Goal: Task Accomplishment & Management: Manage account settings

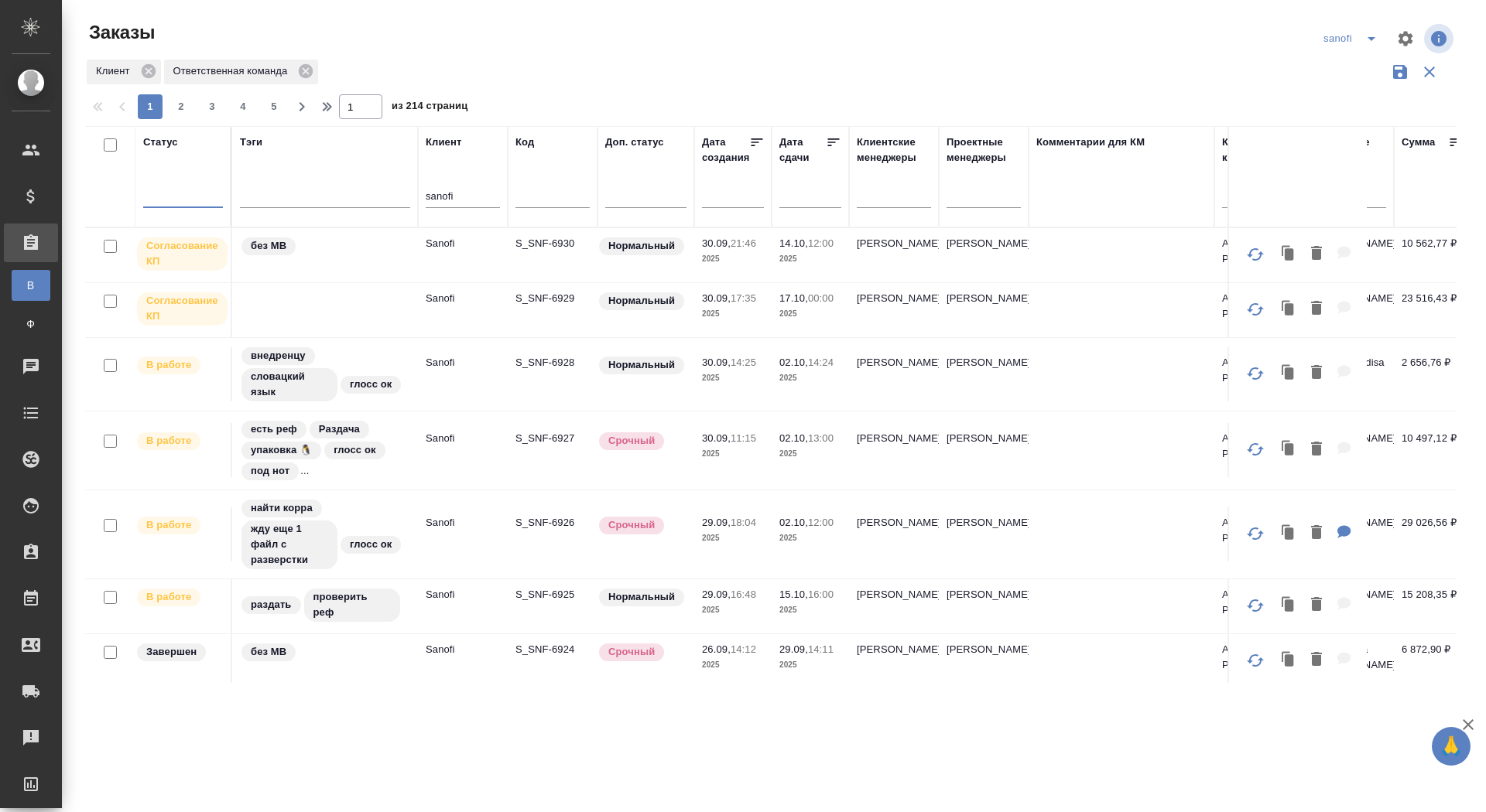
click at [795, 199] on input "text" at bounding box center [815, 195] width 53 height 21
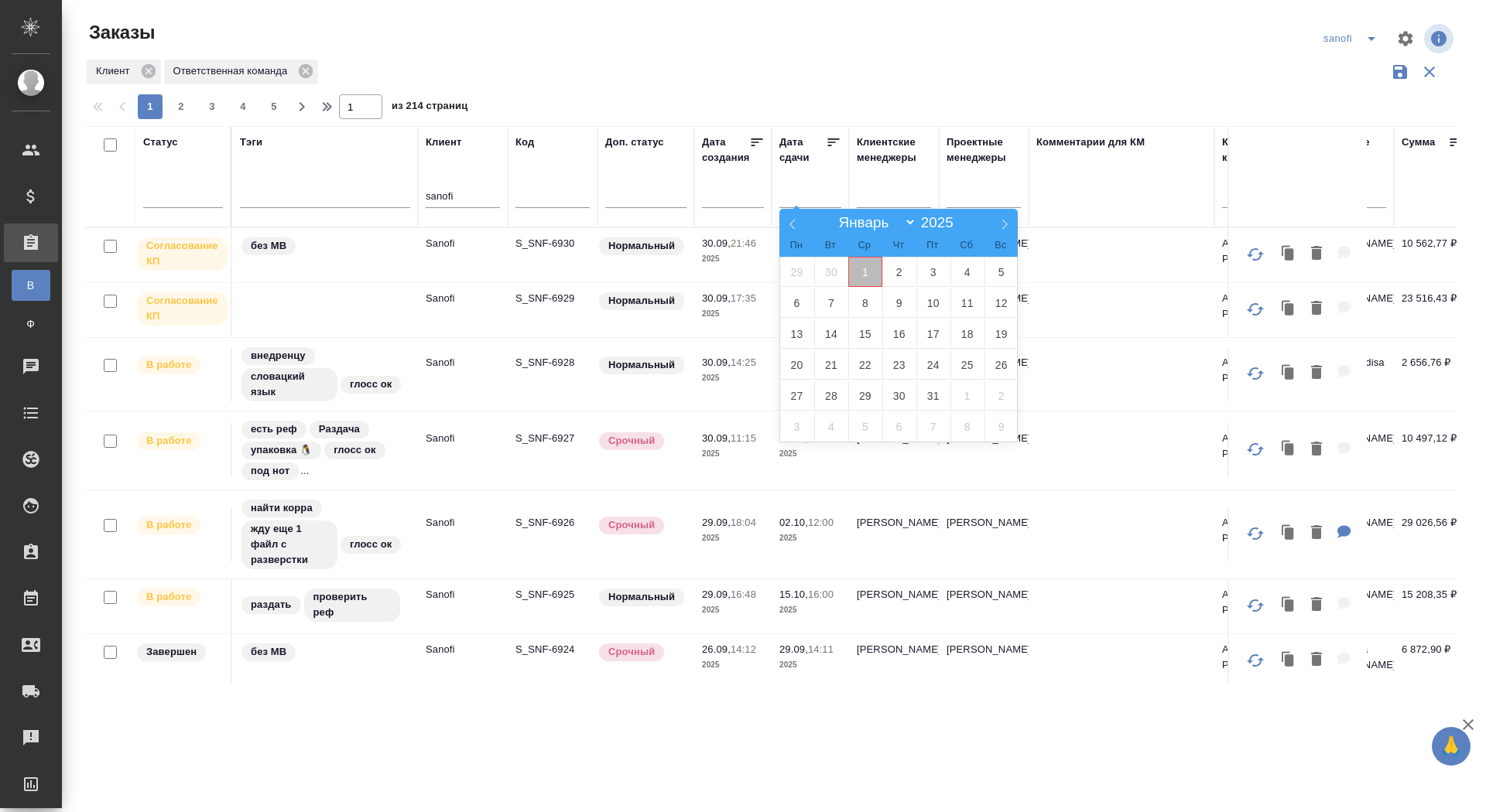
click at [868, 272] on span "1" at bounding box center [865, 271] width 34 height 30
type div "2025-09-30T21:00:00.000Z"
click at [890, 272] on span "2" at bounding box center [899, 271] width 34 height 30
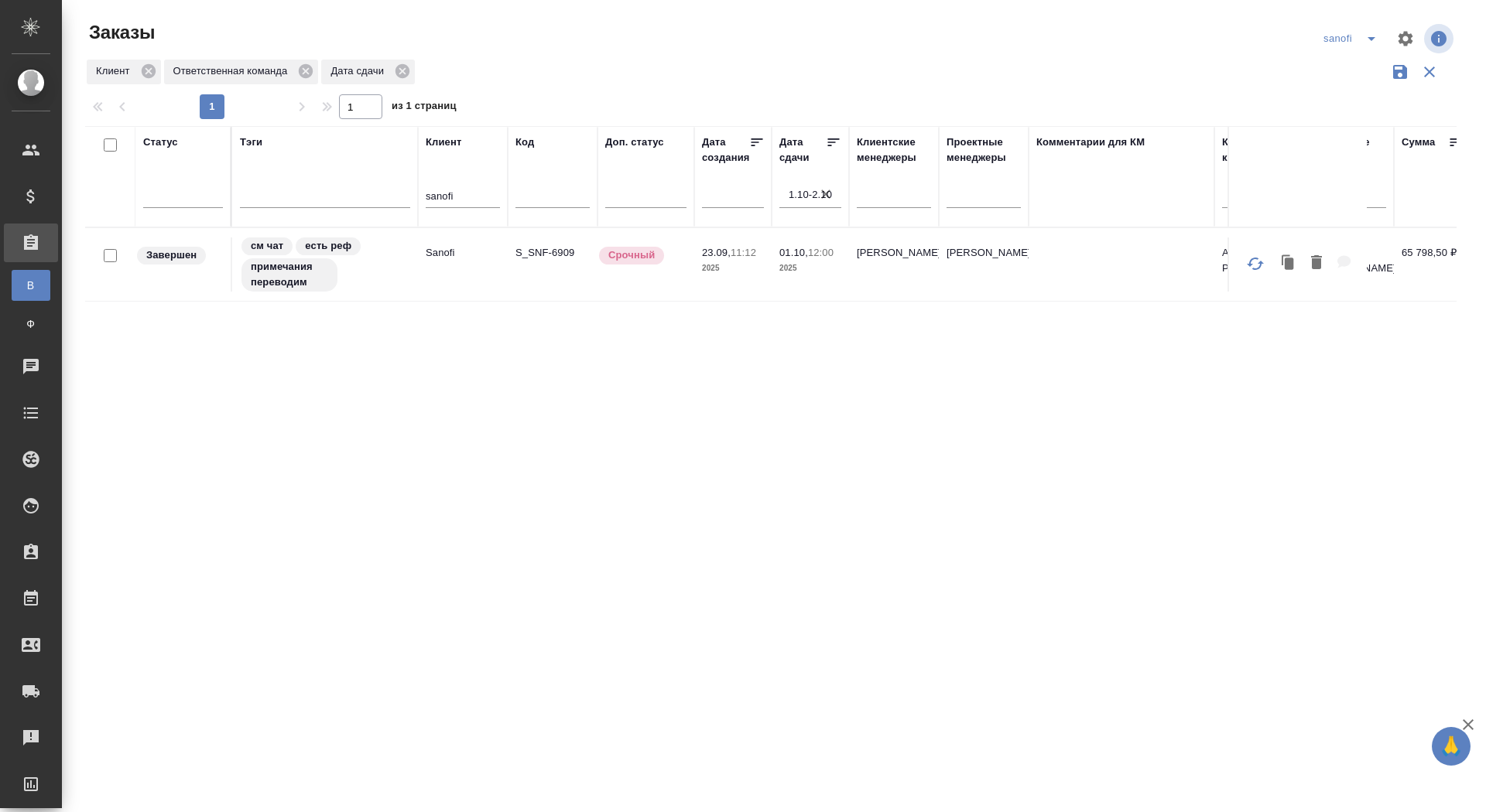
click at [821, 190] on icon "button" at bounding box center [826, 194] width 16 height 16
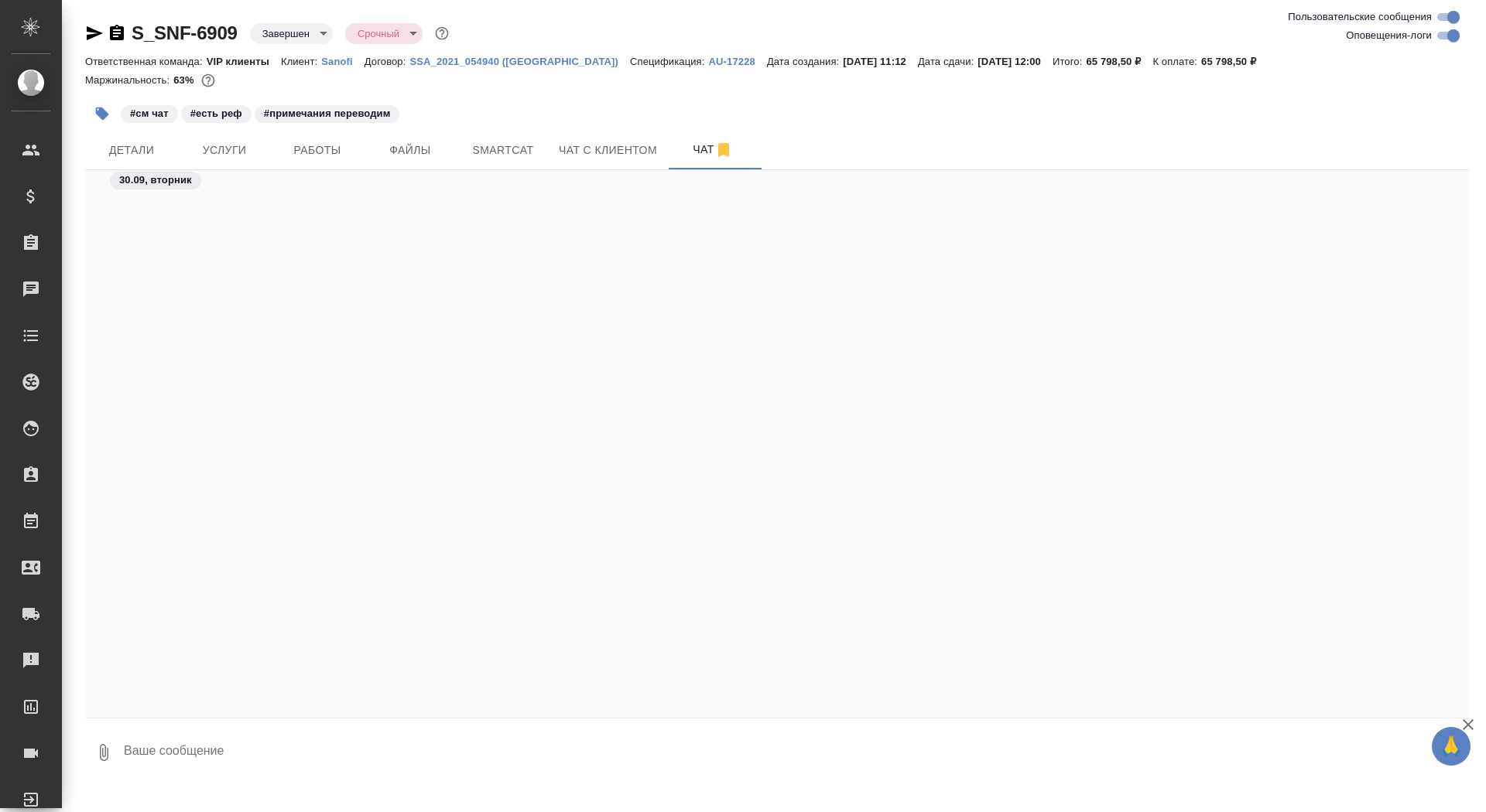
scroll to position [71682, 0]
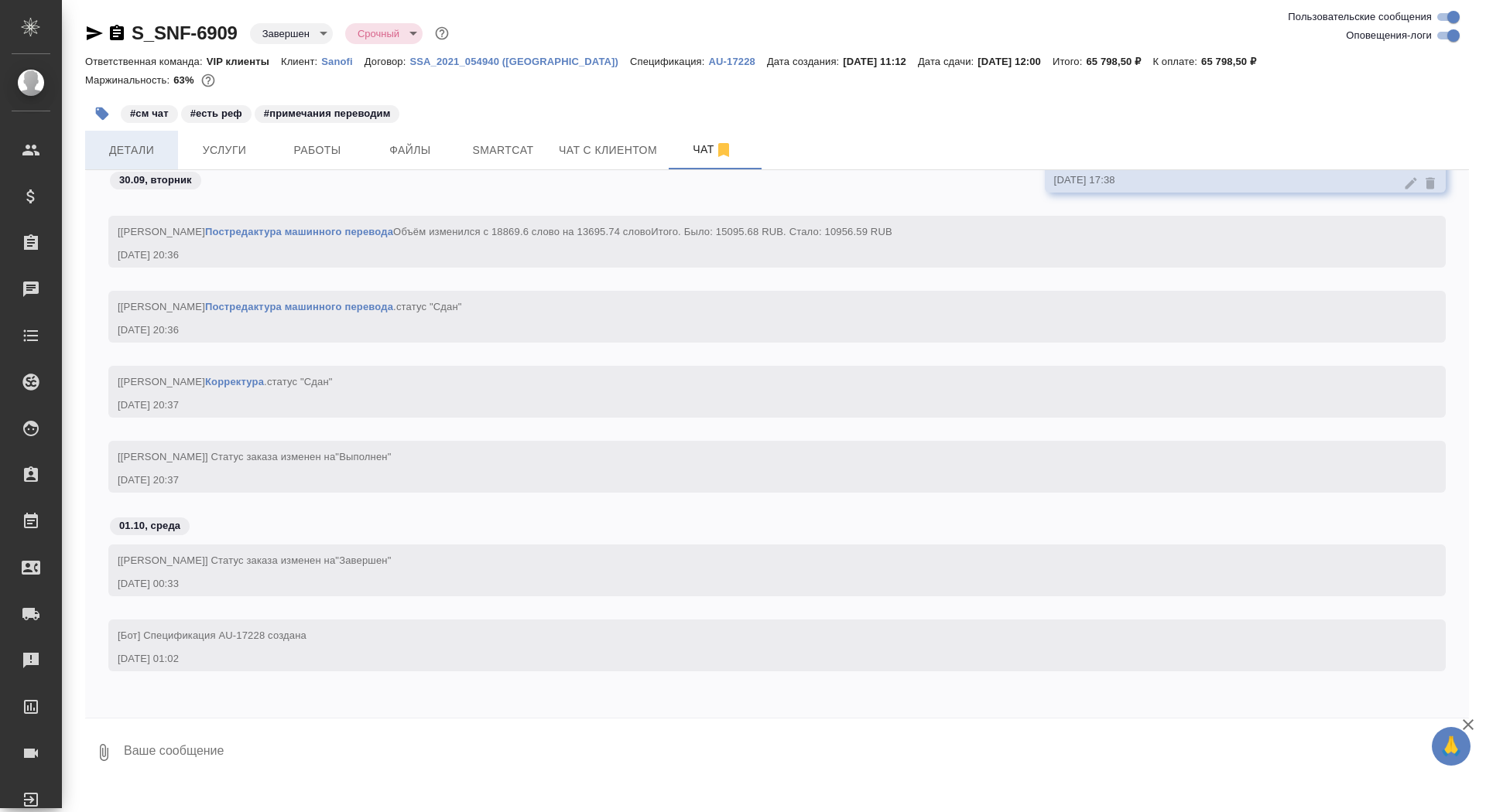
click at [144, 151] on span "Детали" at bounding box center [132, 150] width 74 height 20
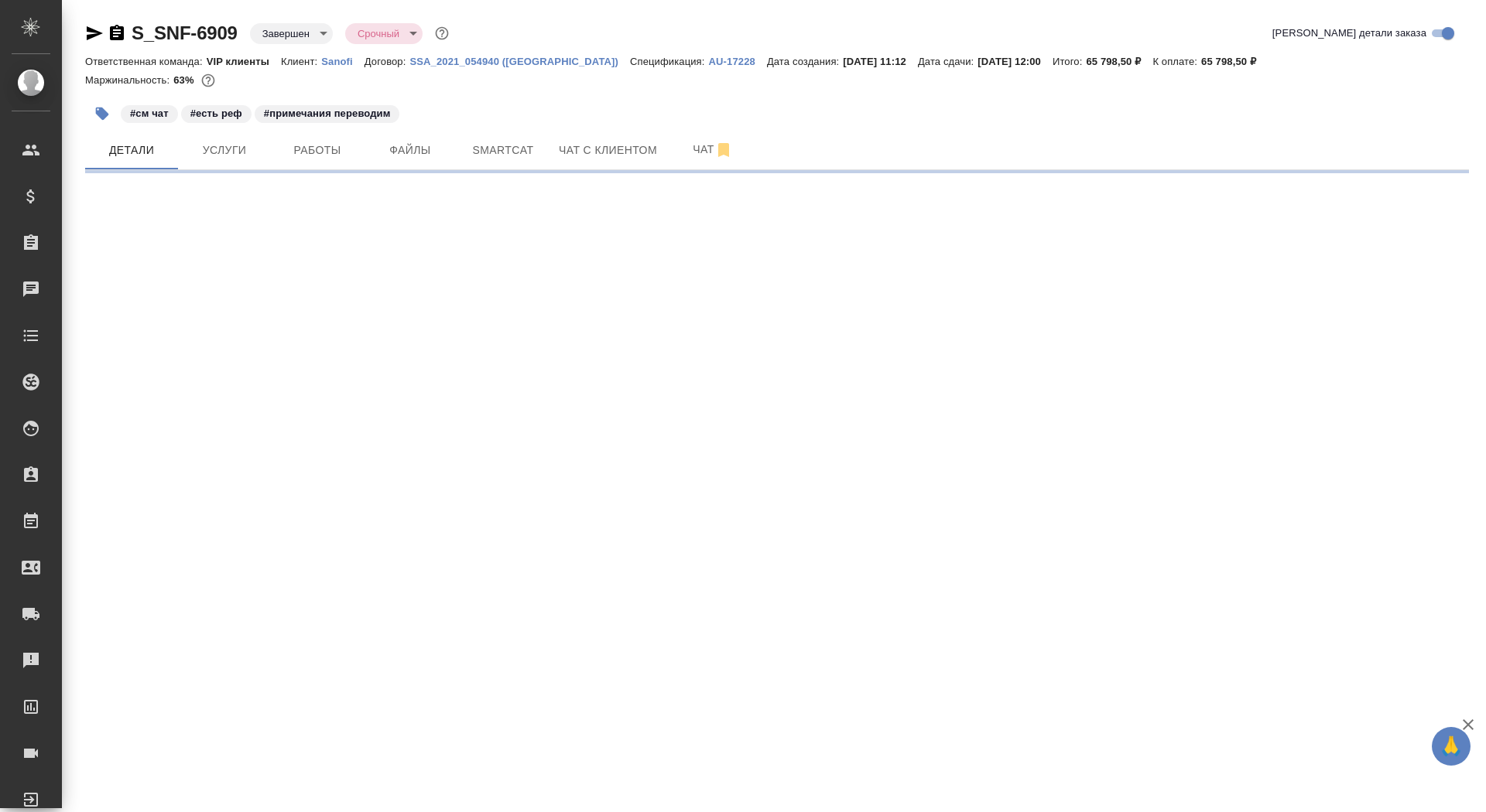
select select "RU"
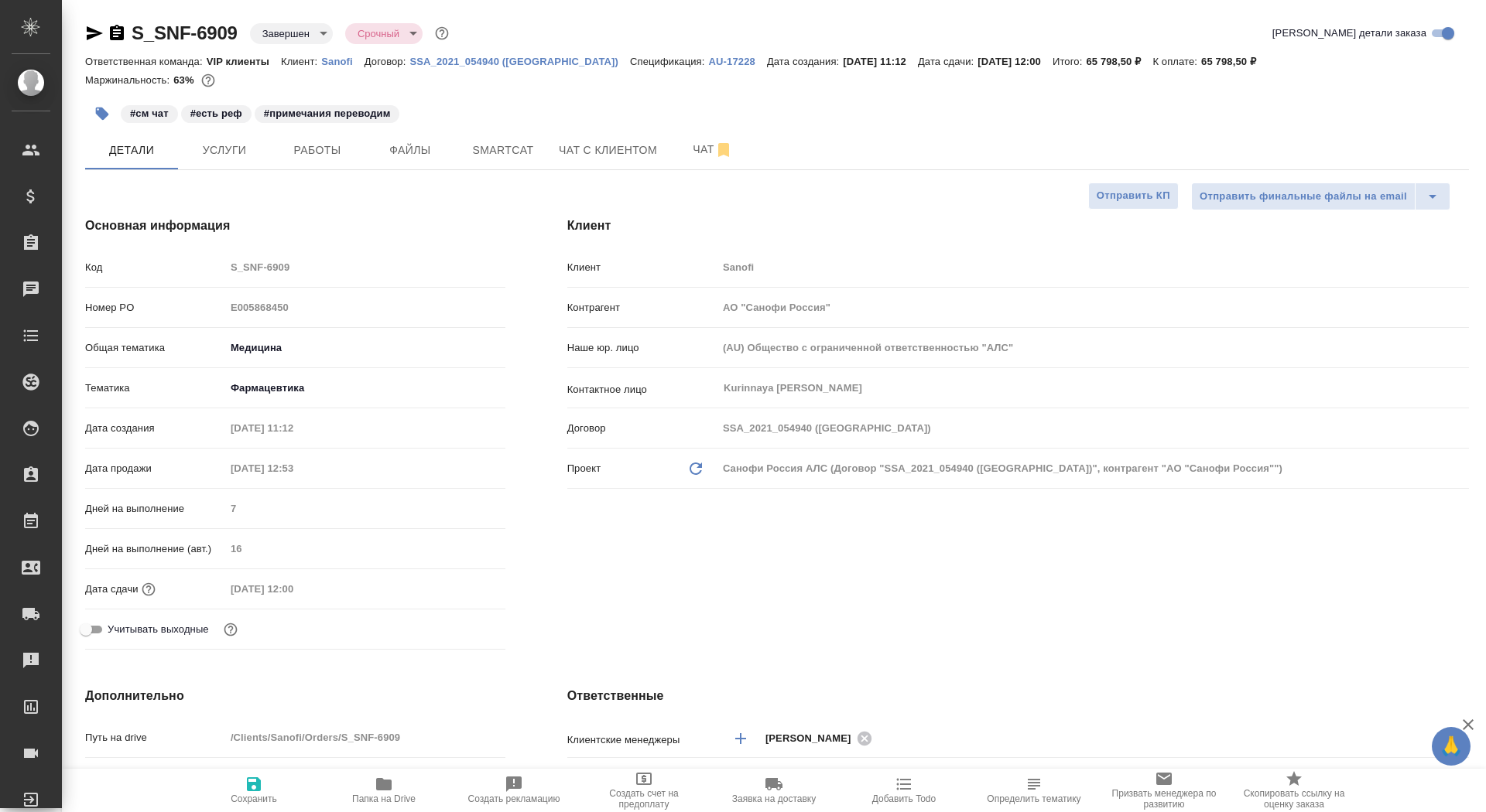
type textarea "x"
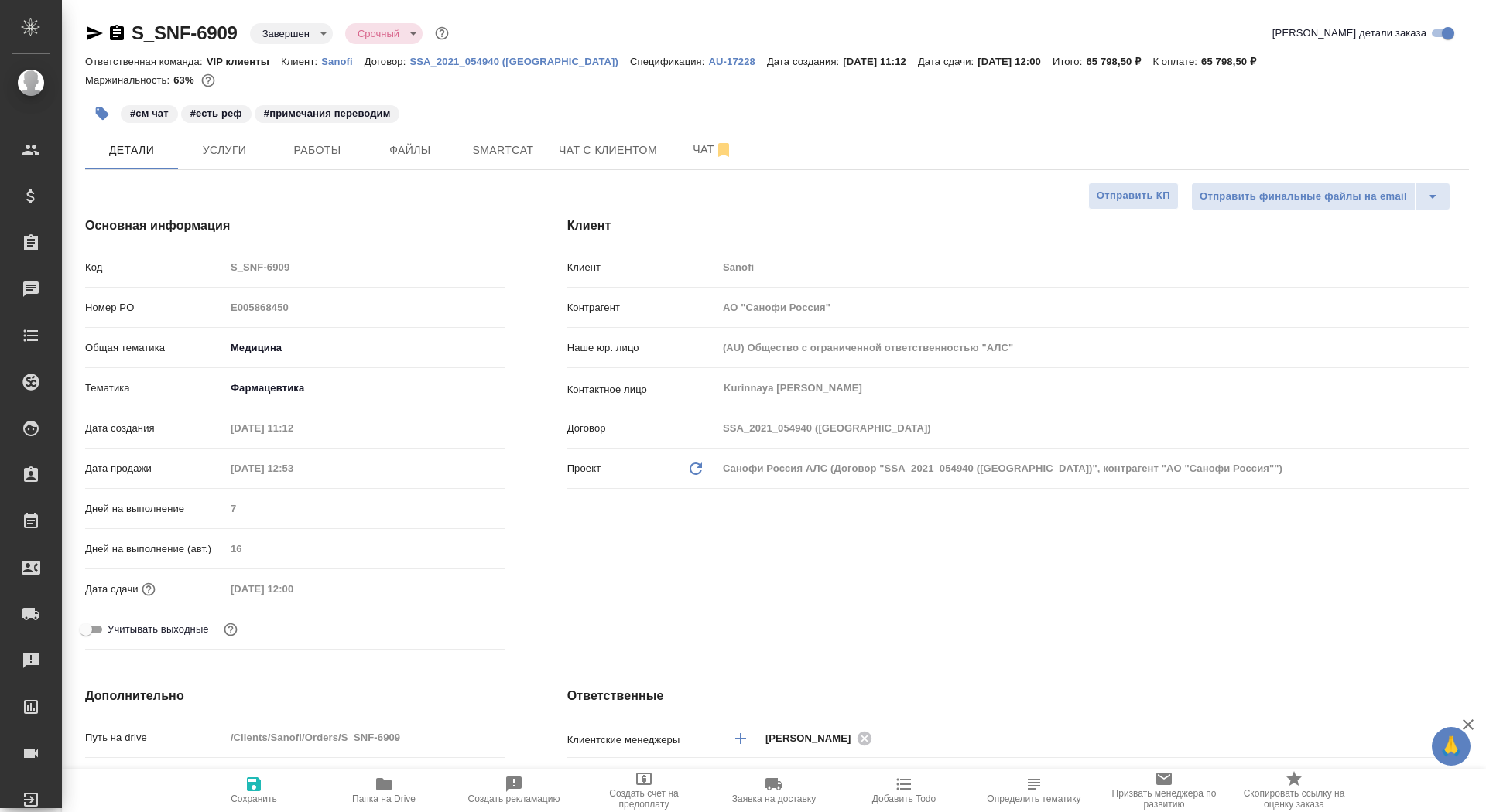
type textarea "x"
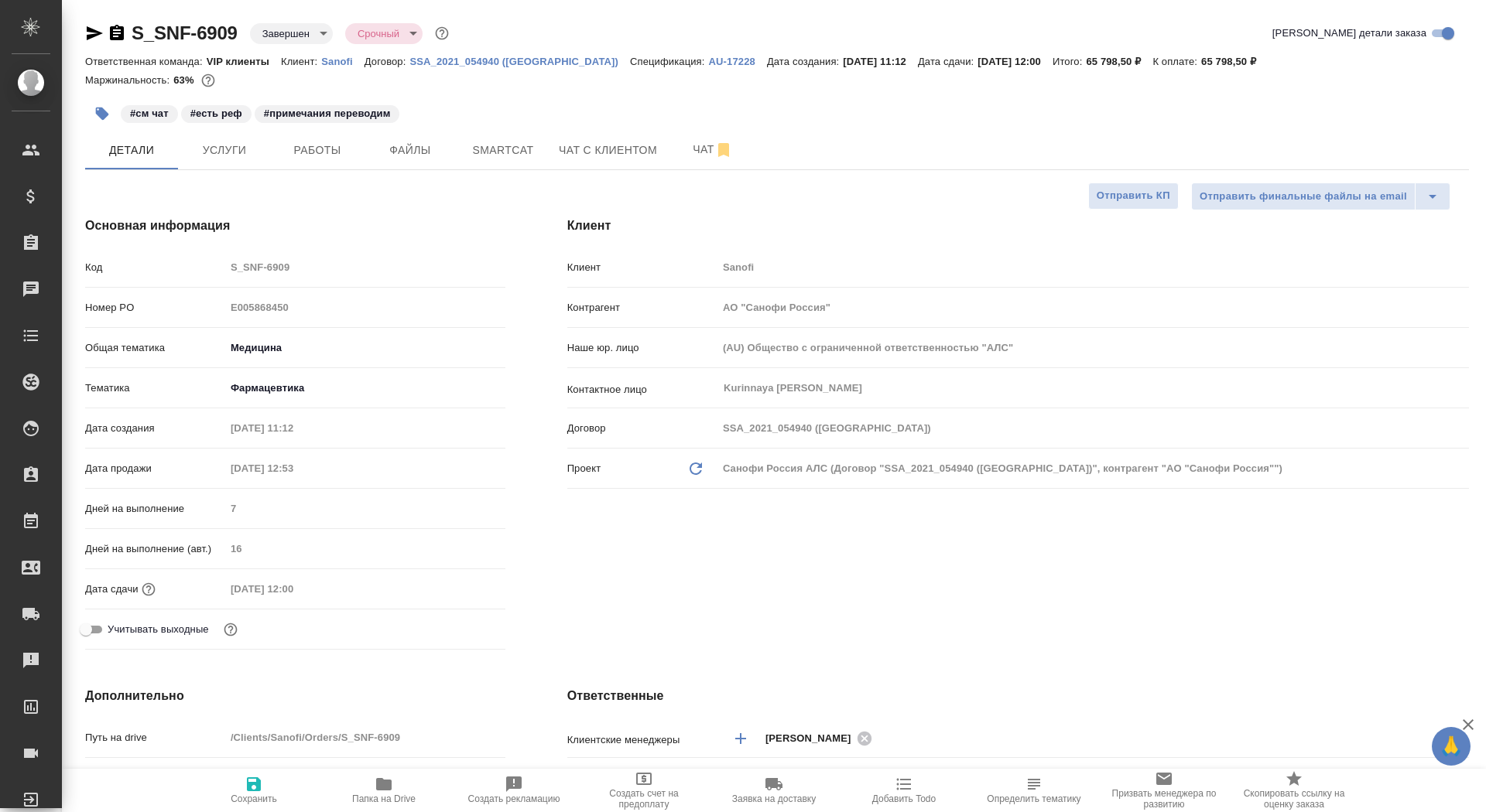
type textarea "x"
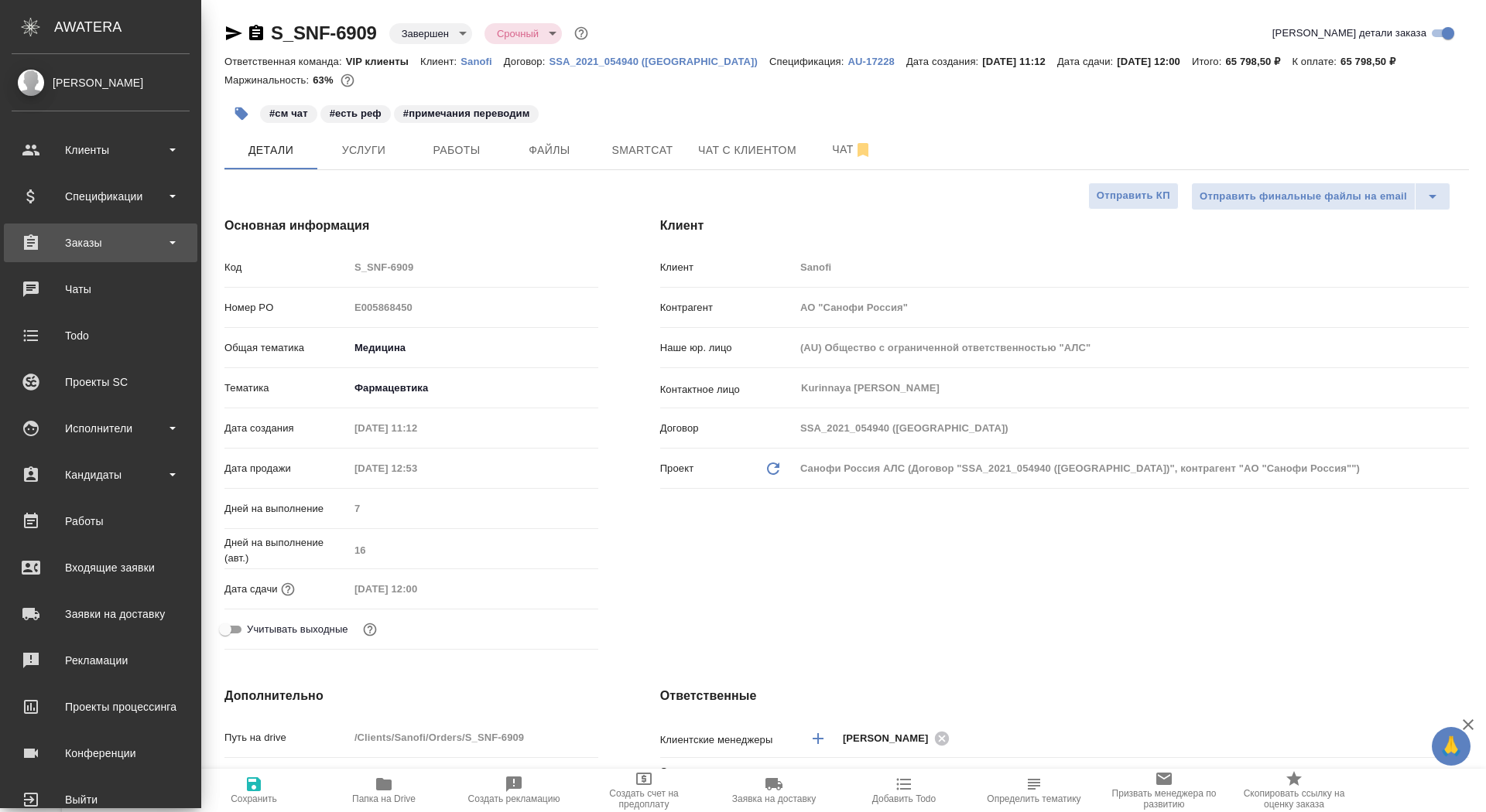
click at [34, 251] on div "Заказы" at bounding box center [101, 243] width 178 height 23
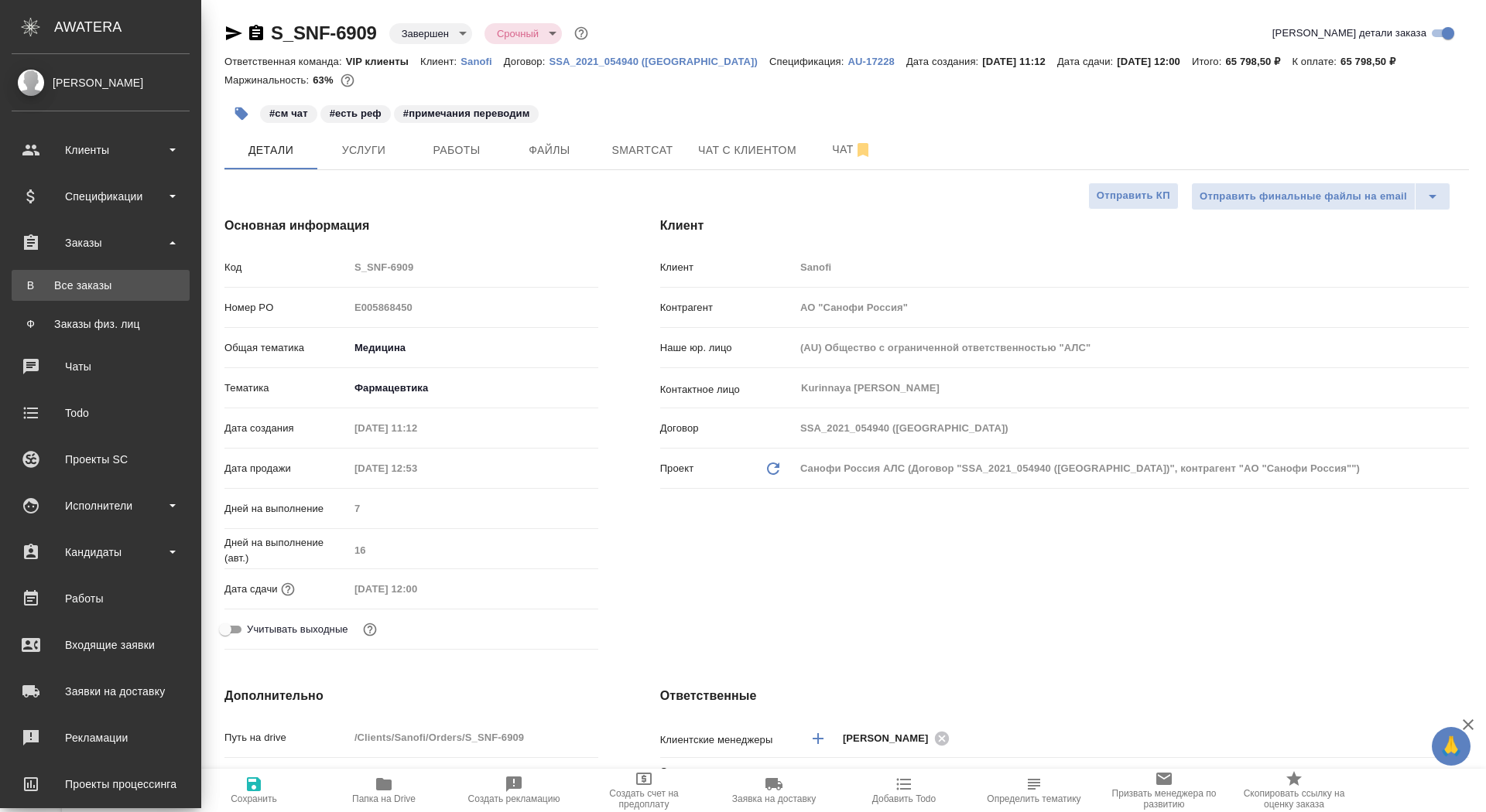
type textarea "x"
click at [34, 279] on div "Все заказы" at bounding box center [101, 286] width 162 height 16
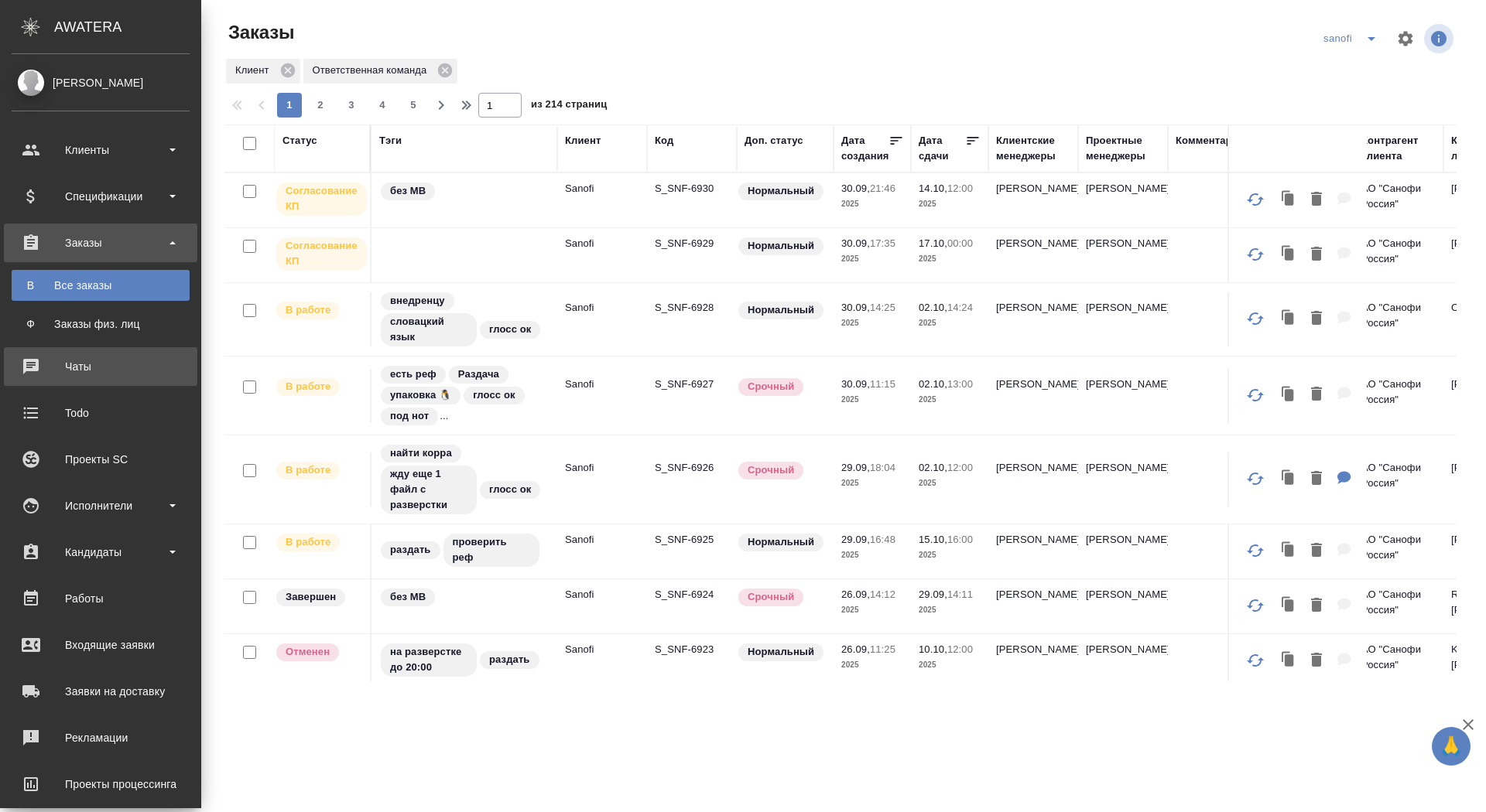
click at [24, 367] on div "Чаты" at bounding box center [101, 367] width 178 height 23
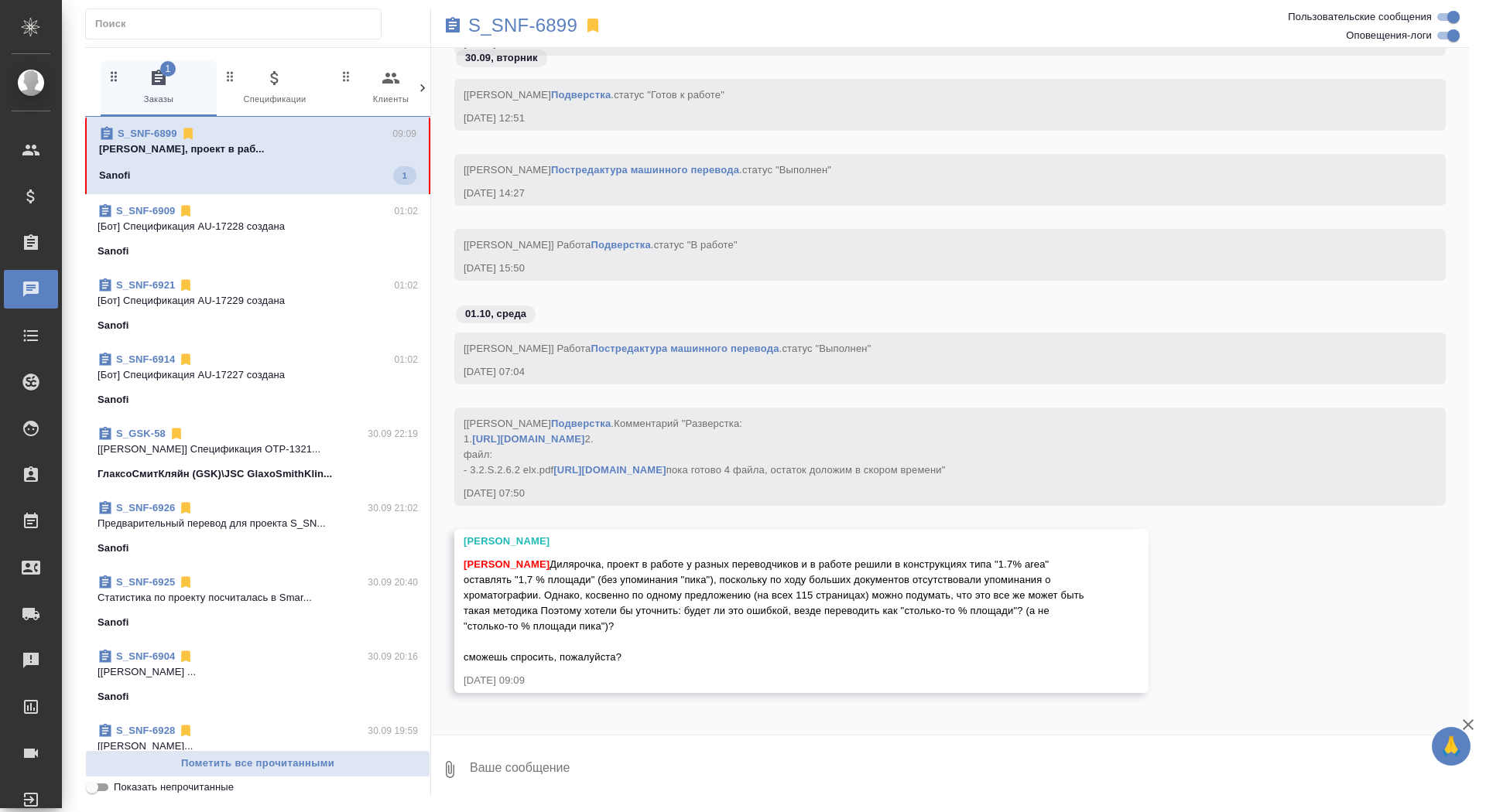
scroll to position [150708, 0]
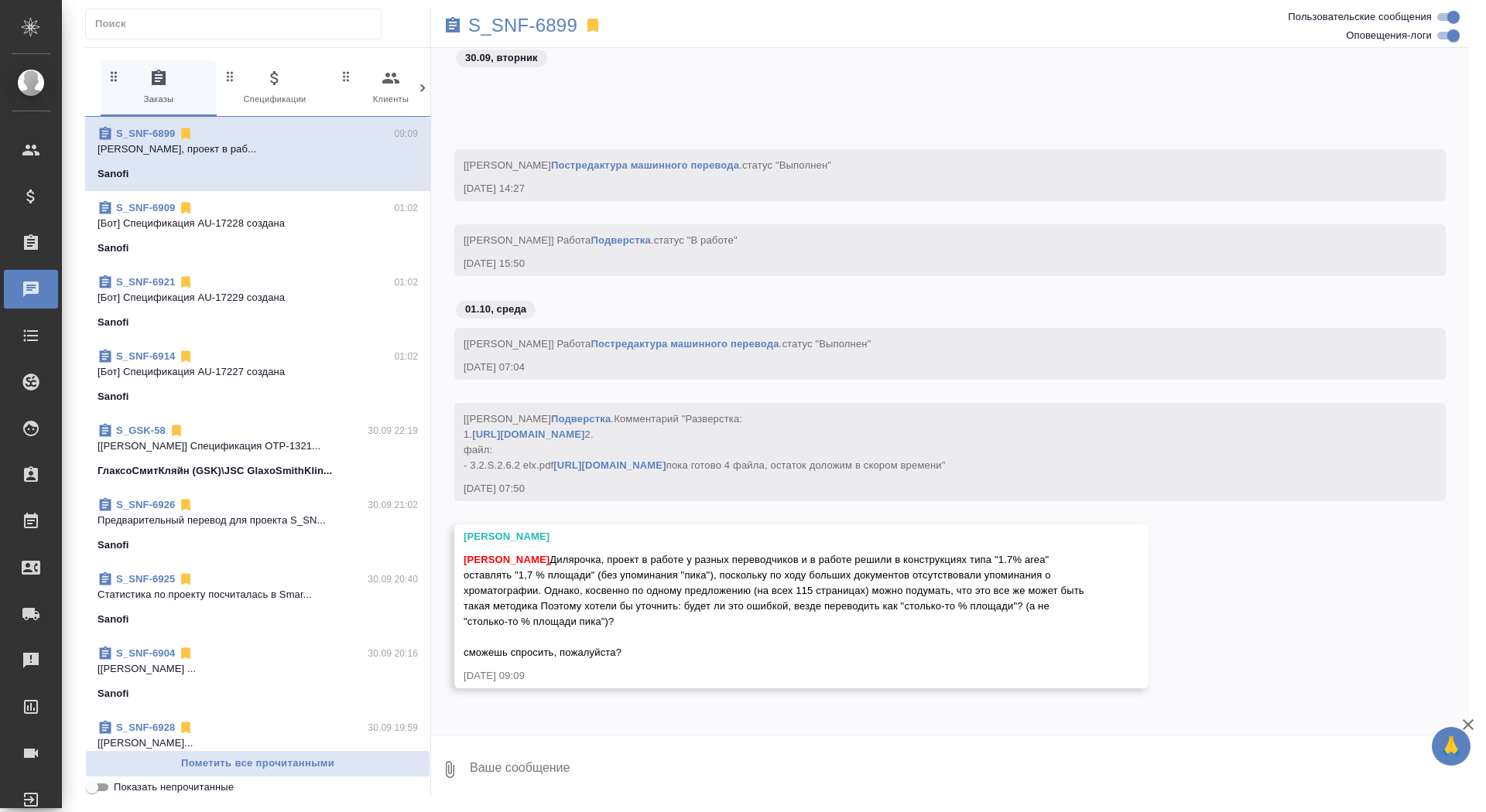
click at [574, 764] on textarea at bounding box center [969, 770] width 1001 height 53
type textarea "ага, ща спрошу)"
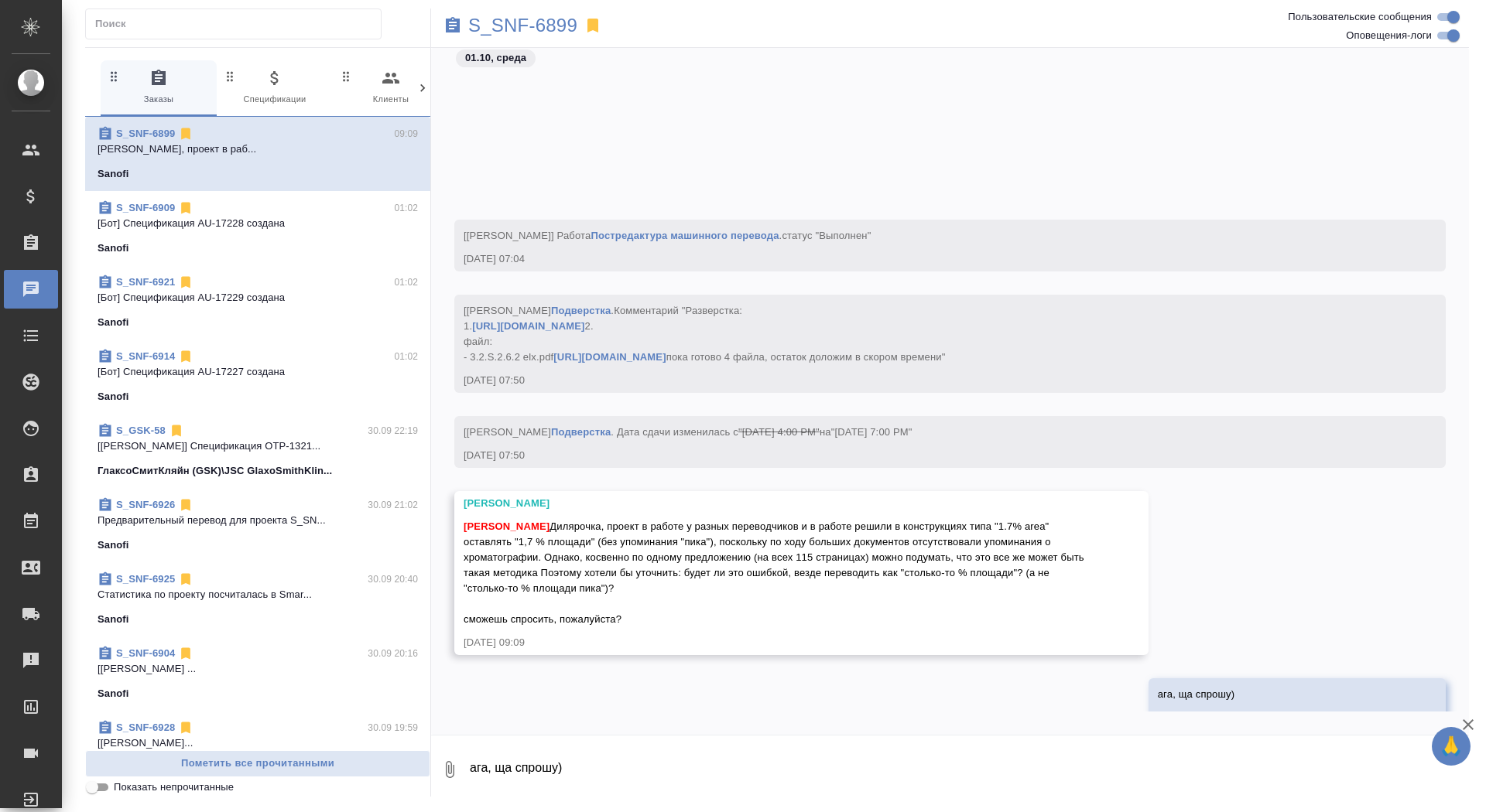
scroll to position [150857, 0]
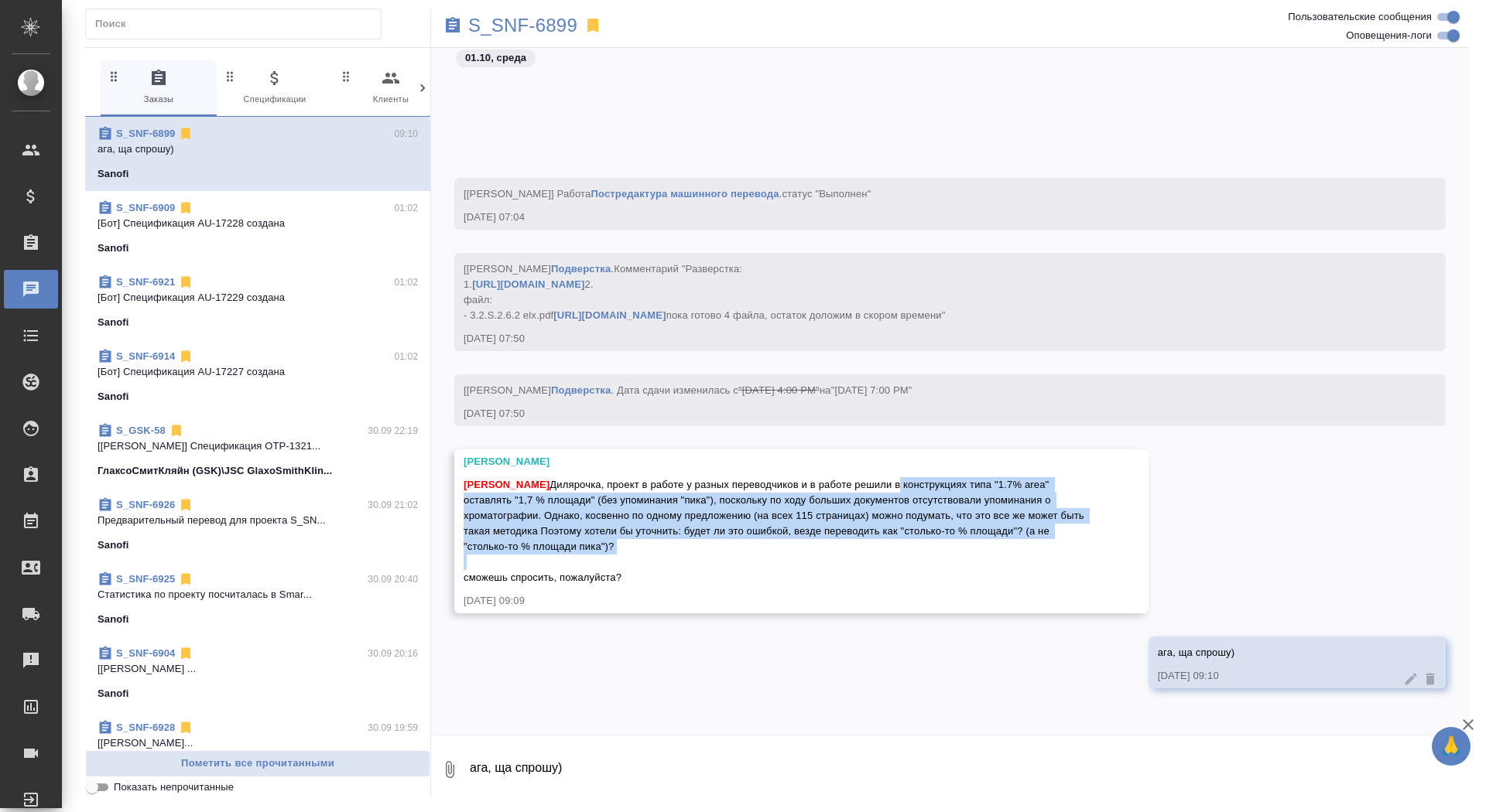
drag, startPoint x: 921, startPoint y: 489, endPoint x: 938, endPoint y: 559, distance: 72.0
click at [938, 560] on div "Сайдашева Диляра Дилярочка, проект в работе у разных переводчиков и в работе ре…" at bounding box center [779, 529] width 631 height 112
copy span "в конструкциях типа "1.7% area" оставлять "1,7 % площади" (без упоминания "пика…"
click at [528, 23] on p "S_SNF-6899" at bounding box center [523, 25] width 109 height 16
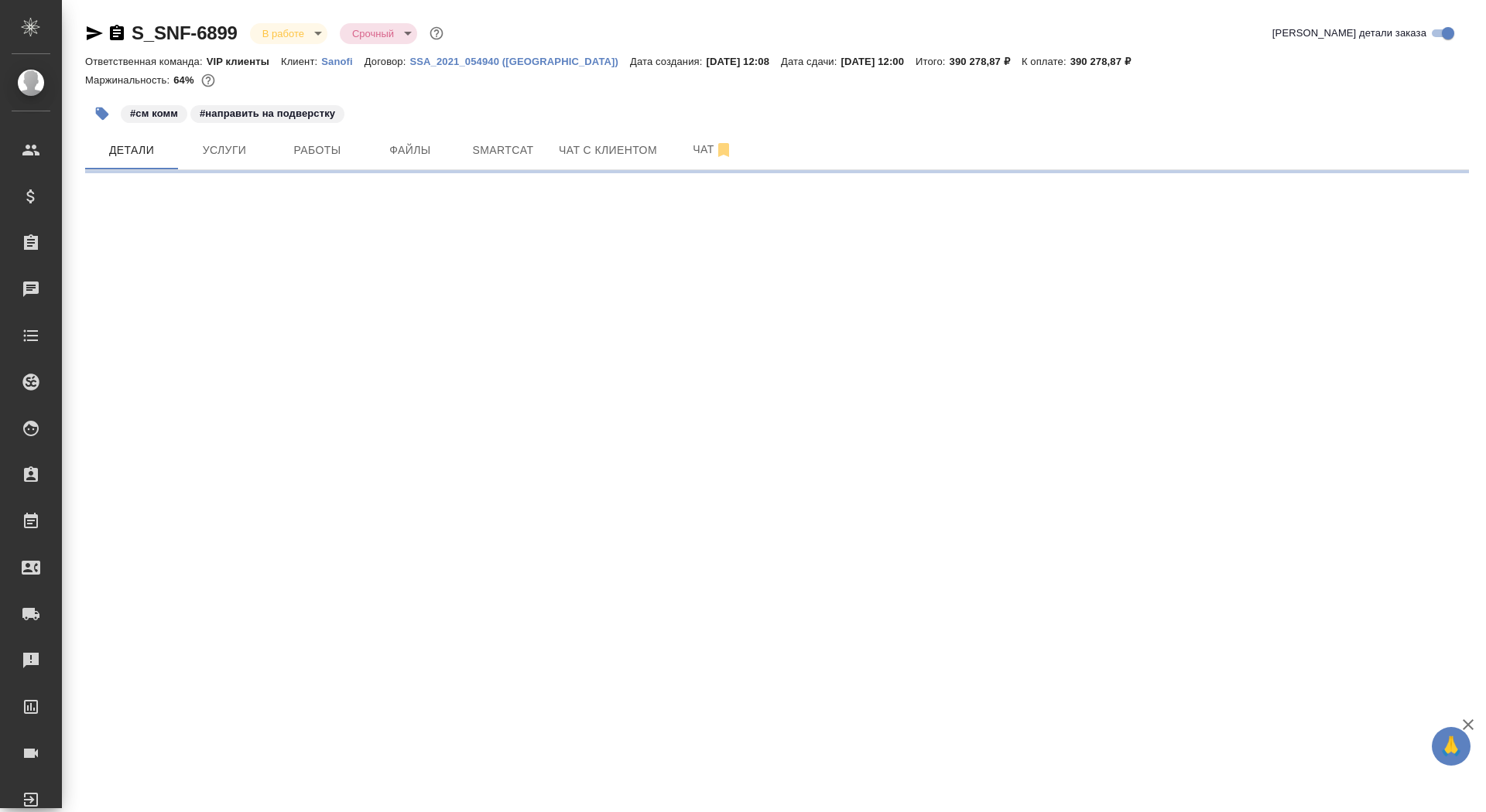
select select "RU"
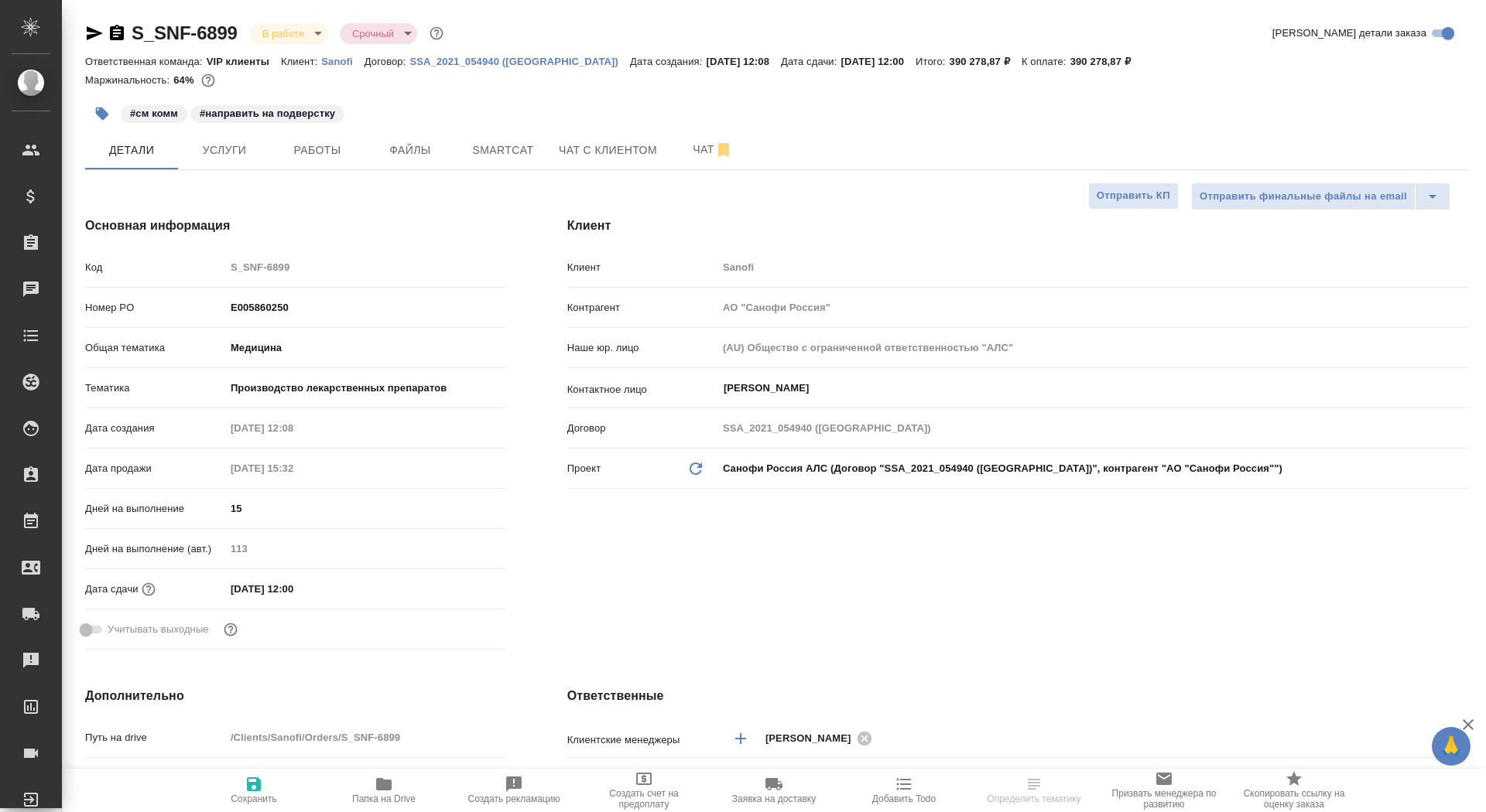
click at [123, 32] on icon "button" at bounding box center [117, 32] width 14 height 16
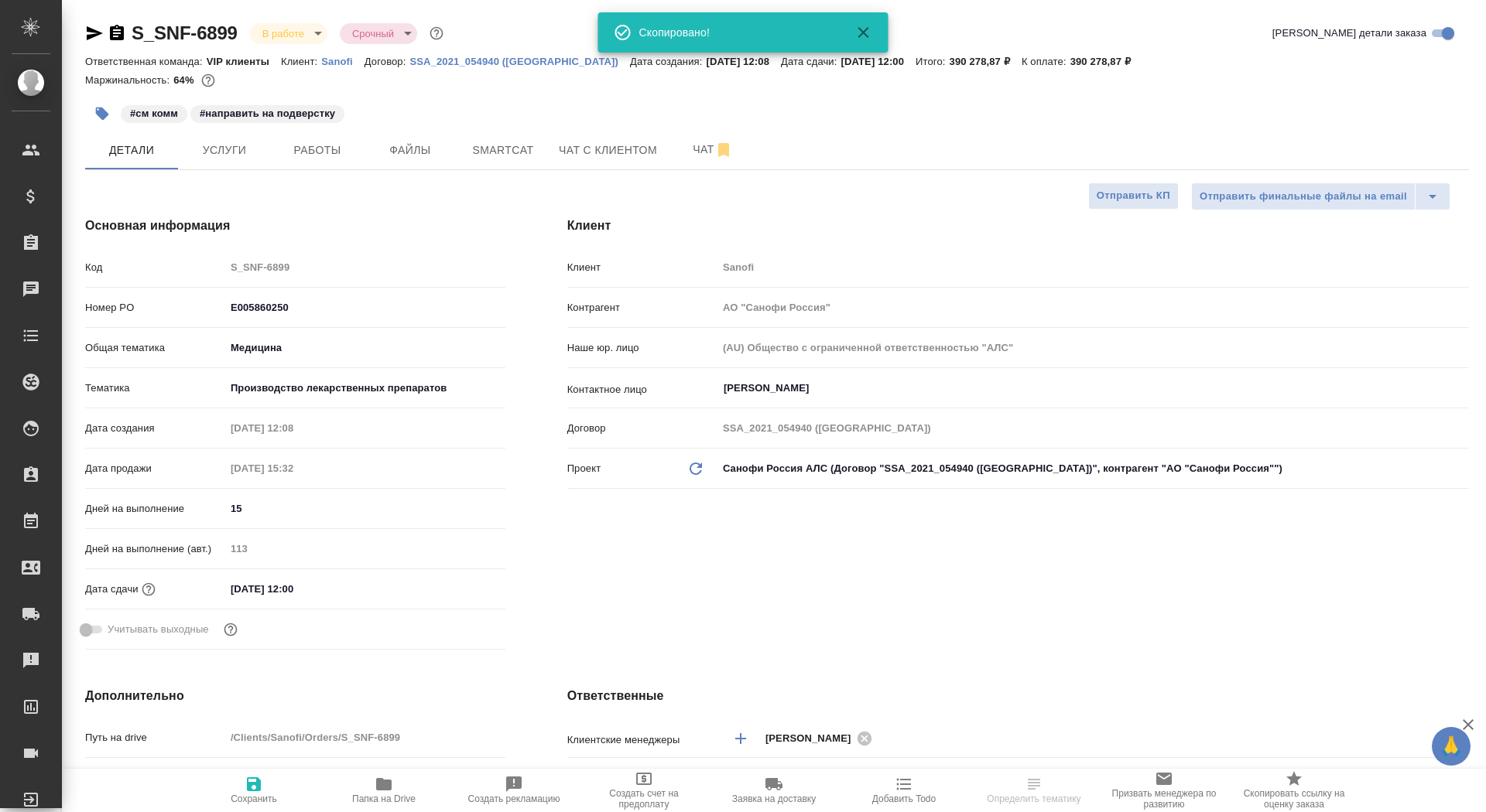
type textarea "x"
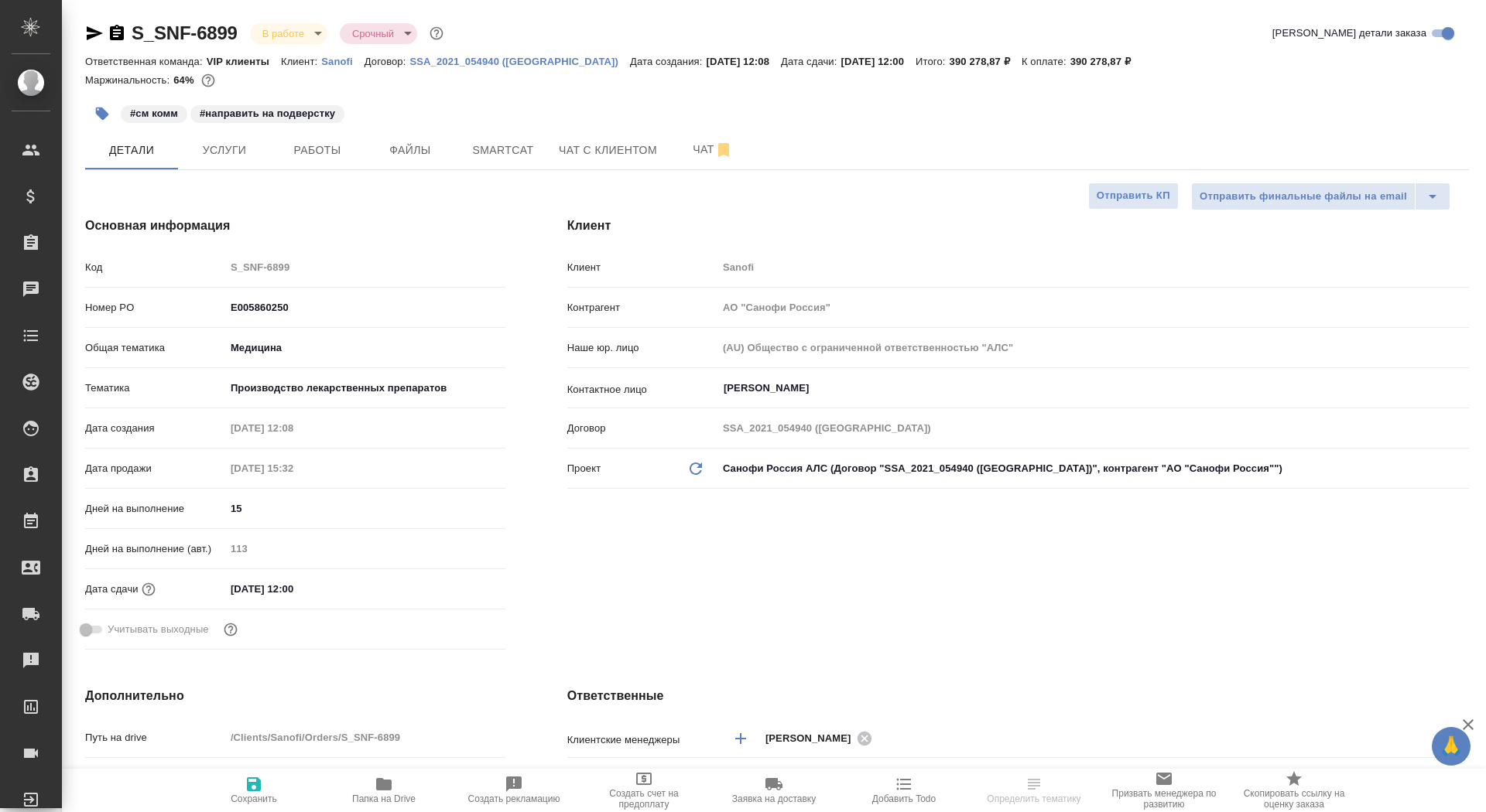
type textarea "x"
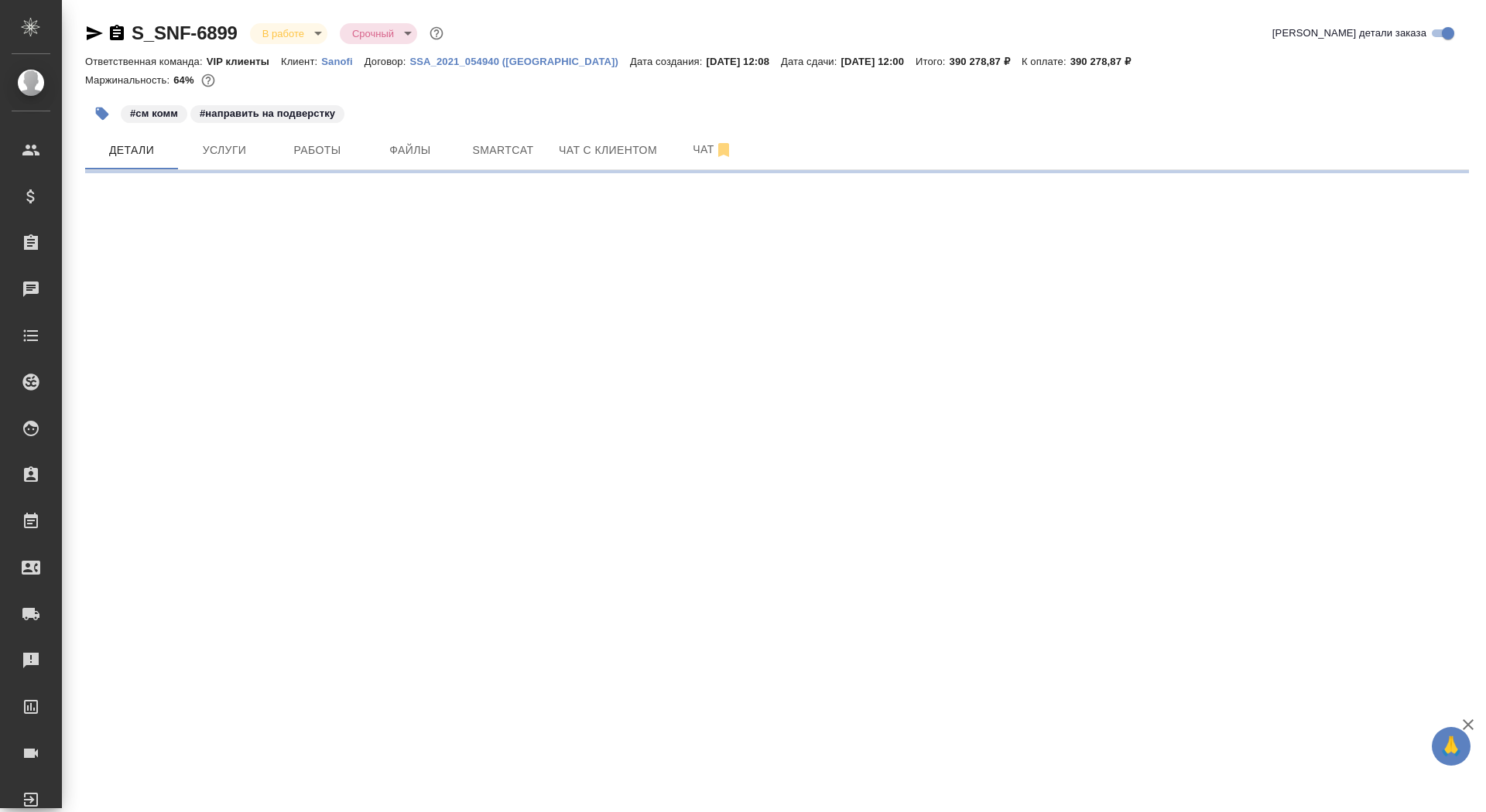
select select "RU"
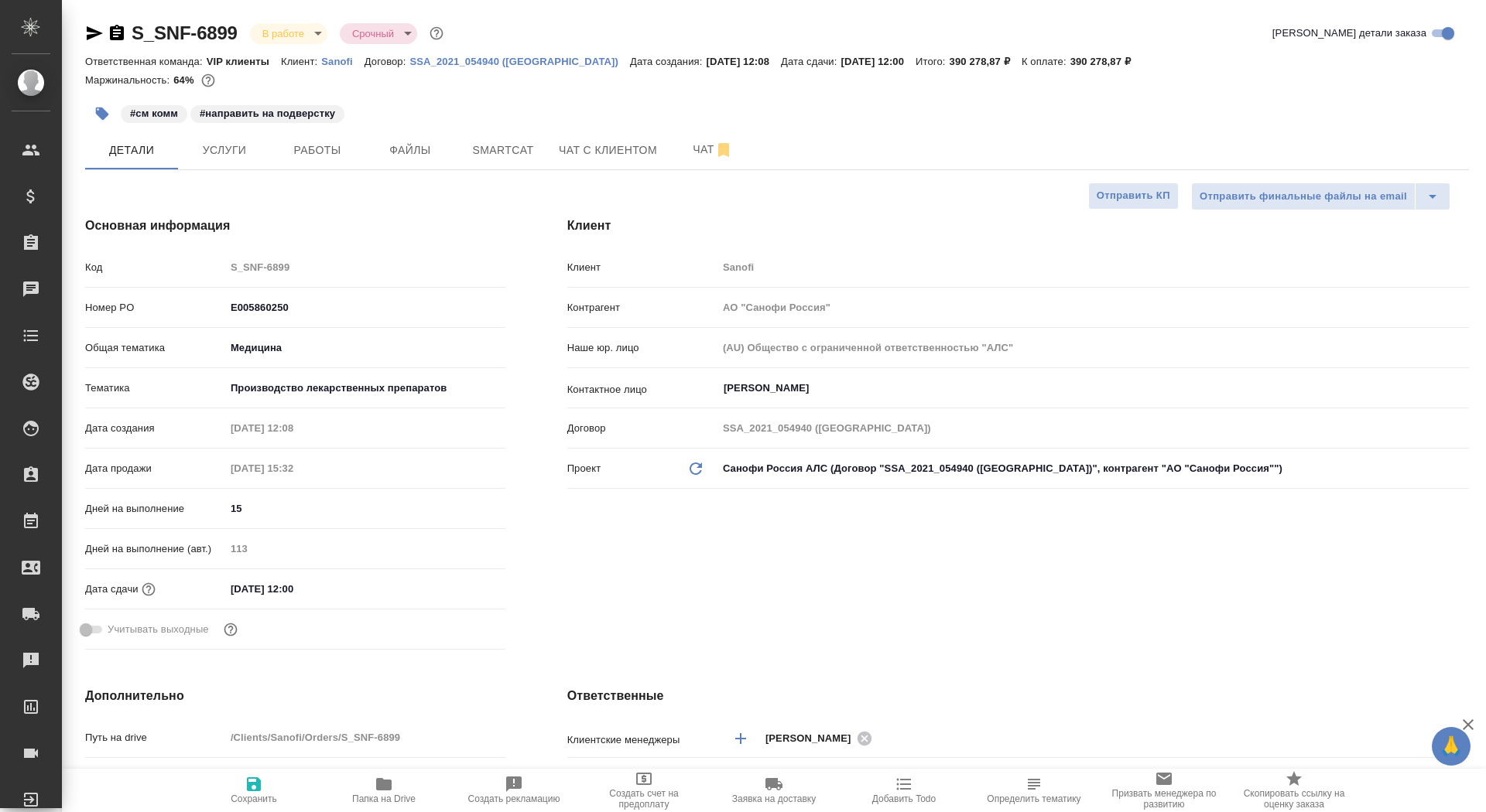
type textarea "x"
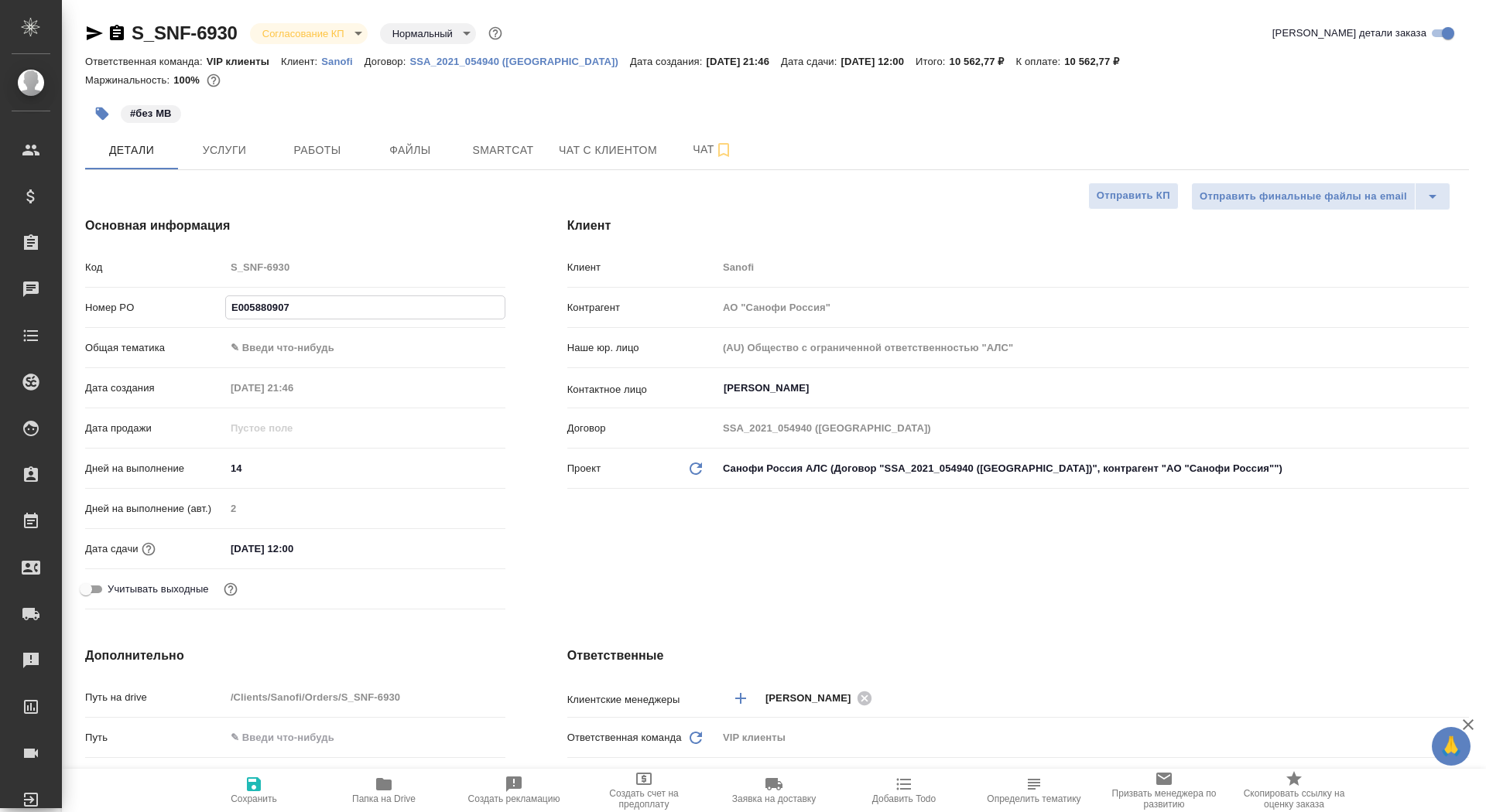
select select "RU"
type input "E005880907"
click at [240, 792] on span "Сохранить" at bounding box center [254, 790] width 111 height 29
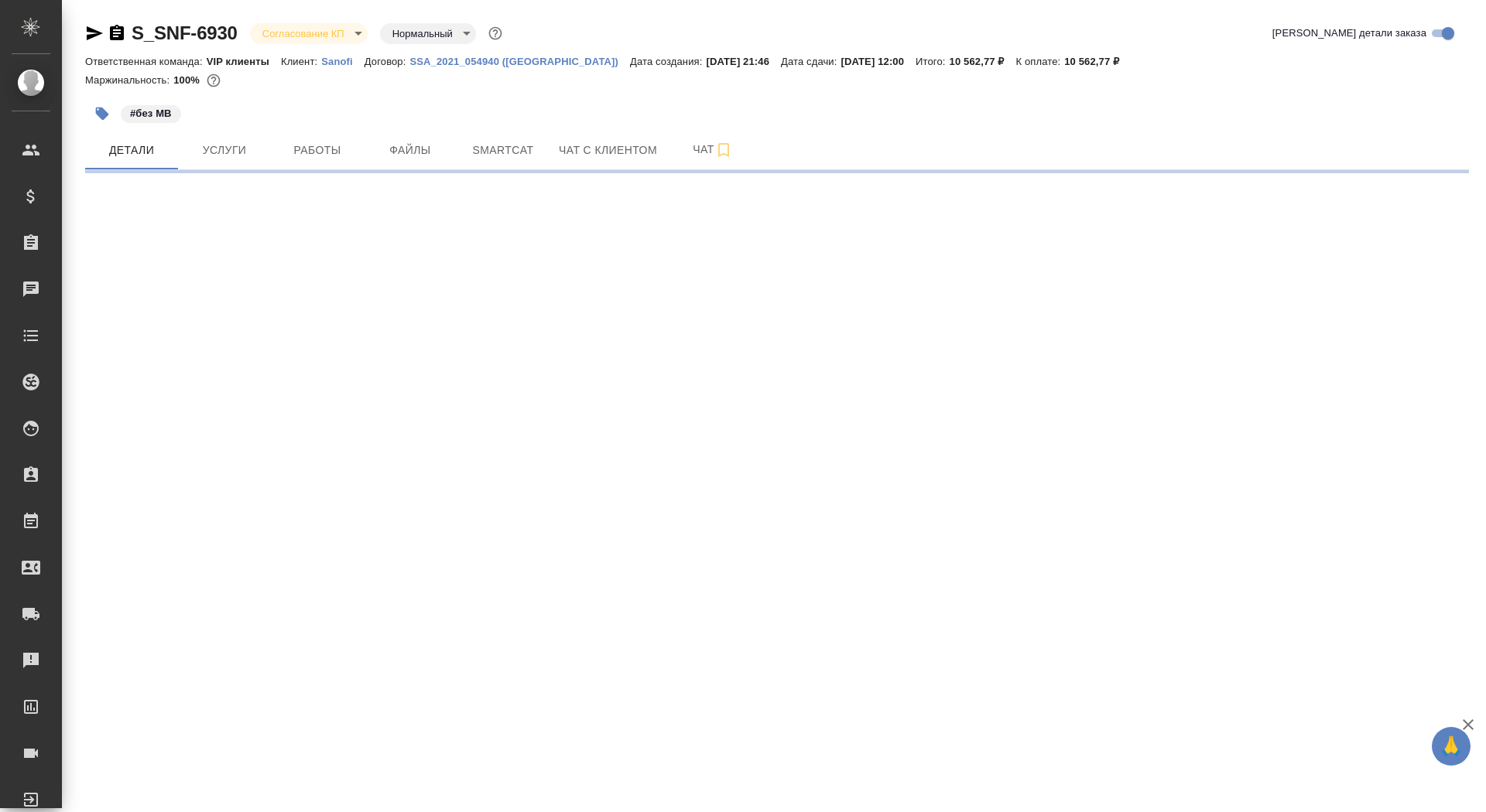
select select "RU"
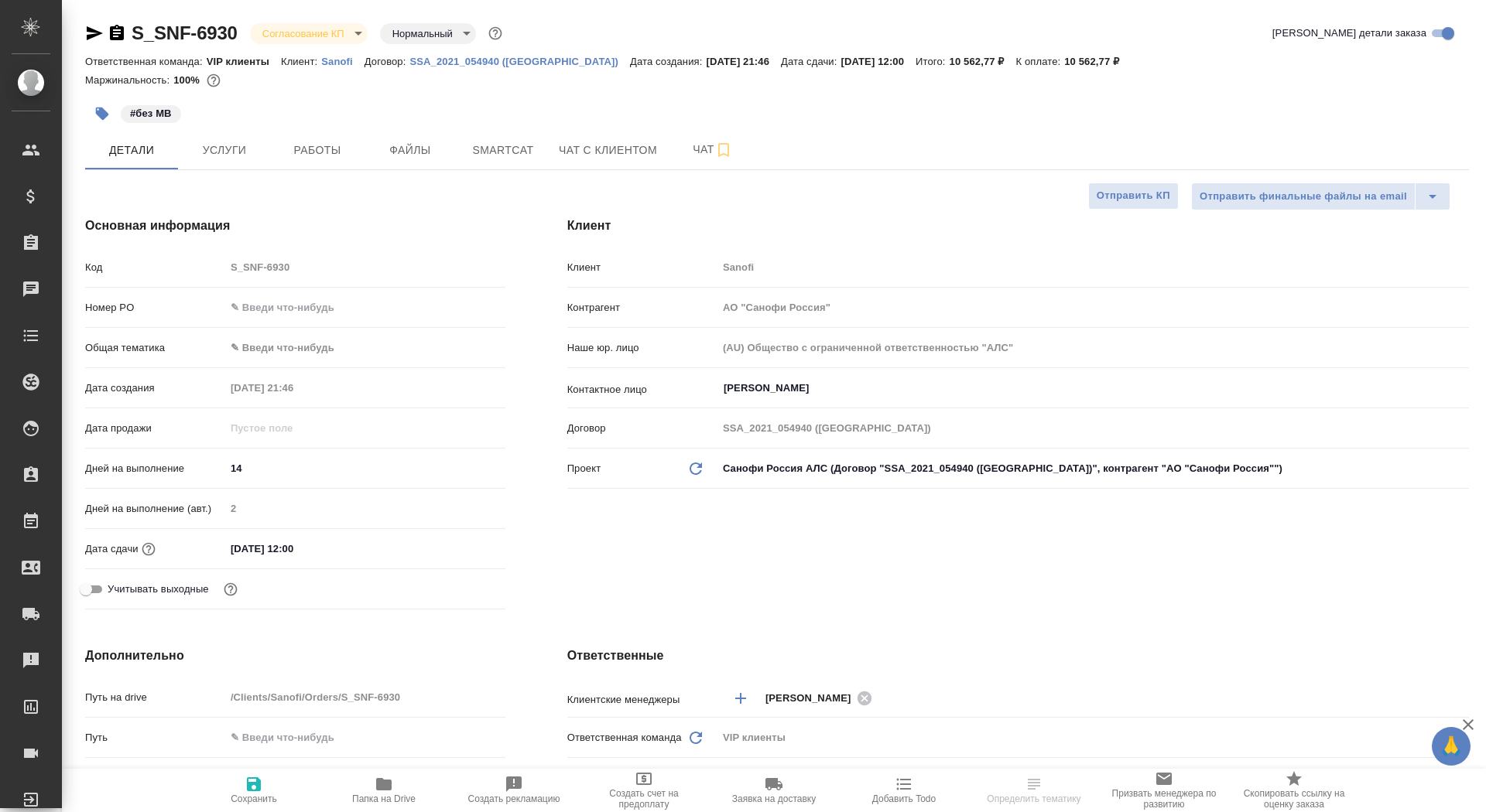
type textarea "x"
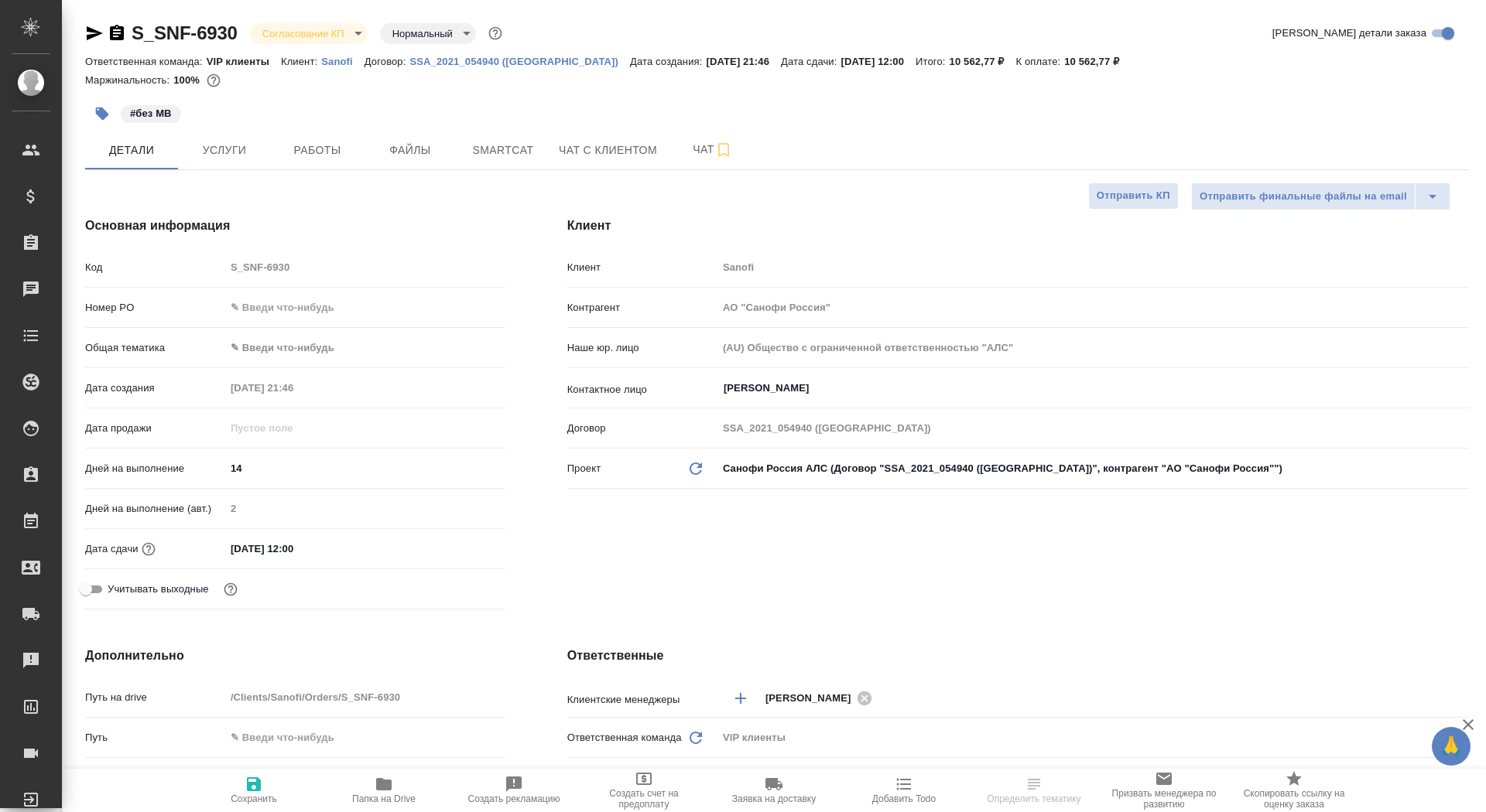
type textarea "x"
click at [285, 299] on input "text" at bounding box center [365, 307] width 280 height 22
paste input "E005880907"
type input "E005880907"
type textarea "x"
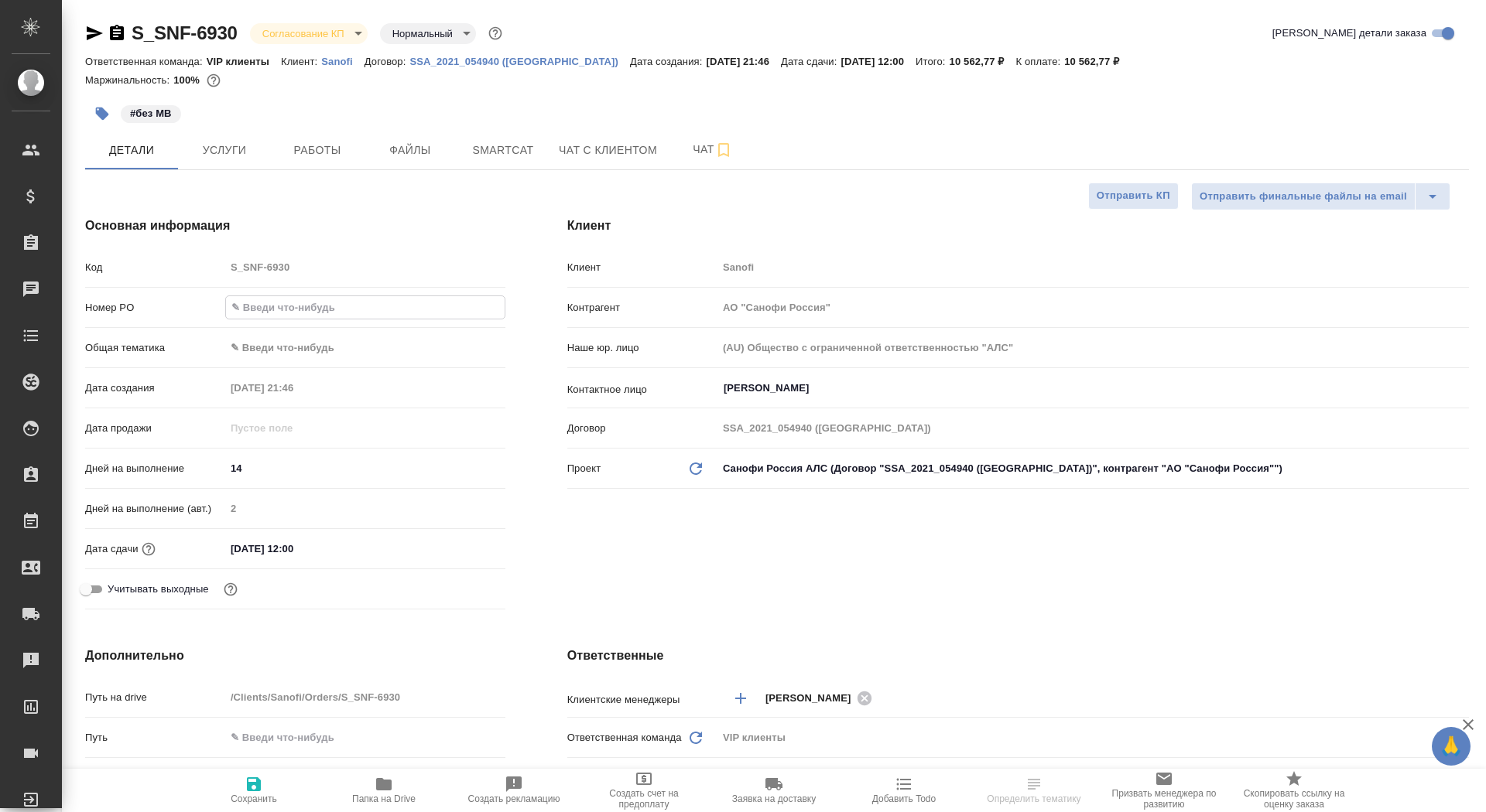
type textarea "x"
type input "E005880907"
click at [244, 794] on span "Сохранить" at bounding box center [254, 798] width 47 height 11
type textarea "x"
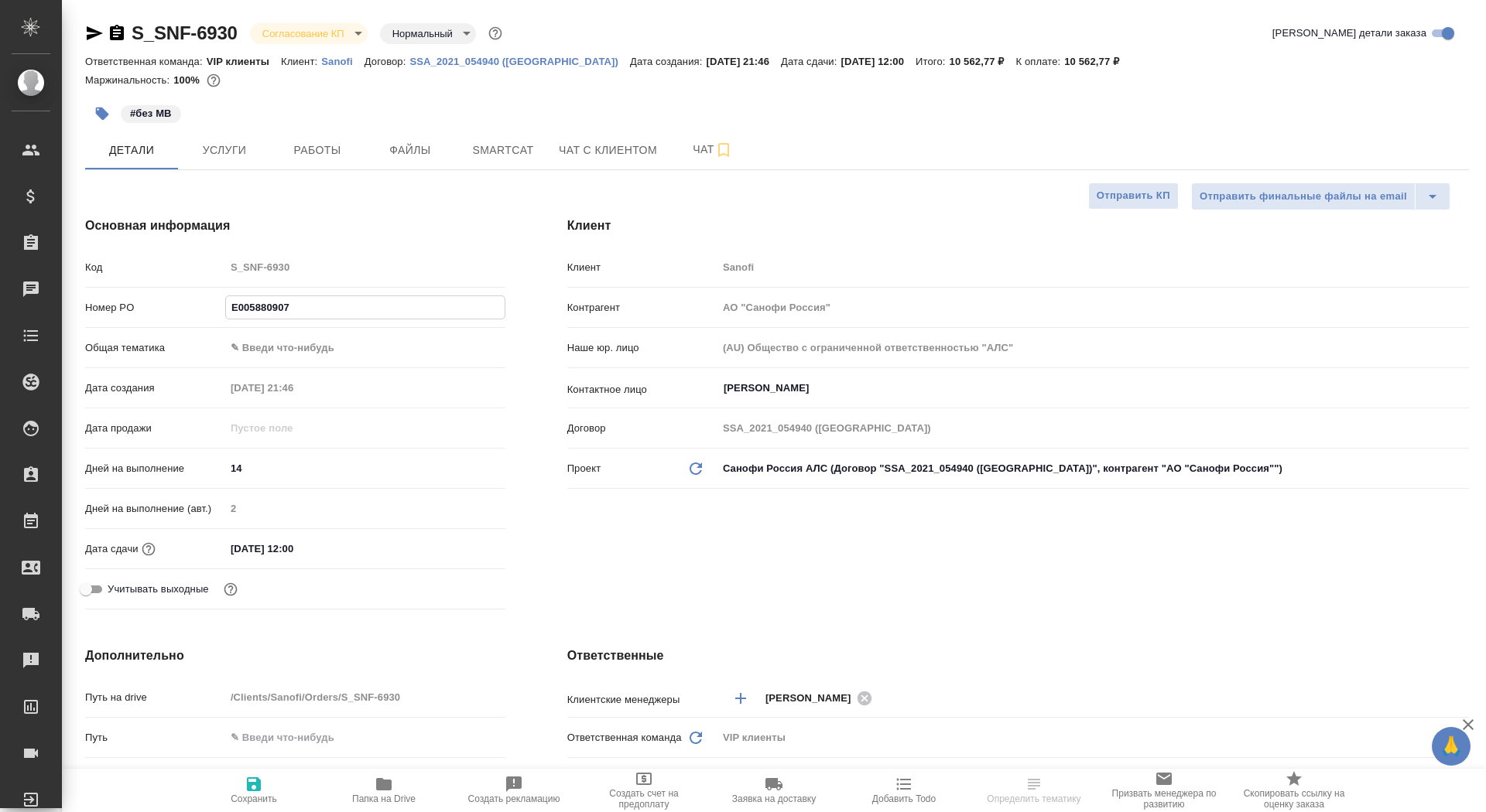
type textarea "x"
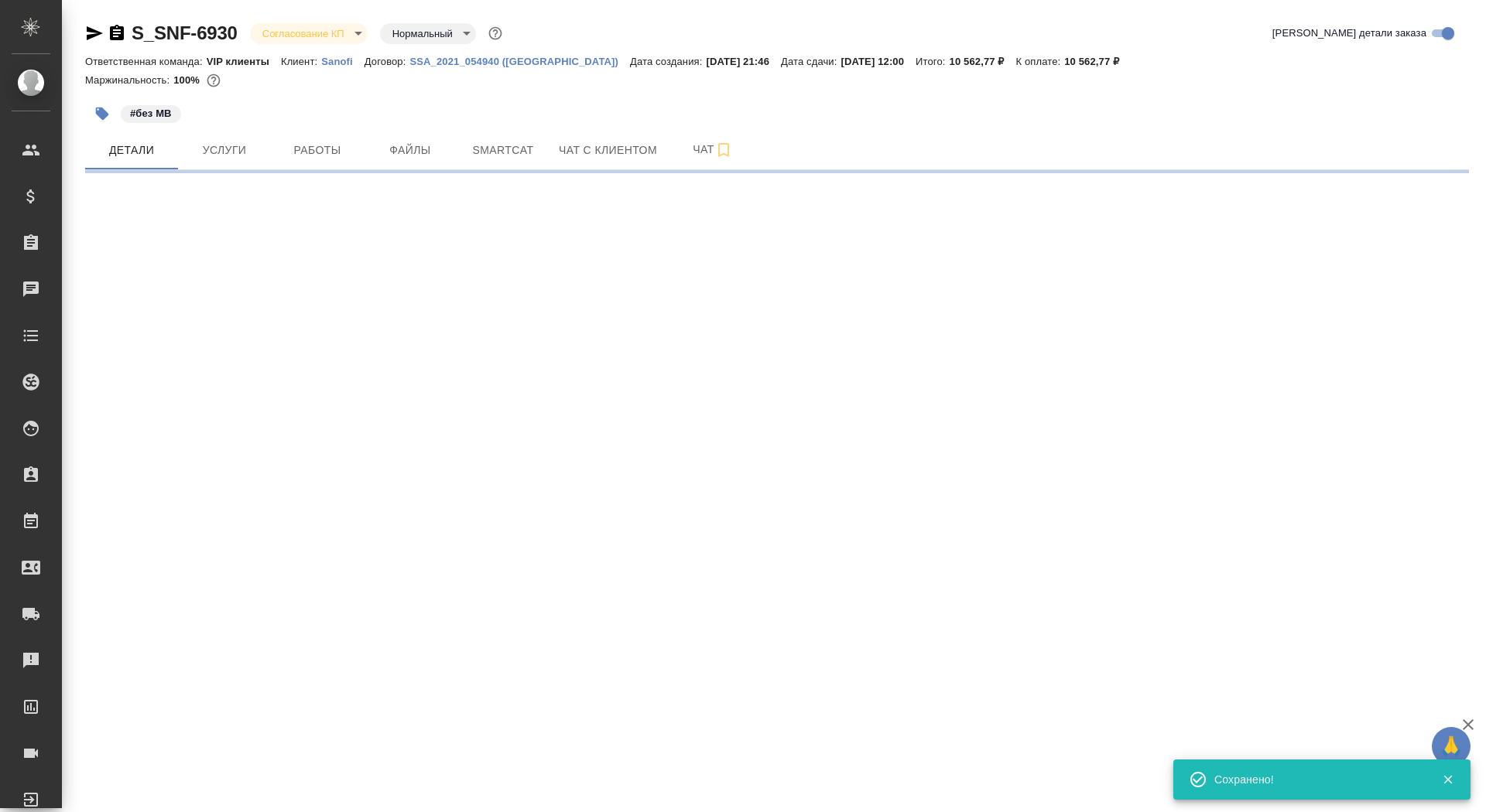
select select "RU"
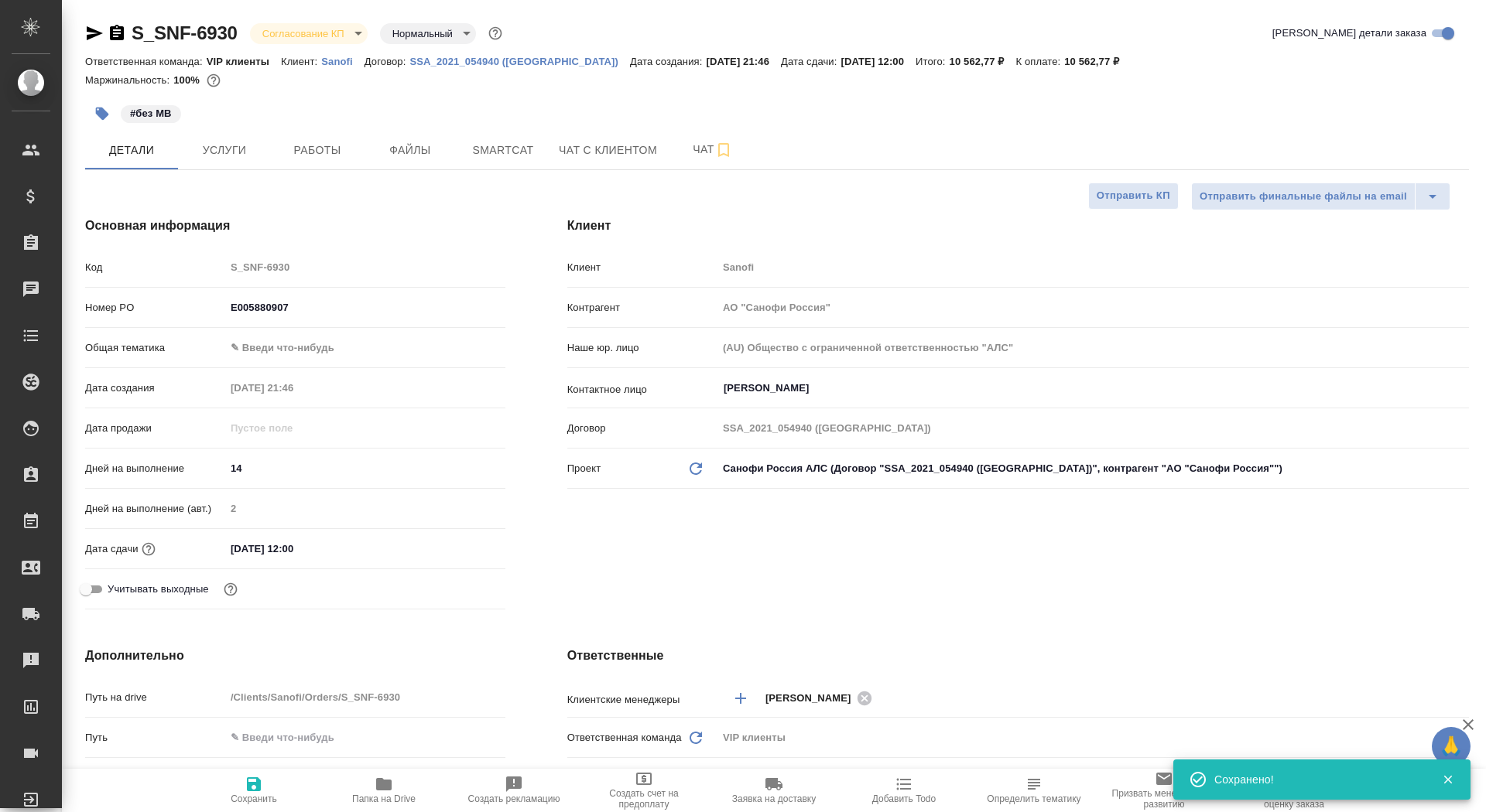
type textarea "x"
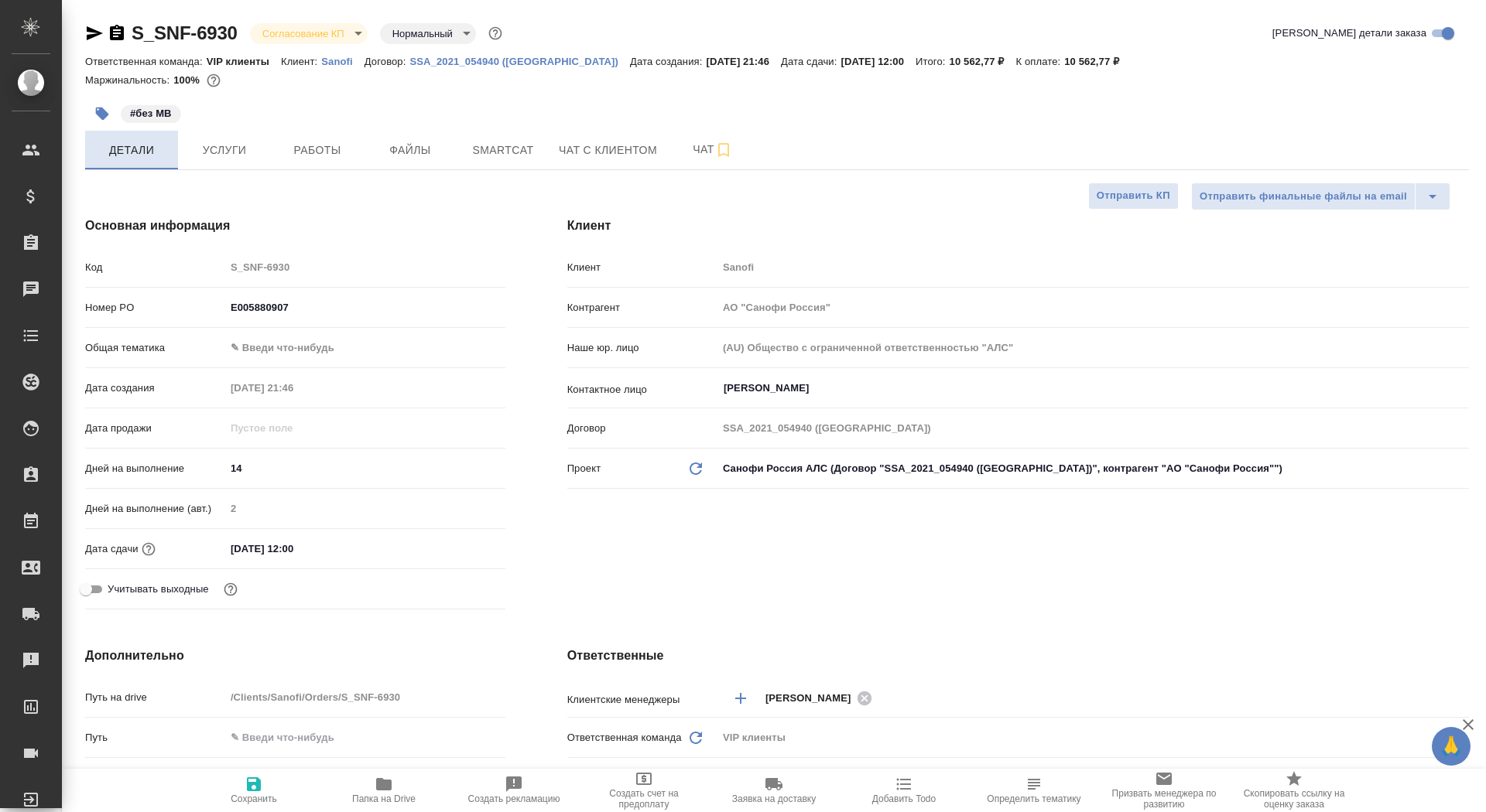
type textarea "x"
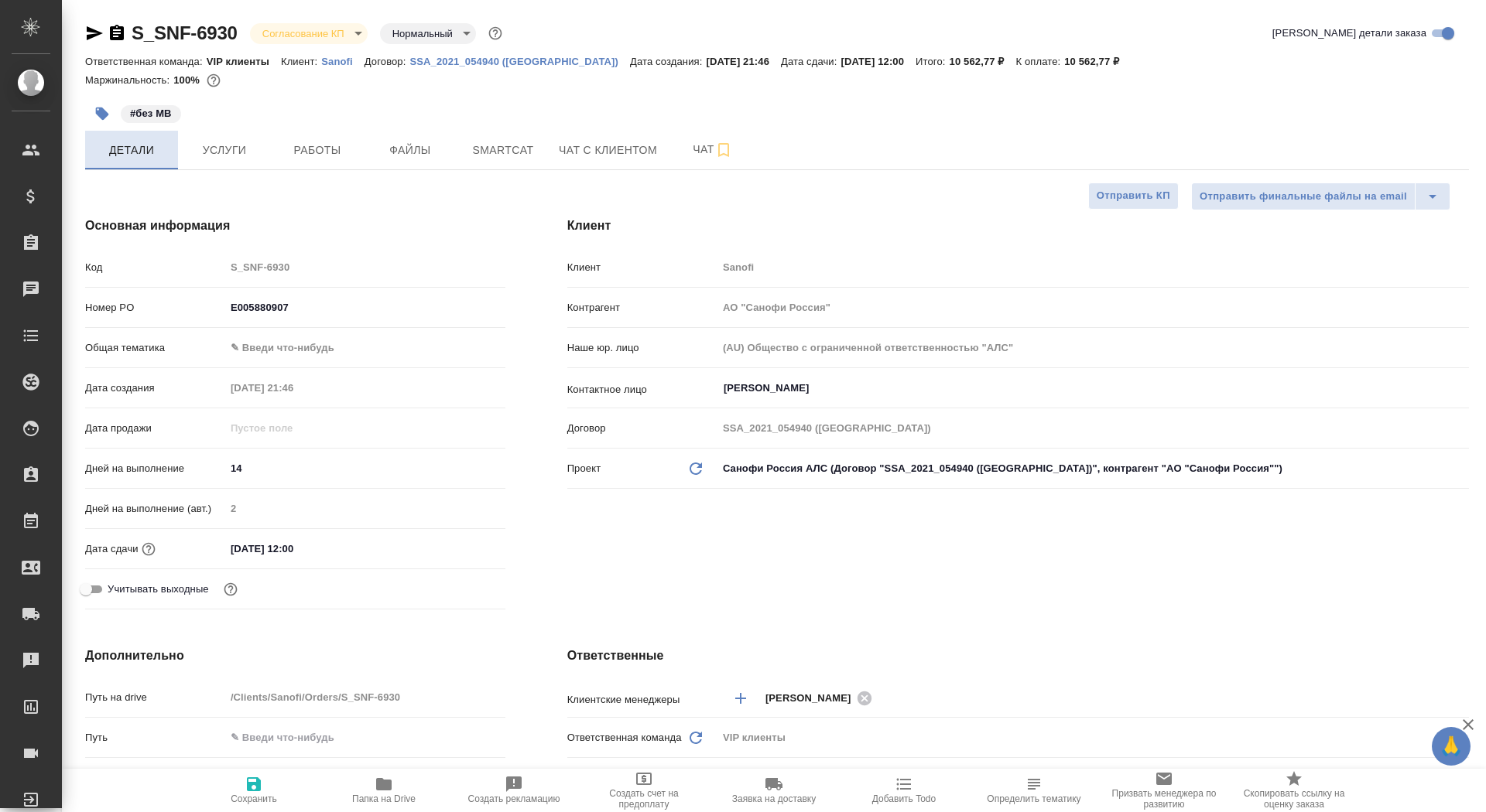
type textarea "x"
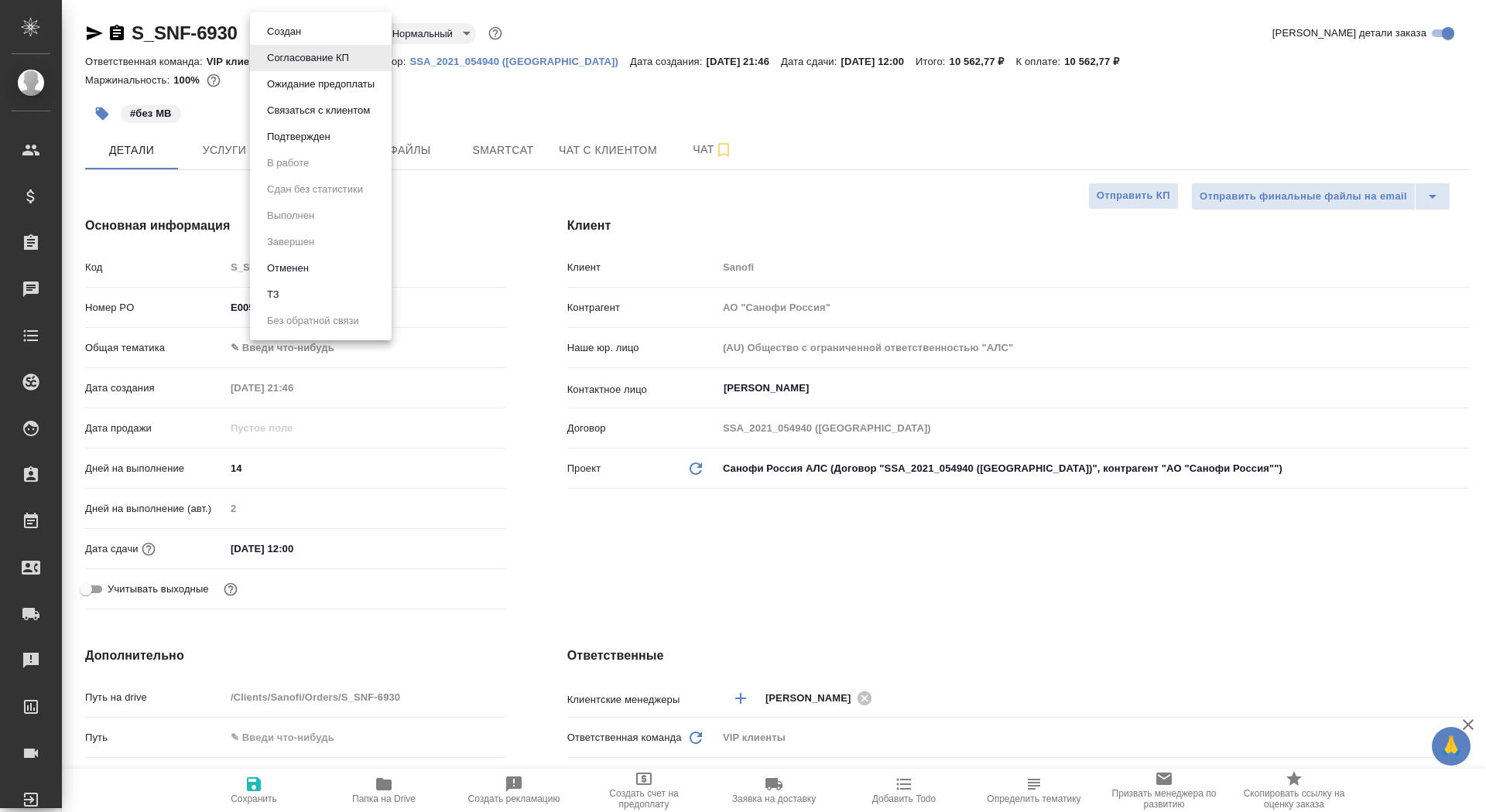
click at [334, 32] on body "🙏 .cls-1 fill:#fff; AWATERA Saydasheva Dilyara Клиенты Спецификации Заказы 0 Ча…" at bounding box center [743, 406] width 1486 height 812
click at [329, 143] on button "Подтвержден" at bounding box center [299, 137] width 73 height 17
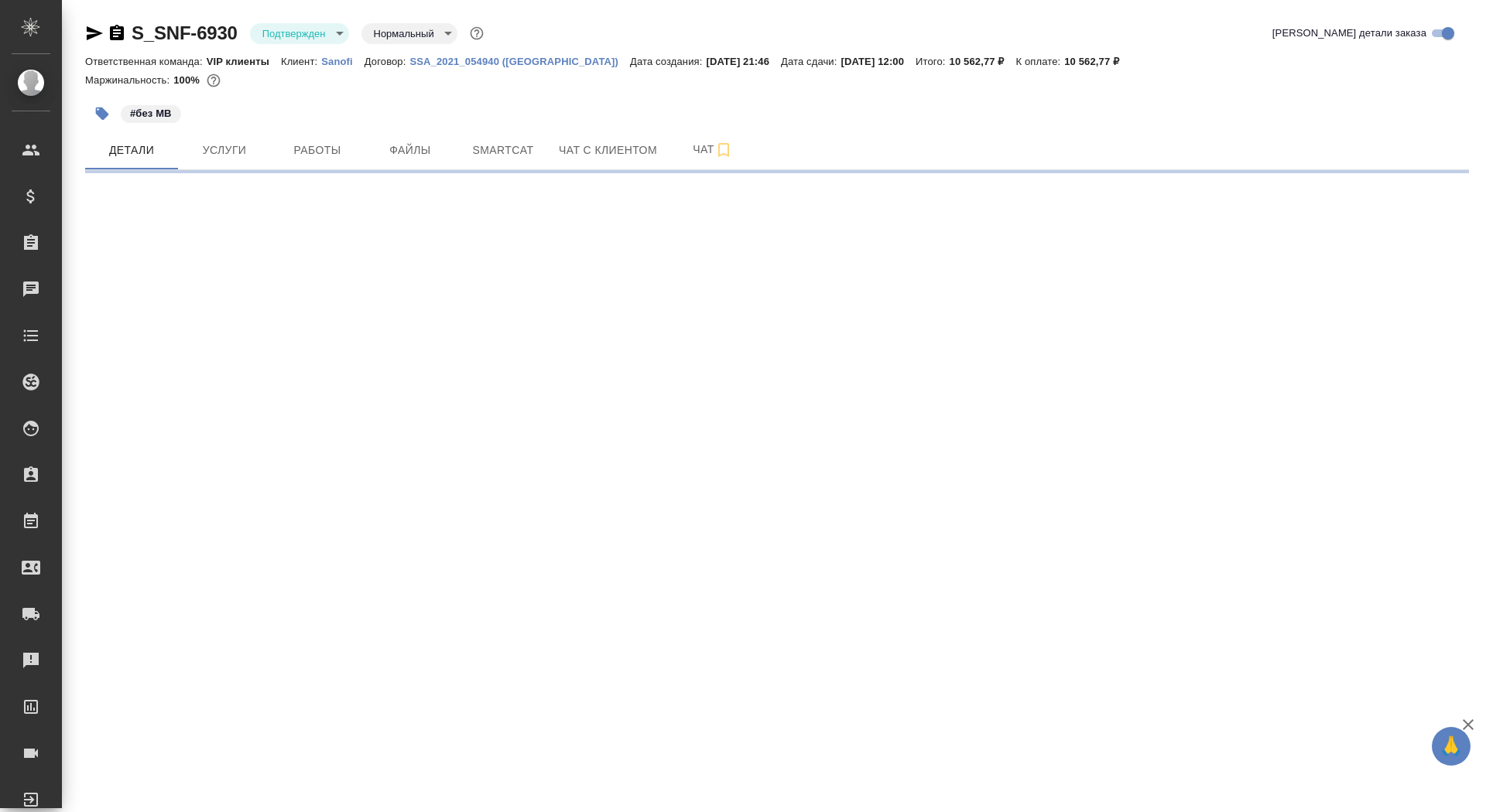
select select "RU"
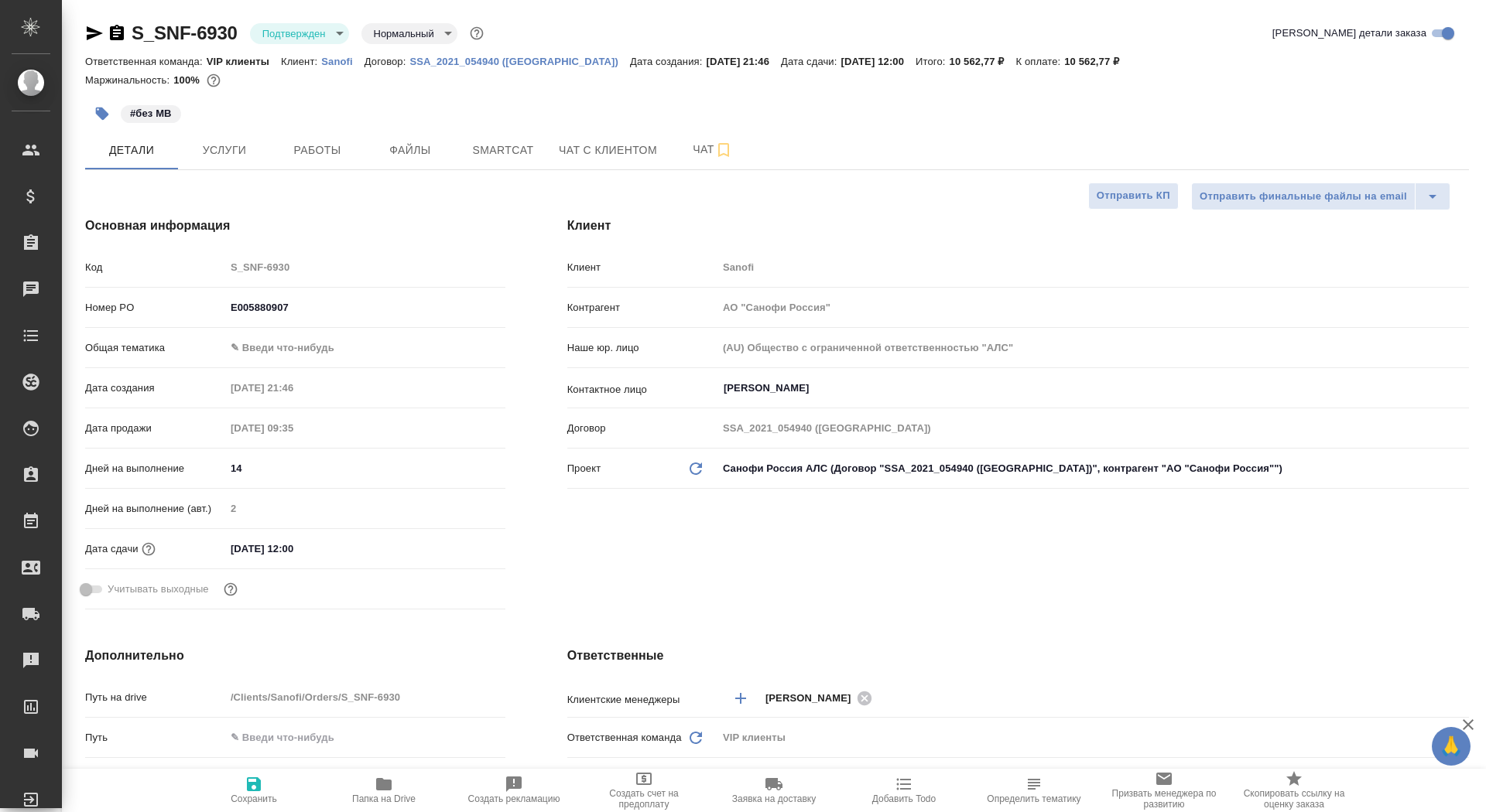
type textarea "x"
click at [683, 147] on span "Чат" at bounding box center [713, 149] width 74 height 20
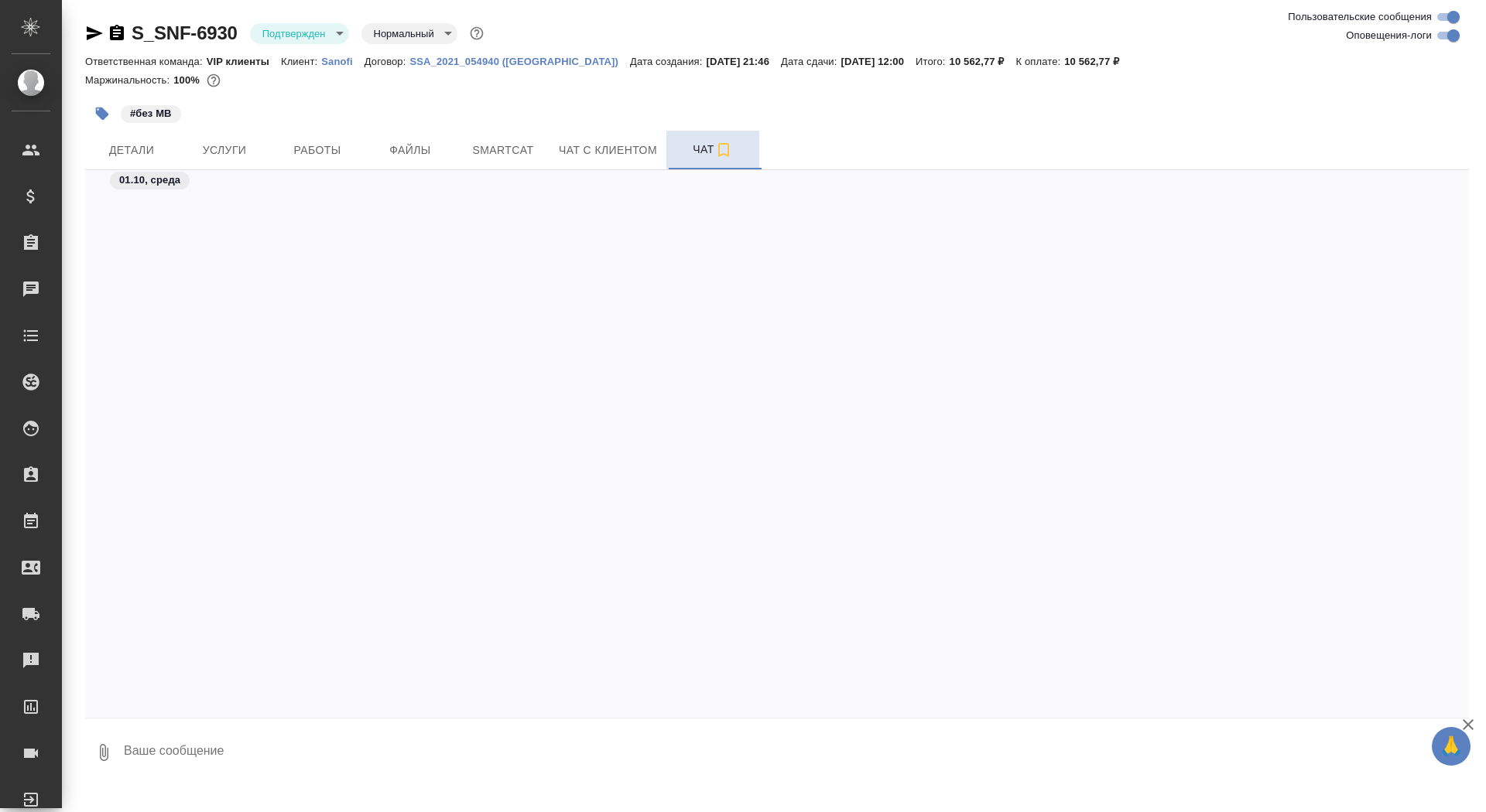
scroll to position [3664, 0]
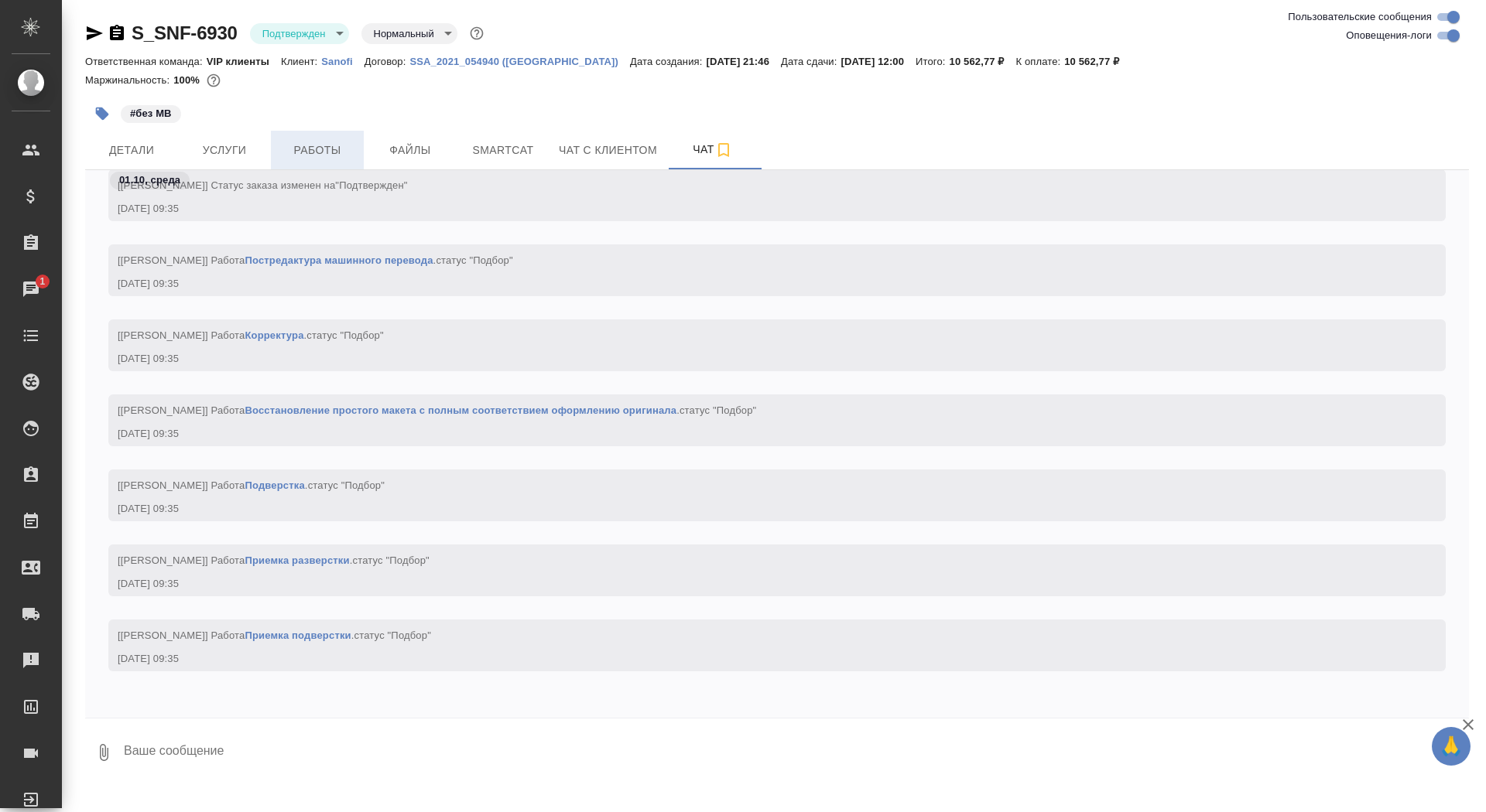
click at [314, 157] on span "Работы" at bounding box center [317, 150] width 74 height 20
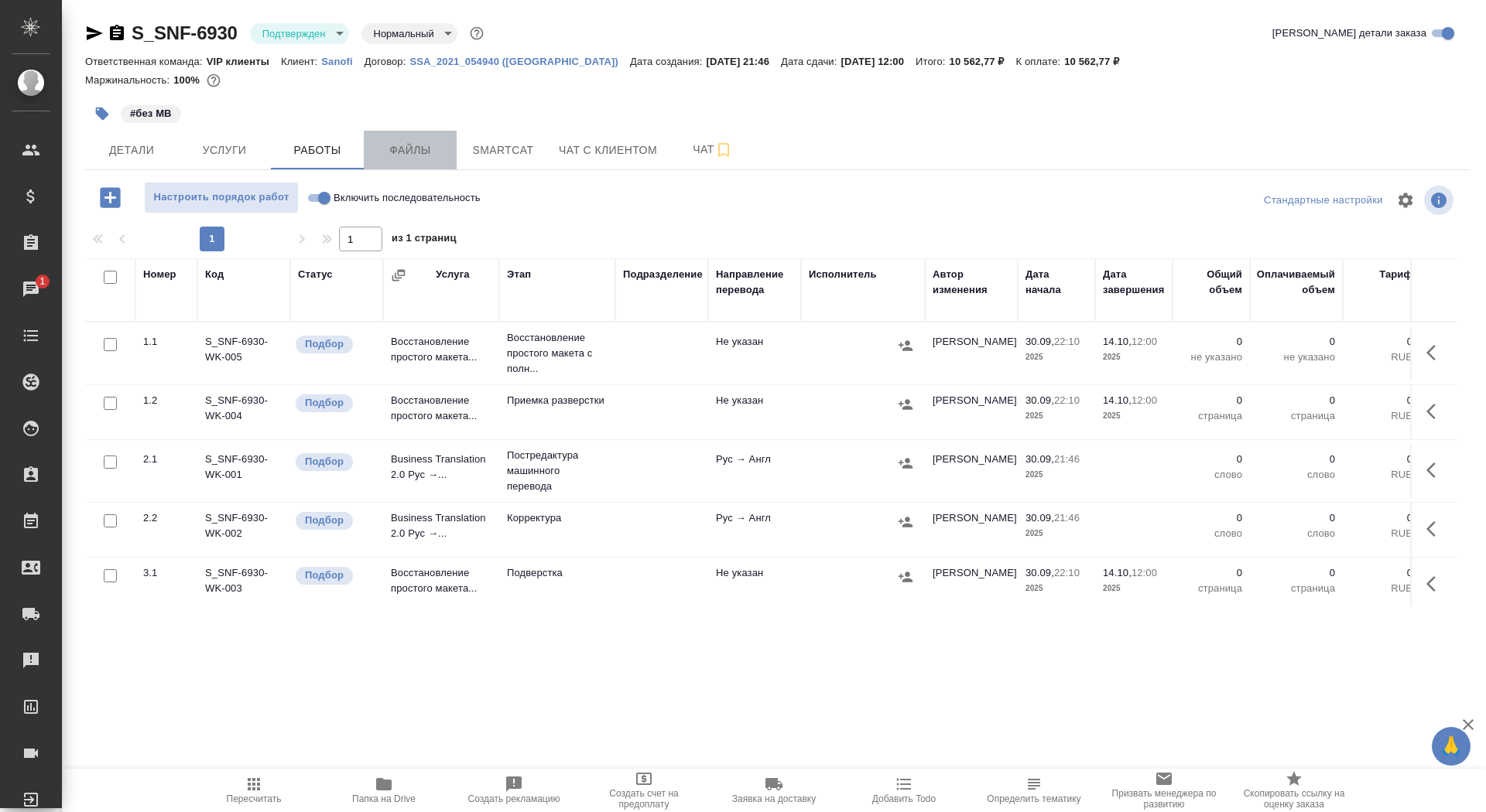
click at [412, 151] on span "Файлы" at bounding box center [410, 150] width 74 height 20
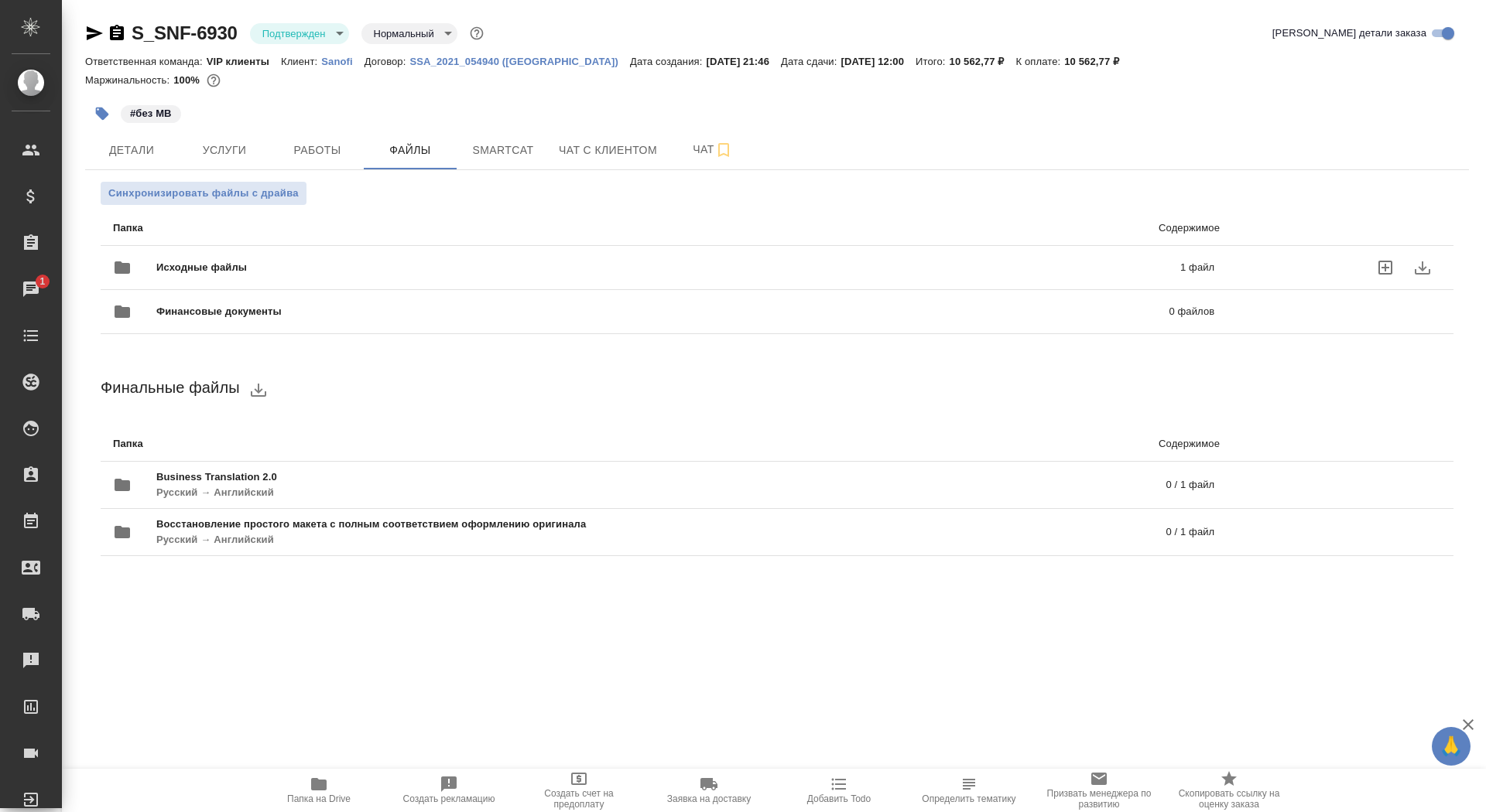
click at [428, 262] on span "Исходные файлы" at bounding box center [434, 267] width 557 height 16
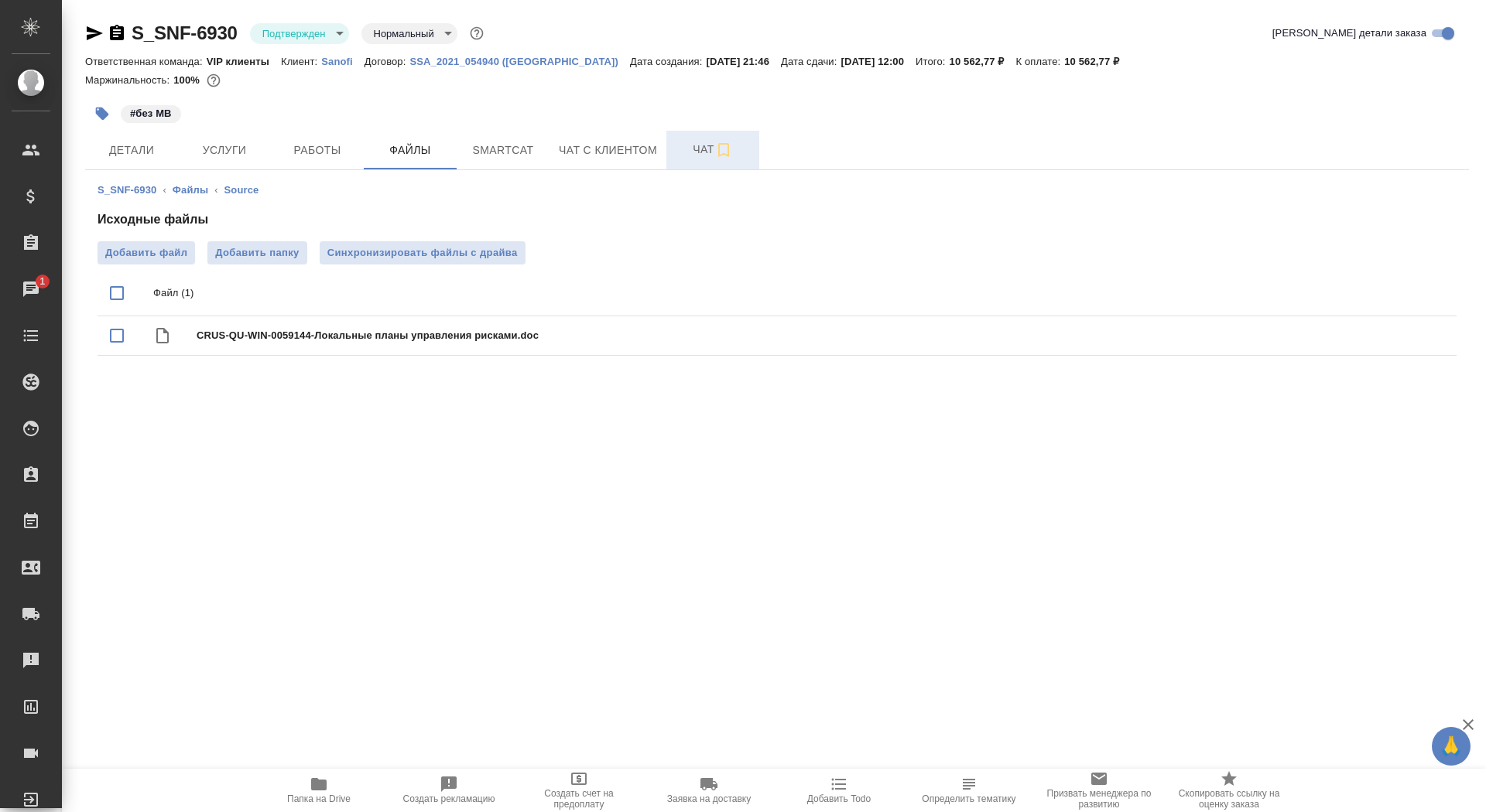
click at [683, 158] on span "Чат" at bounding box center [713, 149] width 74 height 20
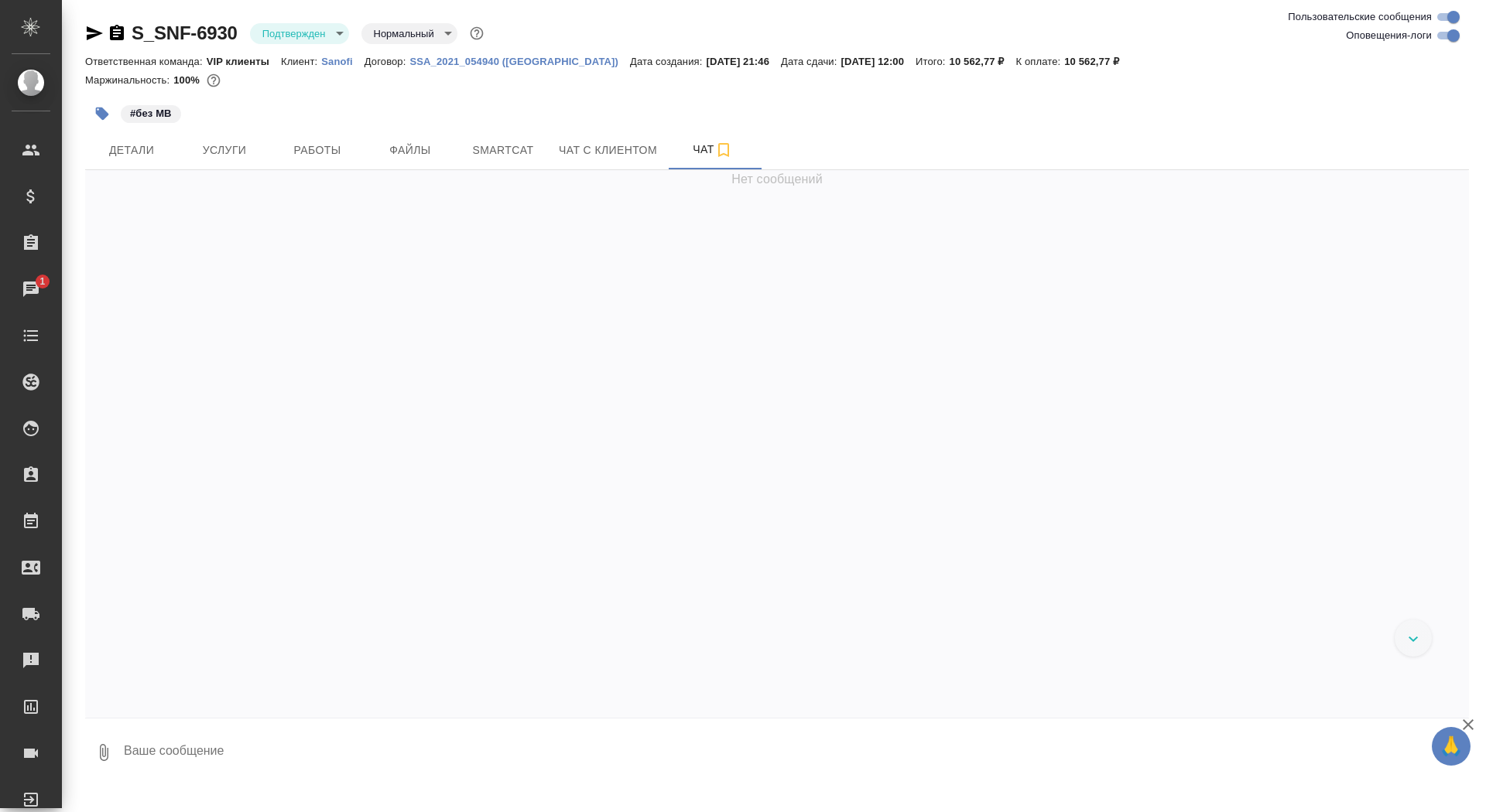
click at [233, 757] on textarea at bounding box center [795, 752] width 1346 height 53
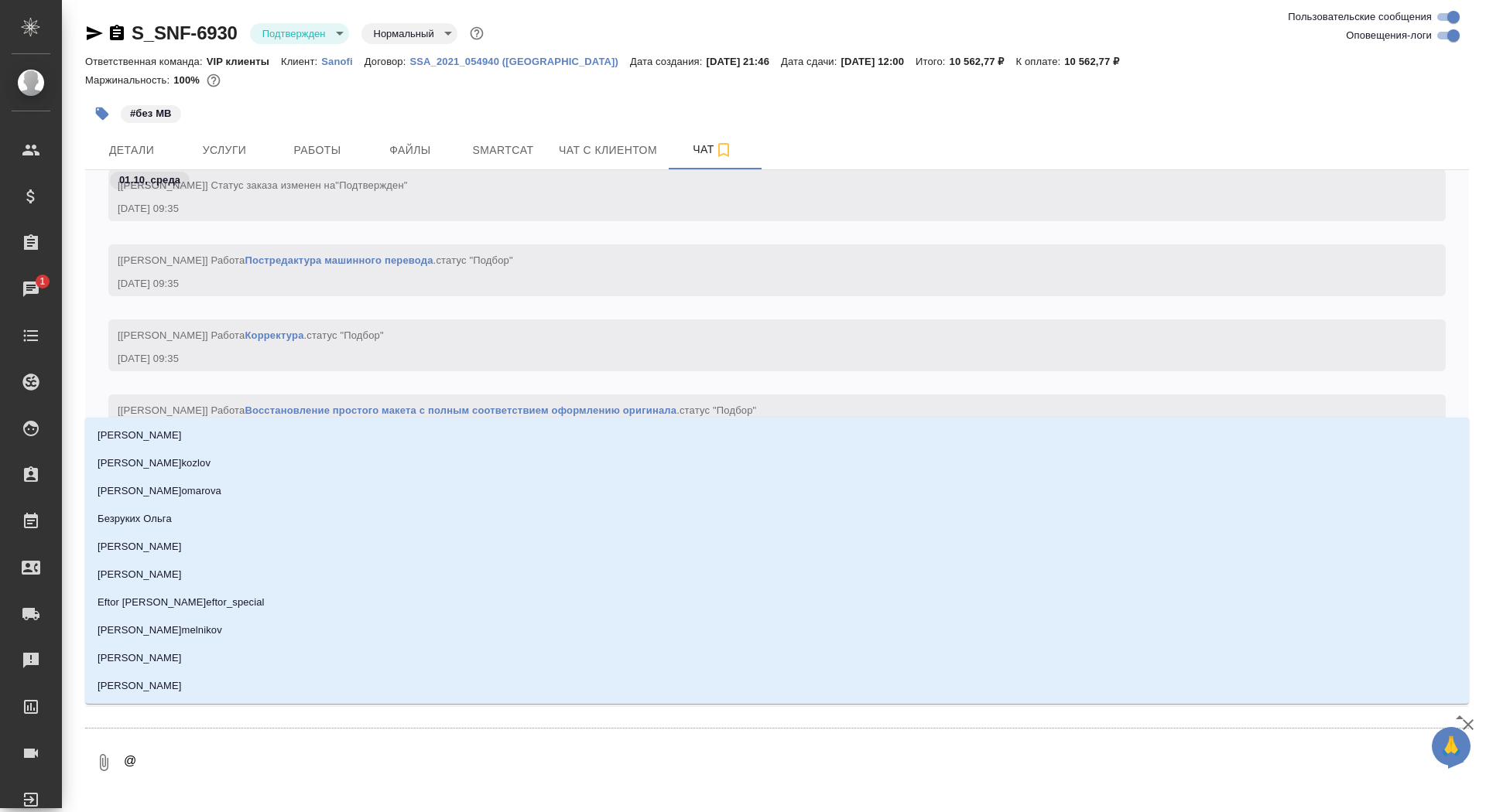
type textarea "@г"
type input "г"
type textarea "@го"
type input "го"
type textarea "@гор"
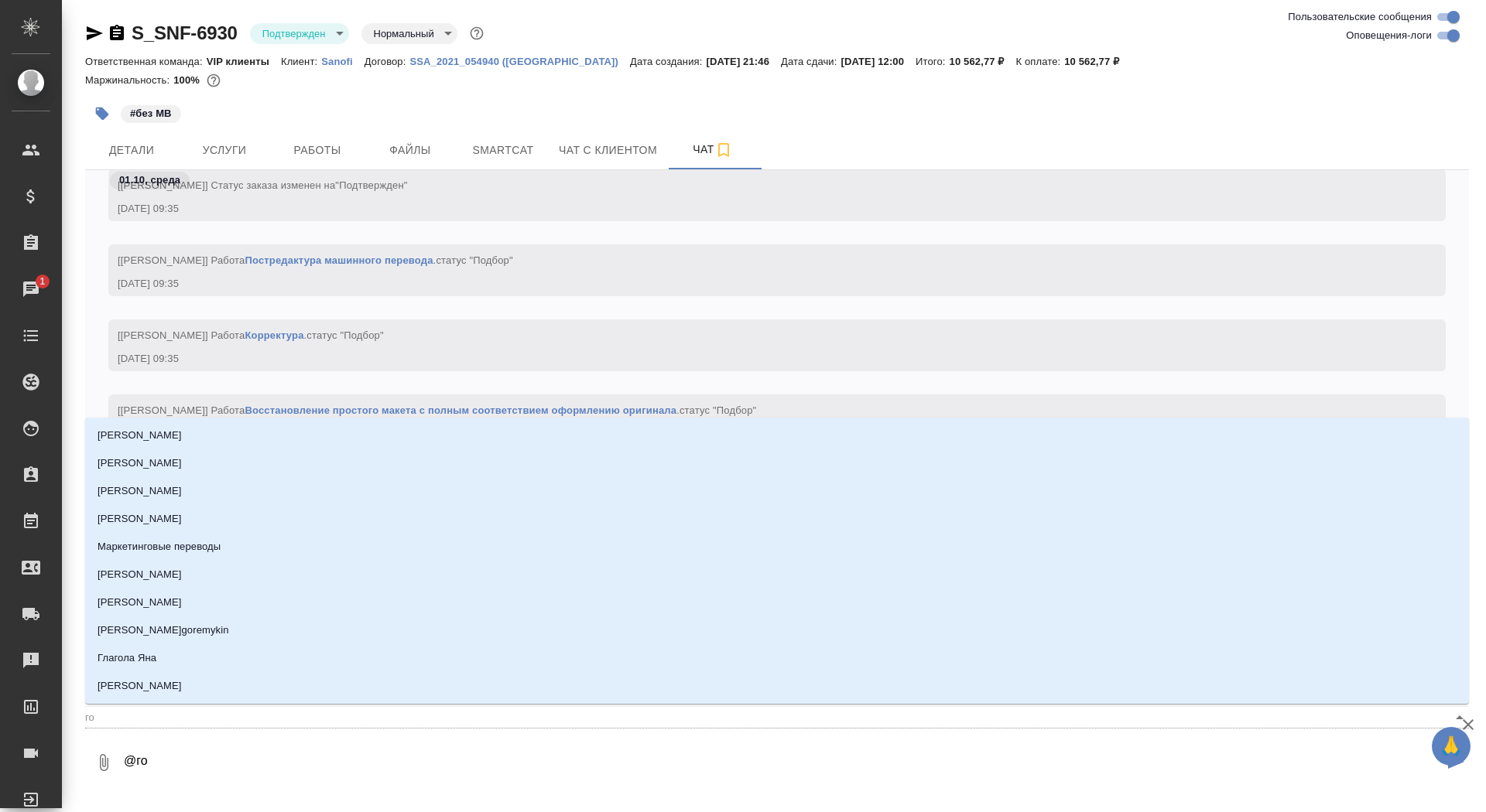
type input "гор"
type textarea "@горш"
type input "горш"
type textarea "@горшк"
type input "горшк"
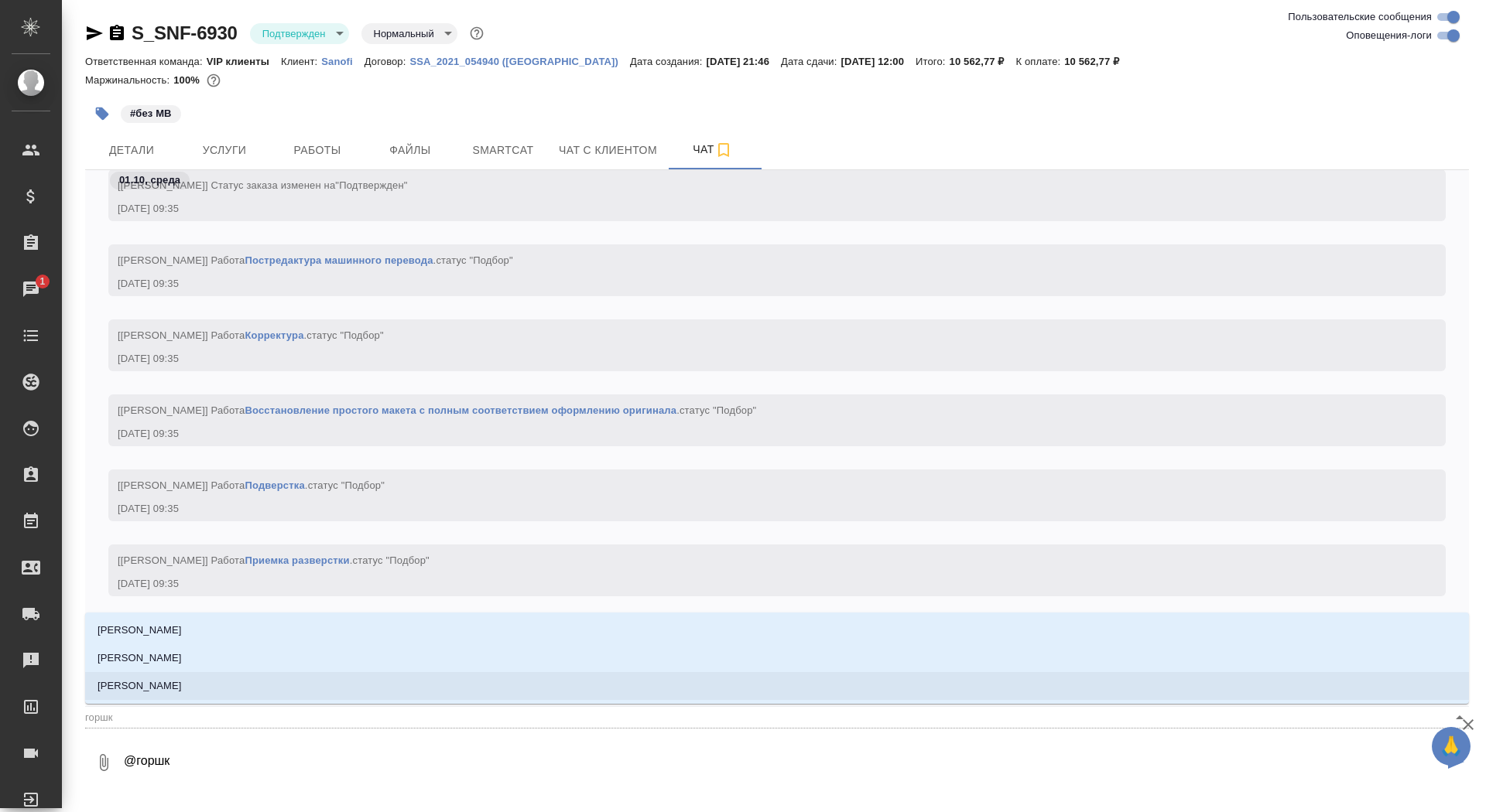
click at [246, 692] on li "[PERSON_NAME]" at bounding box center [776, 686] width 1383 height 28
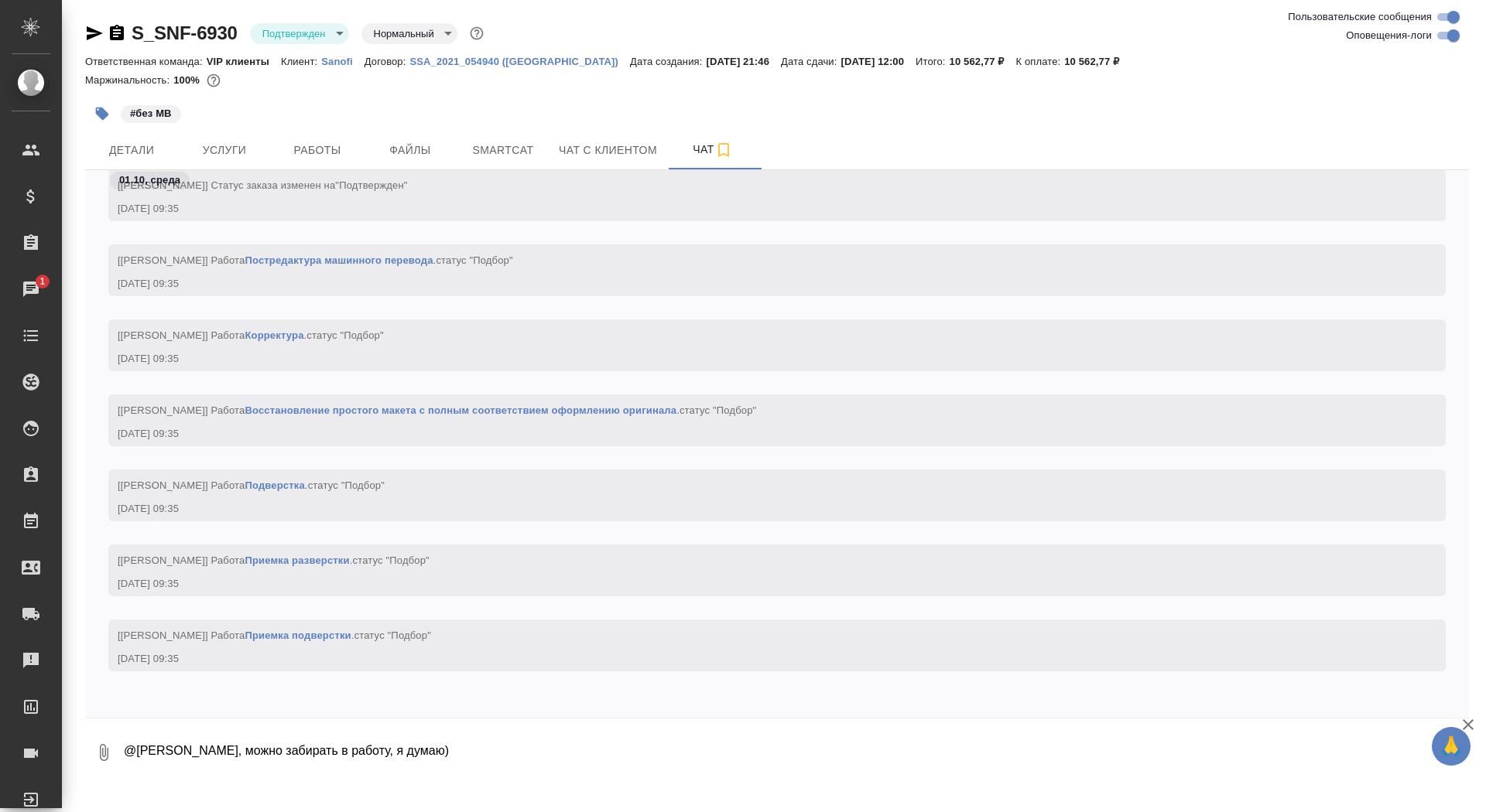
type textarea "@Горшкова Валентина Валечка, можно забирать в работу, я думаю)"
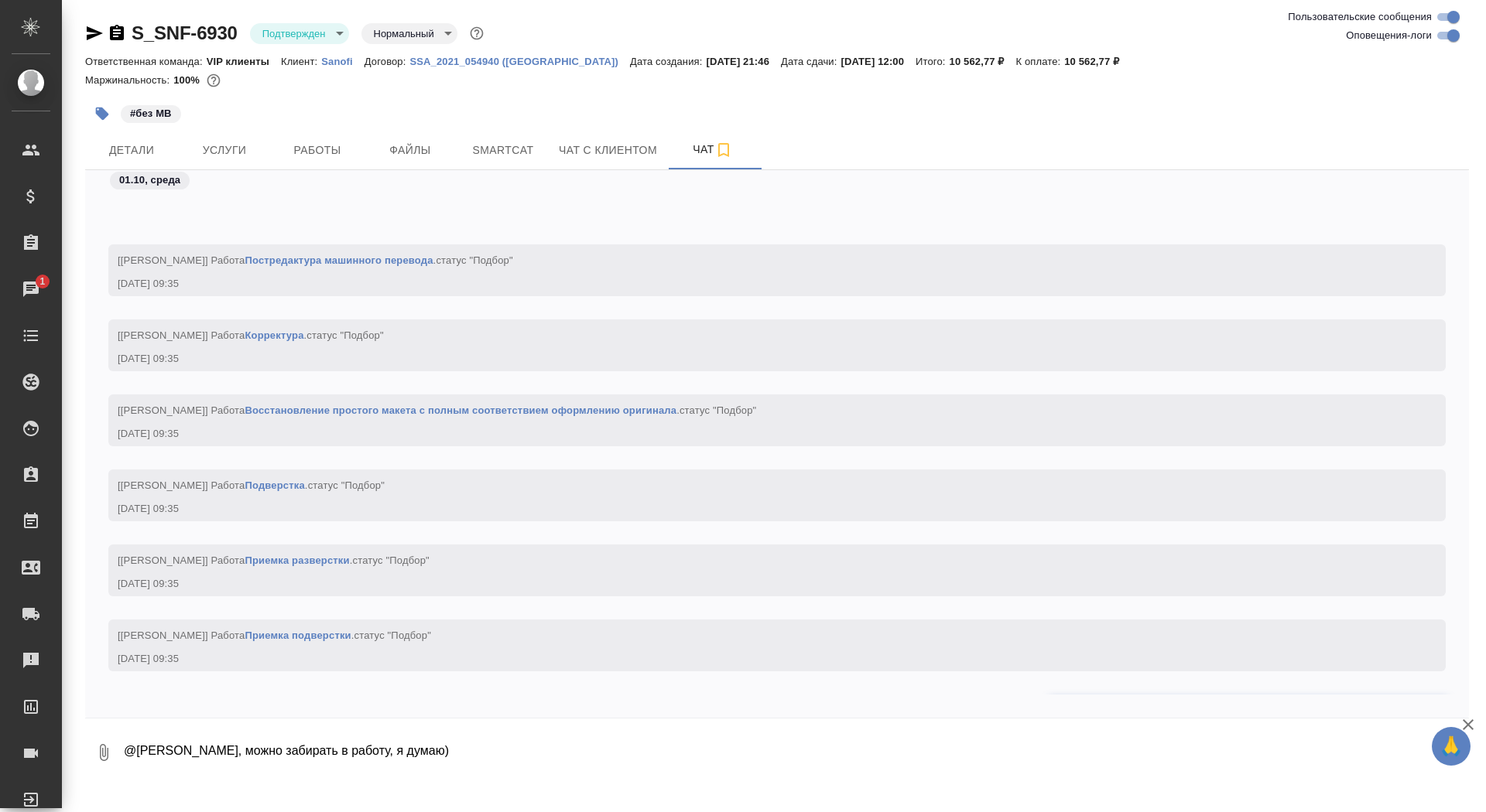
scroll to position [3739, 0]
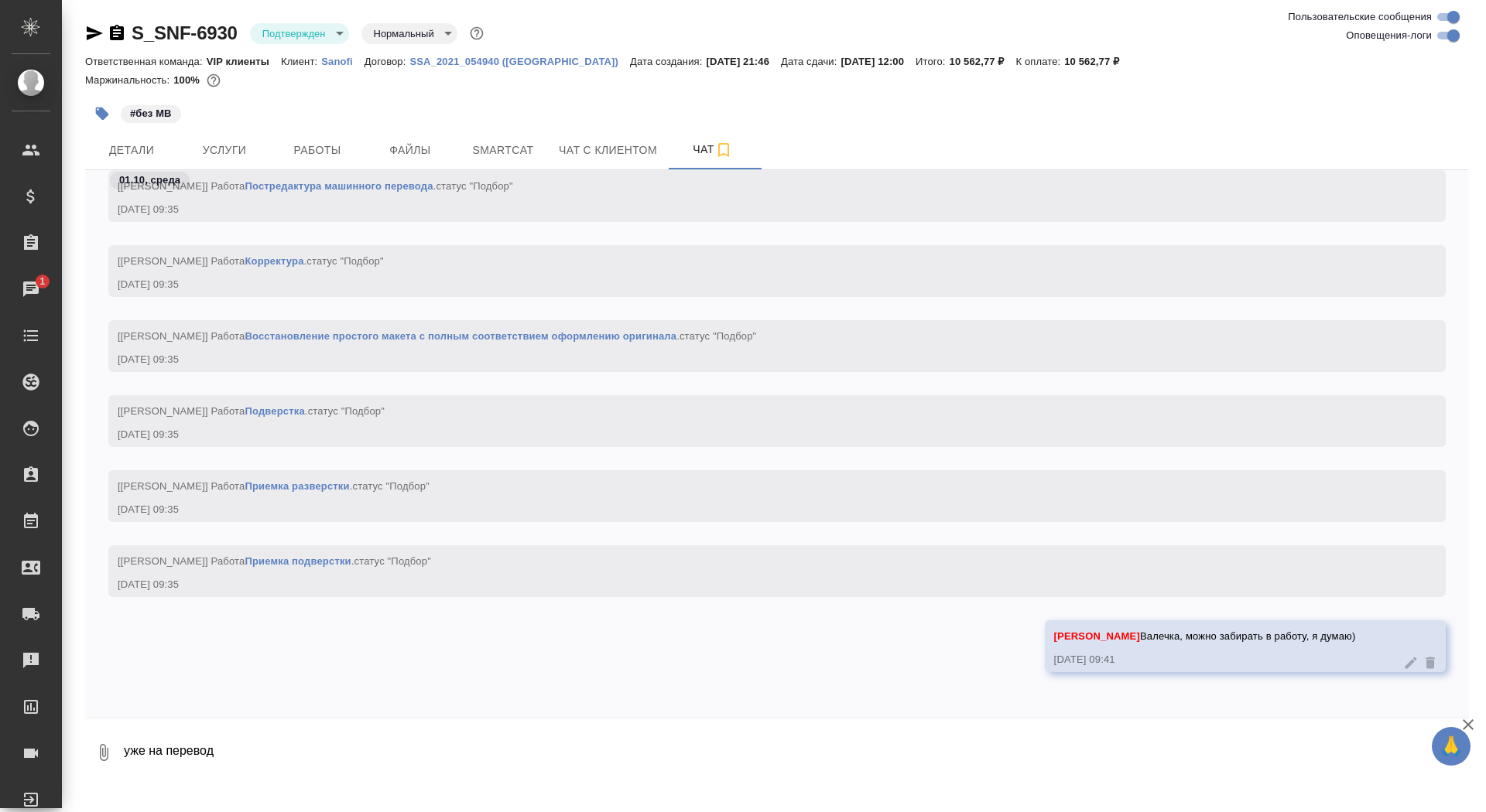
type textarea "уже на перевод"
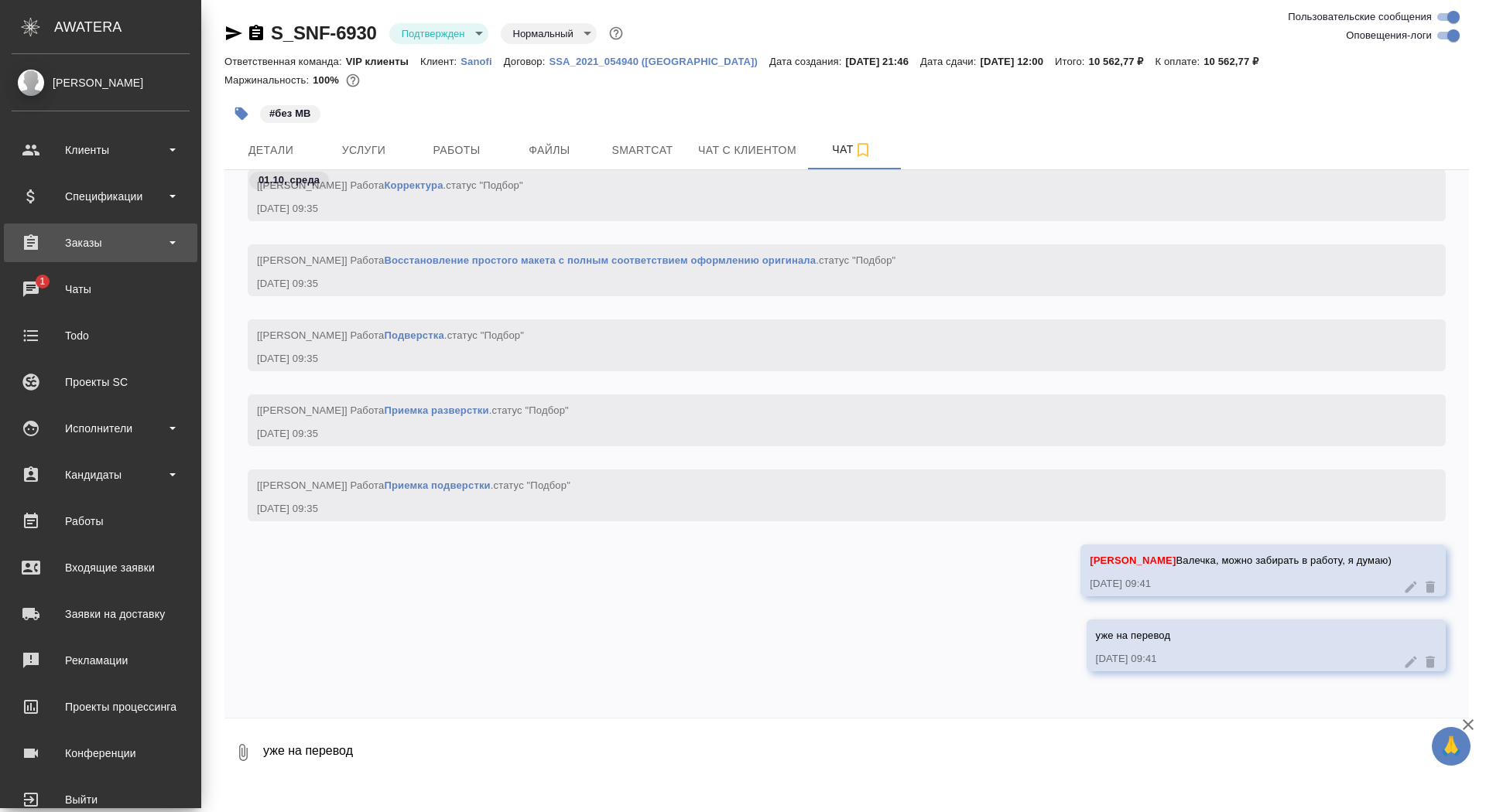
click at [101, 246] on div "Заказы" at bounding box center [101, 243] width 178 height 23
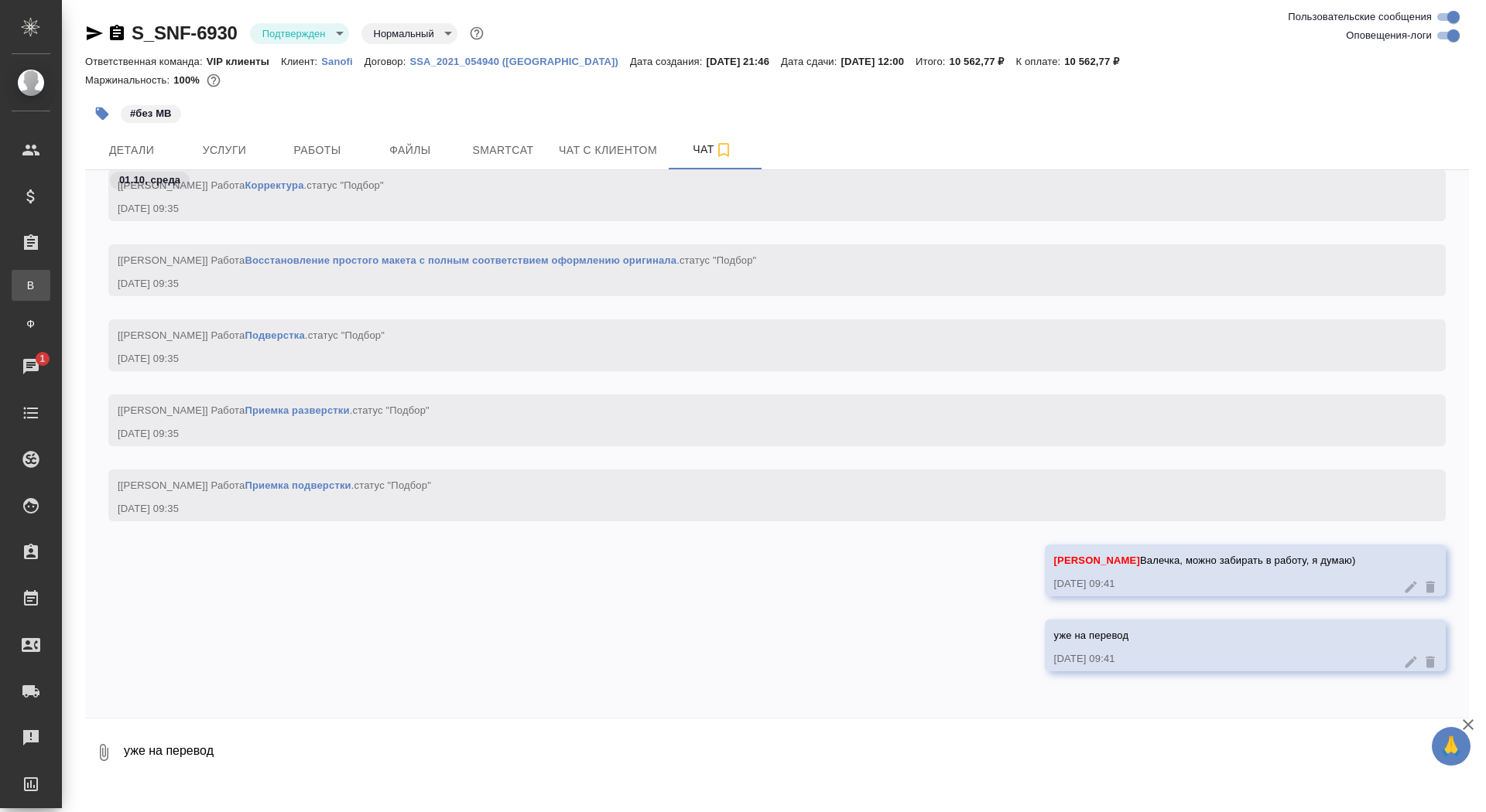
click at [23, 283] on div "Все заказы" at bounding box center [12, 286] width 23 height 16
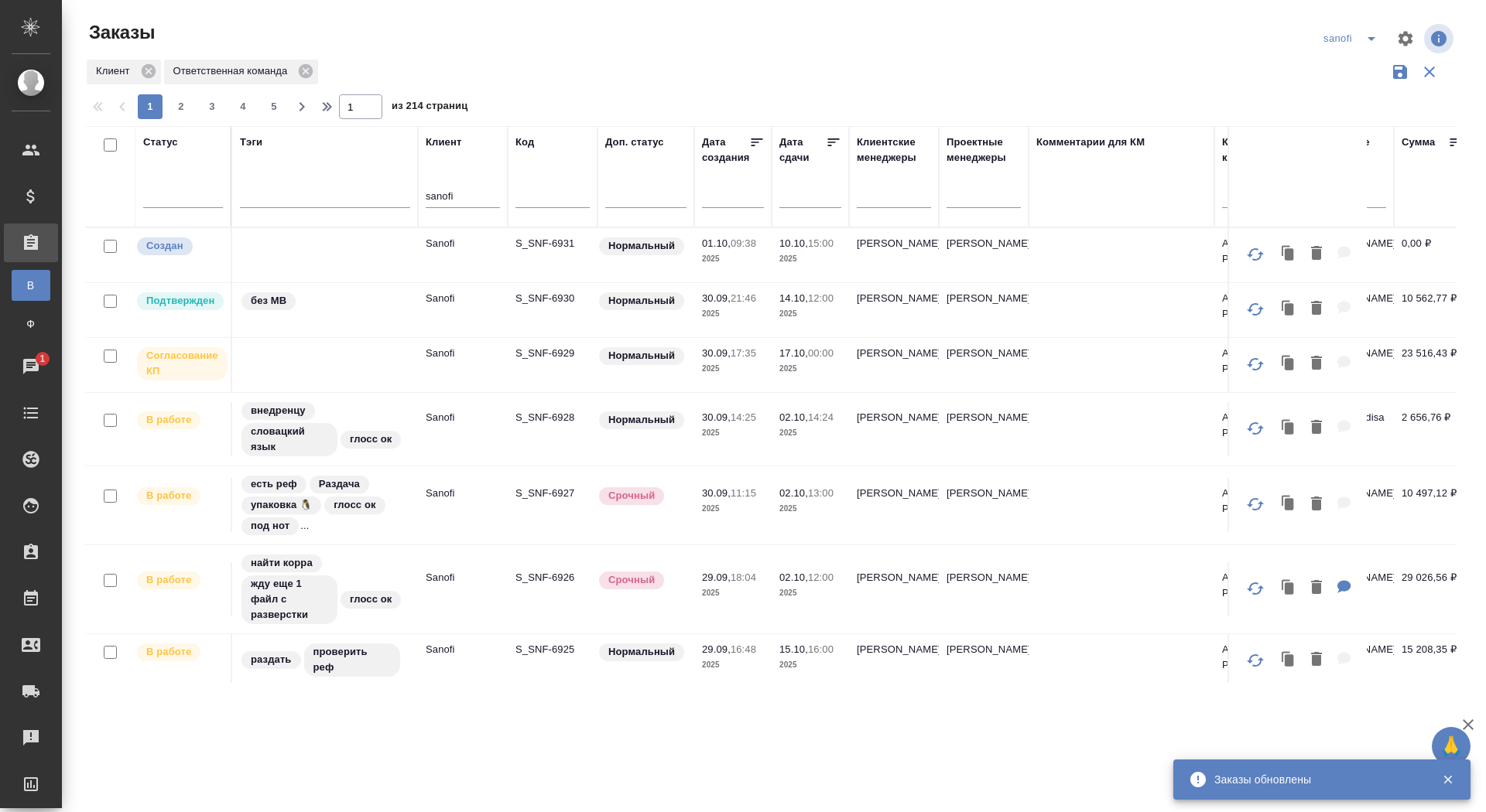
scroll to position [7, 0]
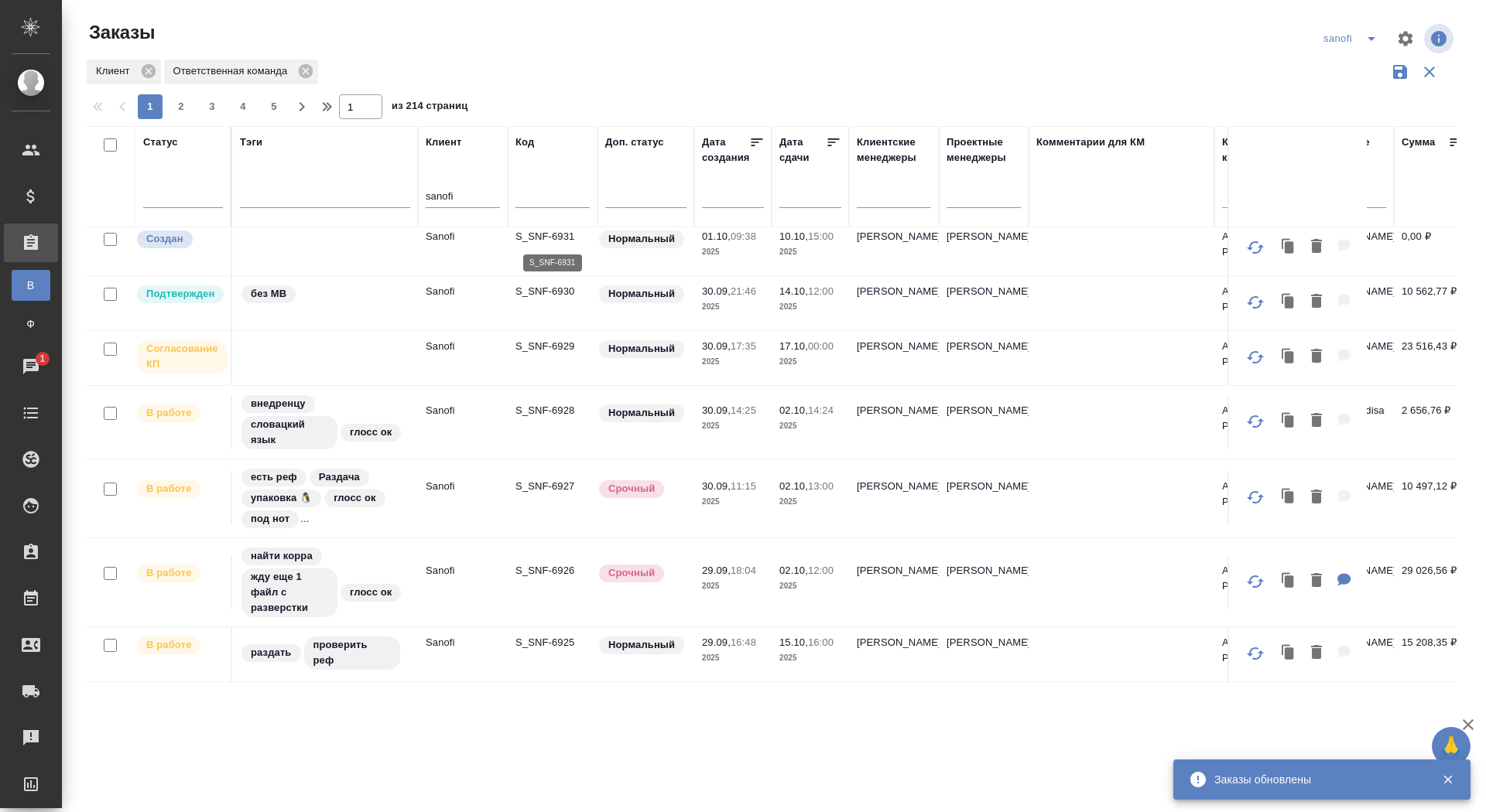
click at [538, 235] on p "S_SNF-6931" at bounding box center [553, 237] width 74 height 16
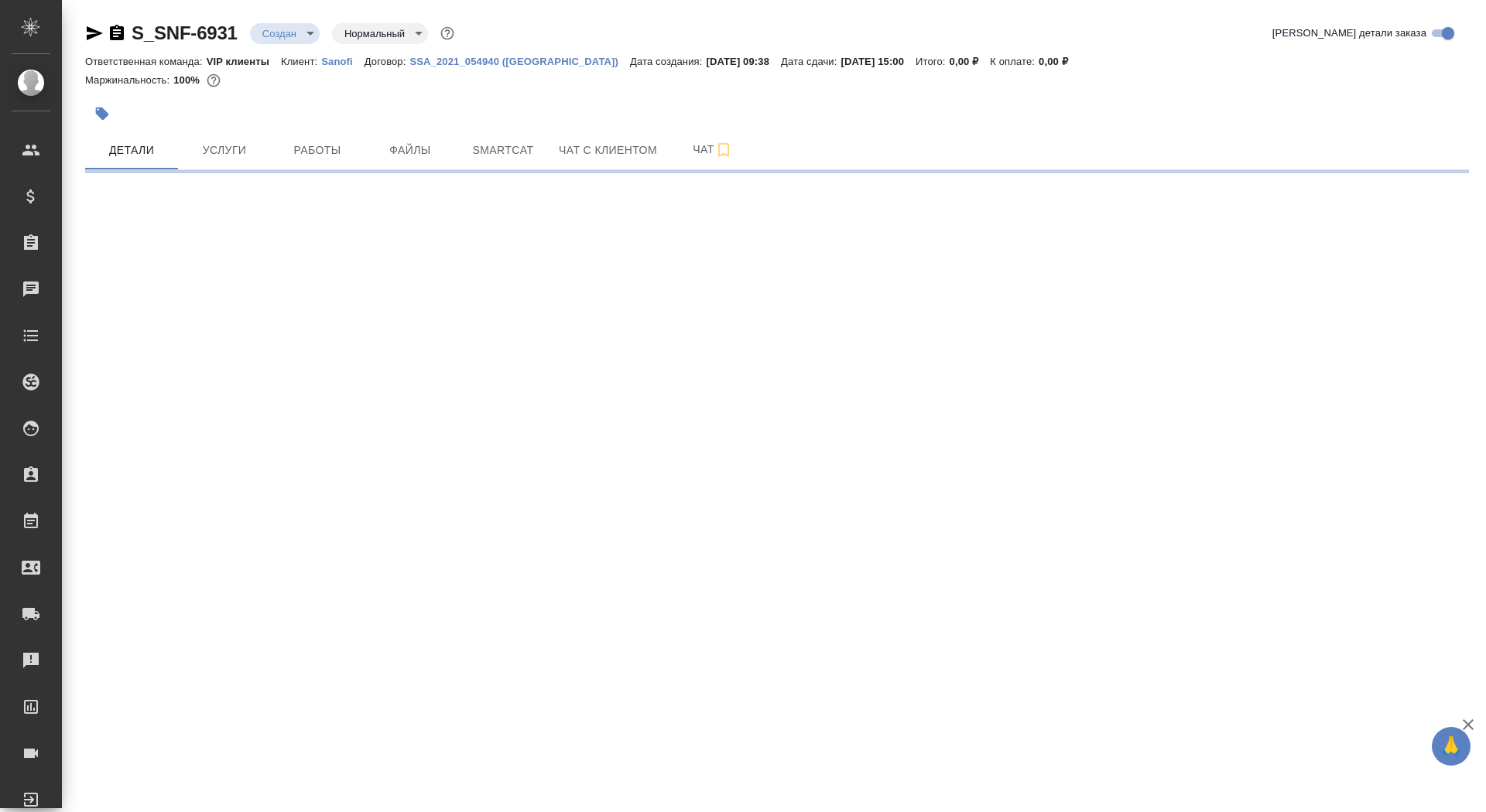
select select "RU"
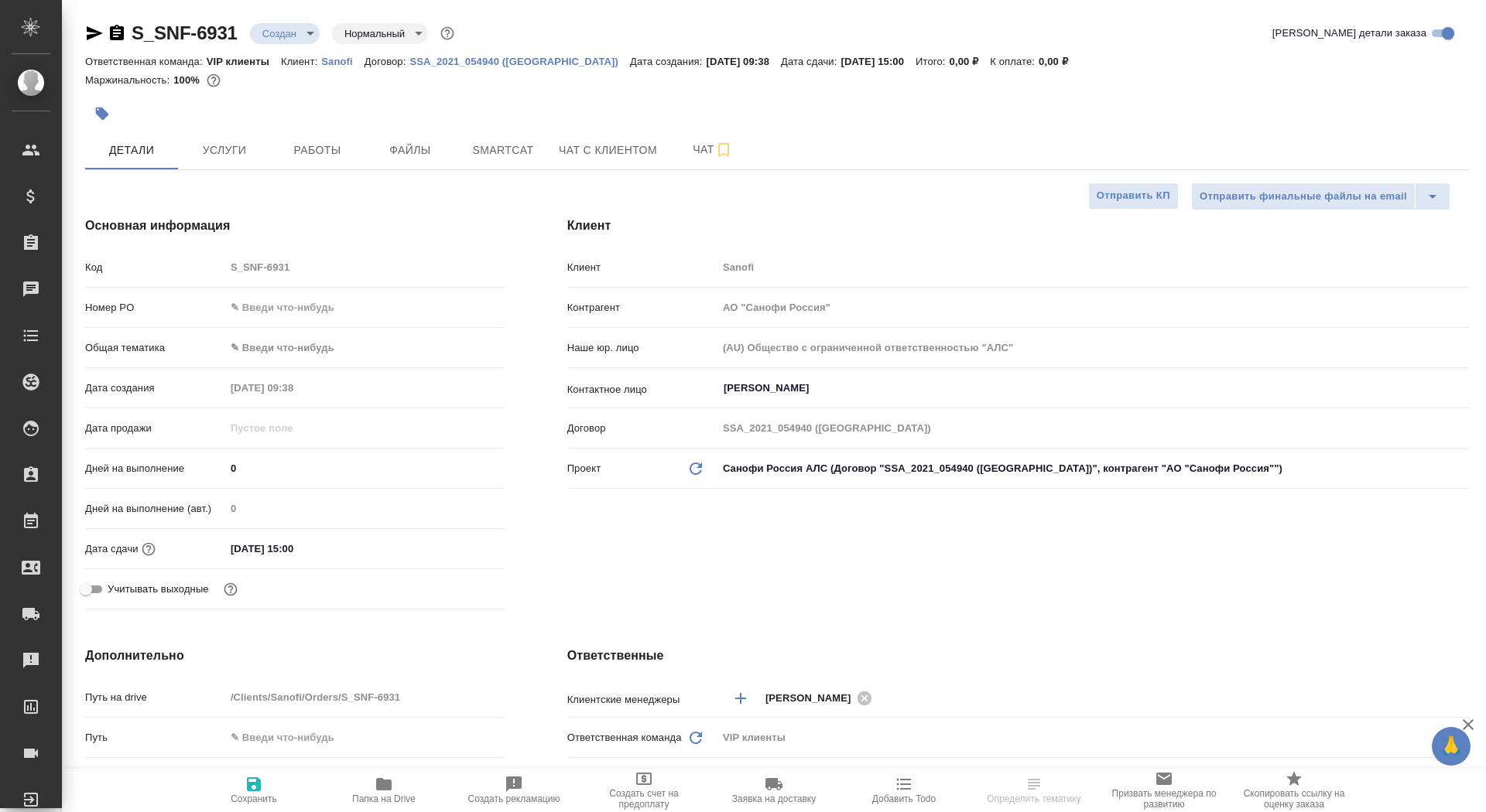
type textarea "x"
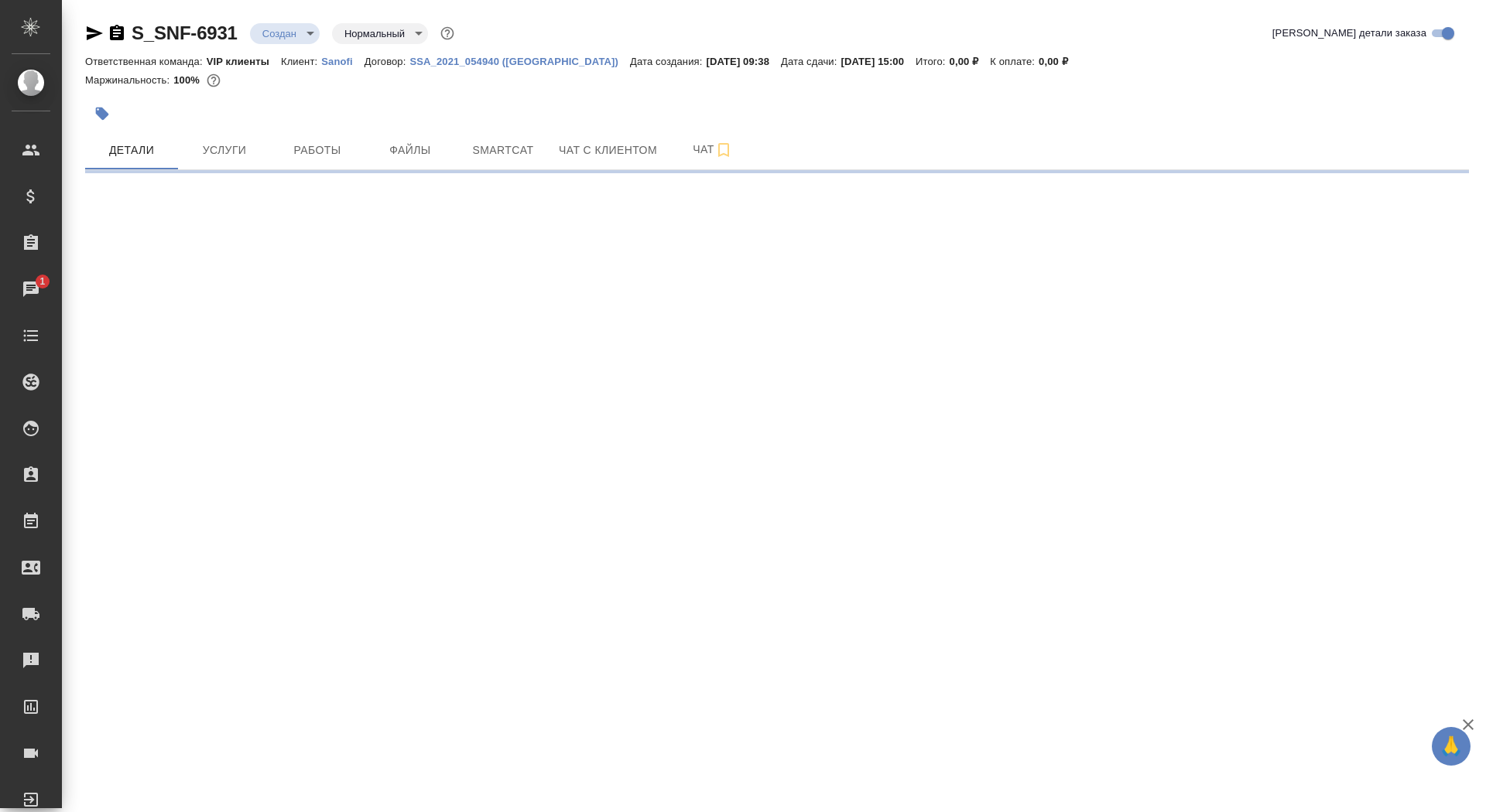
select select "RU"
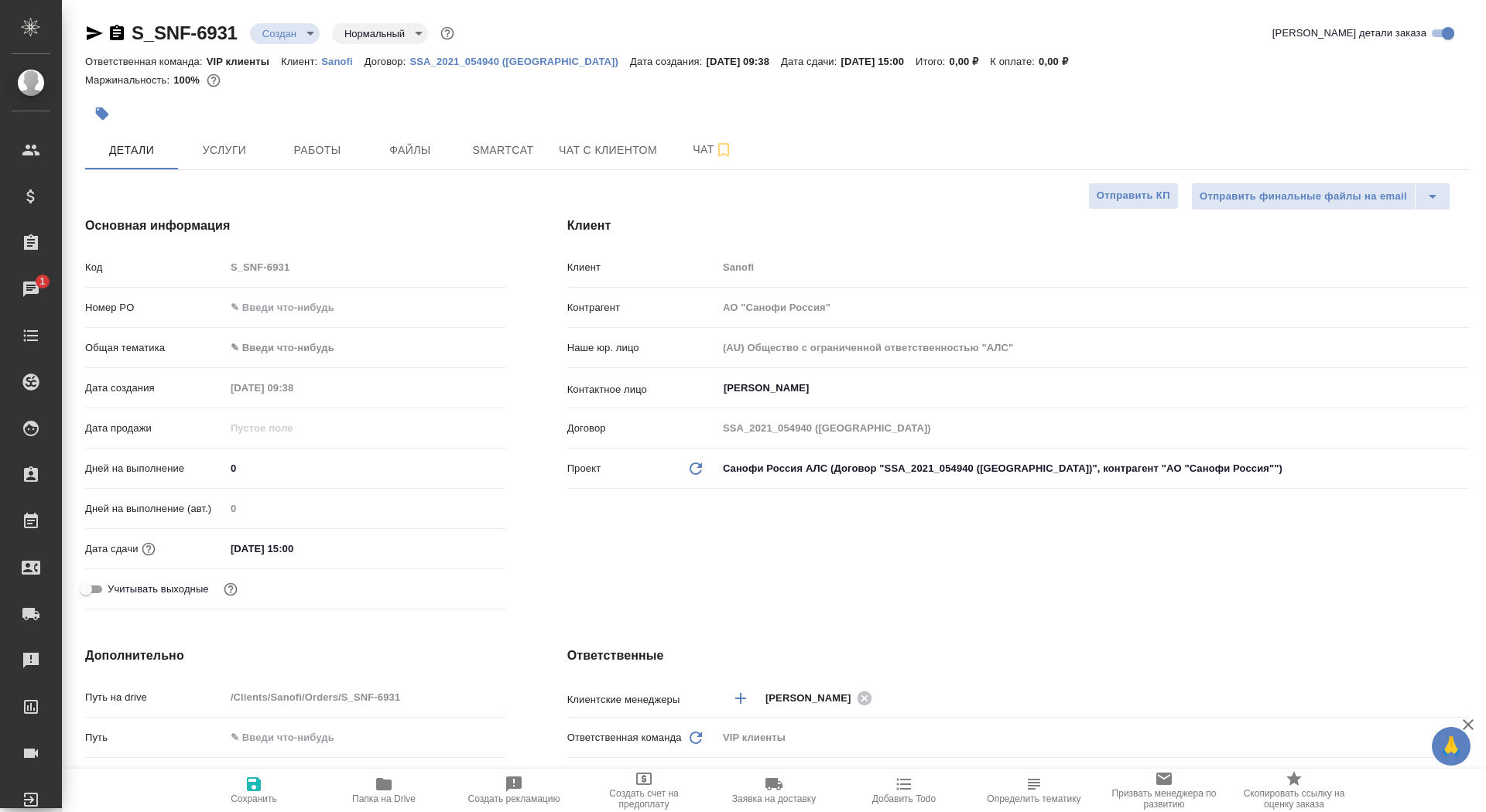
type textarea "x"
drag, startPoint x: 251, startPoint y: 463, endPoint x: 225, endPoint y: 448, distance: 30.0
click at [226, 452] on div "Код S_SNF-6931 Номер PO Общая тематика ✎ Введи что-нибудь Дата создания [DATE] …" at bounding box center [295, 434] width 420 height 362
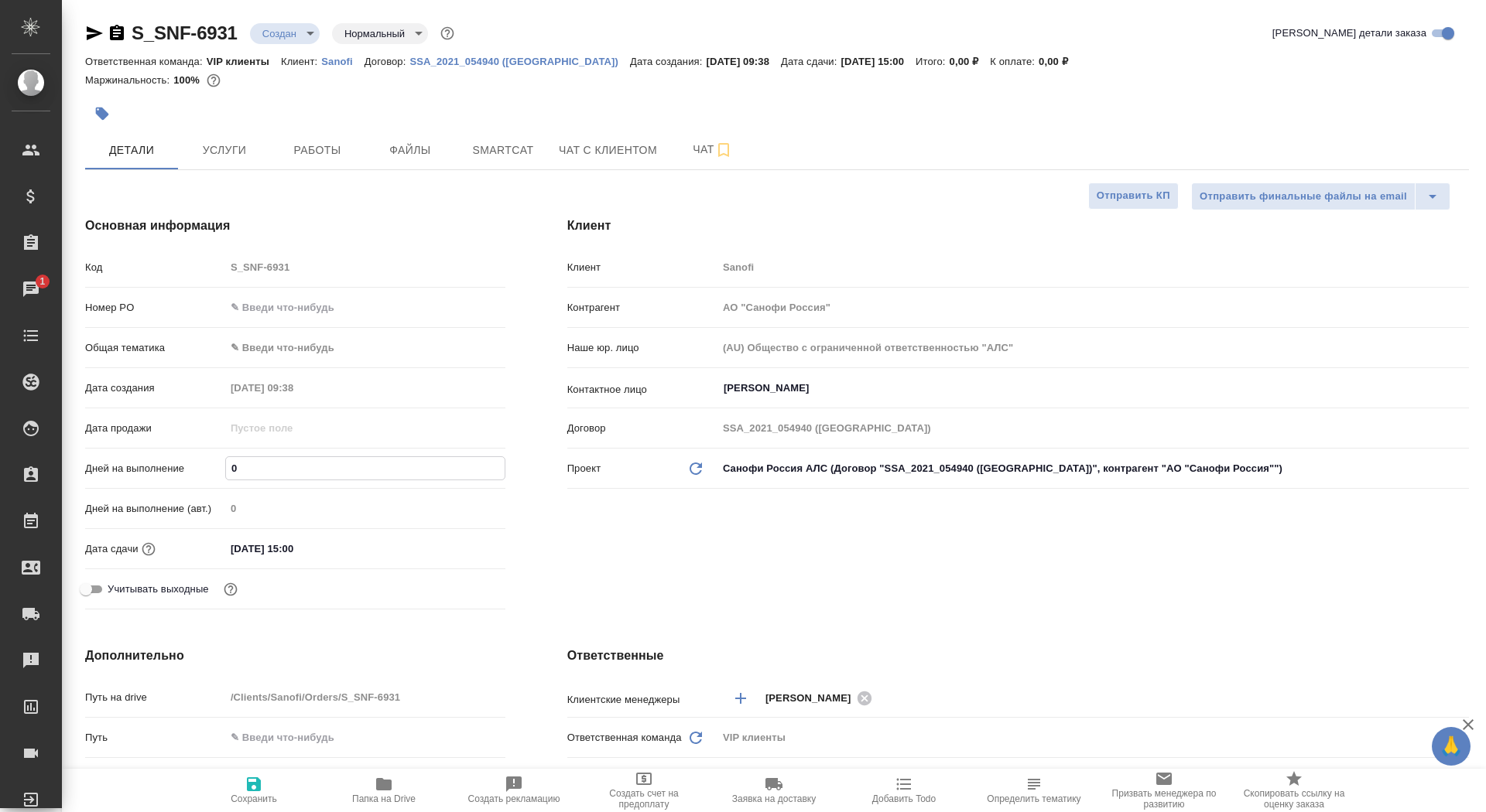
type input "9"
type textarea "x"
type input "9"
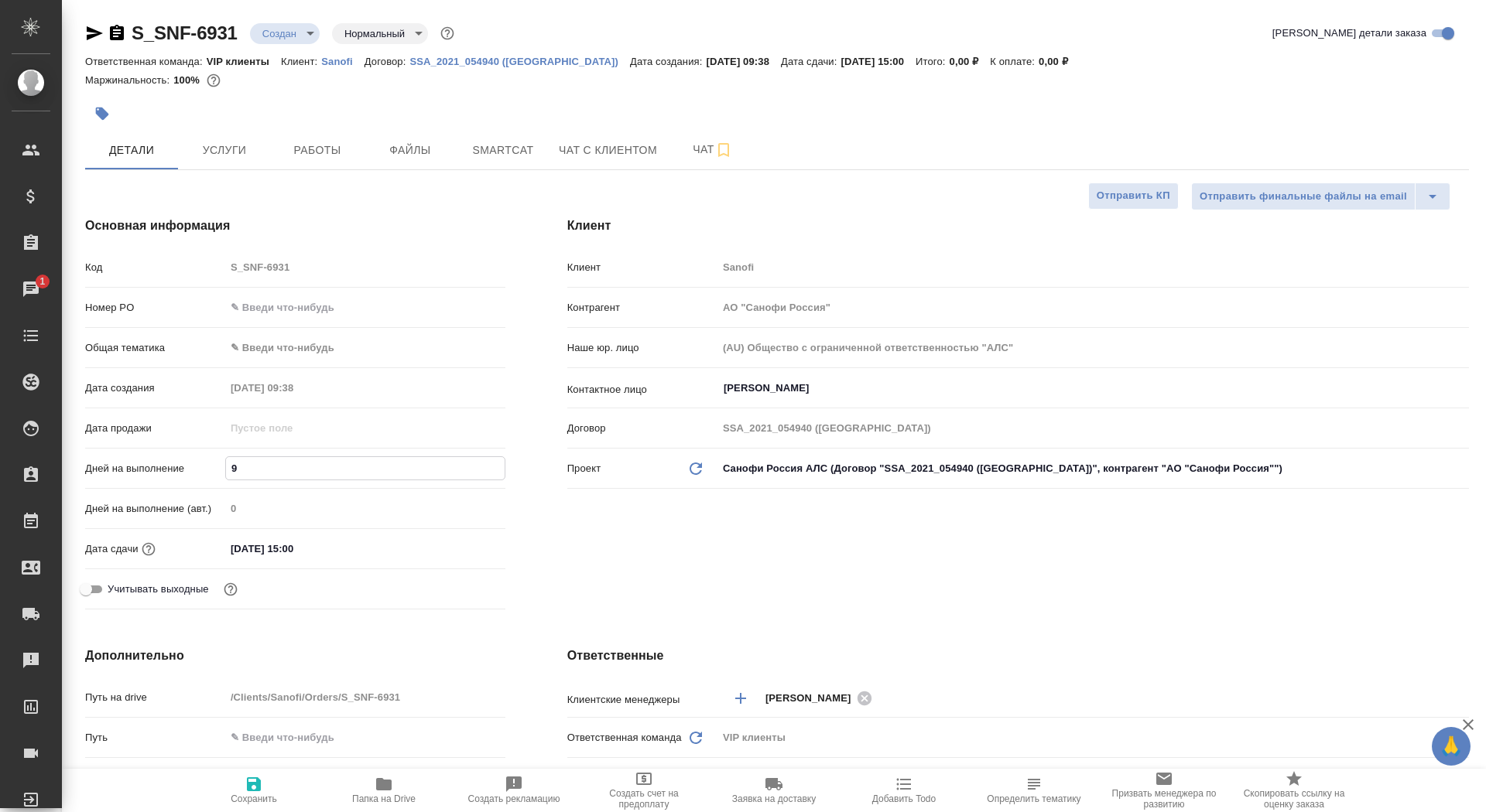
click at [239, 801] on span "Сохранить" at bounding box center [254, 798] width 47 height 11
type textarea "x"
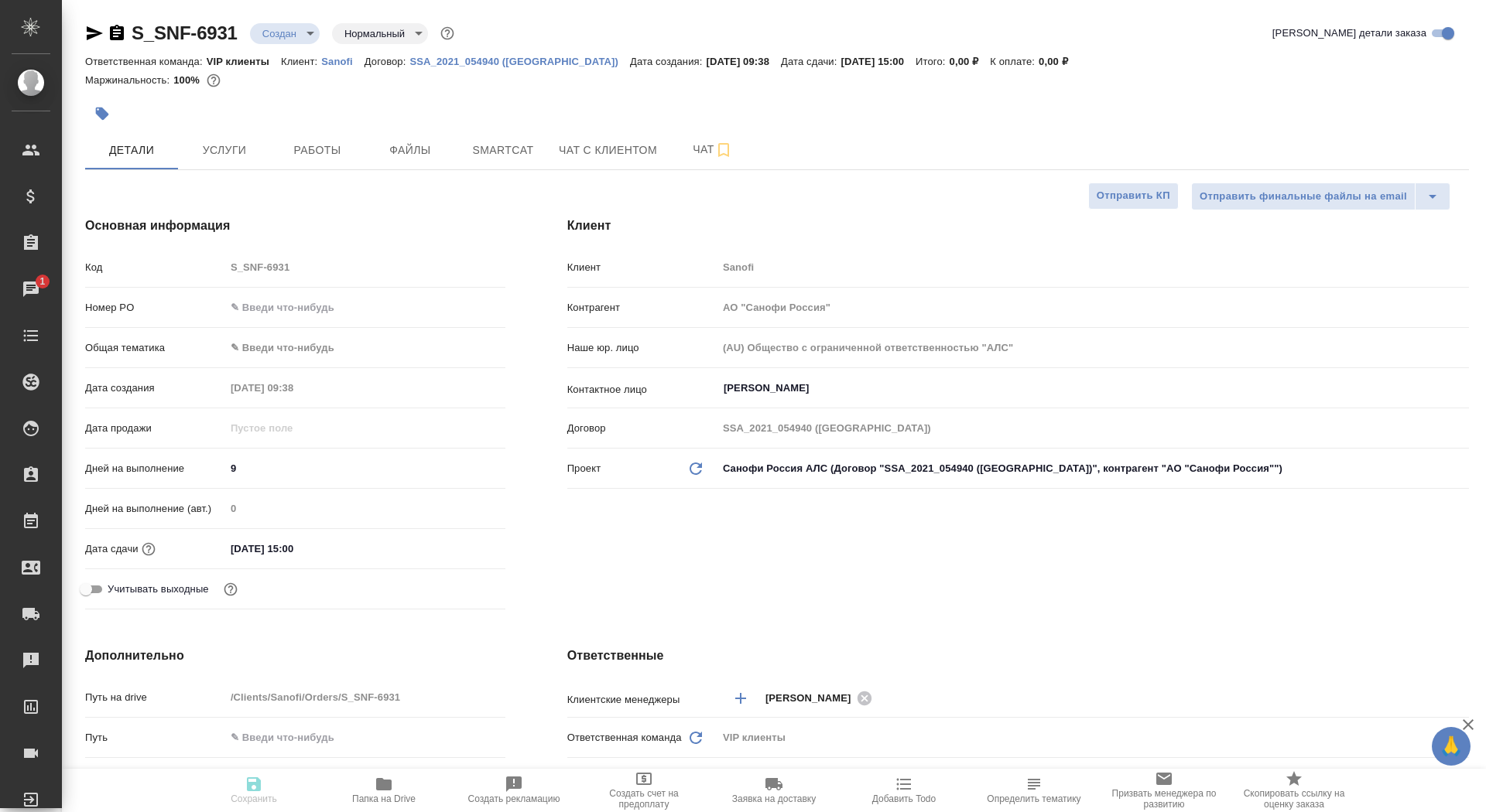
type textarea "x"
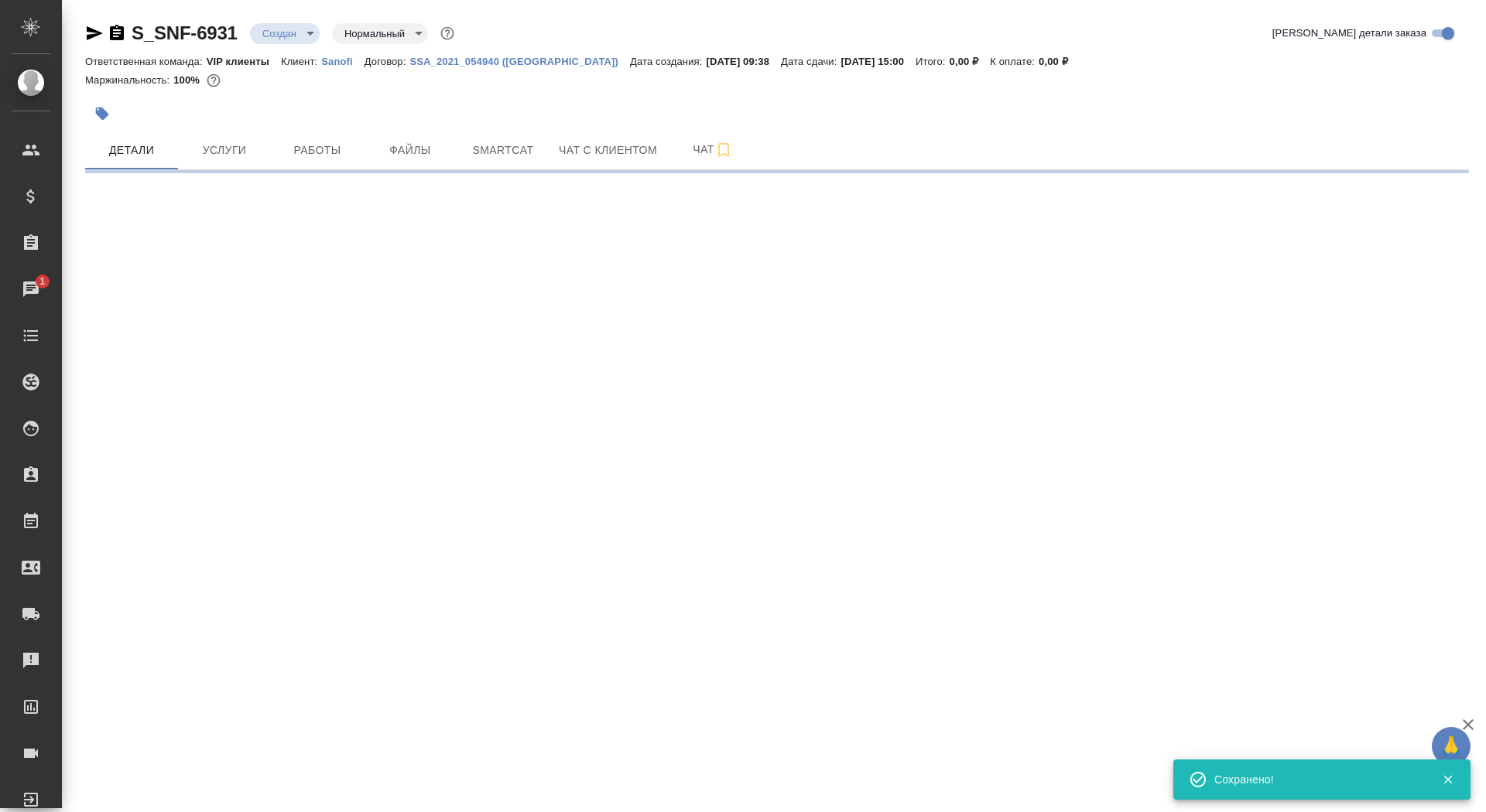
select select "RU"
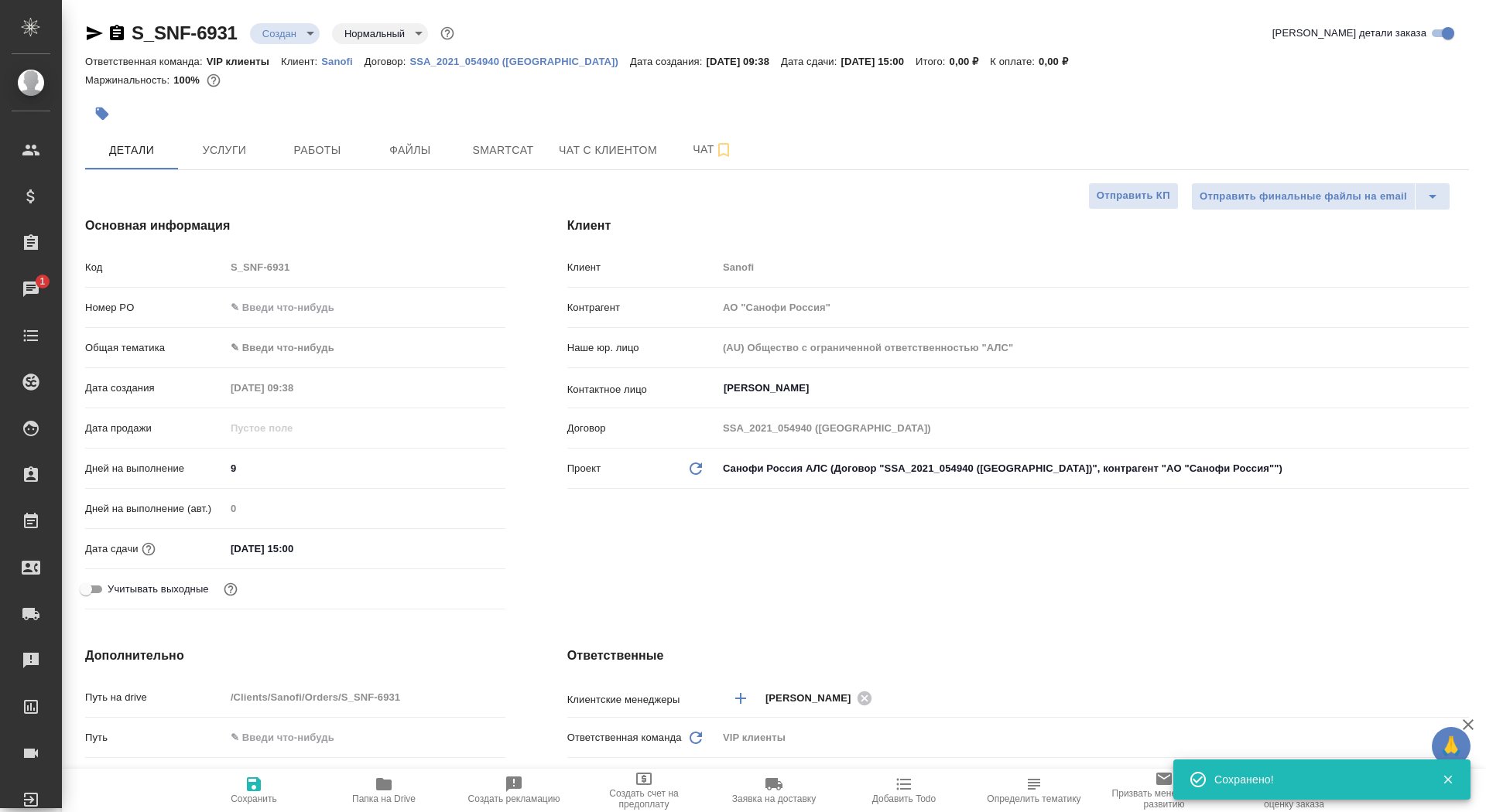
type textarea "x"
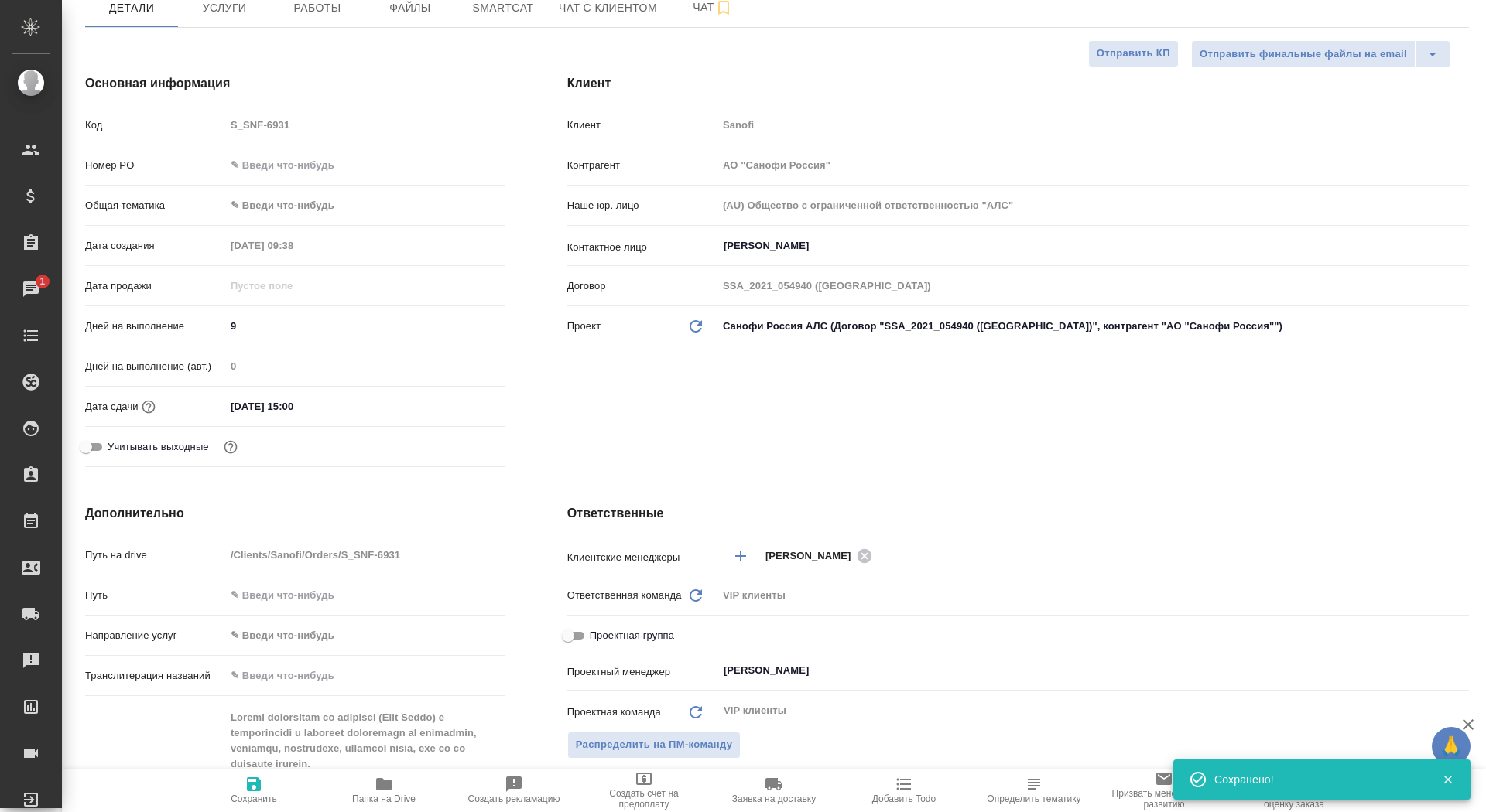
scroll to position [281, 0]
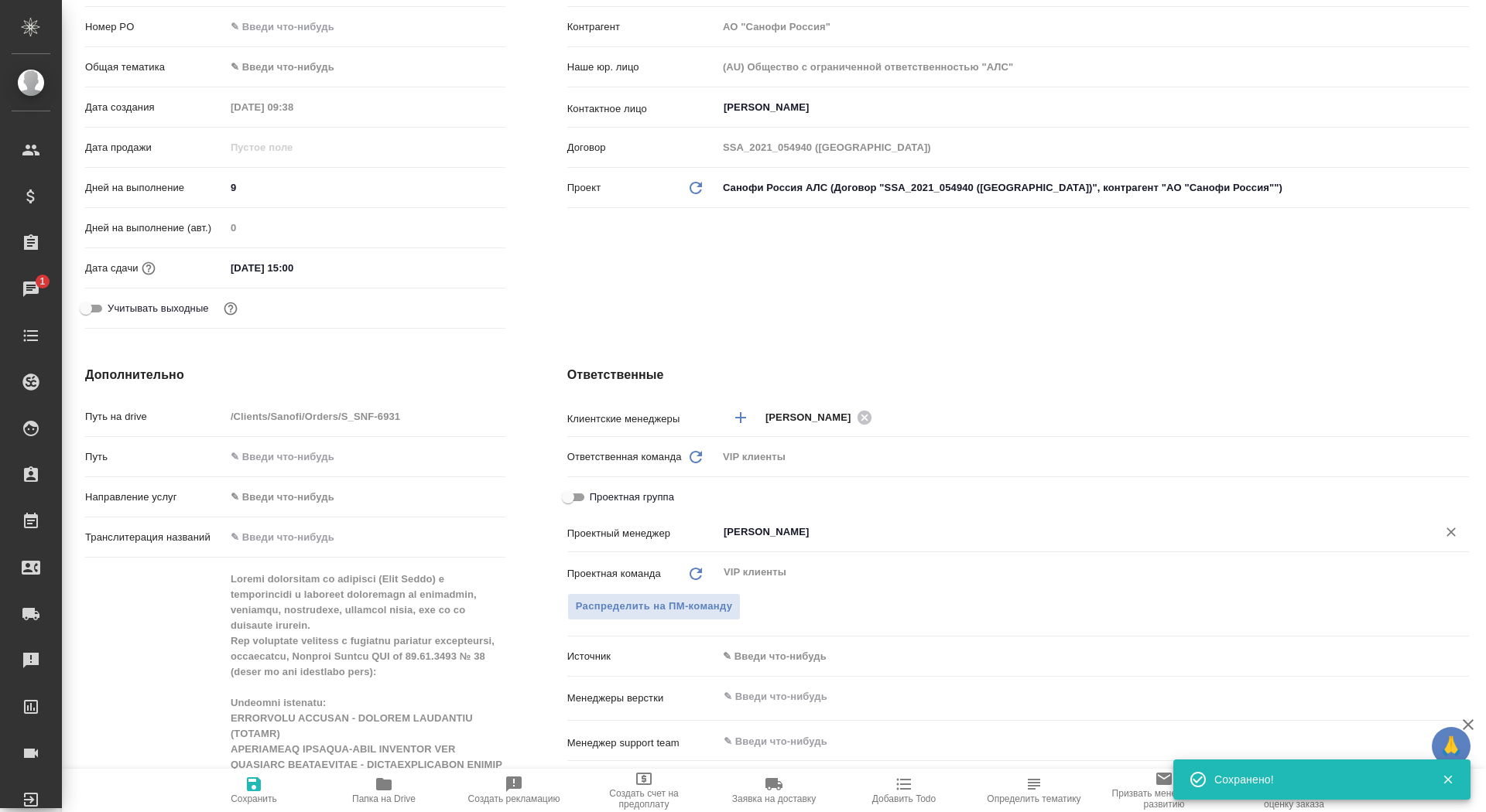
click at [774, 525] on input "[PERSON_NAME]" at bounding box center [1066, 532] width 690 height 19
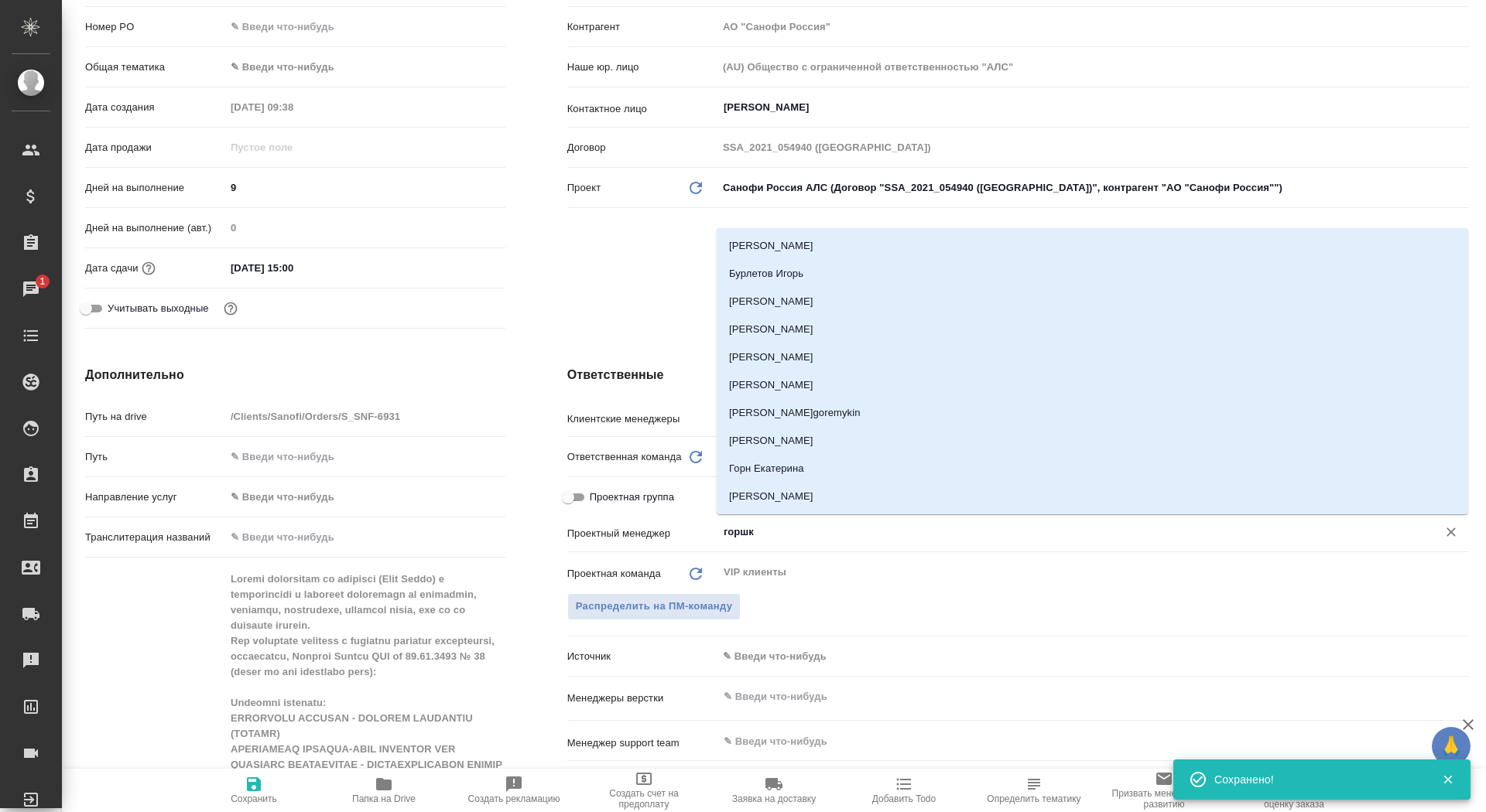
type input "горшко"
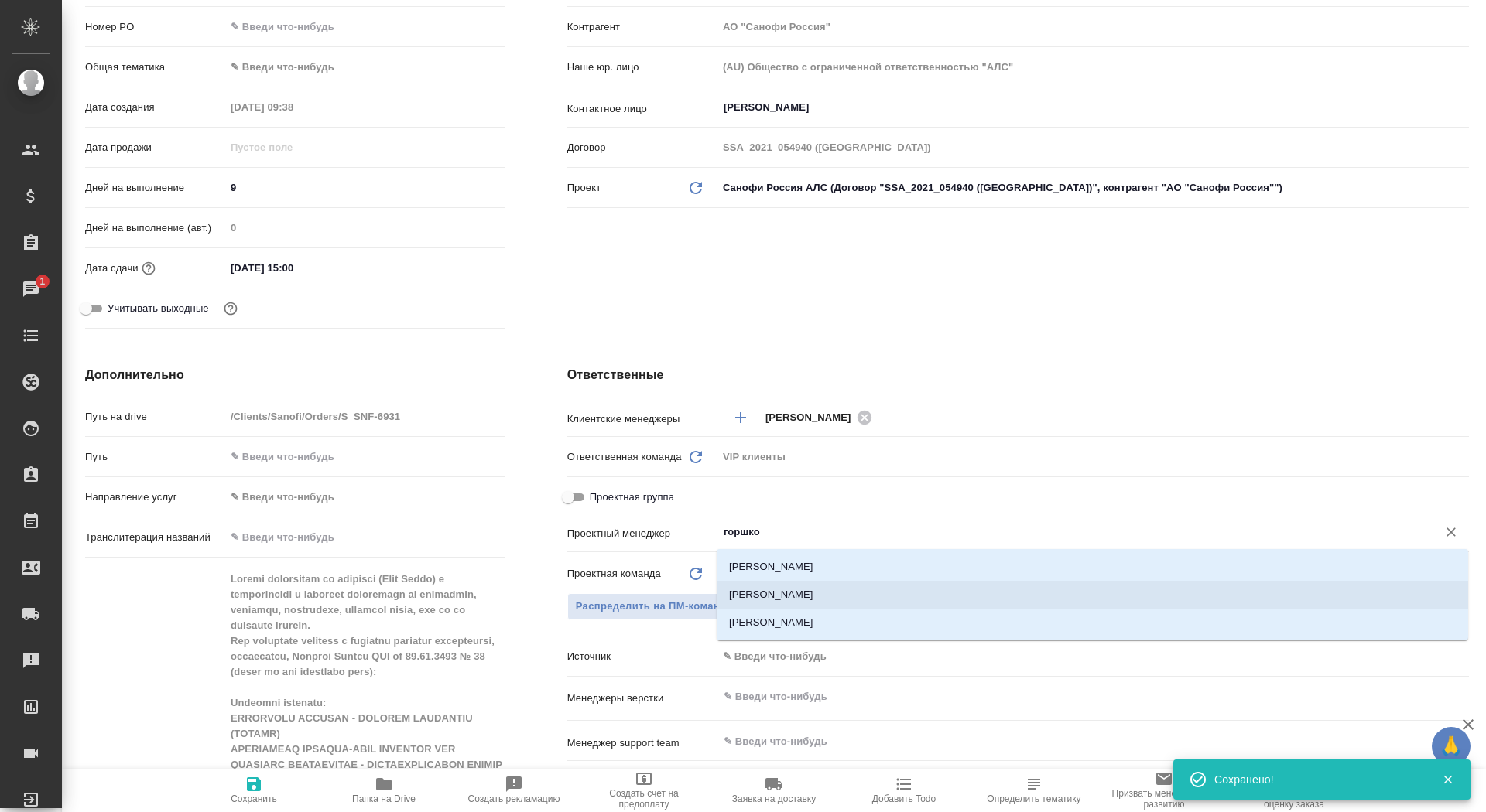
click at [837, 596] on li "[PERSON_NAME]" at bounding box center [1093, 594] width 752 height 28
type textarea "x"
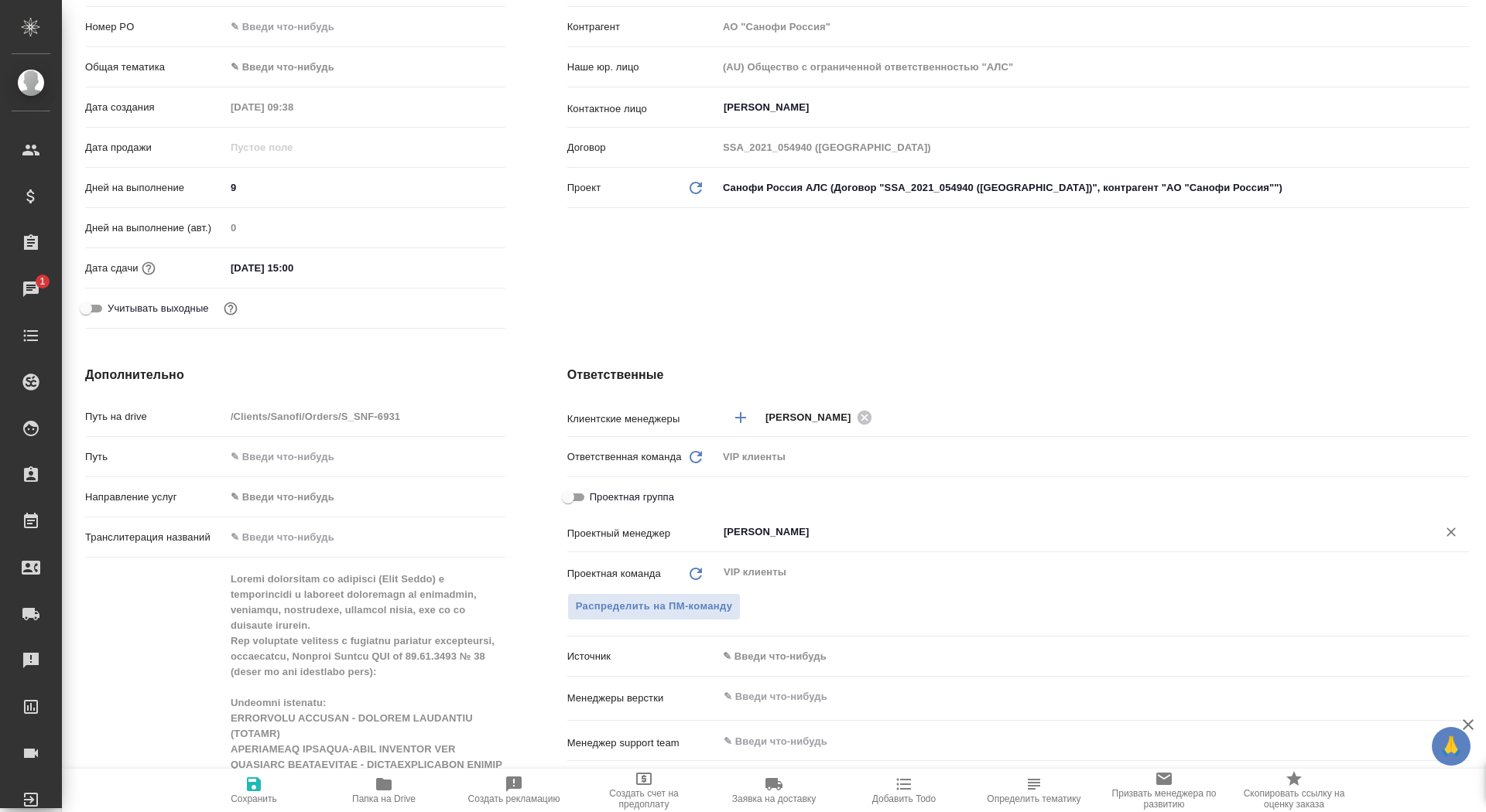
type input "[PERSON_NAME]"
click at [242, 792] on span "Сохранить" at bounding box center [254, 790] width 111 height 29
type textarea "x"
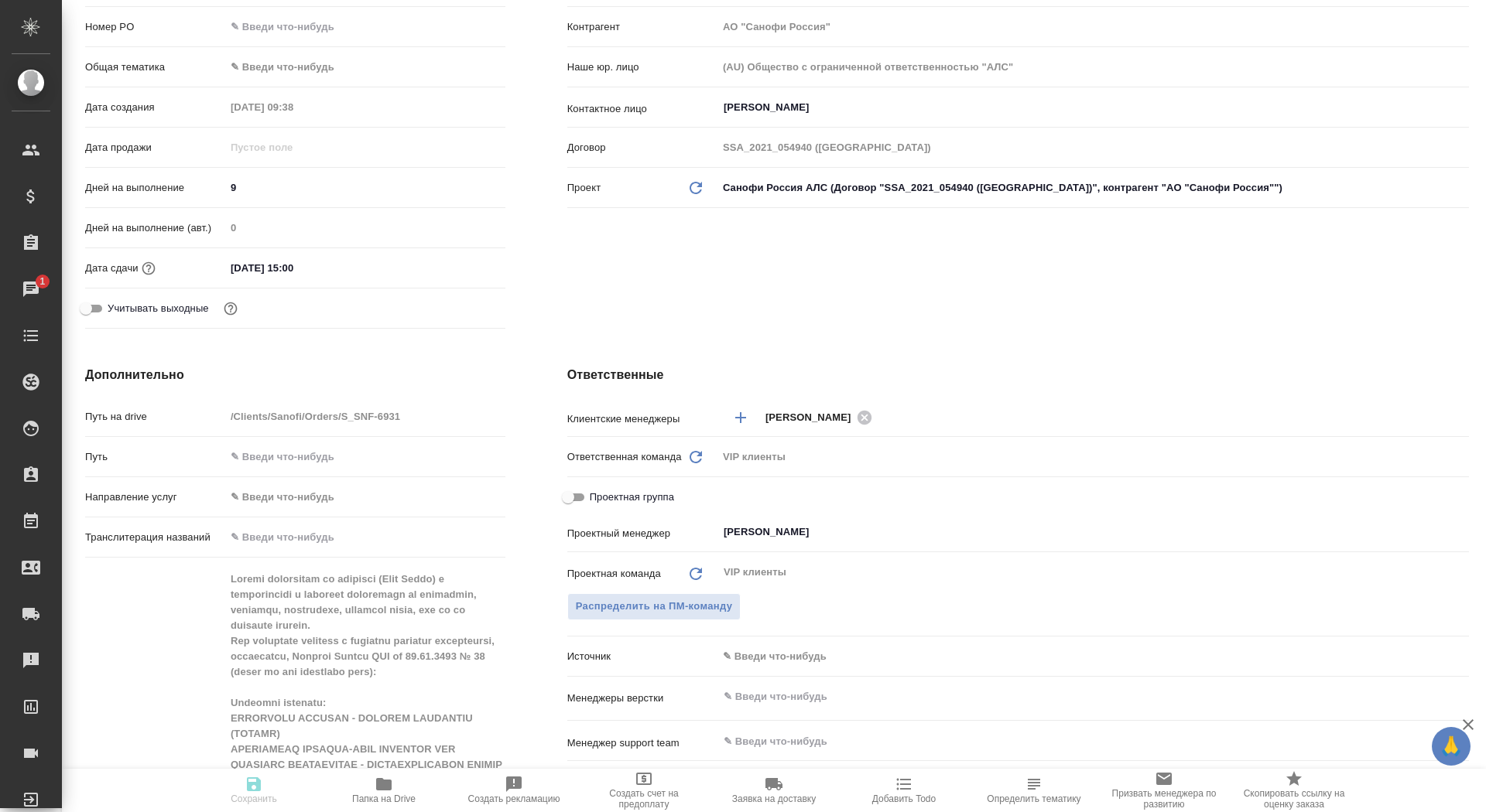
type textarea "x"
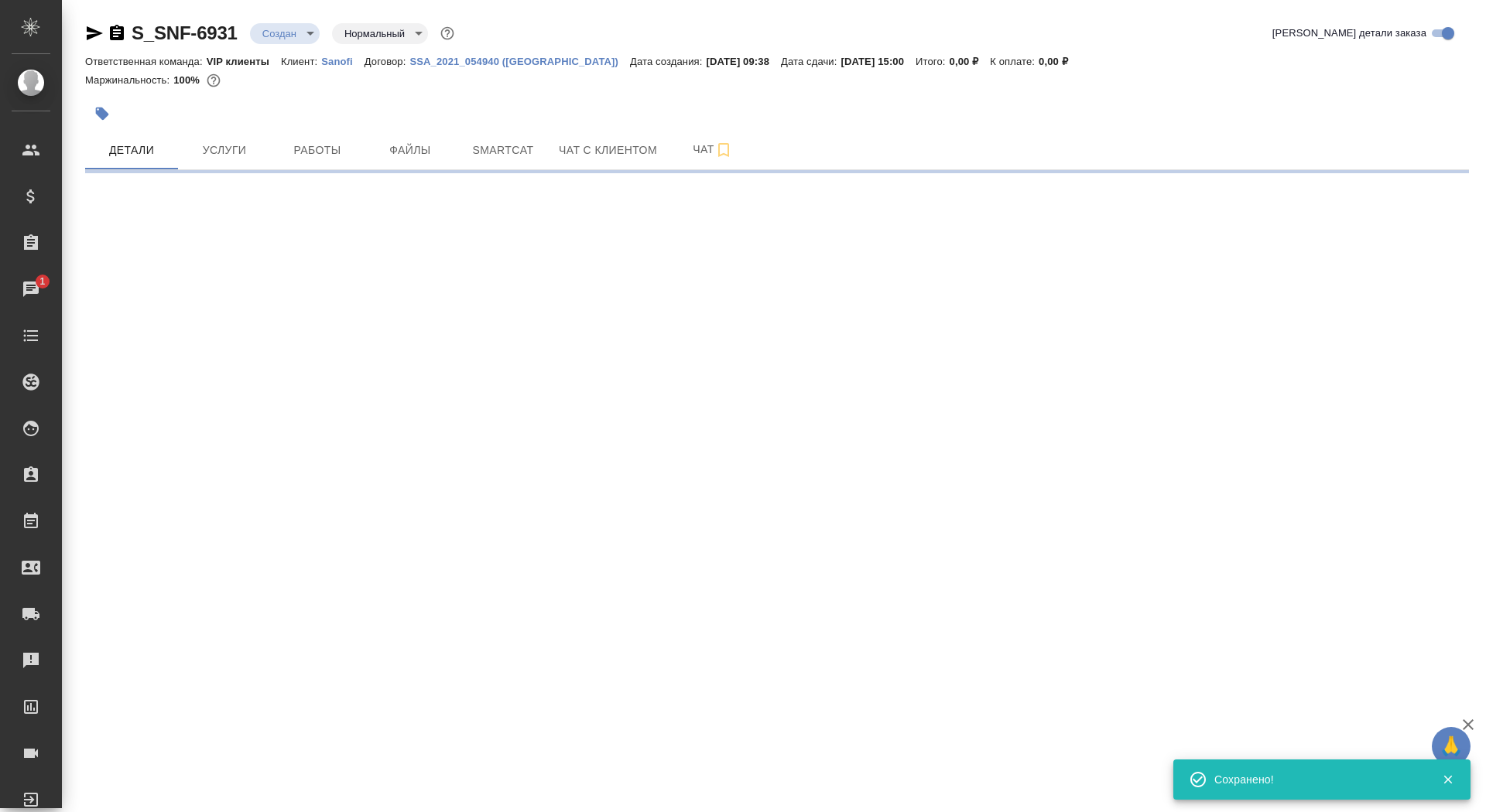
select select "RU"
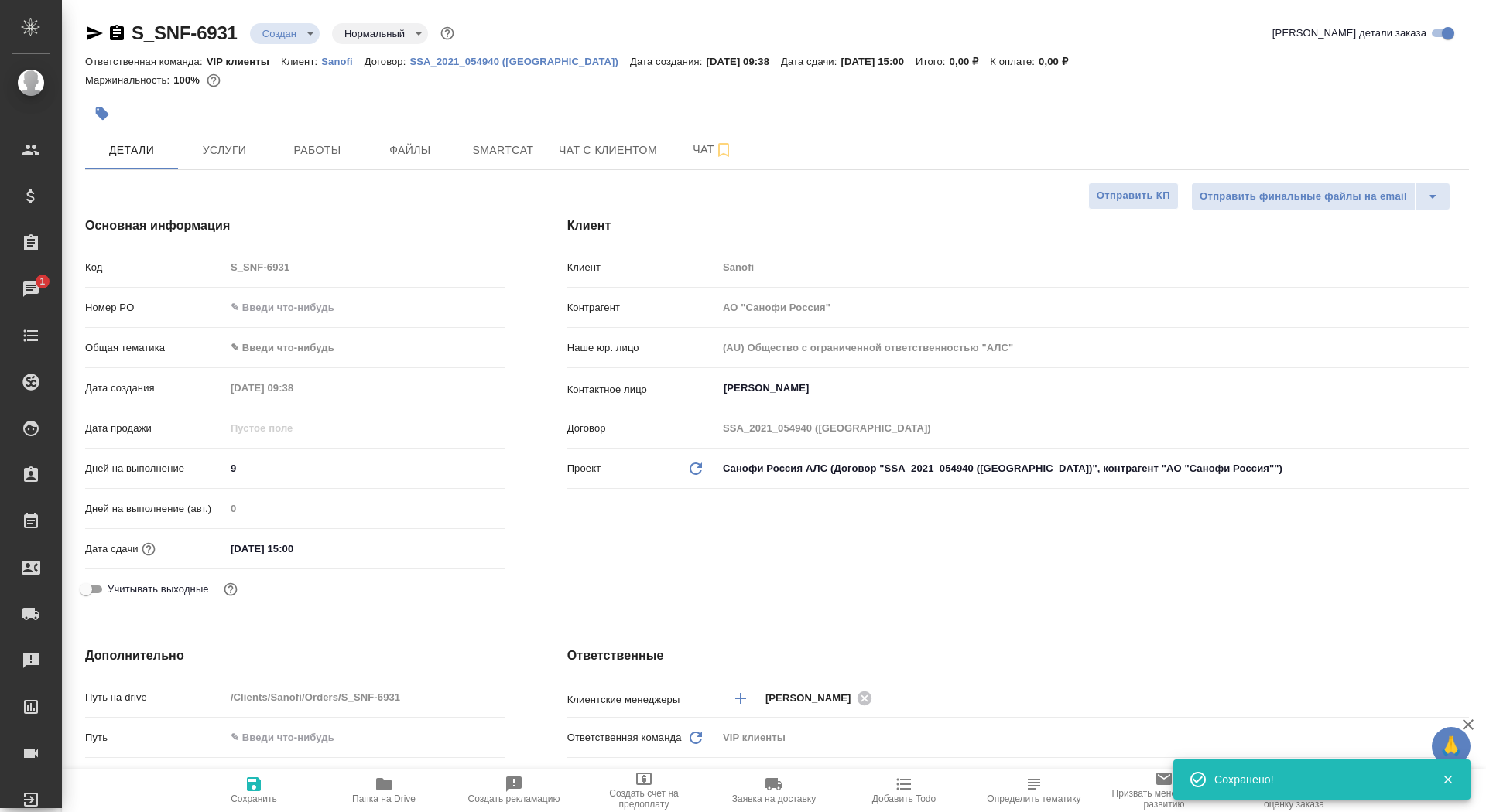
type textarea "x"
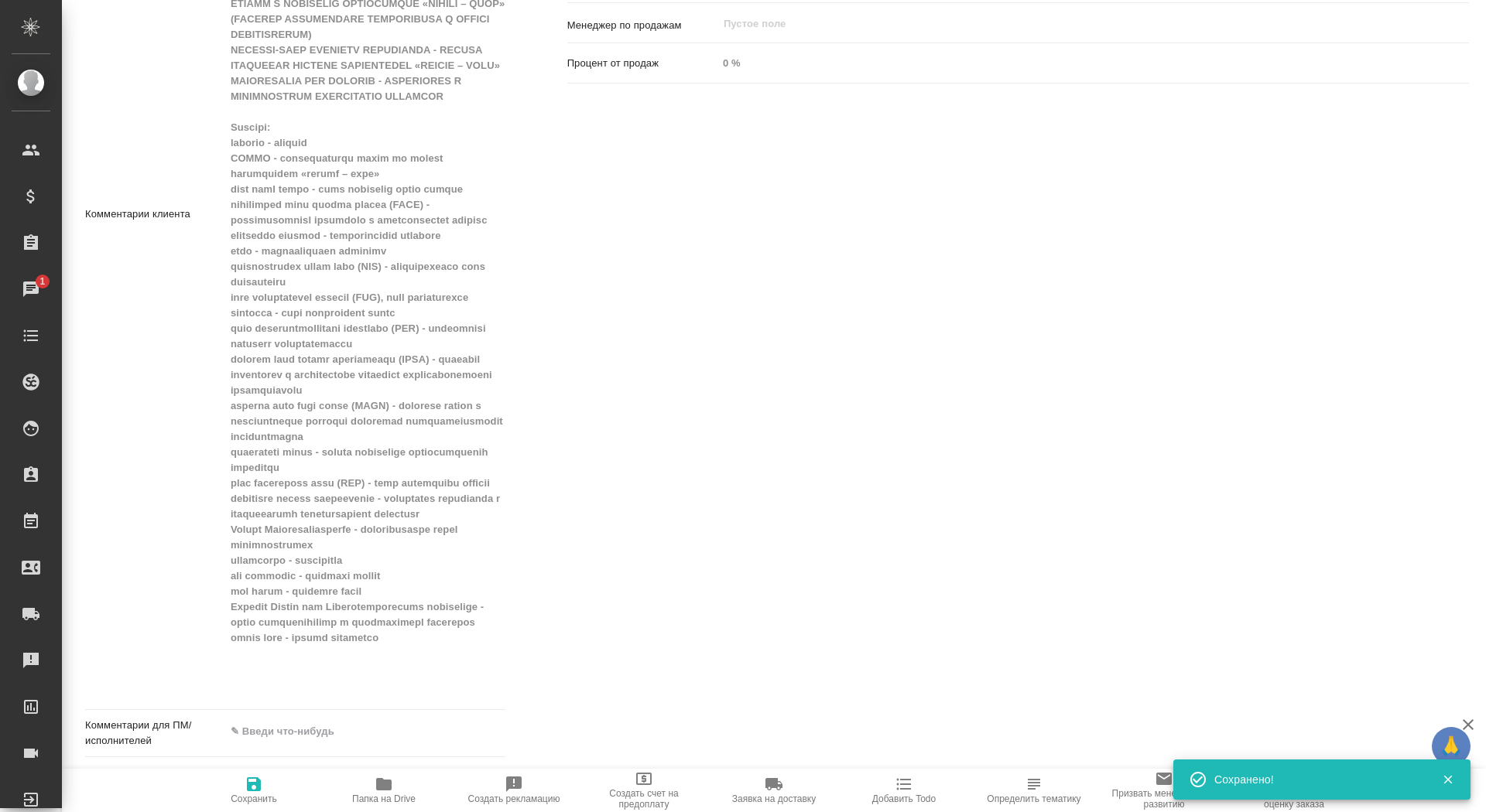
scroll to position [1132, 0]
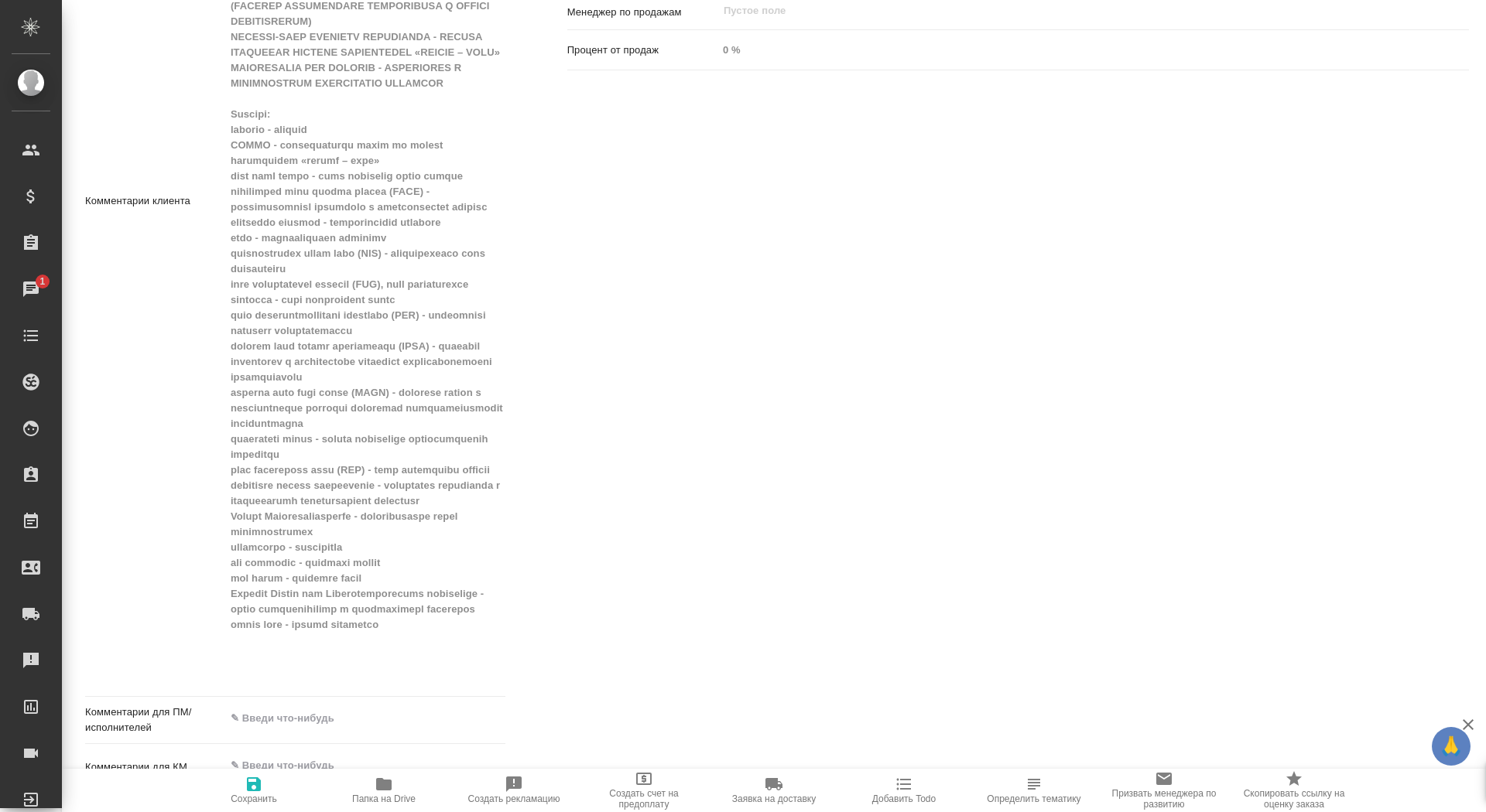
click at [371, 688] on div "x" at bounding box center [365, 201] width 280 height 978
type textarea "x"
click at [356, 718] on textarea at bounding box center [365, 718] width 280 height 26
paste textarea "Loremi dolorsitam co adipisci (Elit Seddo) e temporincidi u laboreet doloremagn…"
type textarea "x"
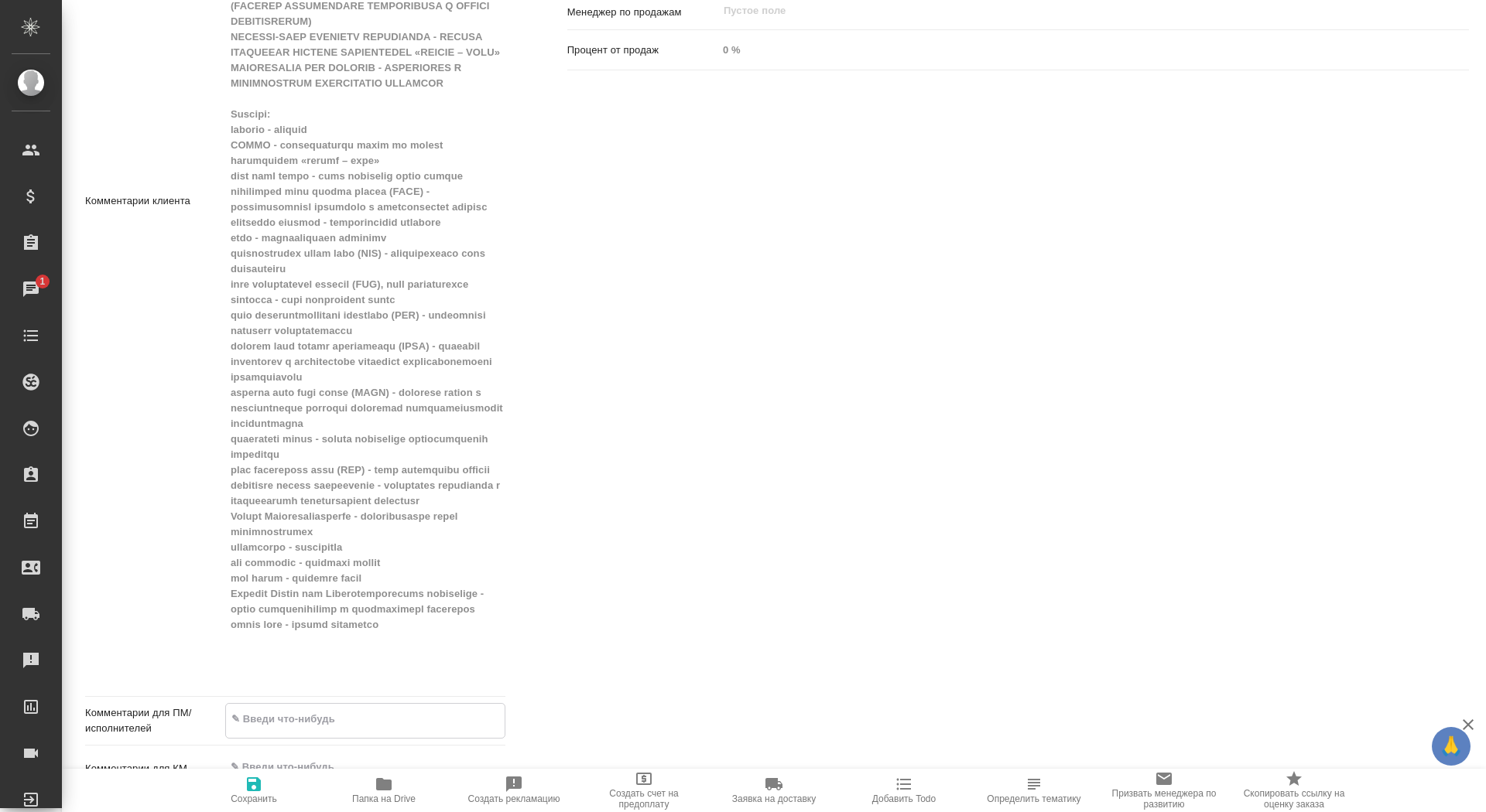
type textarea "Loremi dolorsitam co adipisci (Elit Seddo) e temporincidi u laboreet doloremagn…"
type textarea "x"
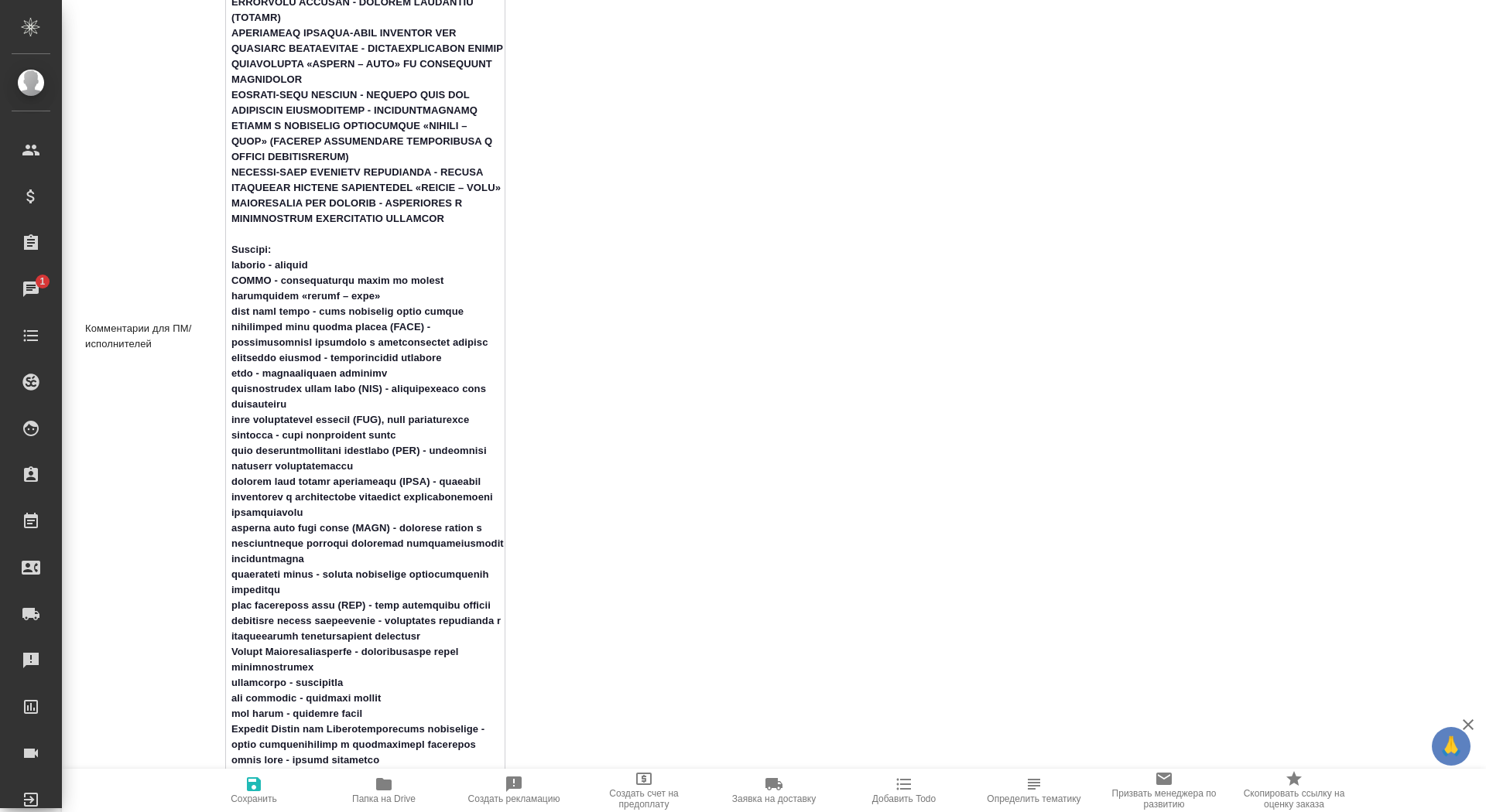
type textarea "Loremi dolorsitam co adipisci (Elit Seddo) e temporincidi u laboreet doloremagn…"
type textarea "x"
click at [222, 796] on span "Сохранить" at bounding box center [254, 790] width 111 height 29
type textarea "x"
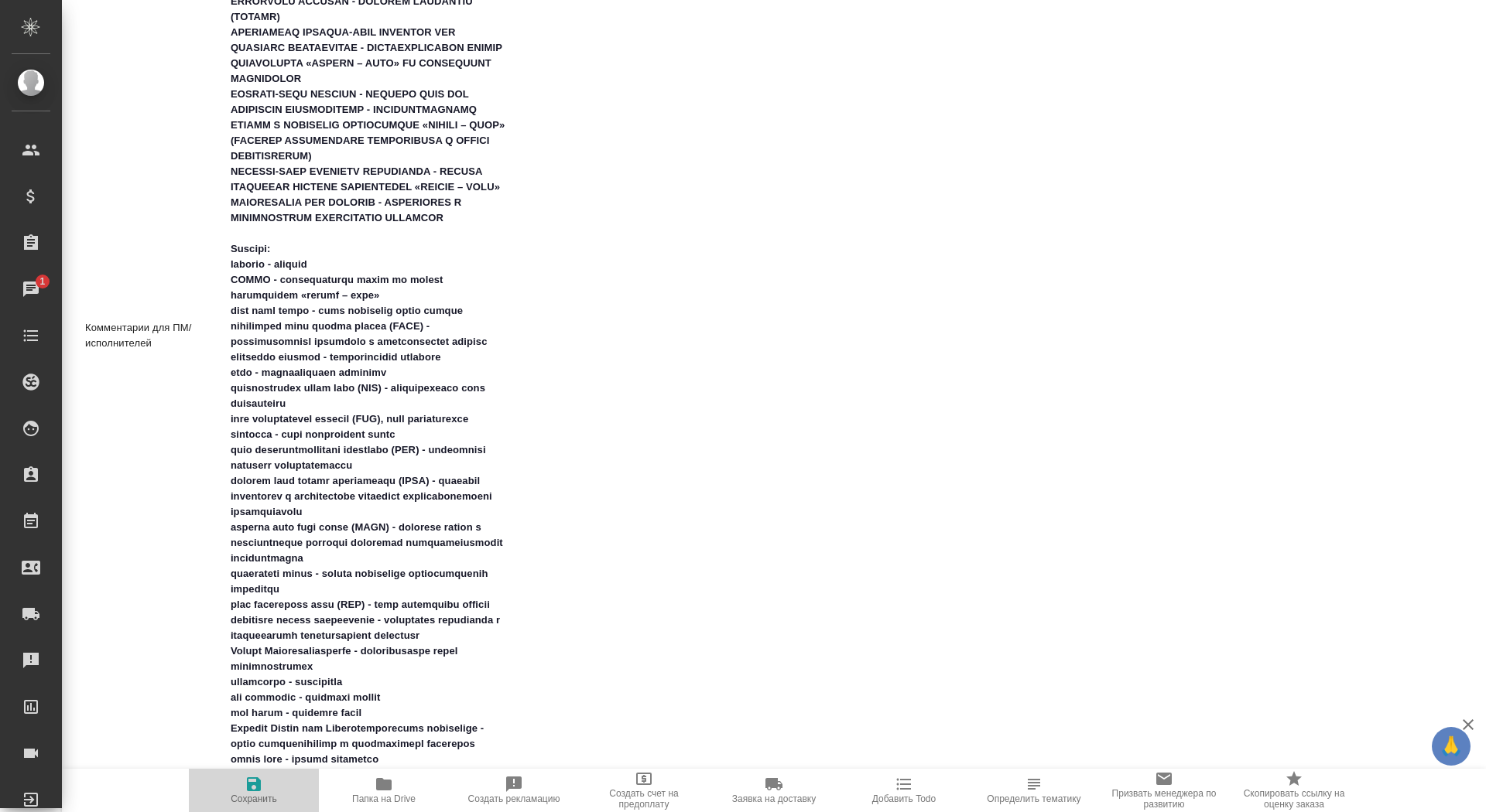
type textarea "x"
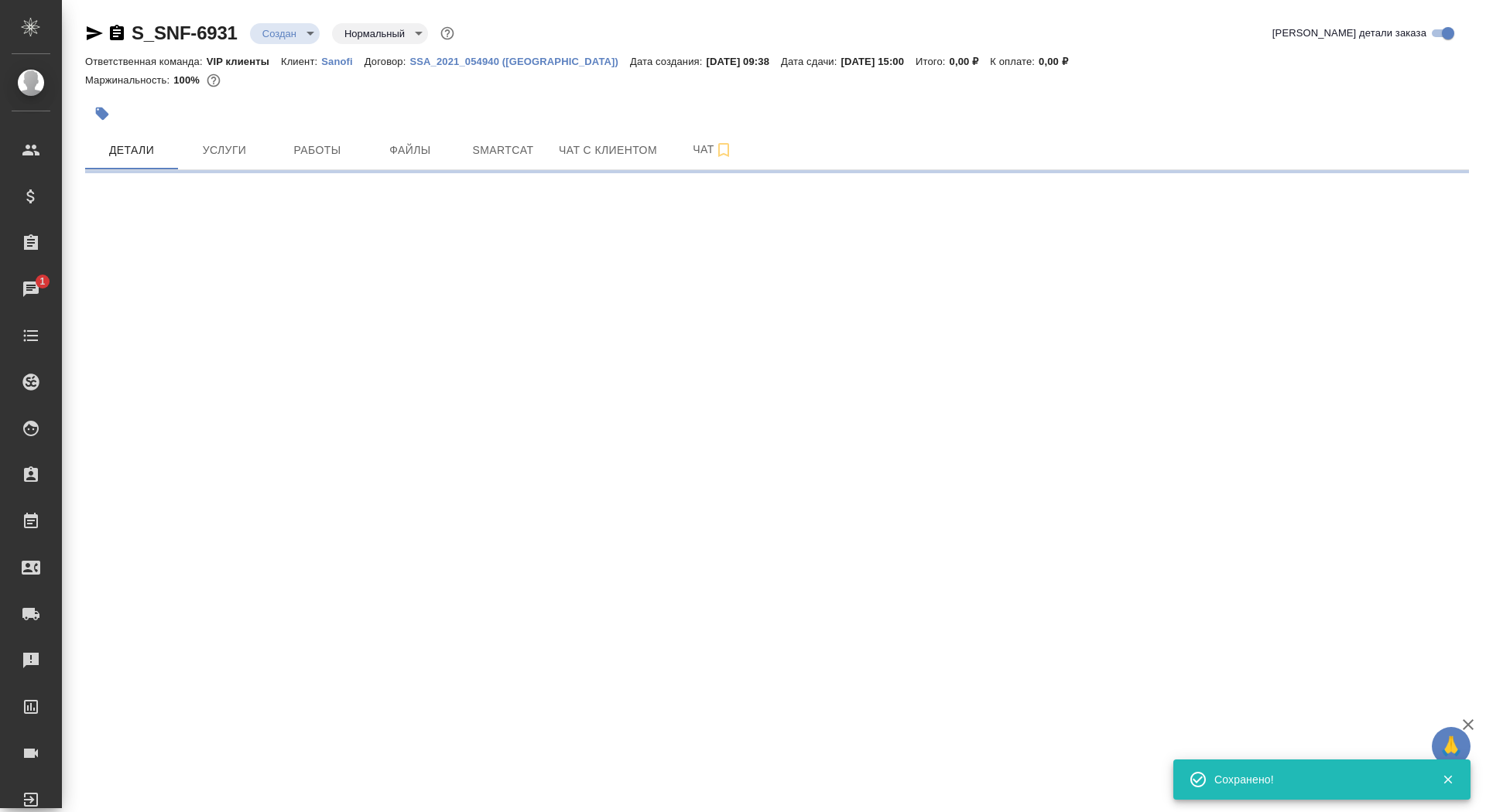
scroll to position [0, 0]
select select "RU"
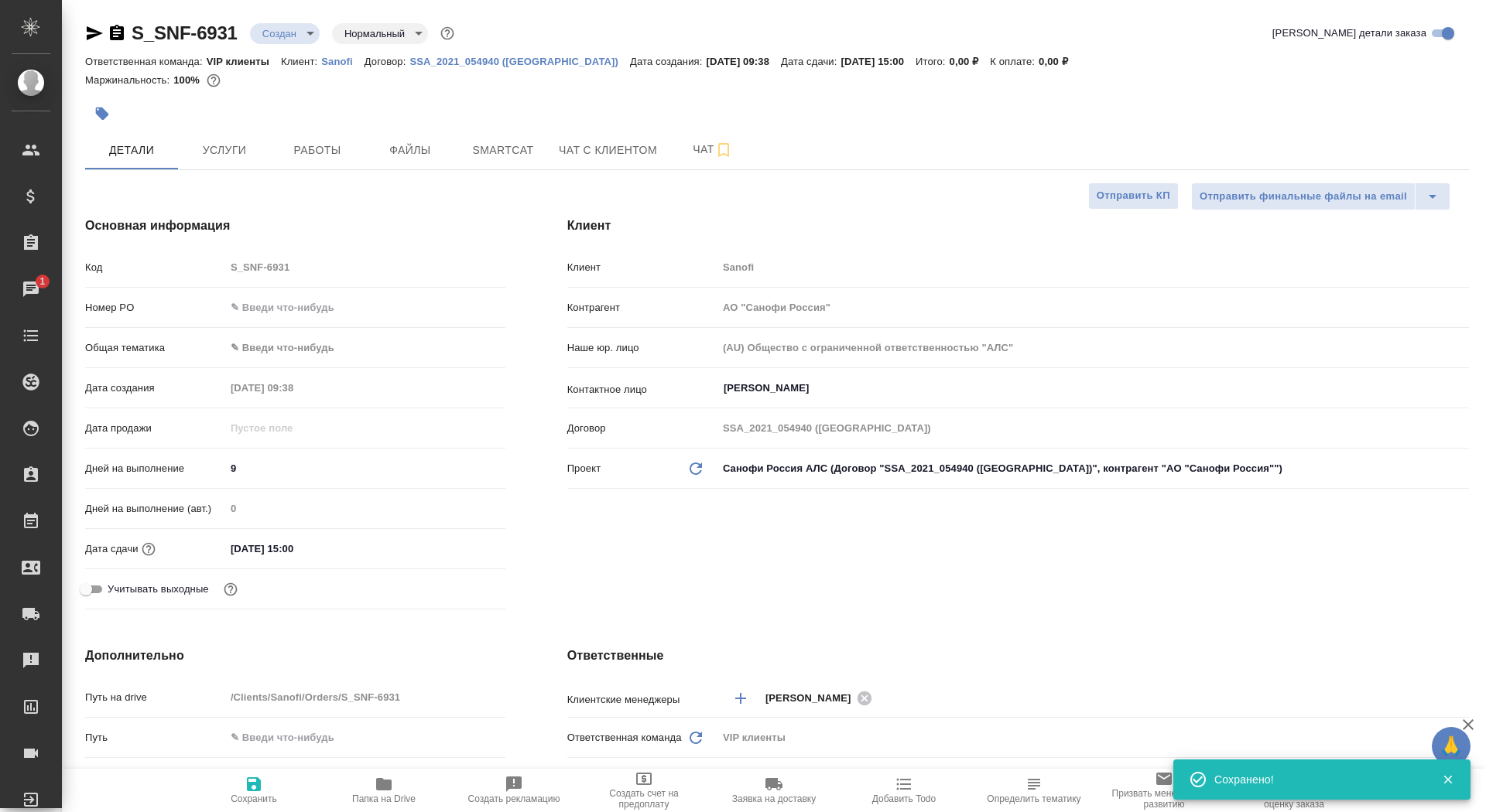
type textarea "x"
click at [253, 795] on span "Сохранить" at bounding box center [254, 798] width 47 height 11
type textarea "x"
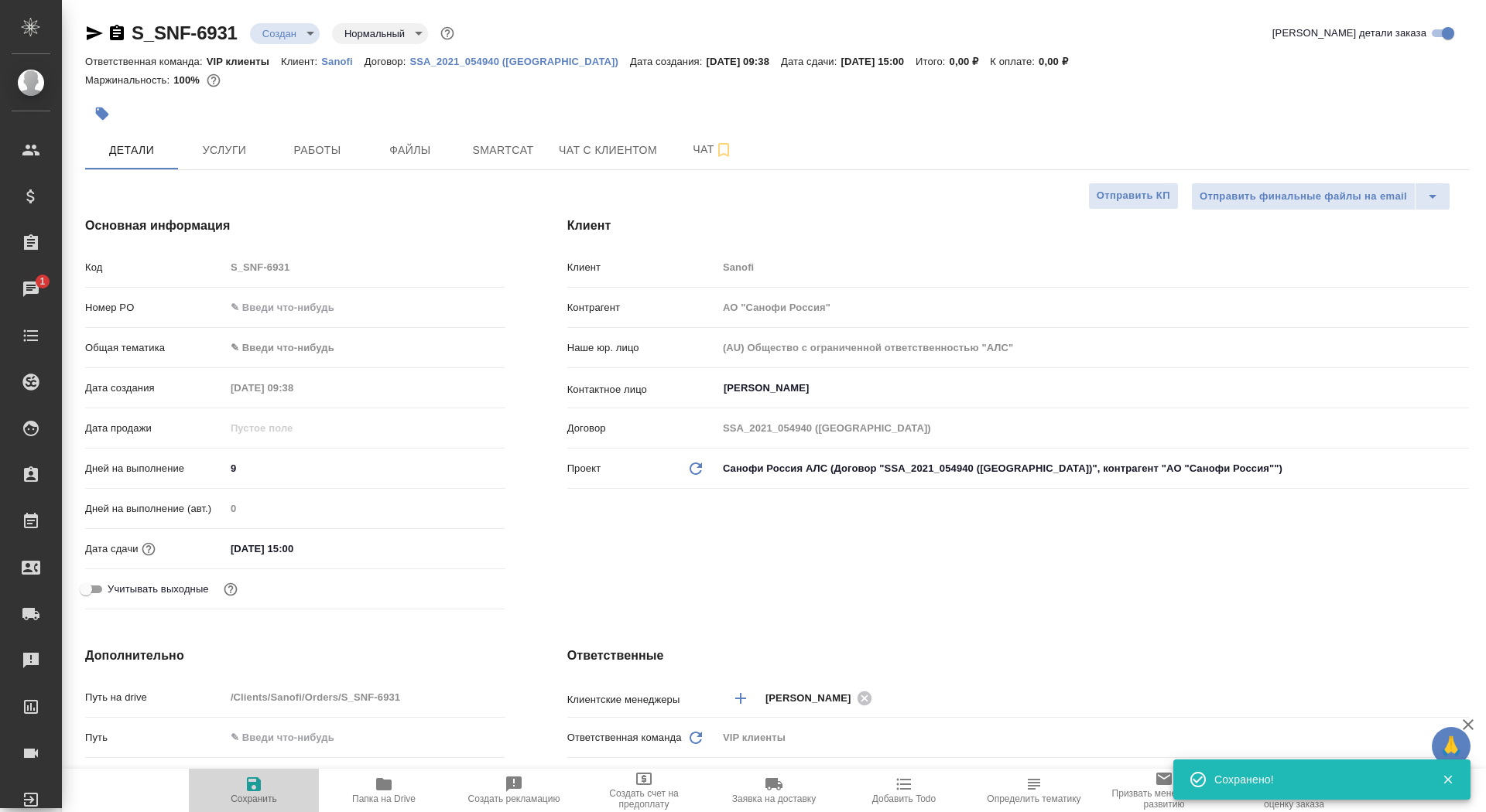
type textarea "x"
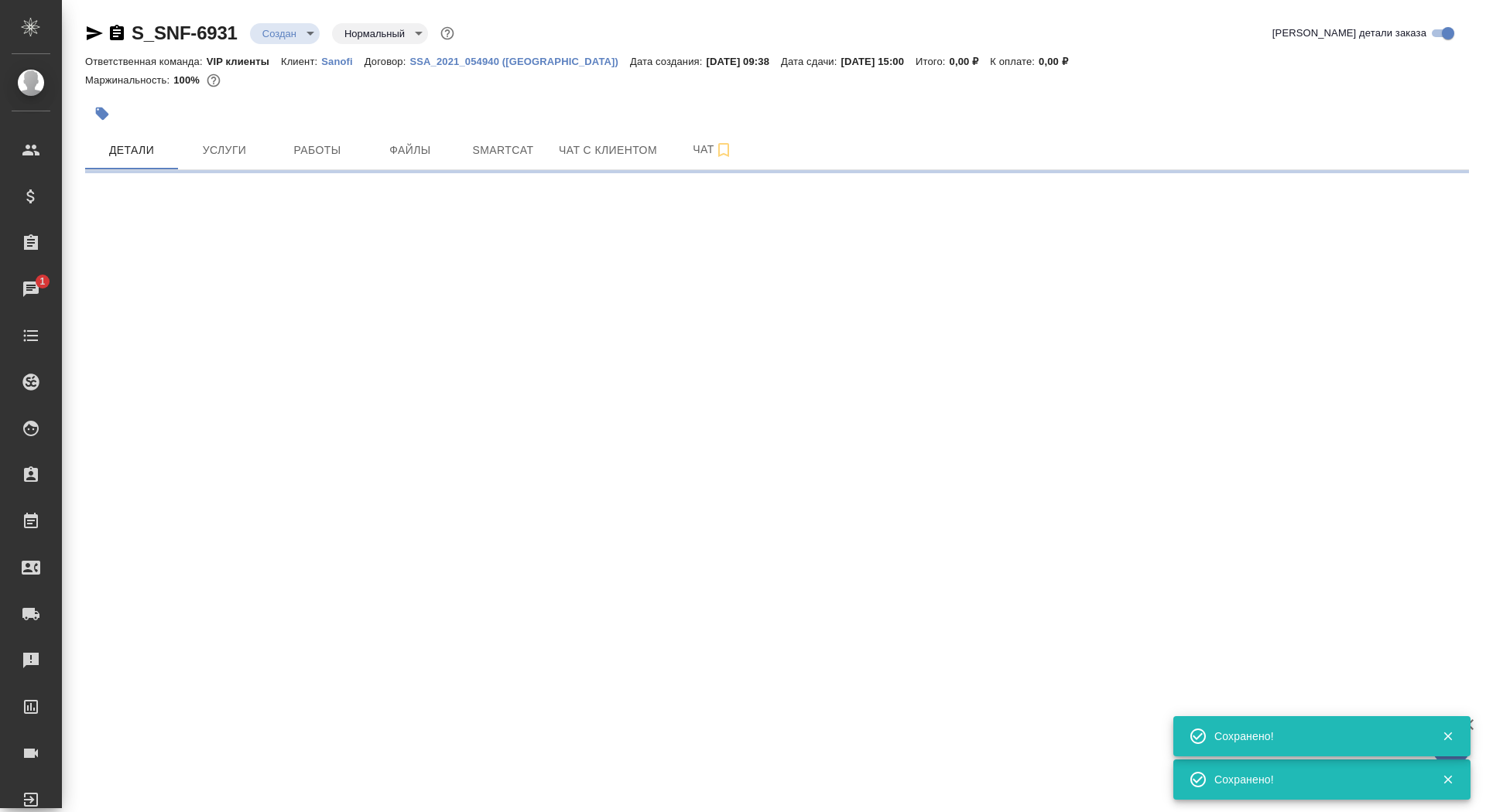
select select "RU"
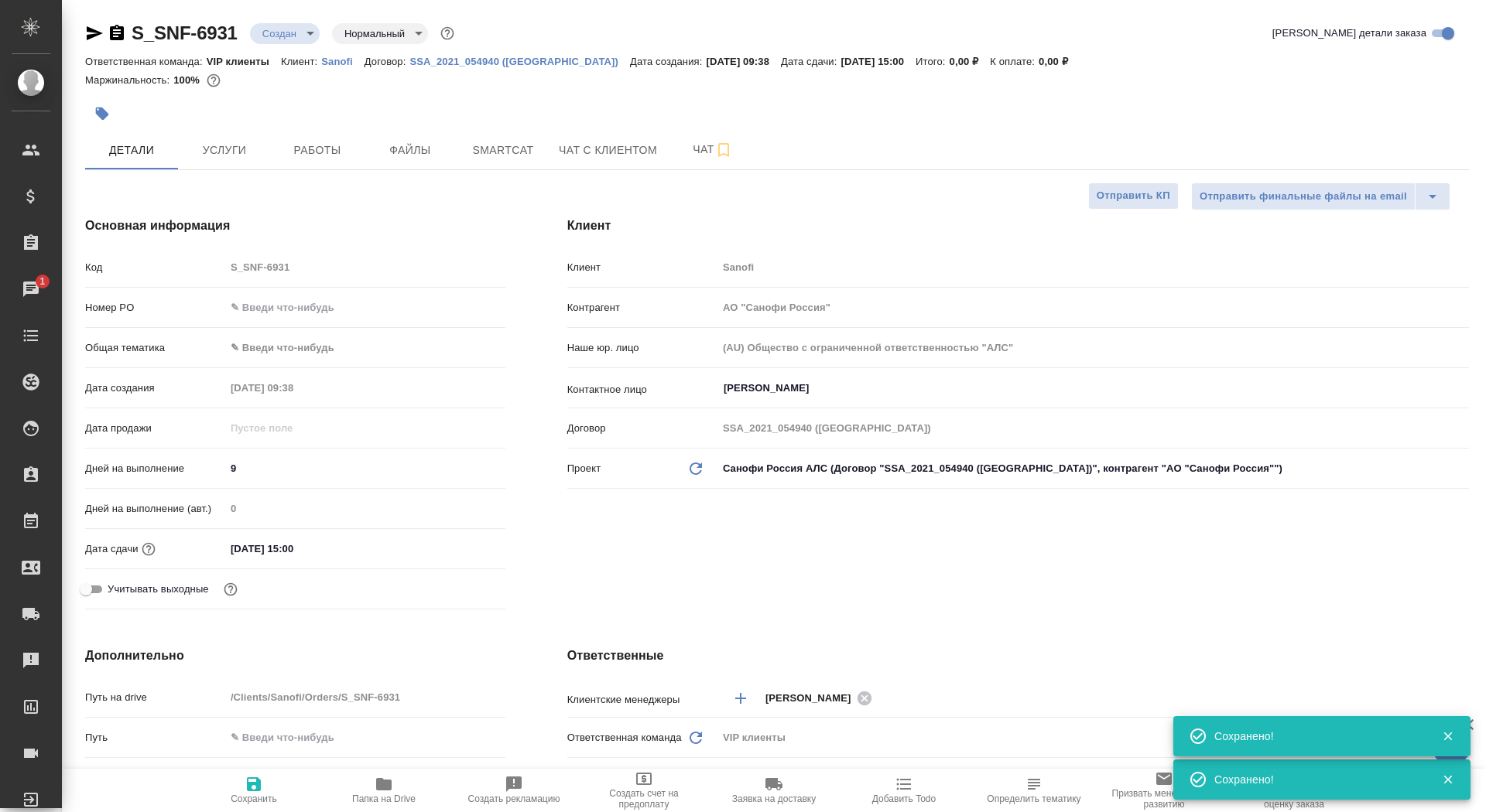
type textarea "x"
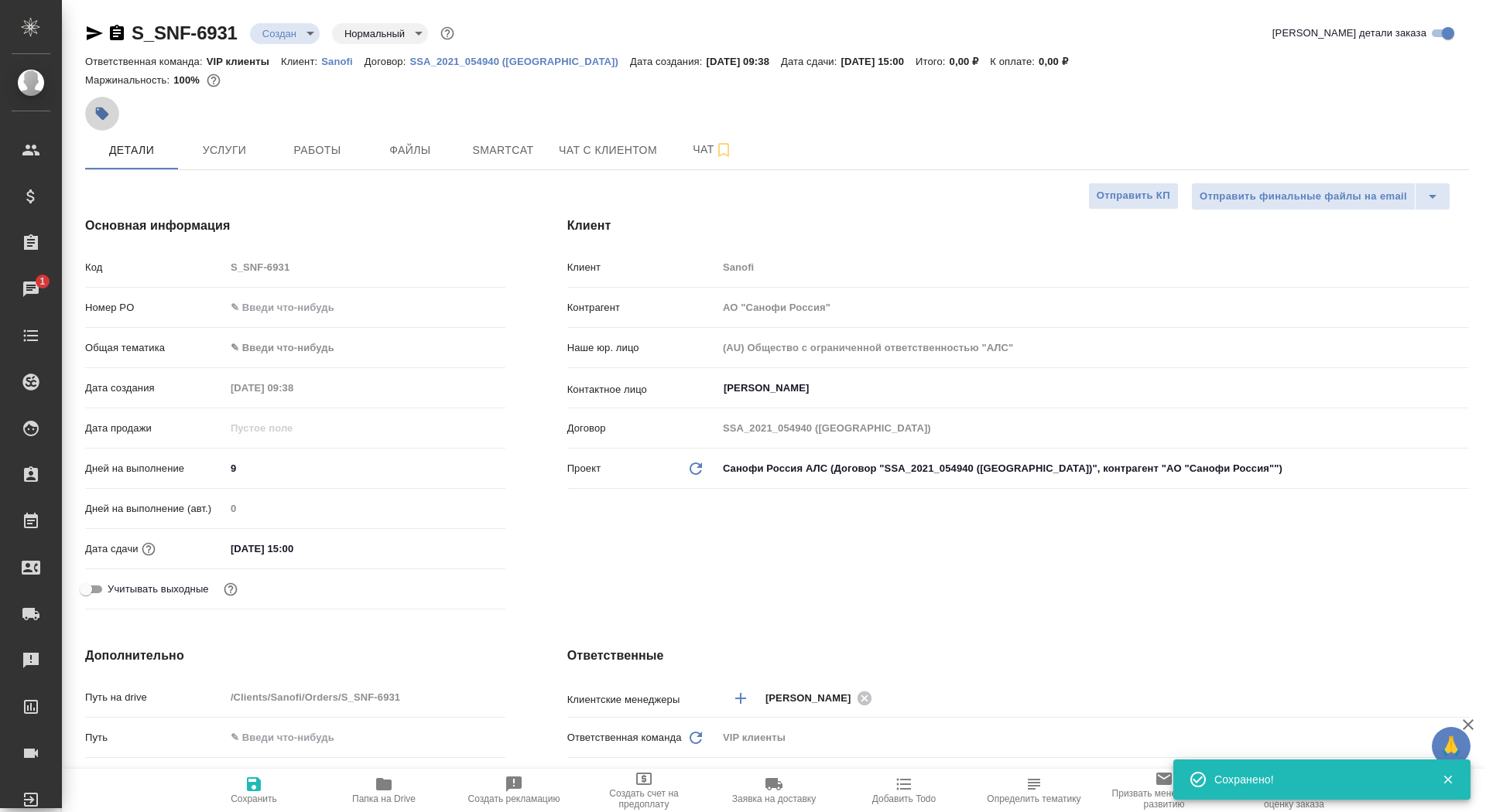
click at [101, 108] on icon "button" at bounding box center [102, 113] width 13 height 13
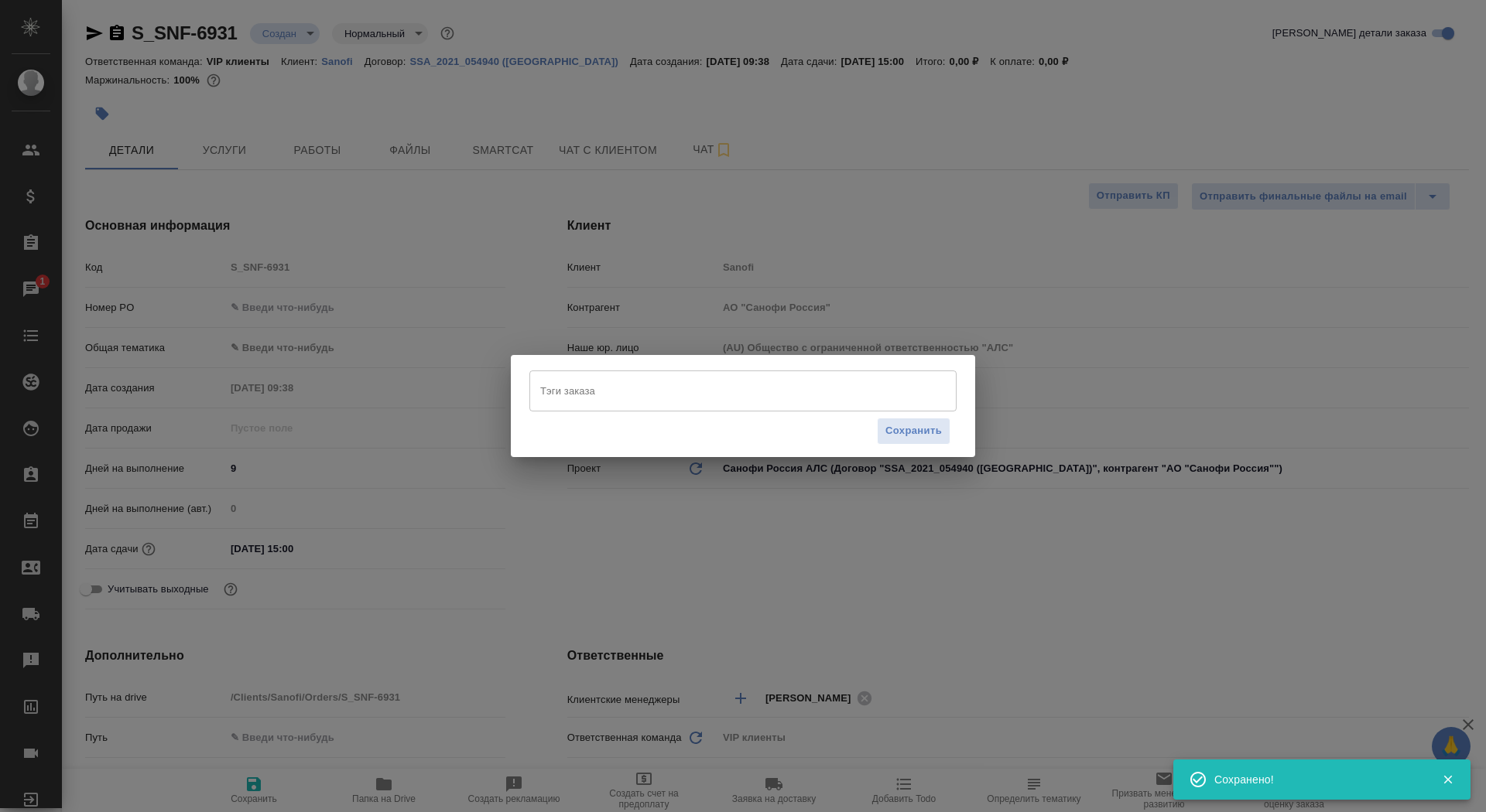
click at [786, 388] on input "Тэги заказа" at bounding box center [727, 390] width 384 height 26
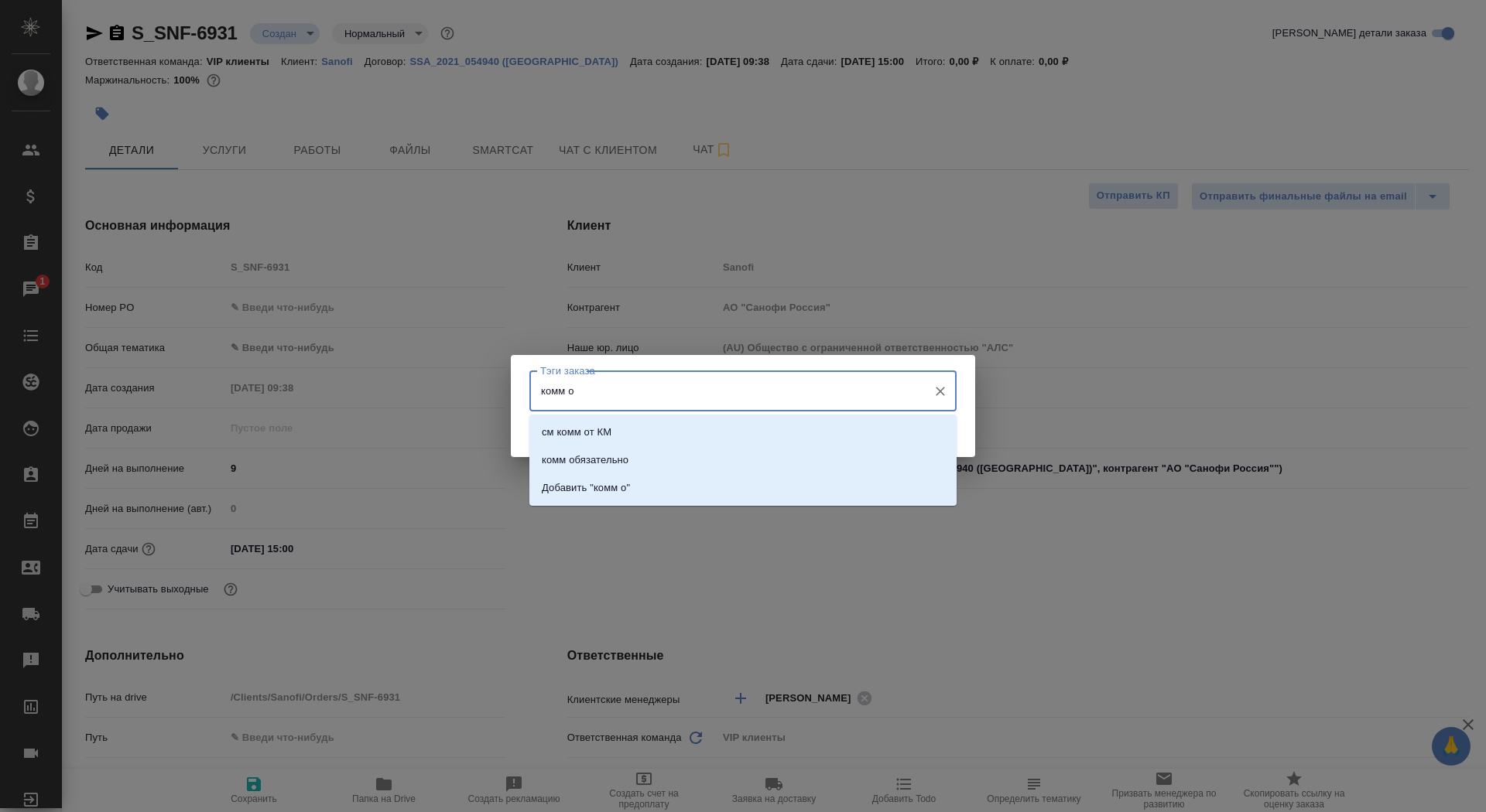
type input "комм об"
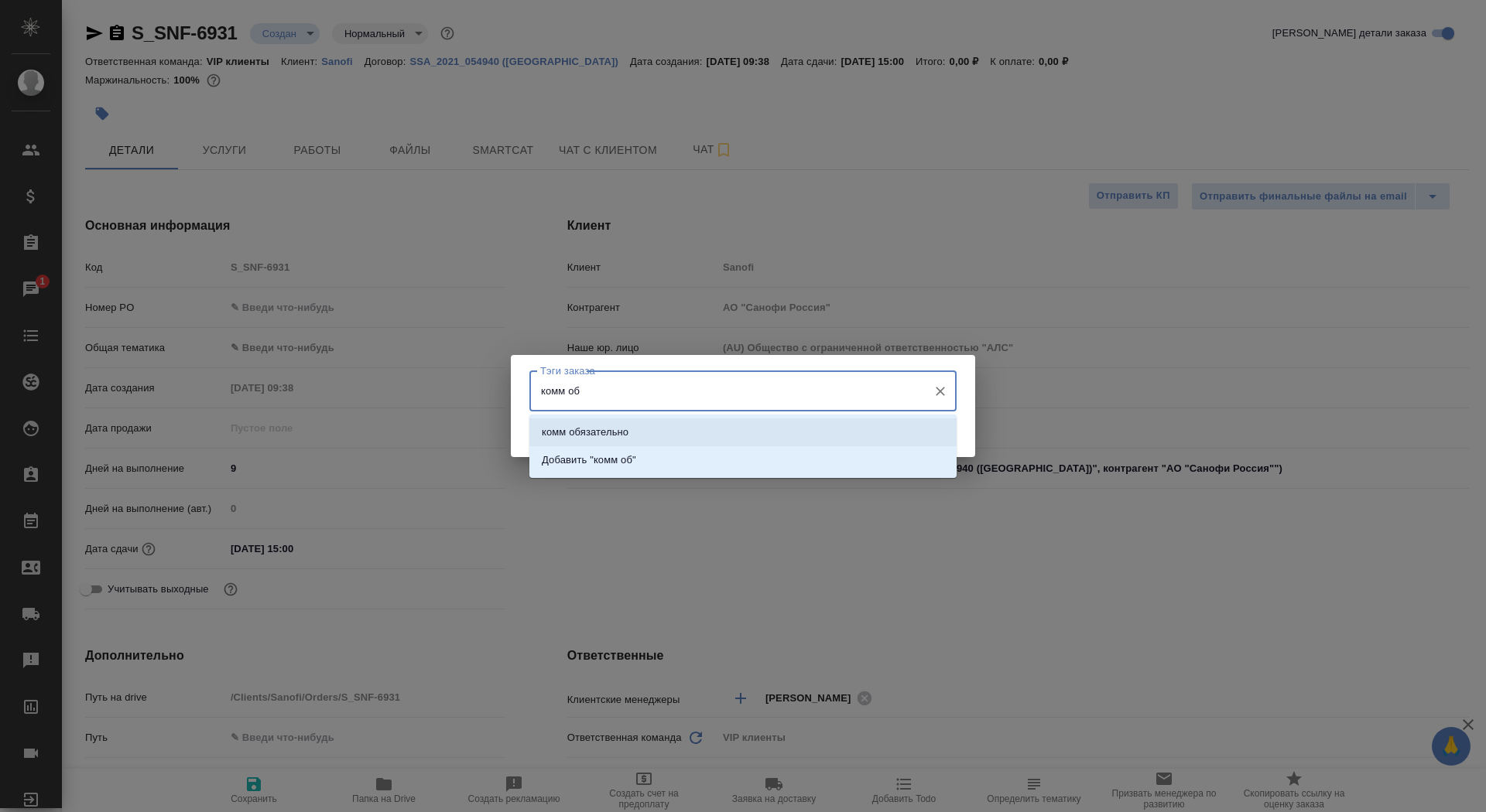
click at [853, 436] on li "комм обязательно" at bounding box center [743, 432] width 428 height 28
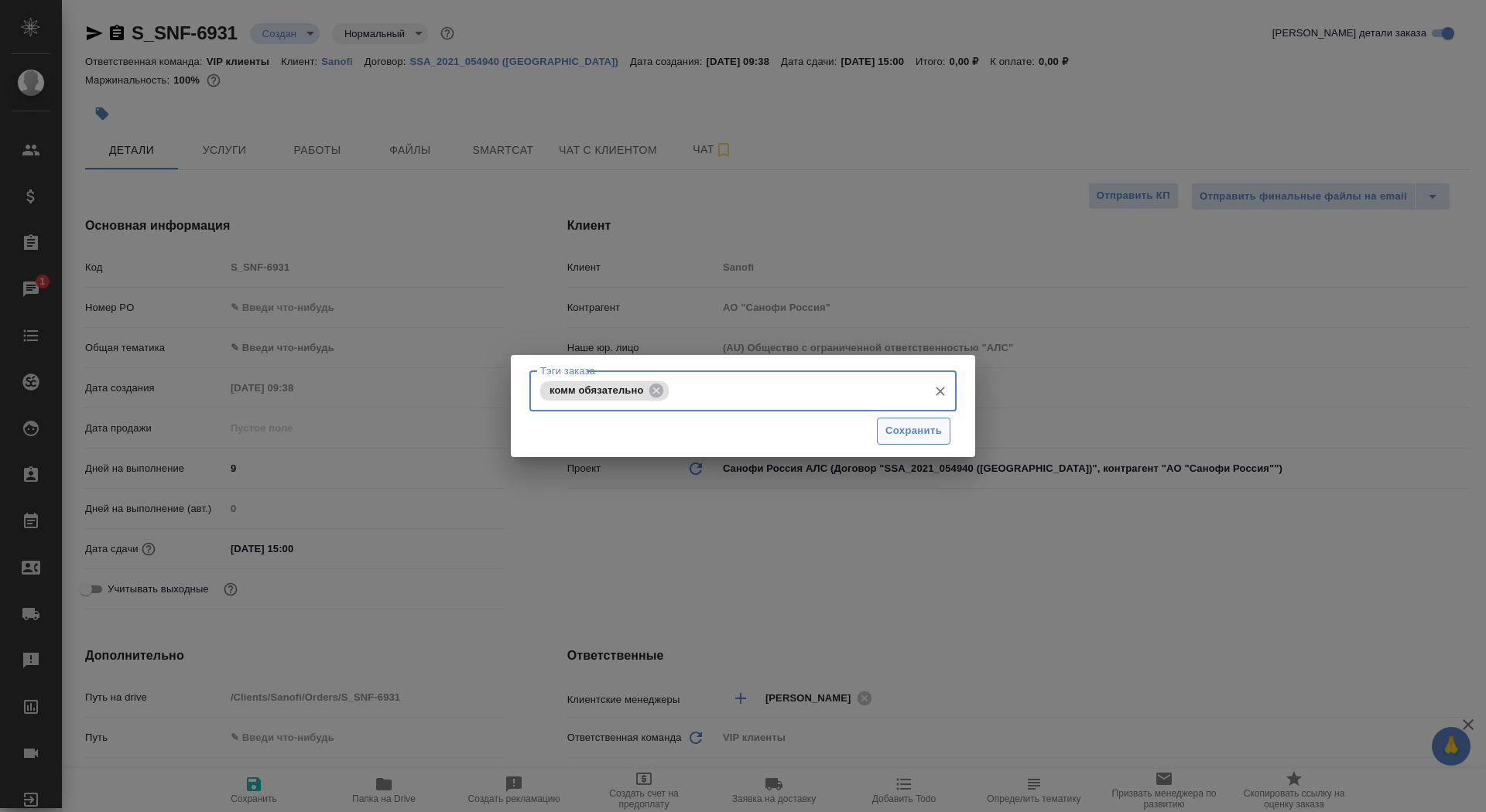
click at [920, 430] on span "Сохранить" at bounding box center [914, 431] width 57 height 18
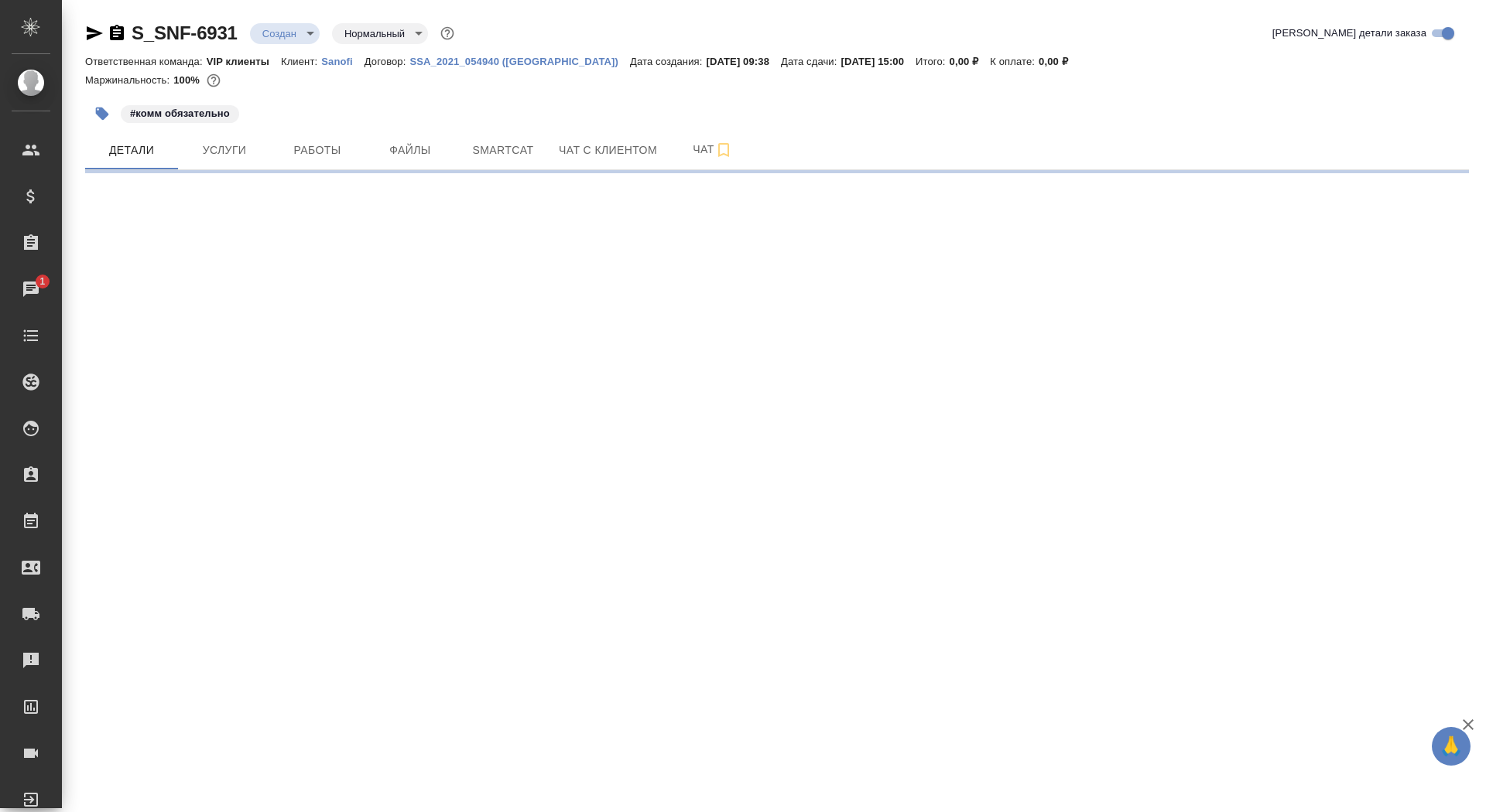
select select "RU"
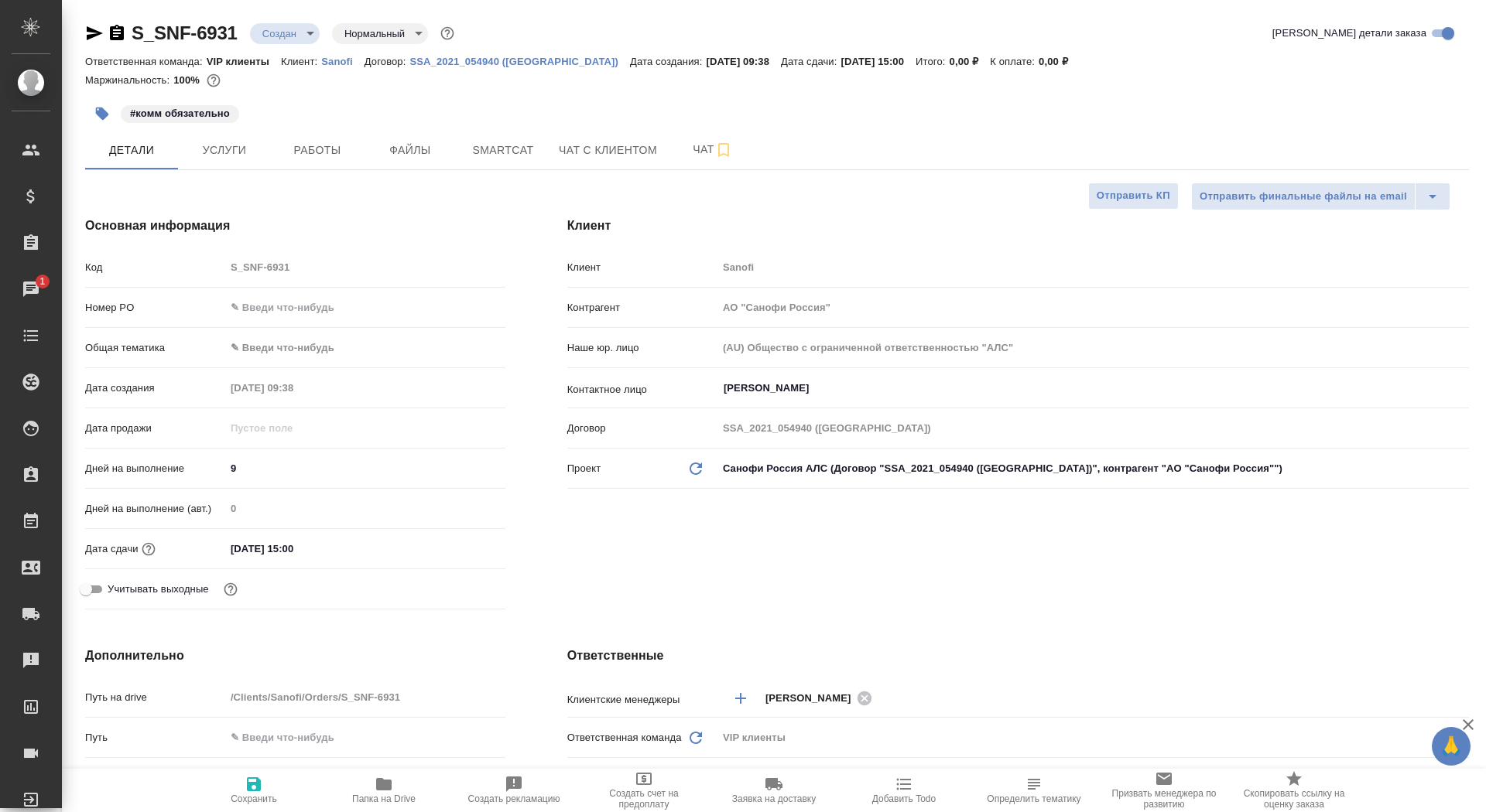
type textarea "x"
click at [393, 795] on span "Папка на Drive" at bounding box center [384, 798] width 63 height 11
type textarea "x"
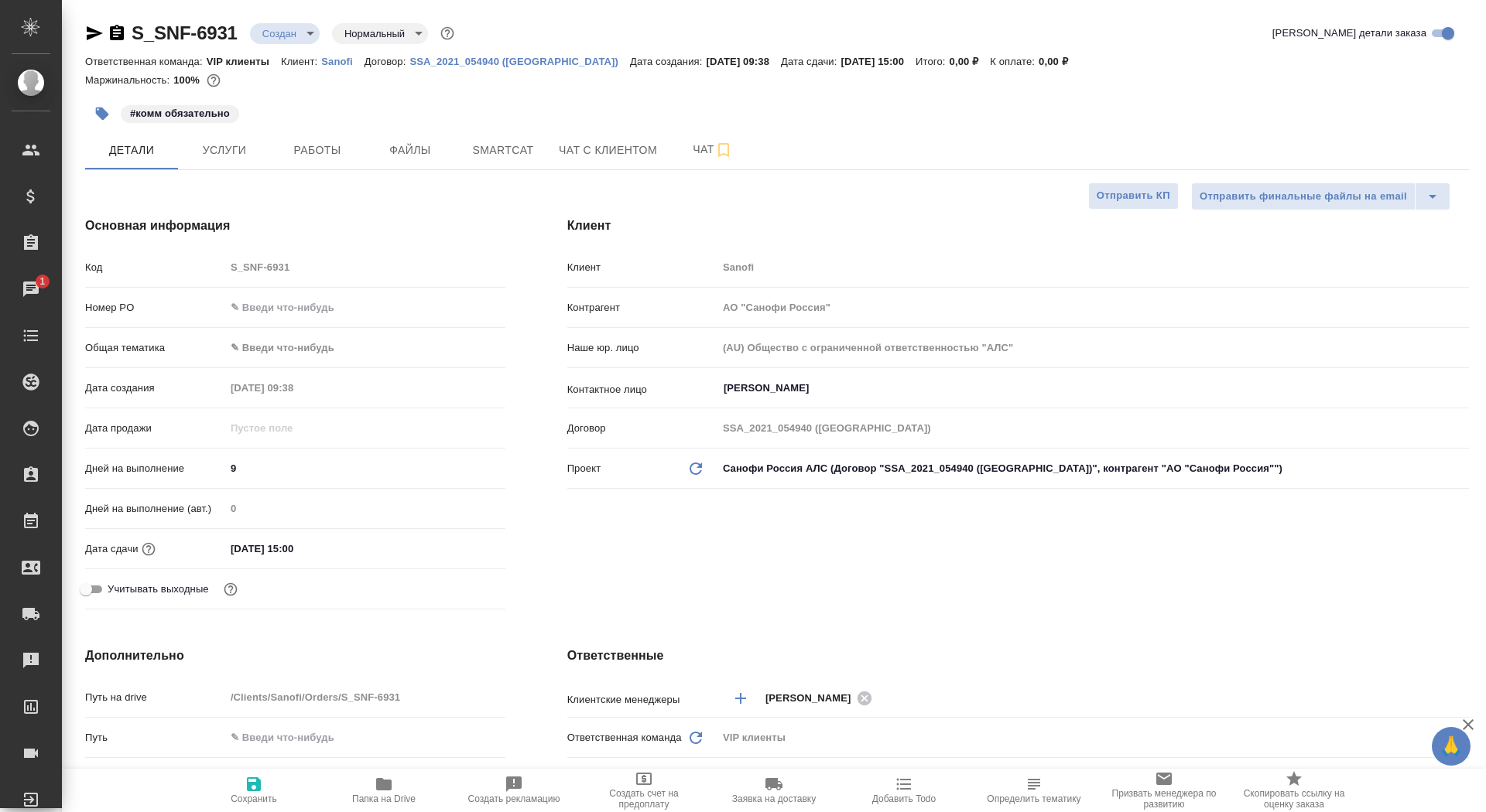
type textarea "x"
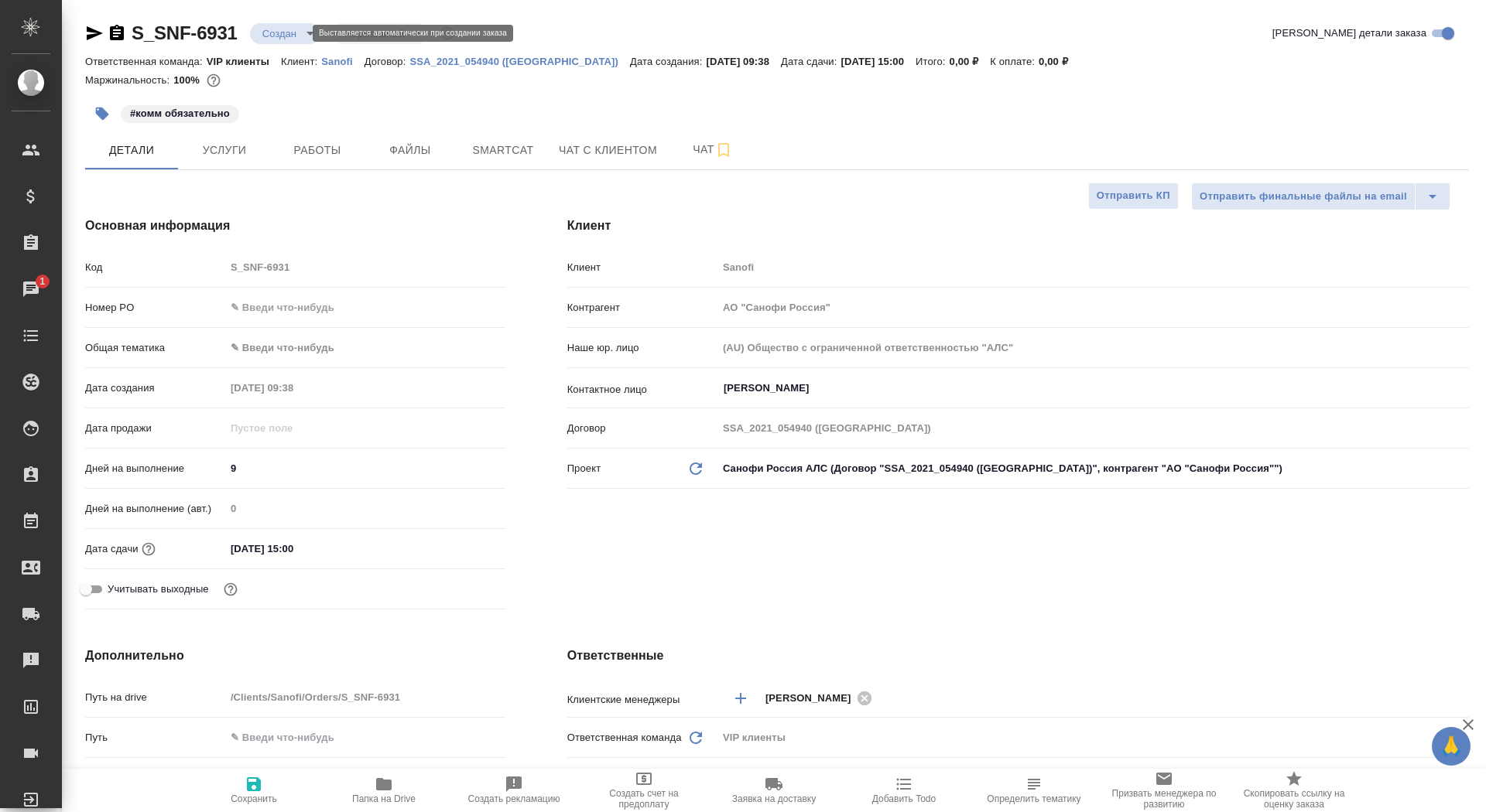
click at [282, 37] on body "🙏 .cls-1 fill:#fff; AWATERA Saydasheva Dilyara Клиенты Спецификации Заказы 1 Ча…" at bounding box center [743, 406] width 1486 height 812
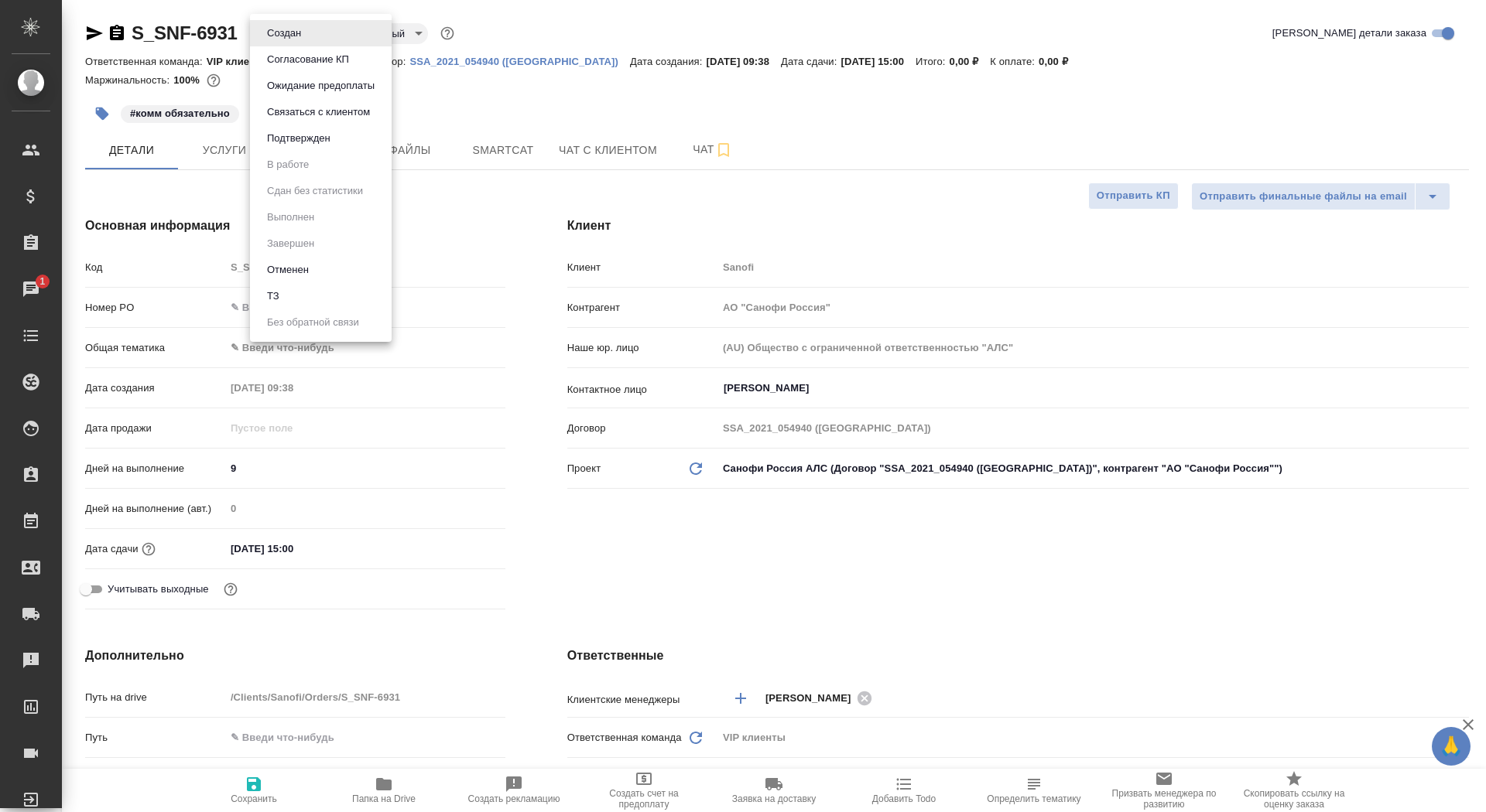
click at [299, 301] on li "ТЗ" at bounding box center [320, 296] width 142 height 26
type textarea "x"
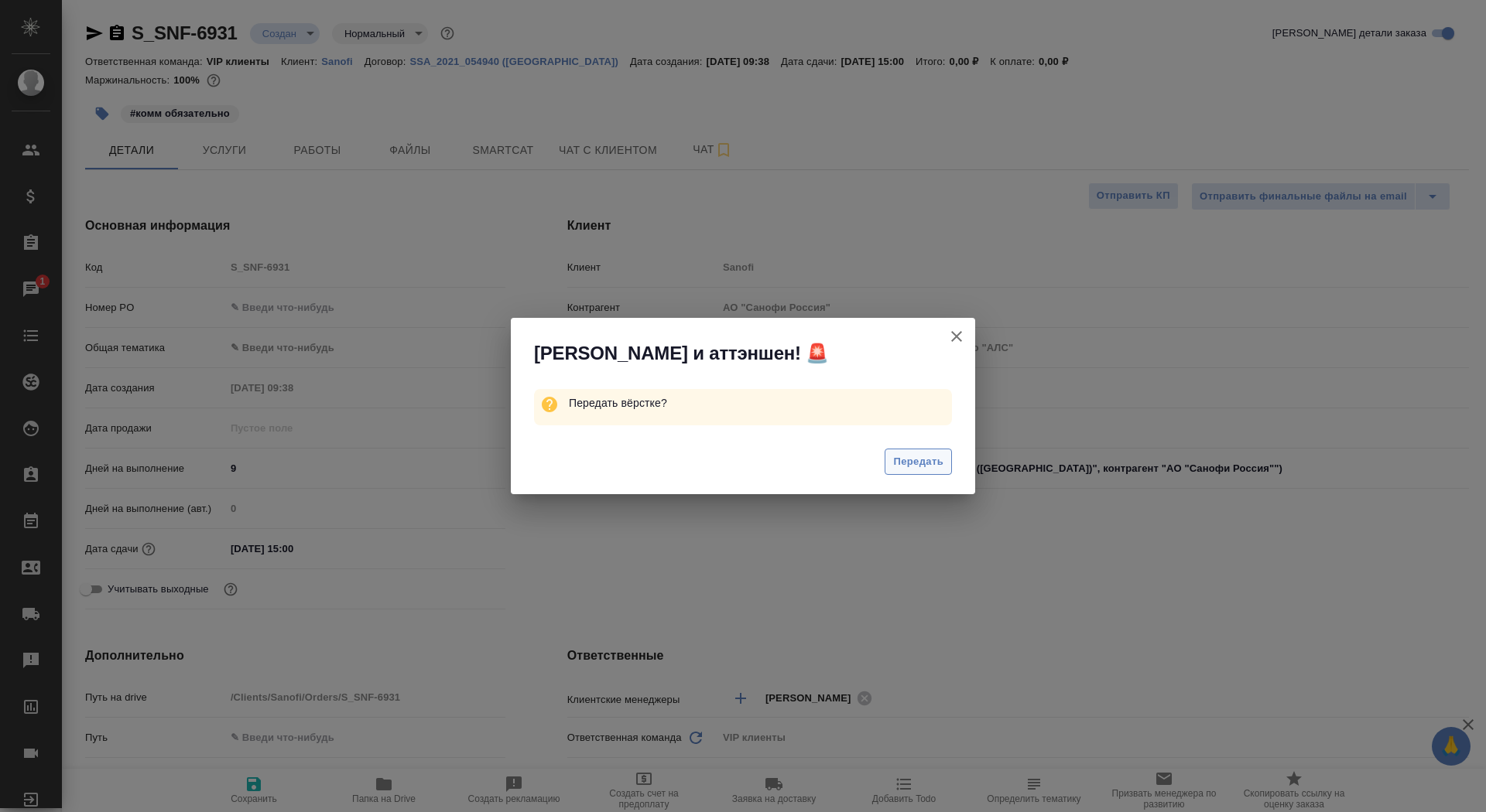
click at [910, 470] on button "Передать" at bounding box center [918, 463] width 67 height 27
type textarea "x"
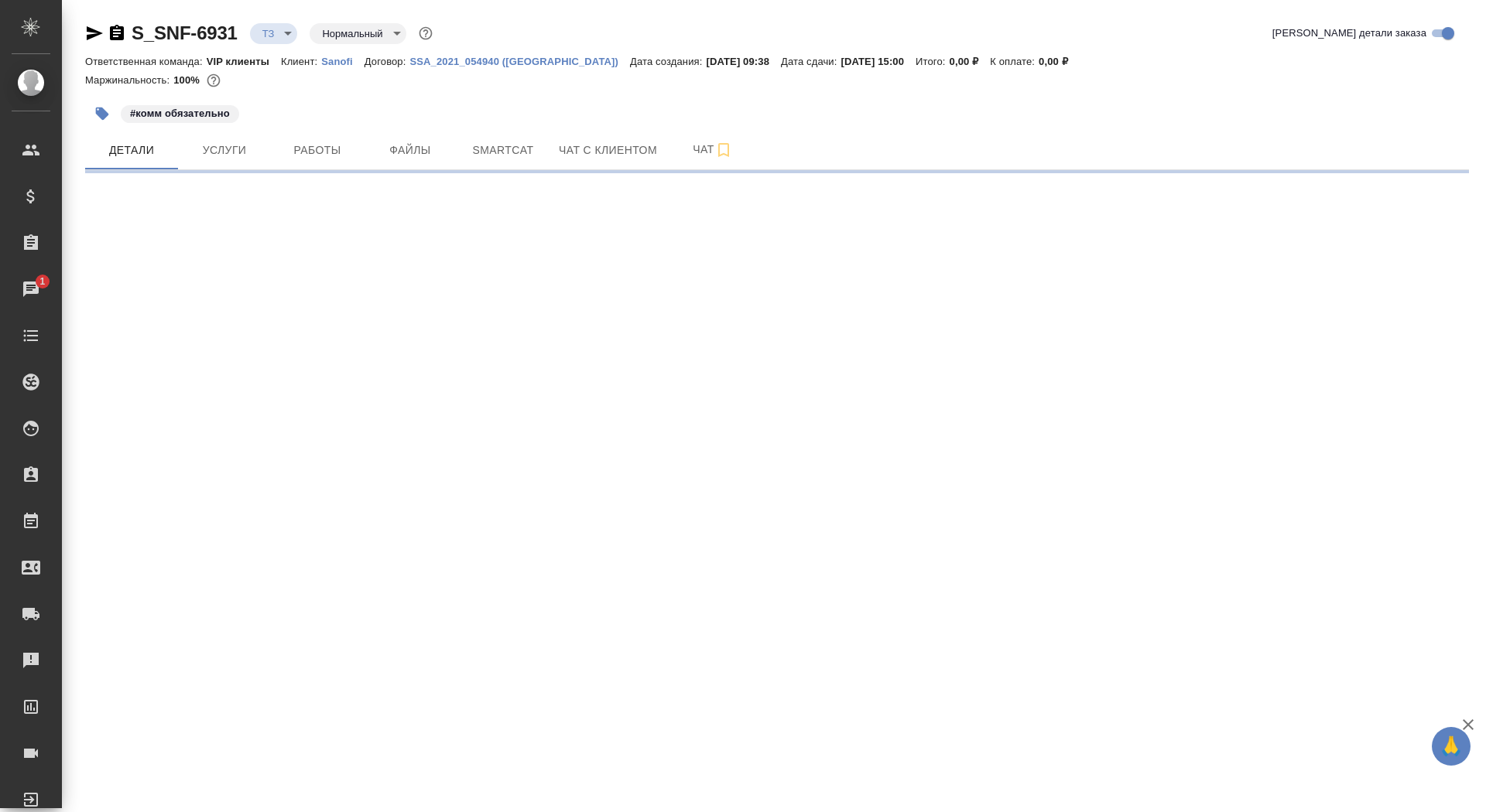
select select "RU"
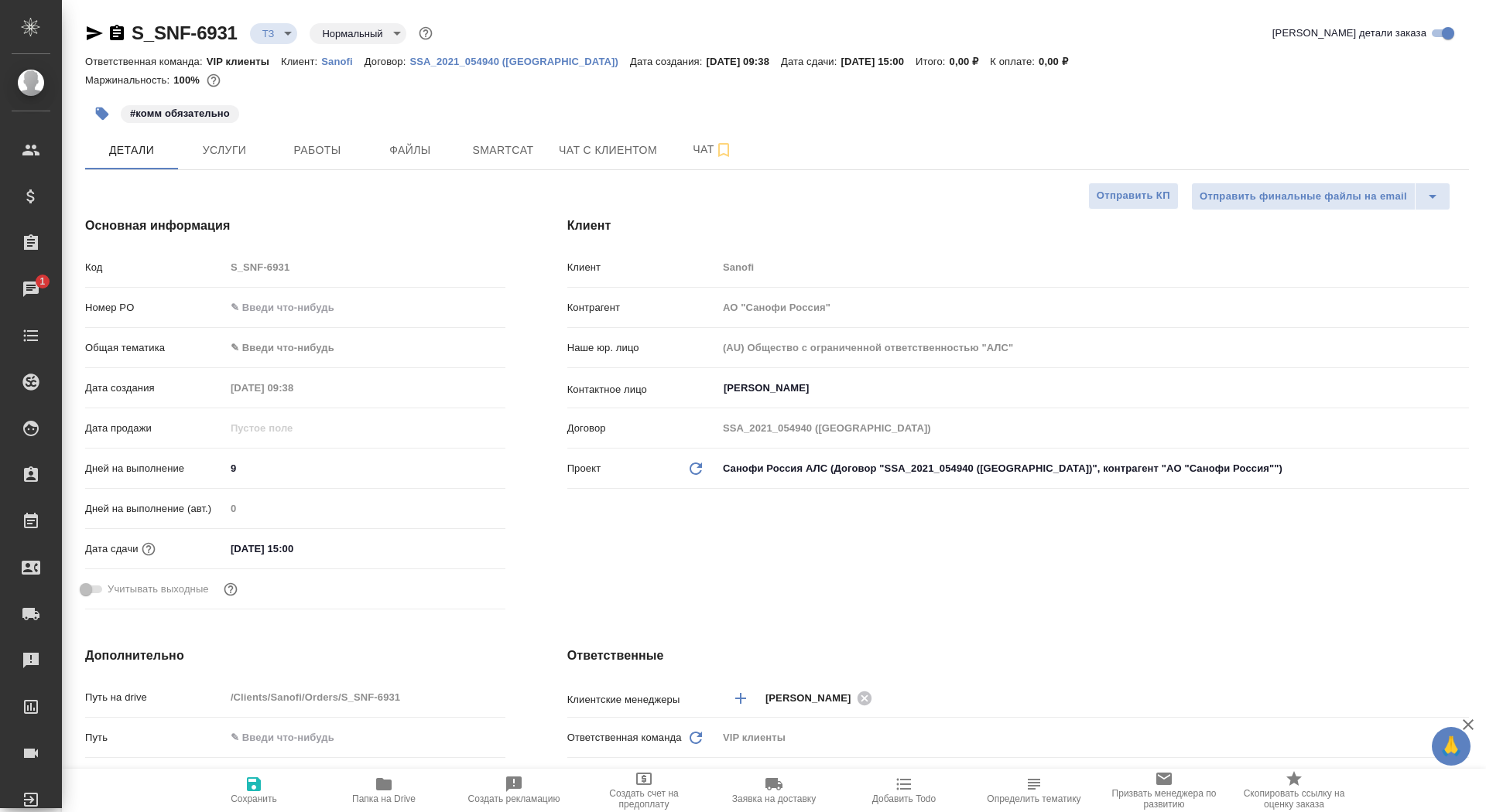
type textarea "x"
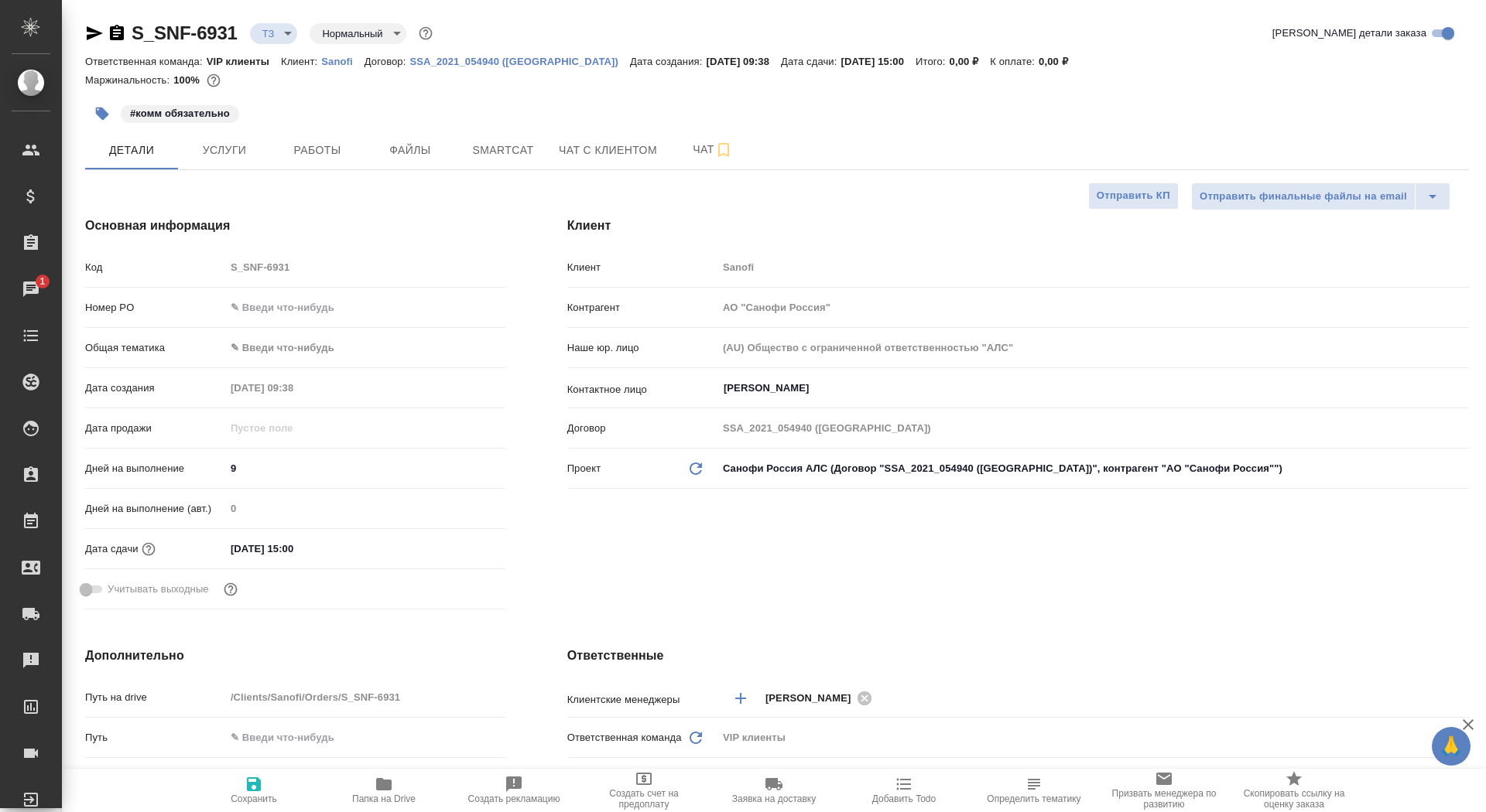
type textarea "x"
click at [228, 155] on span "Услуги" at bounding box center [225, 150] width 74 height 20
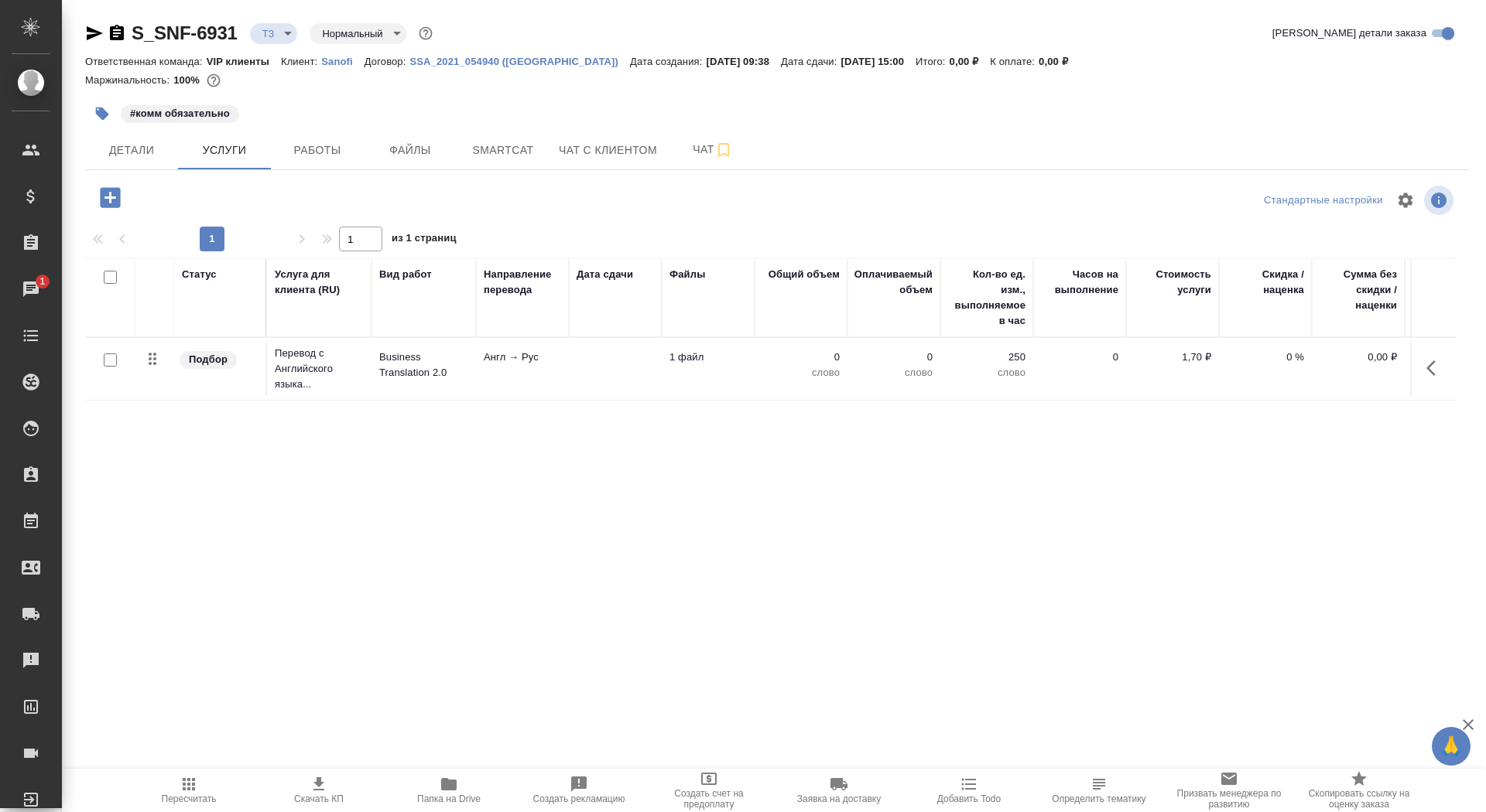
click at [588, 354] on td at bounding box center [615, 368] width 93 height 54
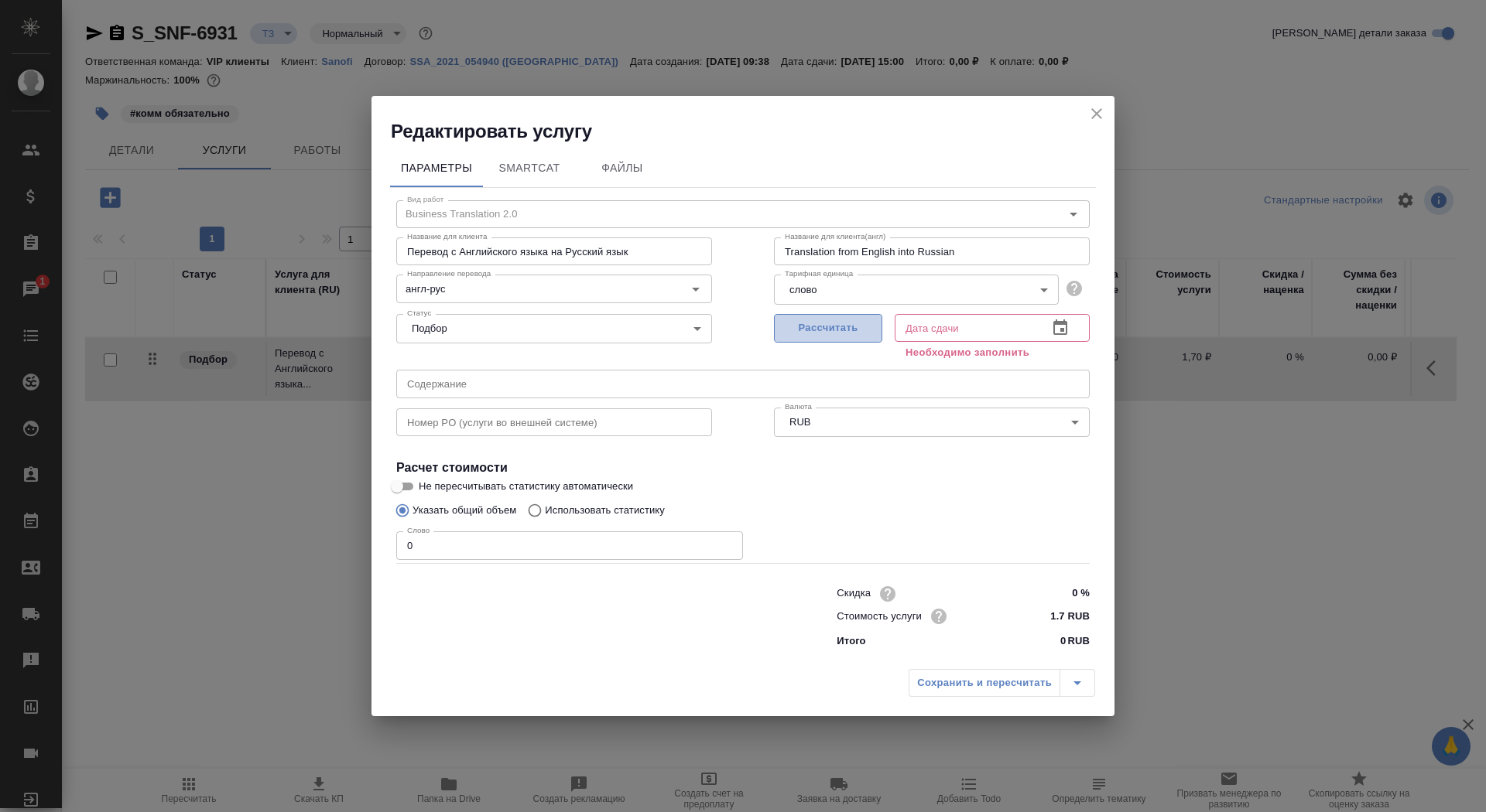
click at [811, 329] on span "Рассчитать" at bounding box center [828, 328] width 92 height 18
type input "[DATE] 15:00"
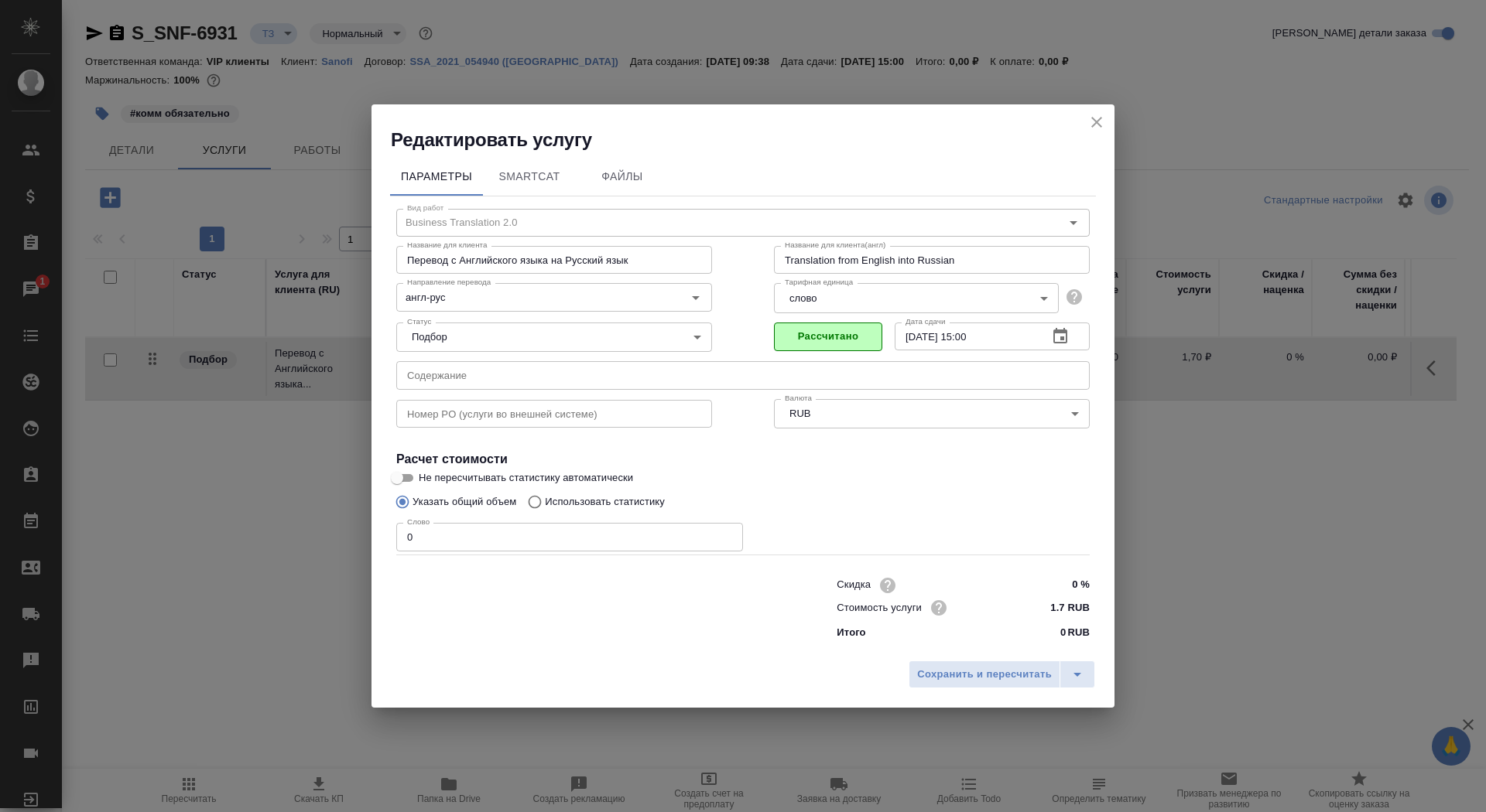
click at [448, 544] on input "0" at bounding box center [569, 537] width 347 height 28
type input "01"
click at [477, 293] on input "англ-рус" at bounding box center [528, 297] width 255 height 19
click at [970, 677] on span "Сохранить и пересчитать" at bounding box center [984, 674] width 135 height 18
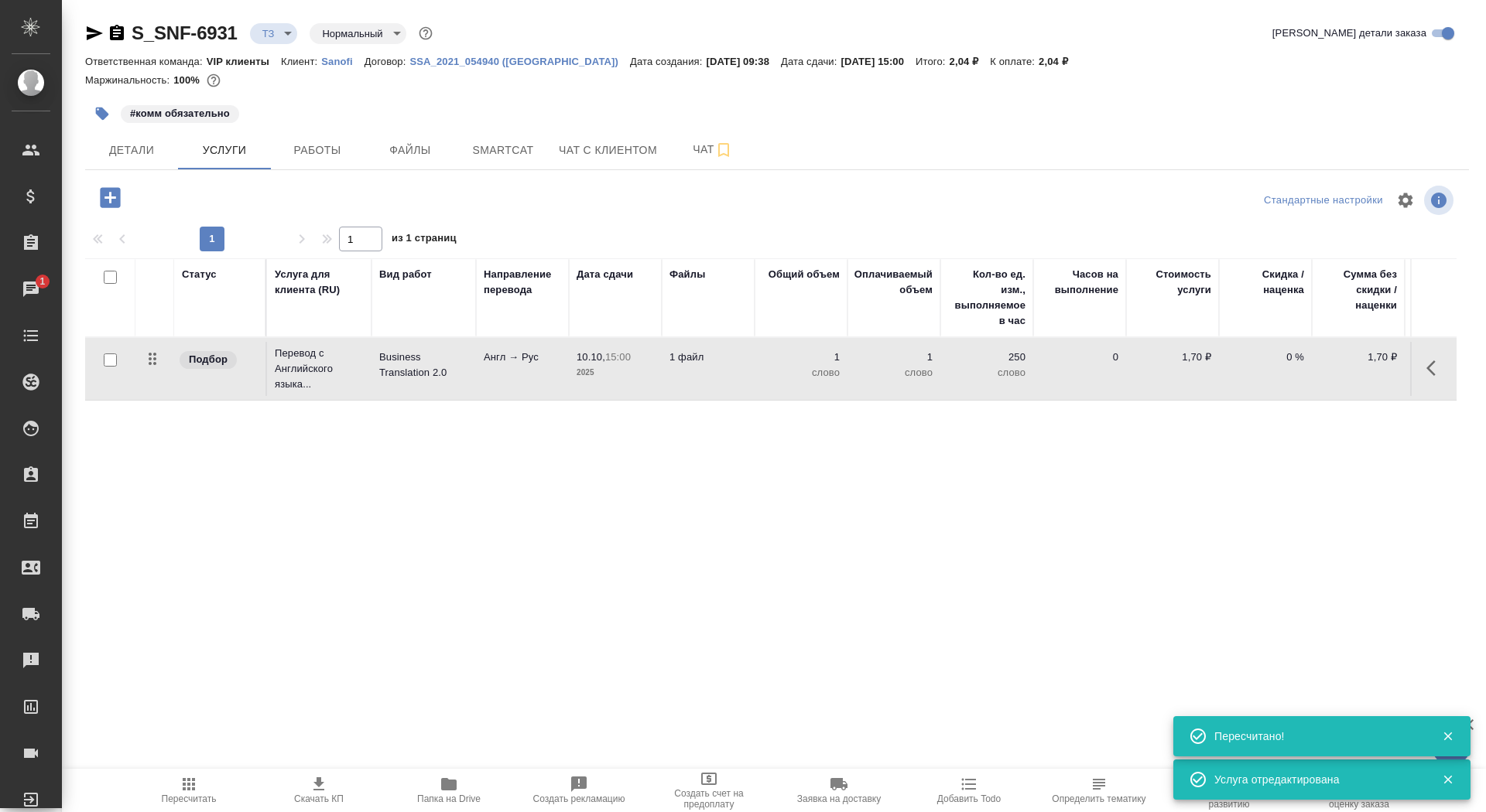
click at [109, 360] on input "checkbox" at bounding box center [109, 359] width 13 height 13
checkbox input "true"
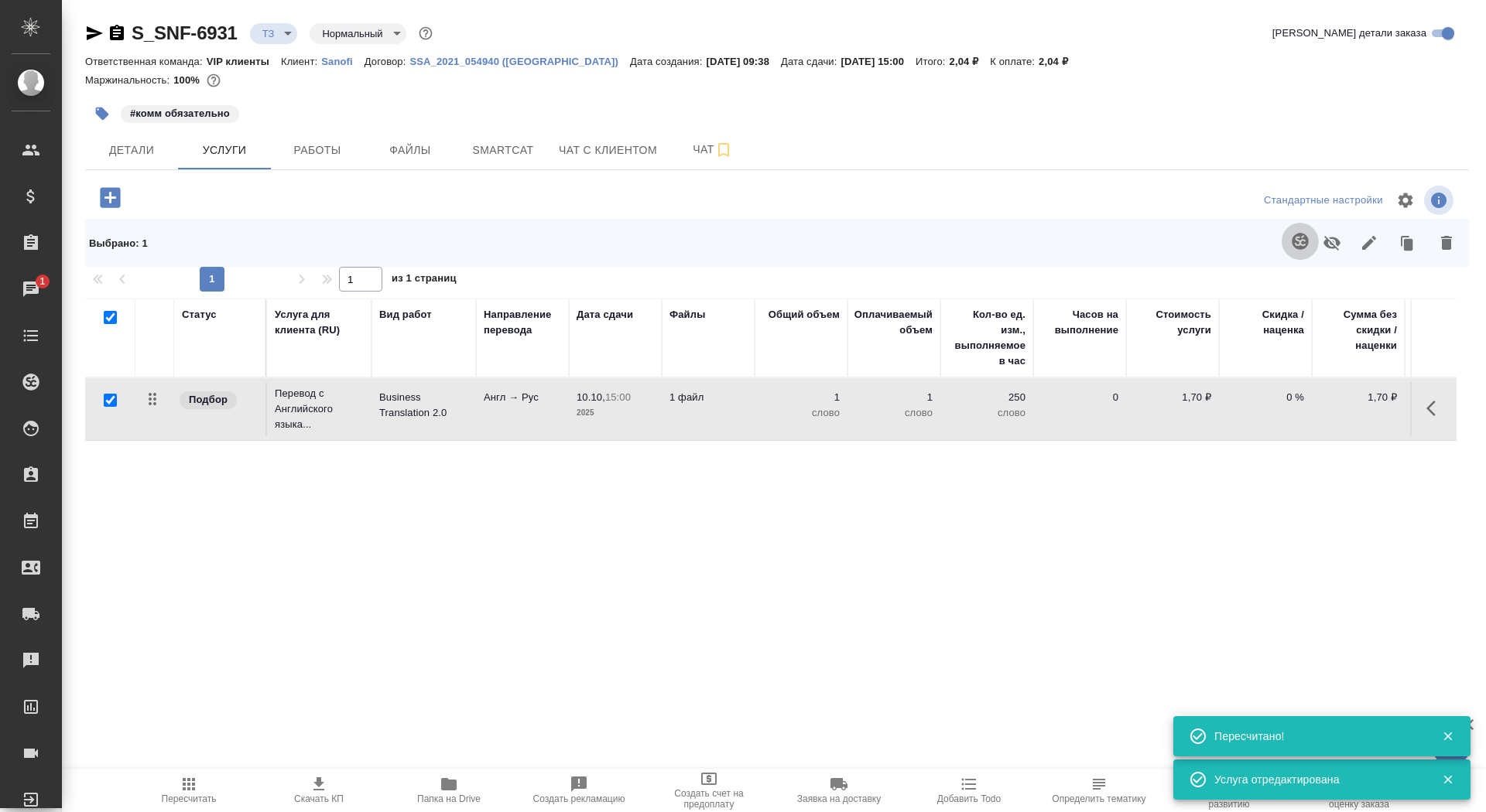
click at [1307, 232] on icon "button" at bounding box center [1300, 241] width 19 height 19
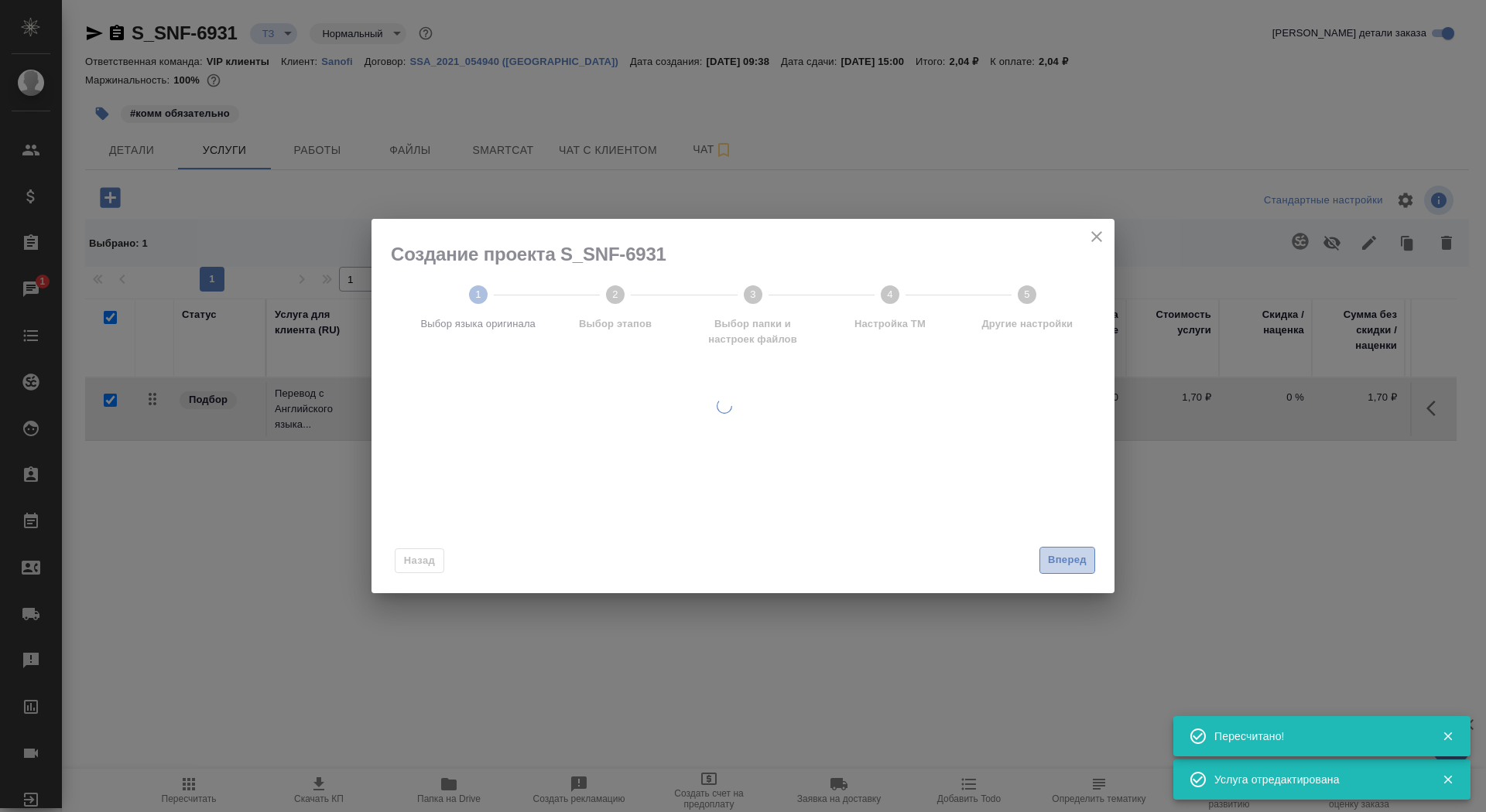
click at [1062, 563] on span "Вперед" at bounding box center [1067, 560] width 39 height 18
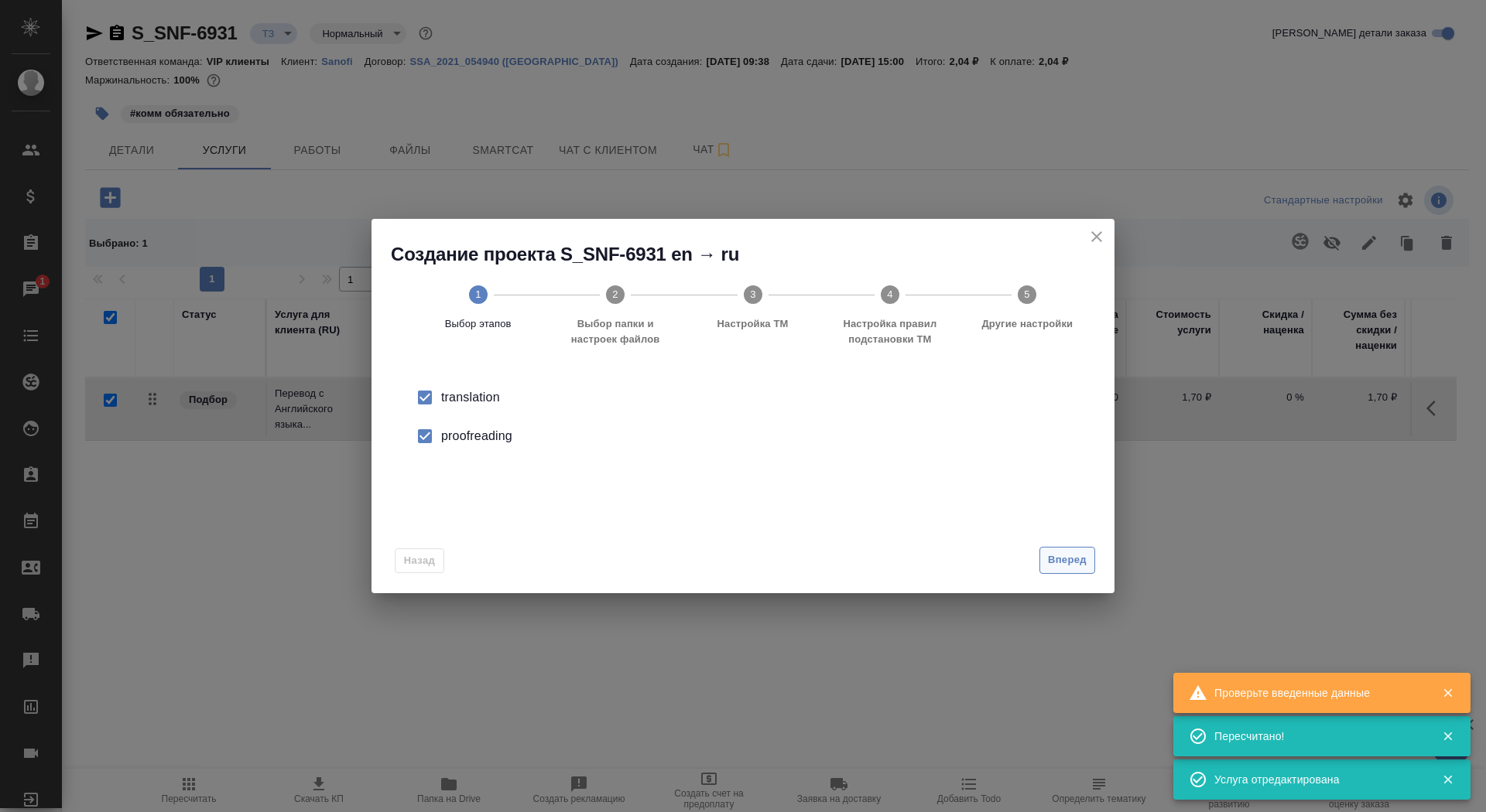
click at [1062, 563] on span "Вперед" at bounding box center [1067, 560] width 39 height 18
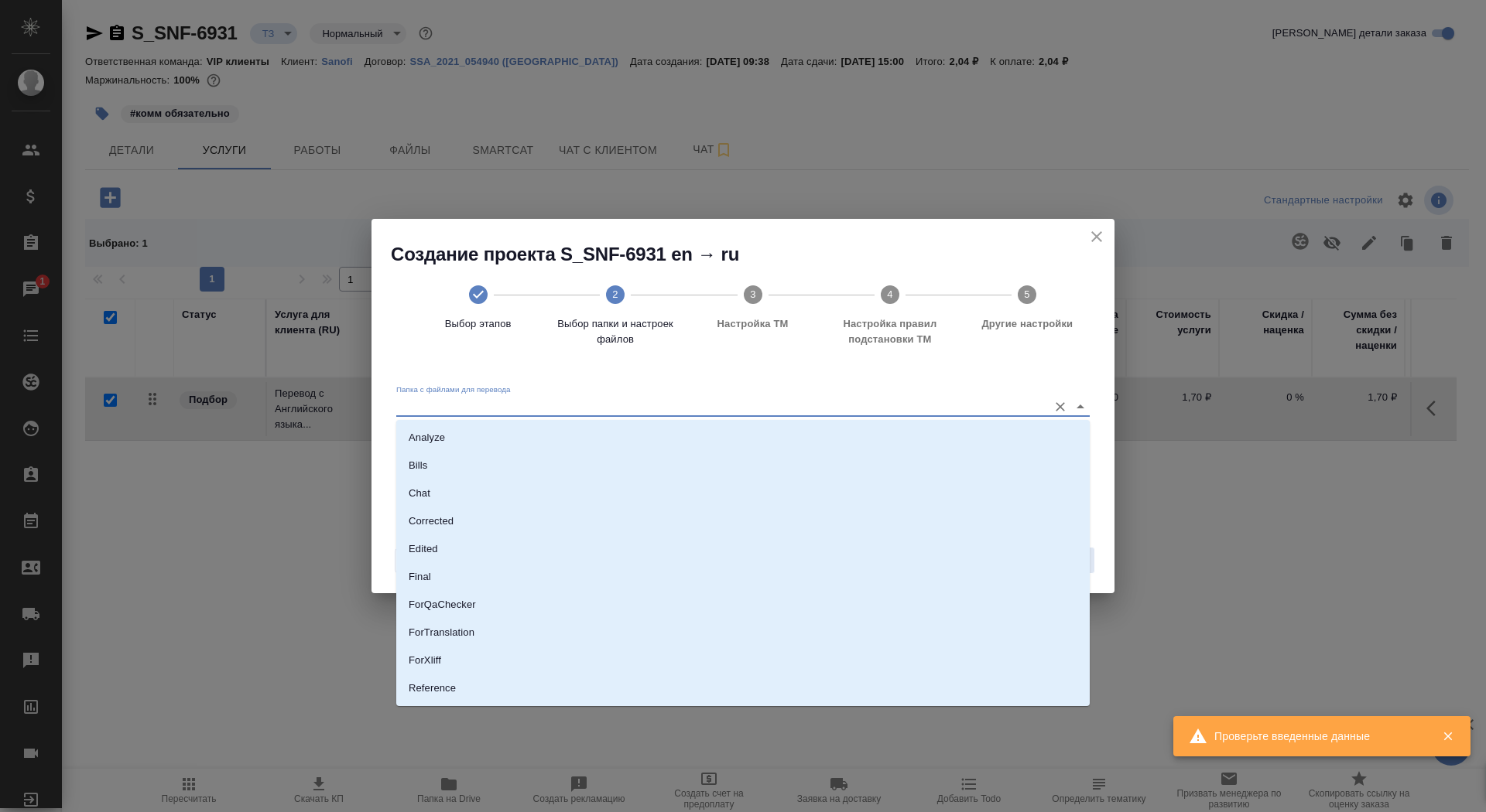
click at [962, 402] on input "Папка с файлами для перевода" at bounding box center [718, 406] width 643 height 19
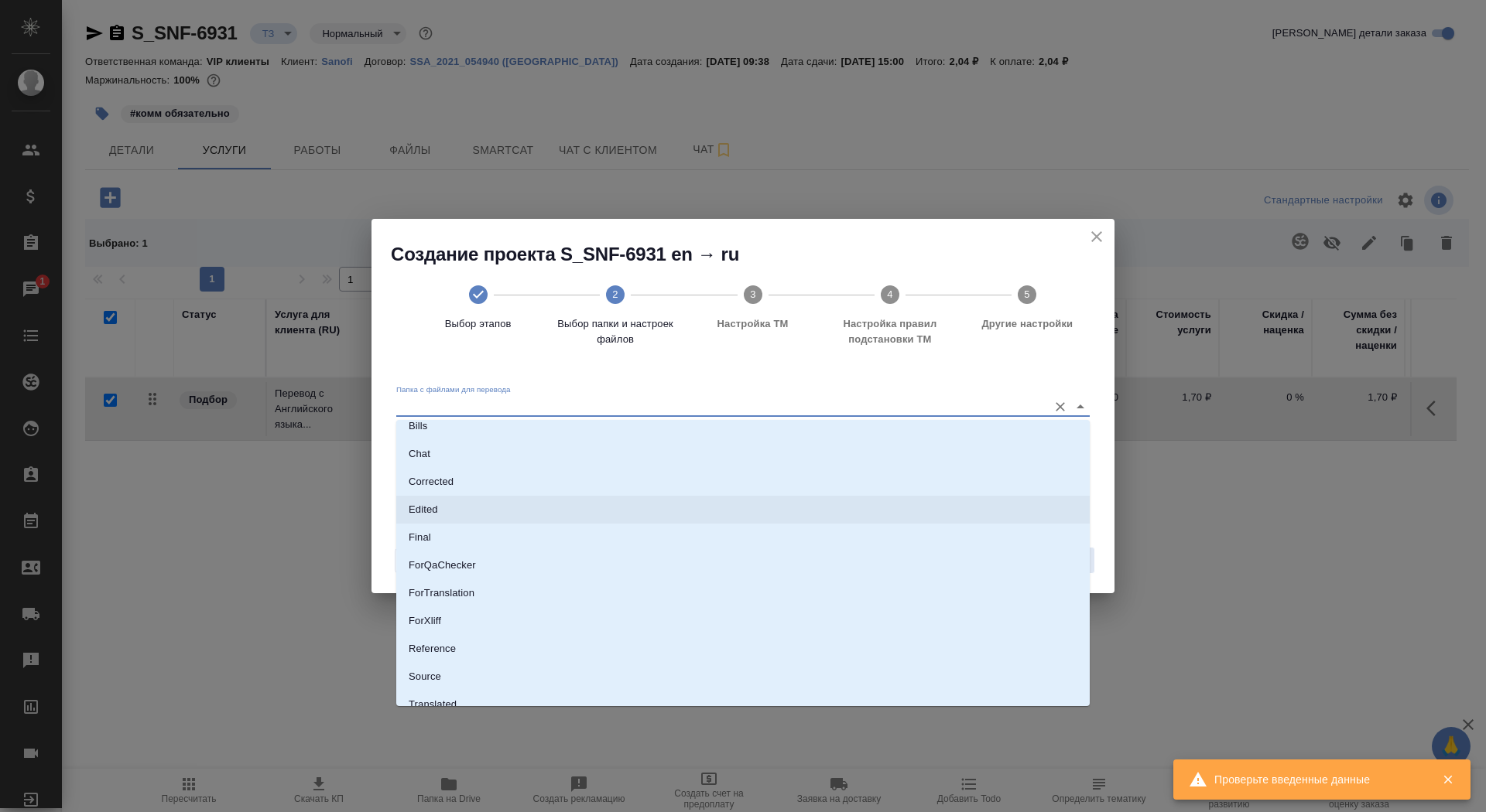
scroll to position [80, 0]
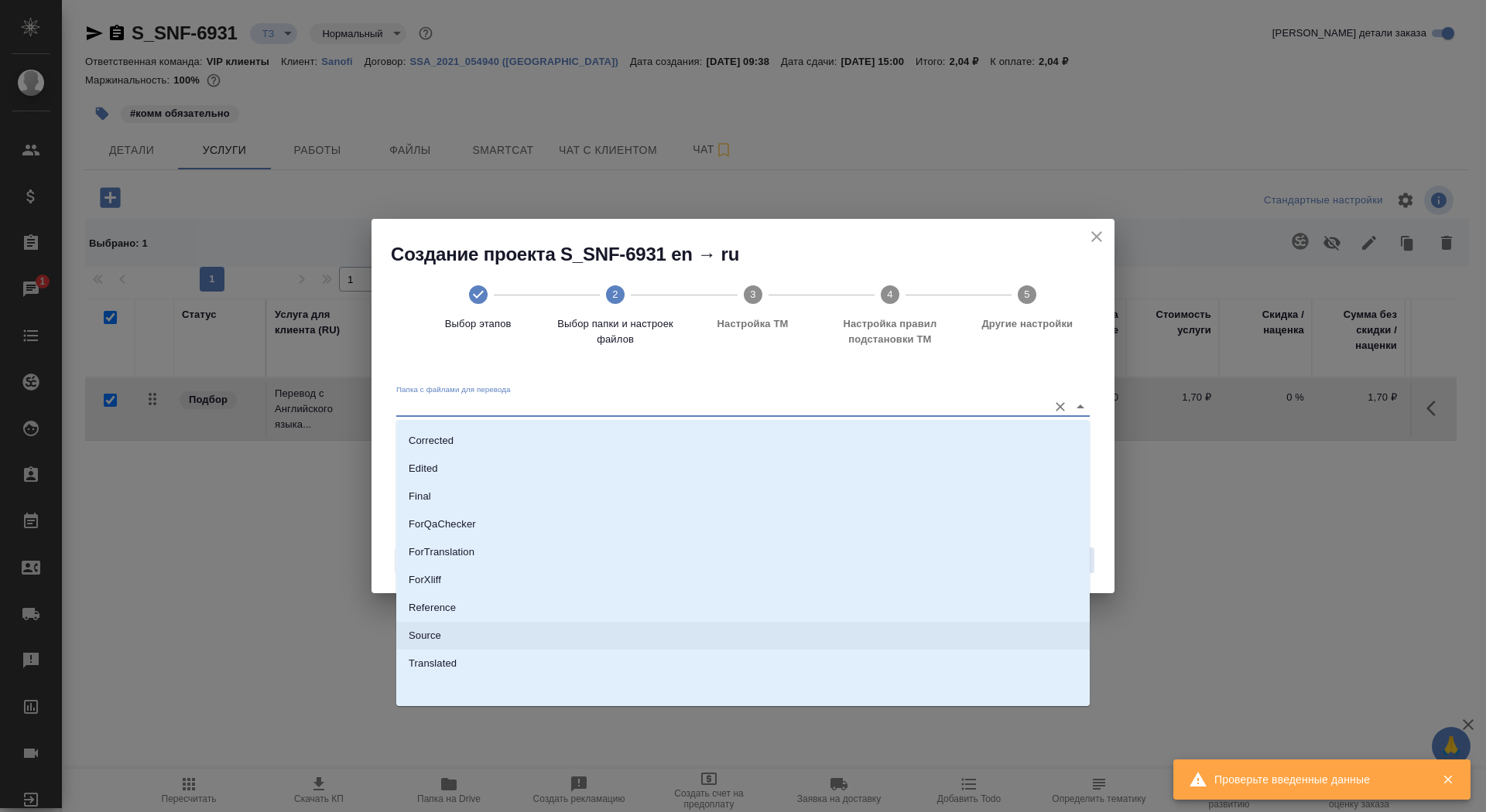
click at [854, 624] on li "Source" at bounding box center [743, 635] width 693 height 28
type input "Source"
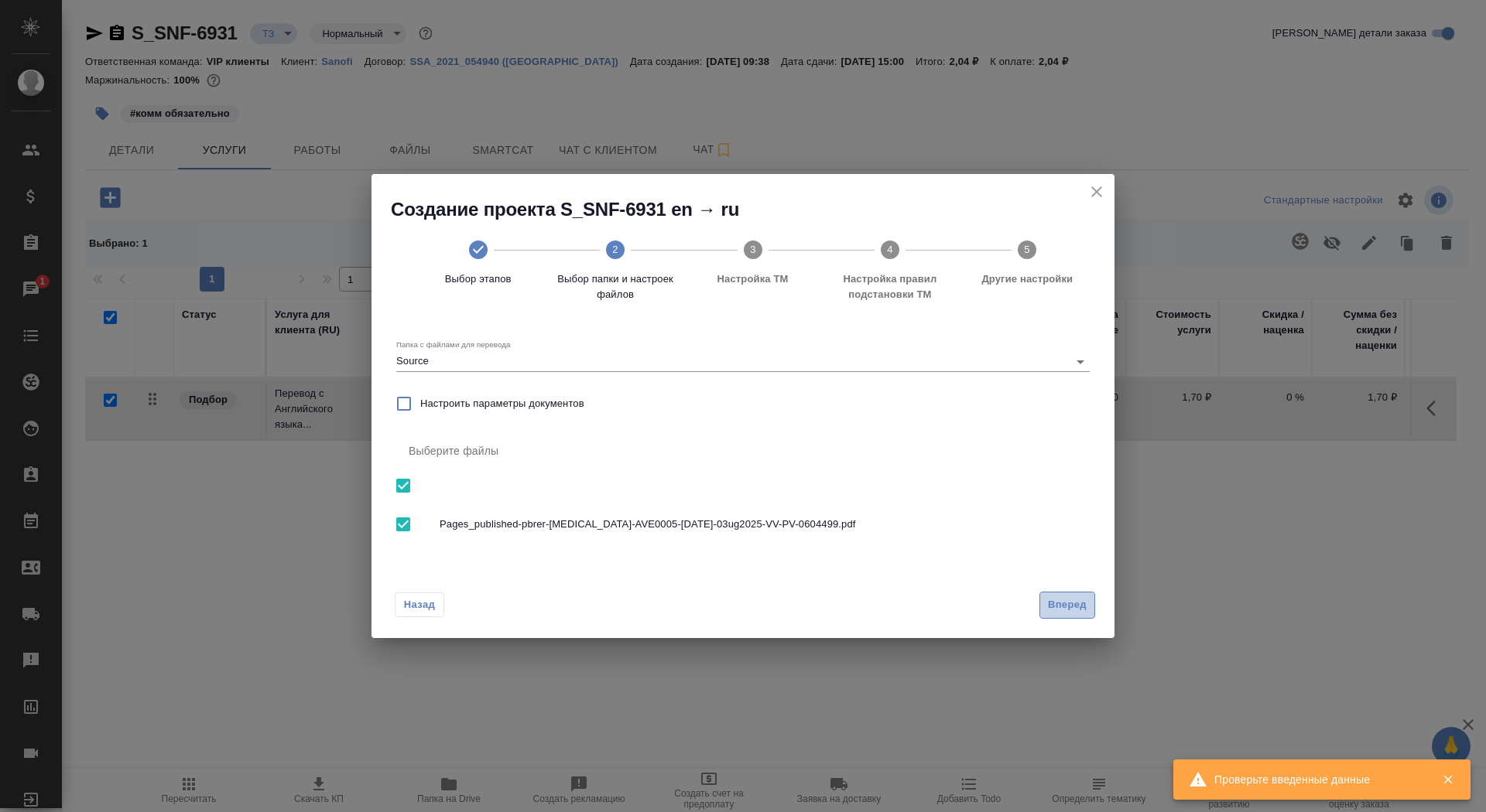
click at [1062, 602] on span "Вперед" at bounding box center [1067, 605] width 39 height 18
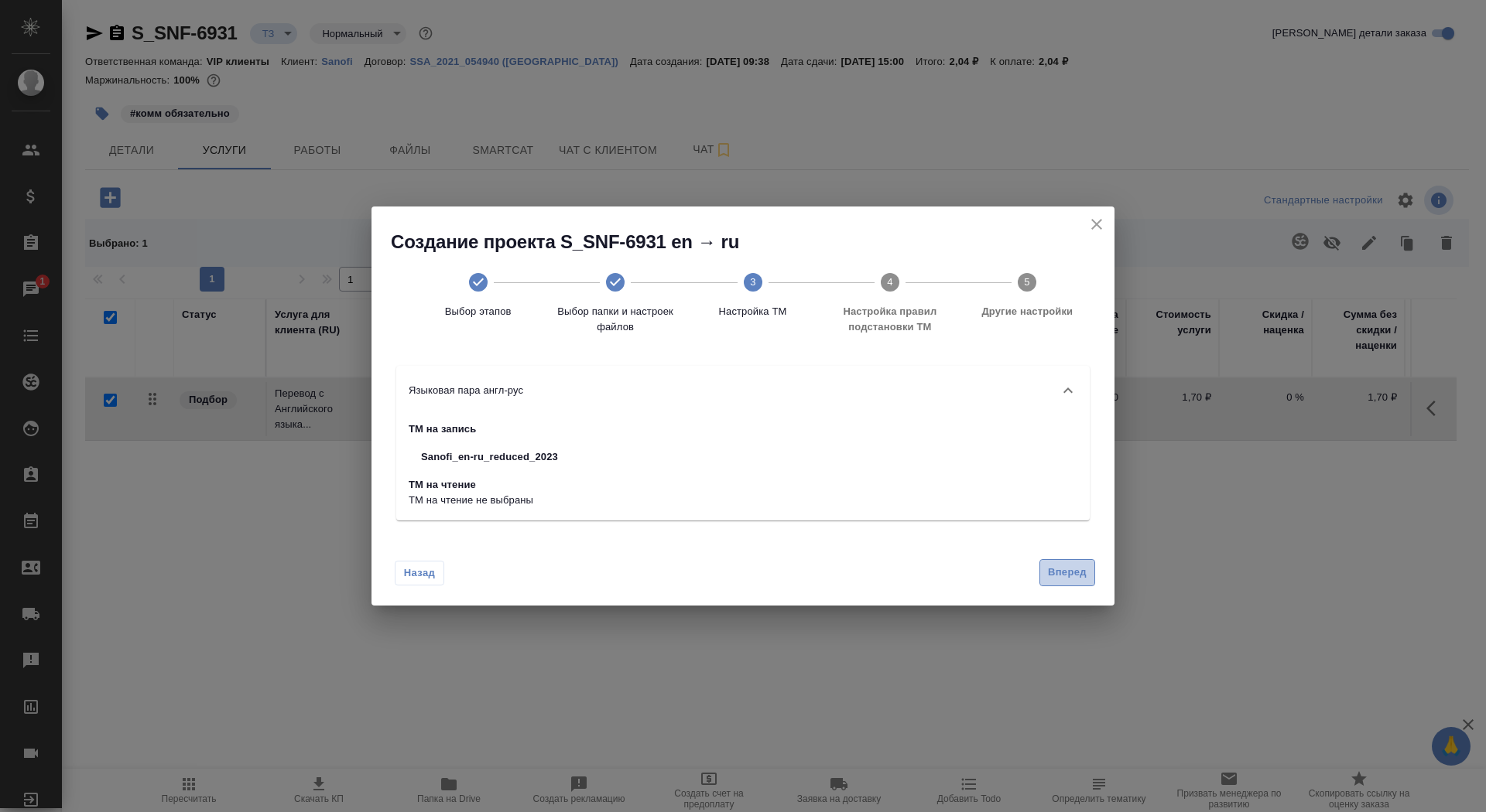
click at [1066, 565] on span "Вперед" at bounding box center [1067, 573] width 39 height 18
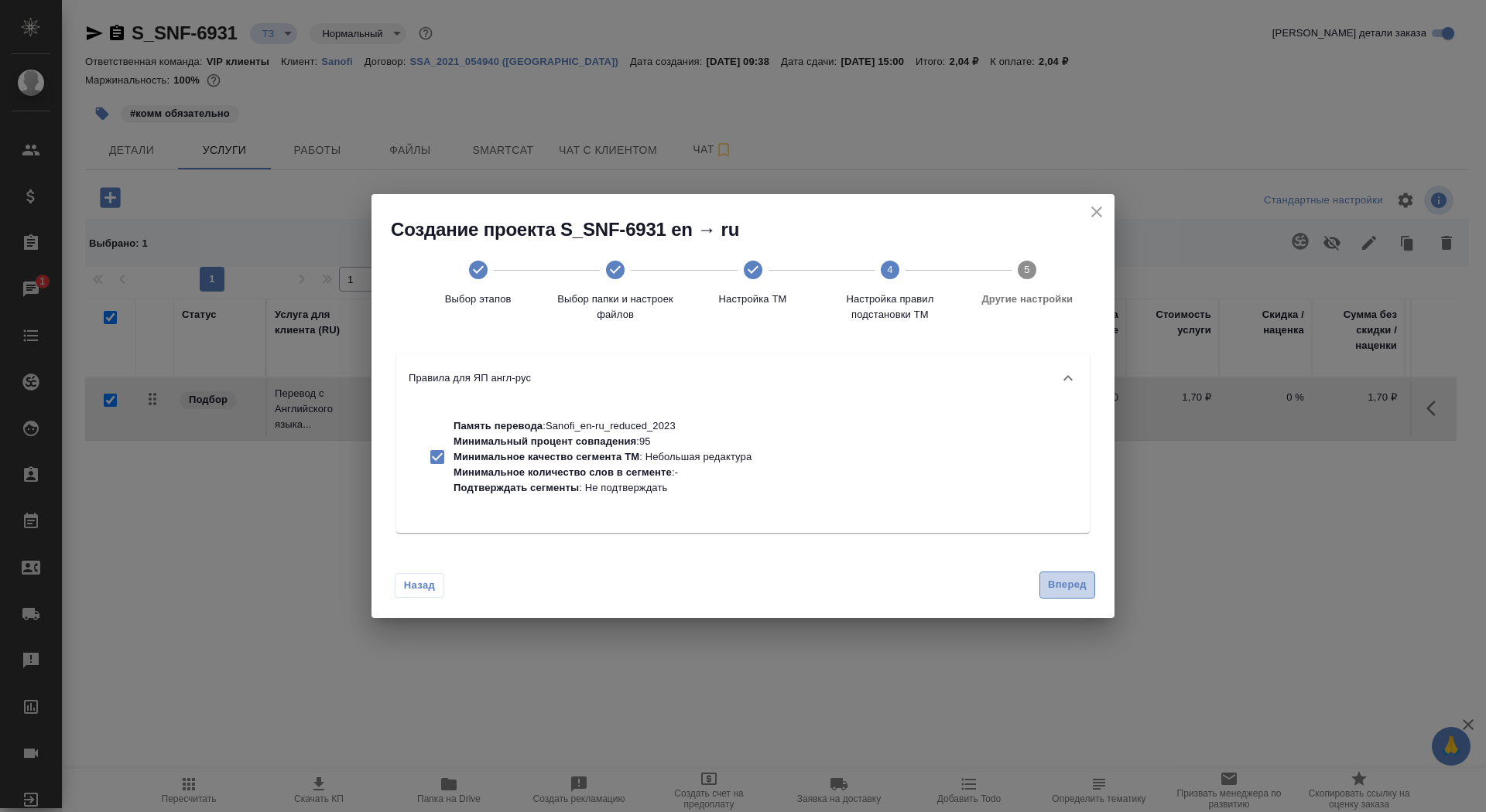
click at [1065, 574] on button "Вперед" at bounding box center [1066, 586] width 56 height 27
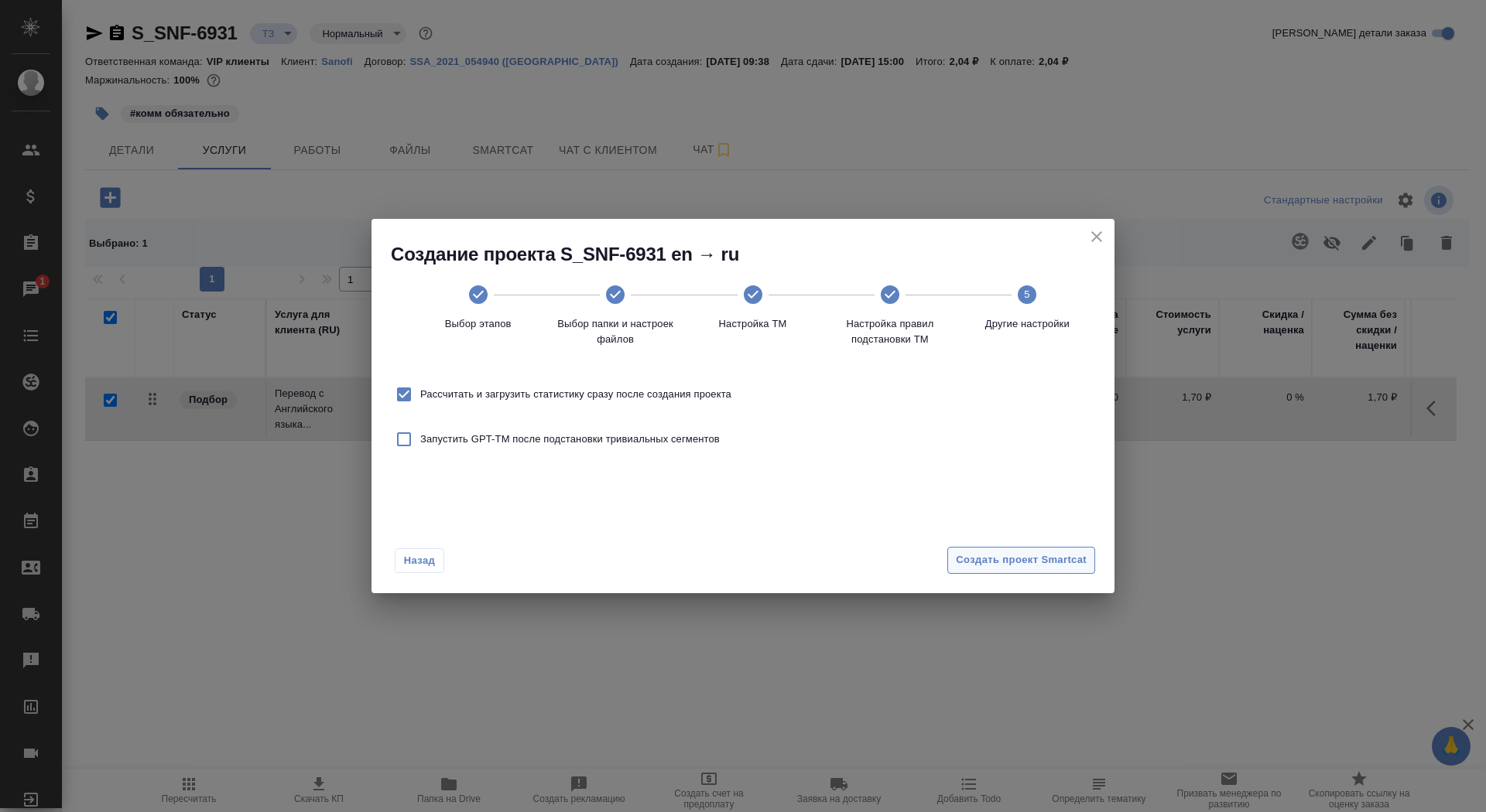
click at [1057, 558] on span "Создать проект Smartcat" at bounding box center [1021, 560] width 131 height 18
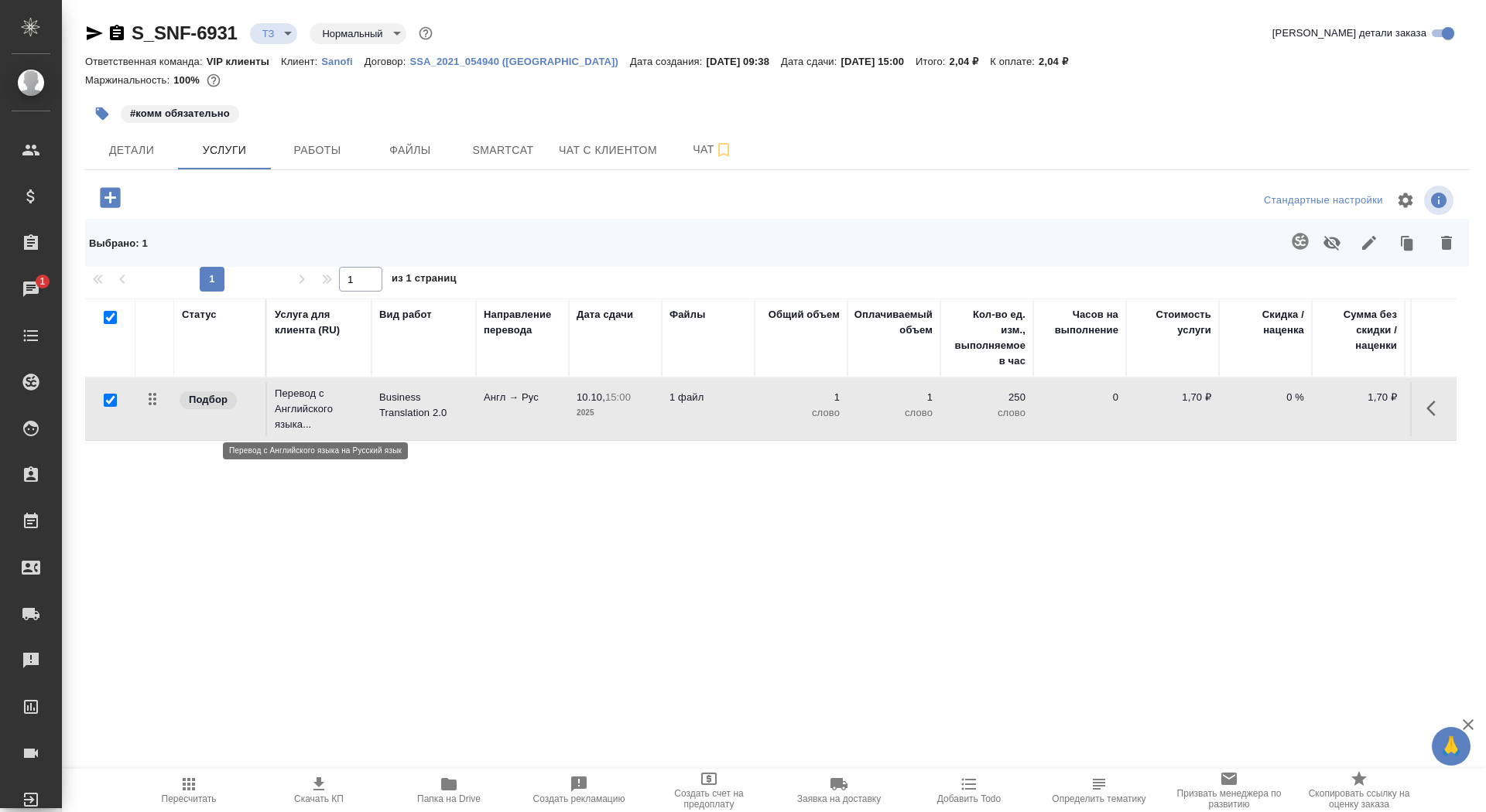
click at [351, 418] on p "Перевод с Английского языка..." at bounding box center [318, 409] width 89 height 47
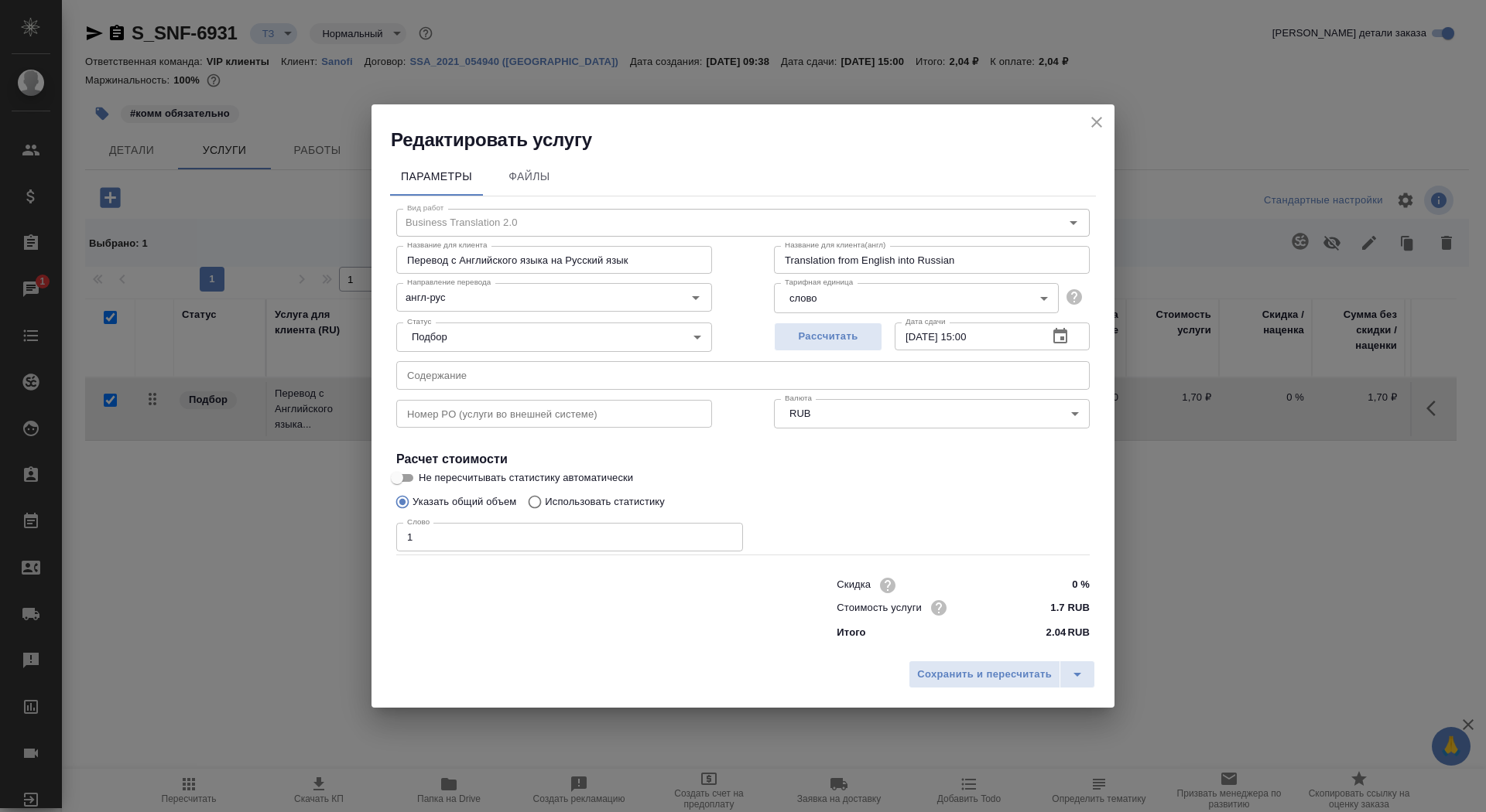
click at [627, 497] on p "Использовать статистику" at bounding box center [604, 502] width 120 height 16
click at [545, 497] on input "Использовать статистику" at bounding box center [532, 502] width 24 height 29
radio input "true"
radio input "false"
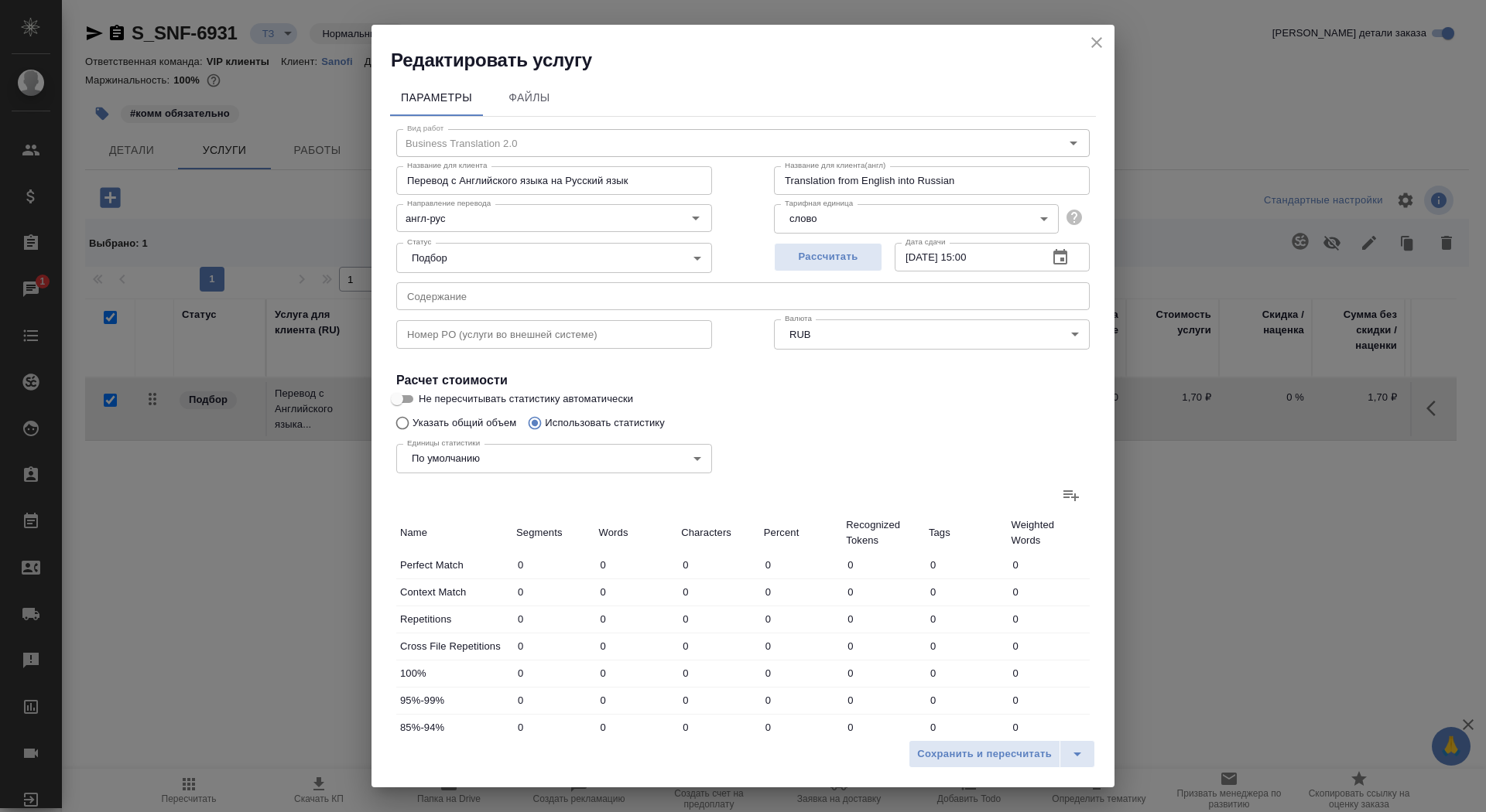
click at [1067, 500] on icon at bounding box center [1070, 495] width 19 height 19
click at [0, 0] on input "file" at bounding box center [0, 0] width 0 height 0
click at [409, 393] on input "Не пересчитывать статистику автоматически" at bounding box center [396, 398] width 56 height 19
checkbox input "true"
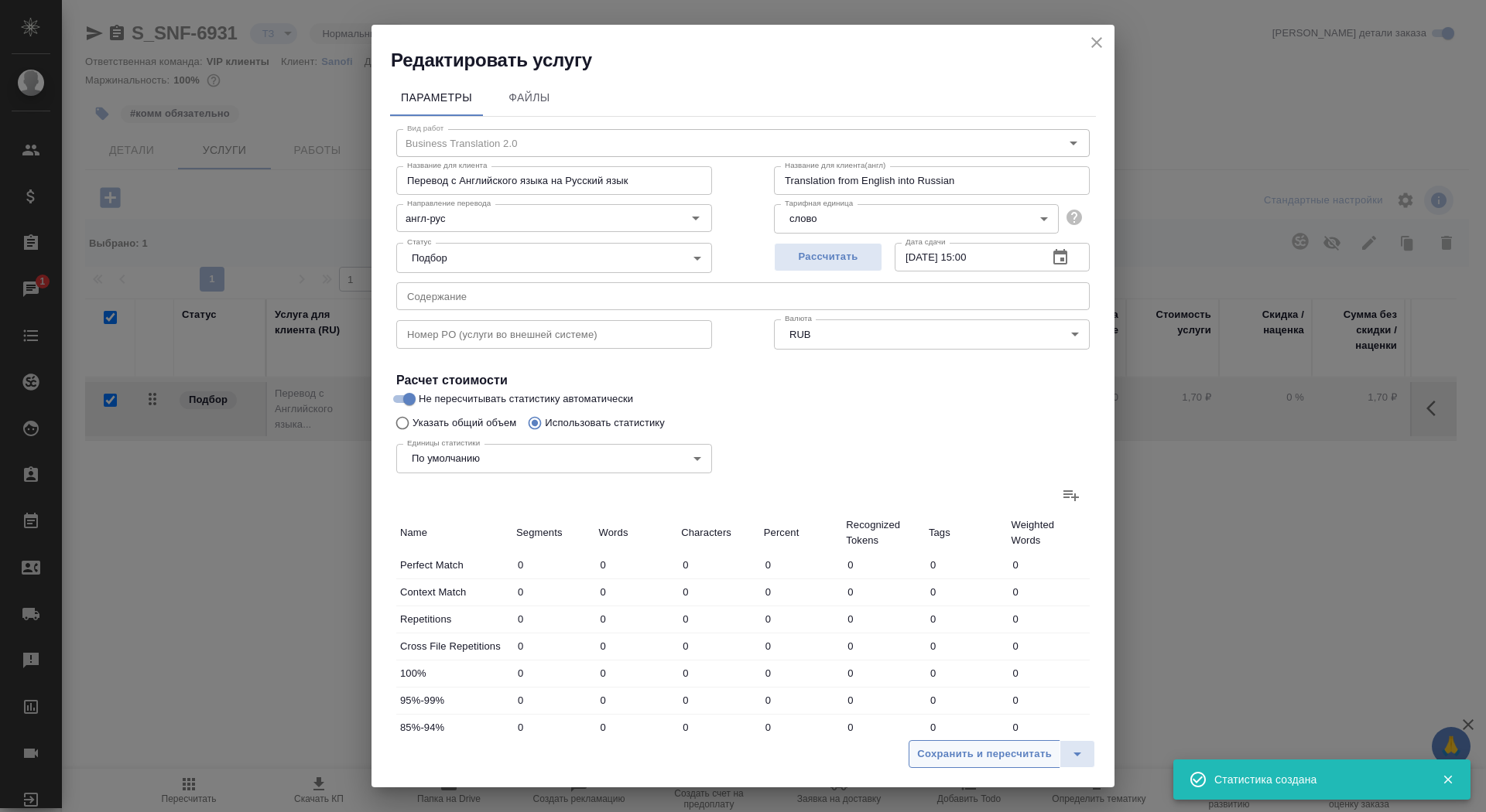
type input "81"
type input "918"
type input "6558"
type input "9"
type input "84"
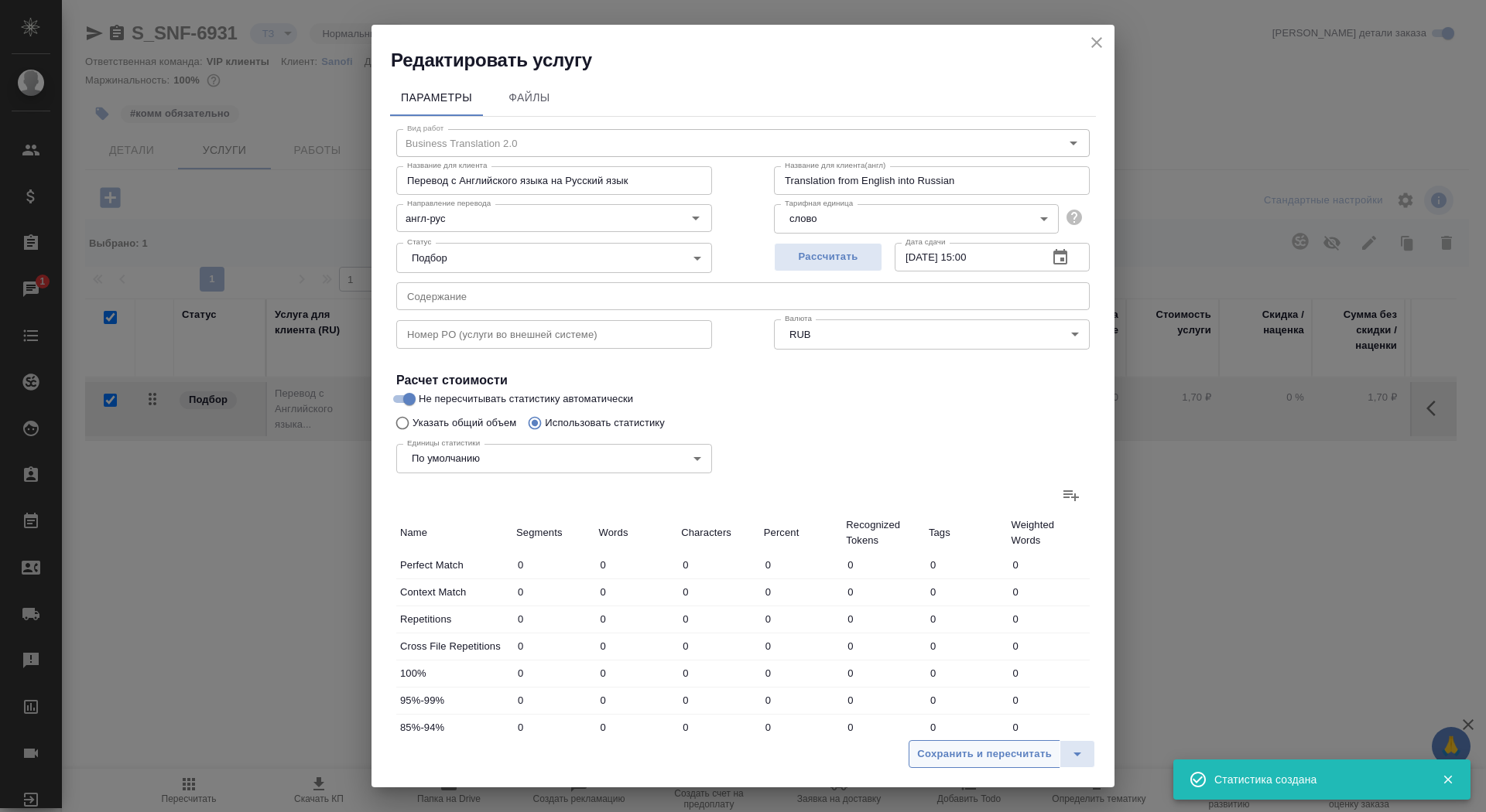
type input "636"
type input "43"
type input "533"
type input "3754"
type input "43"
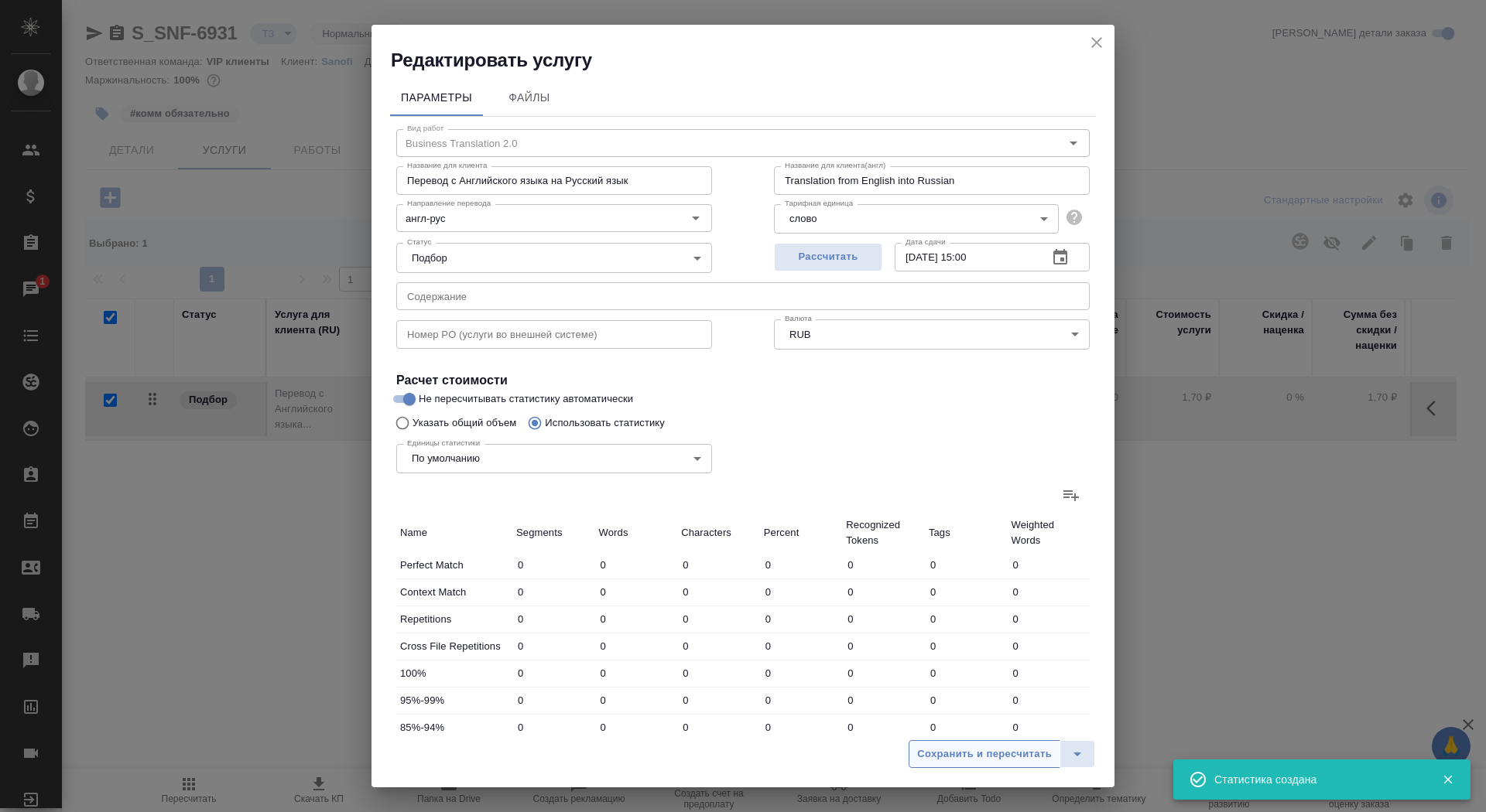
type input "913"
type input "6182"
type input "19"
type input "471"
type input "3080"
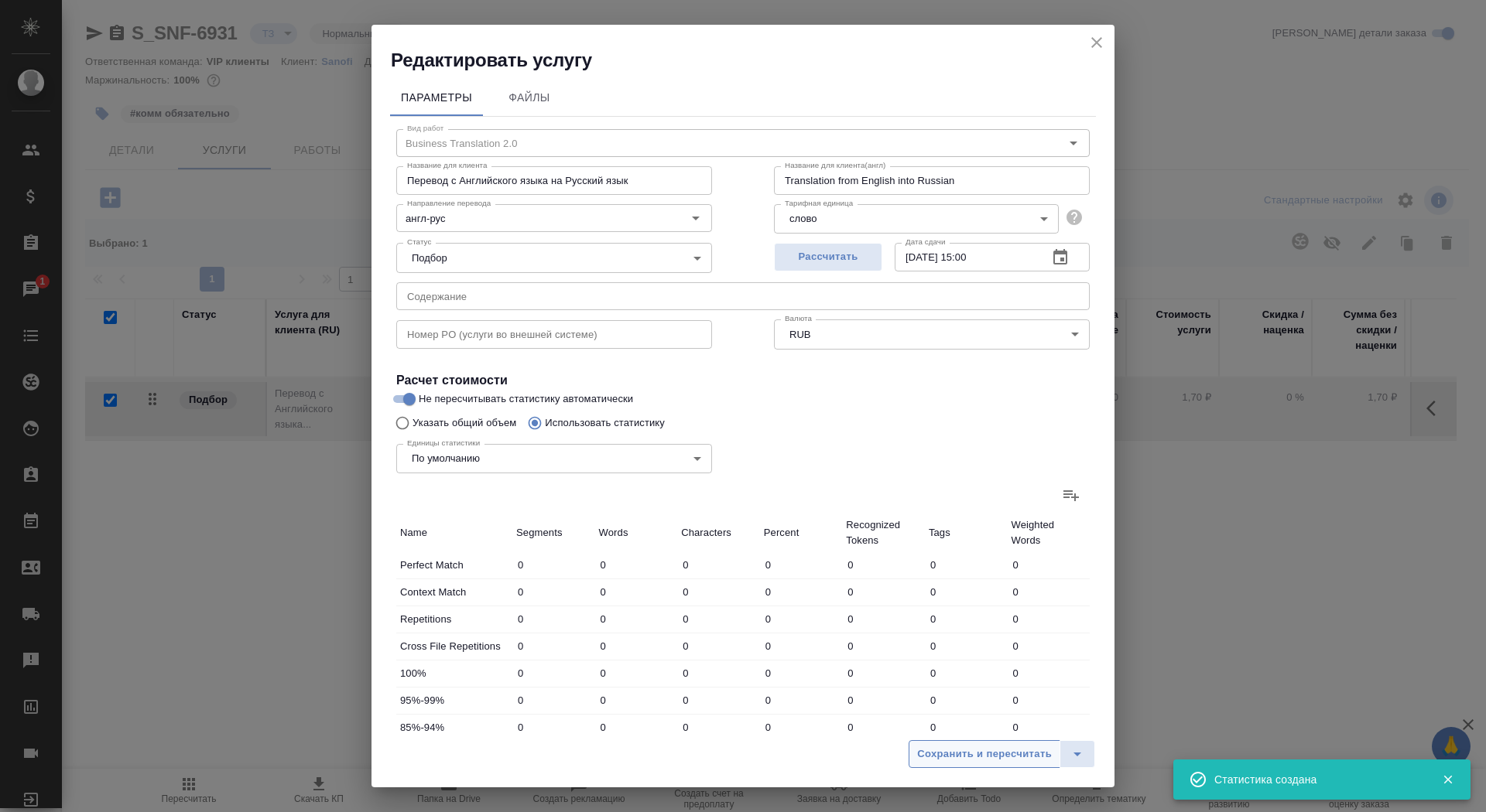
type input "13"
type input "114"
type input "795"
type input "128"
type input "2463"
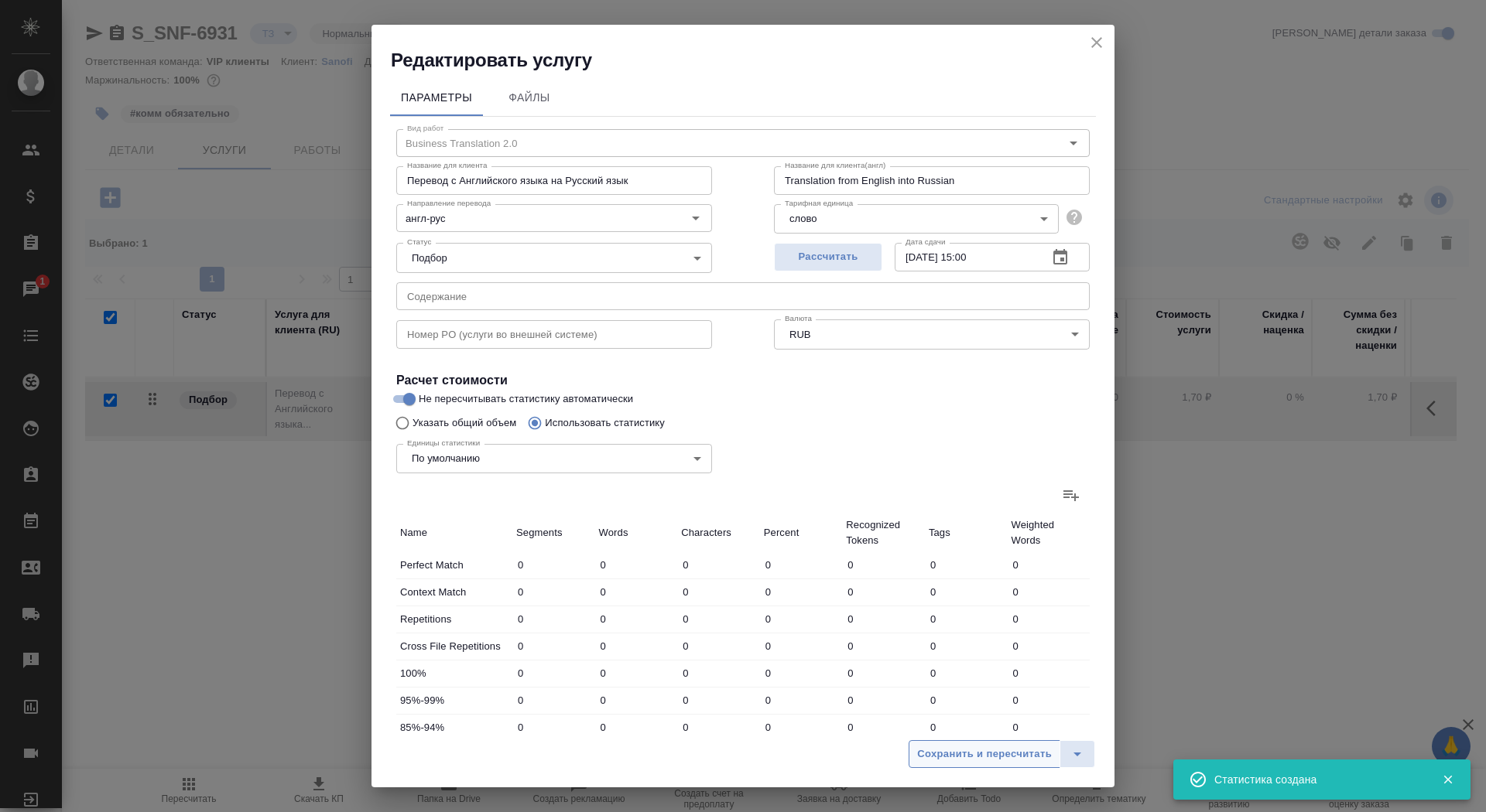
type input "17380"
type input "325"
type input "5410"
type input "37747"
type input "334"
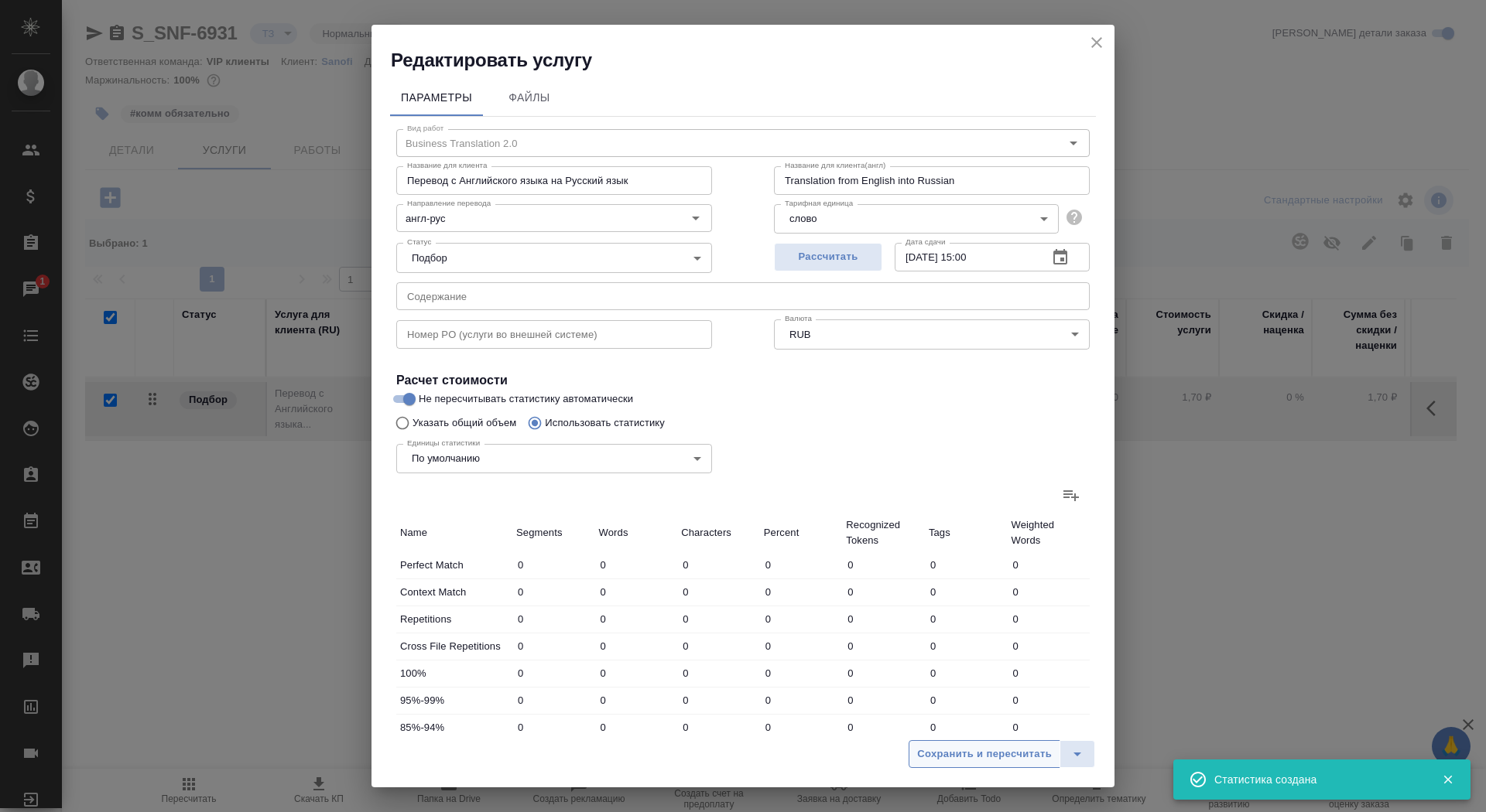
type input "5494"
type input "38383"
click at [957, 753] on span "Сохранить и пересчитать" at bounding box center [984, 754] width 135 height 18
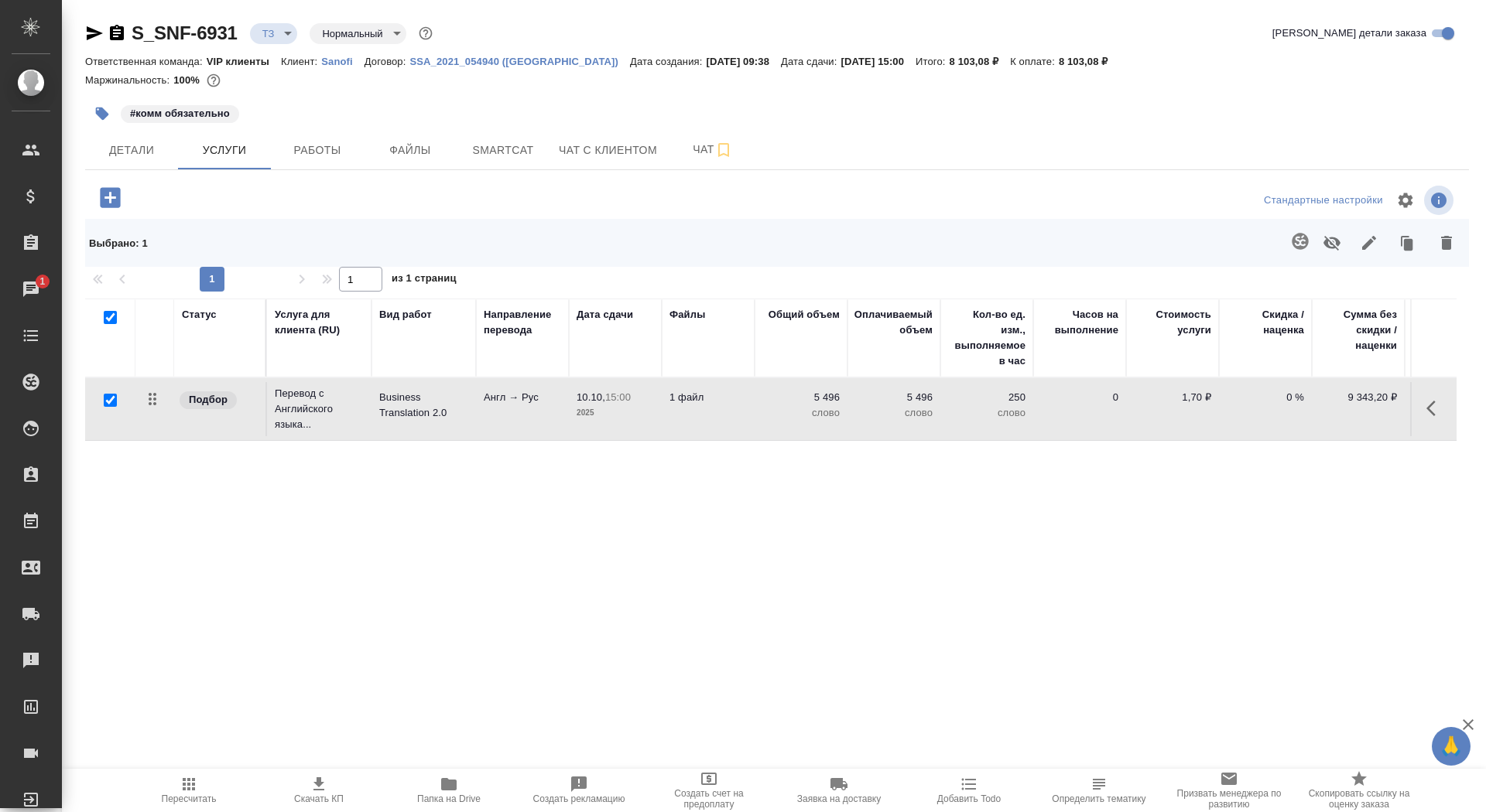
click at [586, 408] on p "2025" at bounding box center [614, 413] width 77 height 16
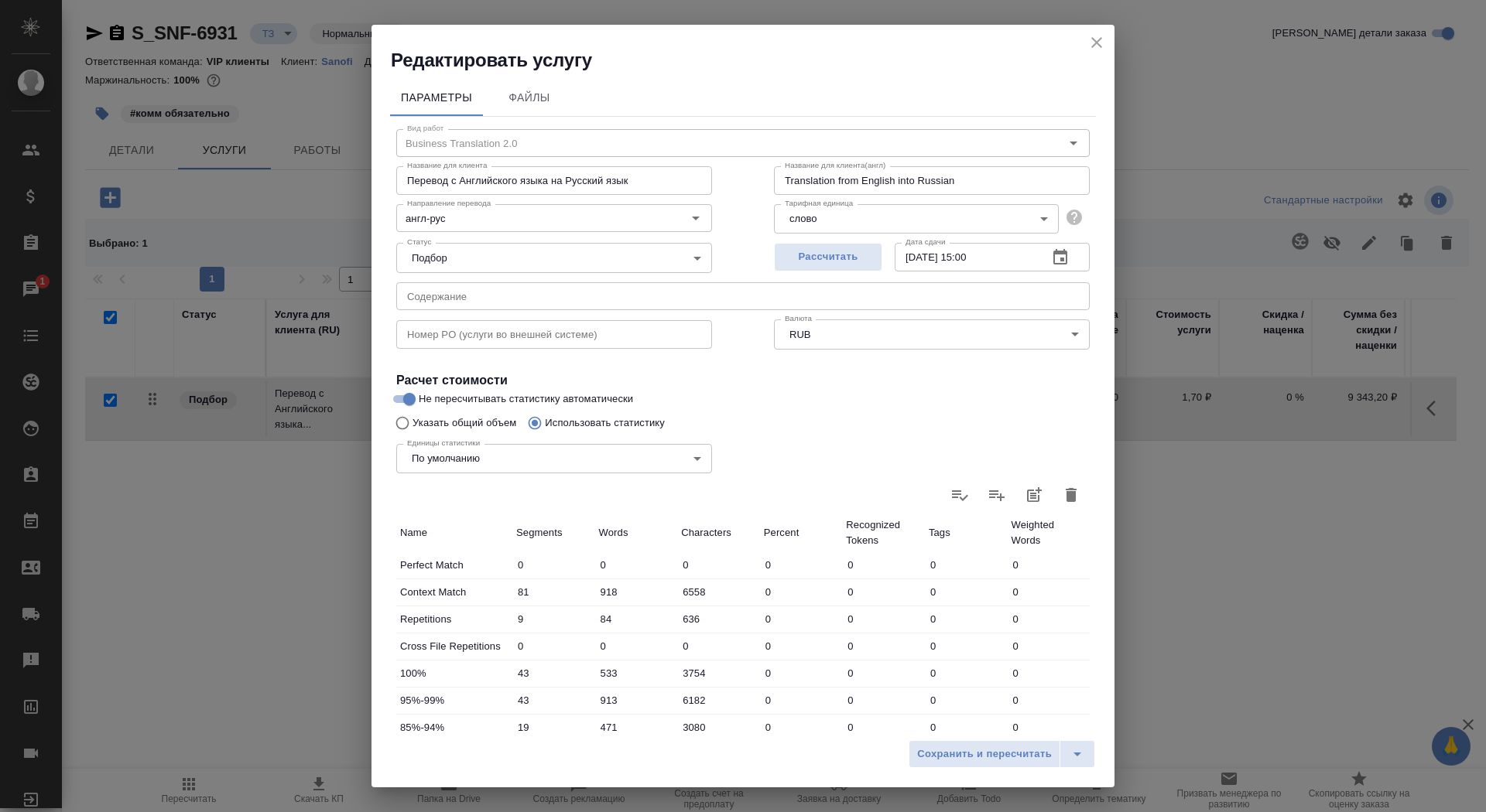
scroll to position [240, 0]
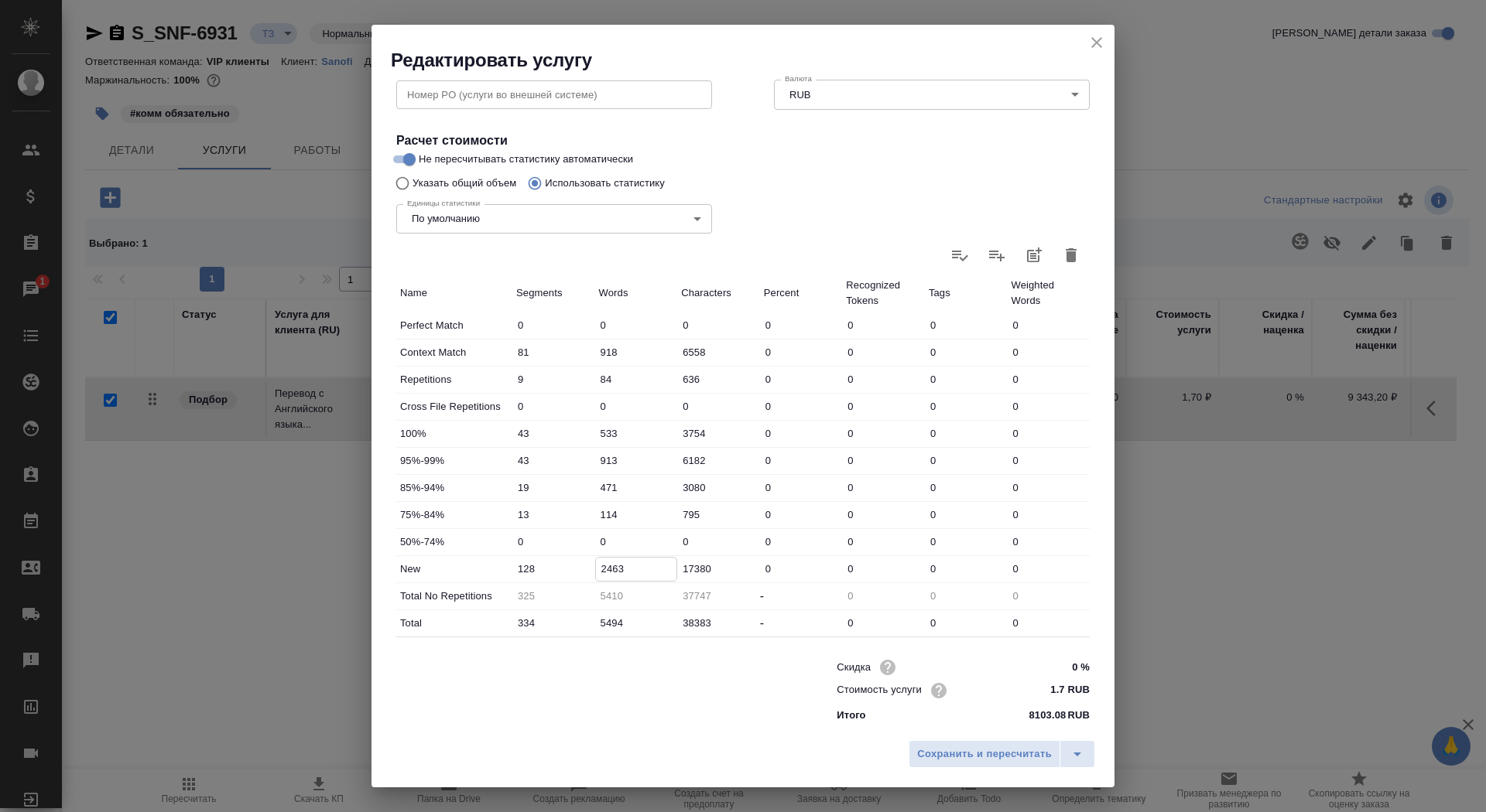
drag, startPoint x: 609, startPoint y: 576, endPoint x: 605, endPoint y: 569, distance: 8.1
click at [605, 569] on input "2463" at bounding box center [636, 568] width 81 height 22
click at [612, 569] on input "2463" at bounding box center [636, 568] width 81 height 22
type input "2763"
click at [995, 758] on span "Сохранить и пересчитать" at bounding box center [984, 754] width 135 height 18
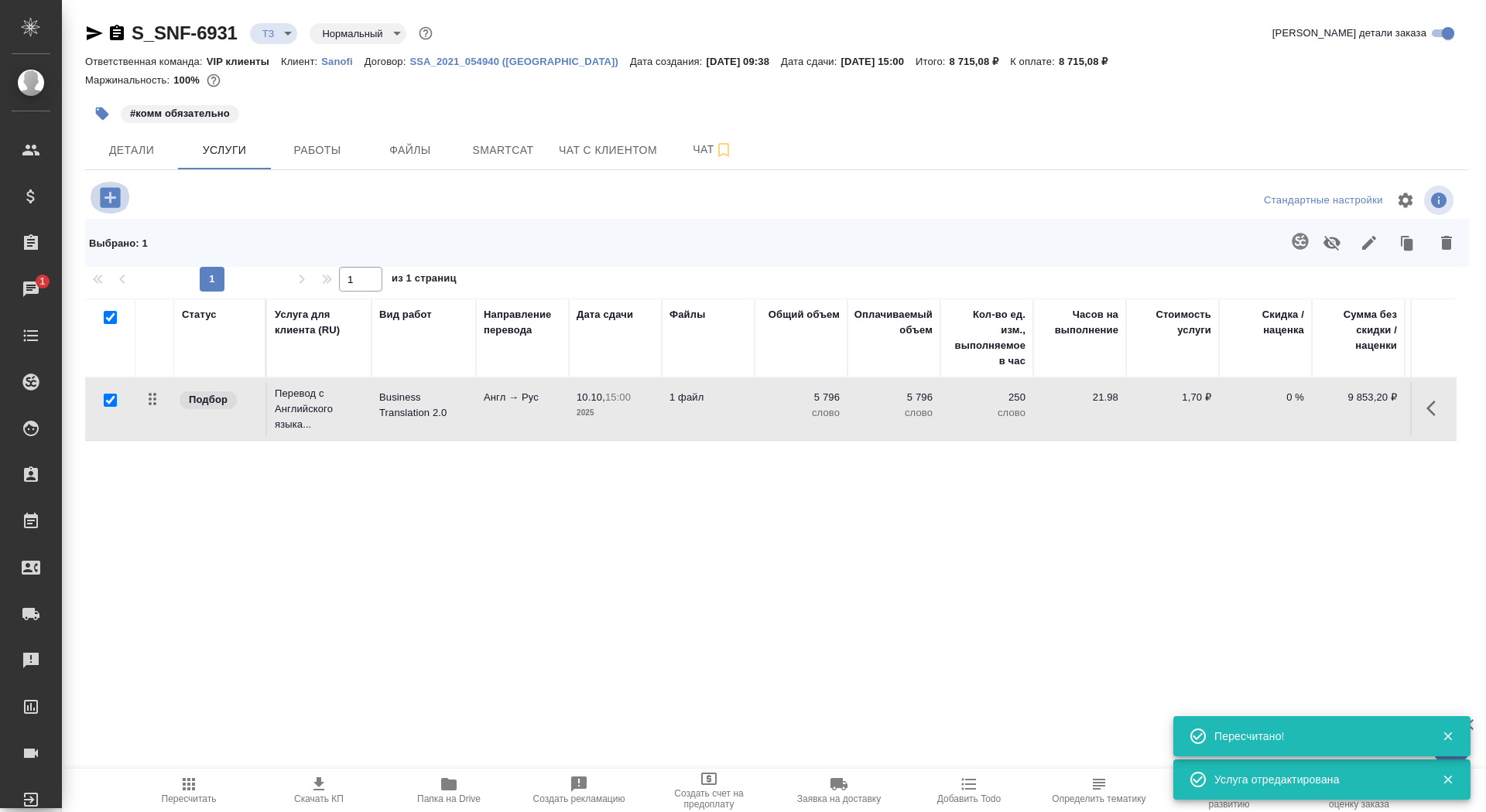
click at [110, 192] on icon "button" at bounding box center [109, 197] width 21 height 20
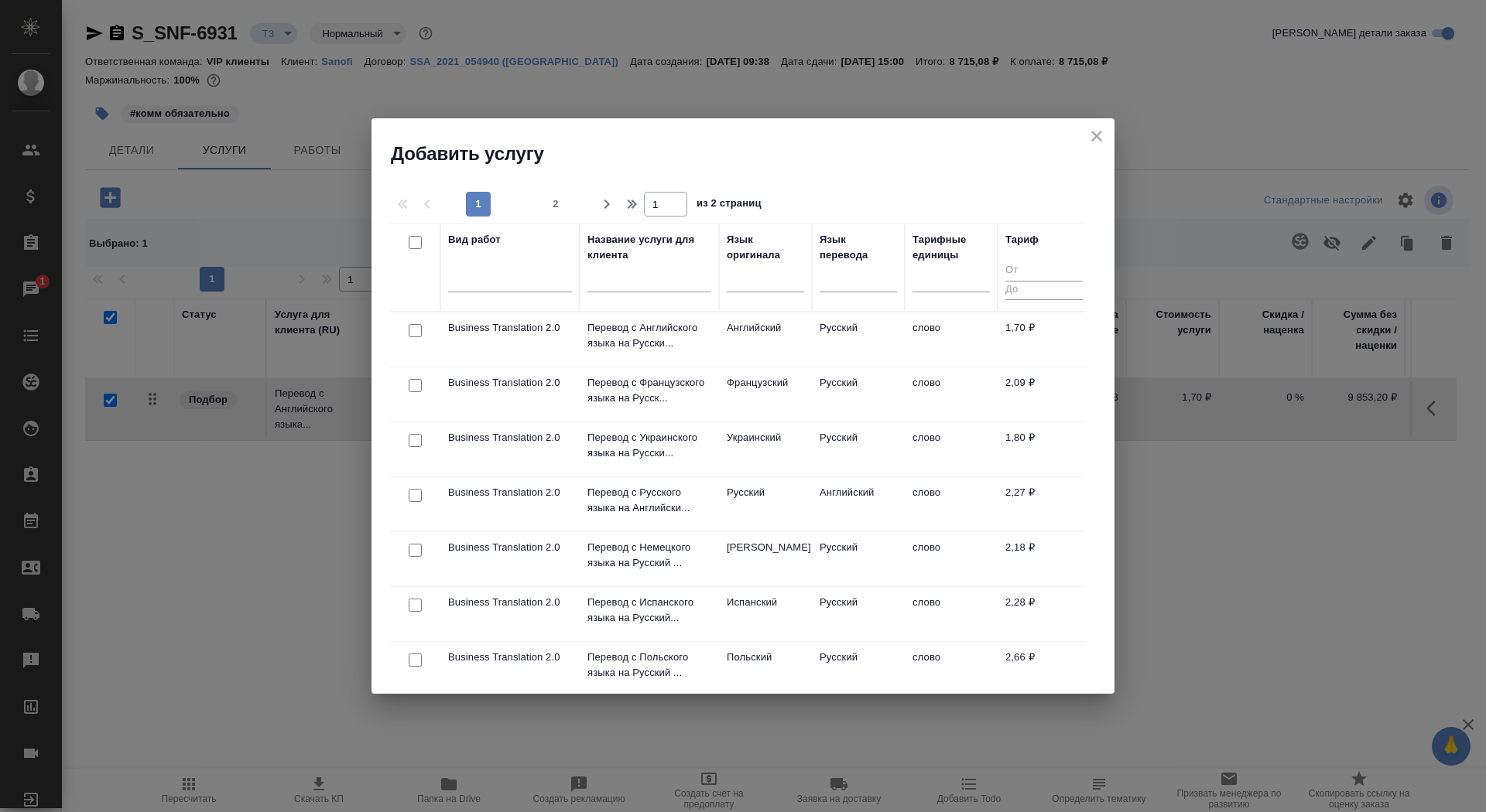
click at [610, 286] on input "text" at bounding box center [649, 283] width 124 height 20
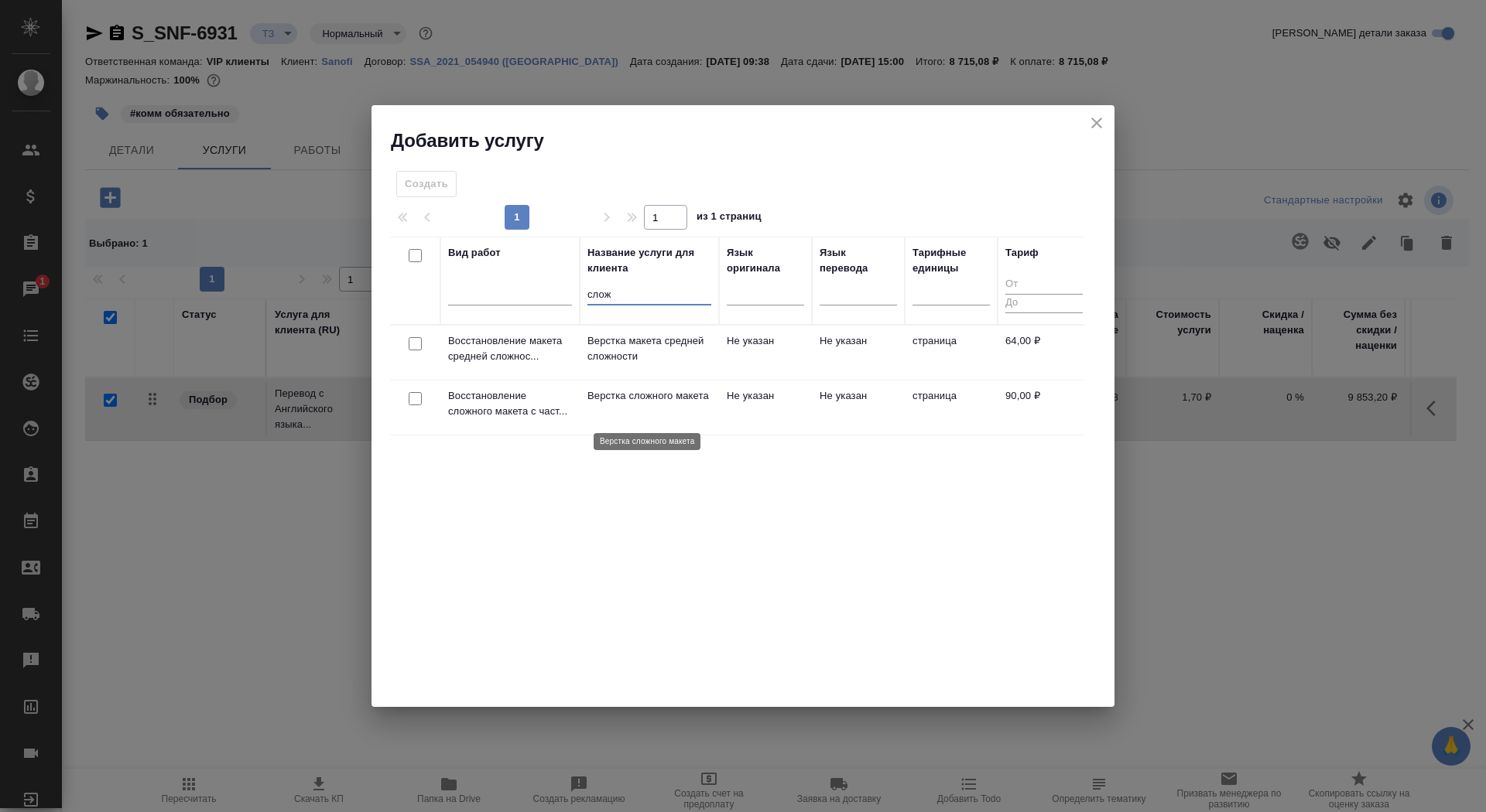
type input "слож"
click at [608, 404] on p "Верстка сложного макета" at bounding box center [649, 396] width 124 height 16
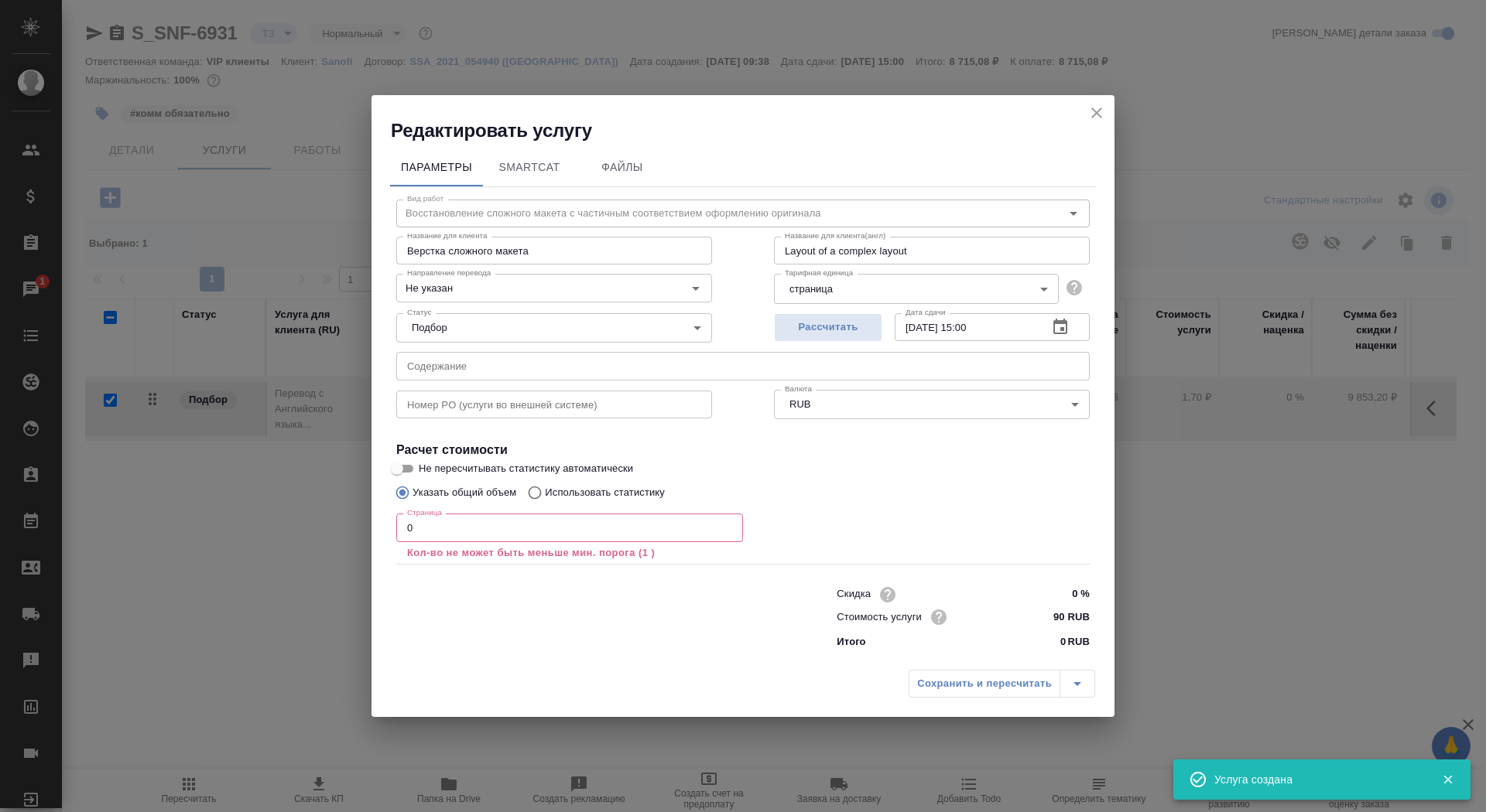
checkbox input "false"
click at [459, 525] on input "0" at bounding box center [569, 527] width 347 height 28
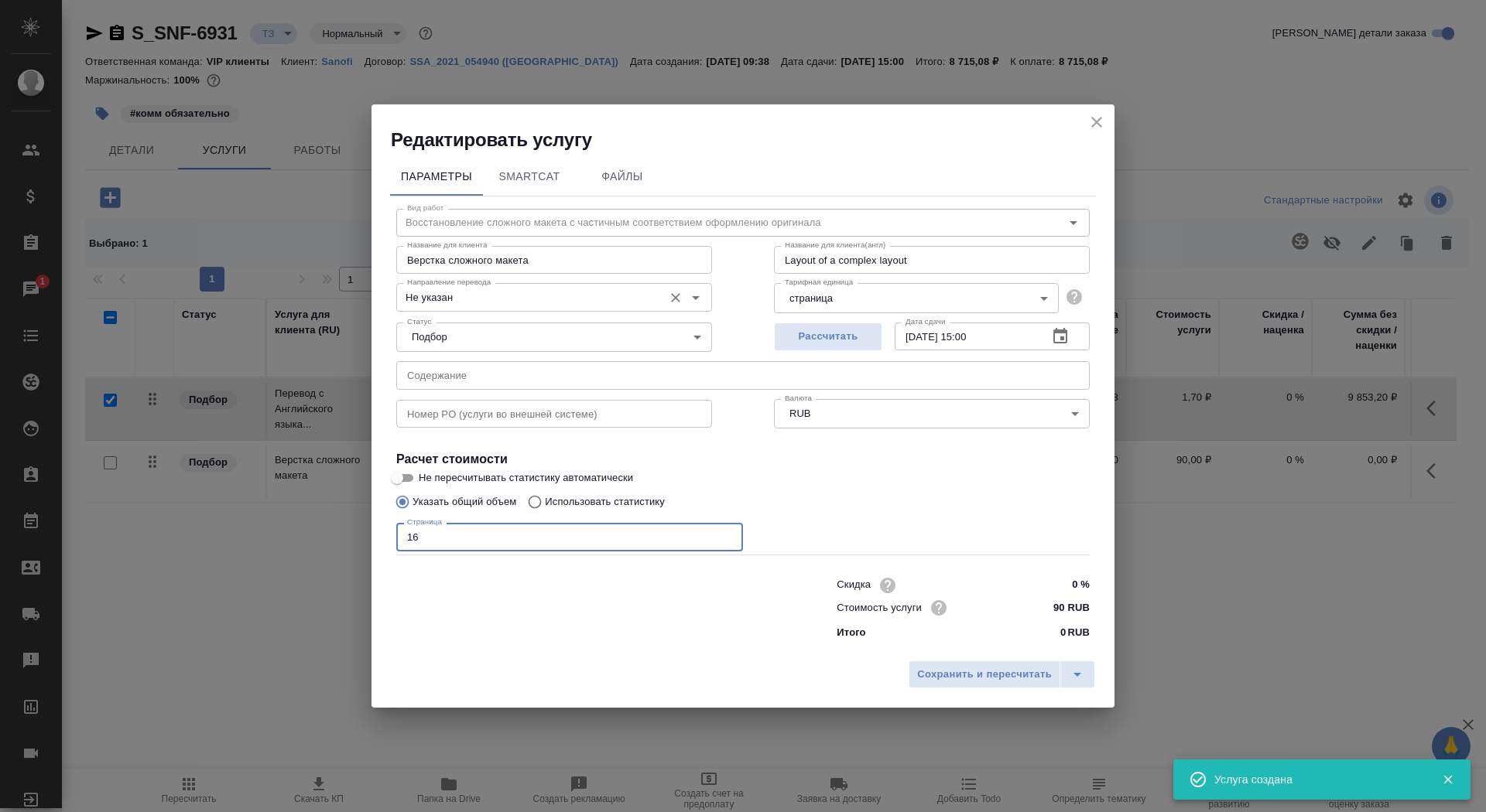
click at [504, 309] on div "Не указан Направление перевода" at bounding box center [554, 297] width 315 height 28
type input "16"
click at [504, 304] on input "Не указан" at bounding box center [528, 297] width 255 height 19
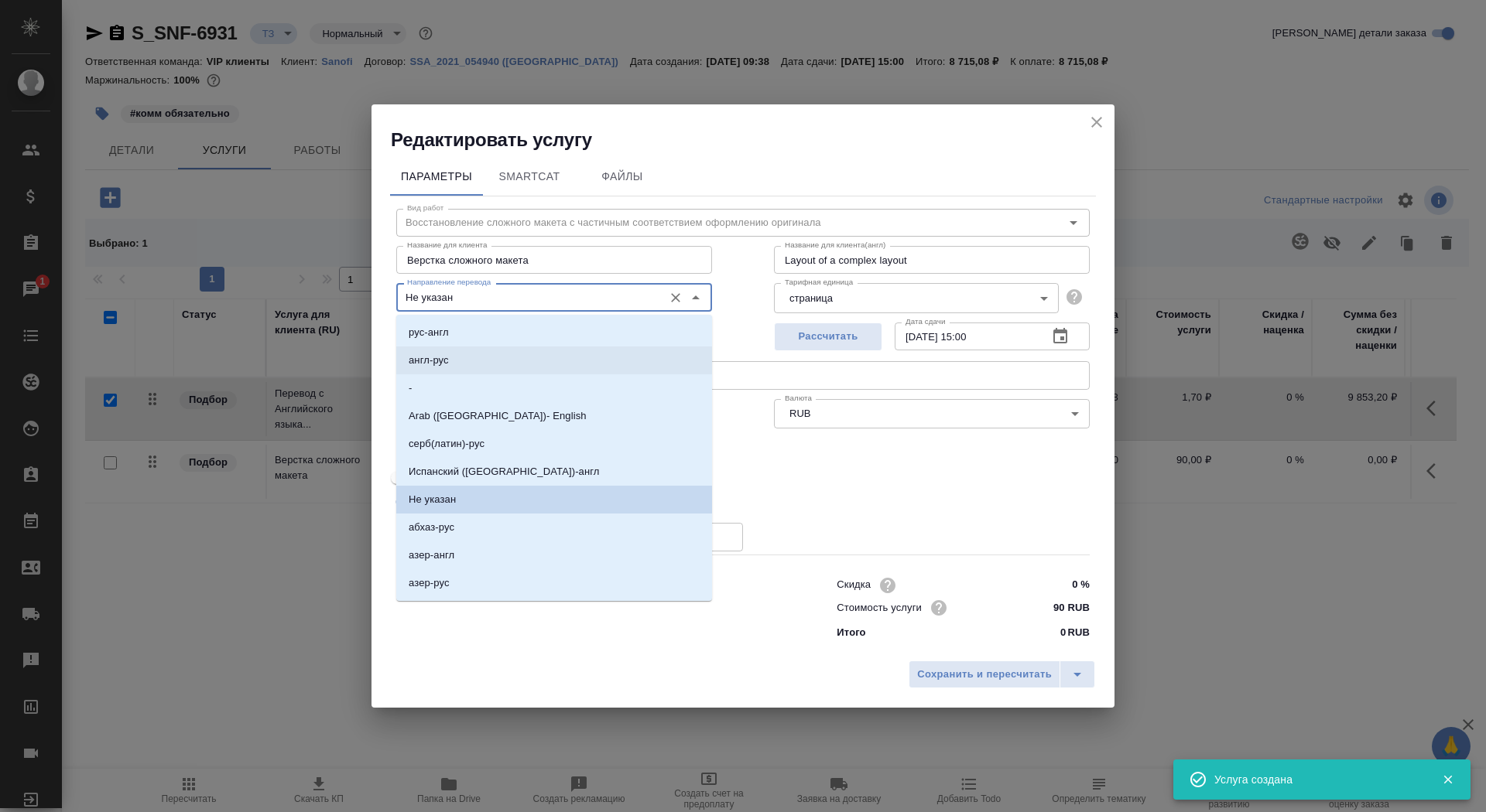
click at [505, 357] on li "англ-рус" at bounding box center [554, 360] width 315 height 28
type input "англ-рус"
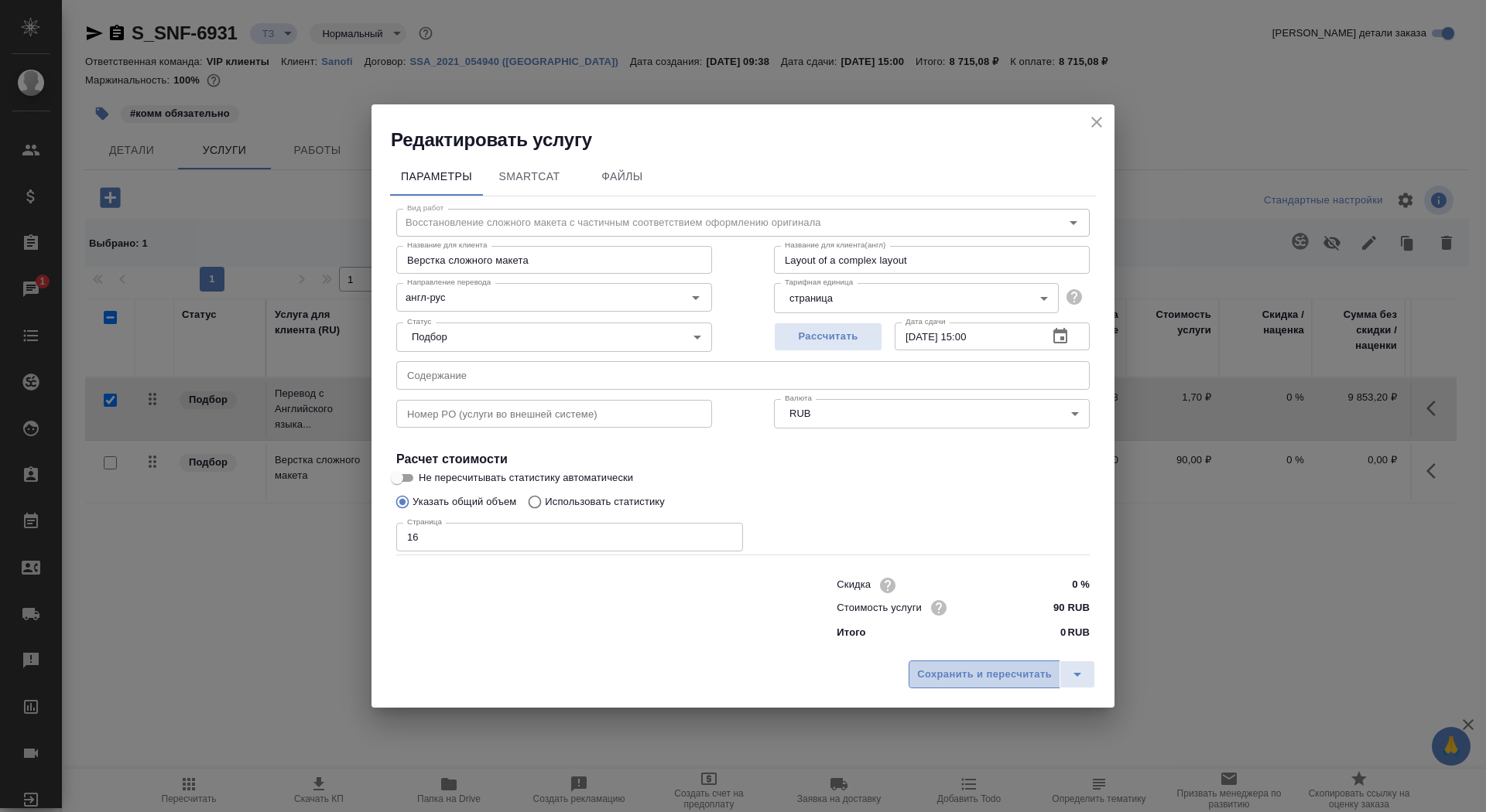
click at [963, 670] on span "Сохранить и пересчитать" at bounding box center [984, 674] width 135 height 18
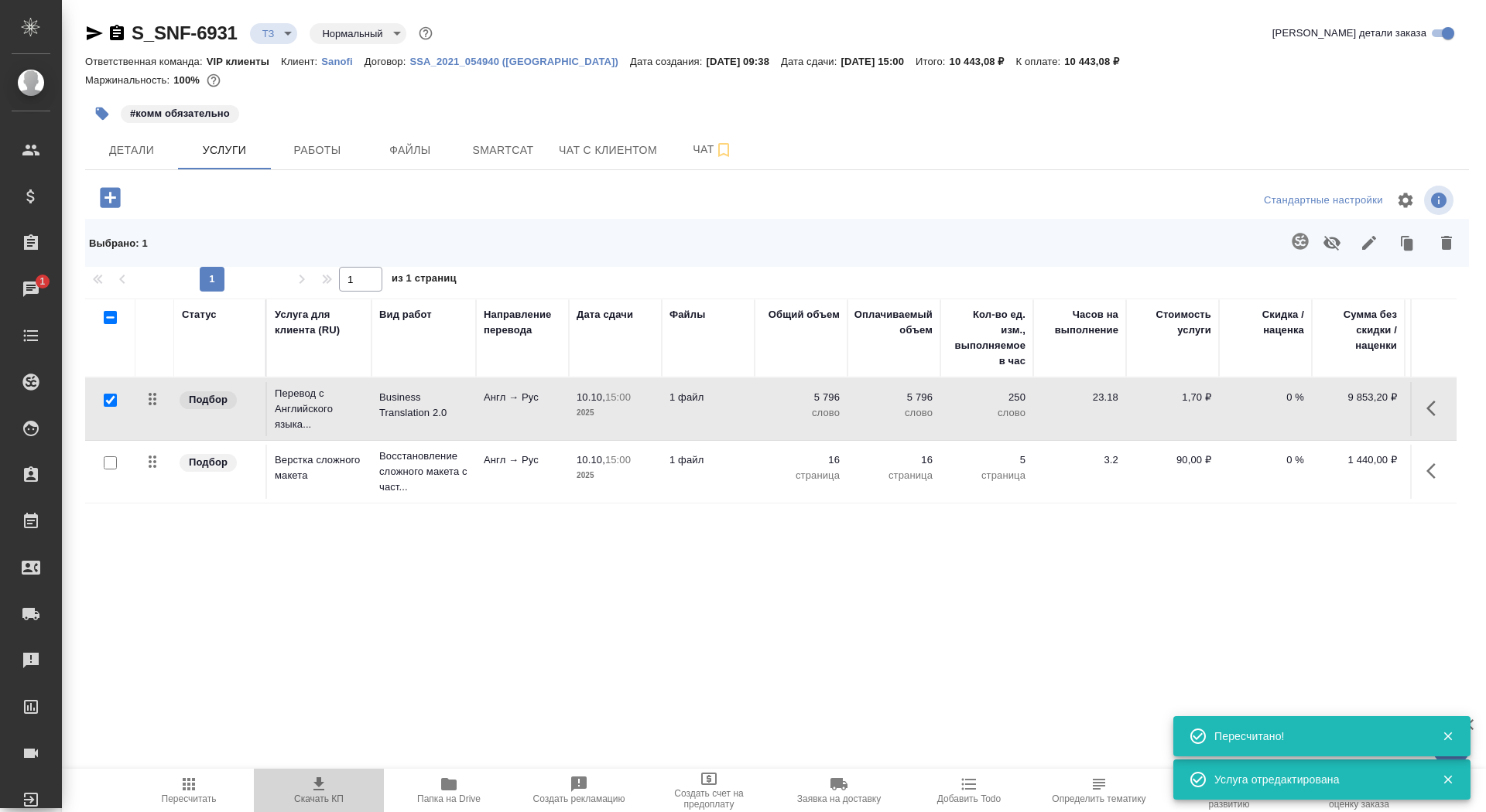
click at [310, 789] on icon "button" at bounding box center [318, 784] width 19 height 19
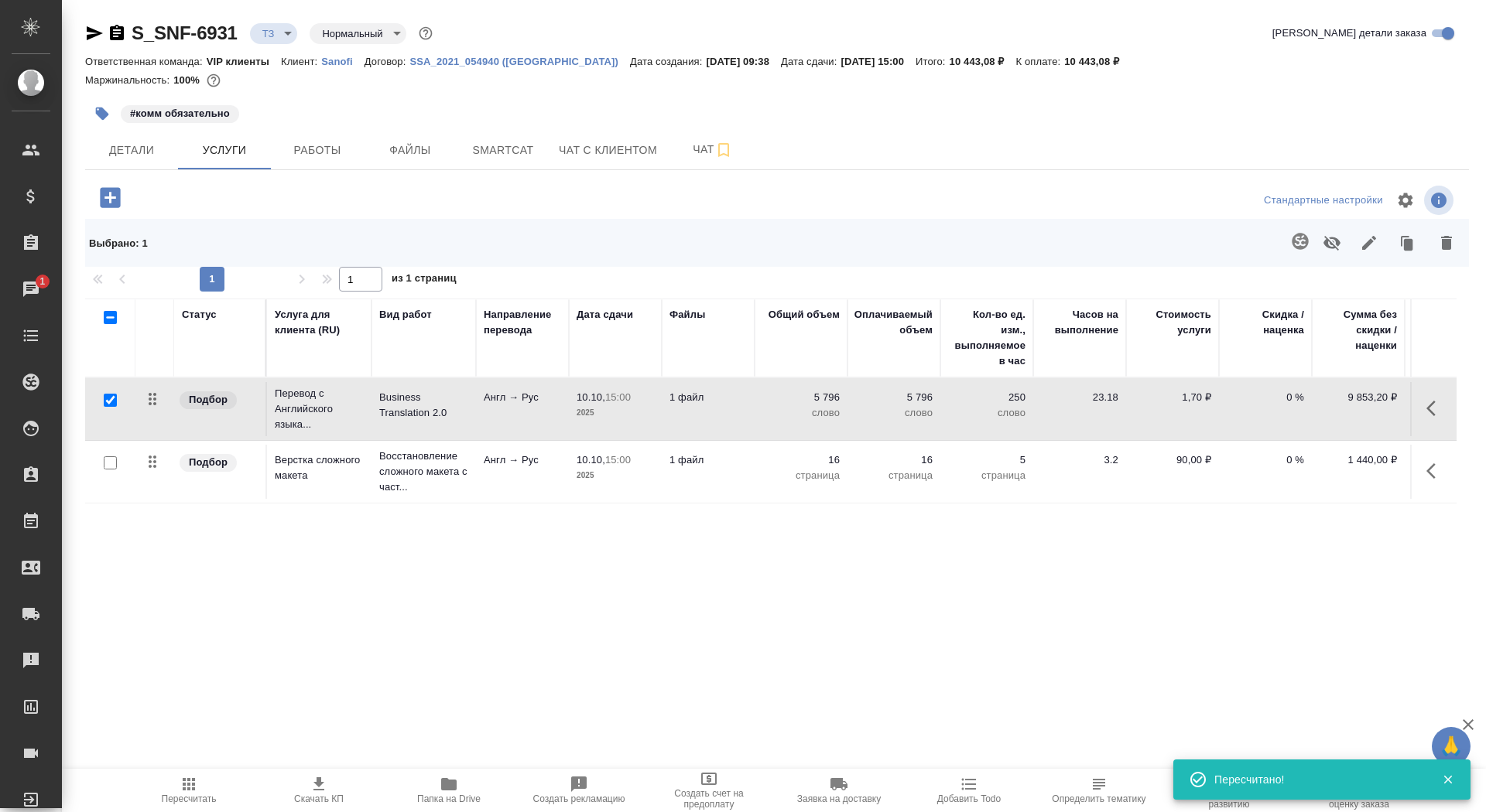
click at [434, 784] on span "Папка на Drive" at bounding box center [449, 790] width 111 height 29
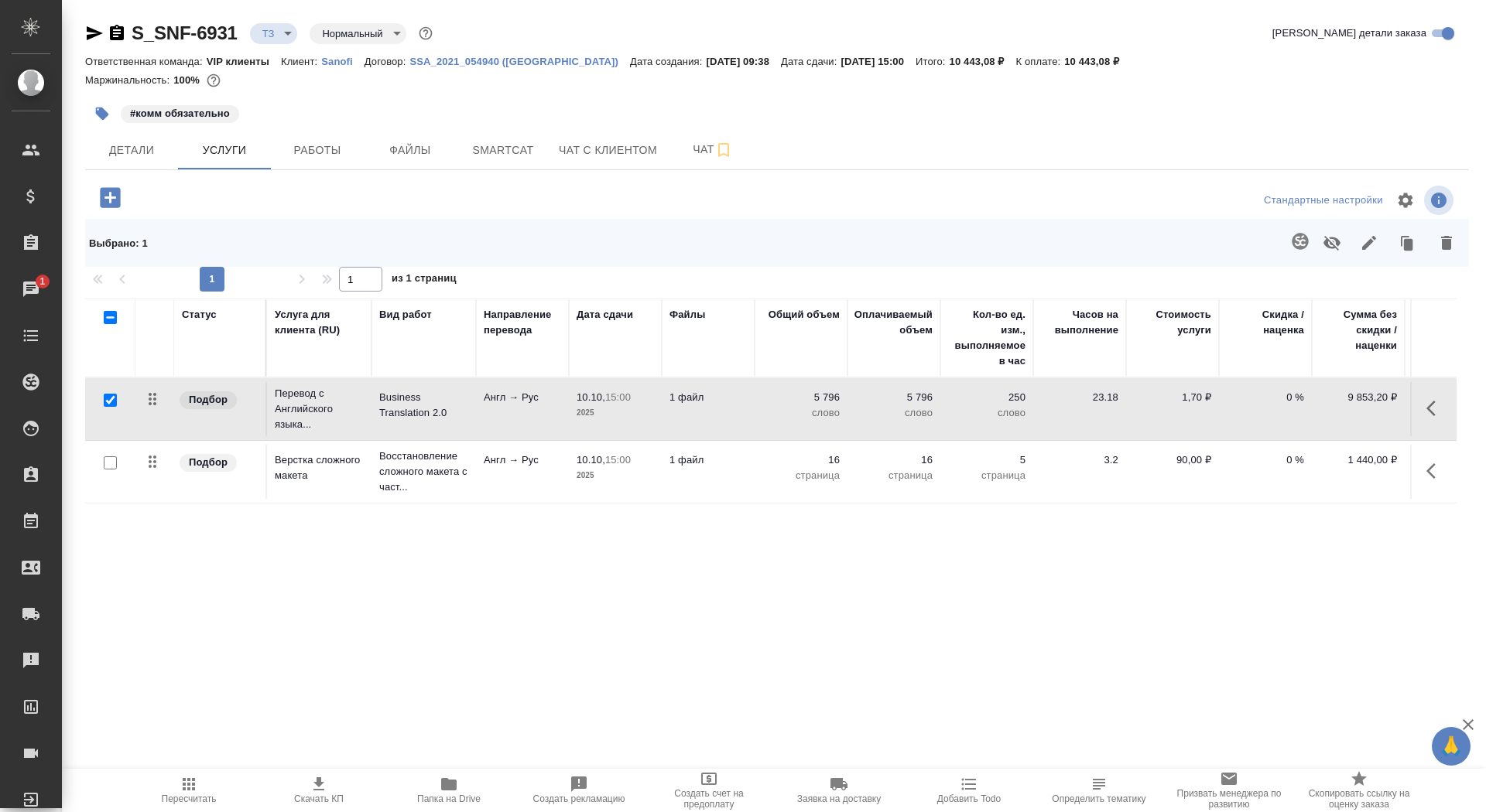
click at [473, 490] on td "Восстановление сложного макета с част..." at bounding box center [423, 471] width 104 height 61
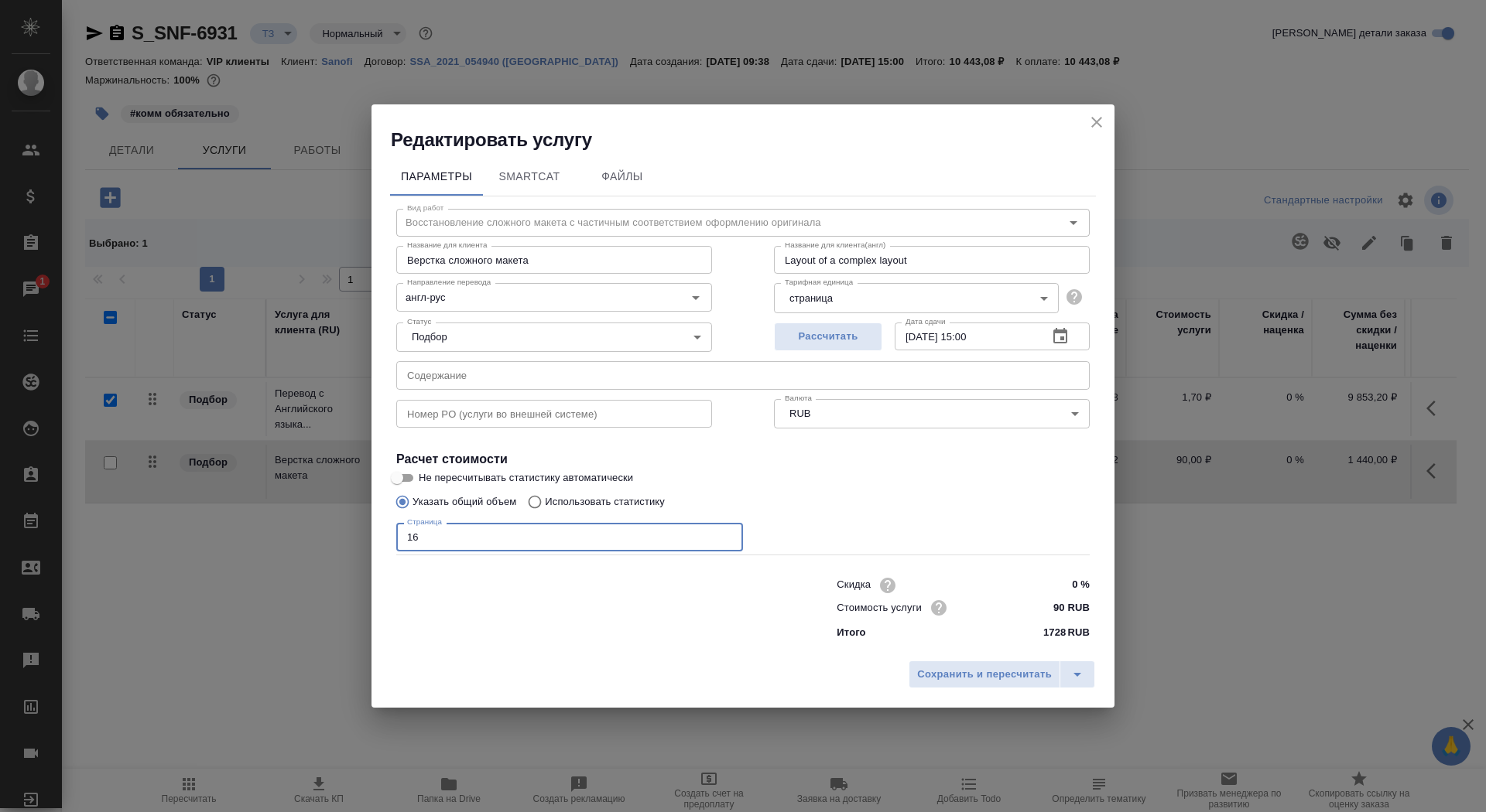
click at [429, 536] on input "16" at bounding box center [569, 537] width 347 height 28
type input "14"
click at [992, 671] on span "Сохранить и пересчитать" at bounding box center [984, 674] width 135 height 18
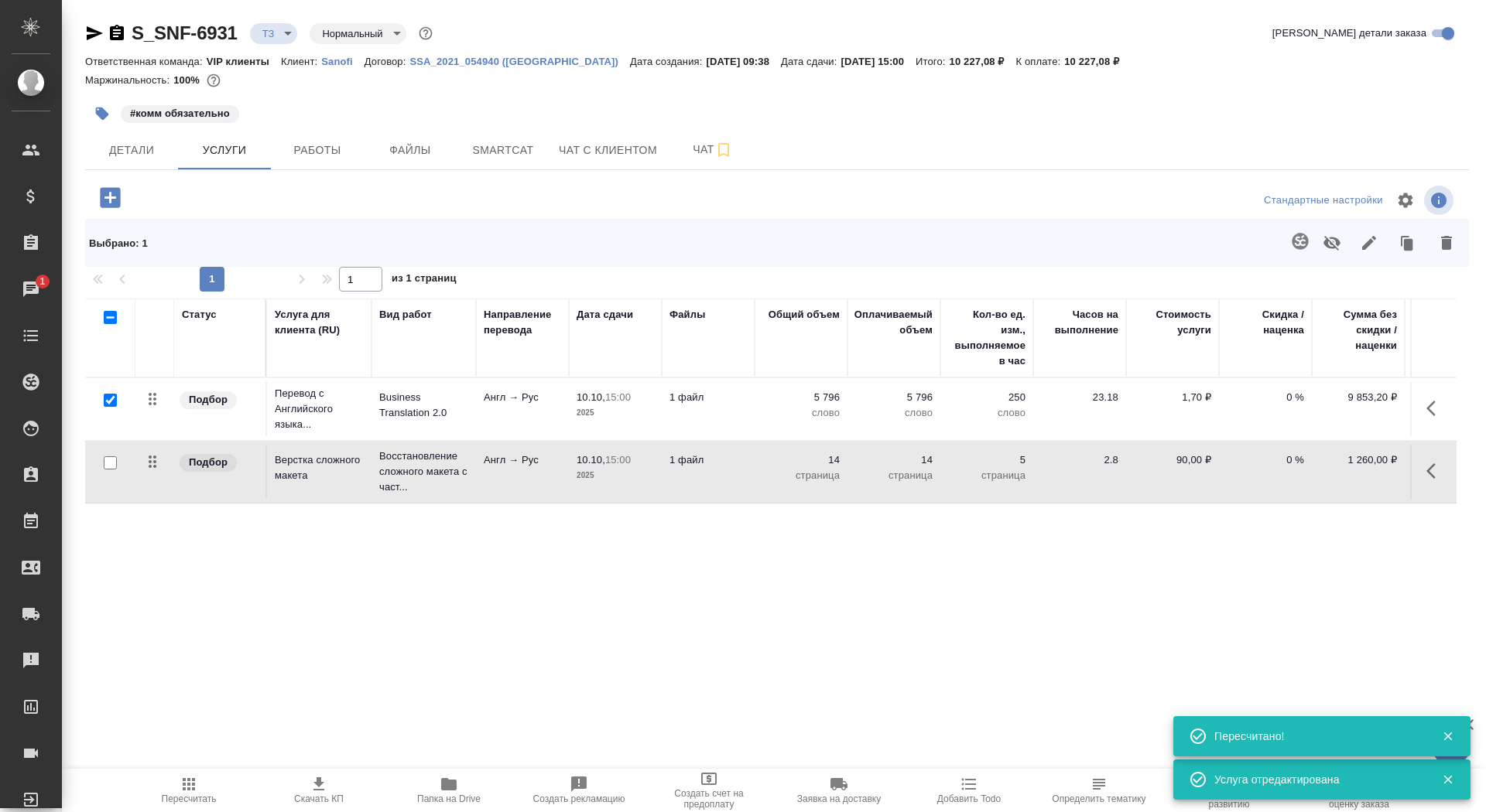
click at [313, 790] on icon "button" at bounding box center [318, 784] width 11 height 13
click at [684, 148] on span "Чат" at bounding box center [713, 149] width 74 height 20
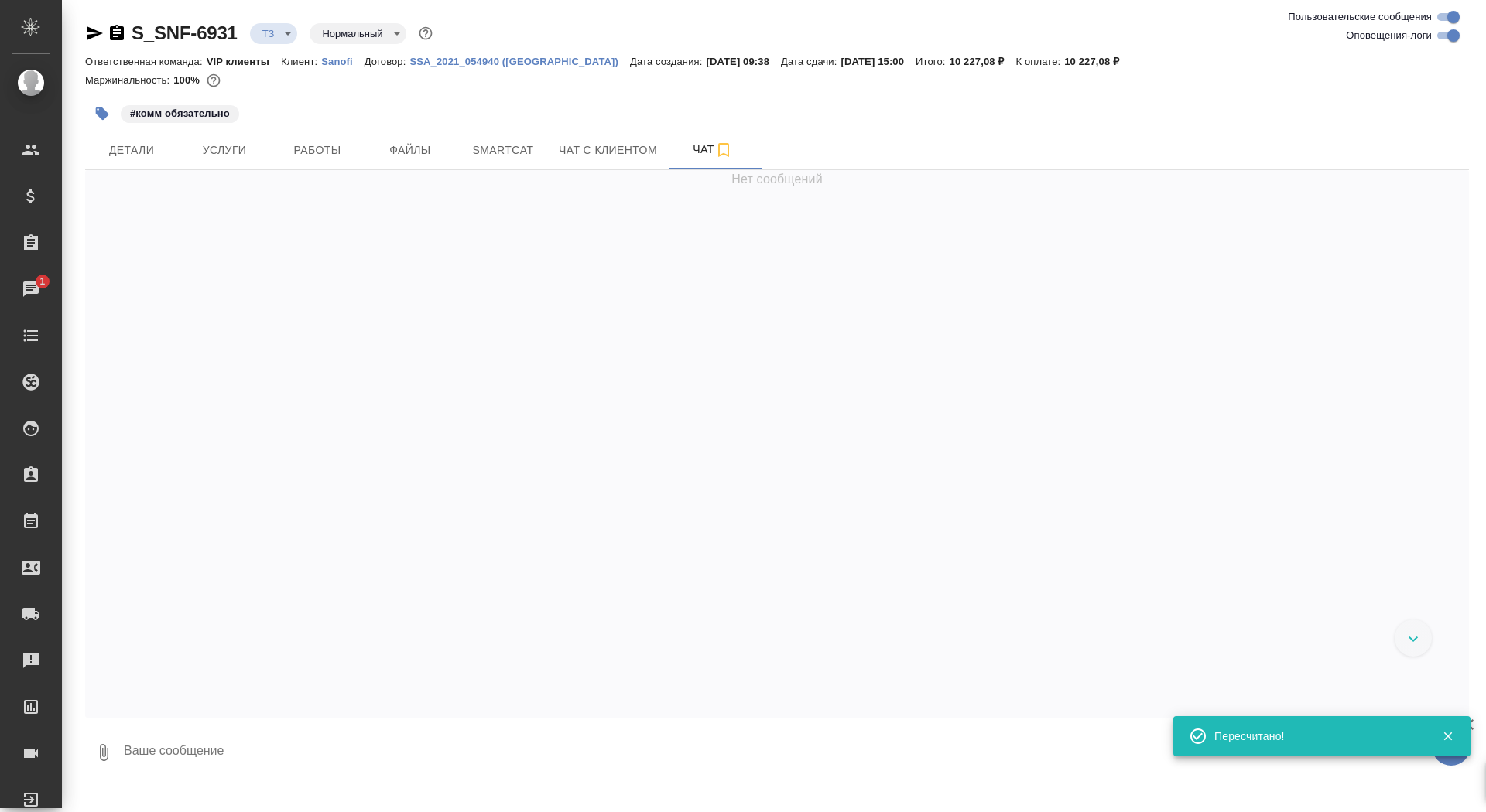
scroll to position [793, 0]
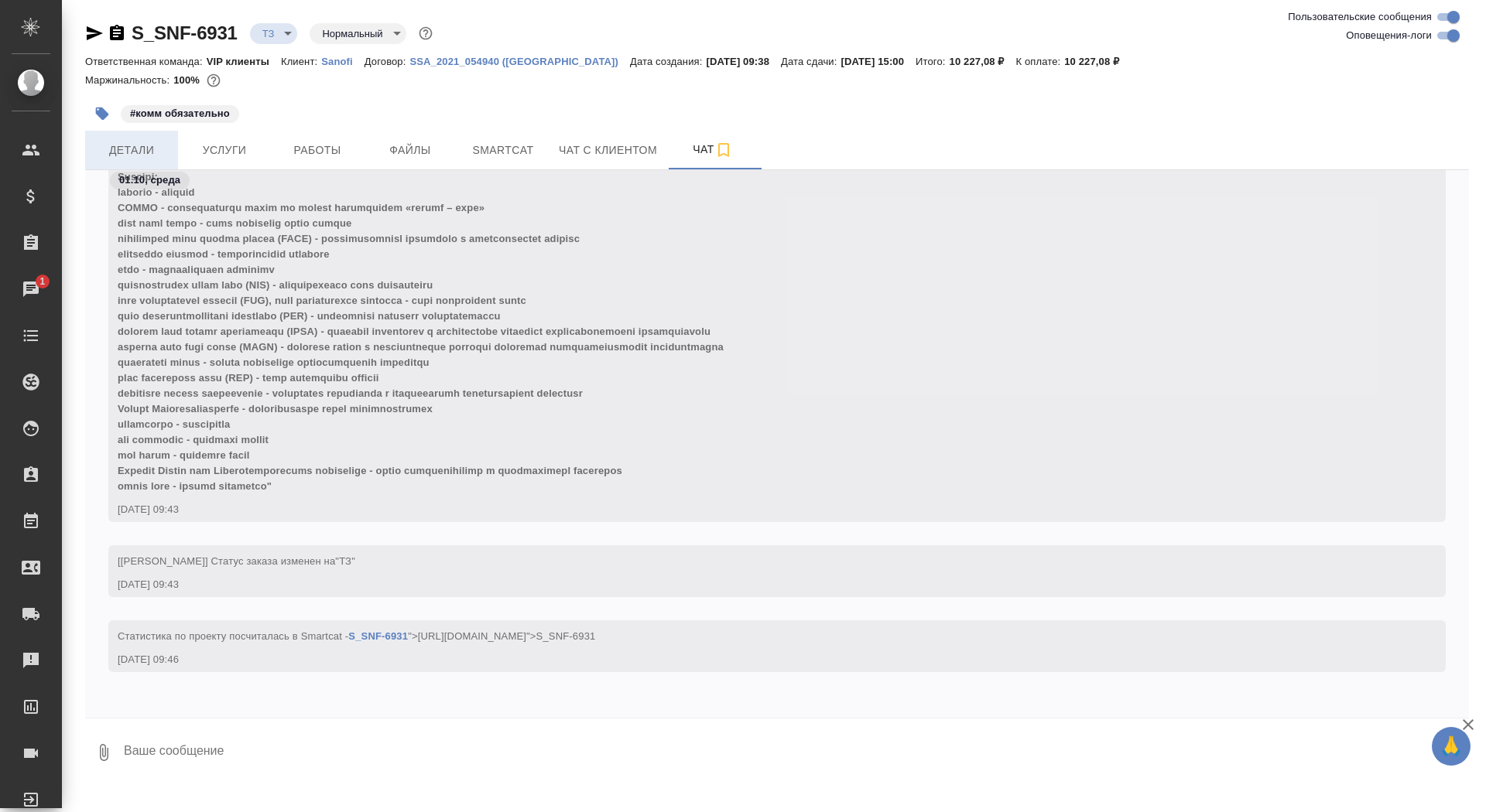
click at [151, 145] on span "Детали" at bounding box center [132, 150] width 74 height 20
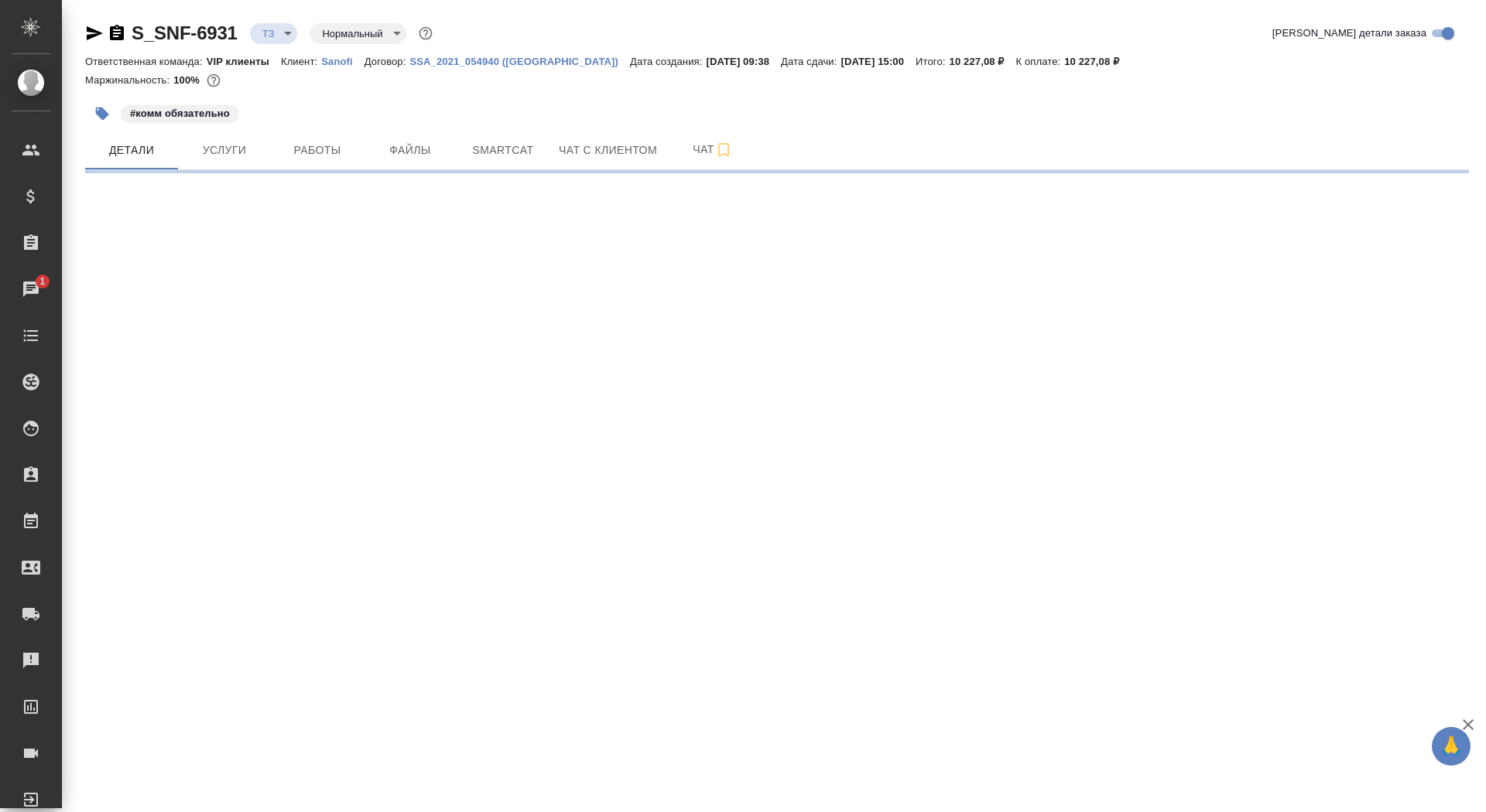
select select "RU"
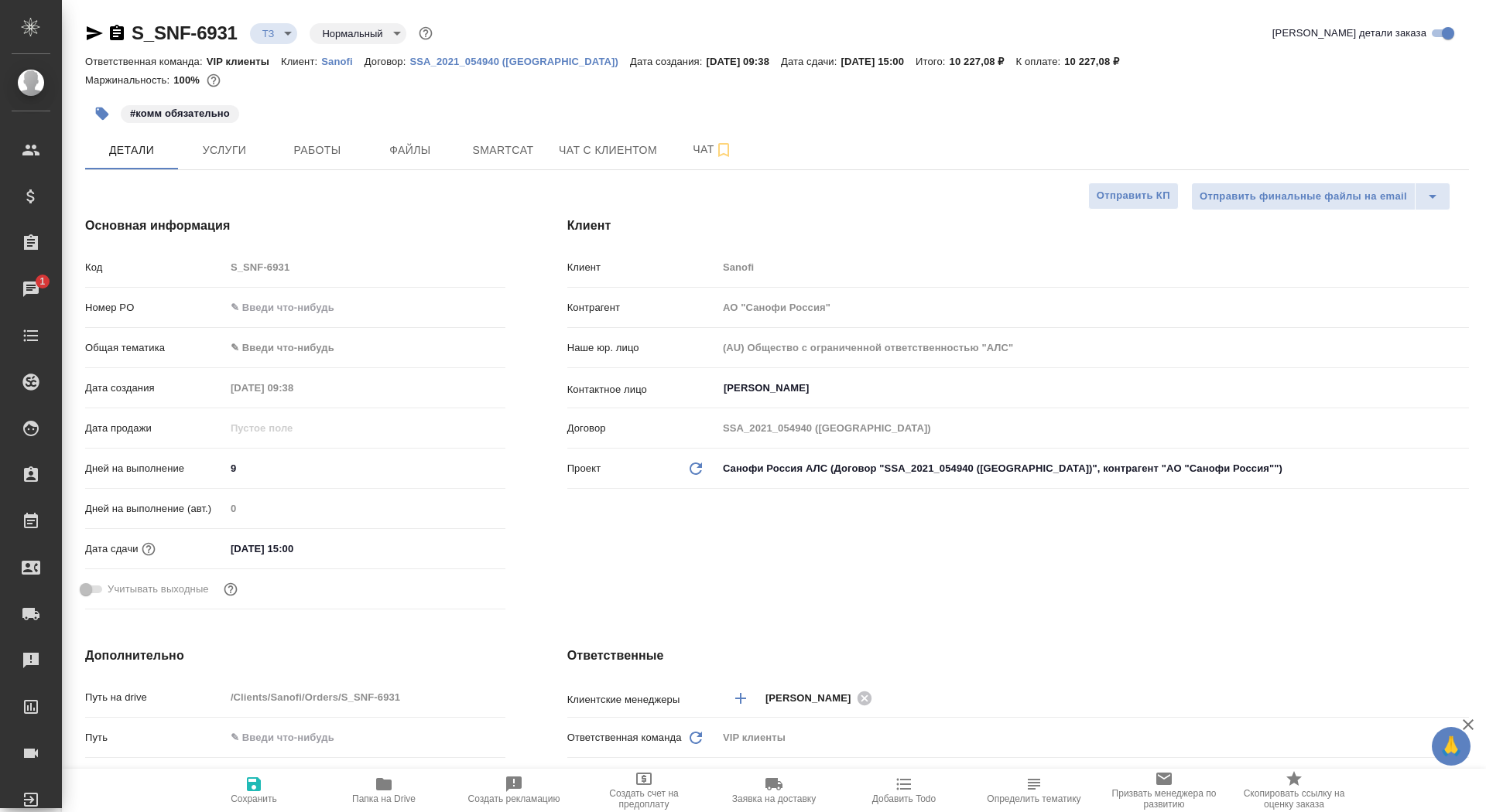
type textarea "x"
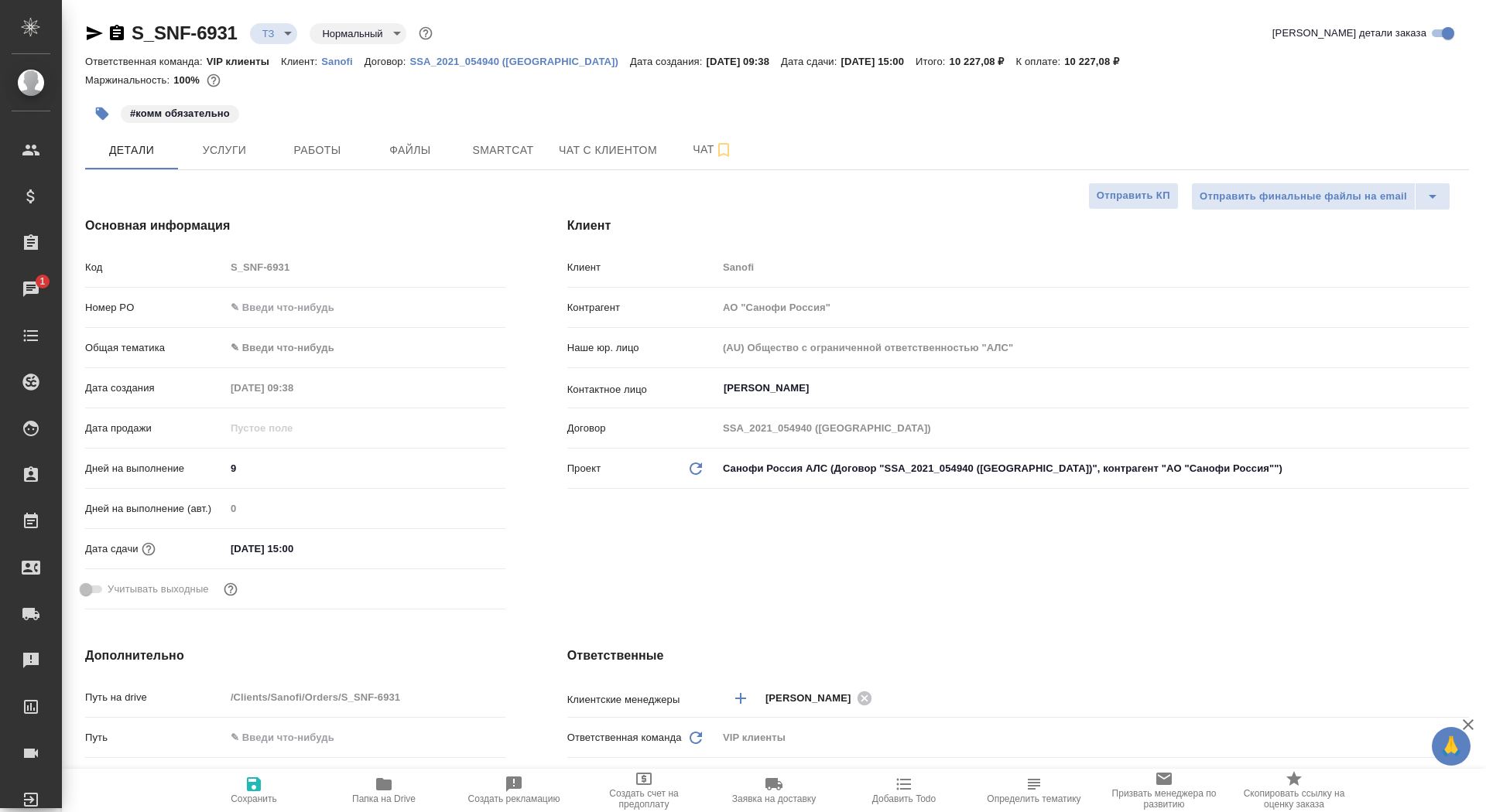
type textarea "x"
click at [117, 41] on icon "button" at bounding box center [116, 33] width 19 height 19
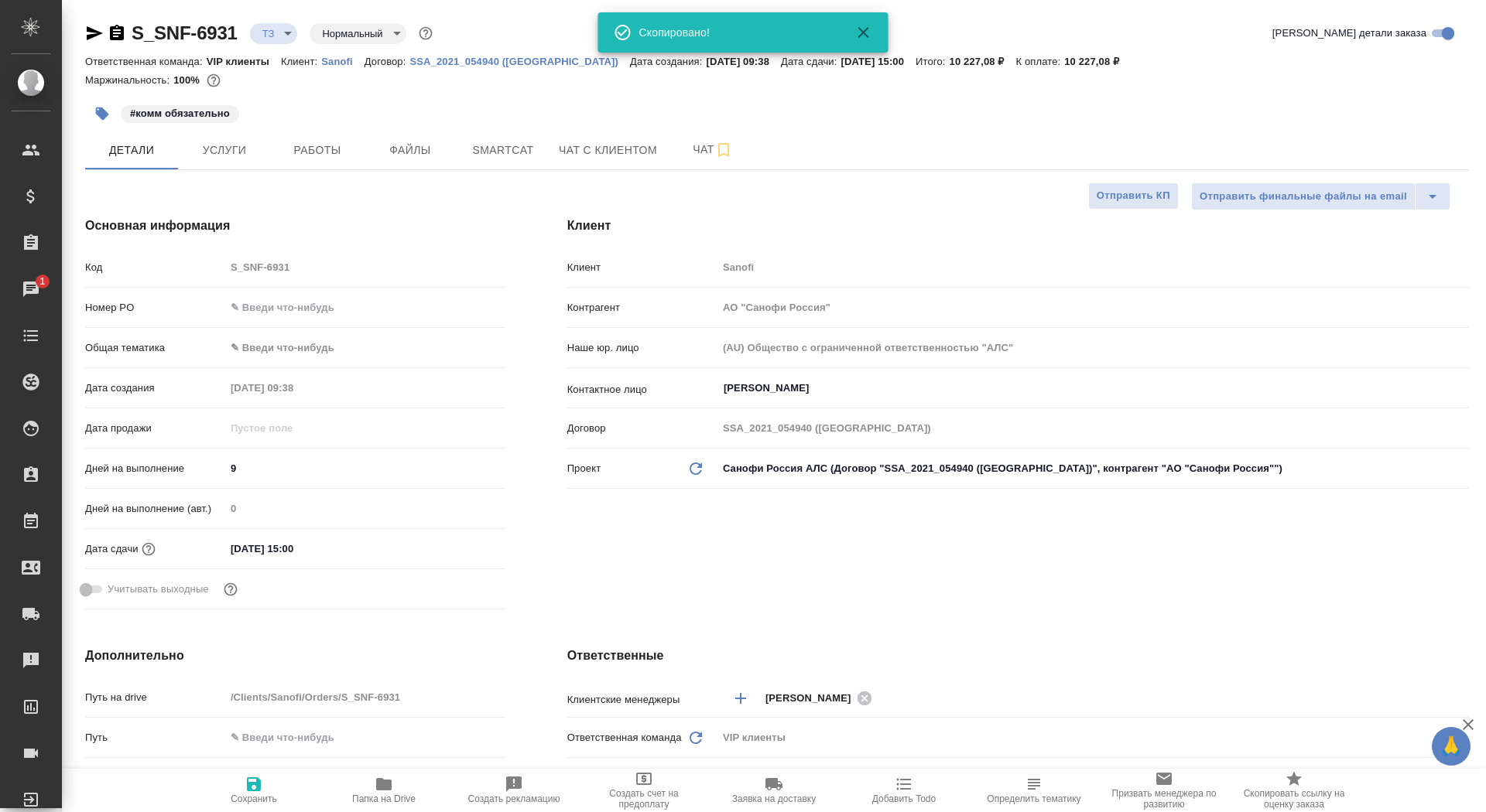
type textarea "x"
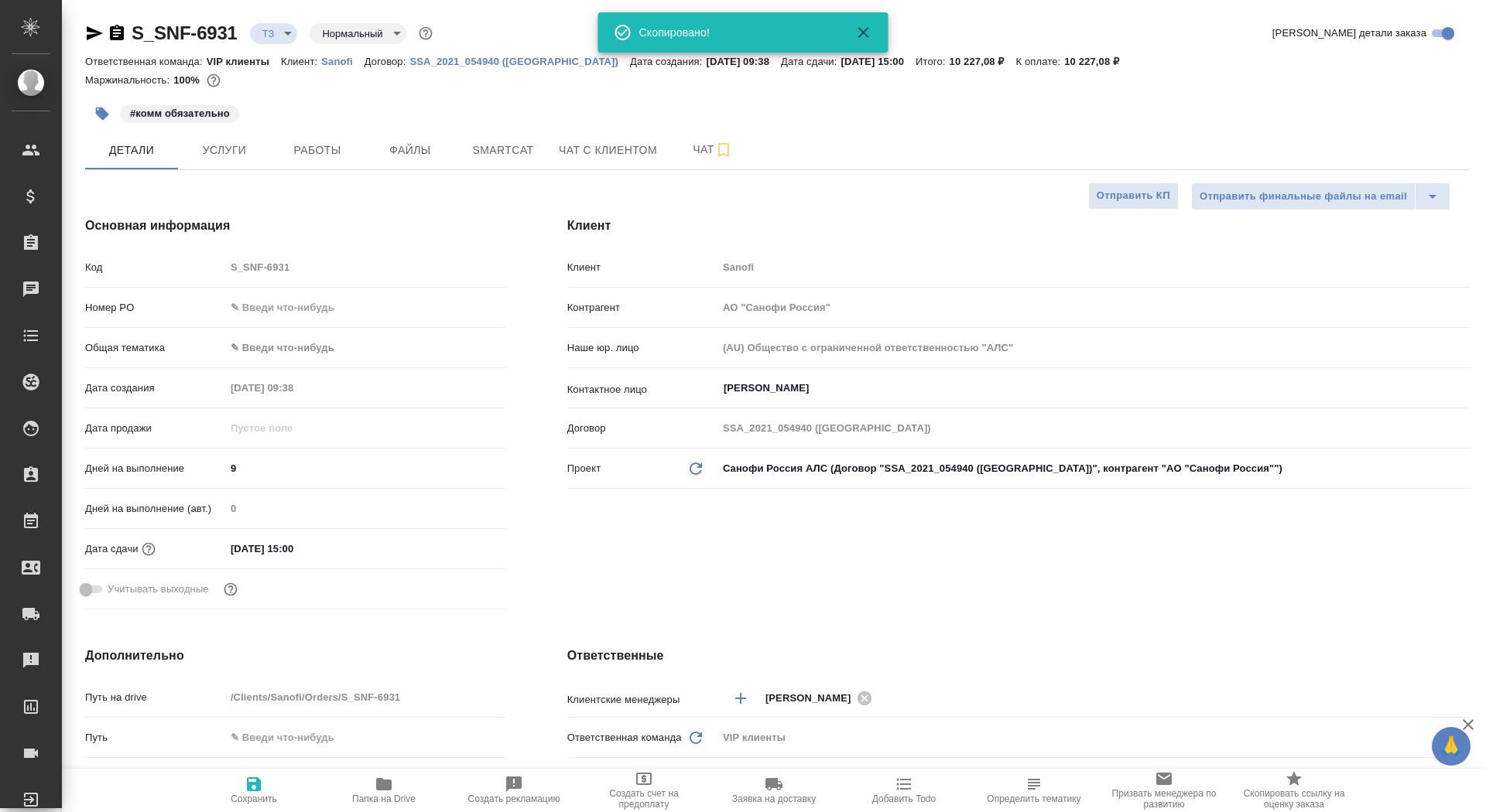
type textarea "x"
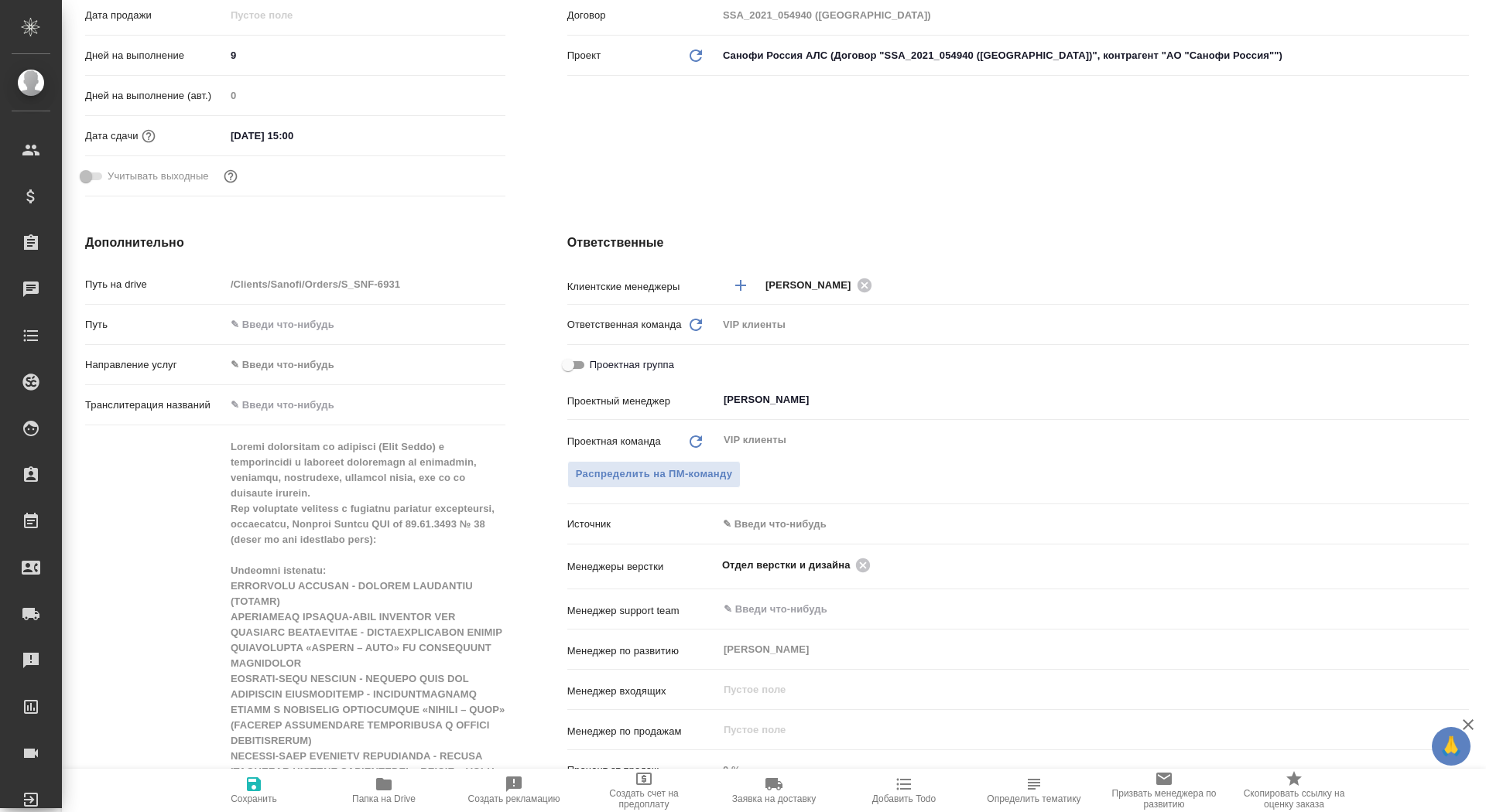
scroll to position [589, 0]
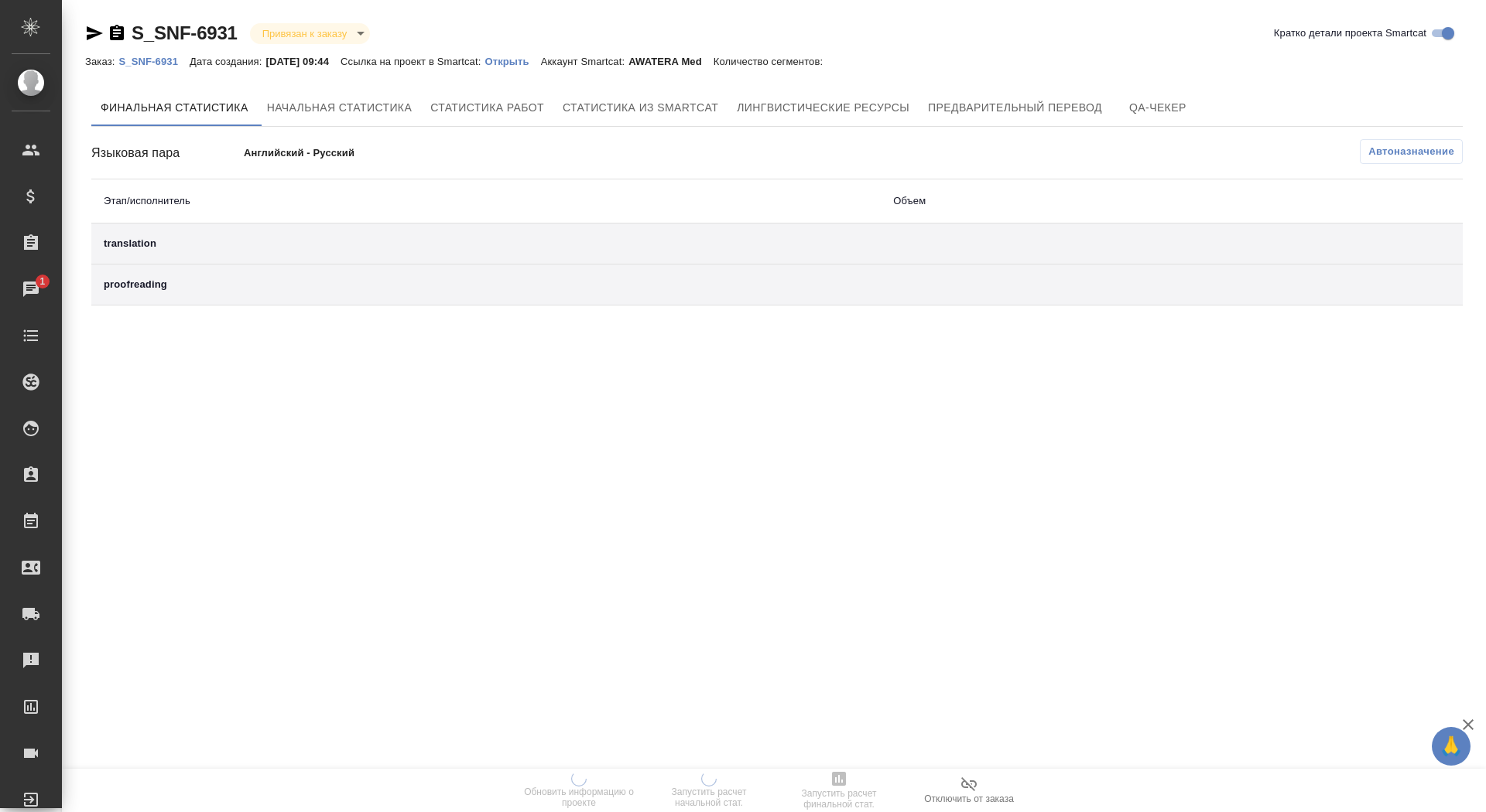
click at [524, 52] on div "Заказ: S_SNF-6931 Дата создания: [DATE] 09:44 Ссылка на проект в Smartcat: Откр…" at bounding box center [461, 61] width 753 height 19
click at [525, 63] on p "Открыть" at bounding box center [512, 61] width 56 height 12
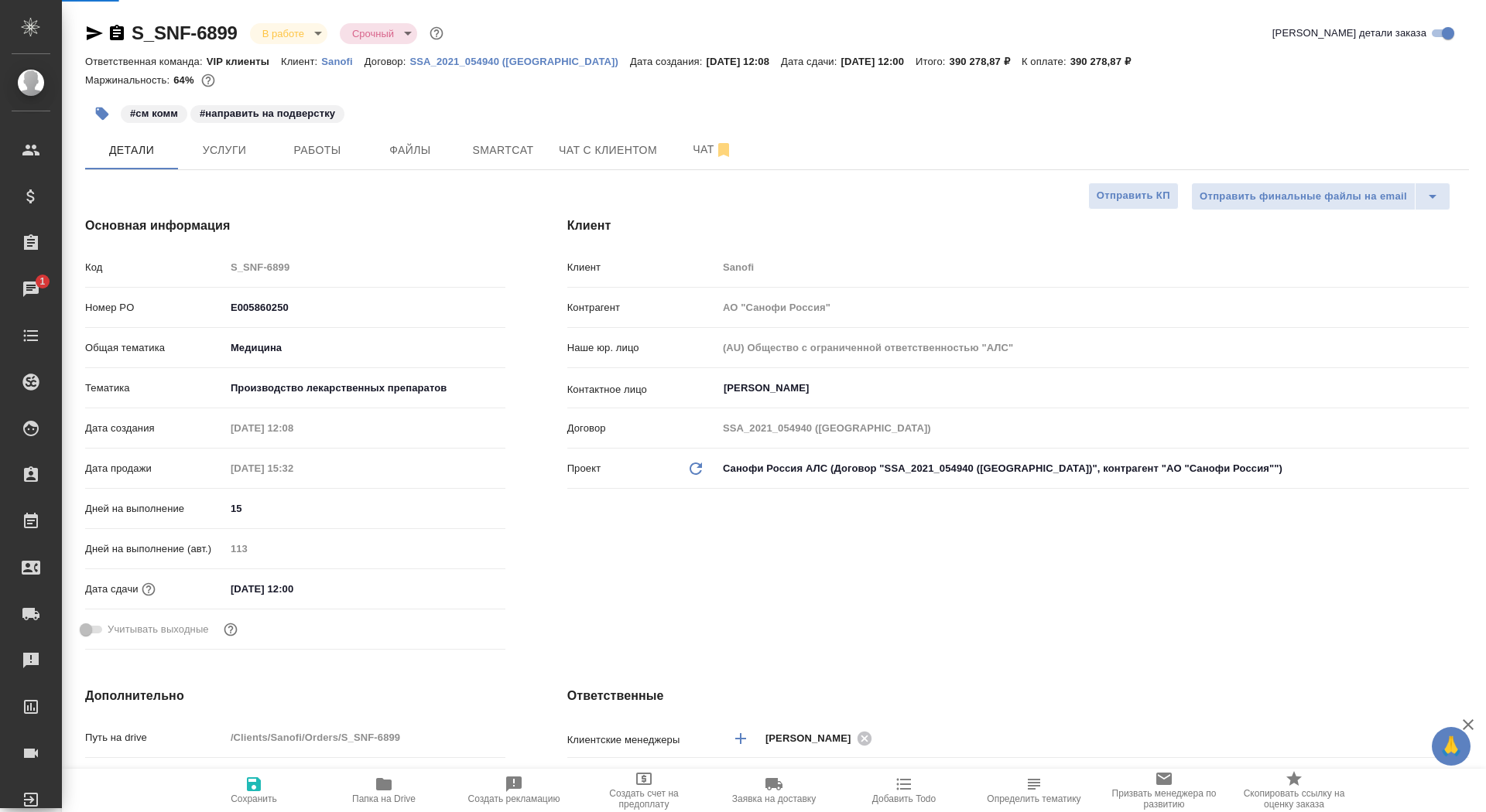
select select "RU"
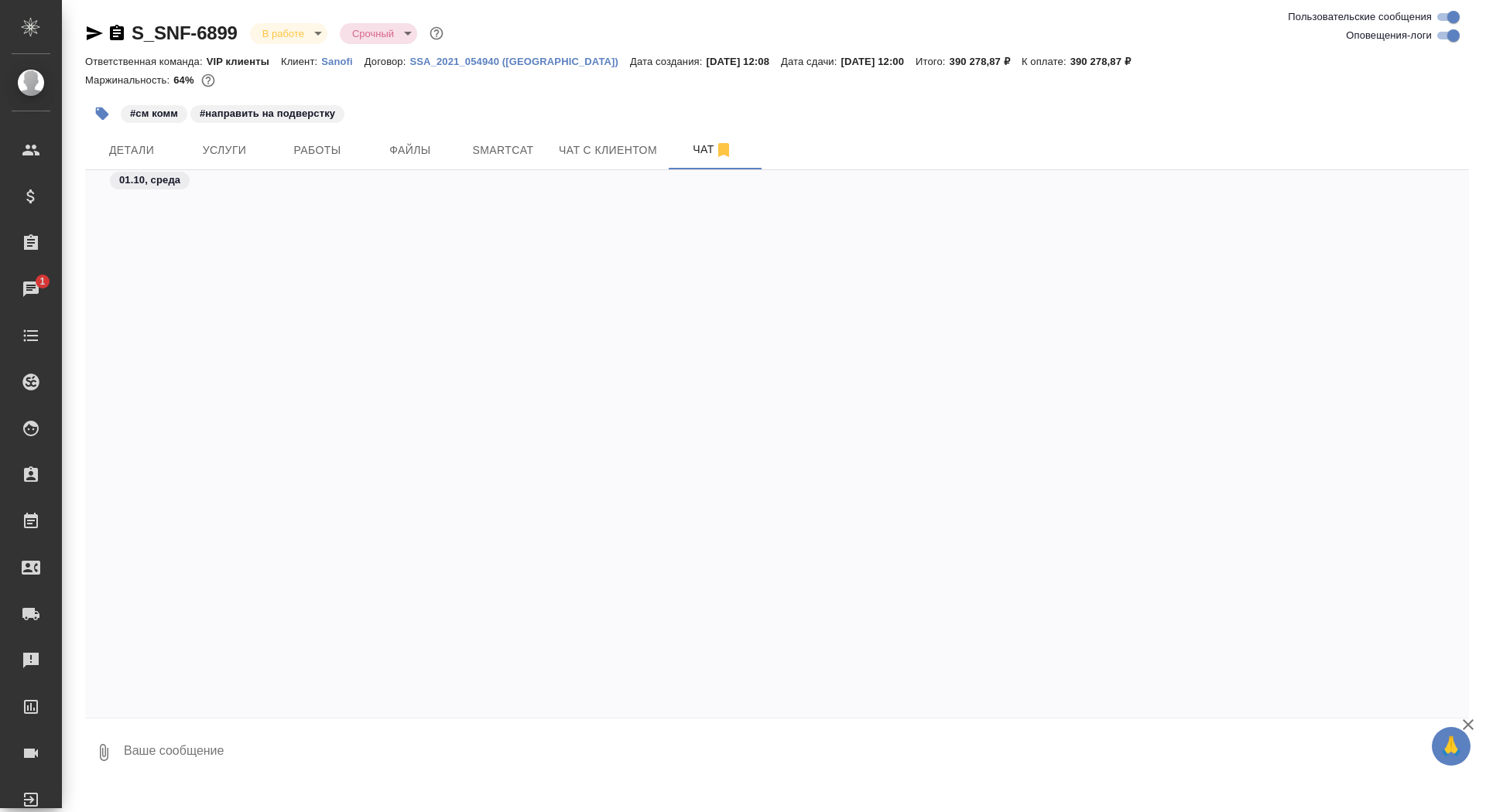
scroll to position [142844, 0]
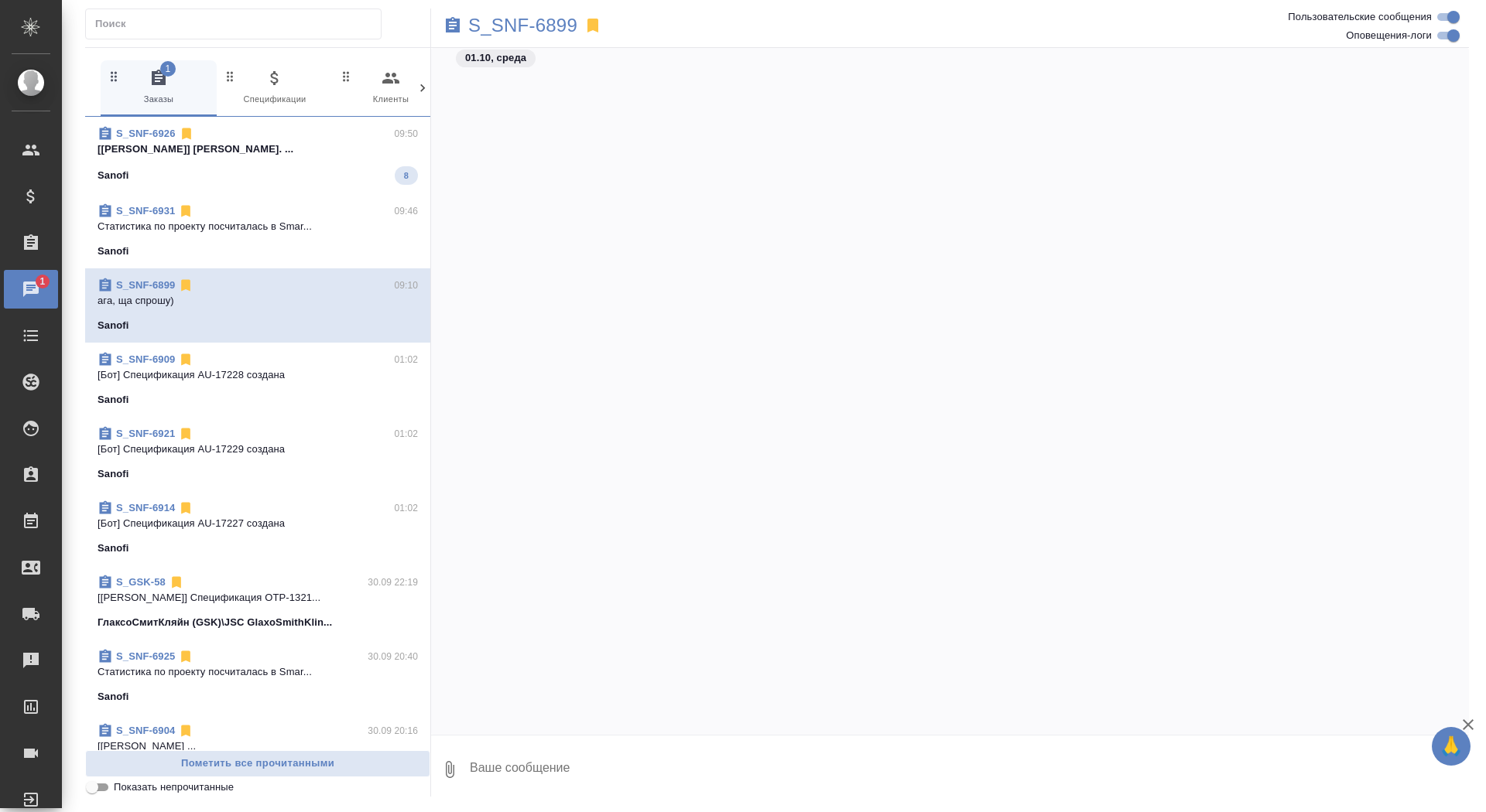
scroll to position [150857, 0]
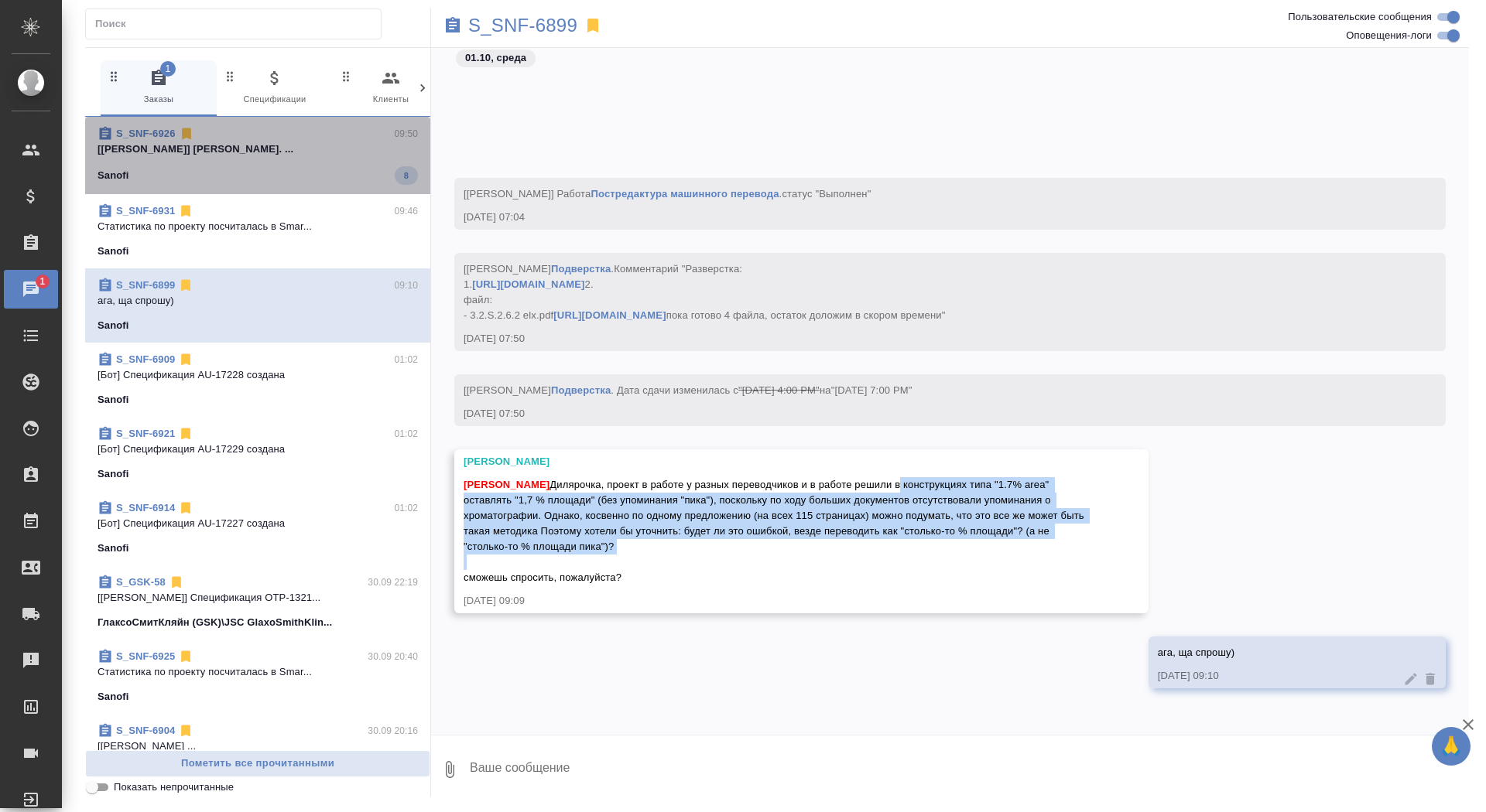
click at [358, 157] on span "S_SNF-6926 09:50 [Горшкова Валентина] Работа Корректура. ... Sanofi 8" at bounding box center [258, 155] width 320 height 59
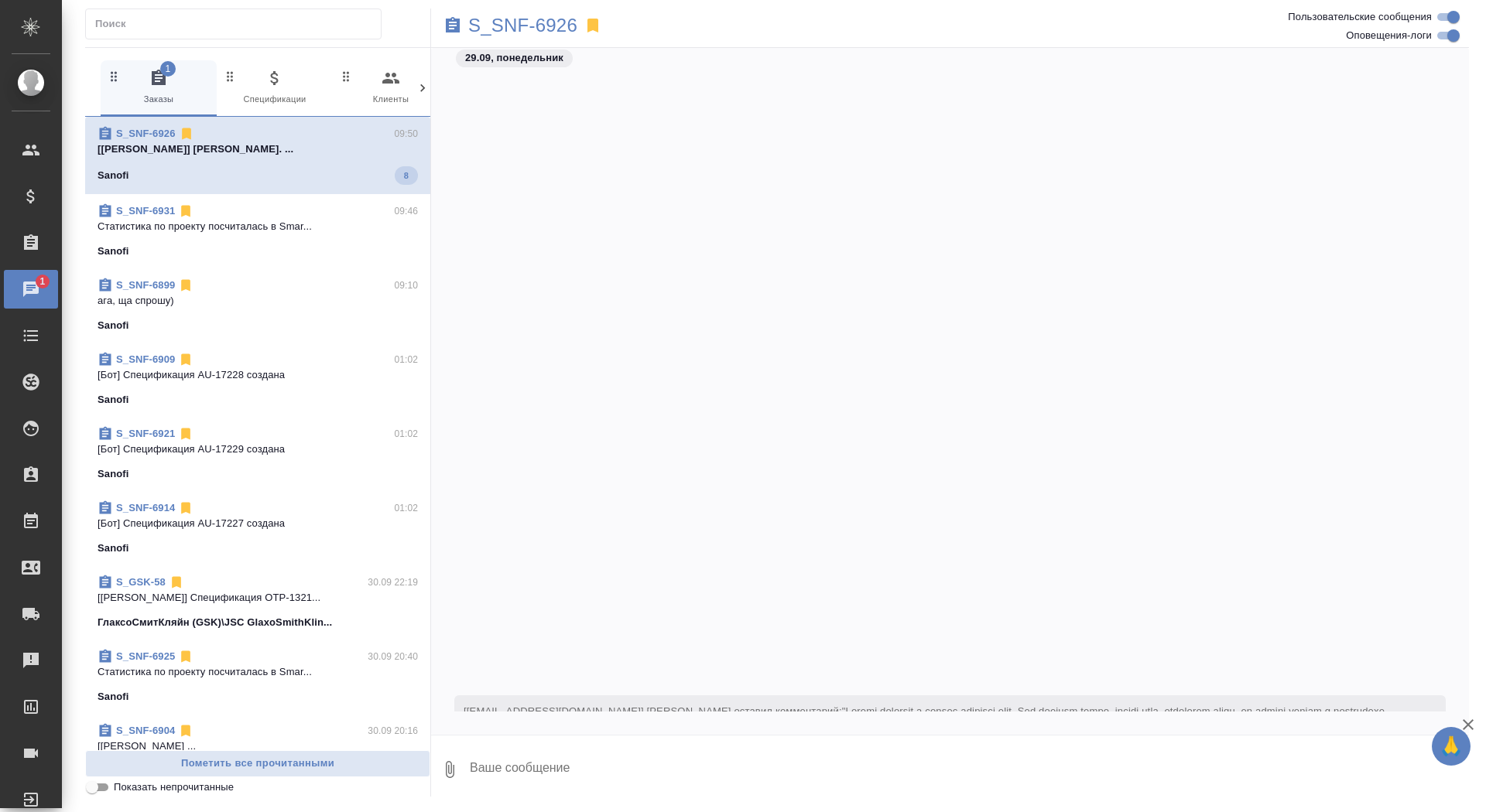
scroll to position [52578, 0]
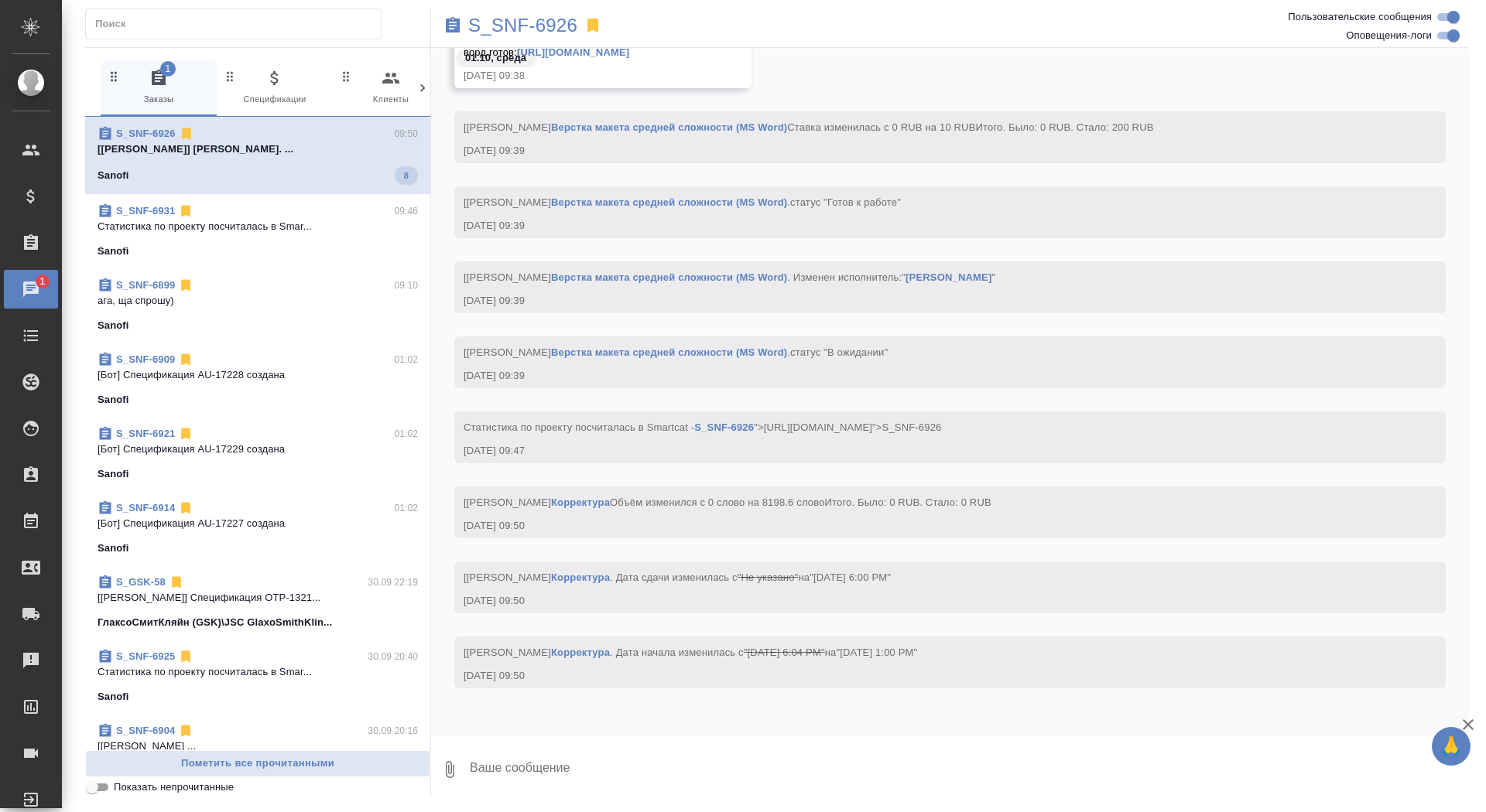
click at [334, 236] on span "S_SNF-6931 09:46 Cтатистика по проекту посчиталась в Smar... Sanofi" at bounding box center [258, 230] width 320 height 56
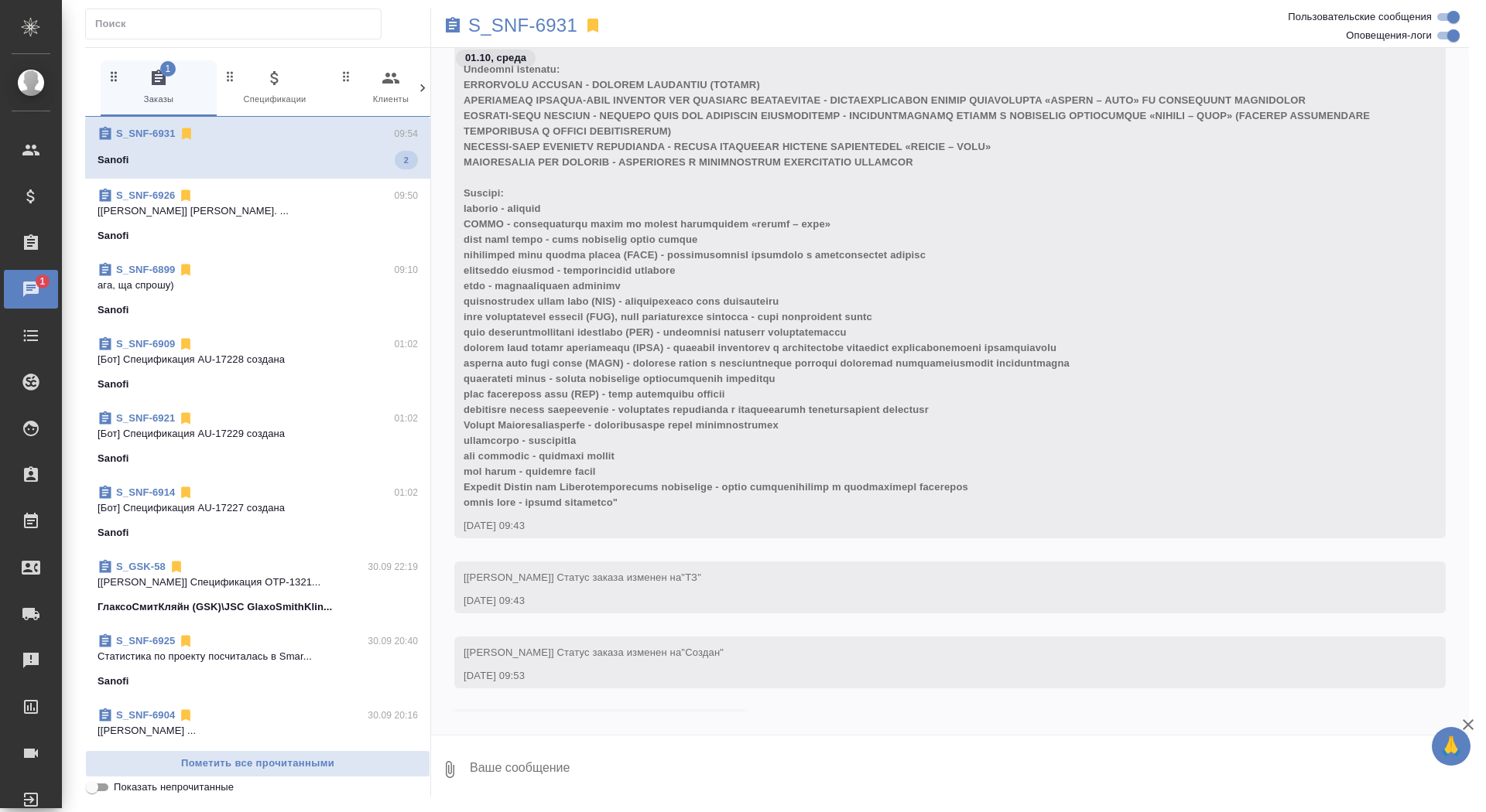
scroll to position [858, 0]
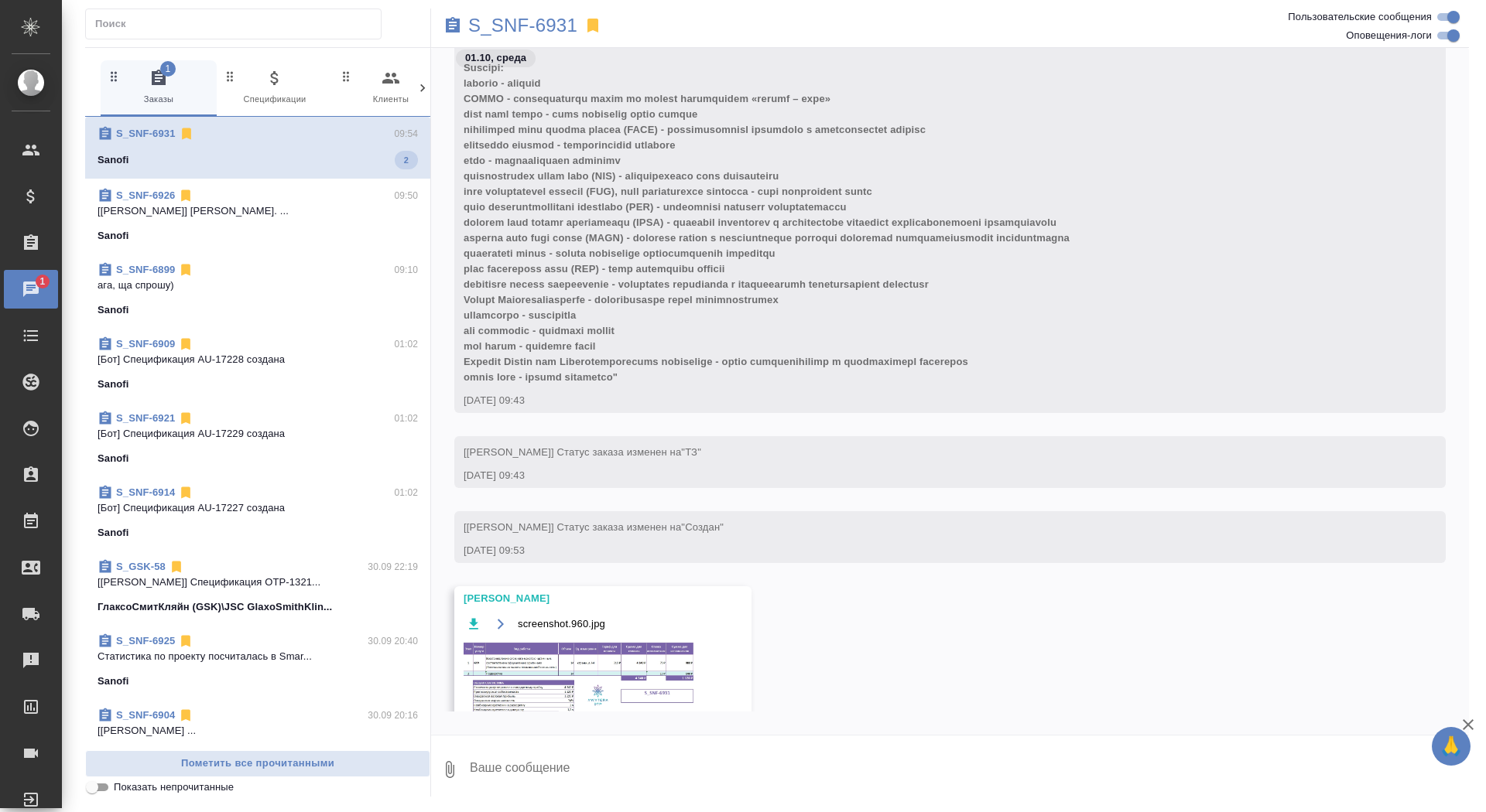
click at [581, 774] on textarea at bounding box center [969, 770] width 1001 height 53
type textarea "спасибкиии"
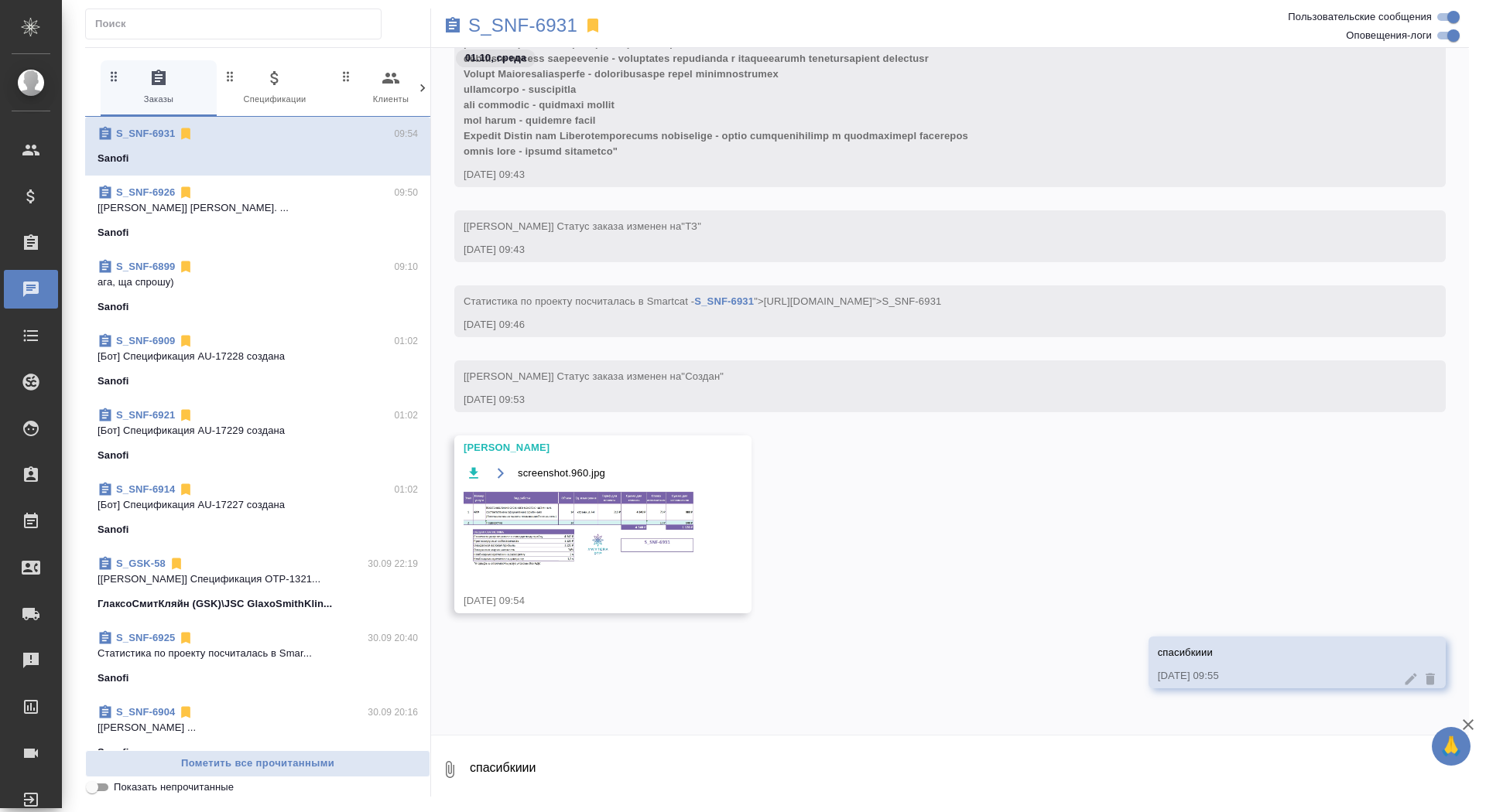
click at [625, 550] on img at bounding box center [580, 528] width 232 height 76
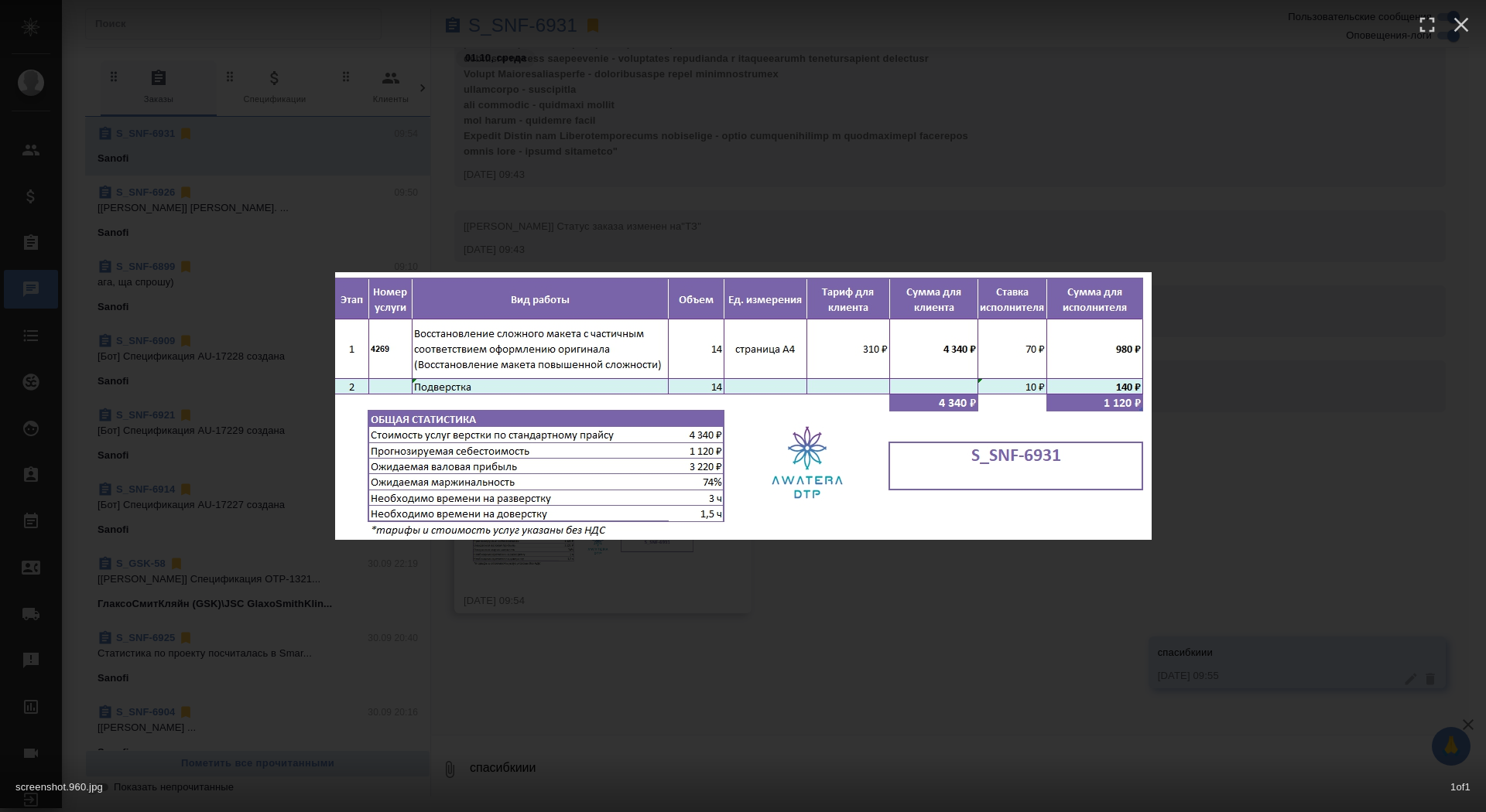
click at [609, 616] on div "screenshot.960.jpg 1 of 1" at bounding box center [743, 406] width 1486 height 812
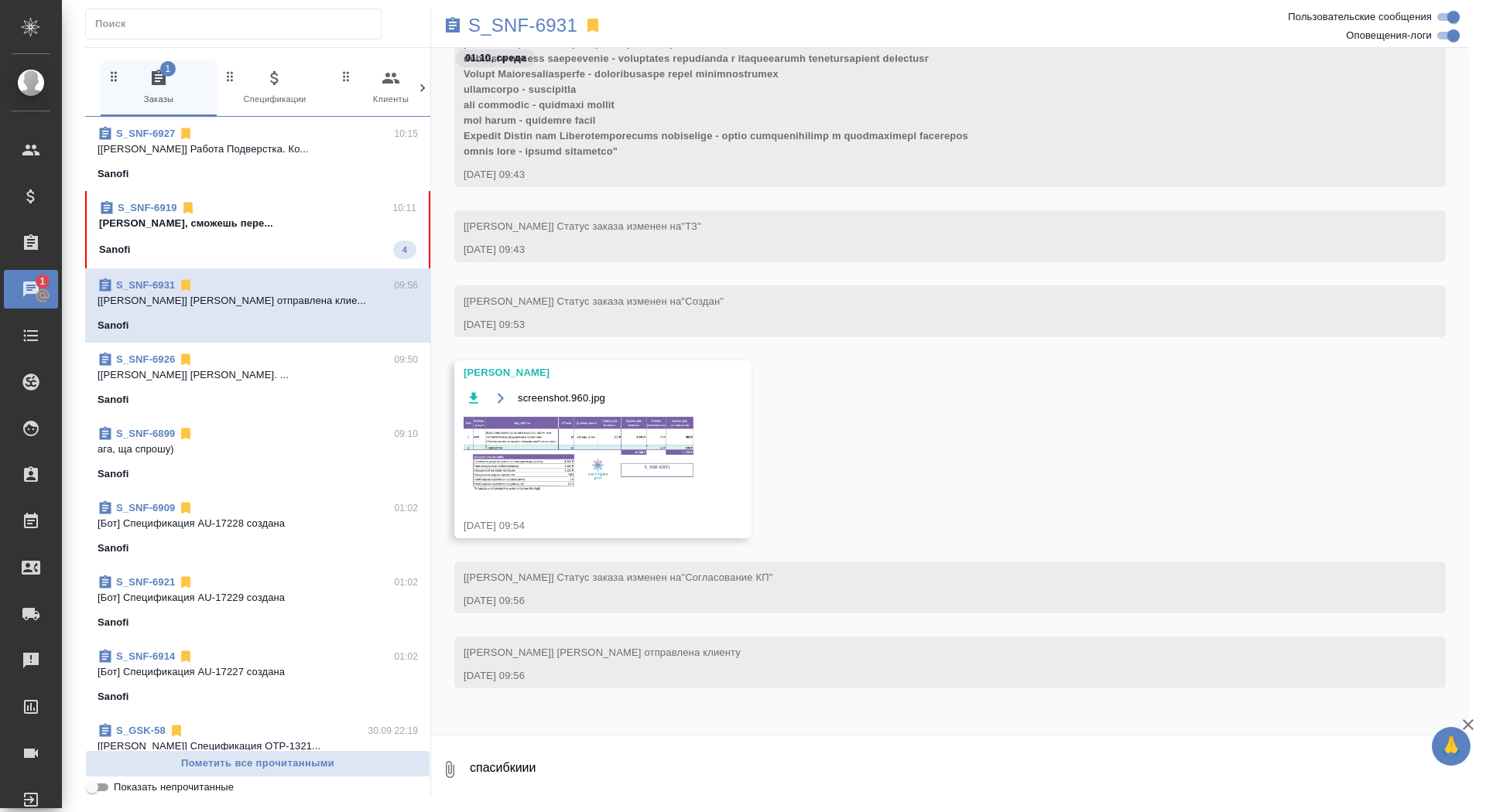
click at [314, 240] on div "Sanofi 4" at bounding box center [257, 249] width 317 height 19
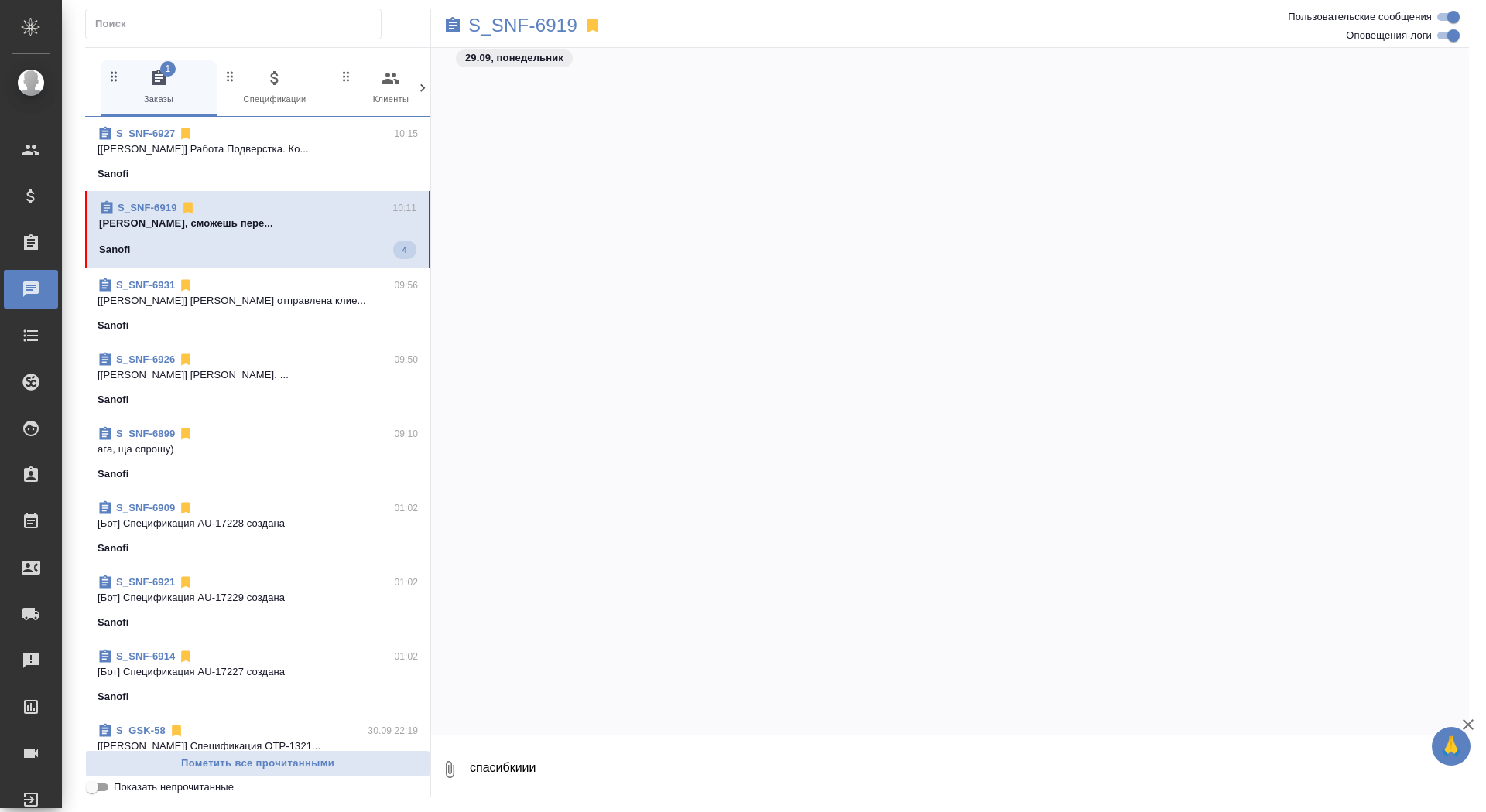
scroll to position [38918, 0]
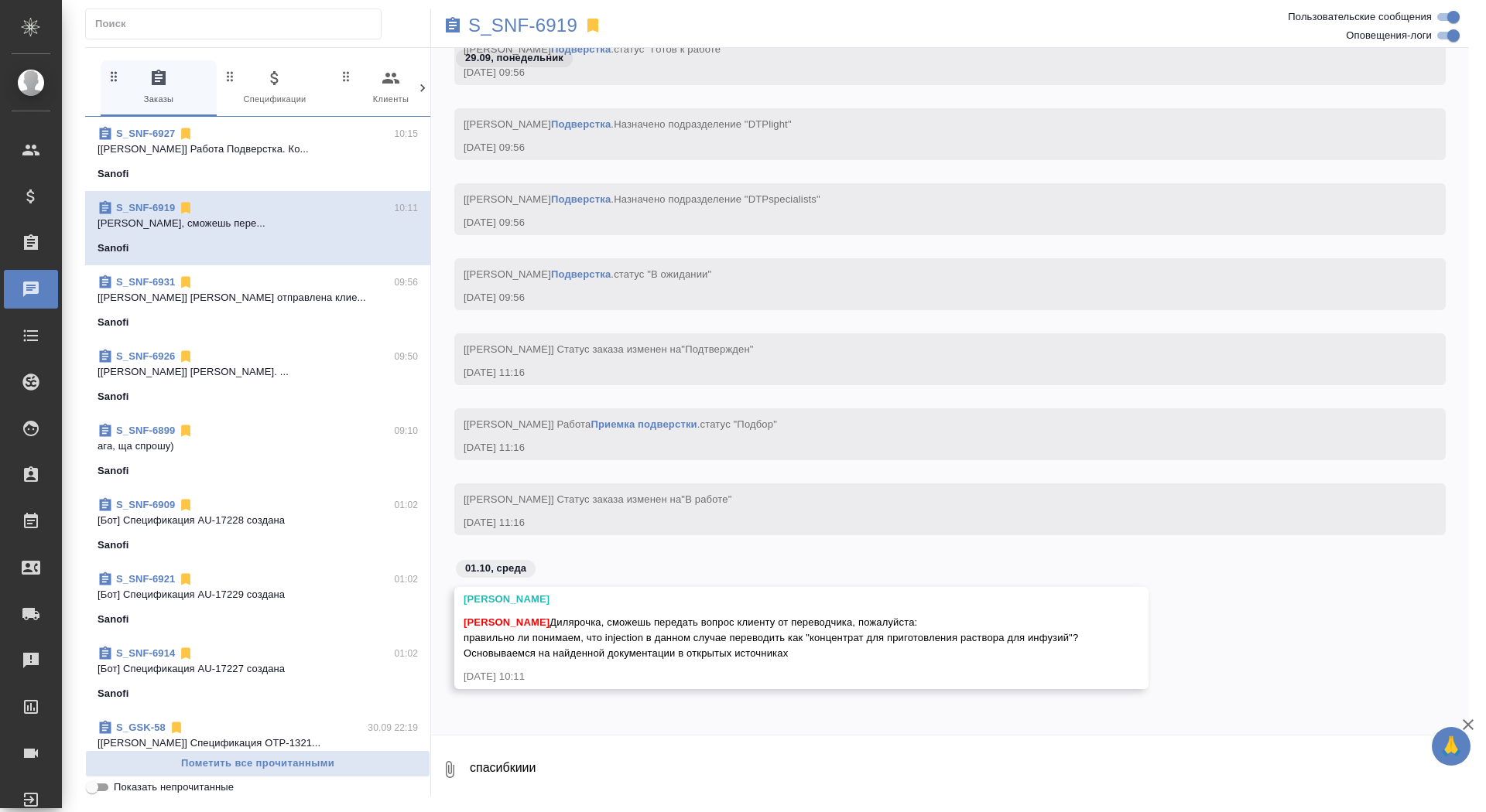
click at [609, 759] on textarea "спасибкиии" at bounding box center [969, 770] width 1001 height 53
type textarea "забрала)"
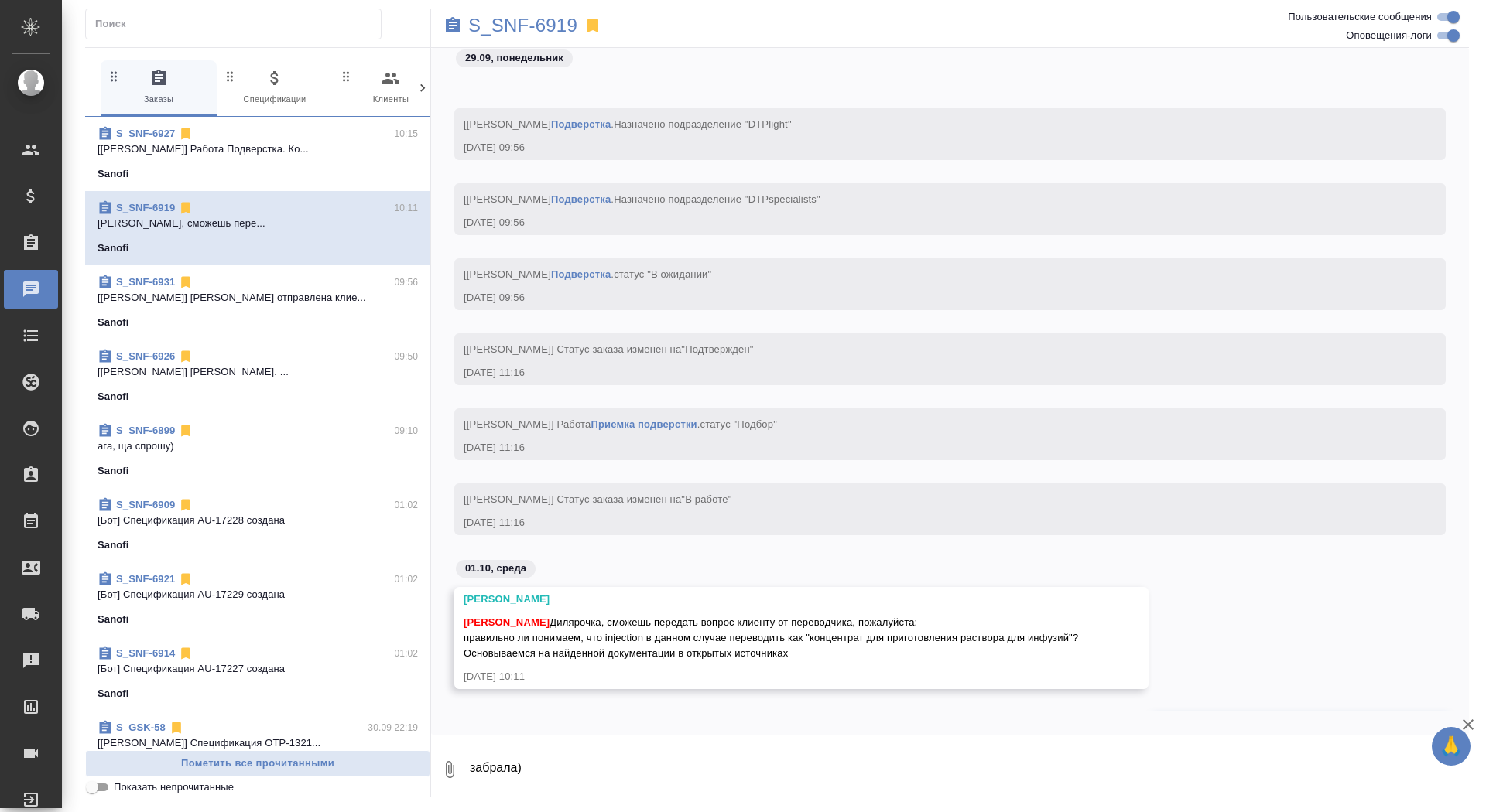
scroll to position [38995, 0]
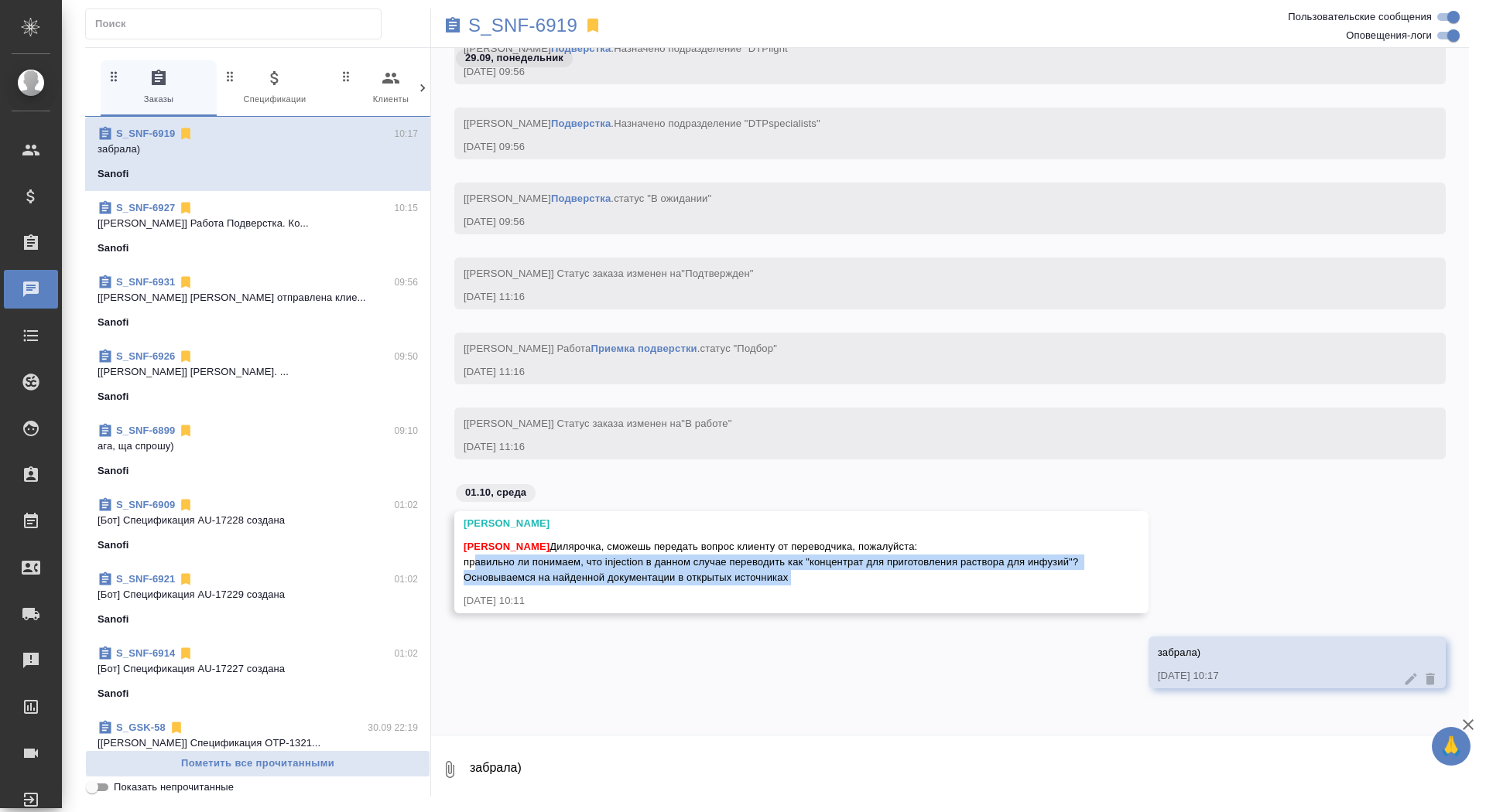
drag, startPoint x: 468, startPoint y: 563, endPoint x: 773, endPoint y: 588, distance: 306.0
click at [773, 588] on div "Горшкова Валентина Сайдашева Диляра Дилярочка, сможешь передать вопрос клиенту …" at bounding box center [801, 562] width 694 height 102
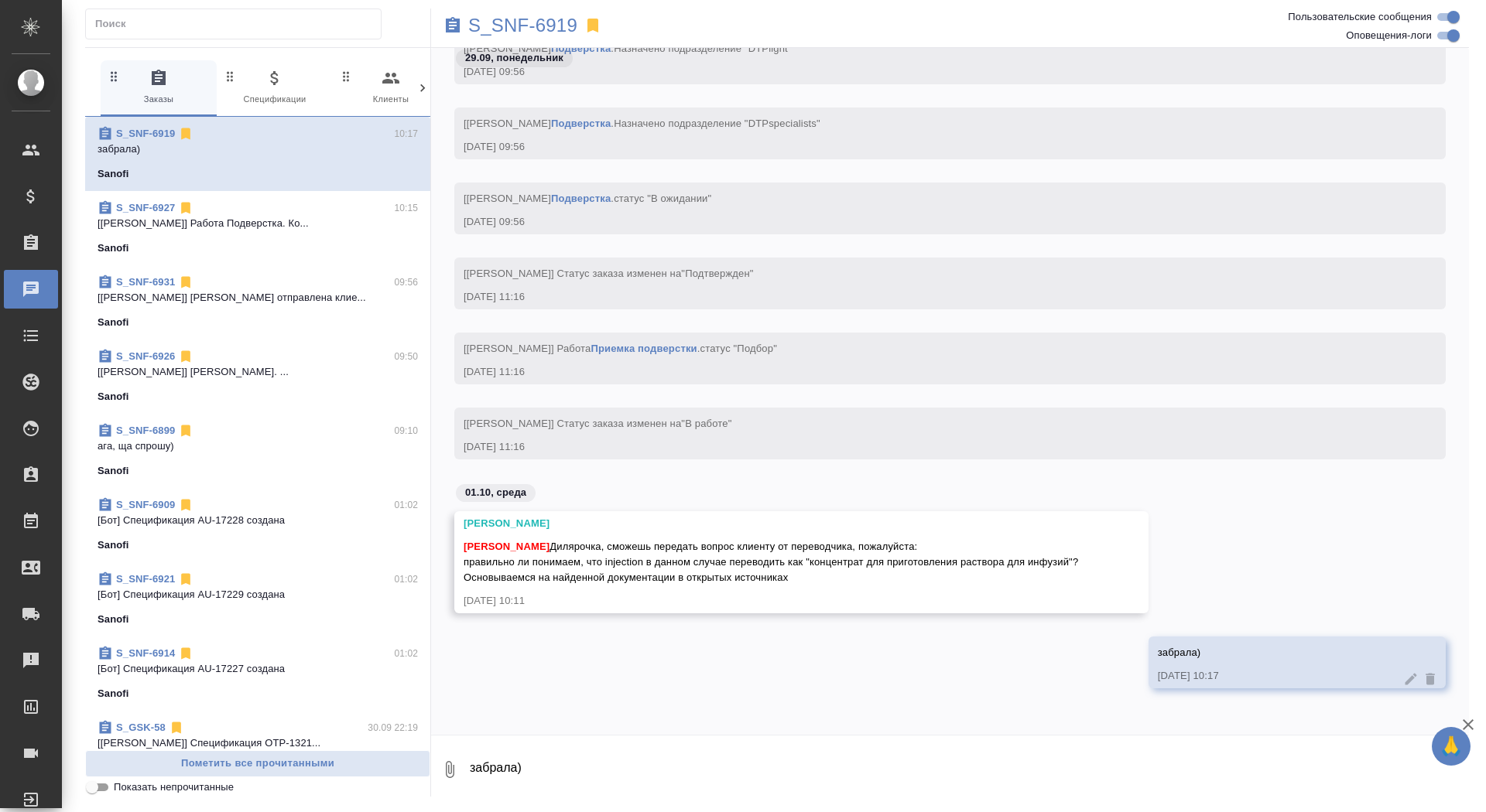
click at [516, 565] on span "Сайдашева Диляра Дилярочка, сможешь передать вопрос клиенту от переводчика, пож…" at bounding box center [772, 562] width 617 height 43
drag, startPoint x: 463, startPoint y: 565, endPoint x: 787, endPoint y: 594, distance: 325.3
click at [787, 594] on div "Горшкова Валентина Сайдашева Диляра Дилярочка, сможешь передать вопрос клиенту …" at bounding box center [801, 562] width 694 height 102
drag, startPoint x: 798, startPoint y: 580, endPoint x: 460, endPoint y: 565, distance: 338.3
click at [460, 565] on div "Горшкова Валентина Сайдашева Диляра Дилярочка, сможешь передать вопрос клиенту …" at bounding box center [801, 562] width 694 height 102
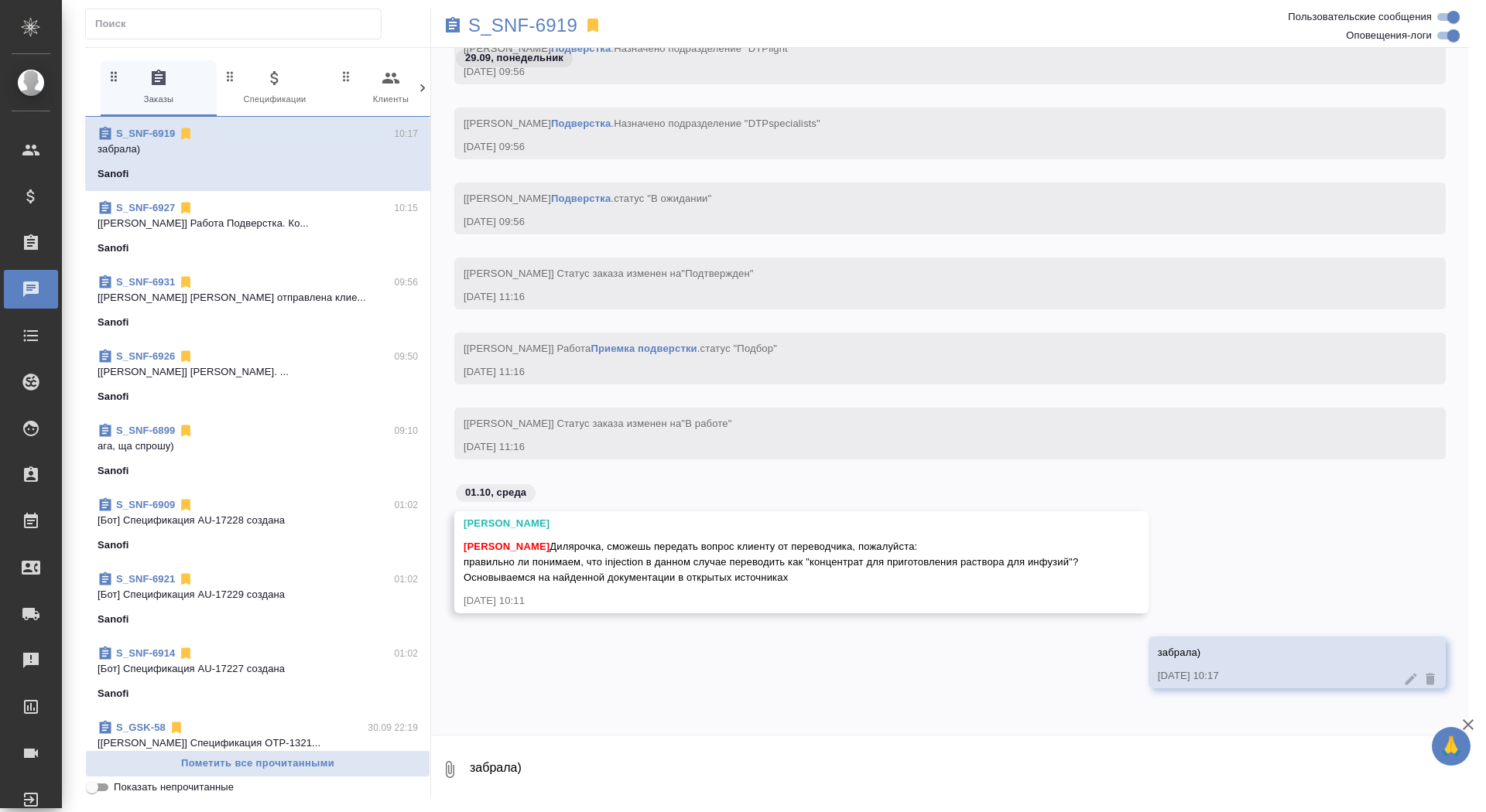
copy span "правильно ли понимаем, что injection в данном случае переводить как "концентрат…"
click at [499, 24] on p "S_SNF-6919" at bounding box center [523, 25] width 109 height 16
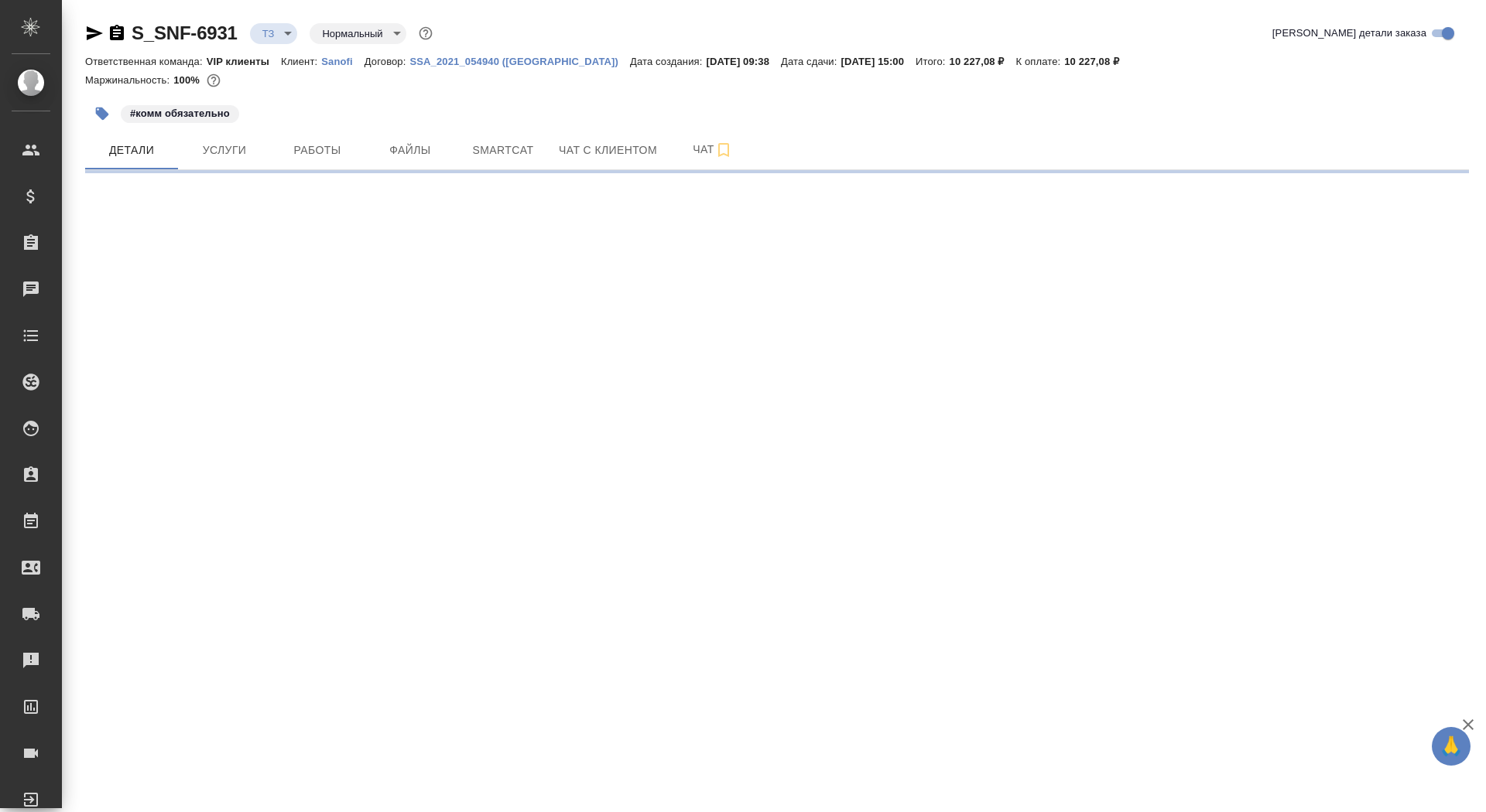
select select "RU"
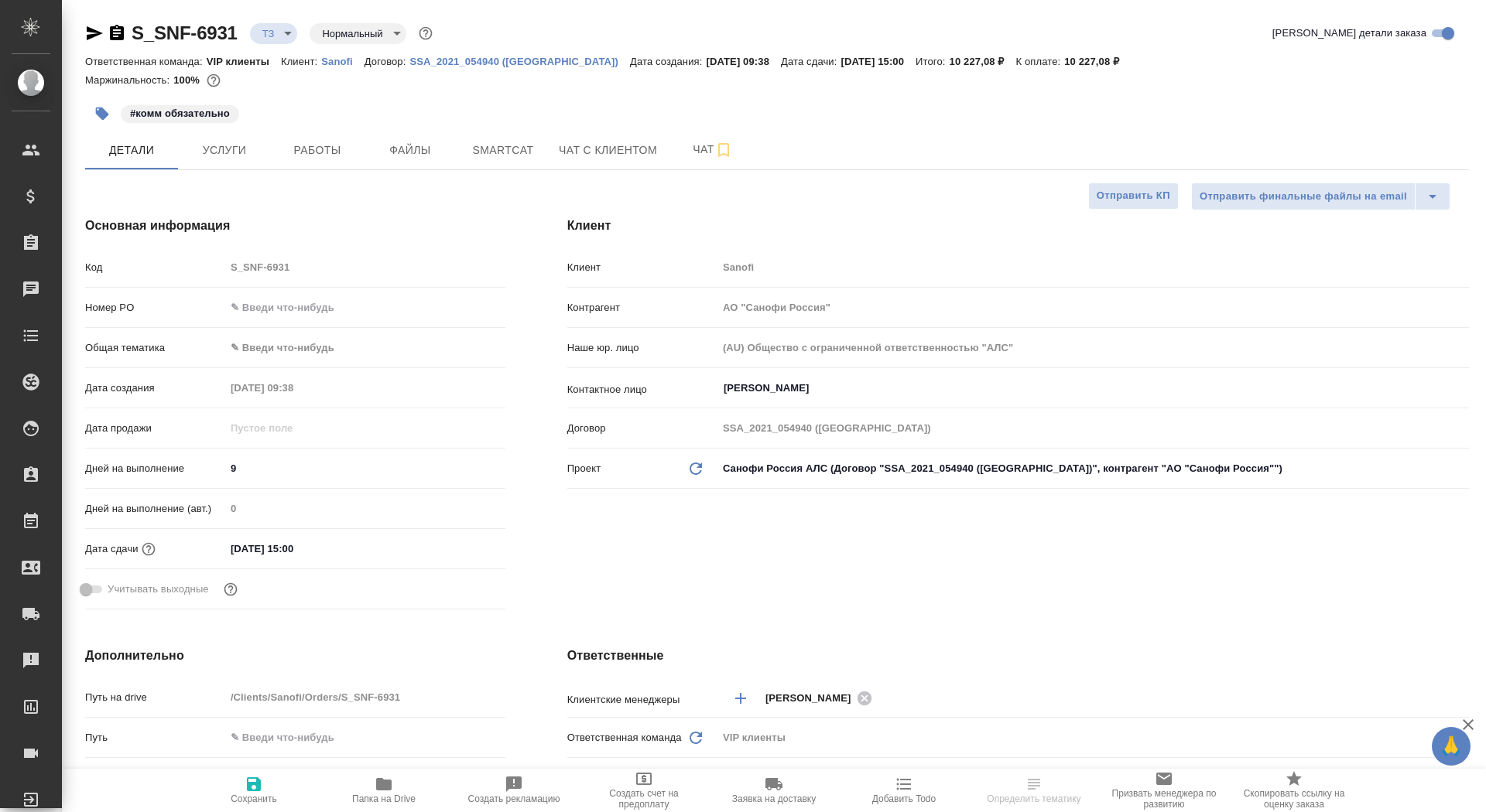
type textarea "x"
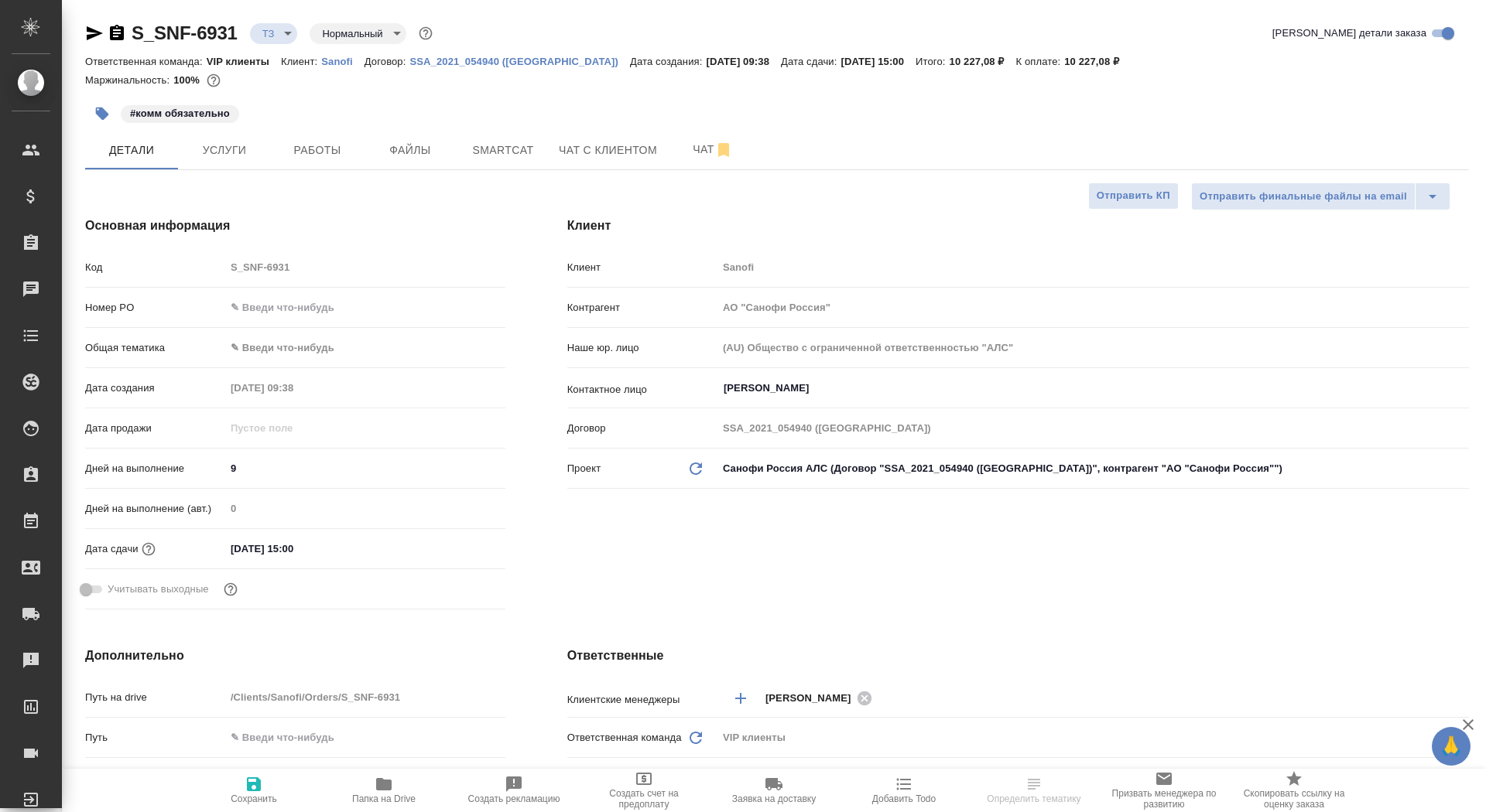
type textarea "x"
click at [94, 24] on icon "button" at bounding box center [94, 33] width 19 height 19
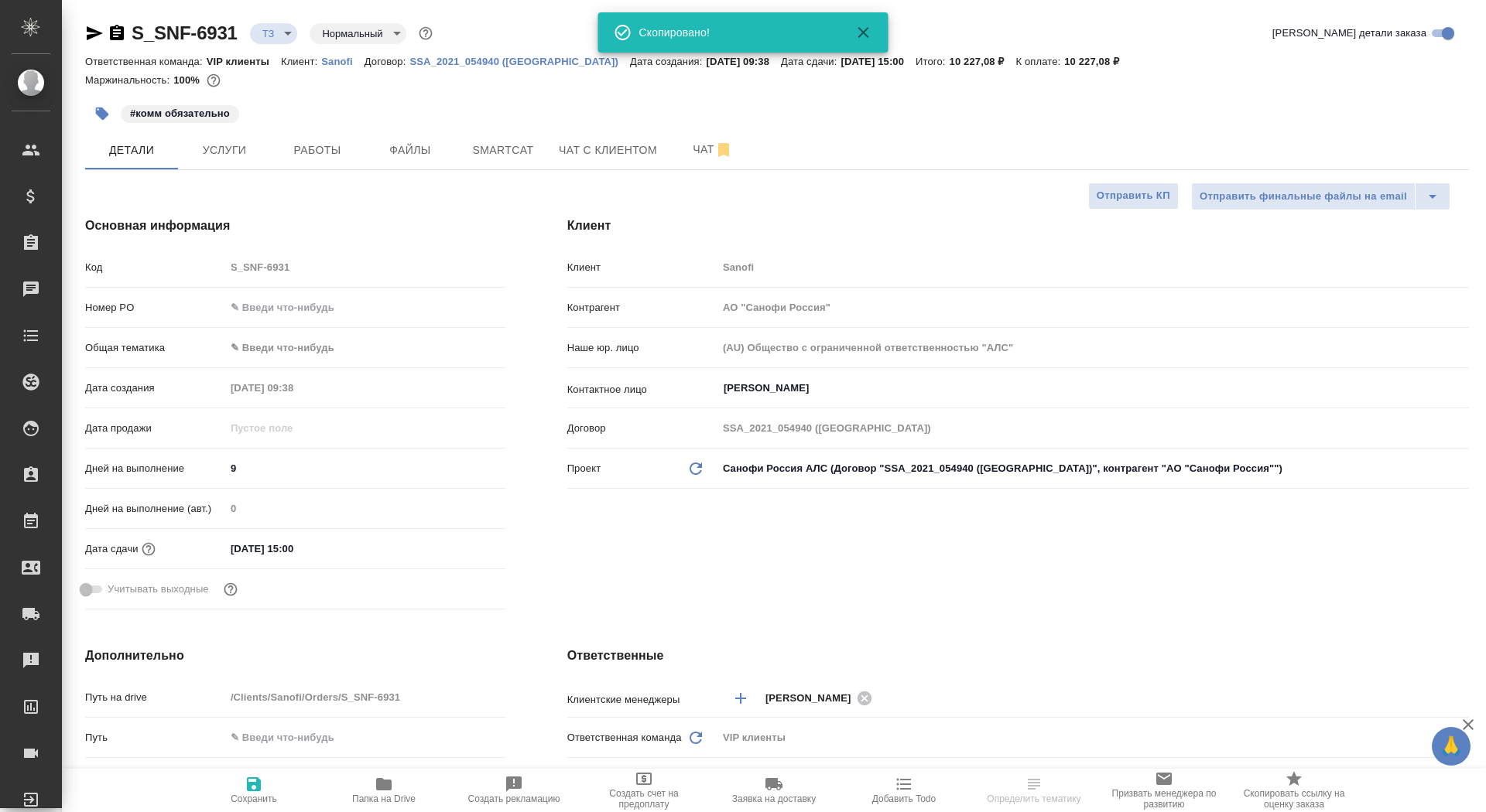
type textarea "x"
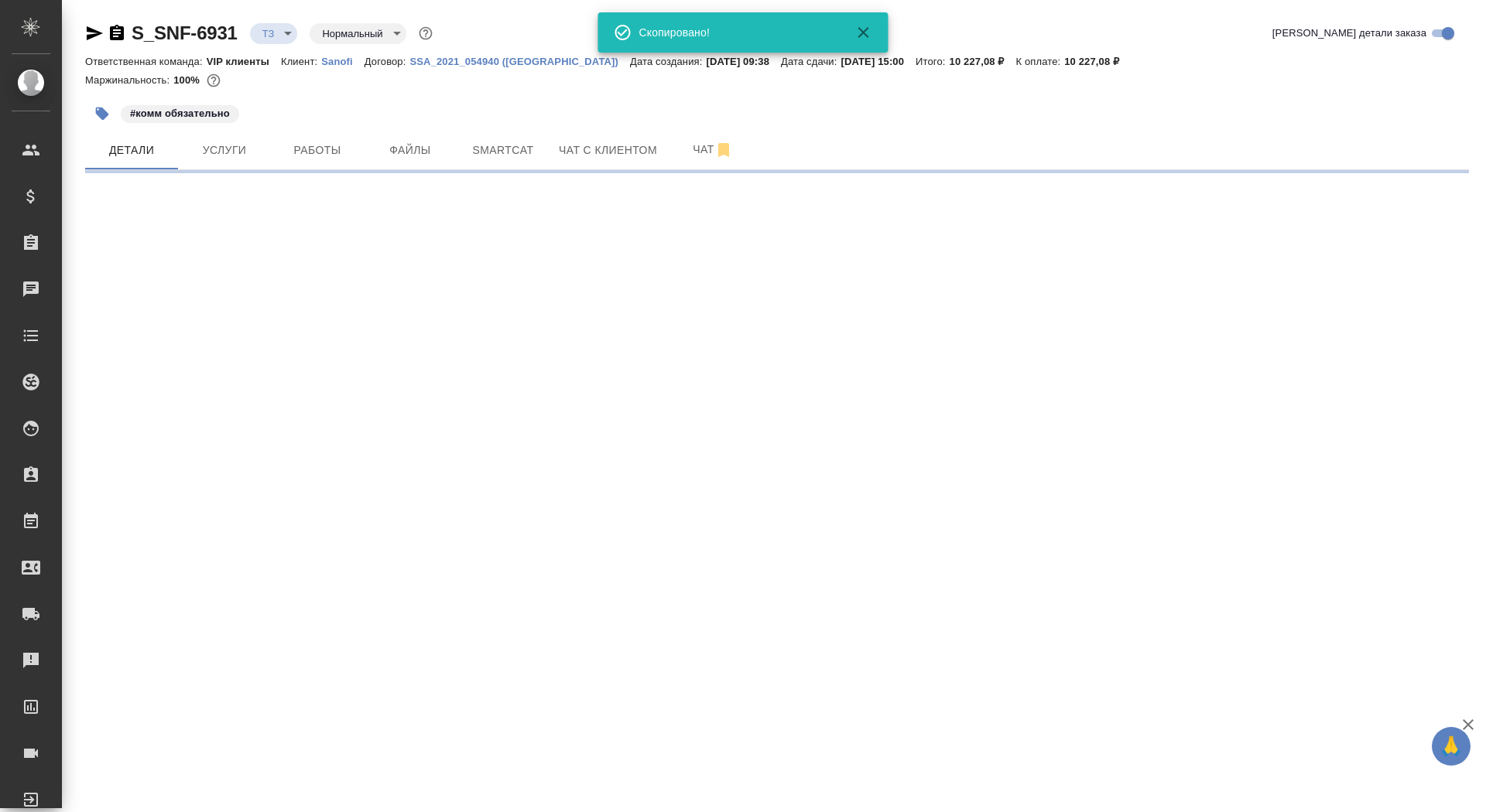
select select "RU"
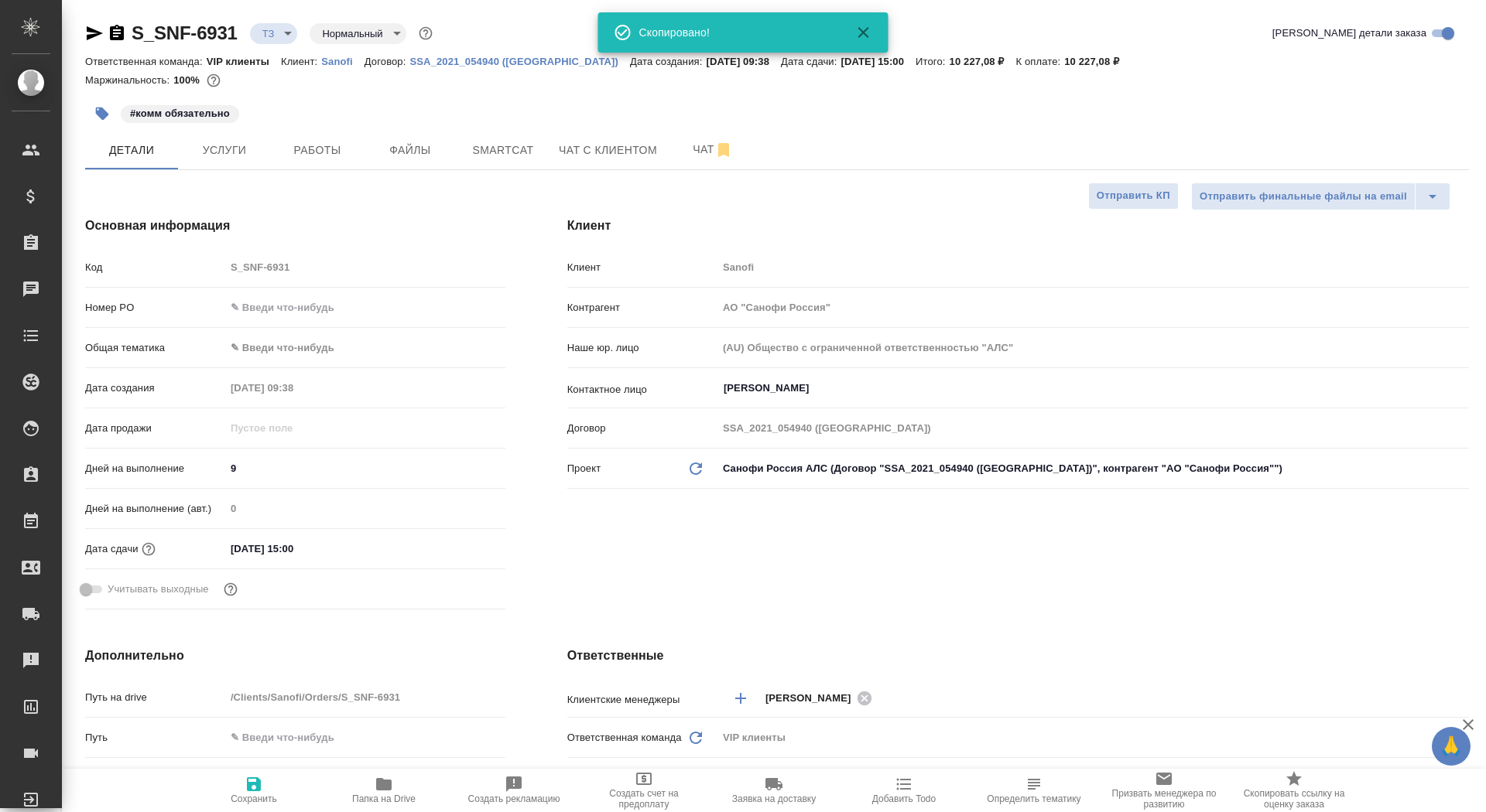
type textarea "x"
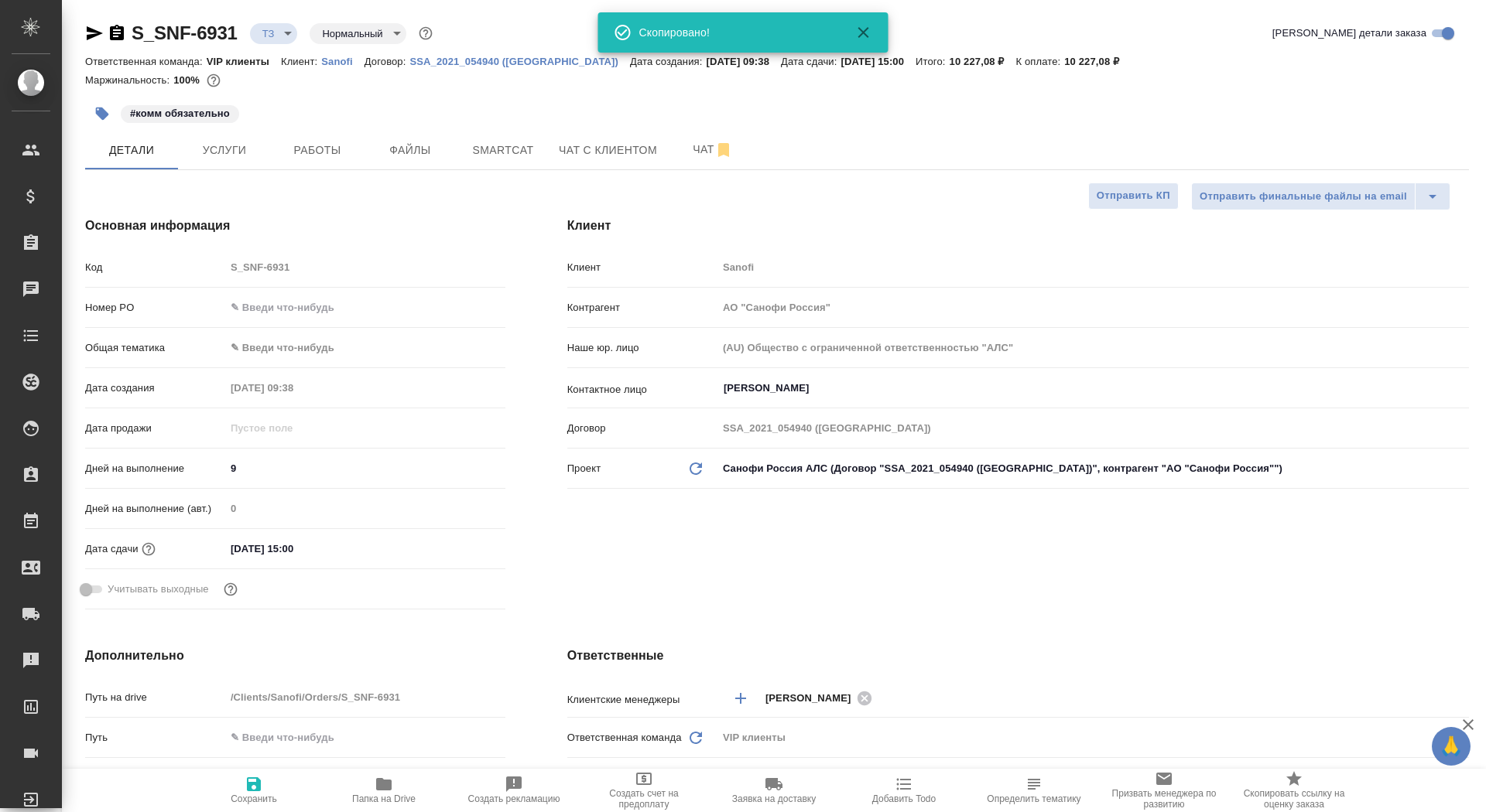
type textarea "x"
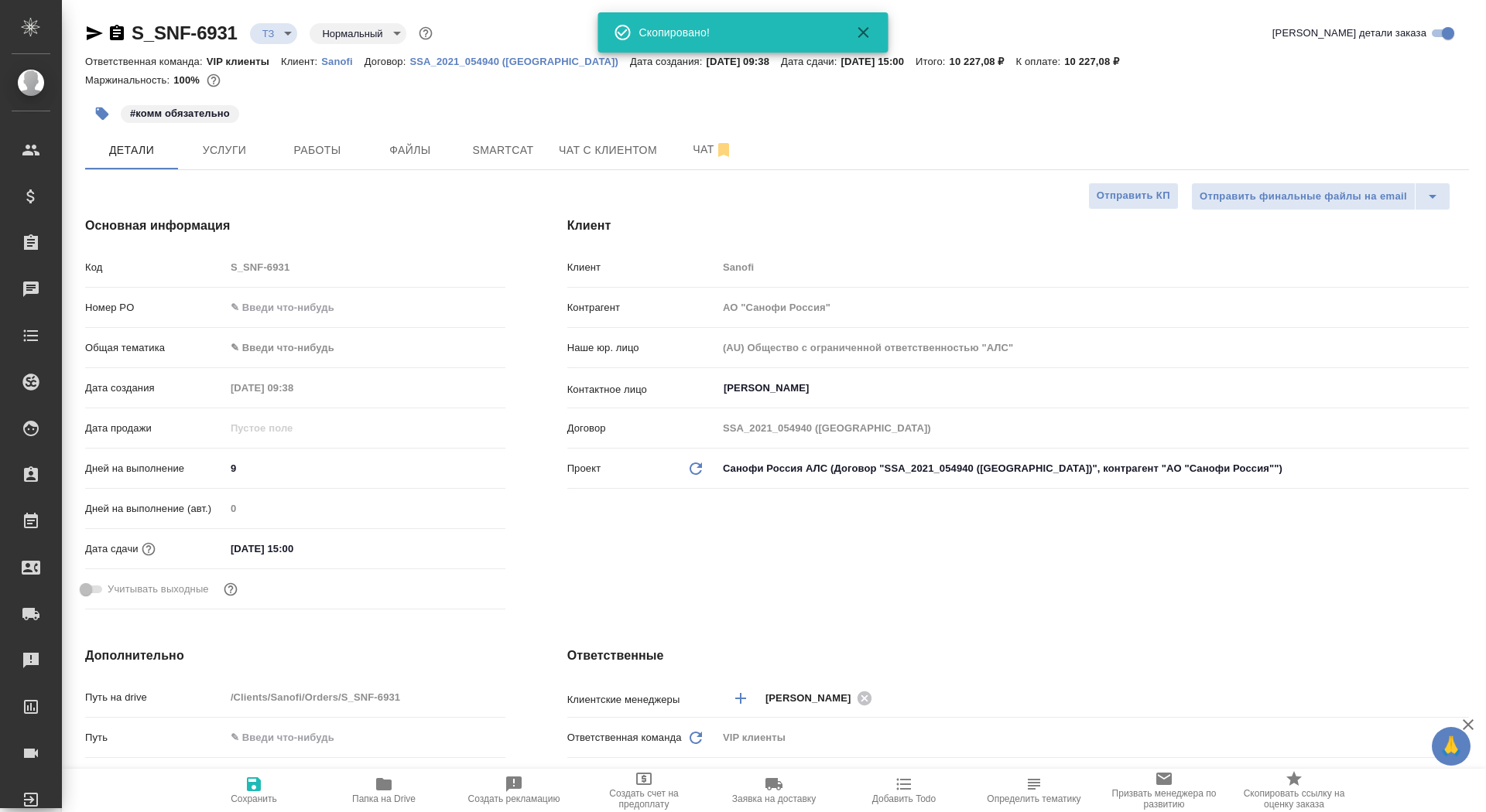
type textarea "x"
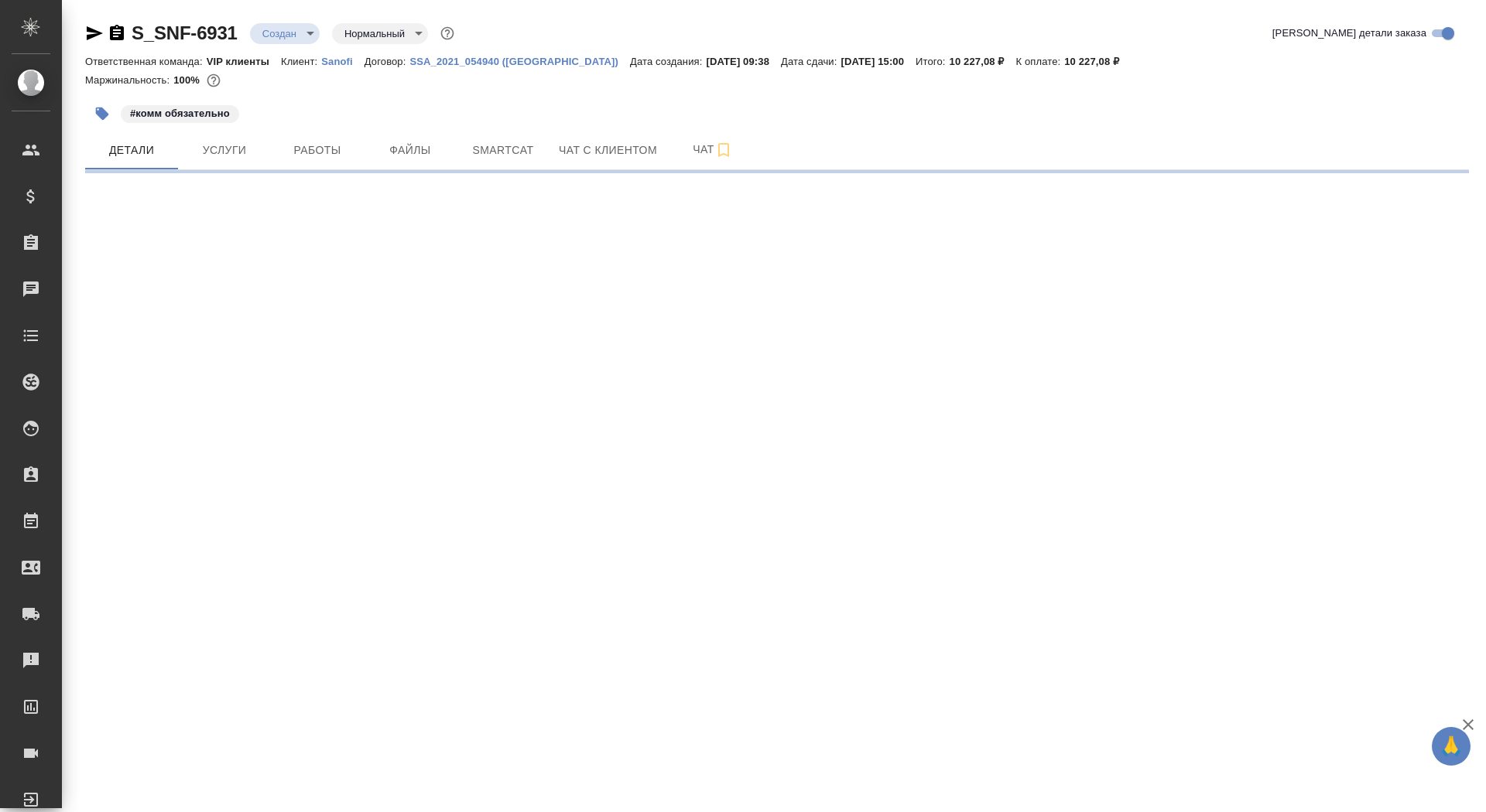
select select "RU"
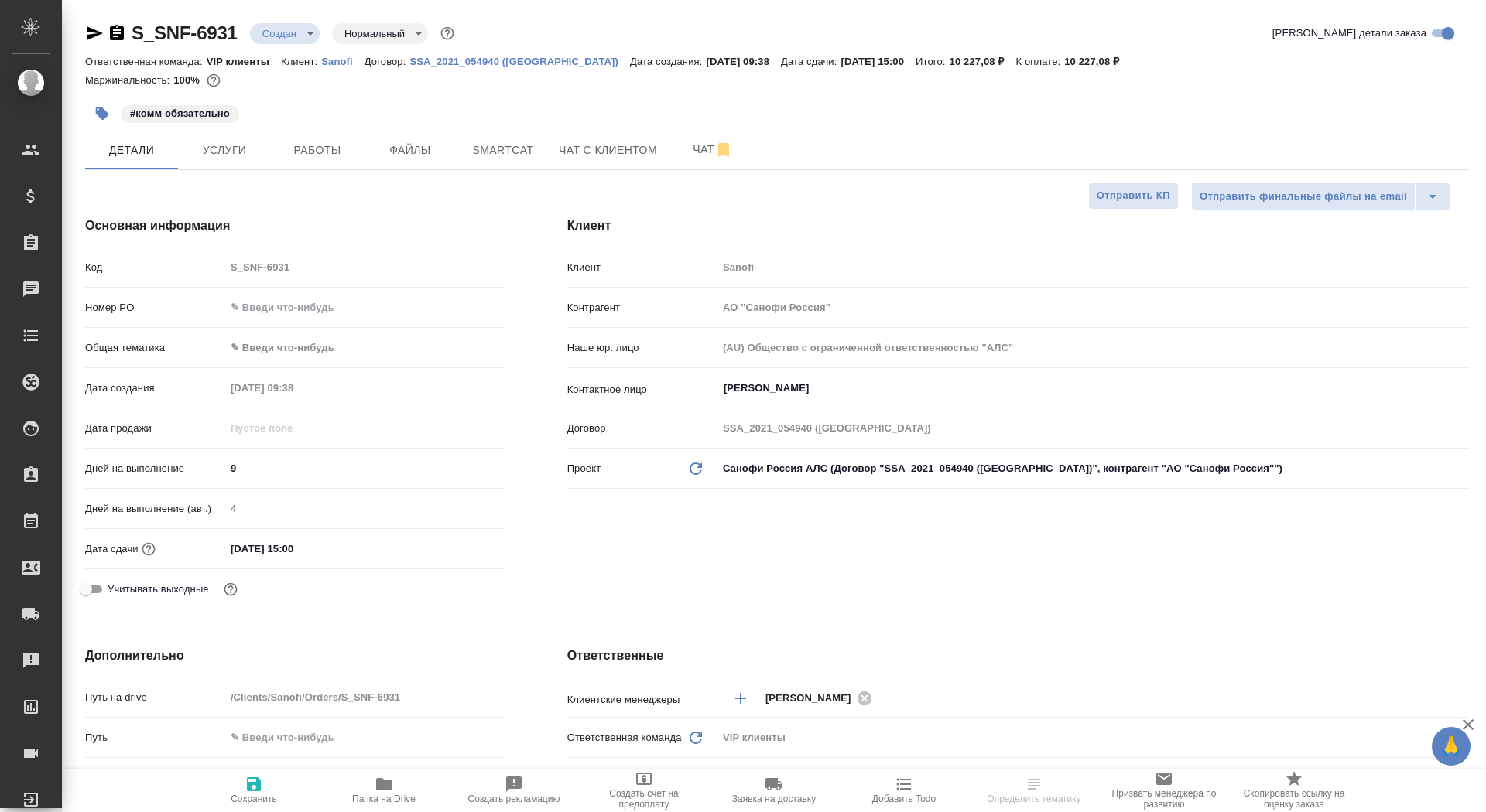
type textarea "x"
type input "[PERSON_NAME]"
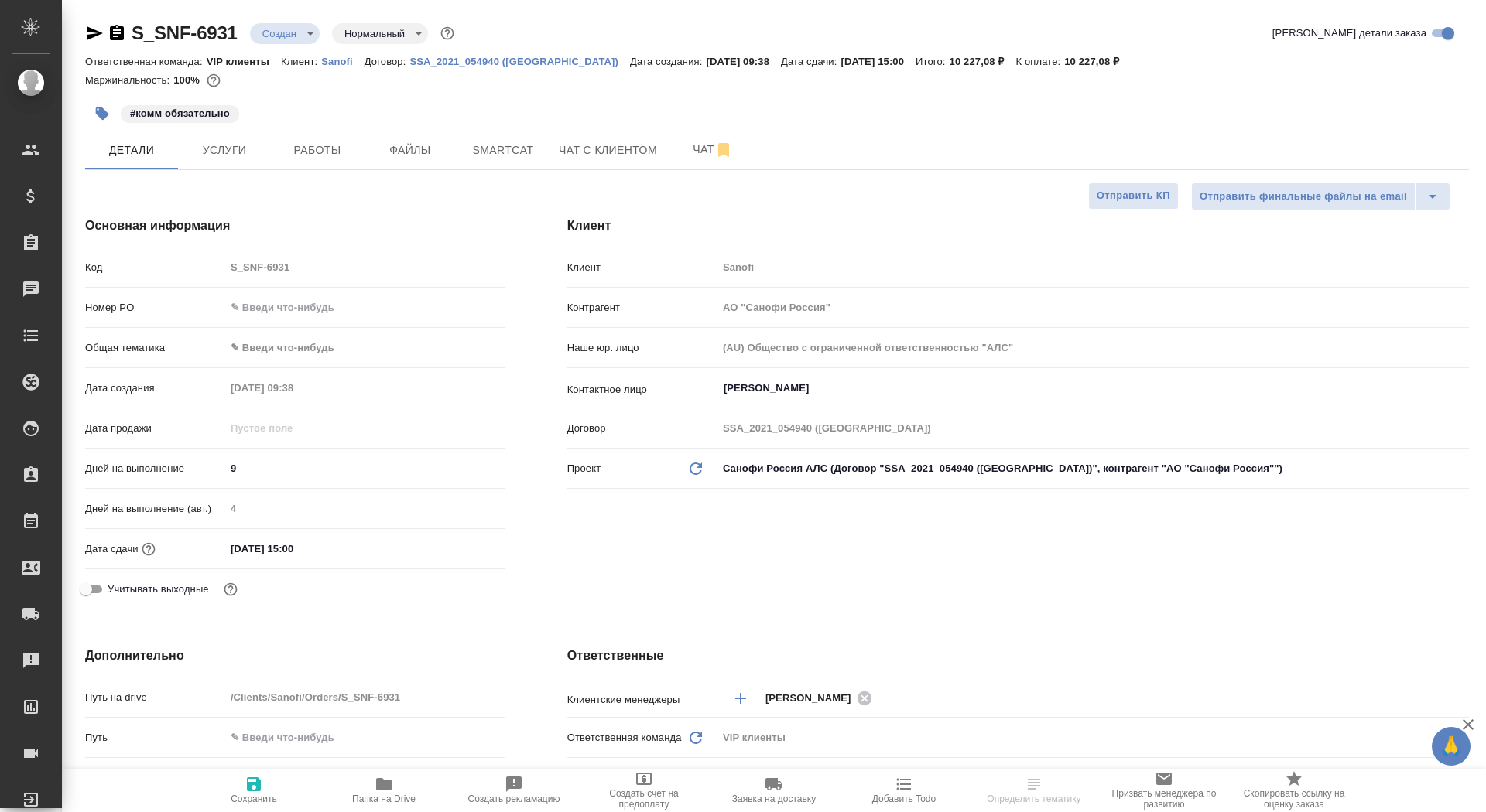
type textarea "x"
click at [1143, 201] on span "Отправить КП" at bounding box center [1133, 196] width 73 height 18
type textarea "x"
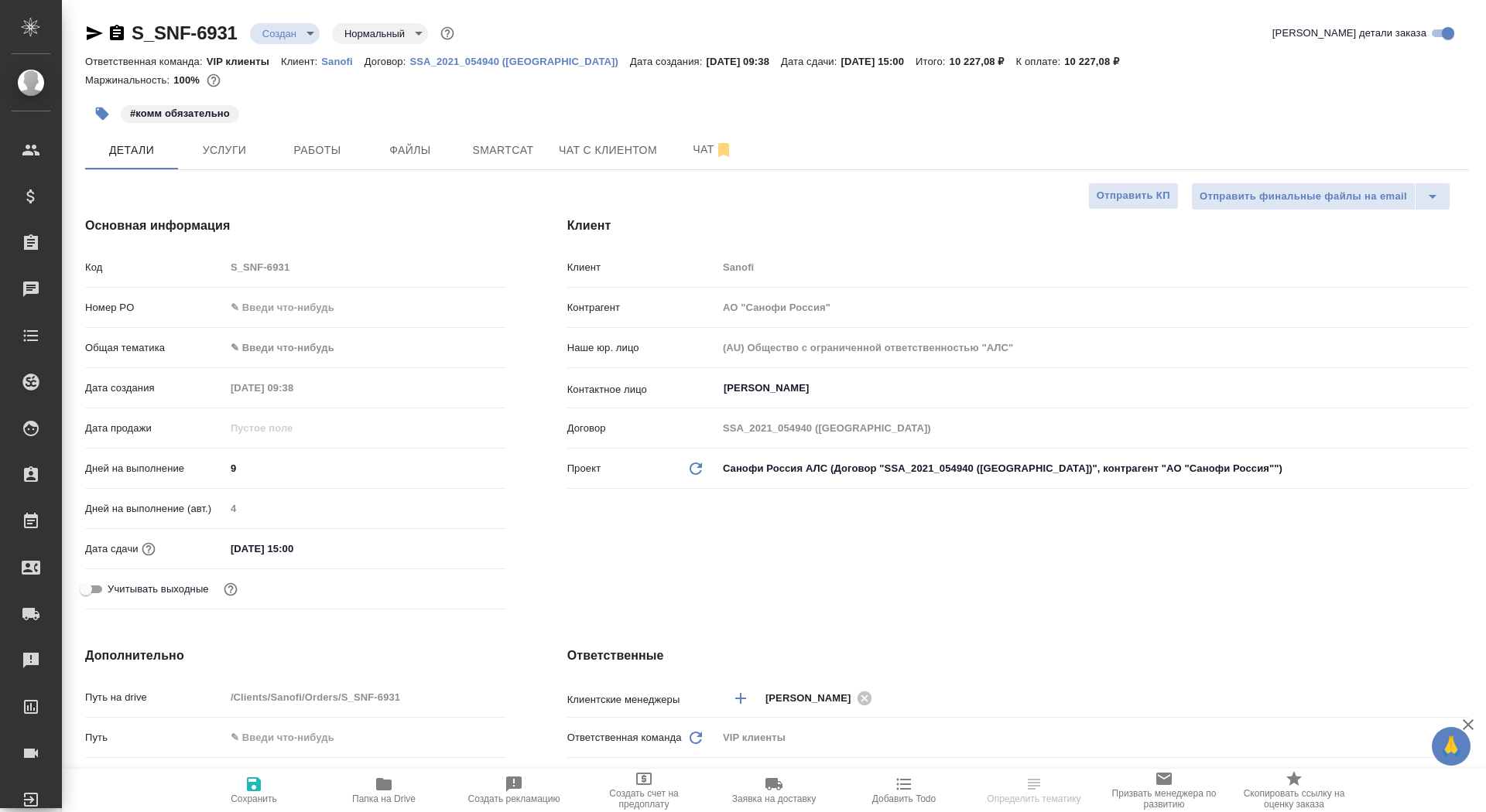
type textarea "x"
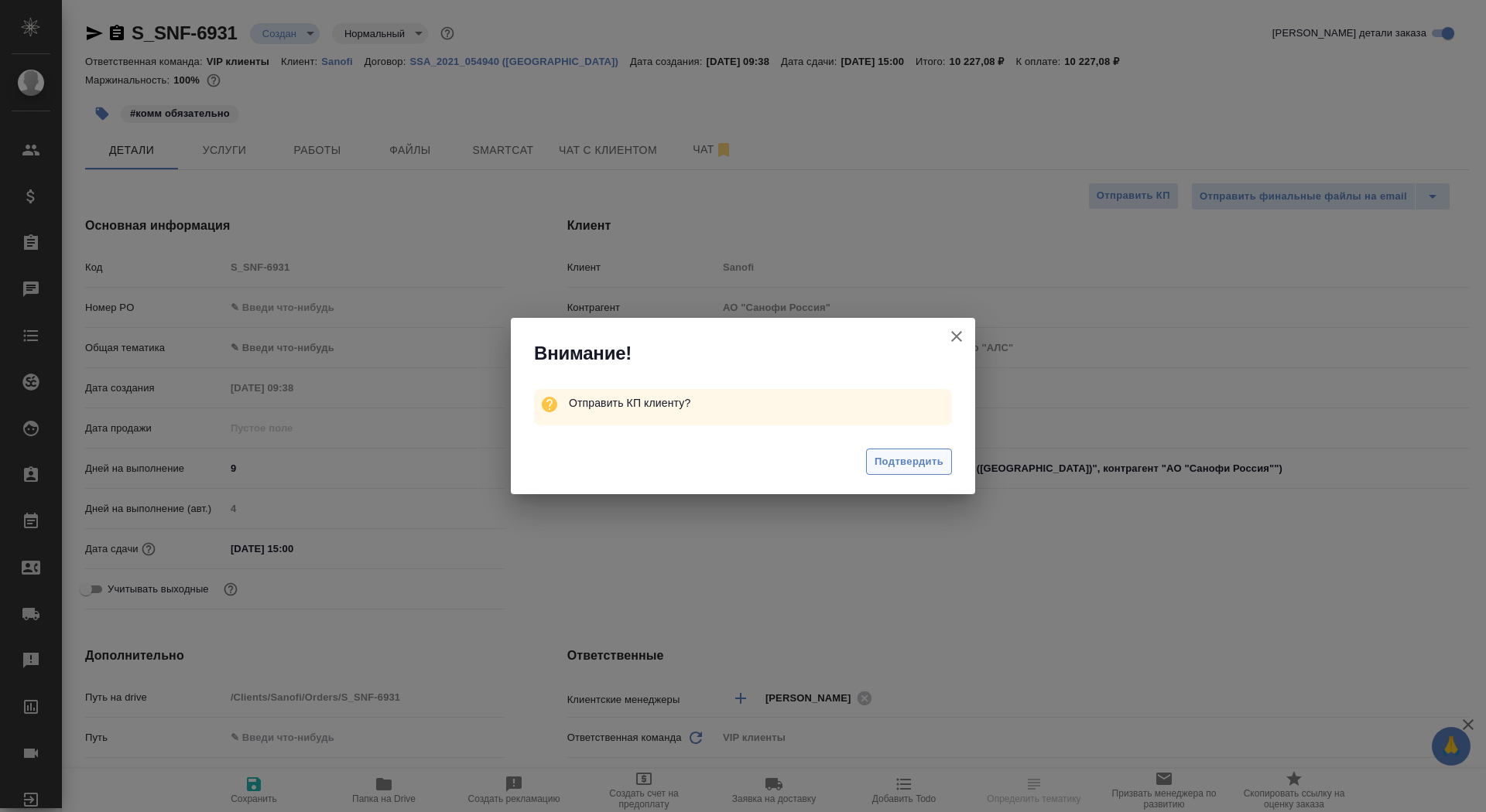
click at [917, 461] on span "Подтвердить" at bounding box center [909, 462] width 69 height 18
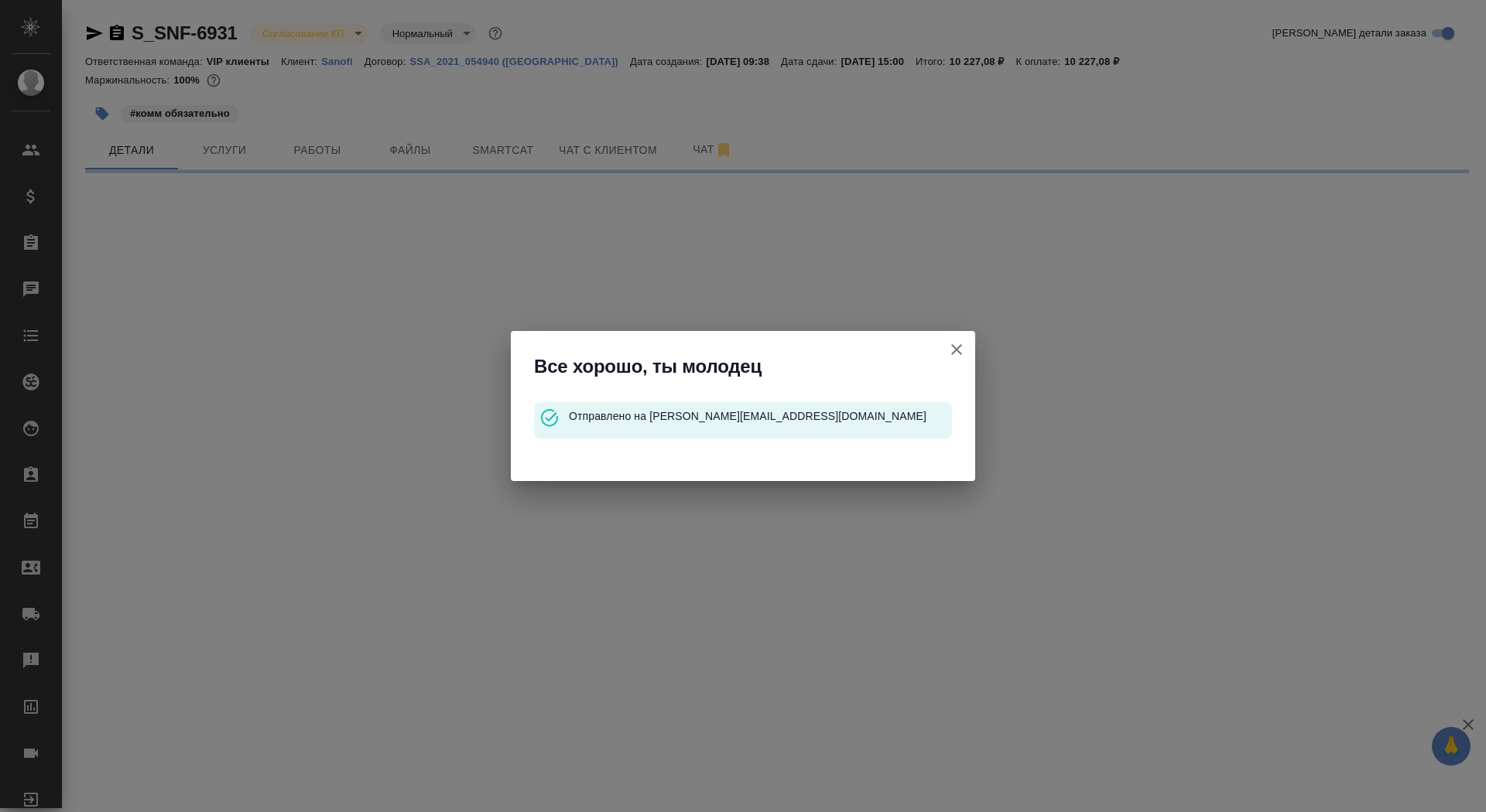
select select "RU"
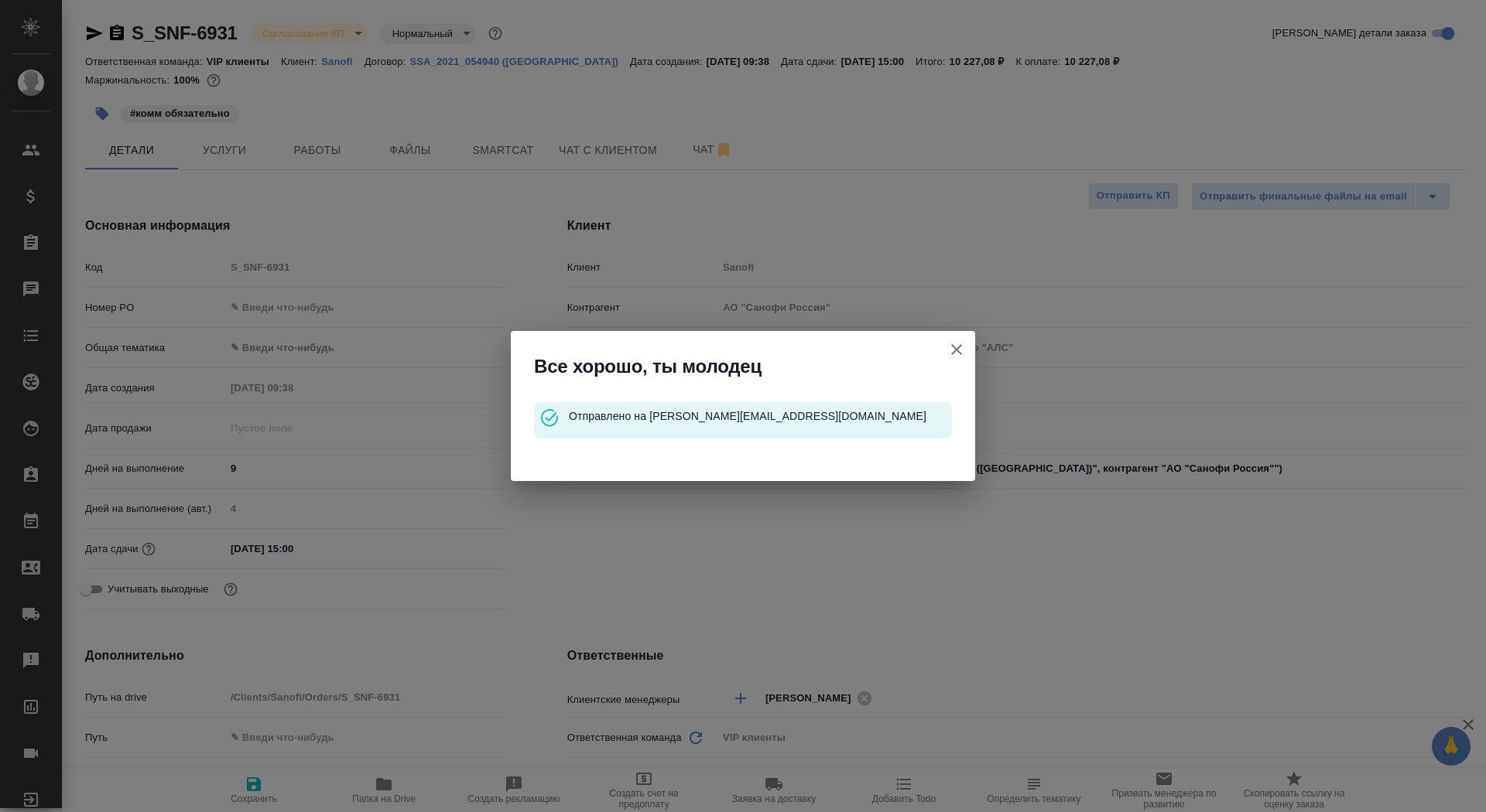
click at [956, 352] on icon "button" at bounding box center [956, 349] width 19 height 19
type textarea "x"
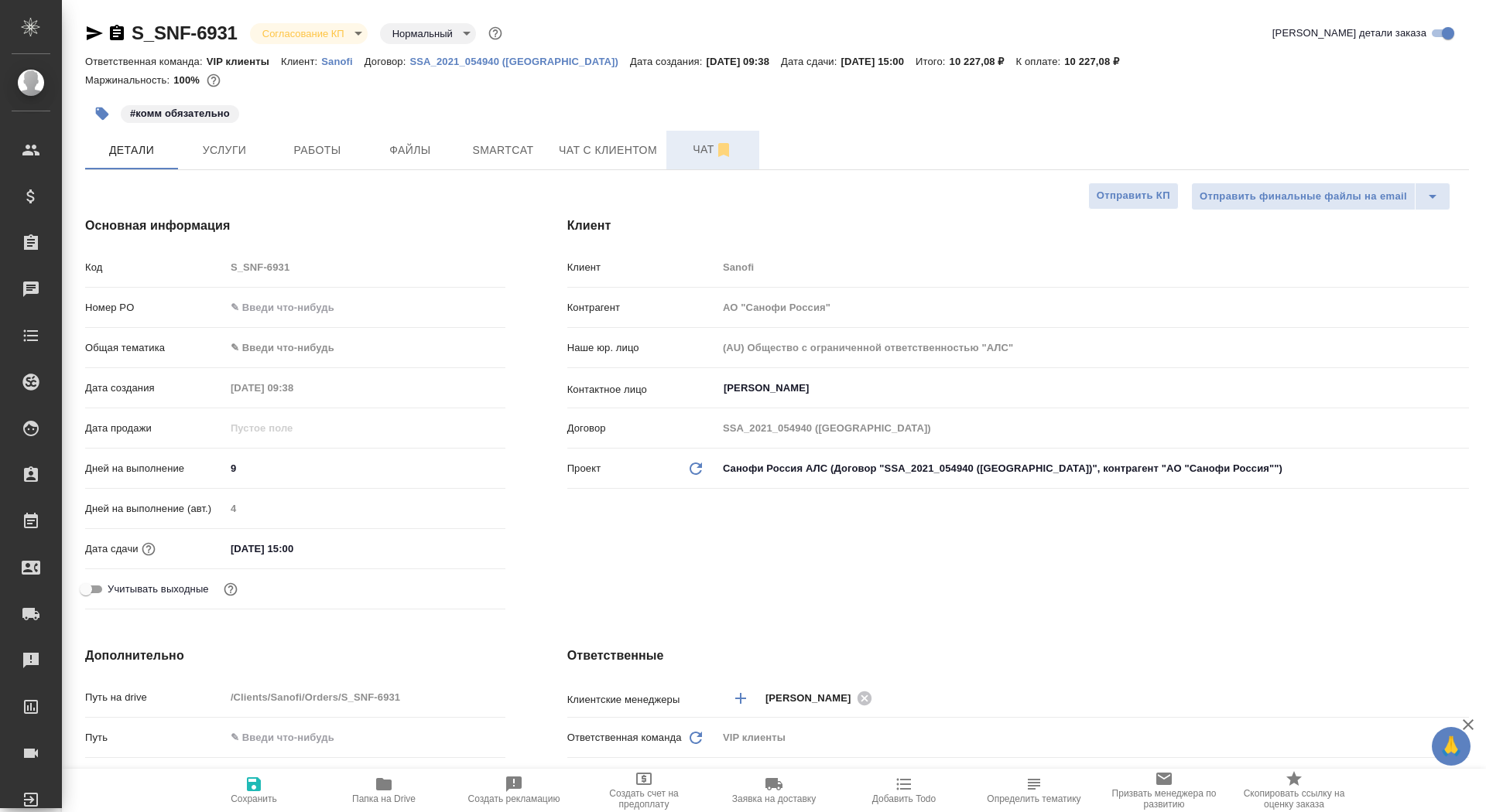
click at [681, 160] on button "Чат" at bounding box center [712, 150] width 93 height 39
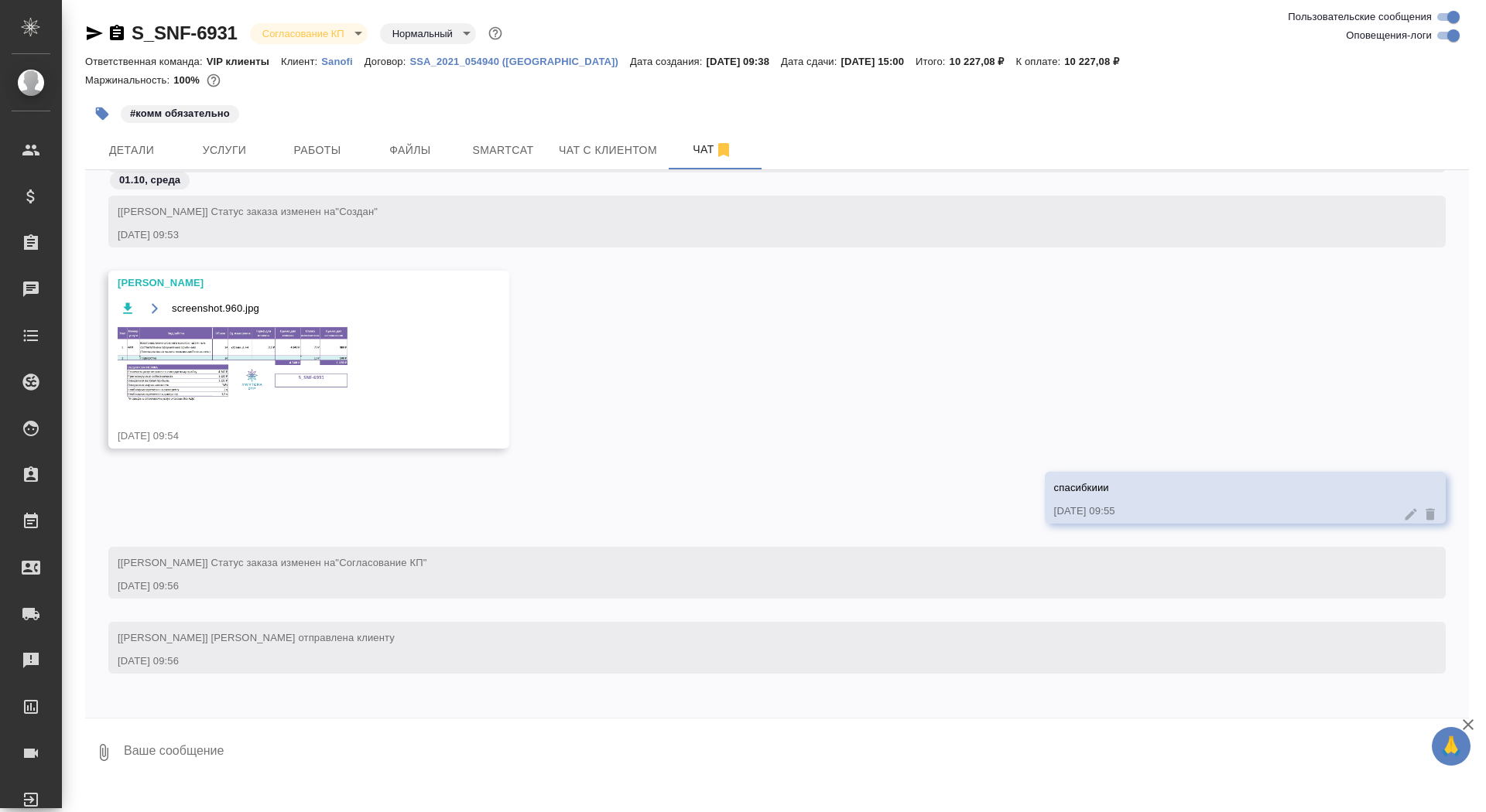
scroll to position [1358, 0]
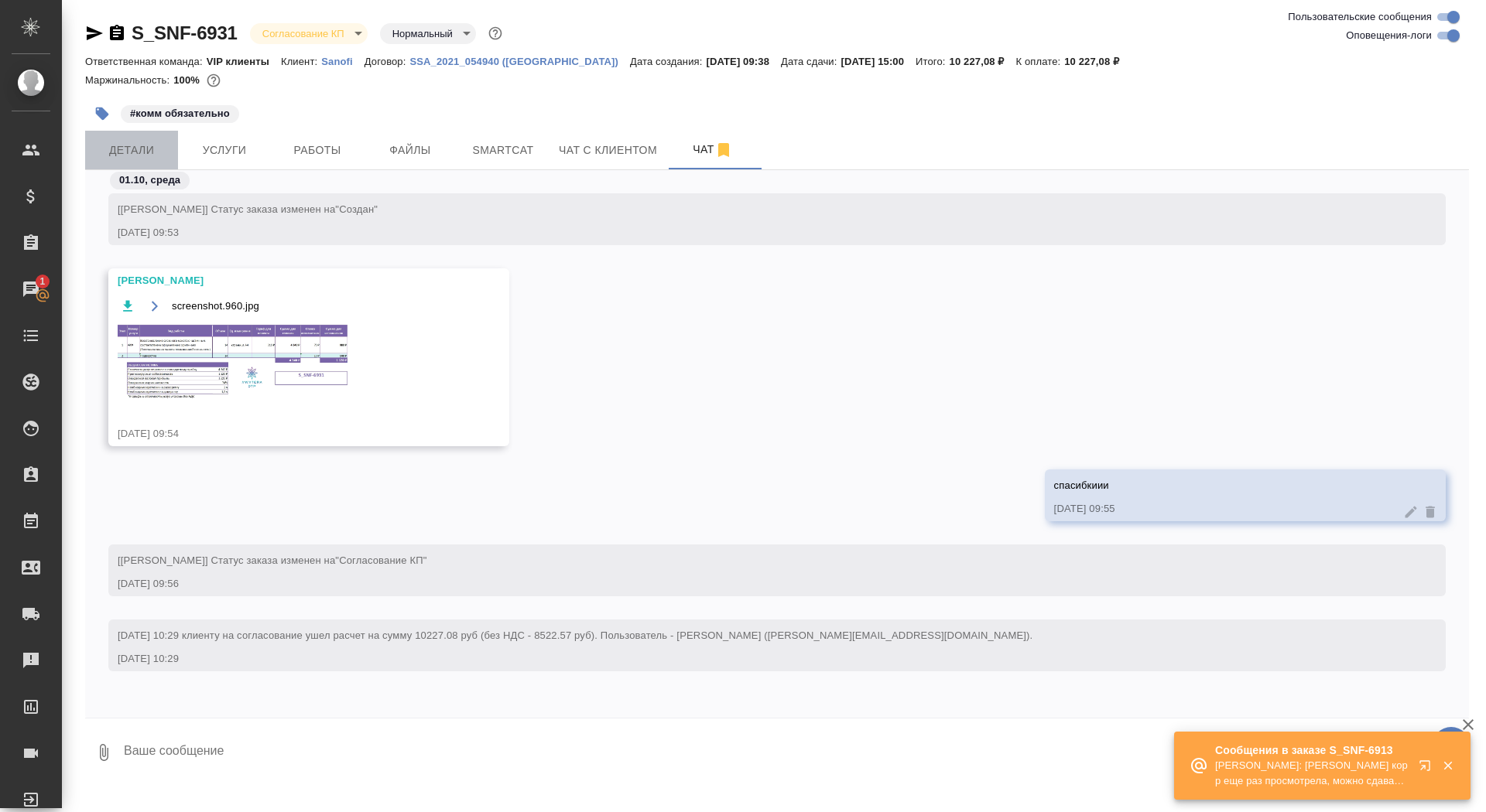
click at [142, 143] on span "Детали" at bounding box center [132, 150] width 74 height 20
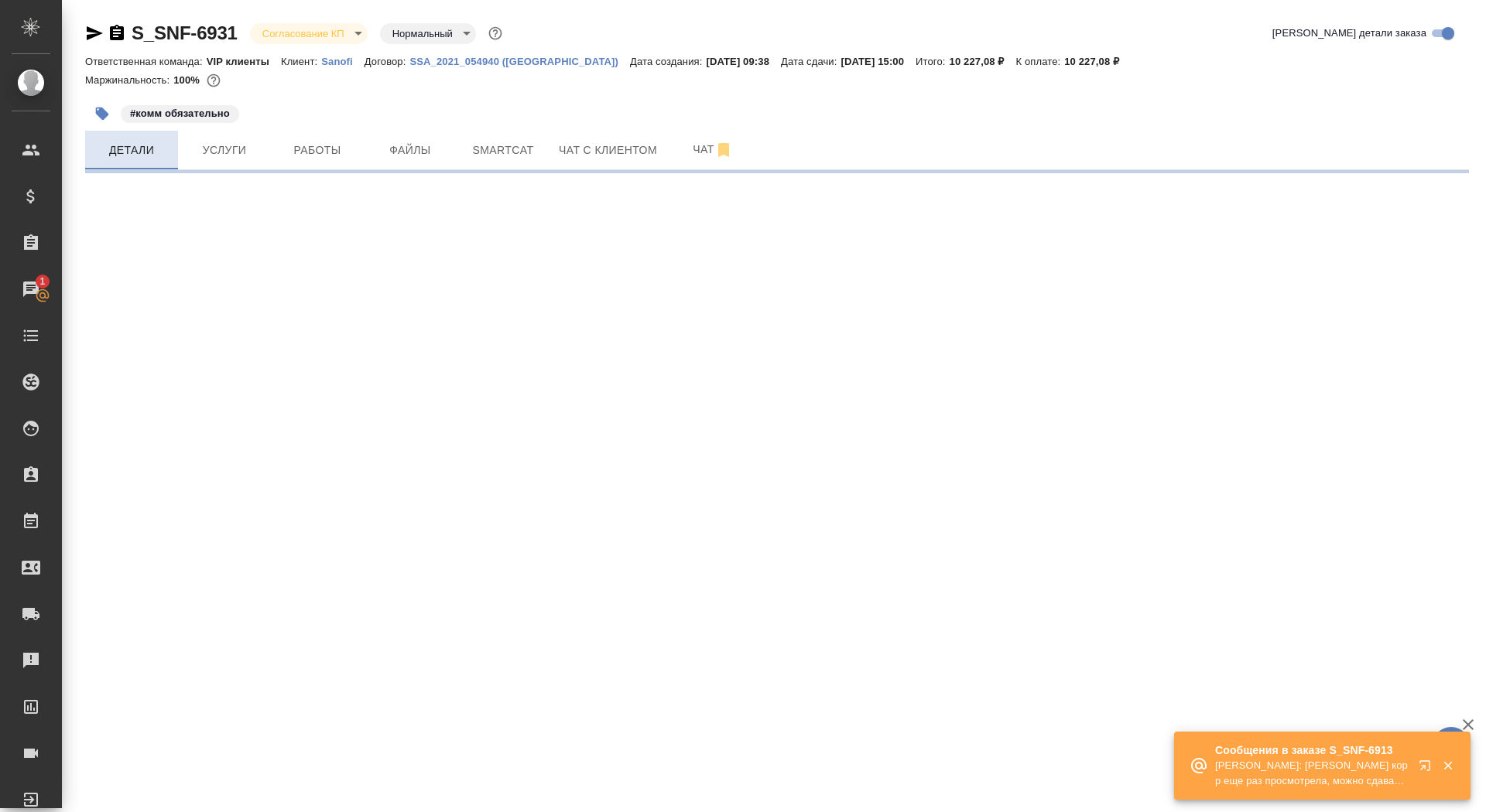
select select "RU"
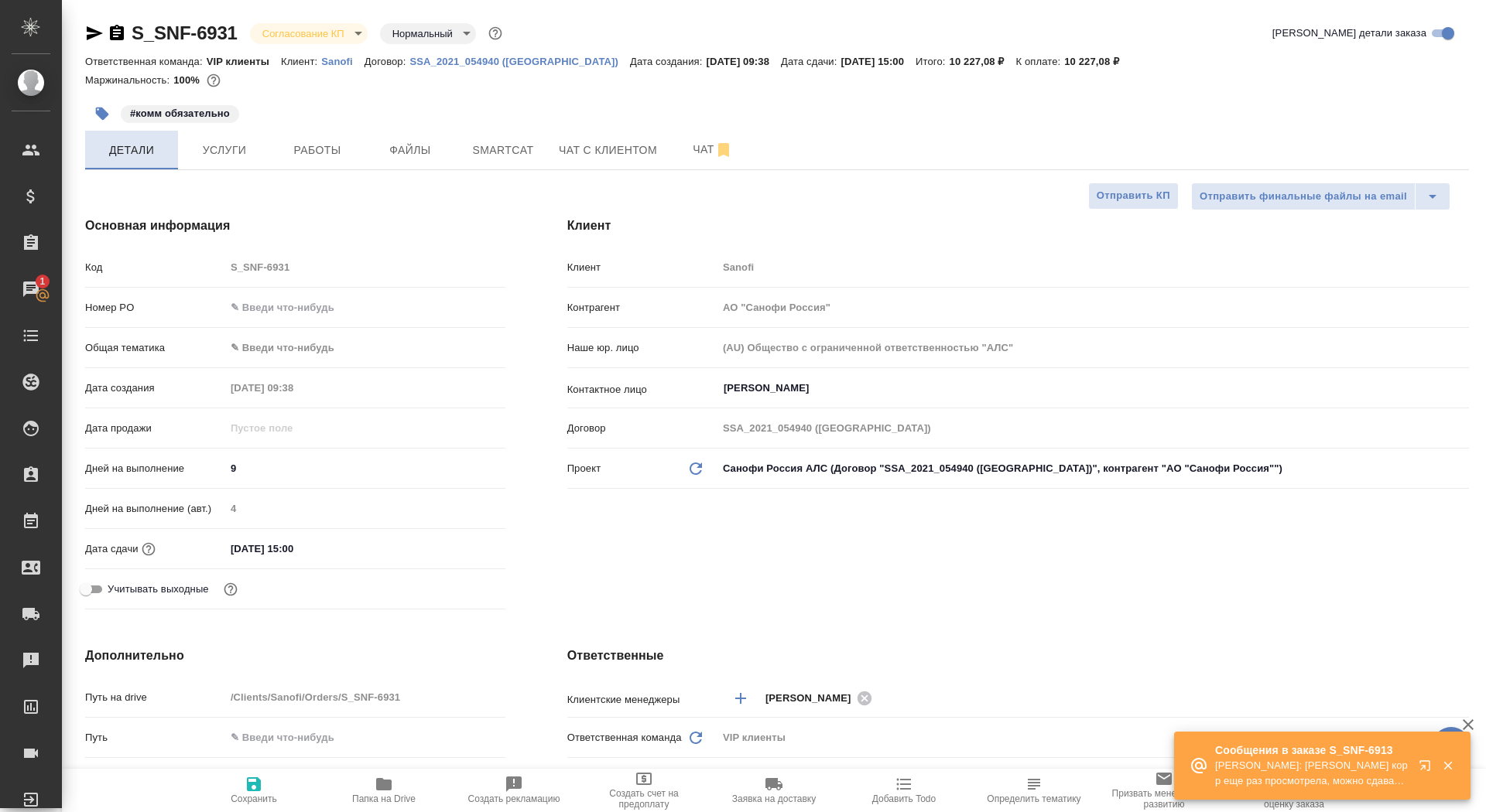
type textarea "x"
click at [291, 304] on input "text" at bounding box center [365, 307] width 280 height 22
paste input "E005881016"
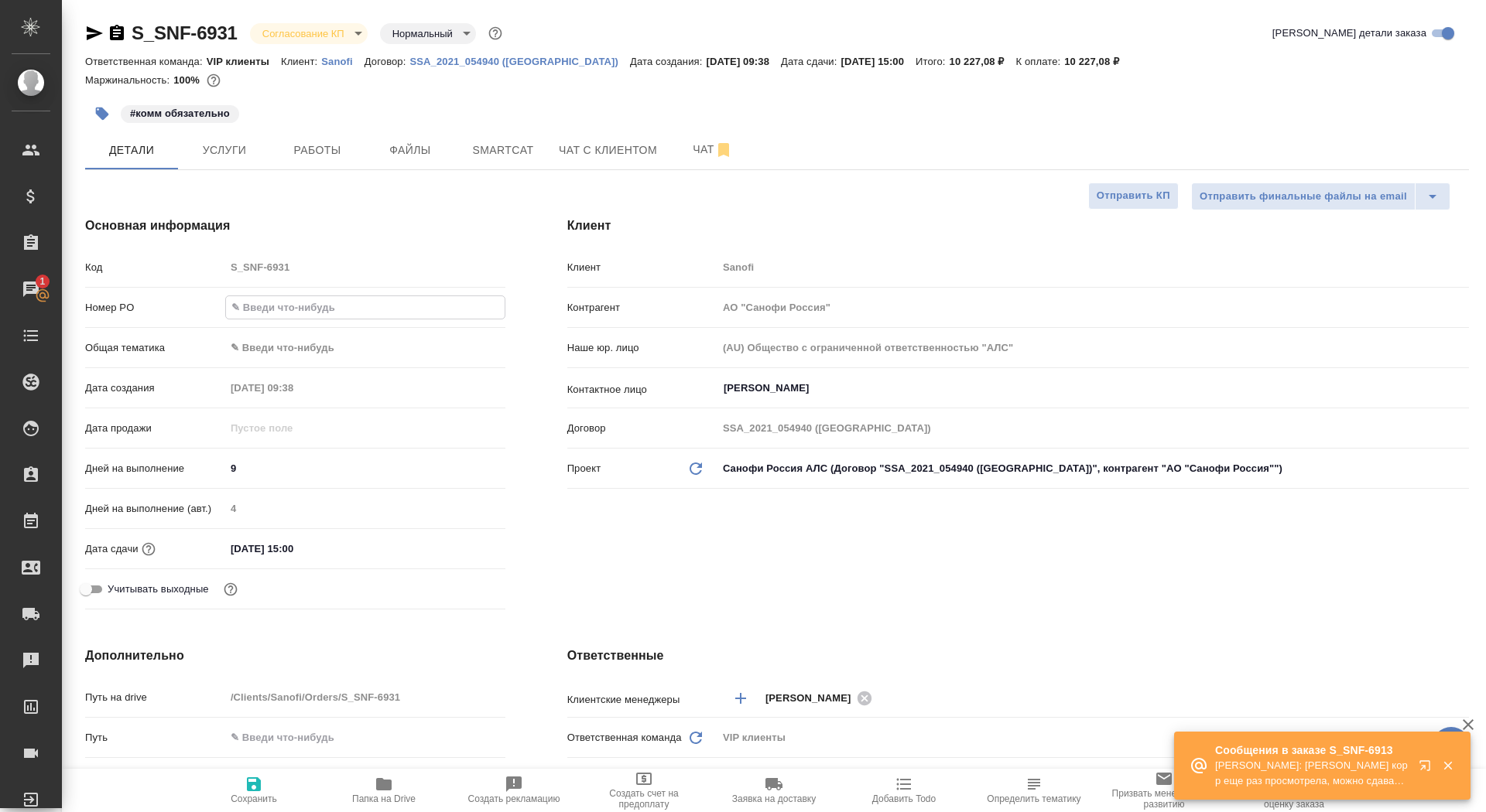
type input "E005881016"
type textarea "x"
type input "E005881016"
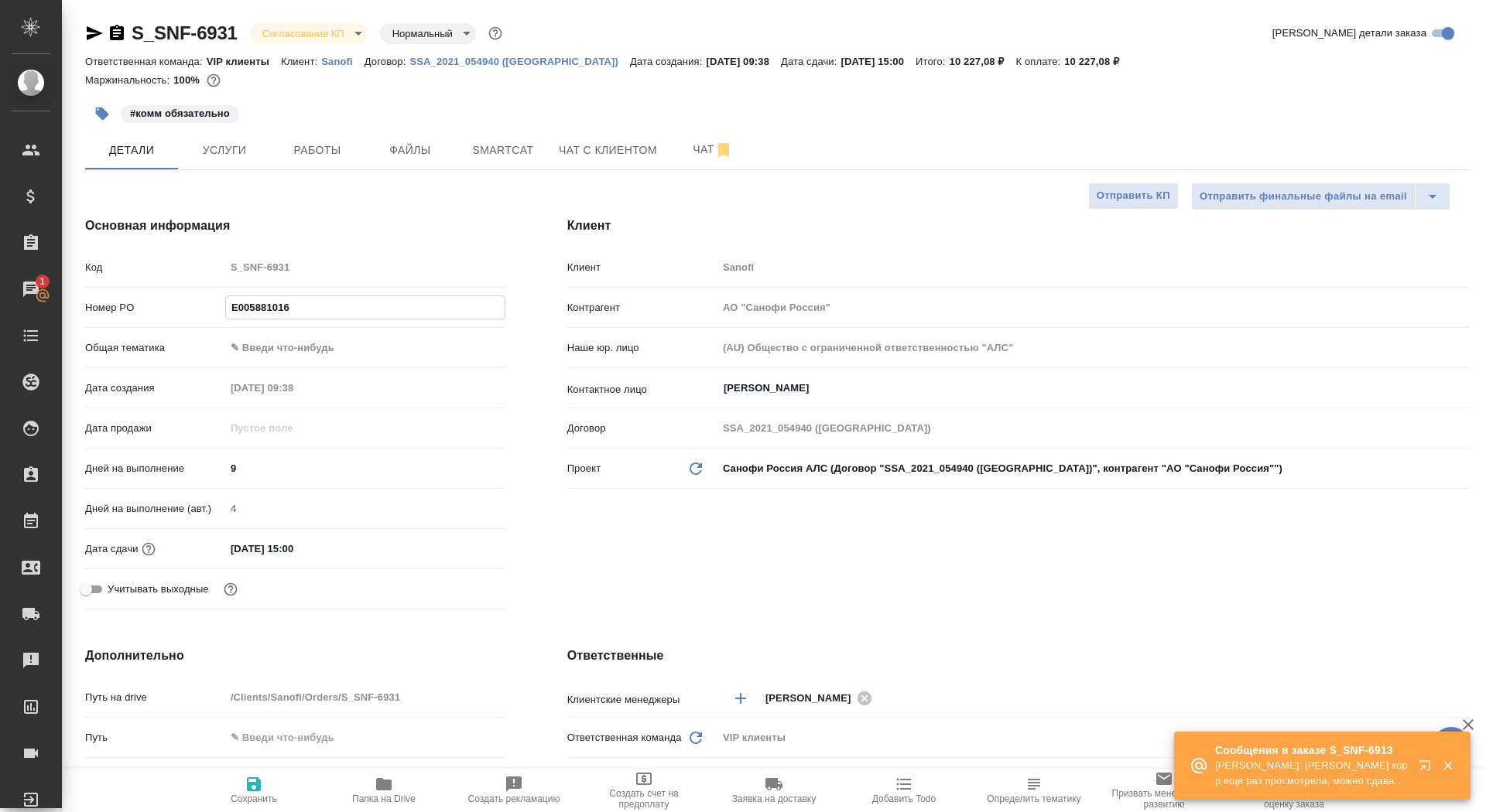
click at [278, 802] on span "Сохранить" at bounding box center [254, 790] width 111 height 29
type textarea "x"
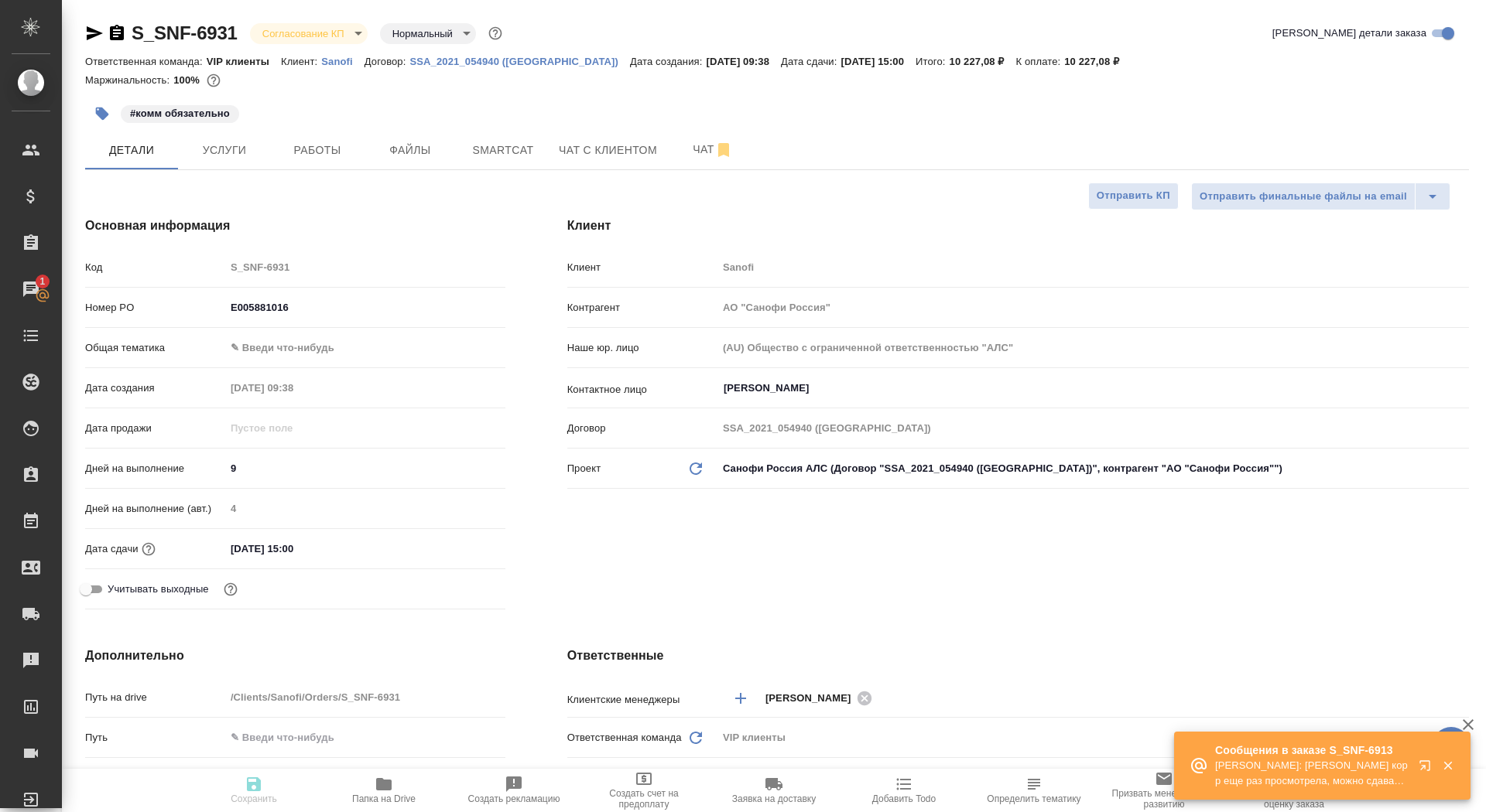
type textarea "x"
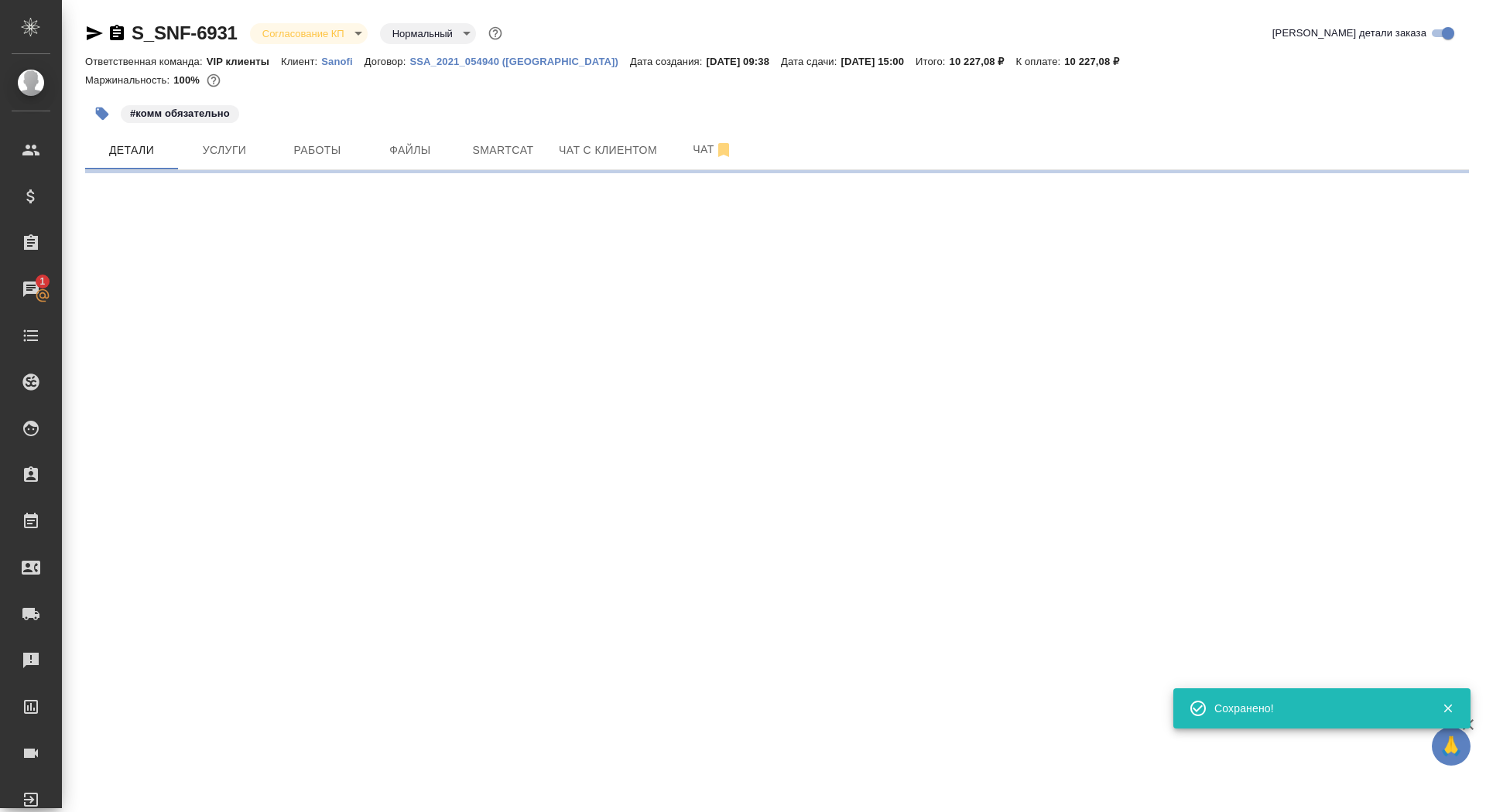
select select "RU"
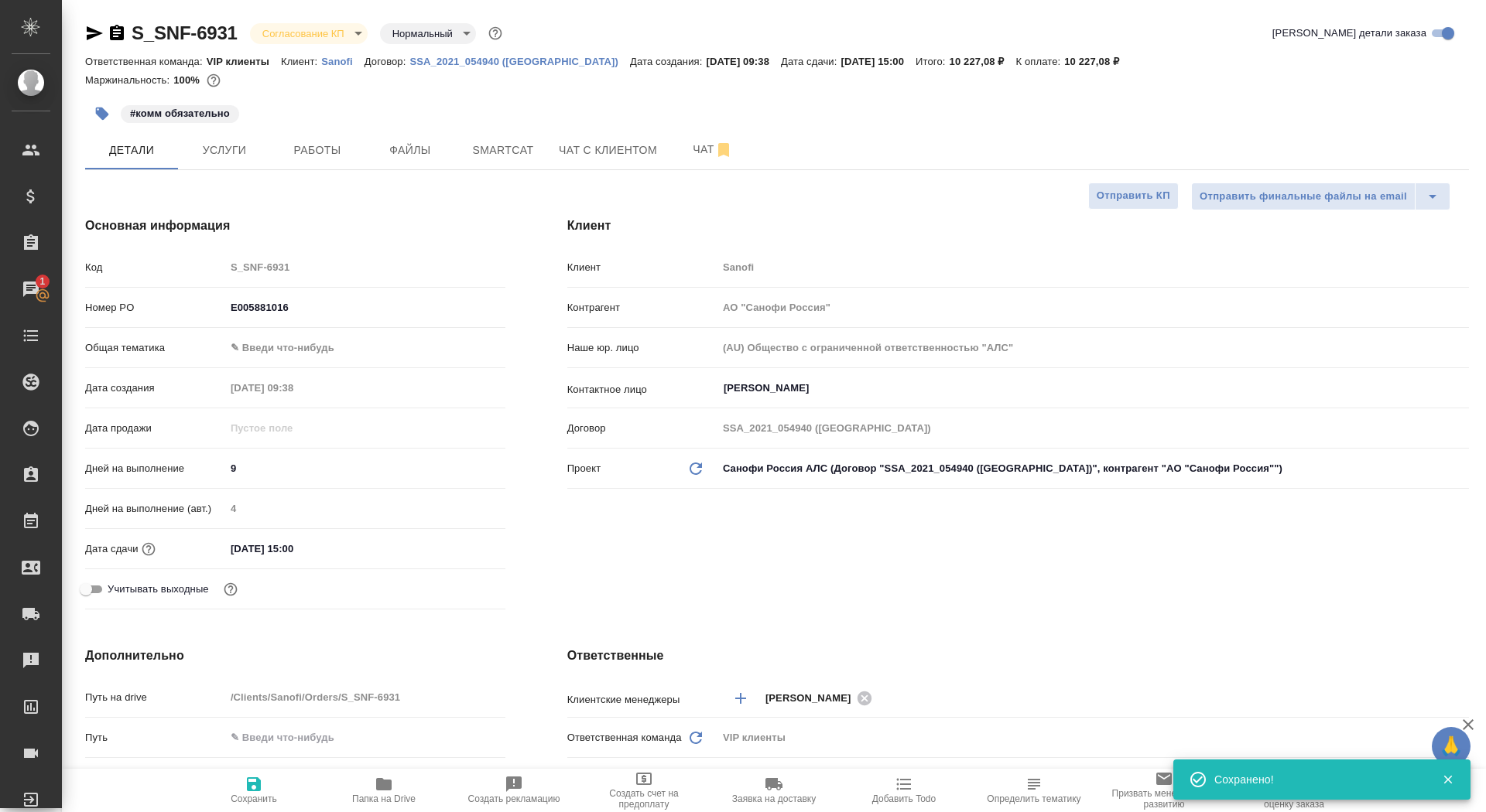
type textarea "x"
click at [263, 801] on span "Сохранить" at bounding box center [254, 798] width 47 height 11
type textarea "x"
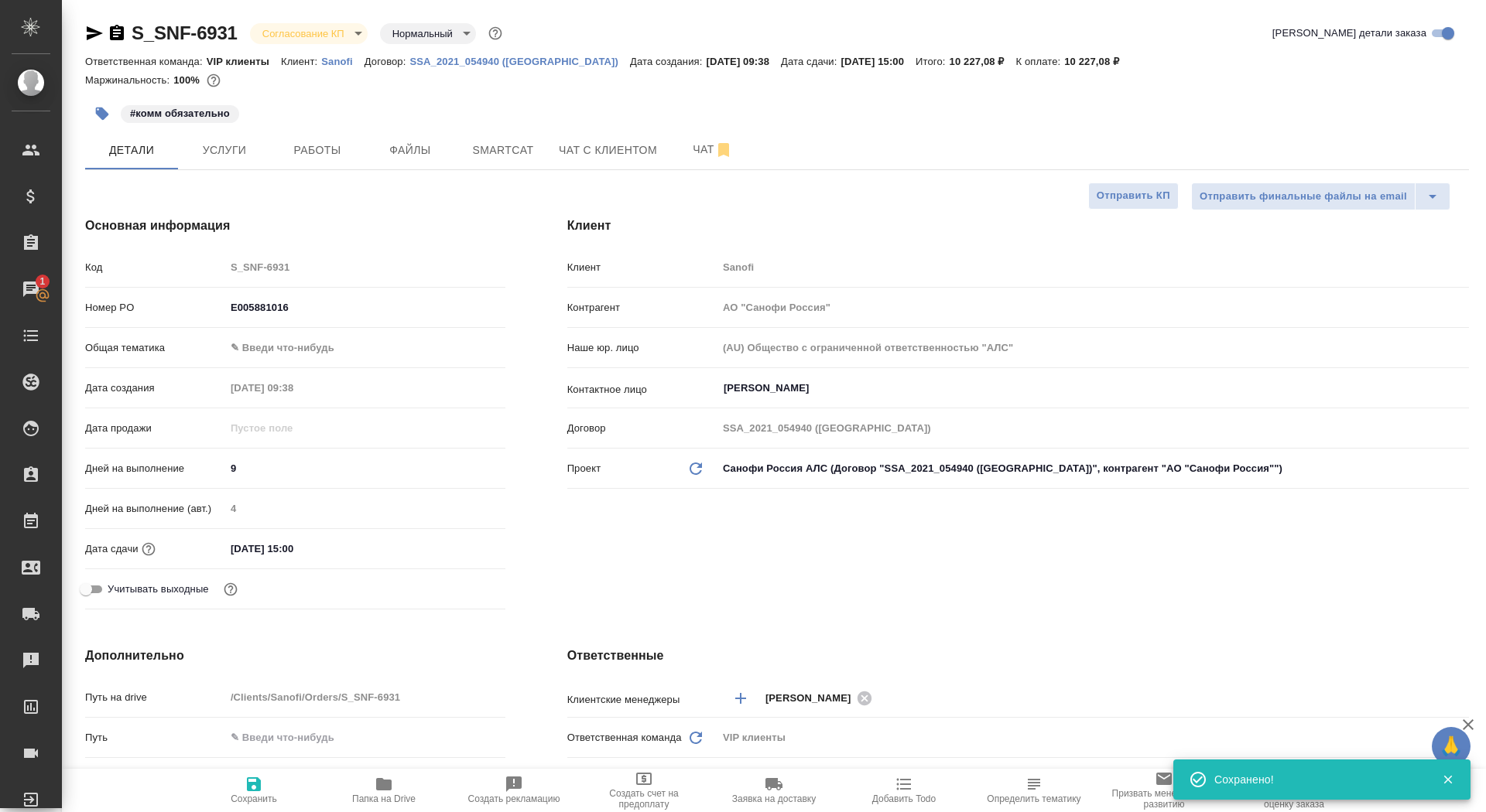
type textarea "x"
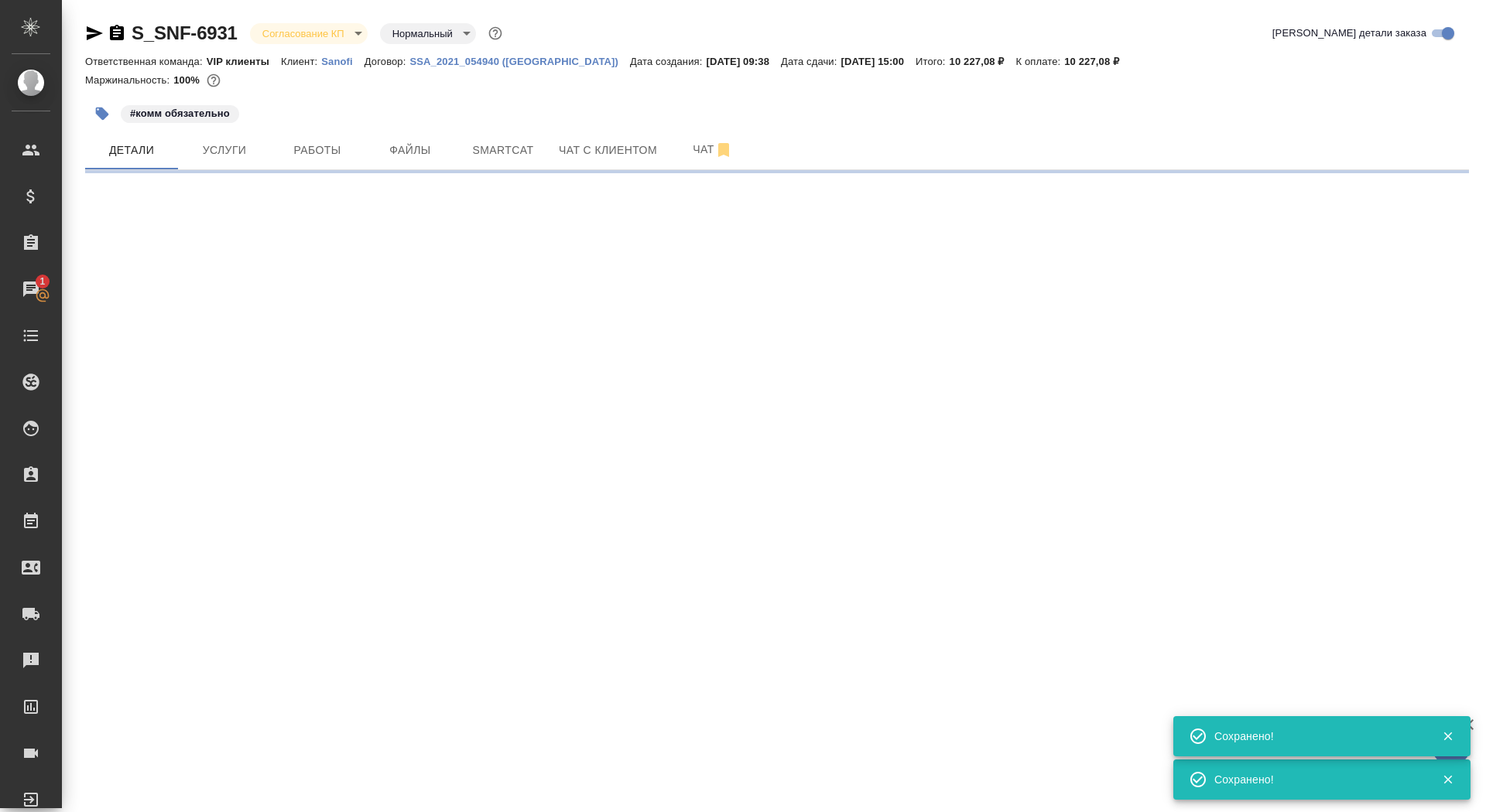
click at [313, 33] on body "🙏 .cls-1 fill:#fff; AWATERA Saydasheva Dilyara Клиенты Спецификации Заказы 1 Ча…" at bounding box center [743, 406] width 1486 height 812
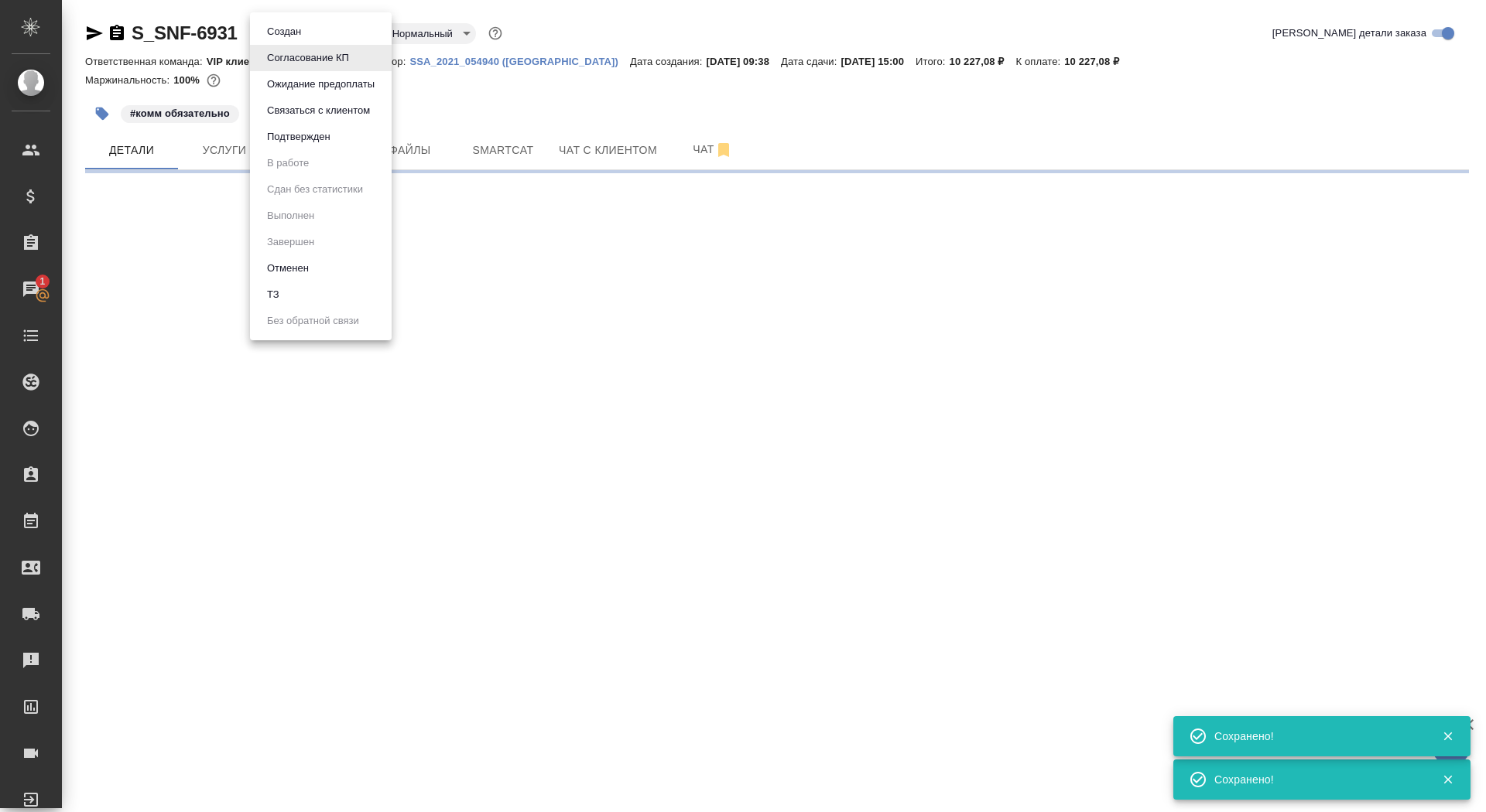
select select "RU"
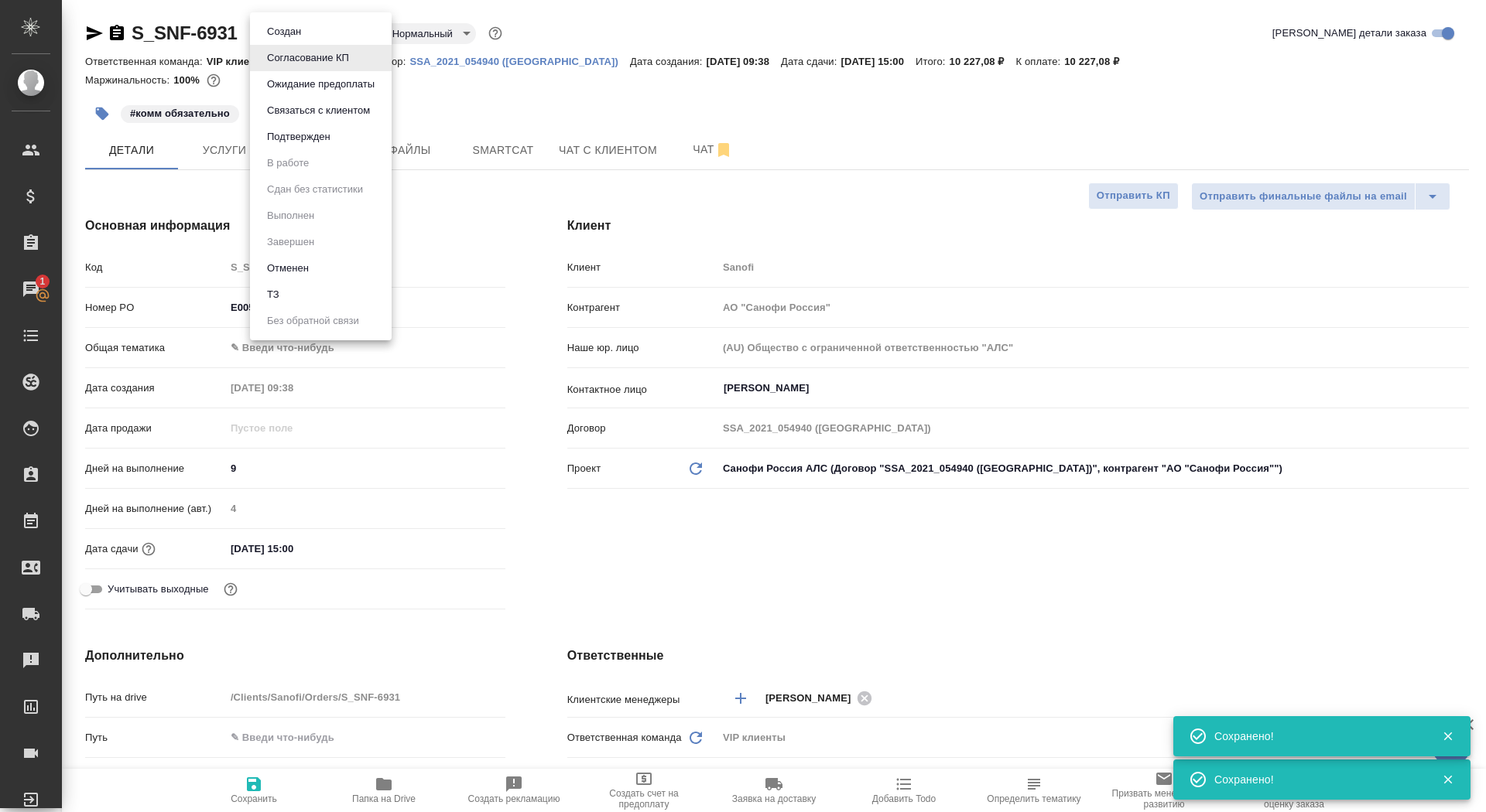
type textarea "x"
click at [308, 135] on button "Подтвержден" at bounding box center [299, 137] width 73 height 17
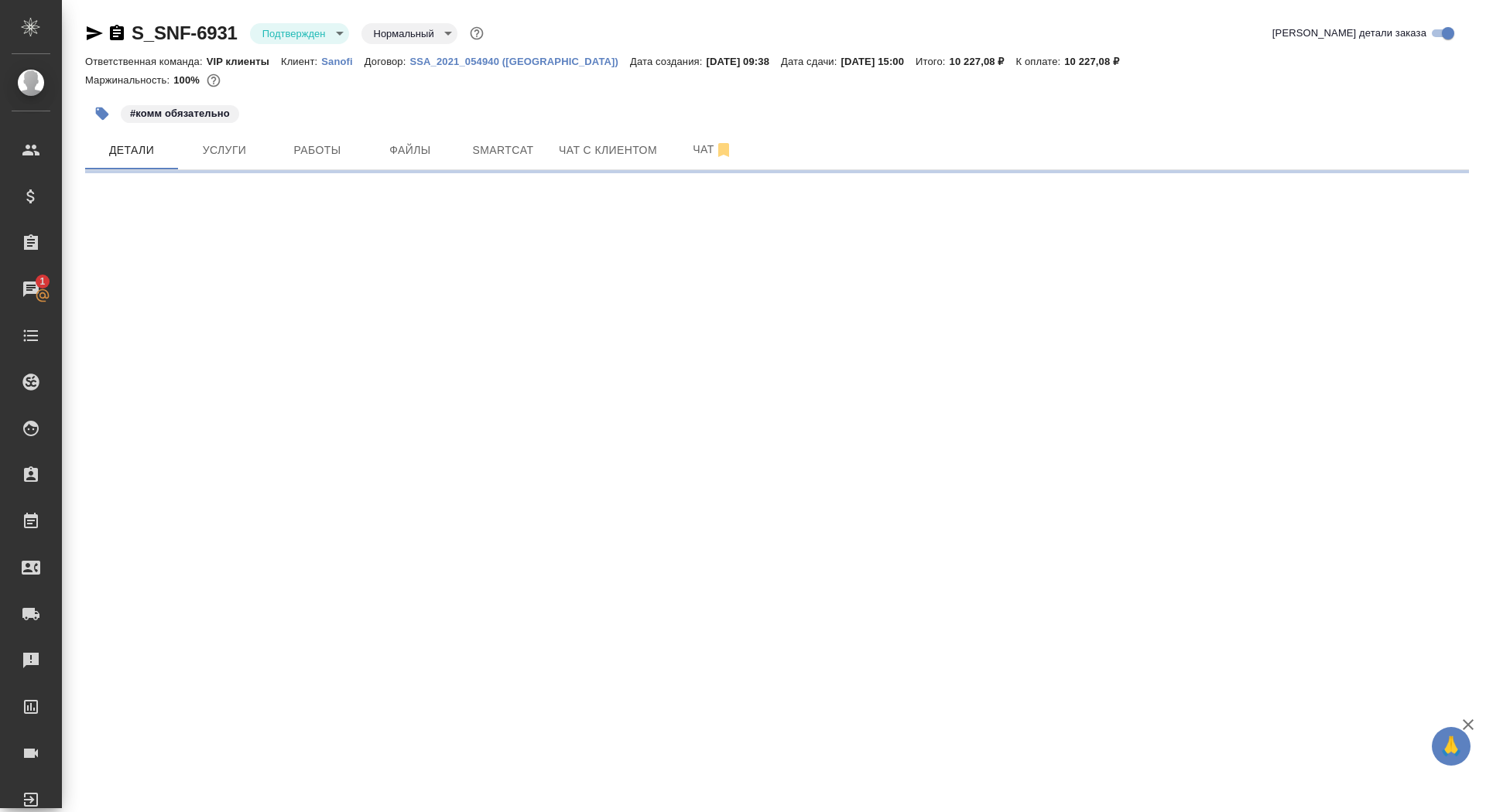
select select "RU"
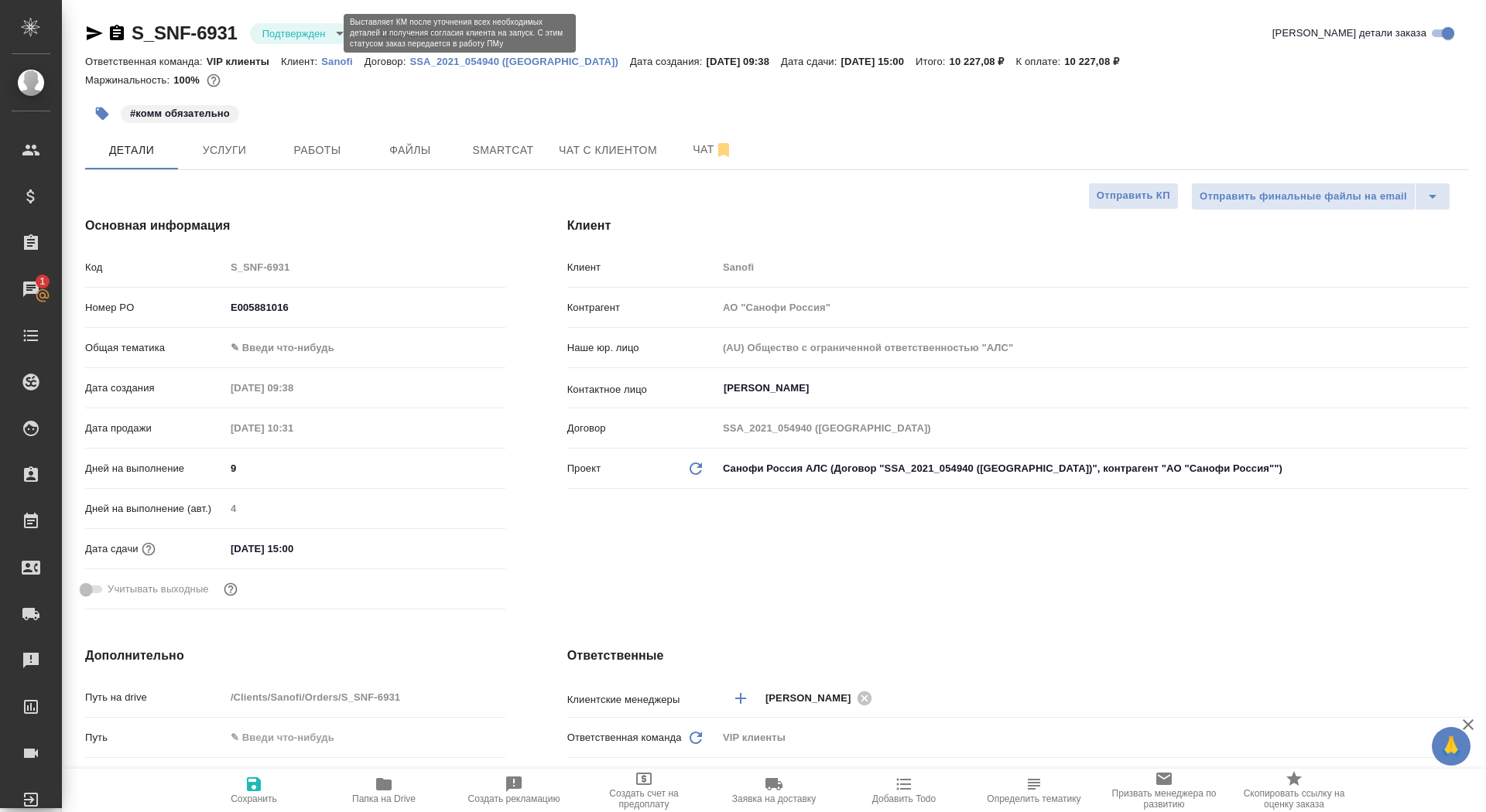
type textarea "x"
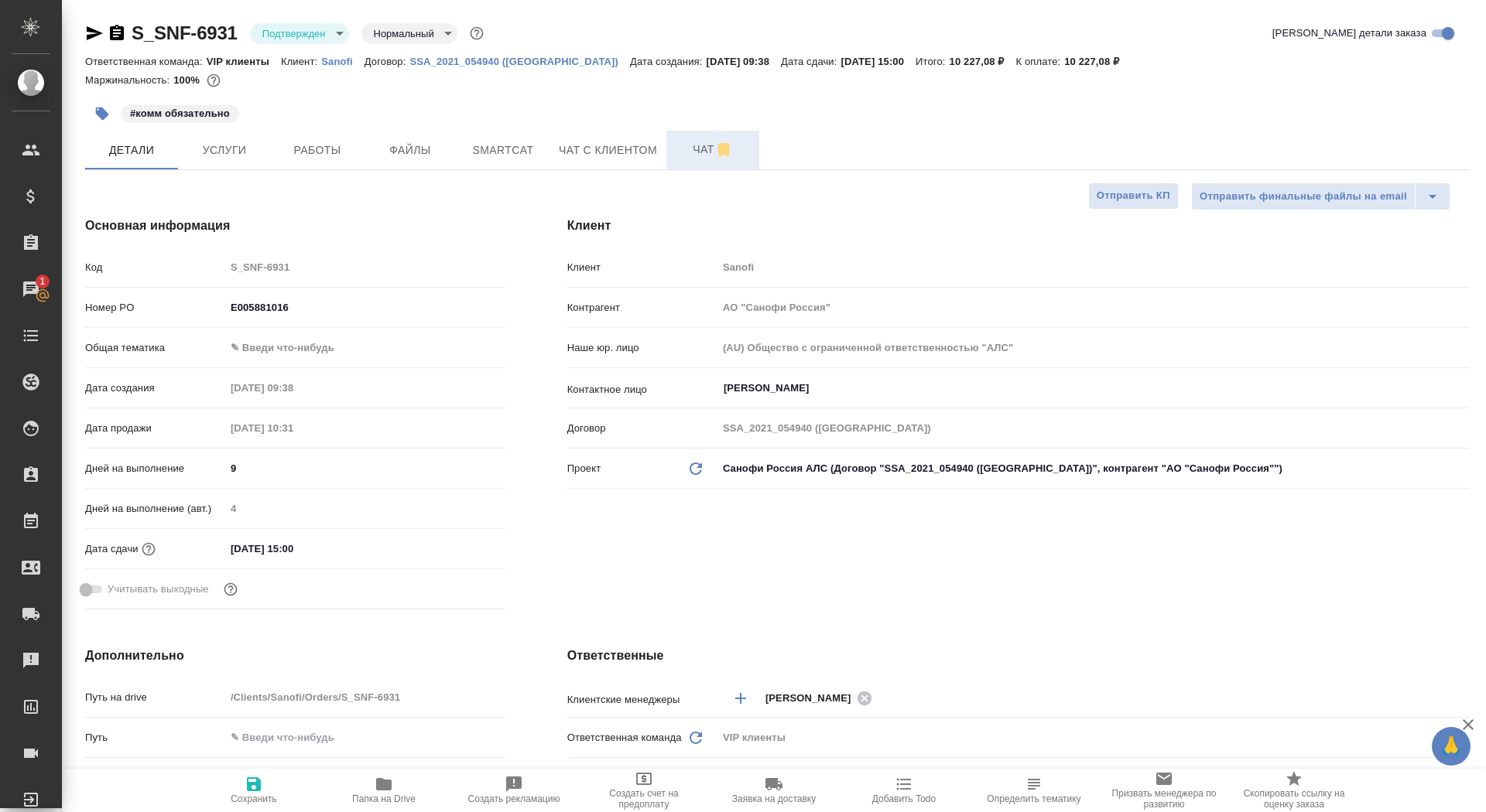
click at [685, 147] on span "Чат" at bounding box center [713, 149] width 74 height 20
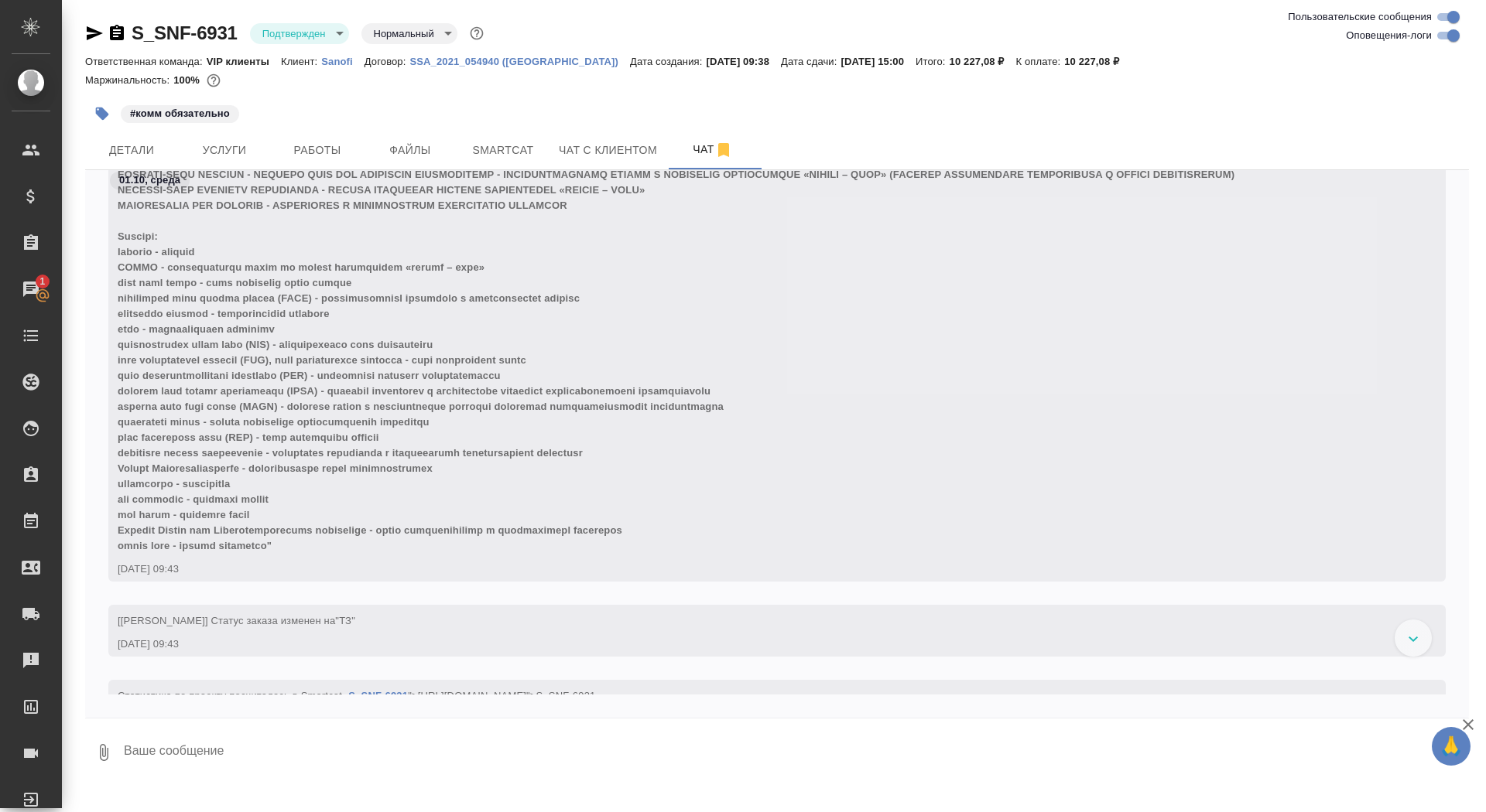
scroll to position [1128, 0]
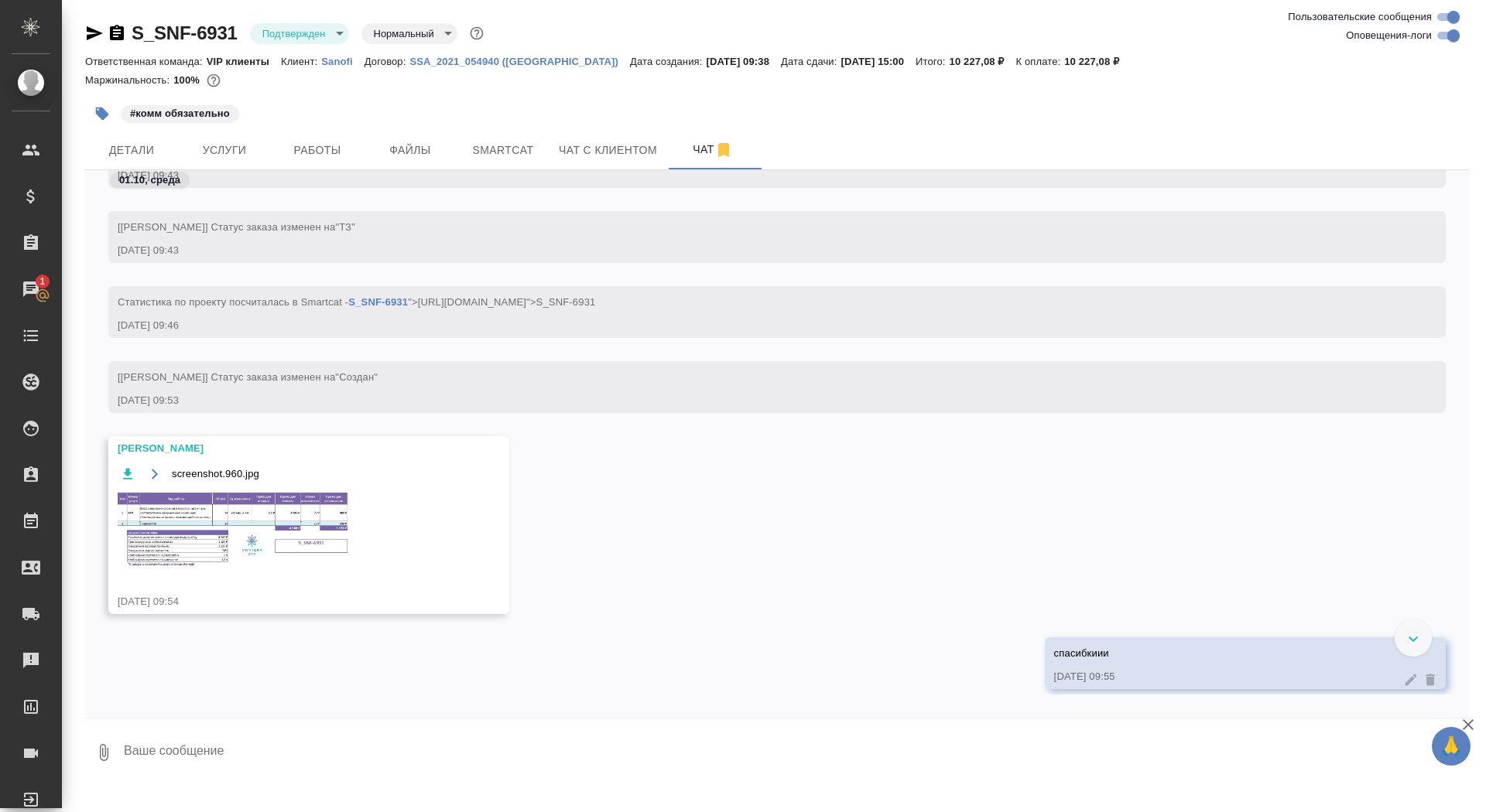
click at [211, 535] on img at bounding box center [233, 529] width 232 height 76
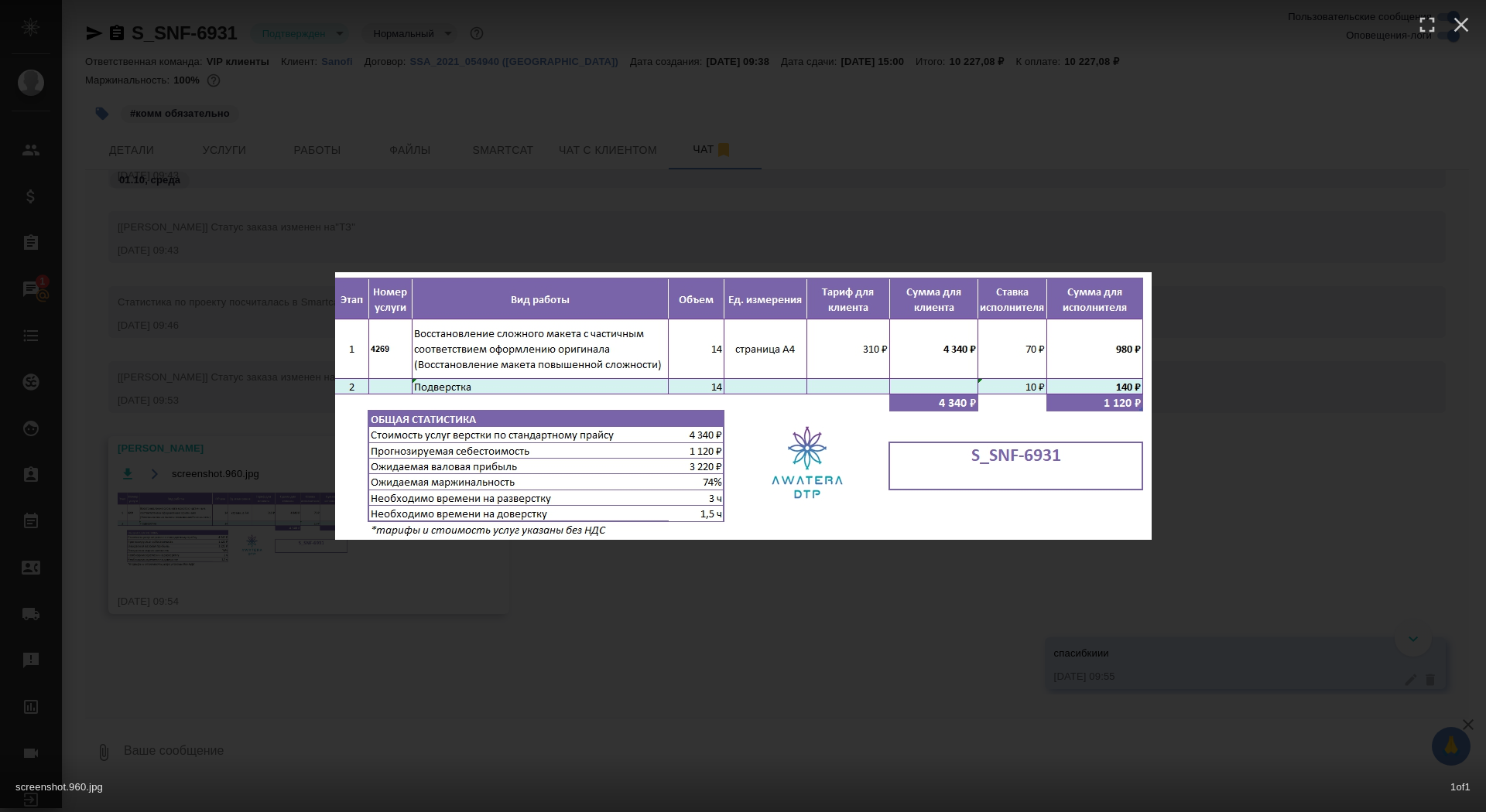
click at [178, 536] on div "screenshot.960.jpg 1 of 1" at bounding box center [743, 406] width 1486 height 812
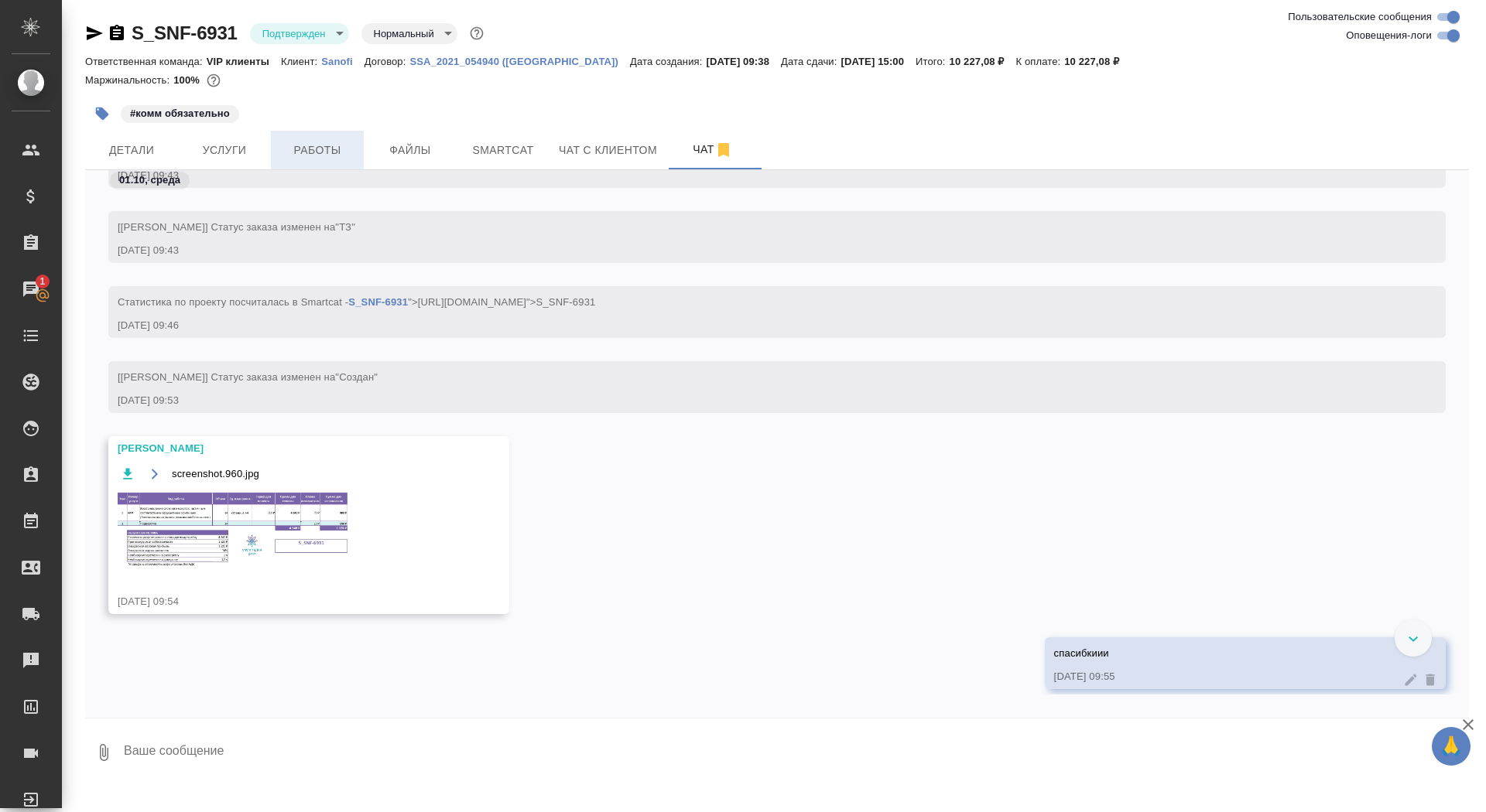
click at [315, 154] on span "Работы" at bounding box center [317, 150] width 74 height 20
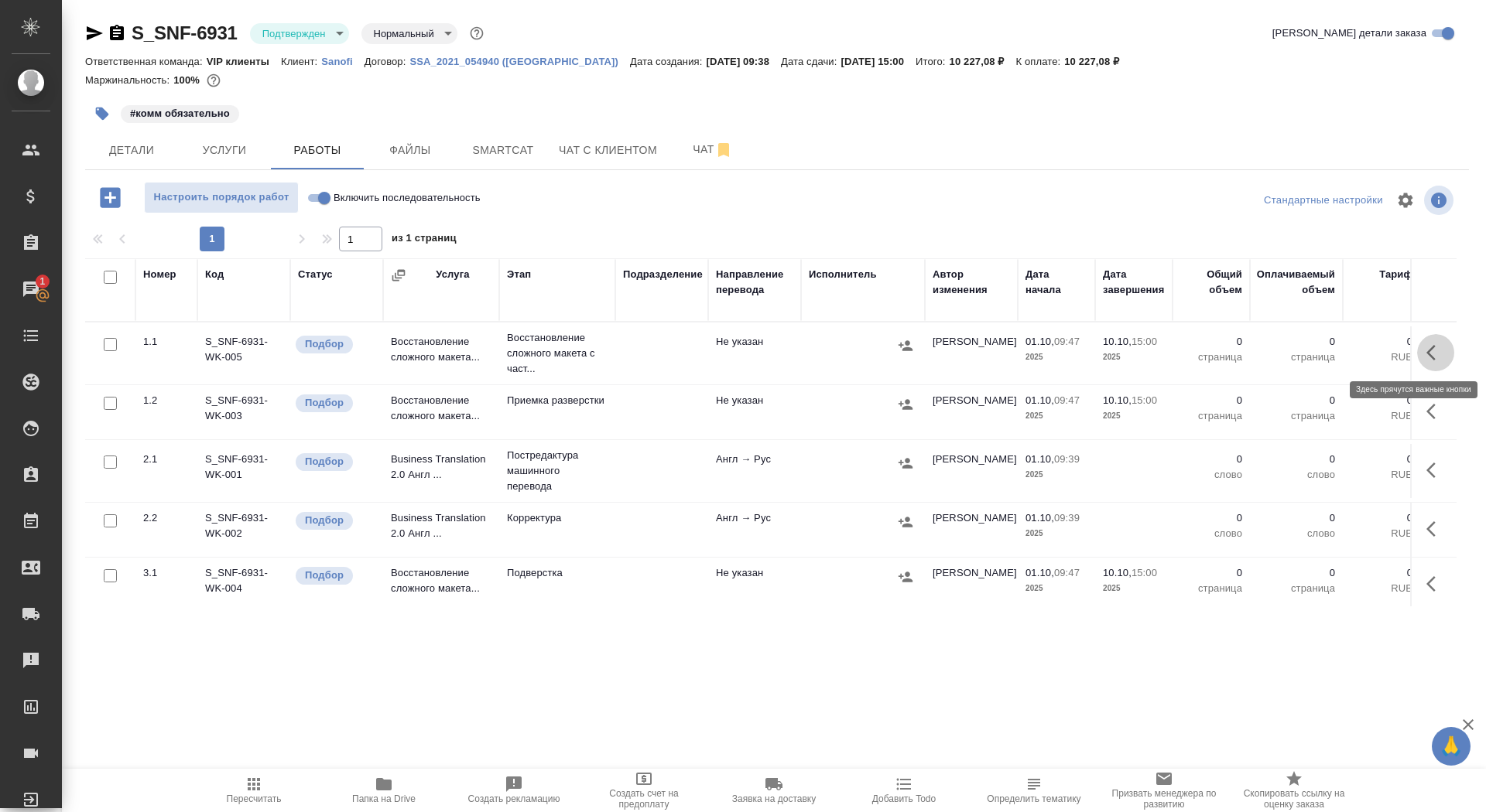
click at [1430, 354] on icon "button" at bounding box center [1435, 352] width 19 height 19
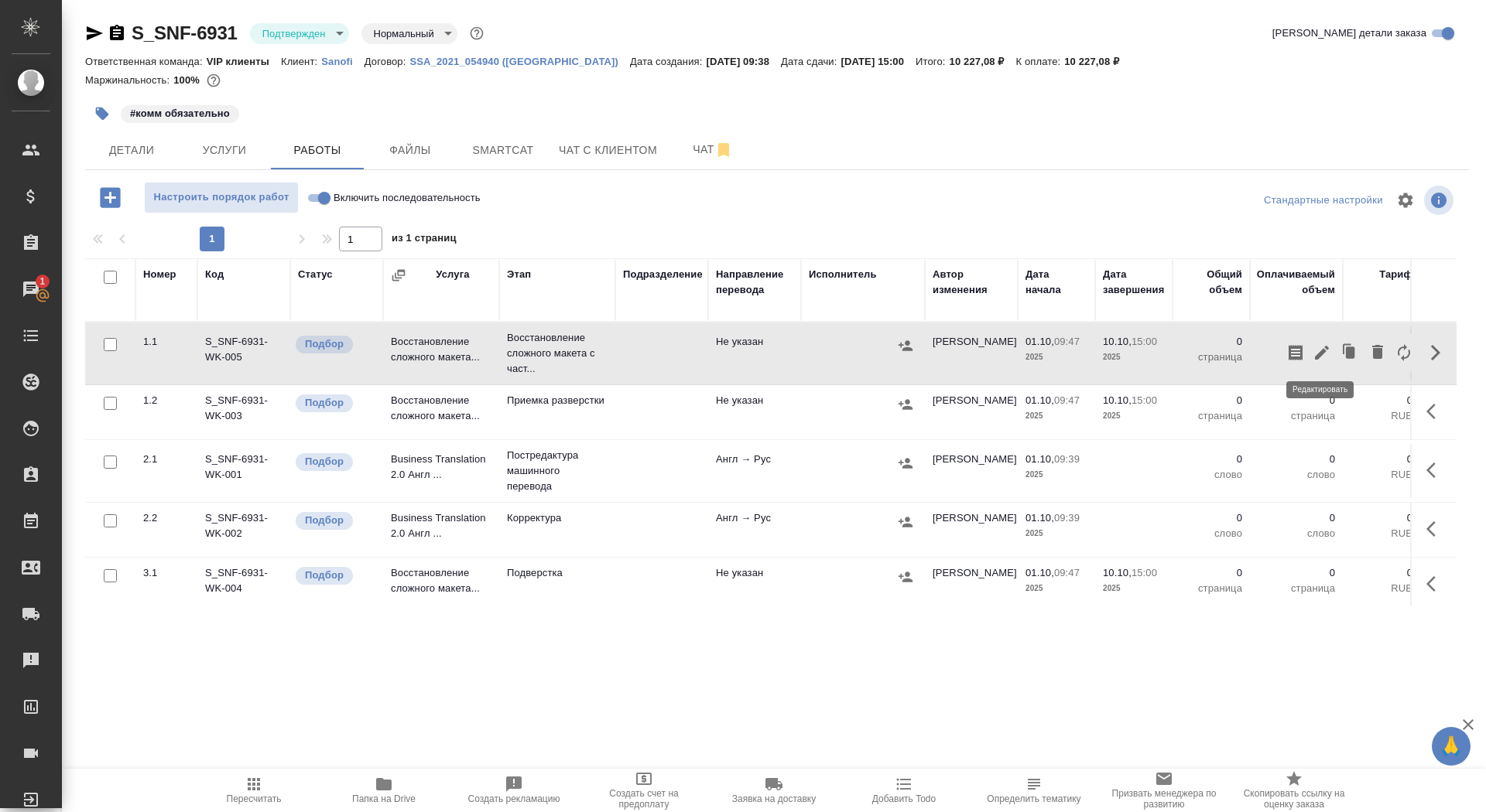
click at [1321, 351] on icon "button" at bounding box center [1322, 352] width 14 height 14
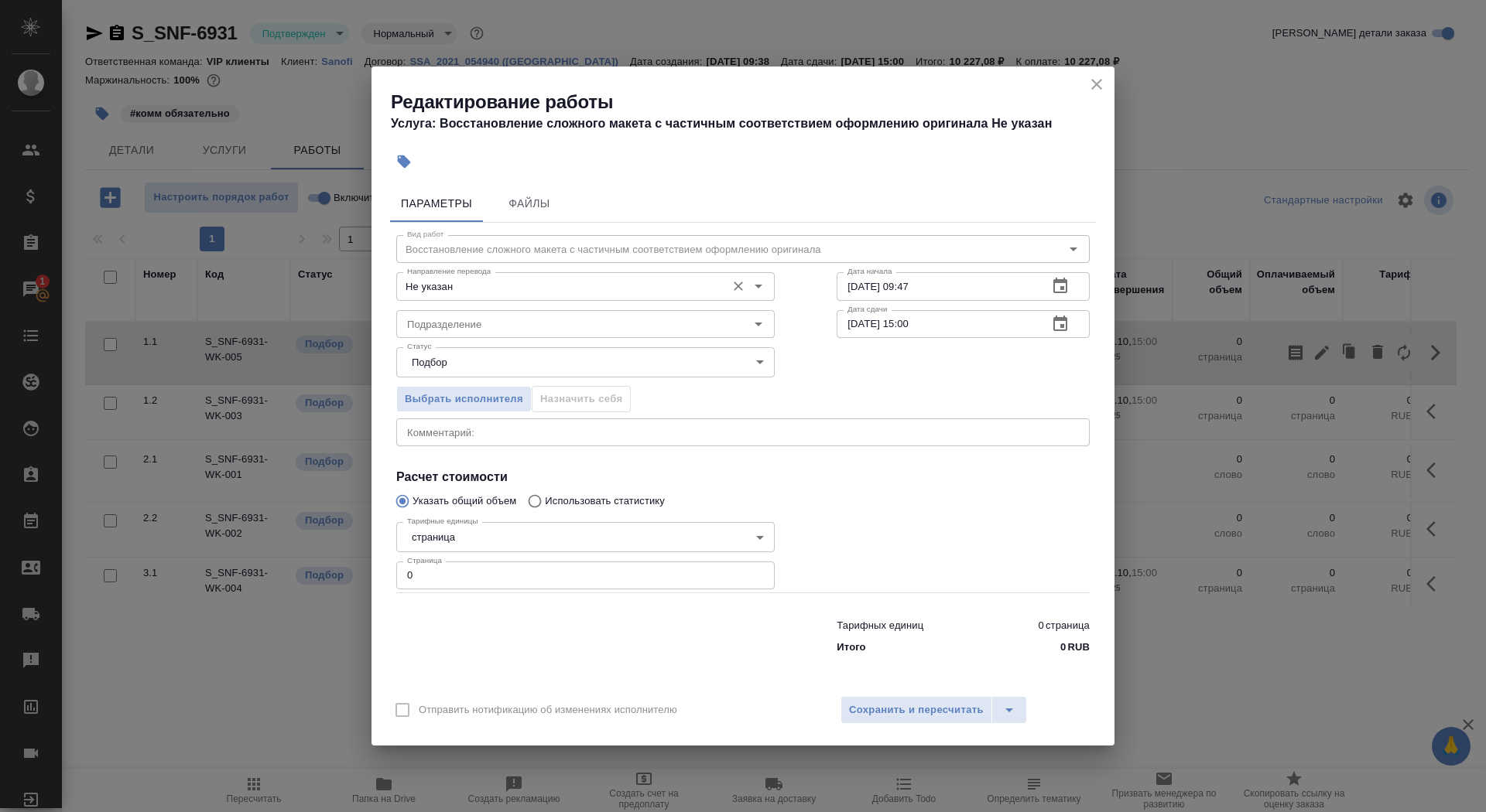
click at [532, 282] on input "Не указан" at bounding box center [559, 286] width 317 height 19
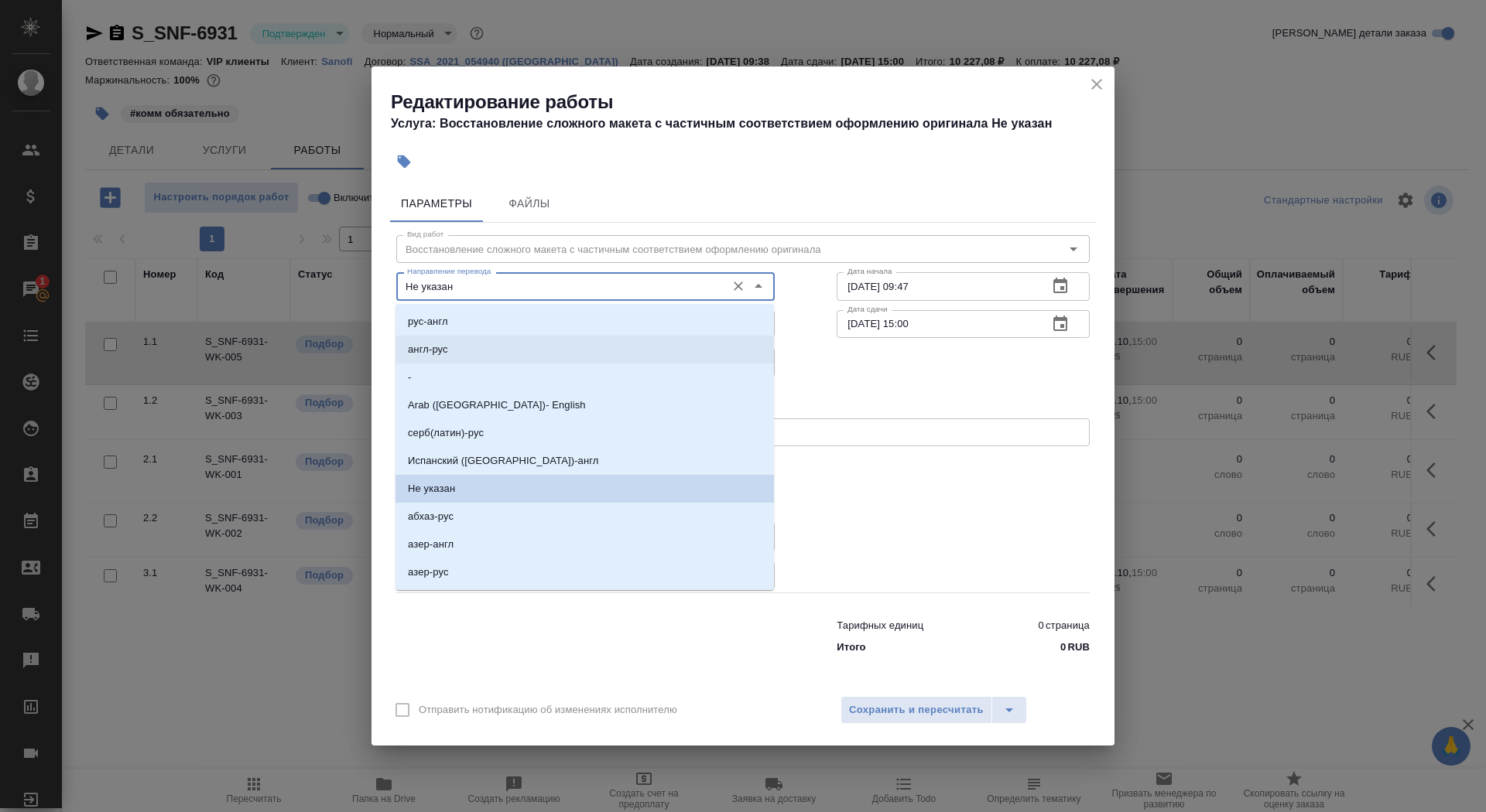
click at [506, 345] on li "англ-рус" at bounding box center [585, 349] width 379 height 28
type input "англ-рус"
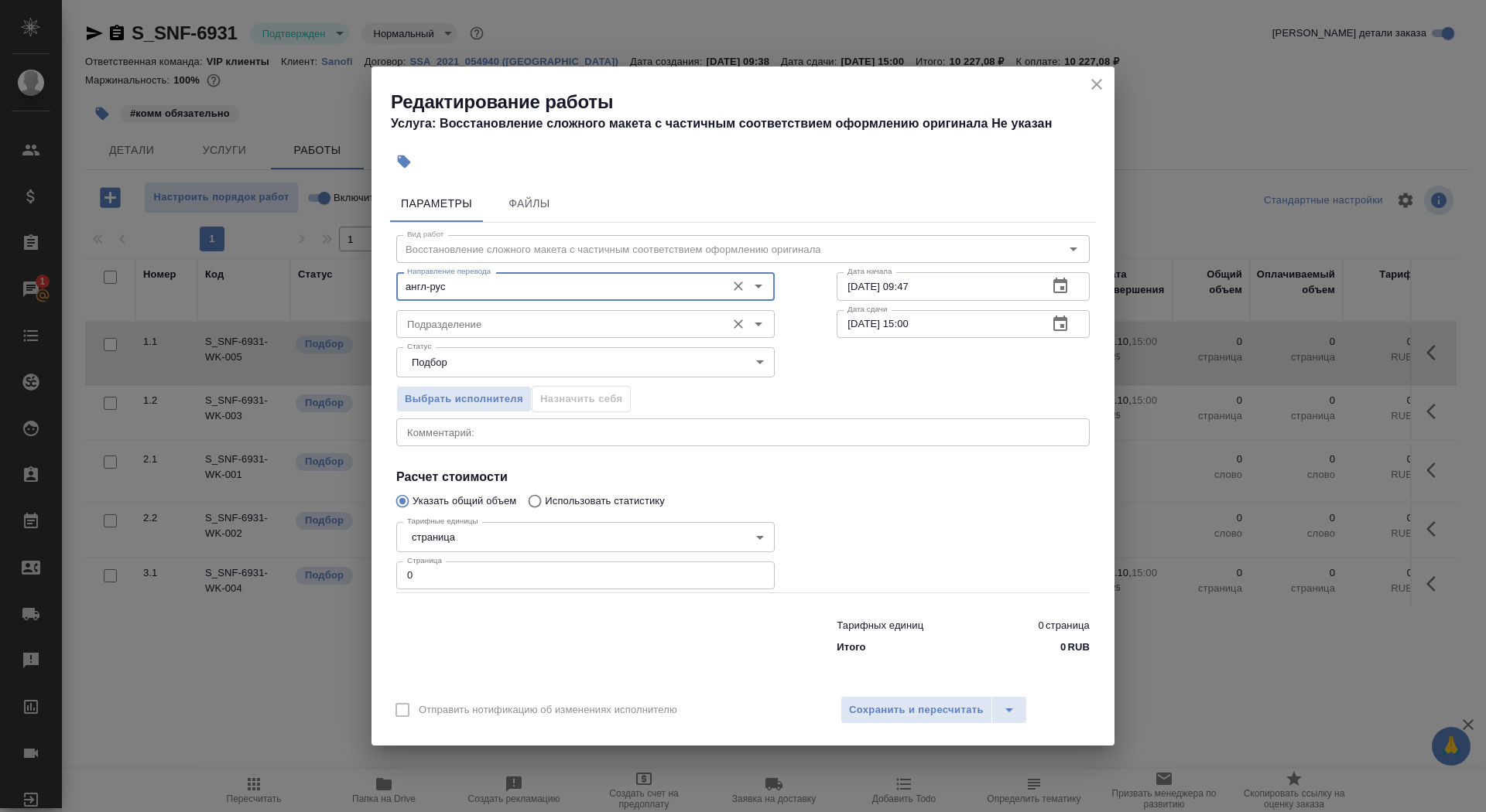
click at [498, 320] on input "Подразделение" at bounding box center [559, 324] width 317 height 19
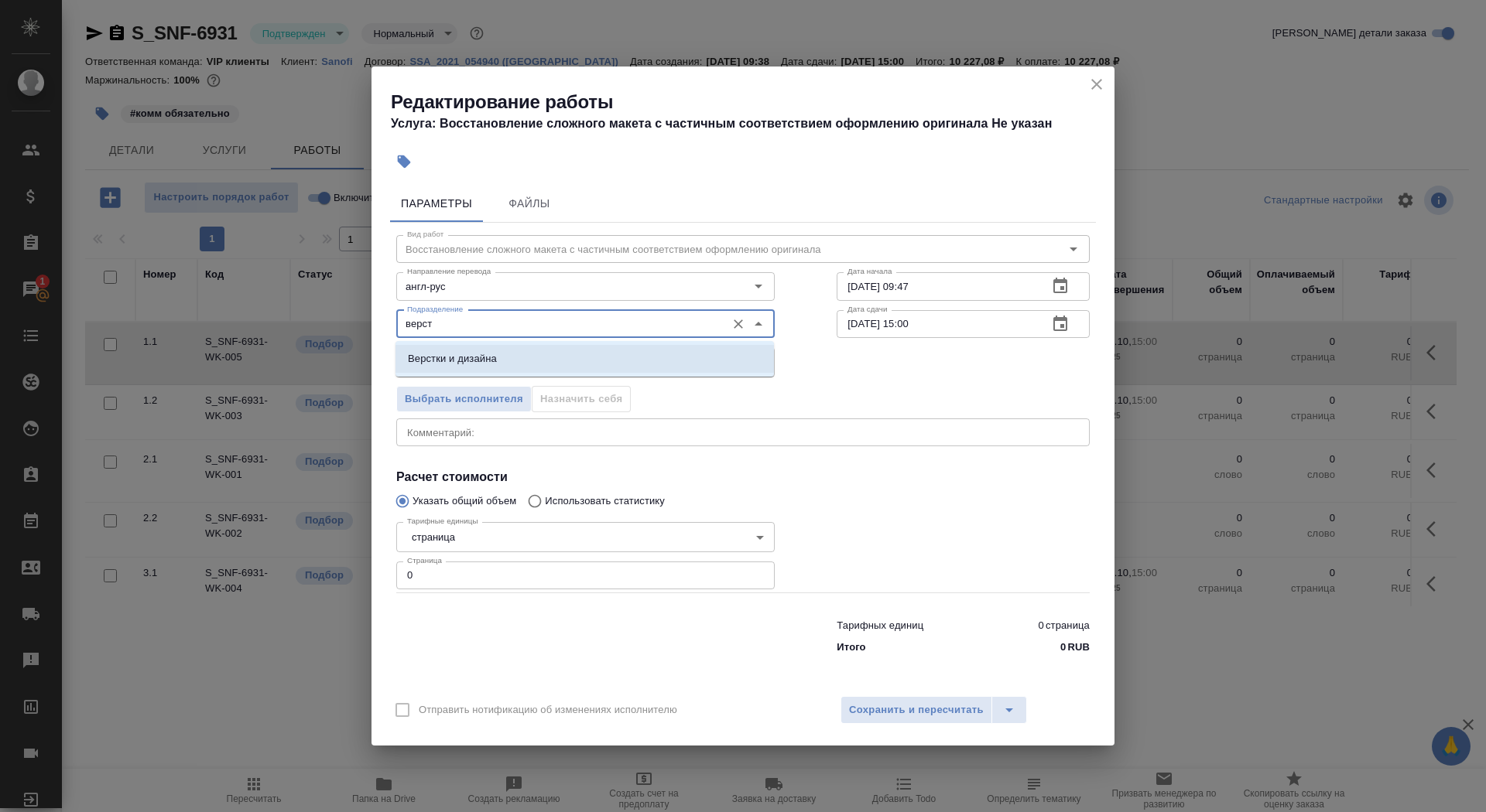
click at [478, 360] on p "Верстки и дизайна" at bounding box center [452, 359] width 89 height 16
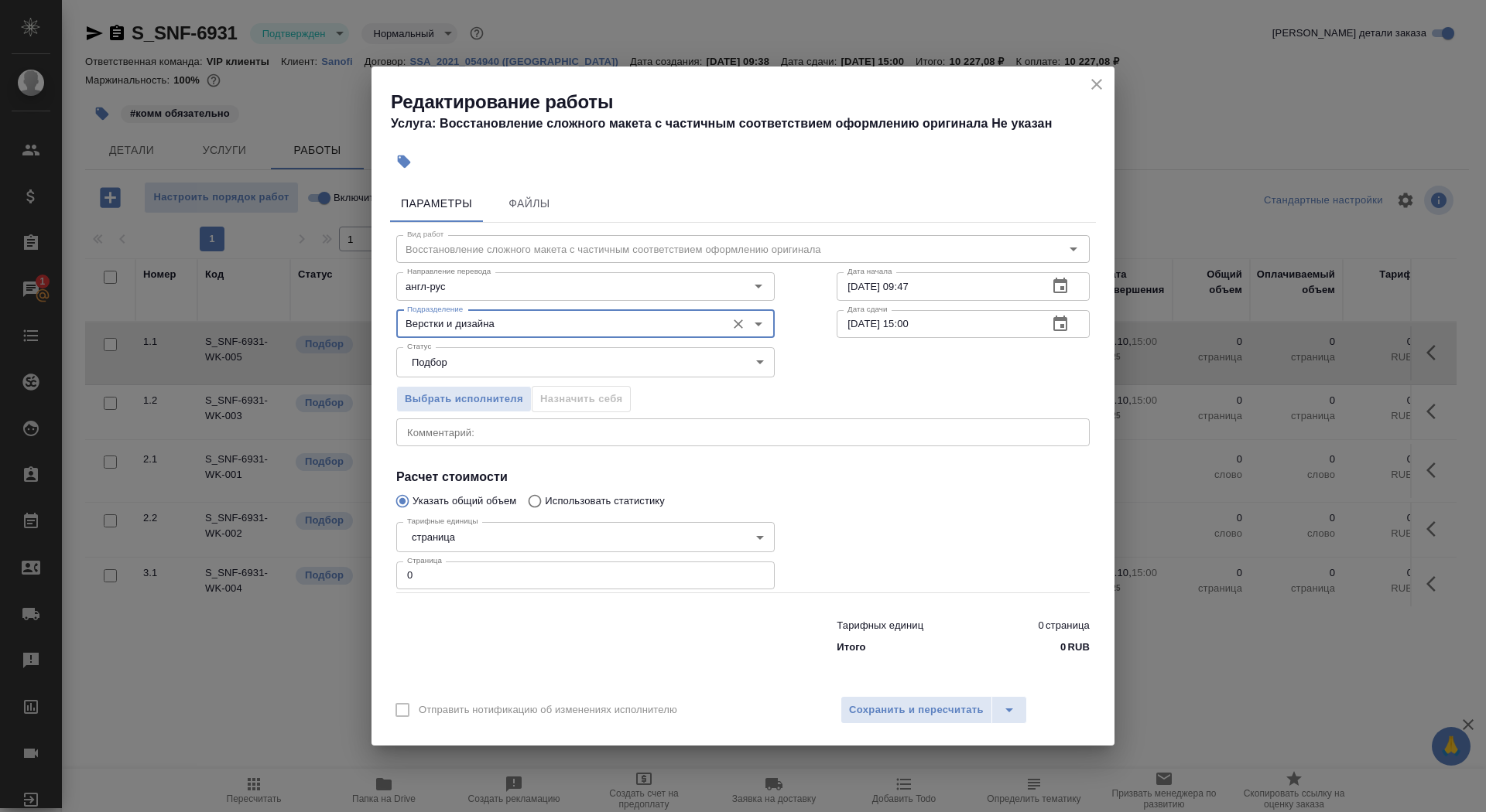
type input "Верстки и дизайна"
click at [478, 537] on body "🙏 .cls-1 fill:#fff; AWATERA Saydasheva Dilyara Клиенты Спецификации Заказы 1 Ча…" at bounding box center [743, 406] width 1486 height 812
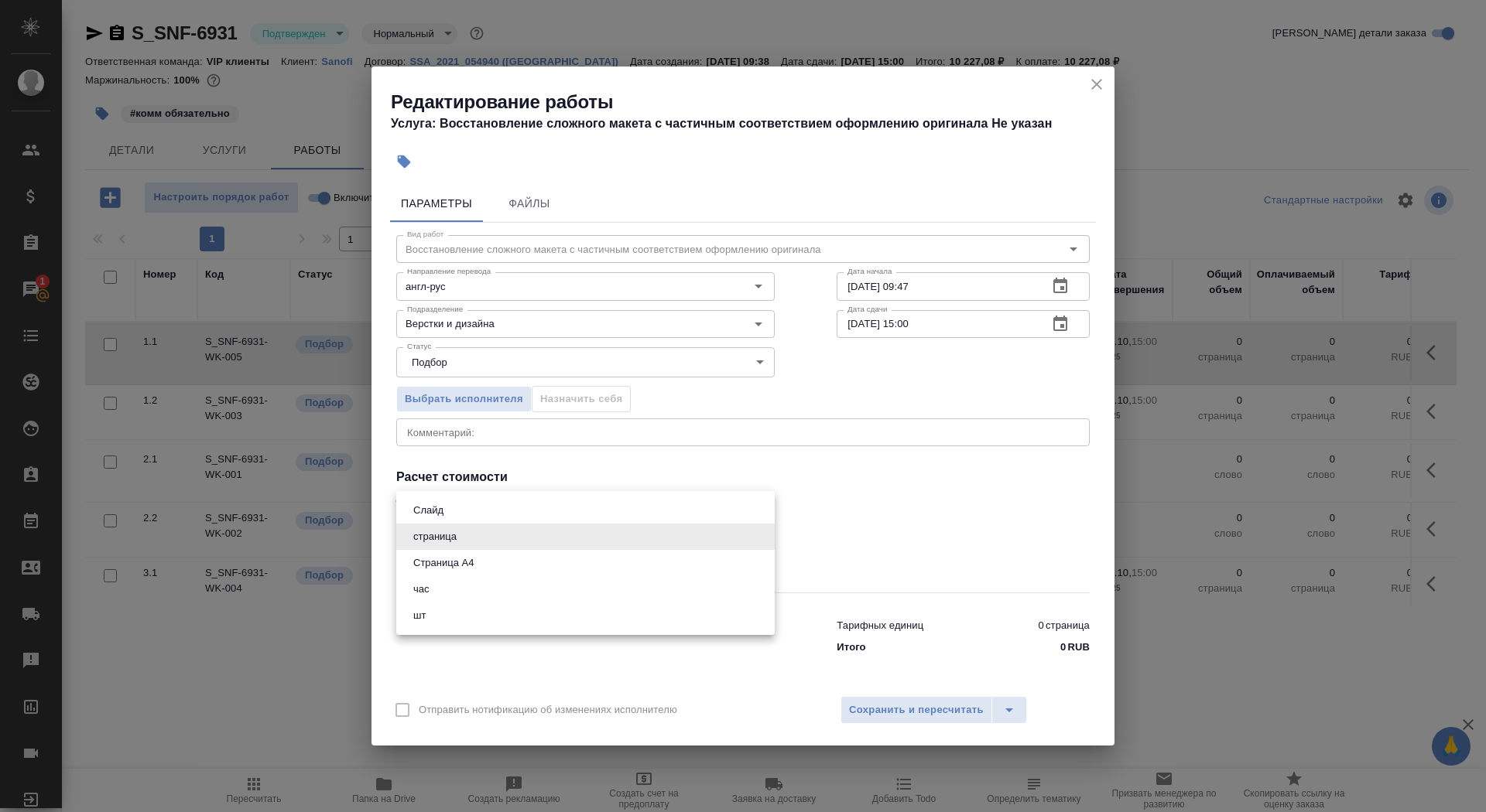
click at [472, 567] on button "Страница А4" at bounding box center [442, 562] width 69 height 17
type input "5f036ec4e16dec2d6b59c8ff"
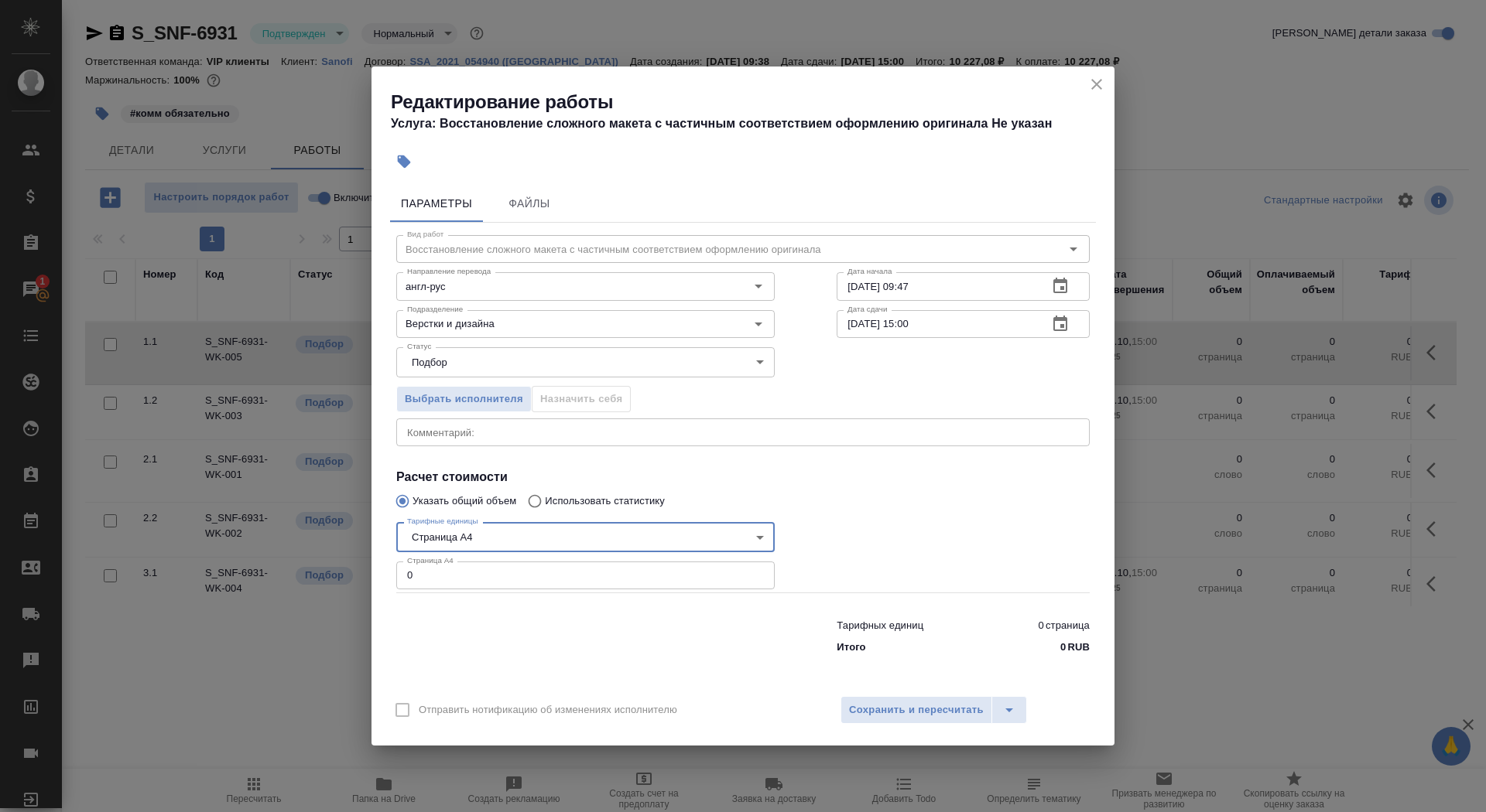
click at [467, 581] on input "0" at bounding box center [586, 575] width 379 height 28
type input "14"
click at [946, 293] on input "01.10.2025 09:47" at bounding box center [936, 286] width 199 height 28
type input "01.10.2025 10:30"
click at [1054, 319] on icon "button" at bounding box center [1060, 323] width 14 height 16
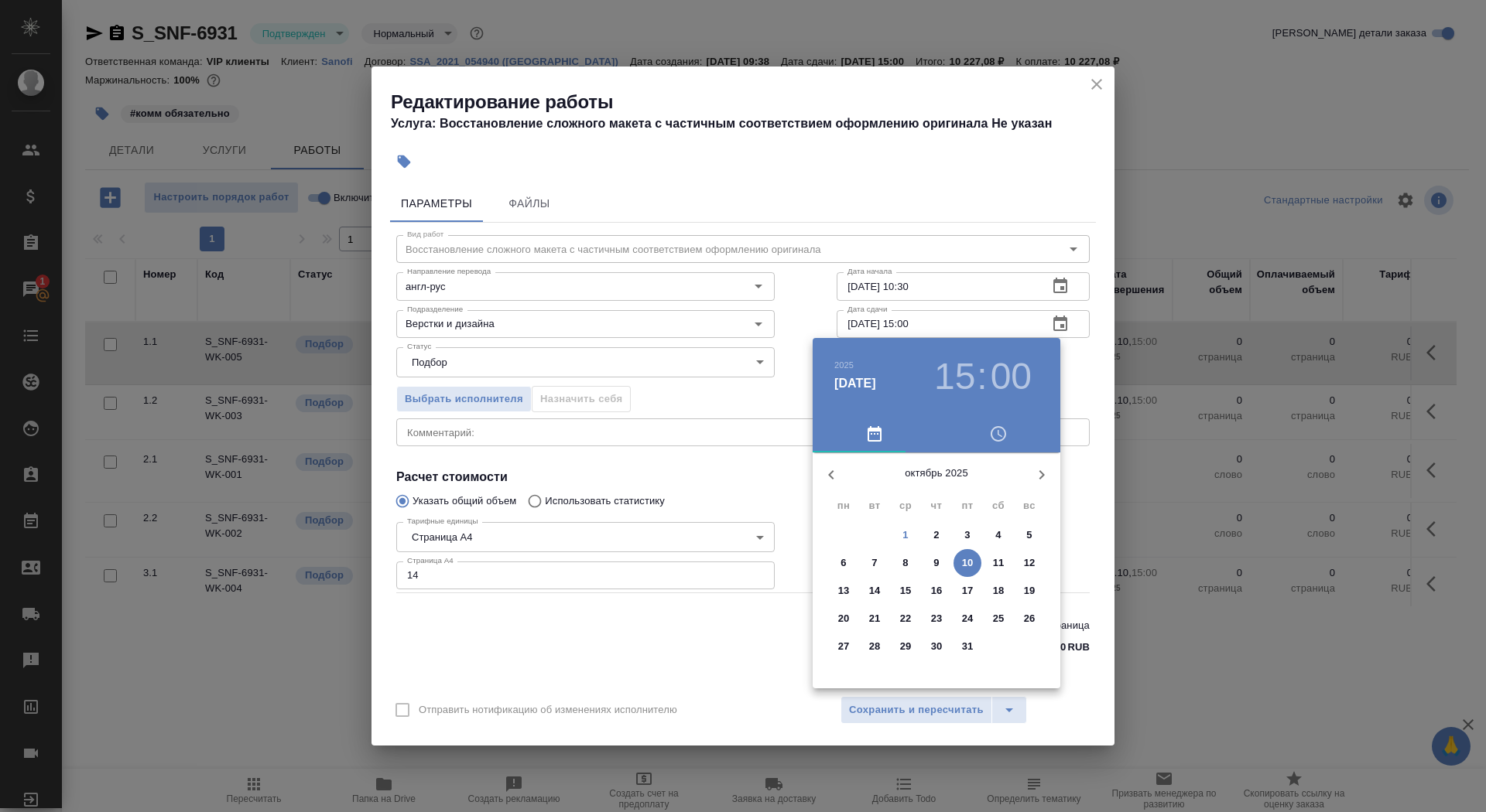
click at [909, 533] on span "1" at bounding box center [905, 536] width 28 height 16
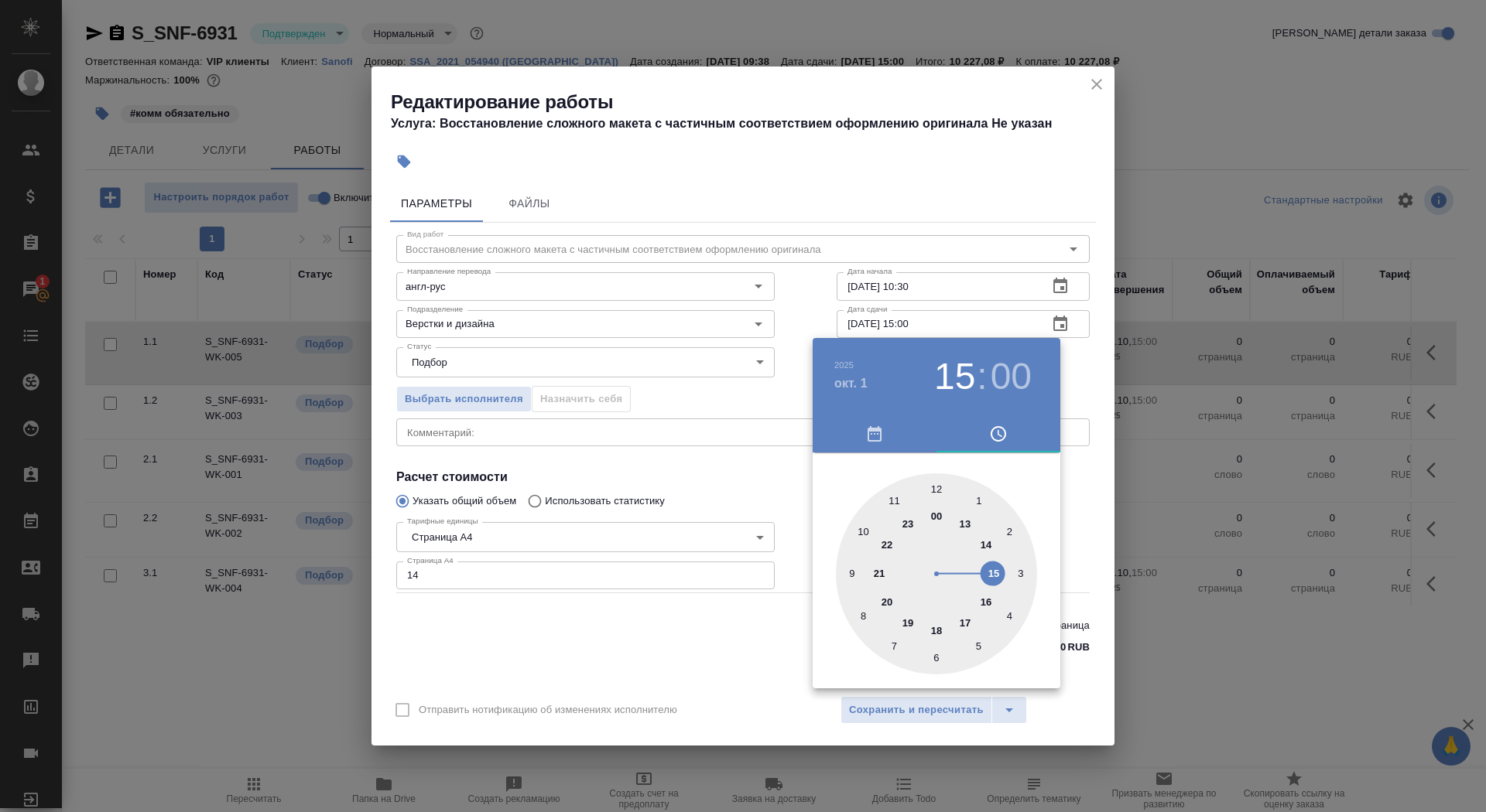
click at [988, 541] on div at bounding box center [936, 574] width 201 height 201
type input "01.10.2025 14:00"
click at [731, 471] on div at bounding box center [743, 406] width 1486 height 812
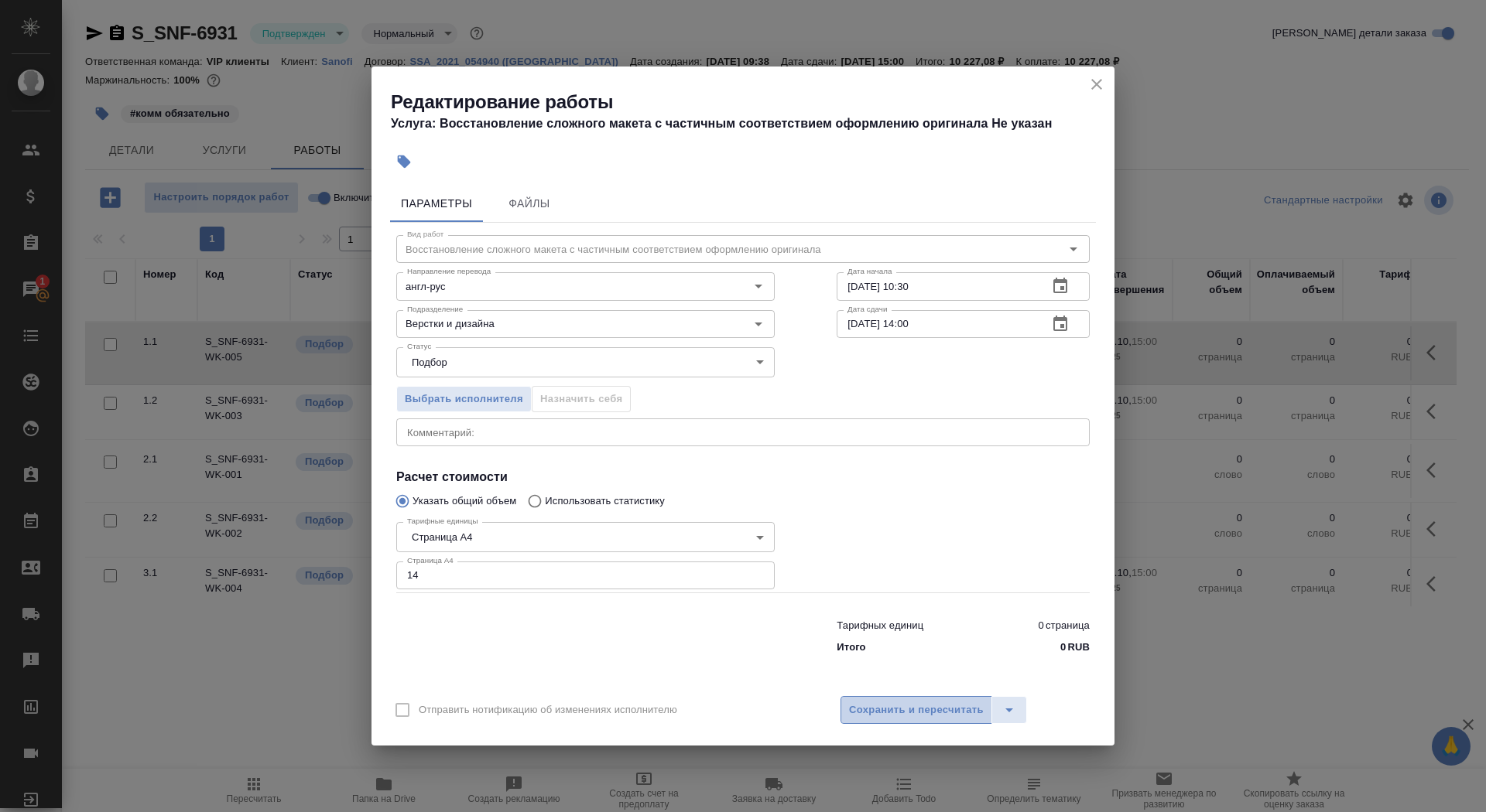
click at [887, 705] on span "Сохранить и пересчитать" at bounding box center [916, 710] width 135 height 18
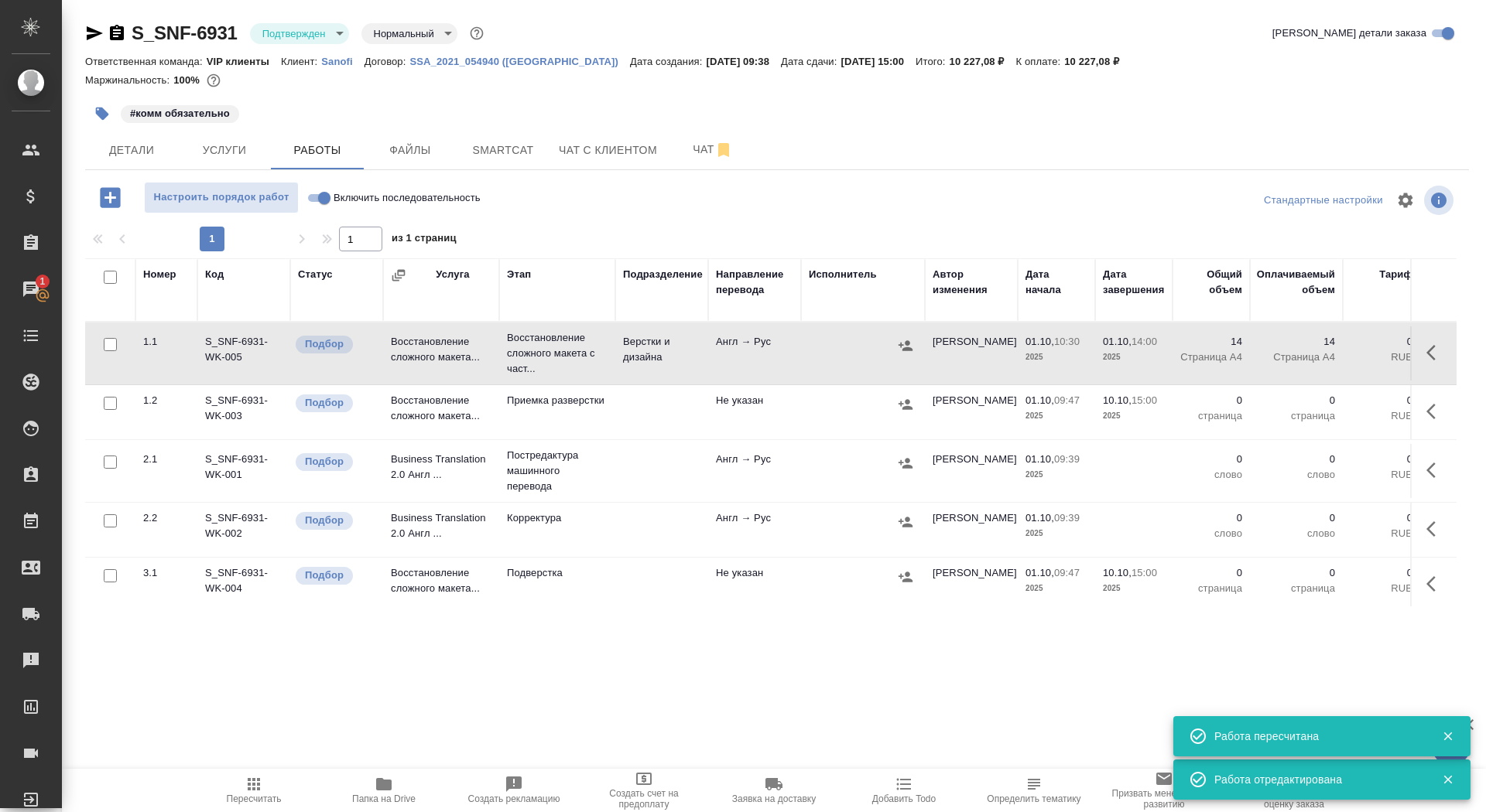
click at [96, 110] on icon "button" at bounding box center [102, 113] width 13 height 13
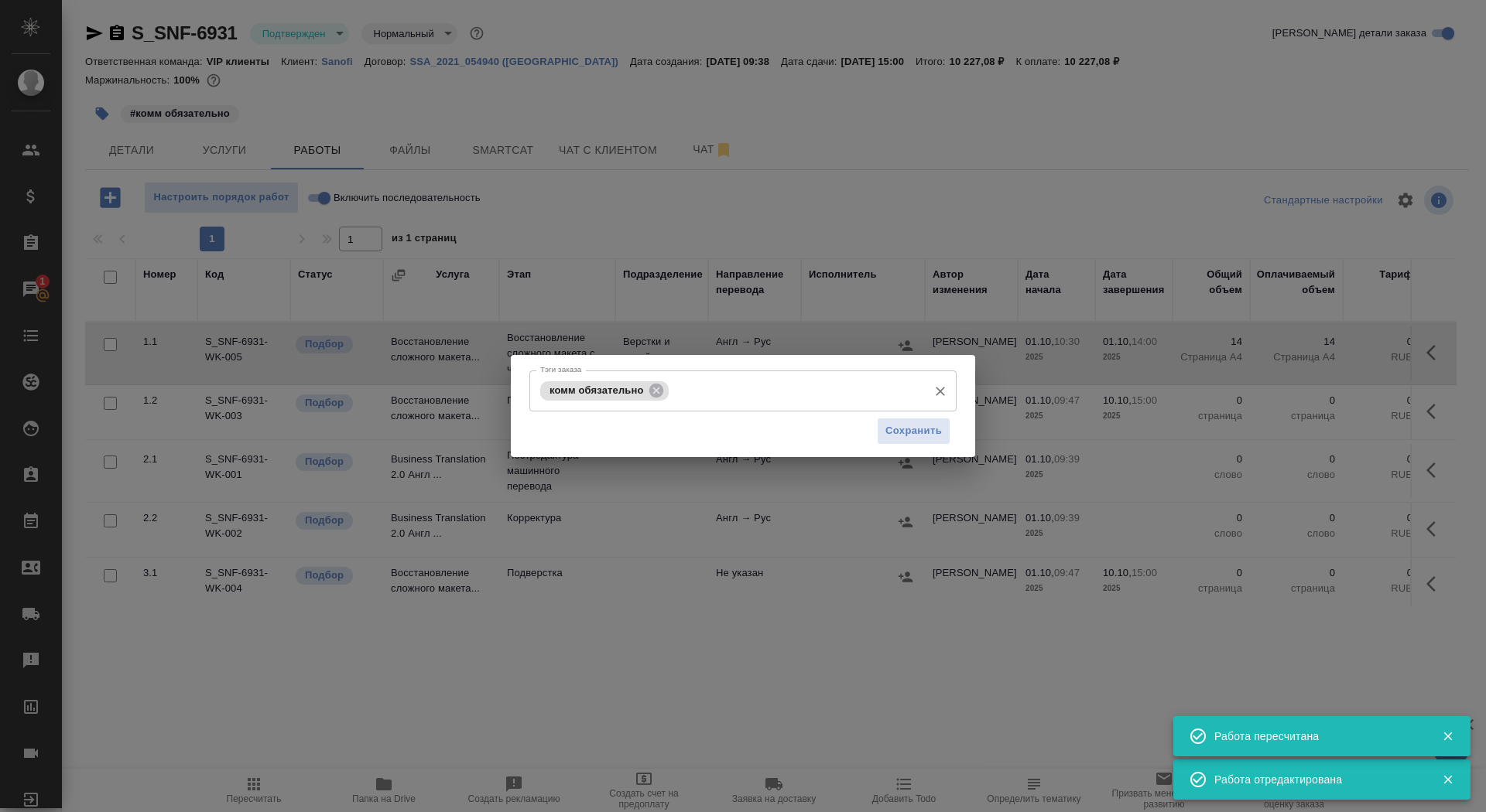
click at [673, 399] on div "комм обязательно Тэги заказа" at bounding box center [743, 391] width 428 height 41
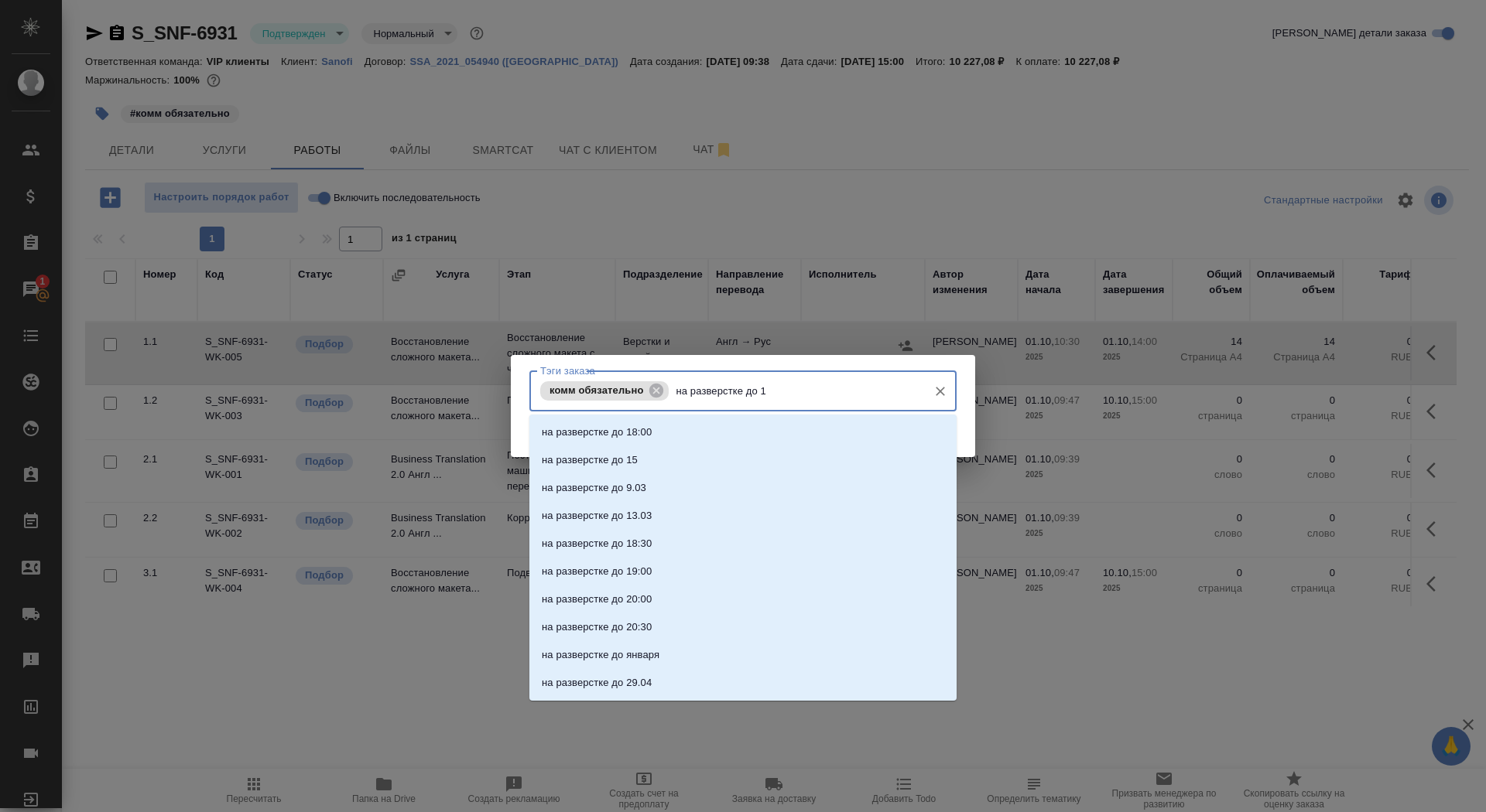
type input "на разверстке до 14"
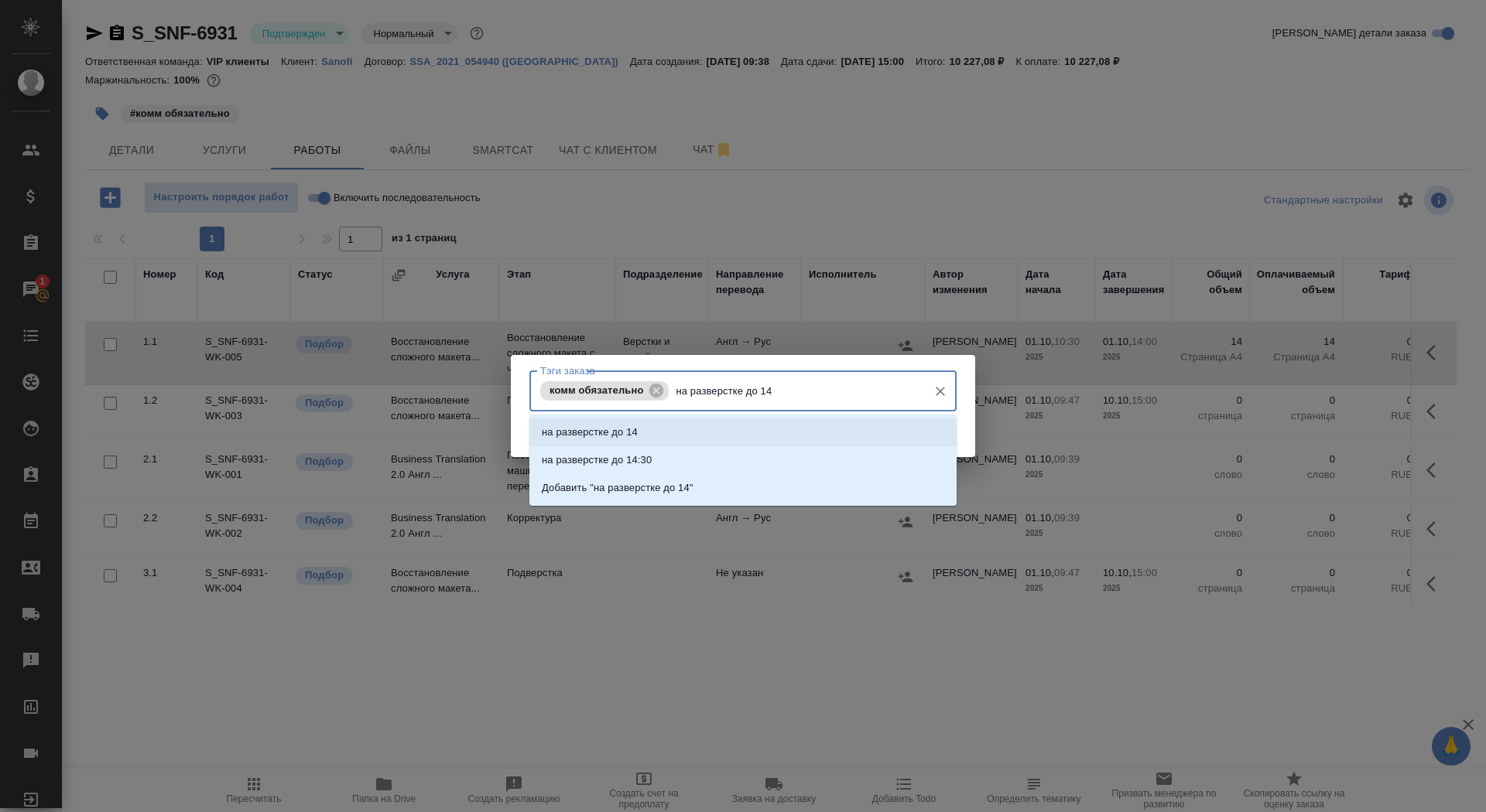
click at [693, 432] on li "на разверстке до 14" at bounding box center [743, 432] width 428 height 28
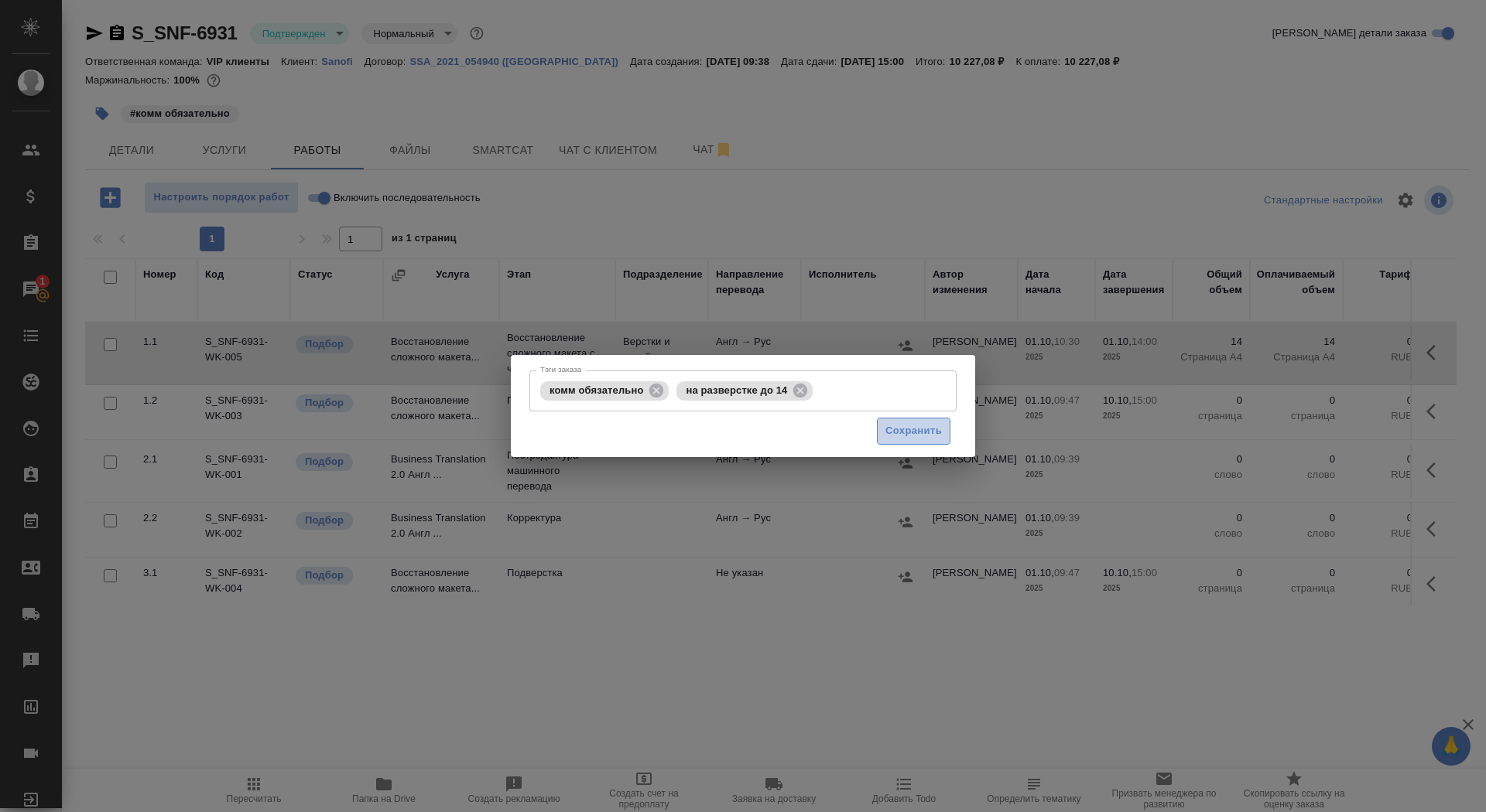
click at [929, 429] on span "Сохранить" at bounding box center [914, 431] width 57 height 18
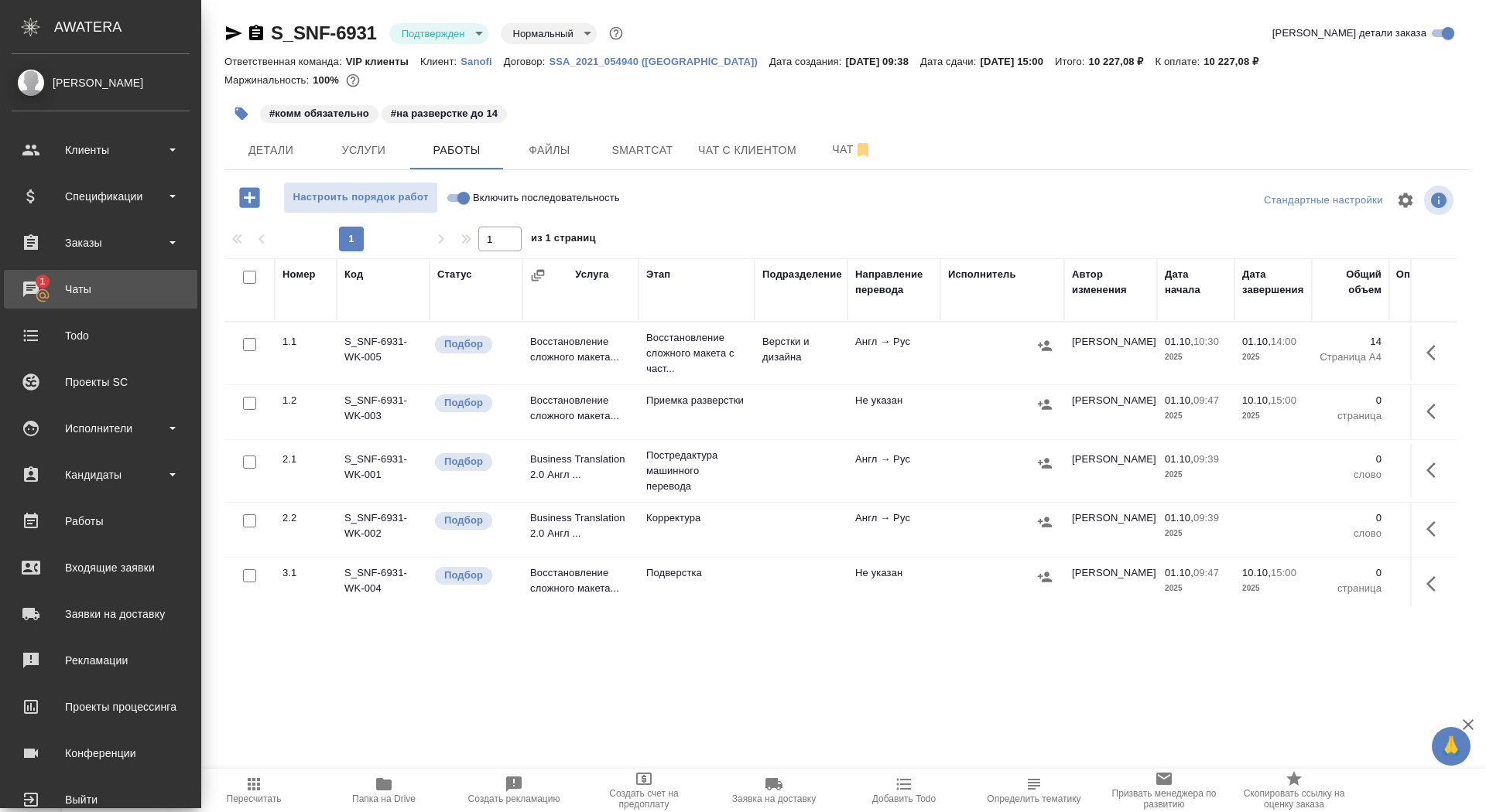
click at [34, 292] on div "Чаты" at bounding box center [101, 290] width 178 height 23
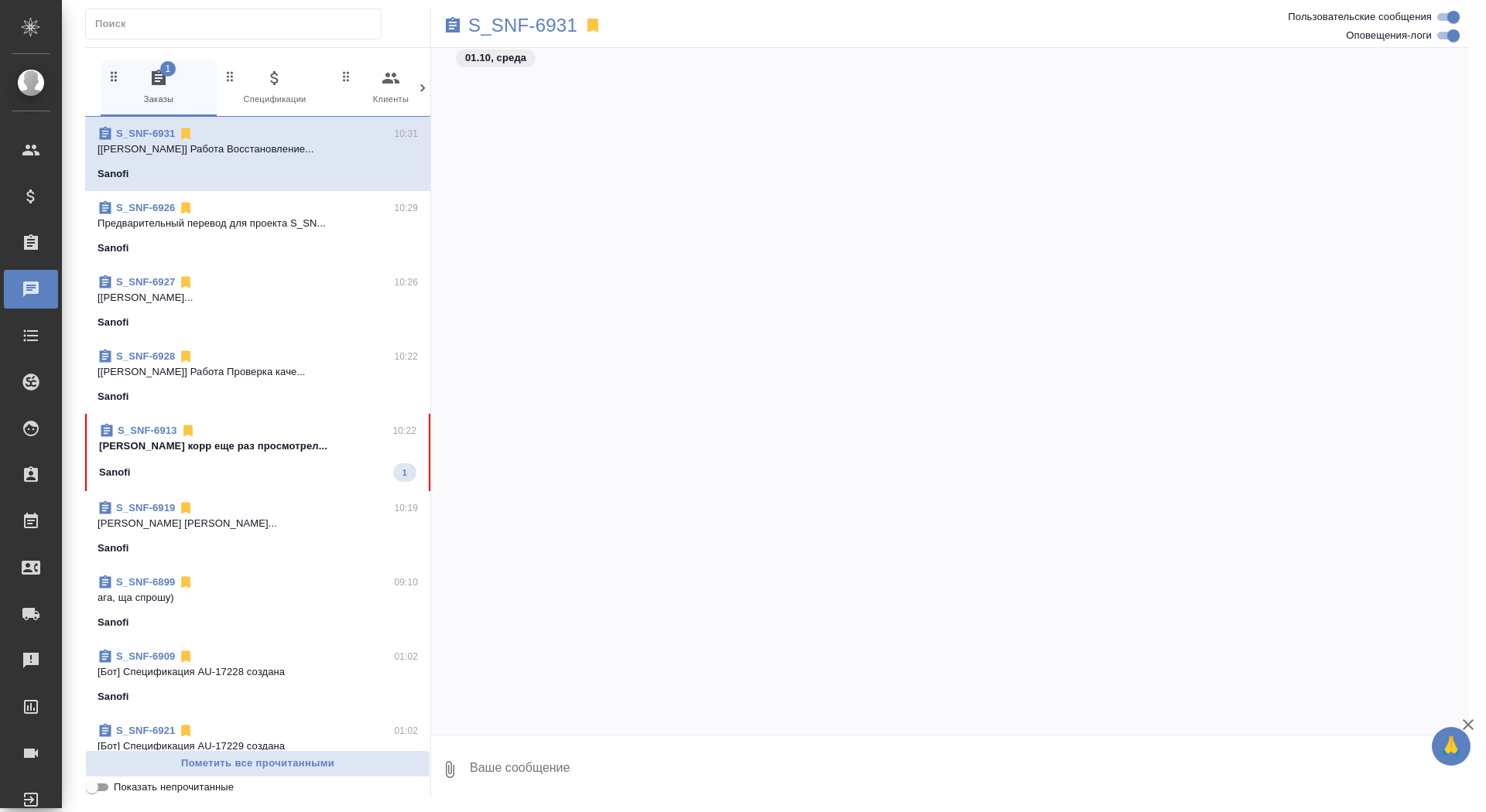
scroll to position [7856, 0]
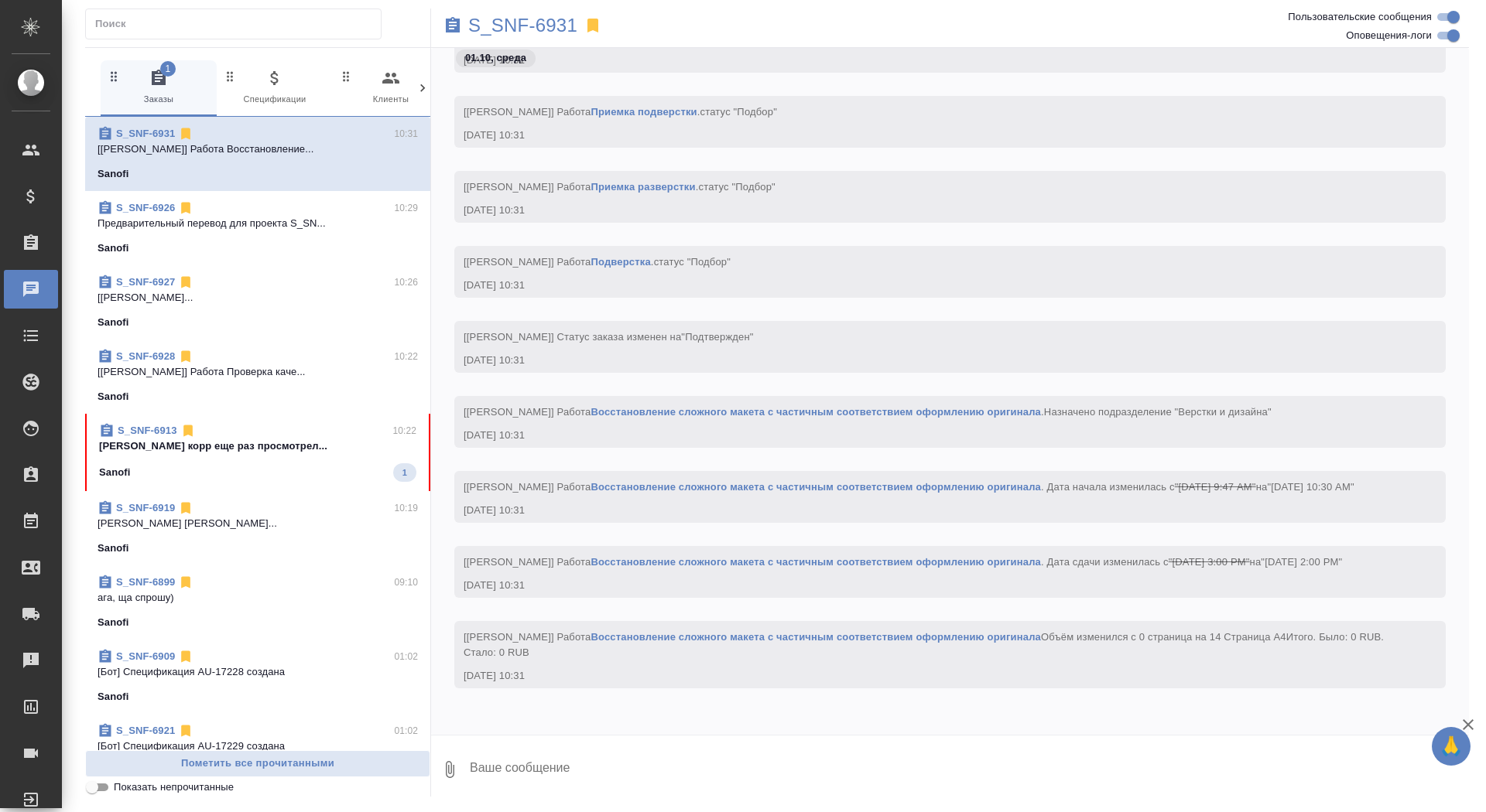
click at [329, 473] on div "Sanofi 1" at bounding box center [257, 472] width 317 height 19
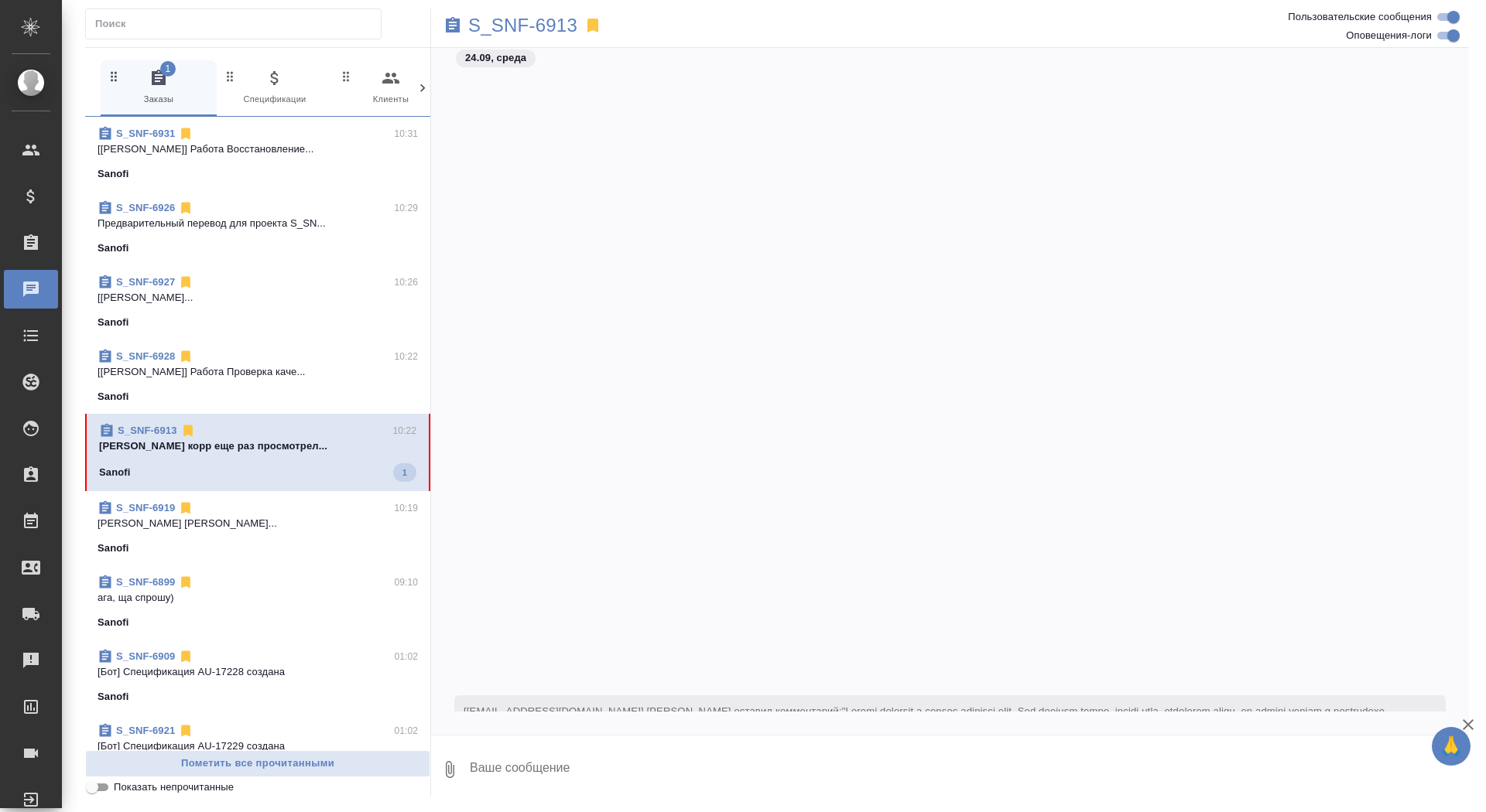
scroll to position [48010, 0]
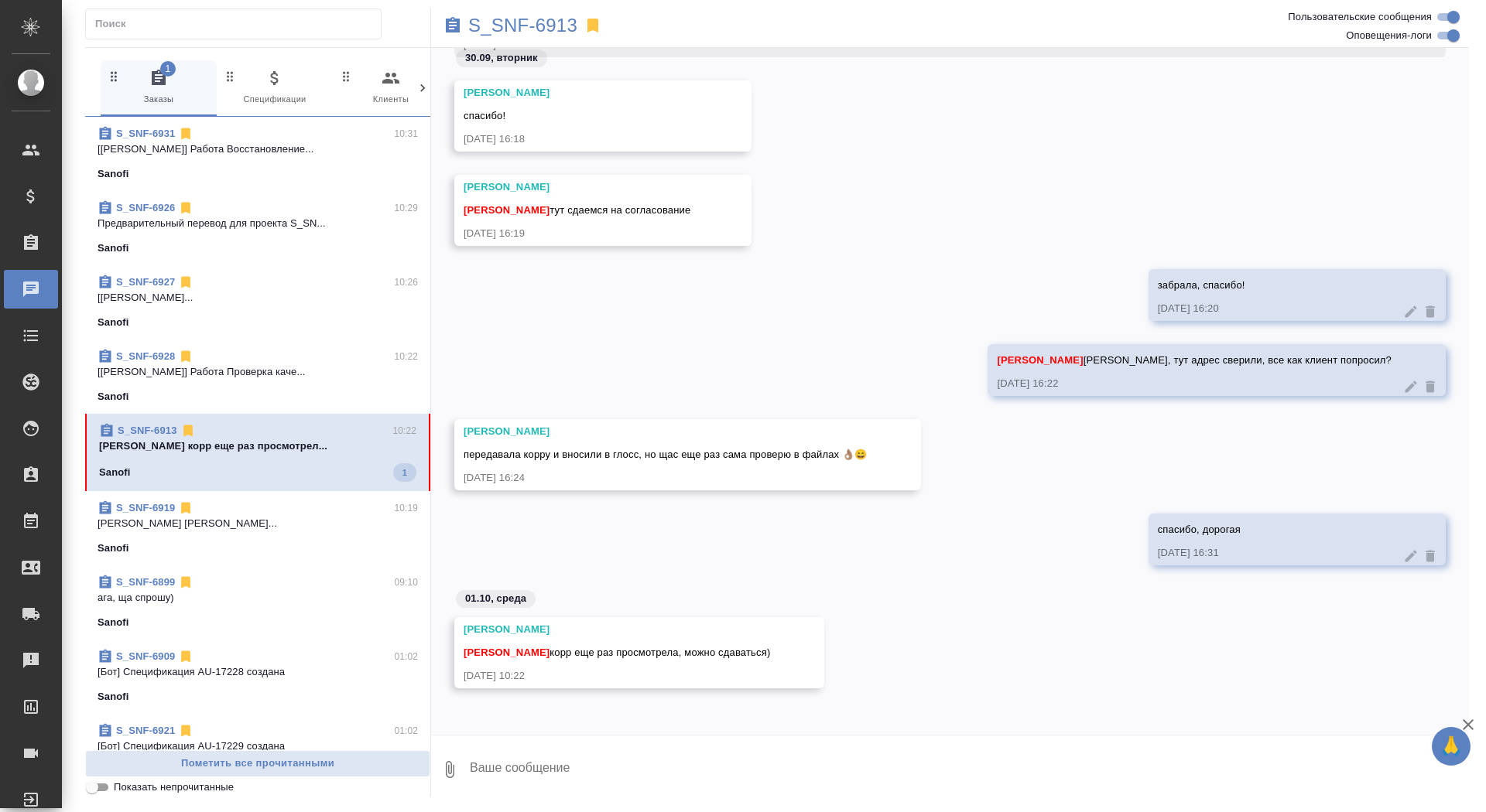
click at [642, 752] on textarea at bounding box center [969, 770] width 1001 height 53
type textarea "спасибо! забрала"
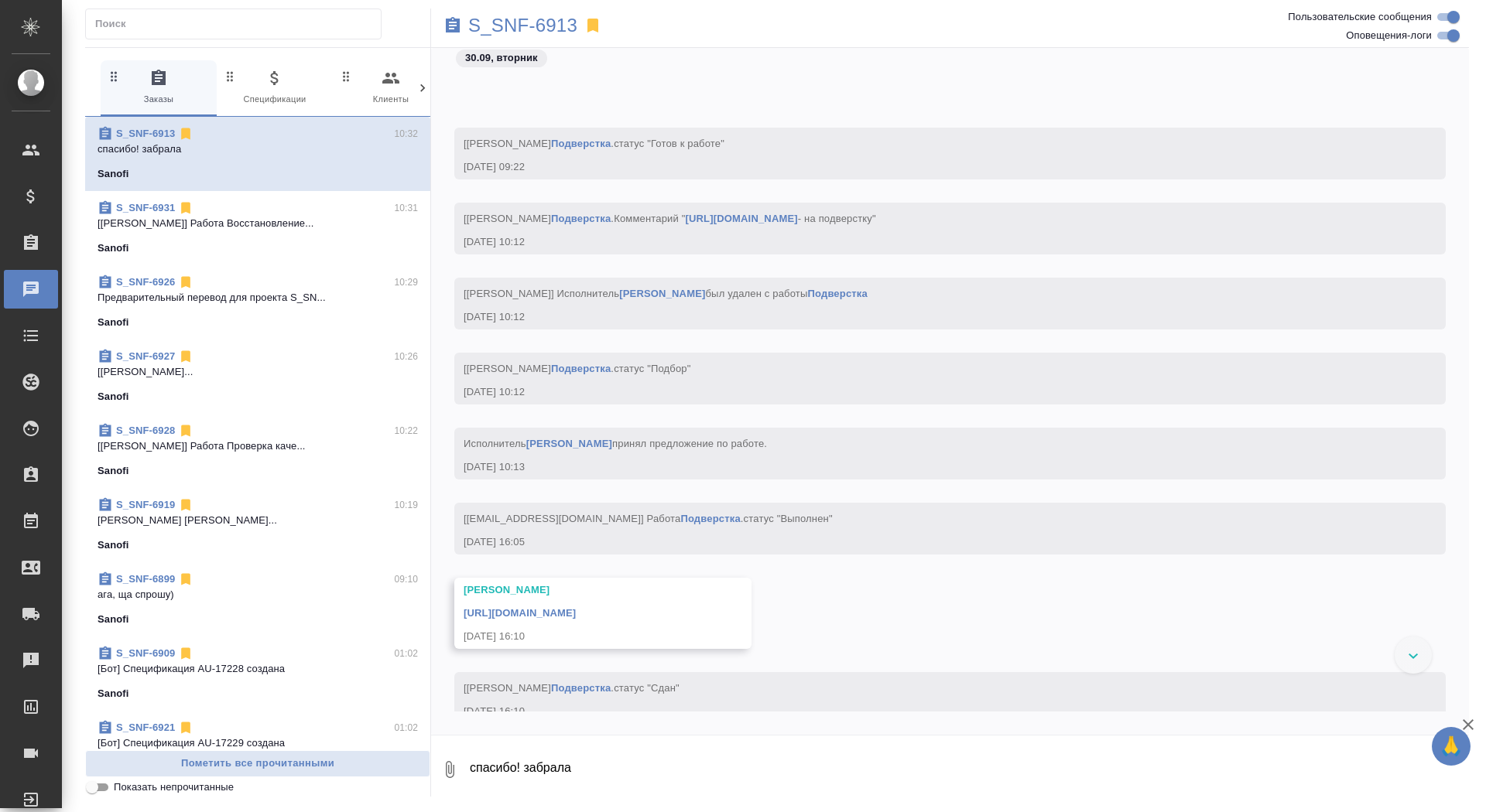
scroll to position [41020, 0]
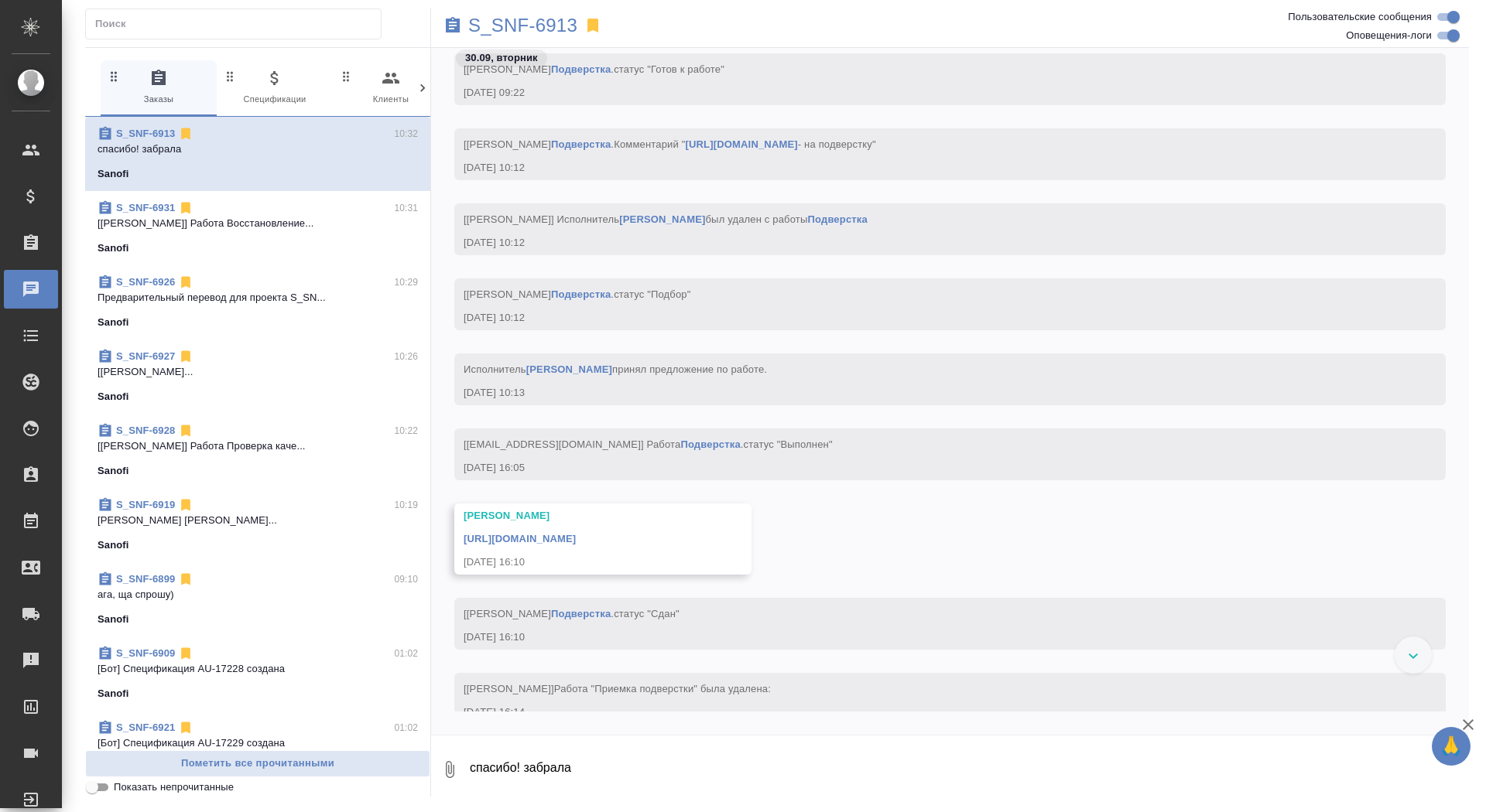
click at [576, 537] on link "https://drive.awatera.com/apps/files/files/10474169?dir=/Shares/Sanofi/Orders/S…" at bounding box center [519, 539] width 112 height 12
click at [520, 23] on p "S_SNF-6913" at bounding box center [523, 25] width 109 height 16
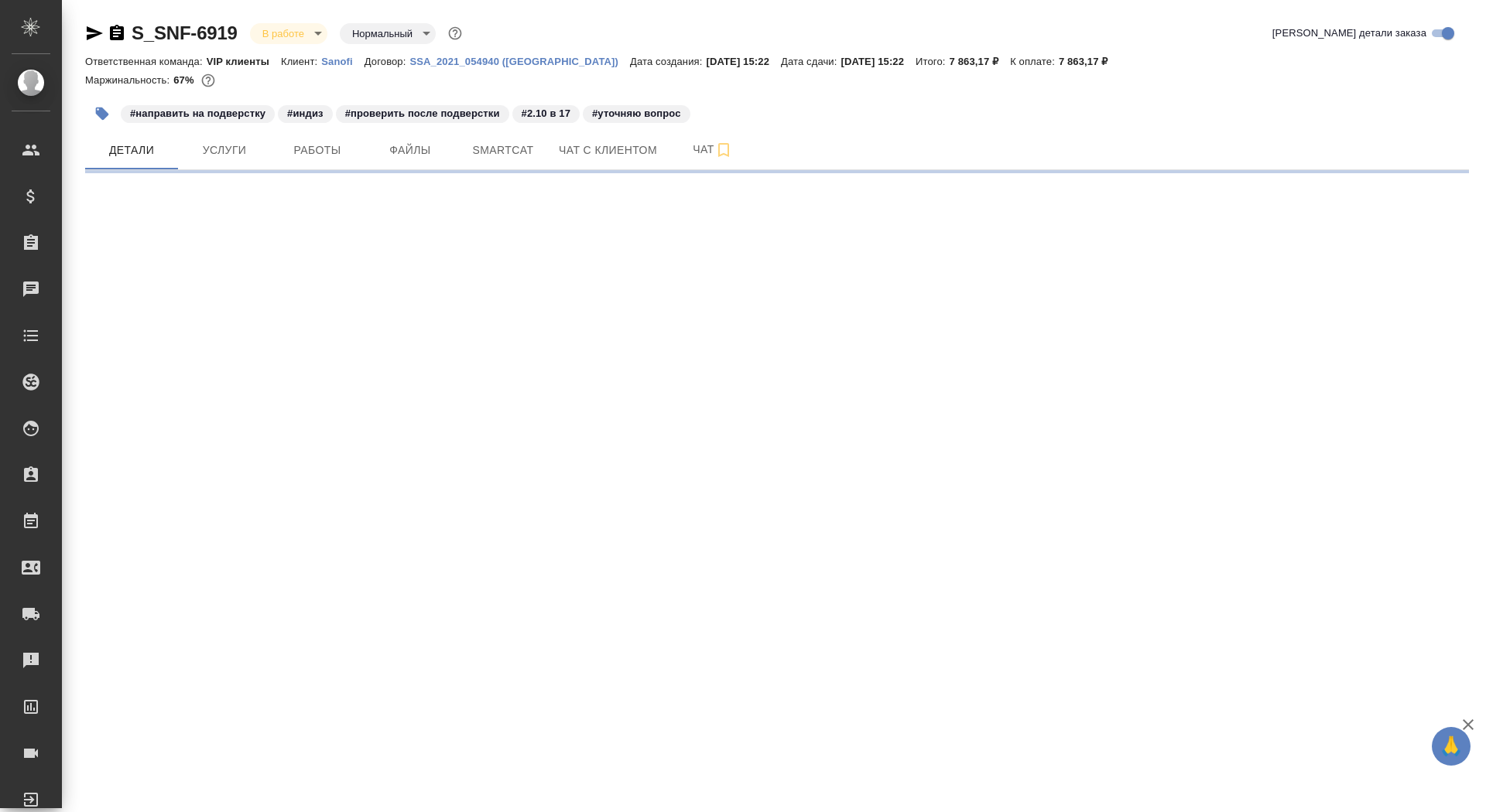
select select "RU"
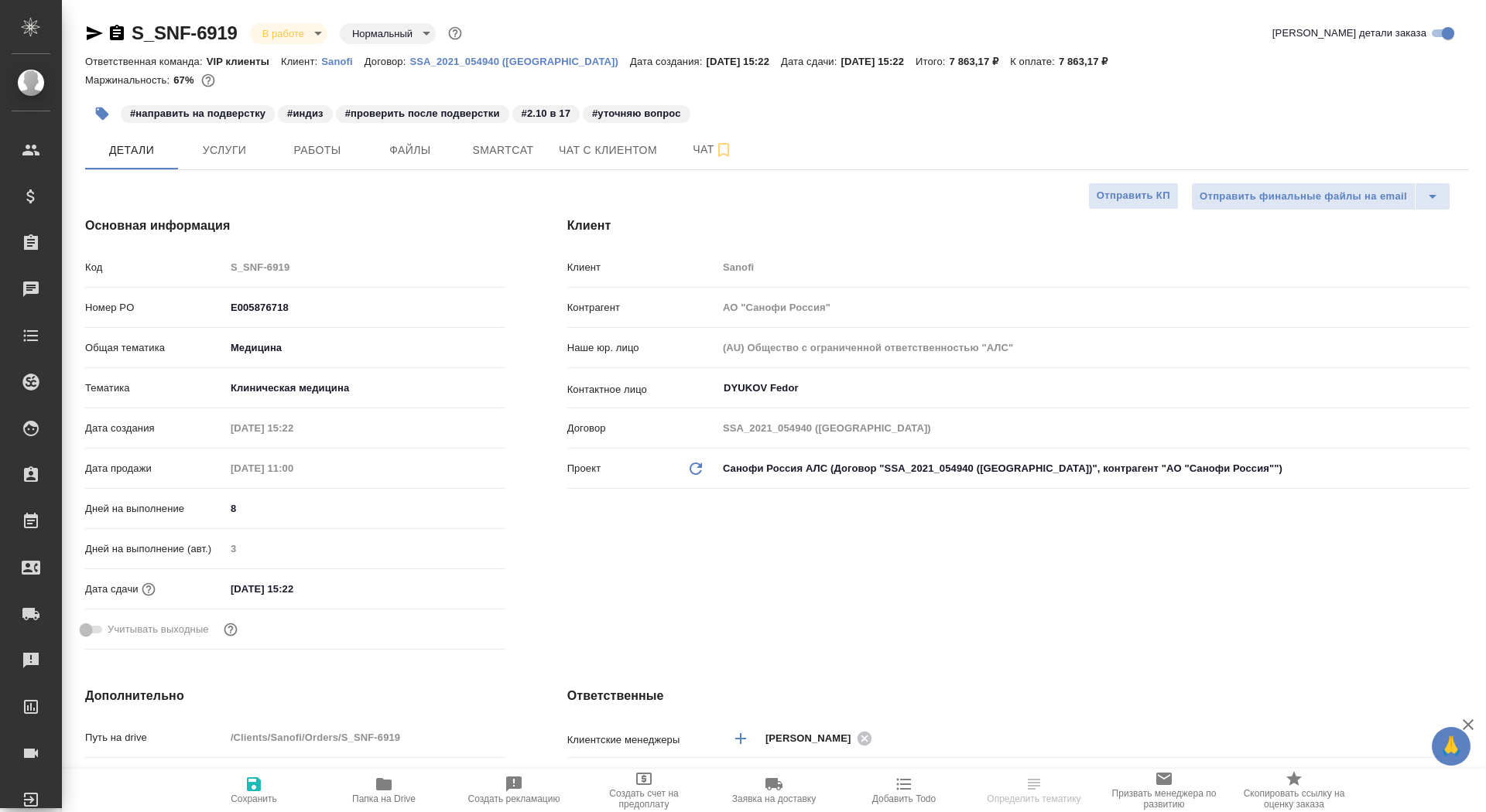
type textarea "x"
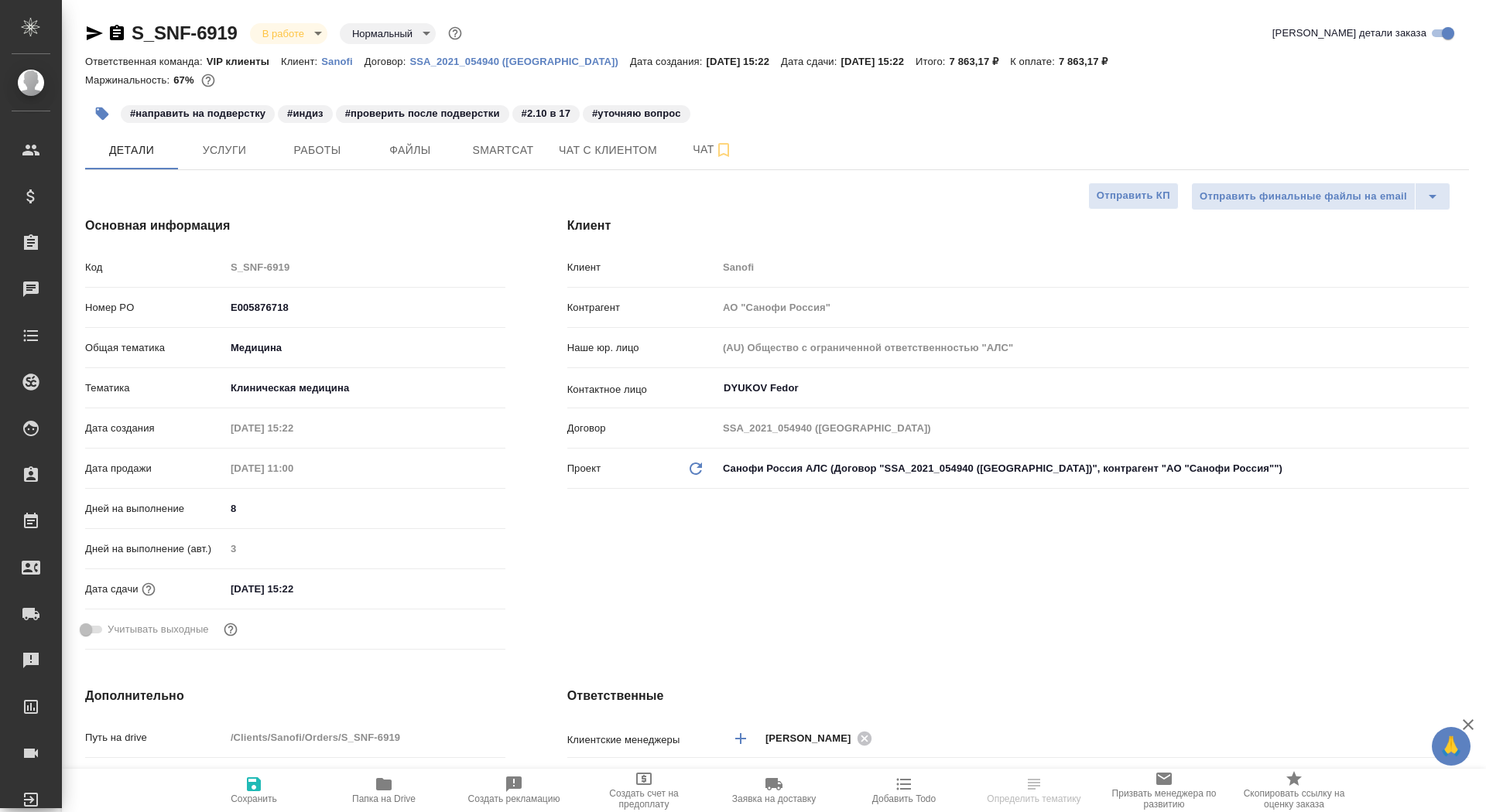
type textarea "x"
click at [119, 30] on icon "button" at bounding box center [117, 32] width 14 height 16
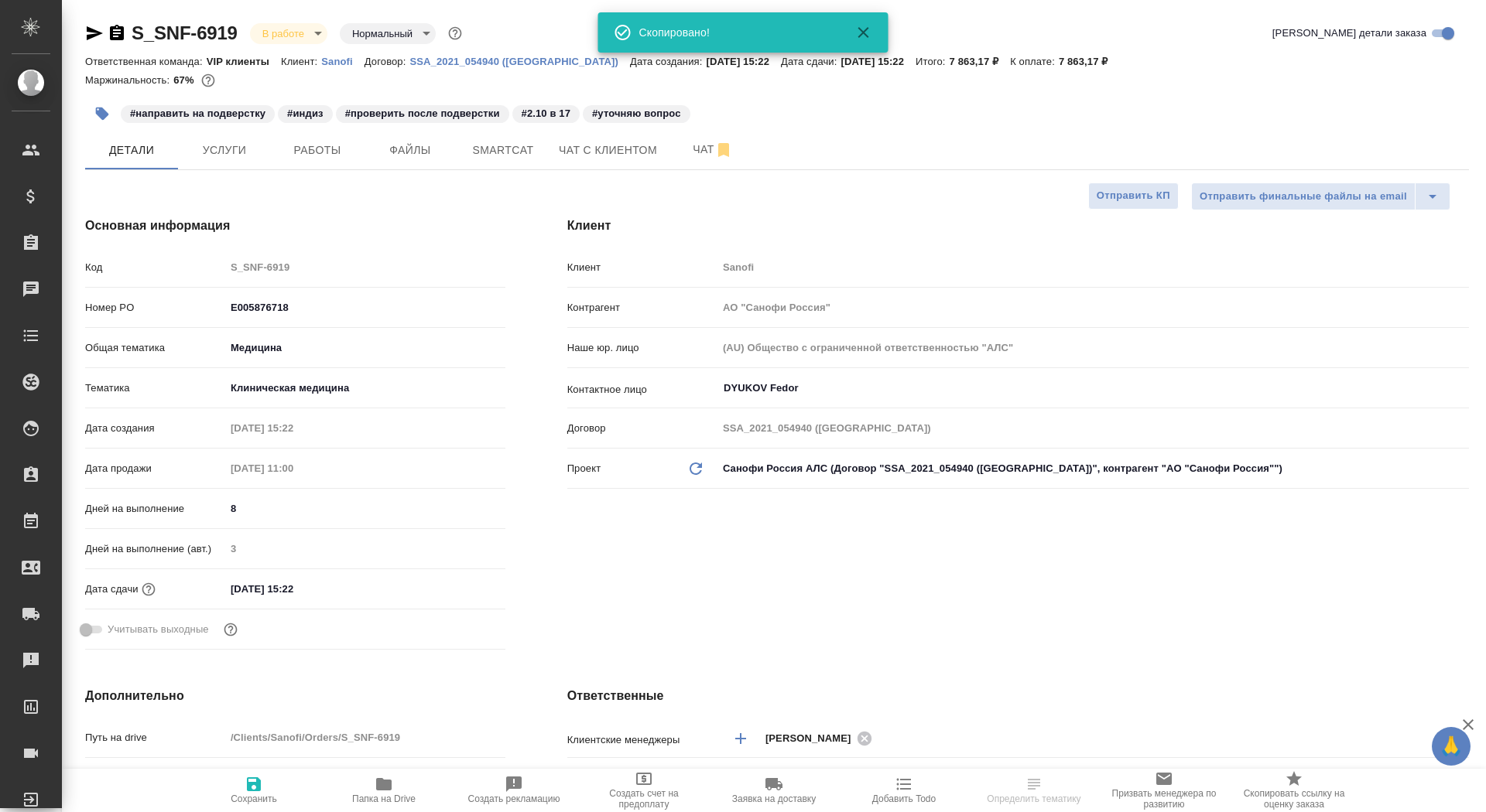
type textarea "x"
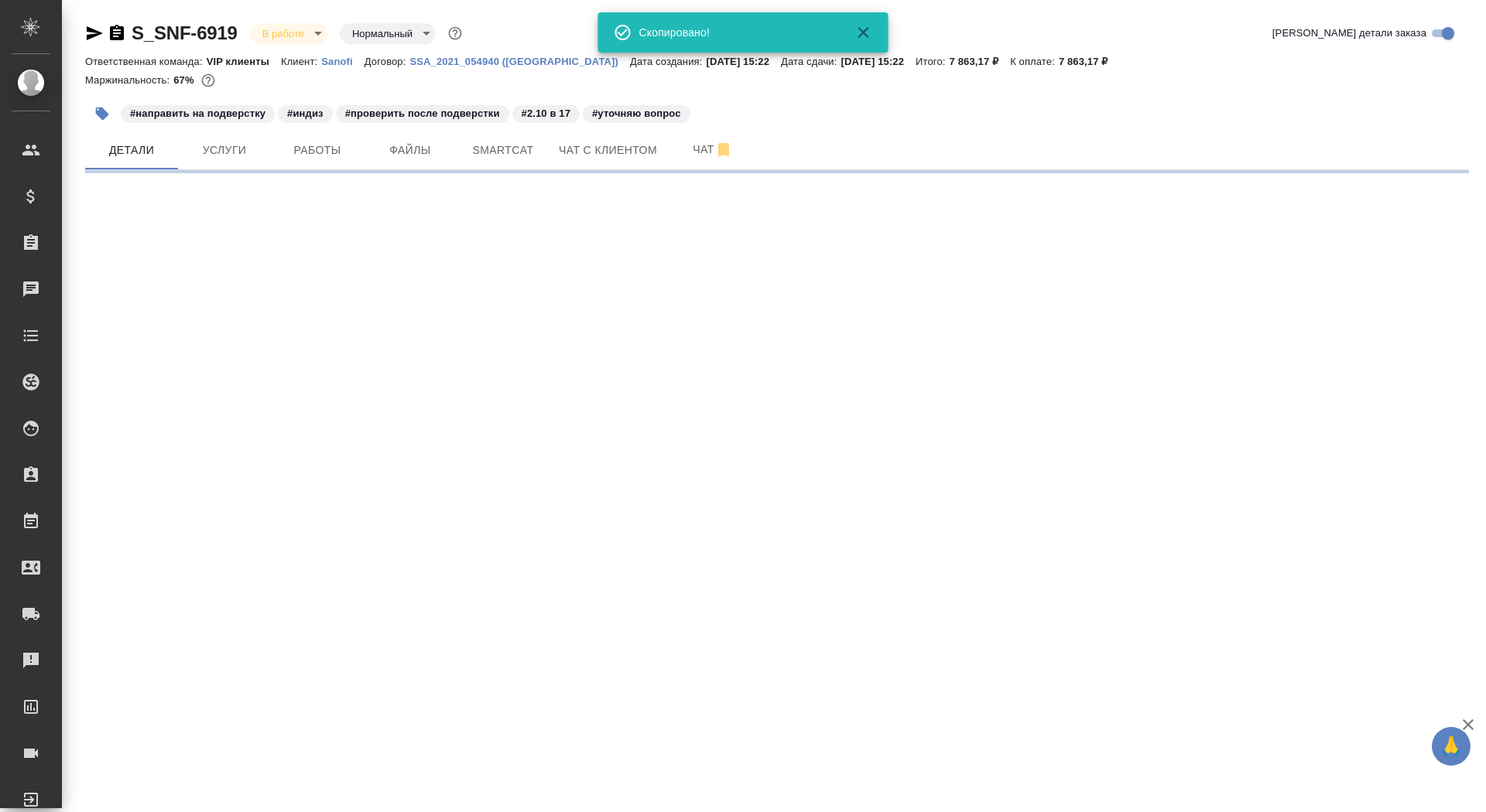
select select "RU"
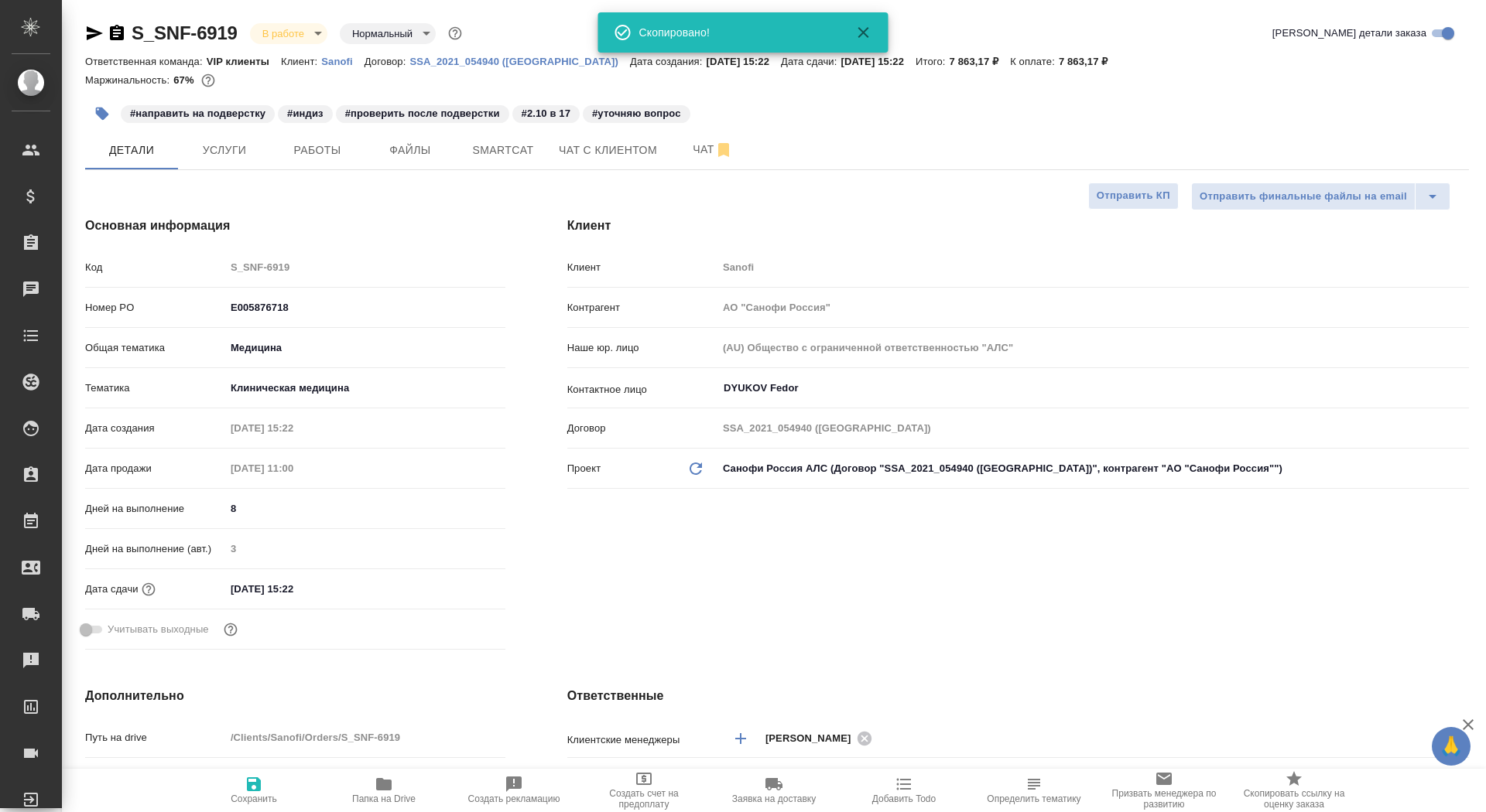
type textarea "x"
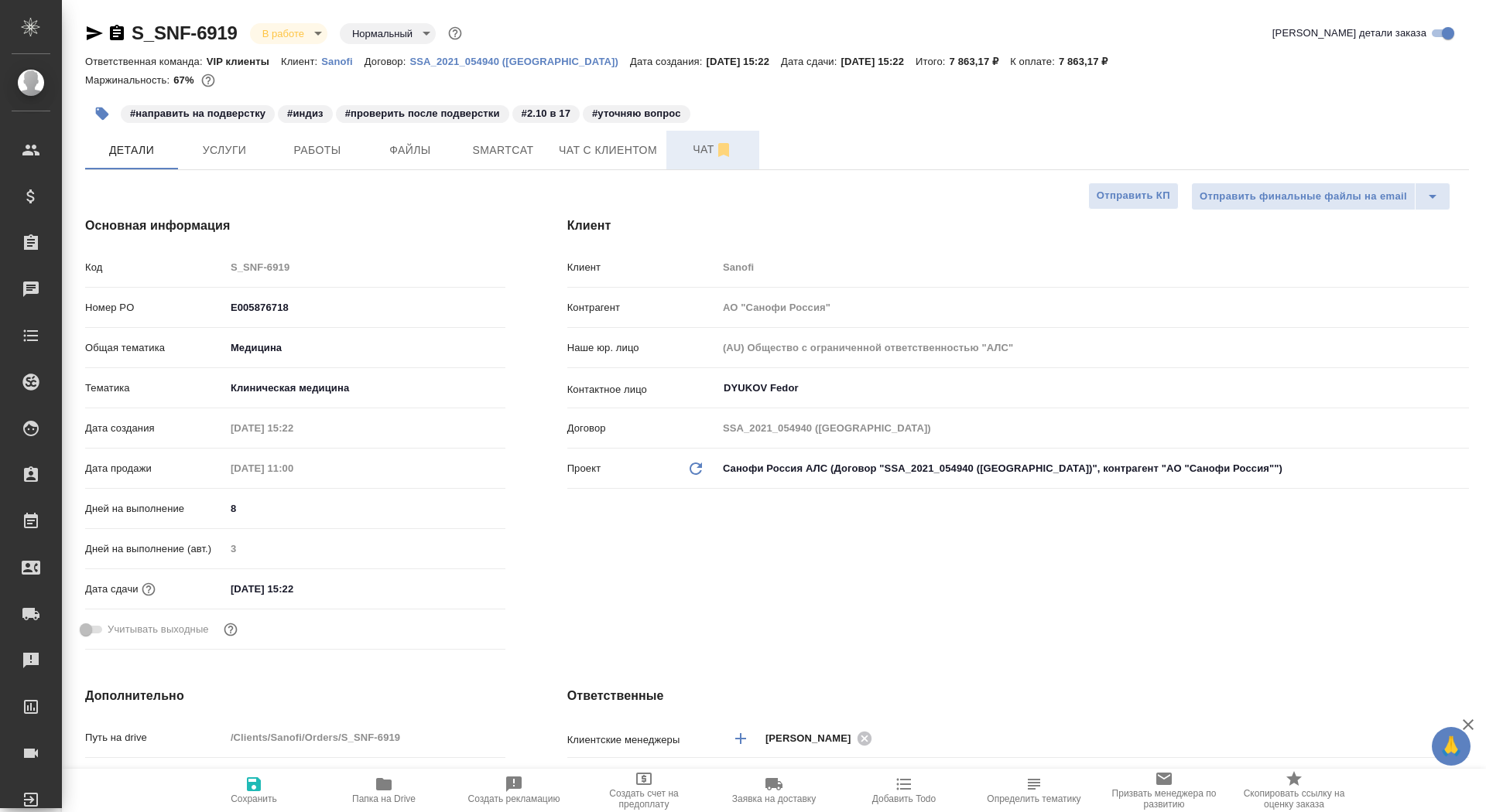
click at [684, 144] on span "Чат" at bounding box center [713, 149] width 74 height 20
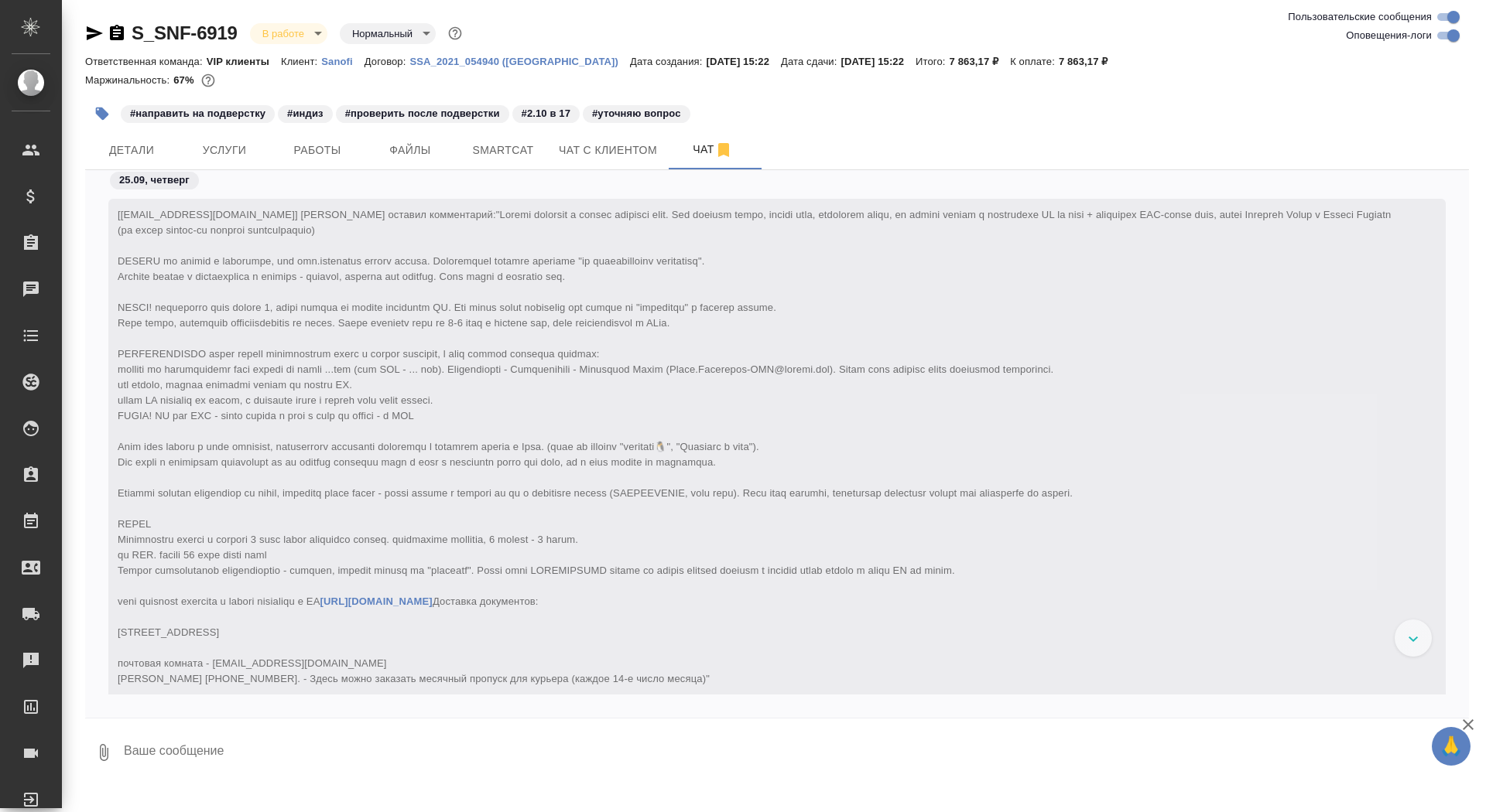
scroll to position [36210, 0]
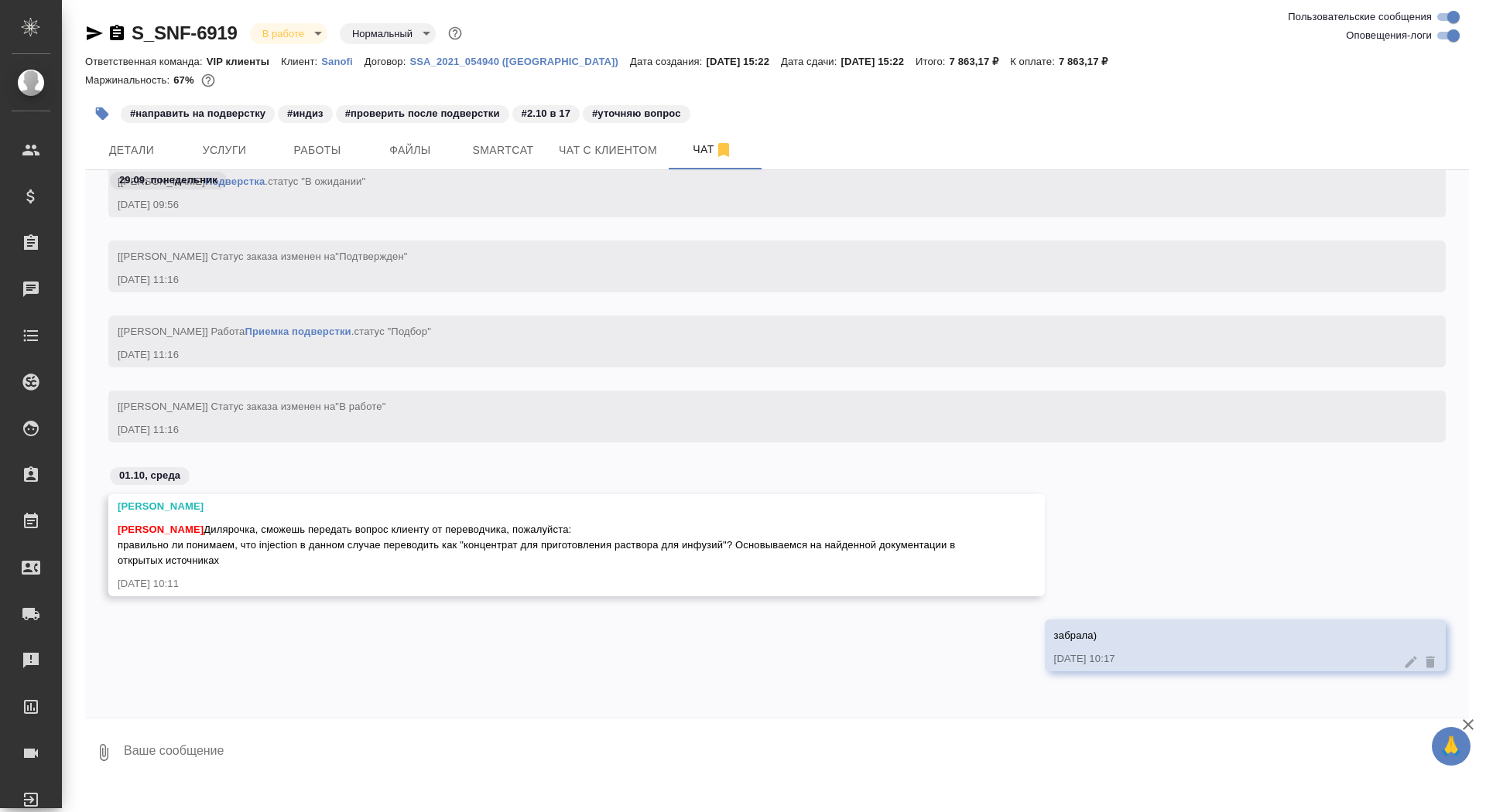
click at [250, 748] on textarea at bounding box center [795, 752] width 1346 height 53
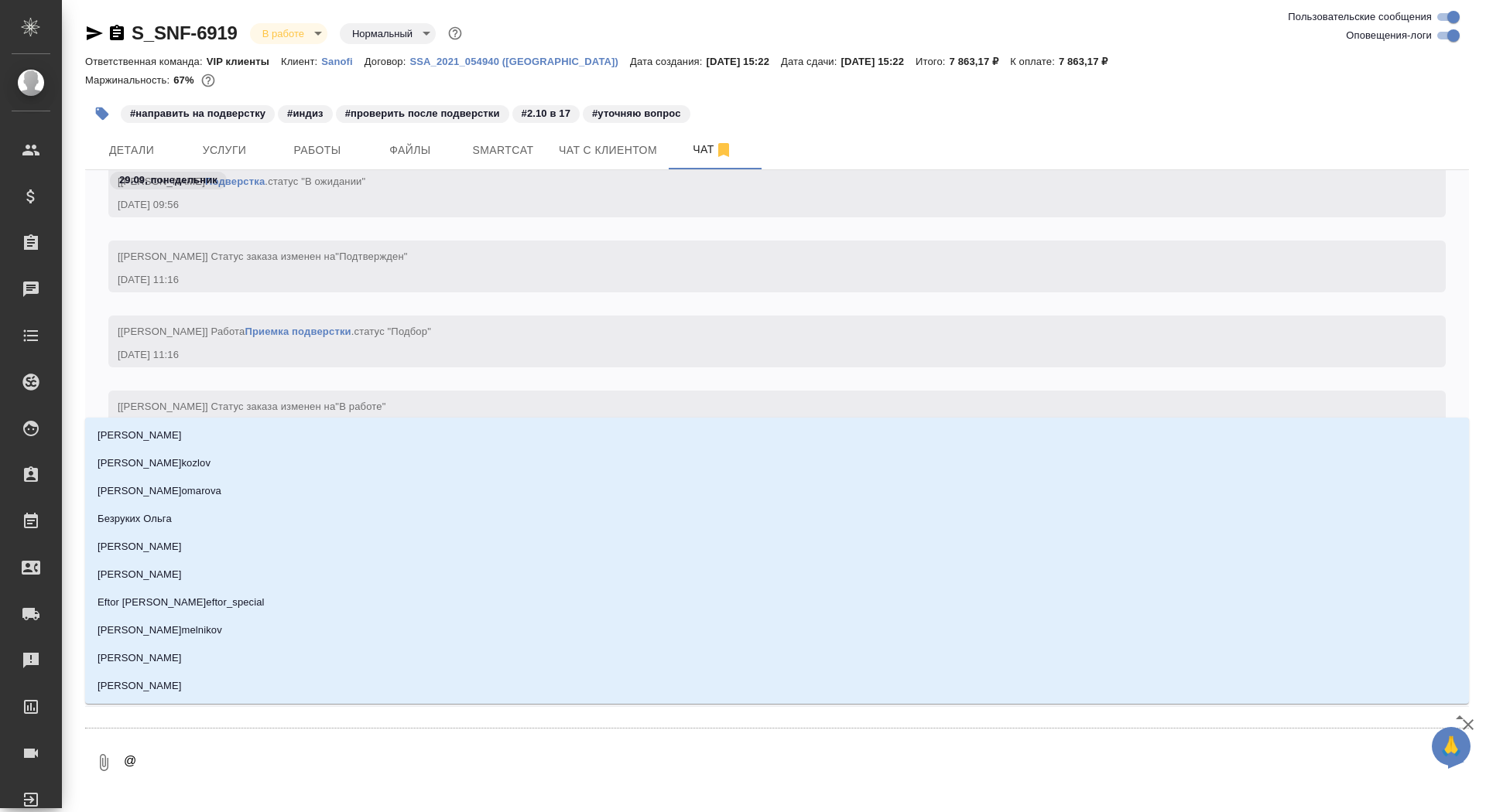
type textarea "@г"
type input "г"
type textarea "@го"
type input "го"
type textarea "@гор"
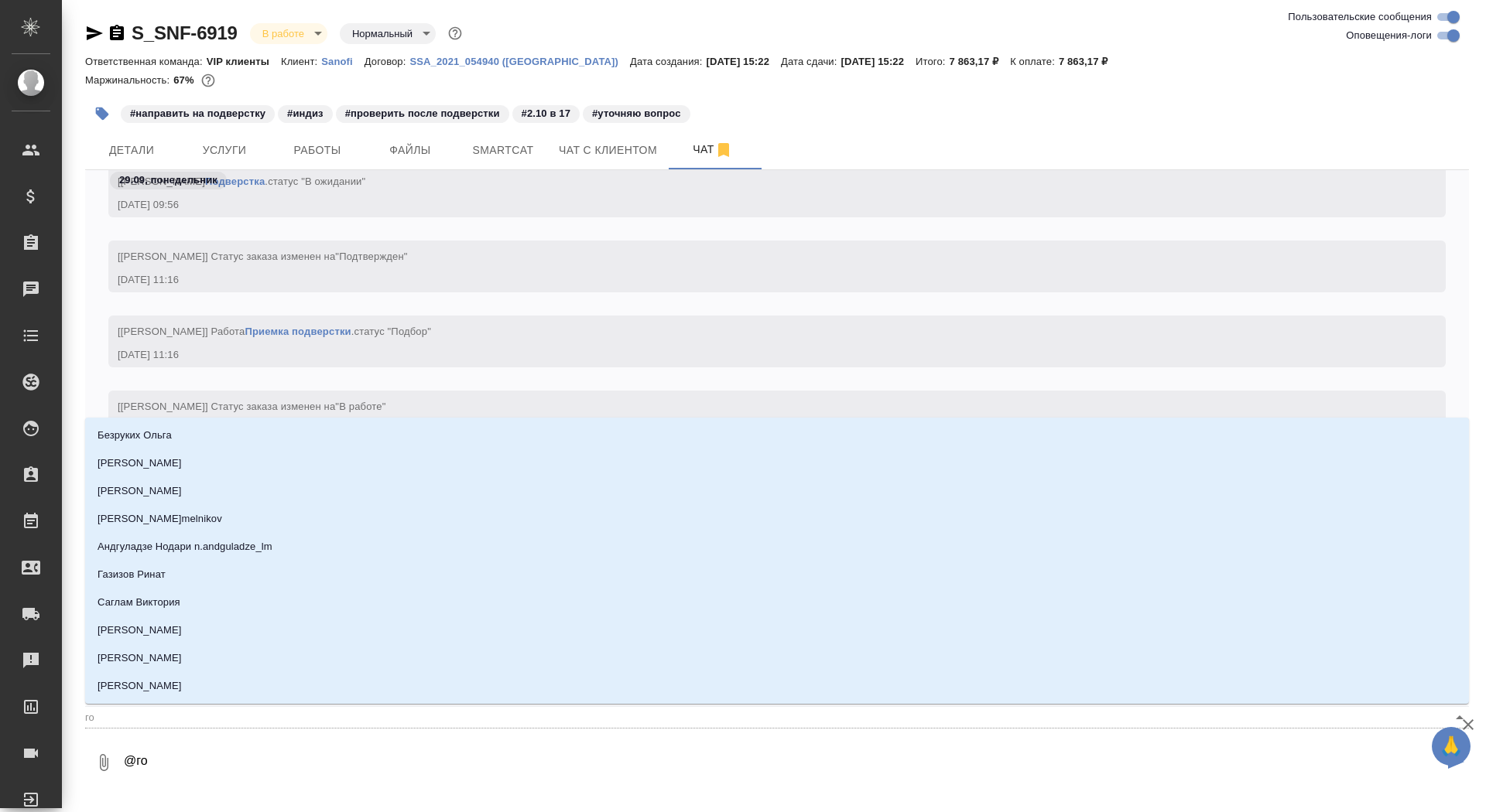
type input "гор"
type textarea "@горш"
type input "горш"
type textarea "@горшк"
type input "горшк"
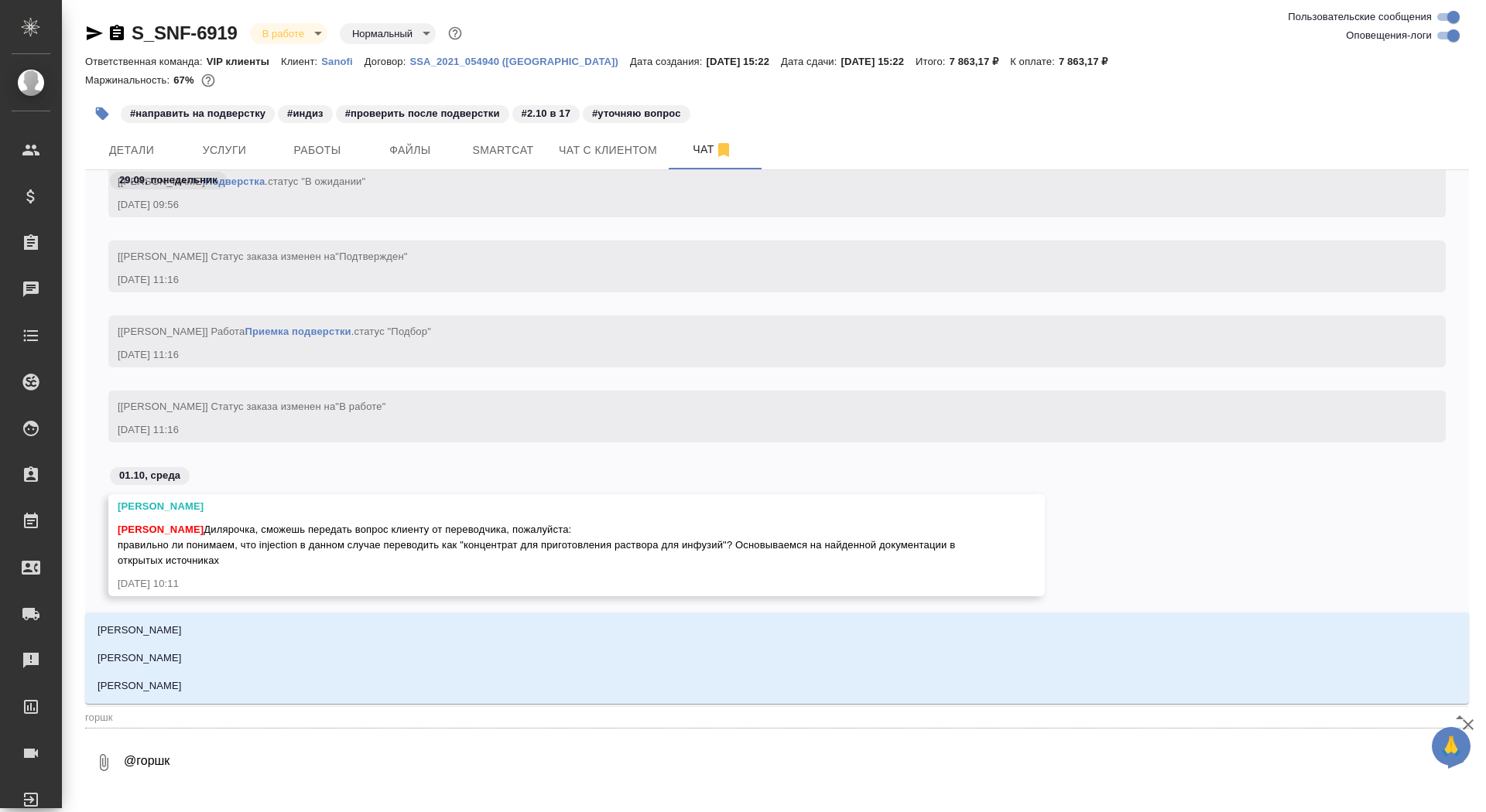
type textarea "@горшко"
type input "горшко"
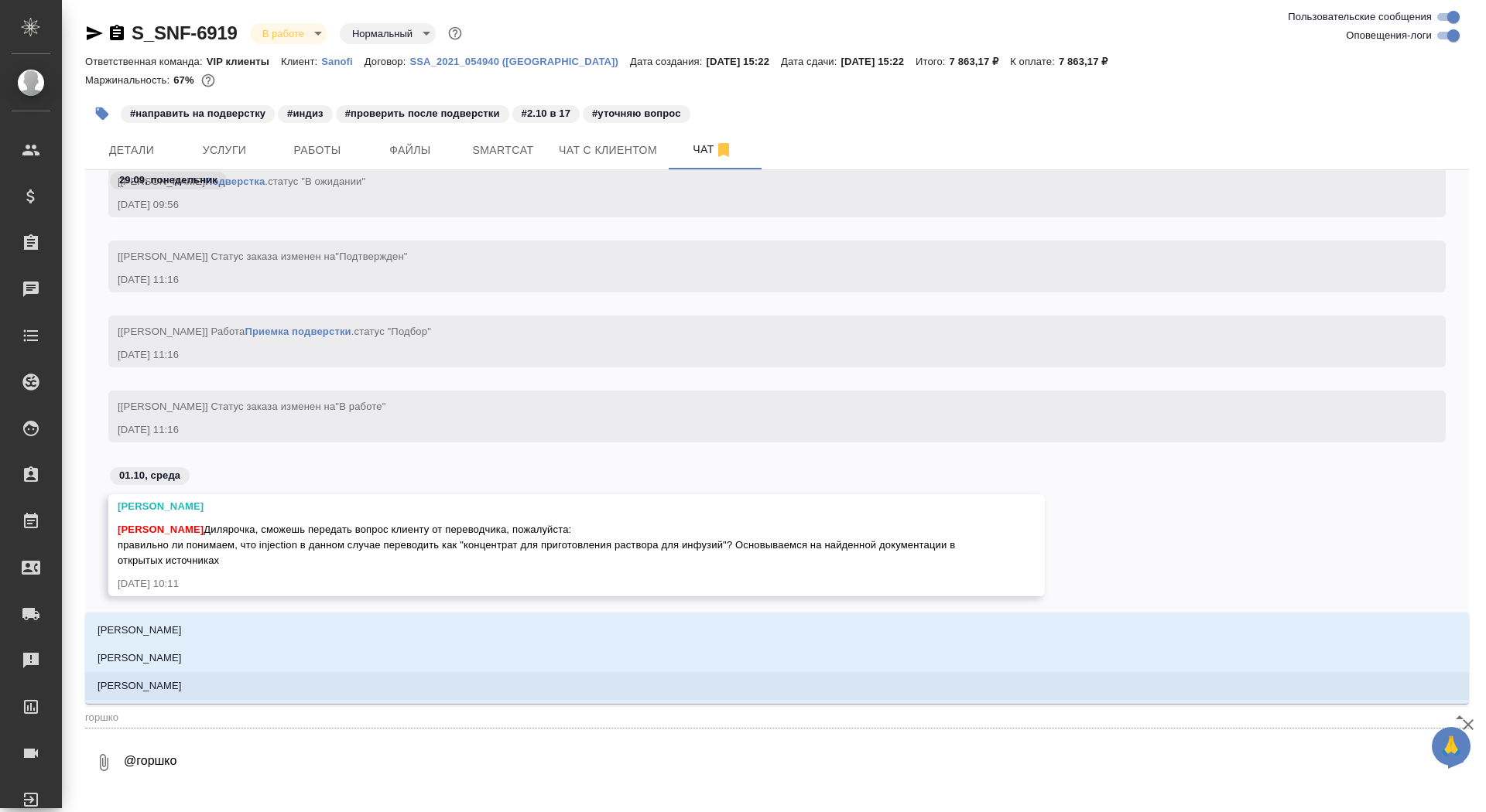
click at [272, 677] on li "[PERSON_NAME]" at bounding box center [776, 686] width 1383 height 28
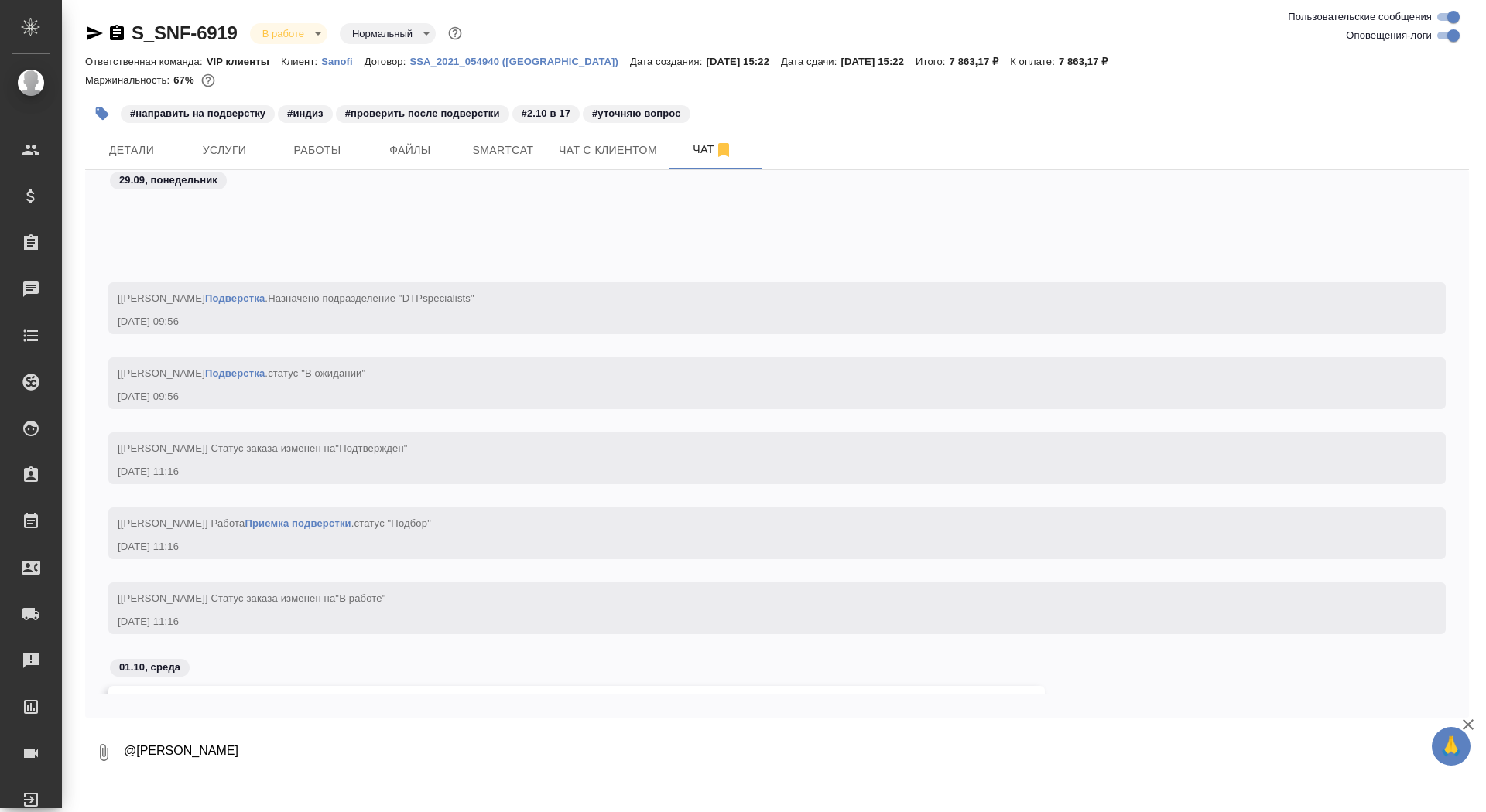
scroll to position [30985, 0]
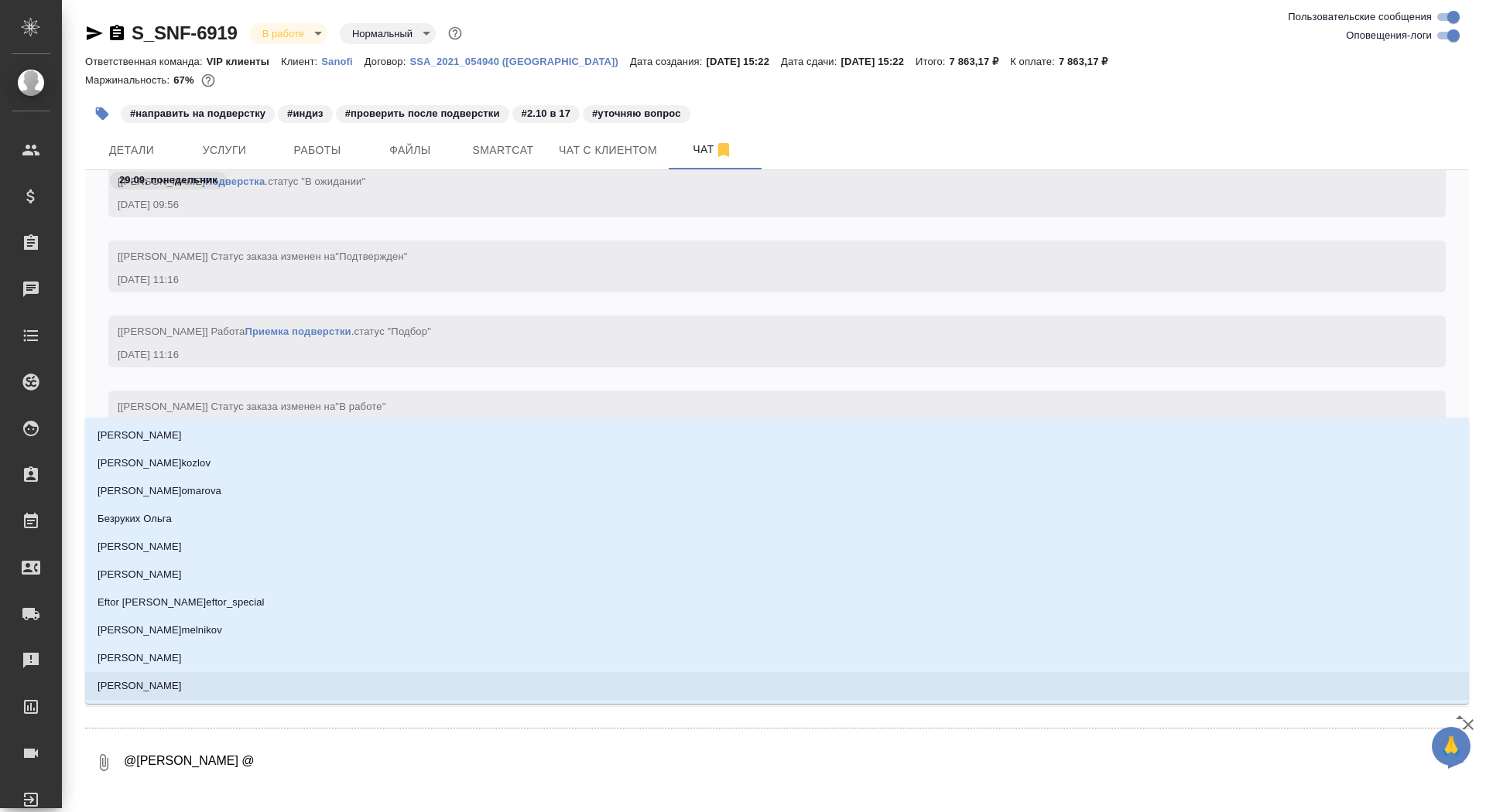
type textarea "@[PERSON_NAME] @а"
type input "[PERSON_NAME]"
type textarea "@[PERSON_NAME] @ар"
type input "ар"
type textarea "@[PERSON_NAME] @арс"
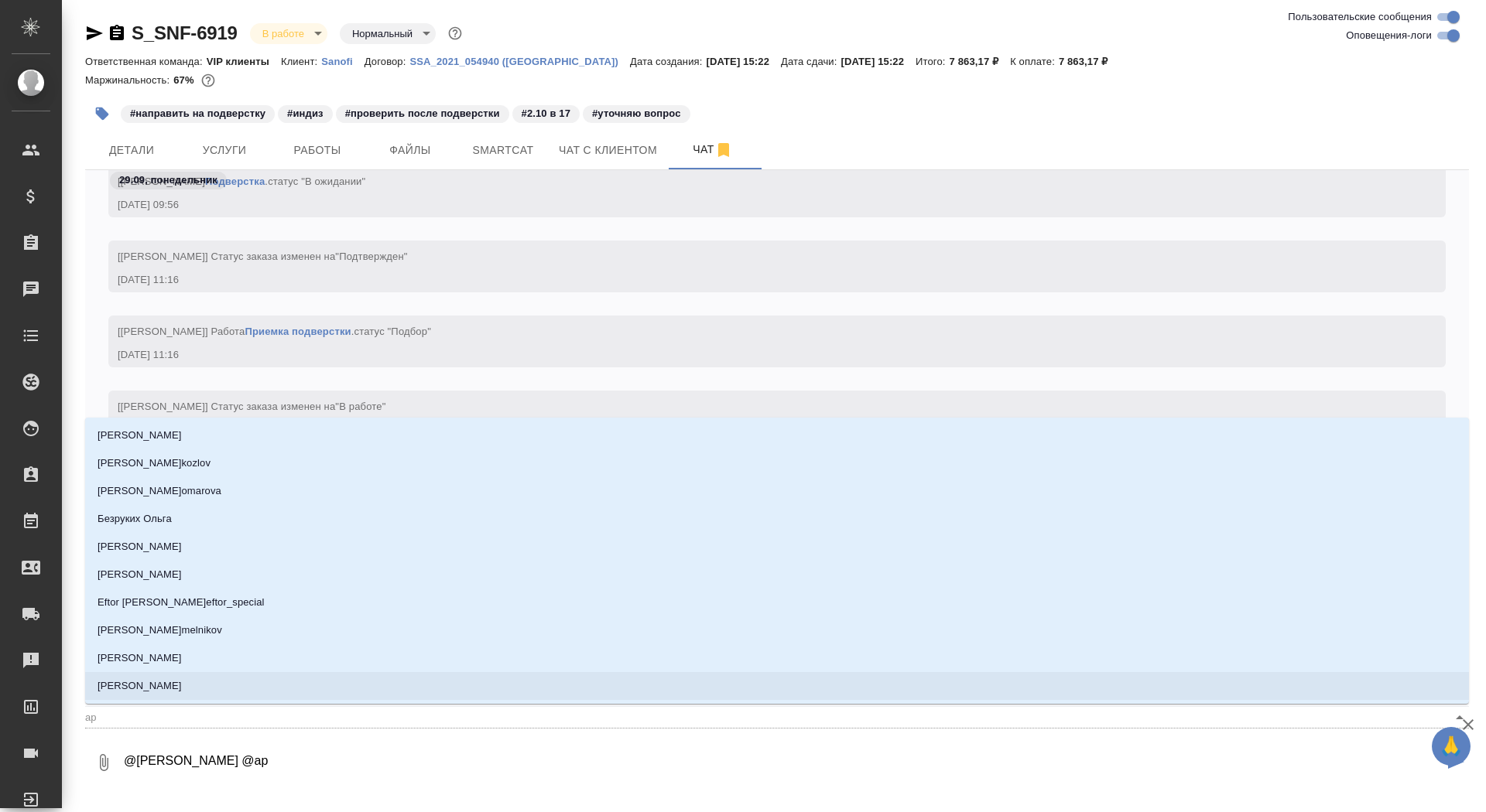
type input "арс"
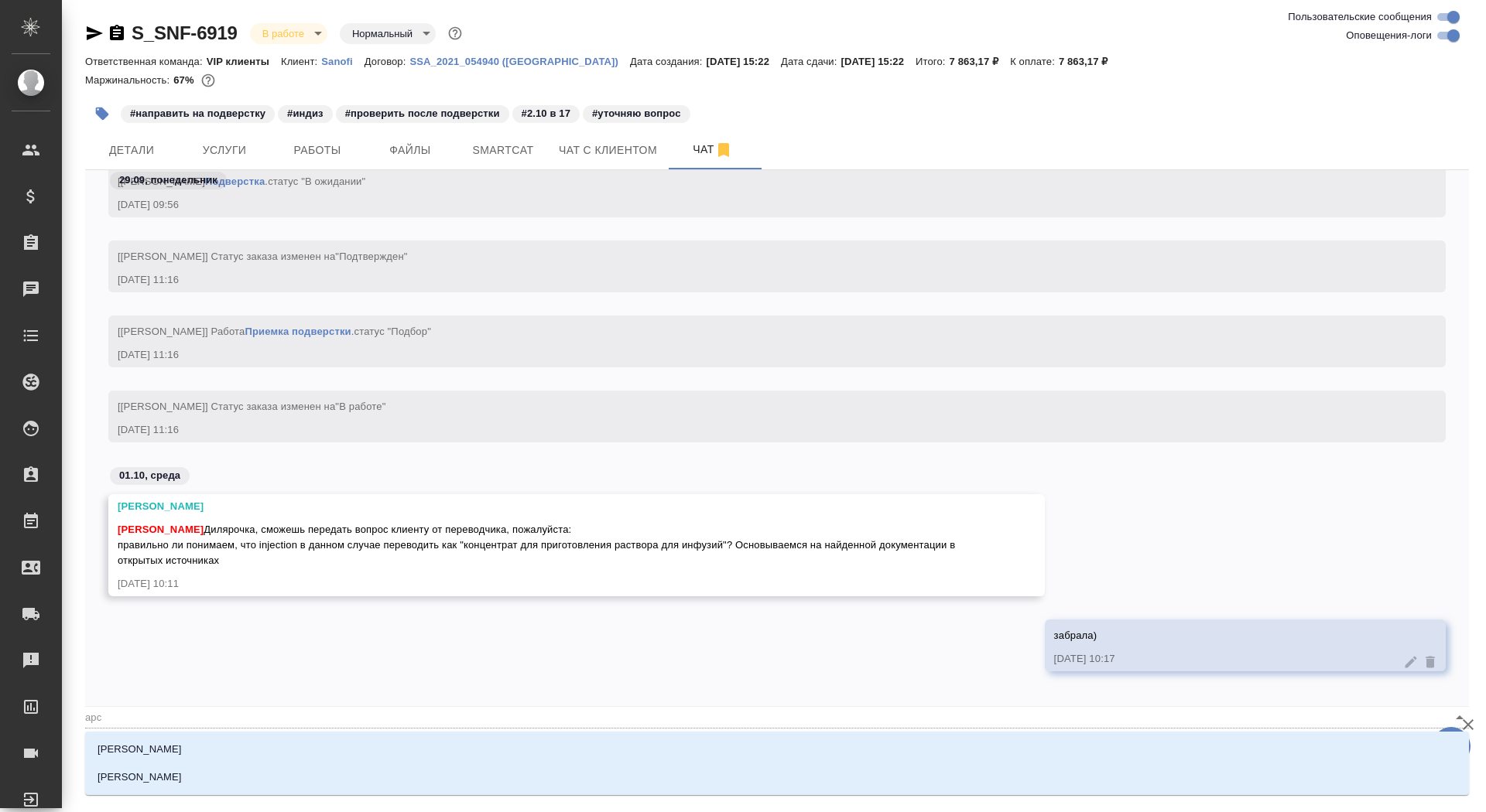
type textarea "@[PERSON_NAME] @арсе"
type input "арсе"
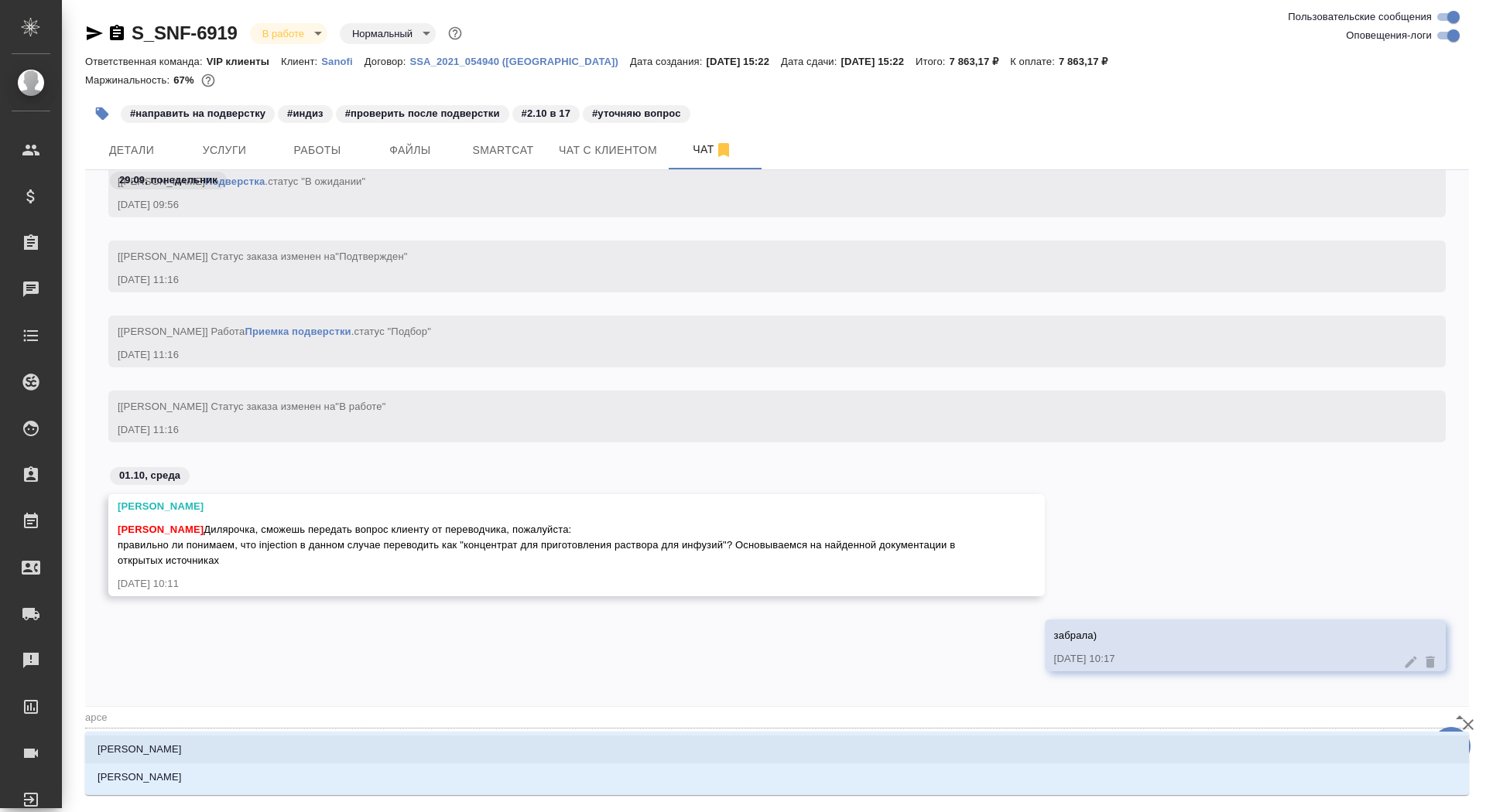
click at [409, 746] on li "[PERSON_NAME]" at bounding box center [776, 750] width 1383 height 28
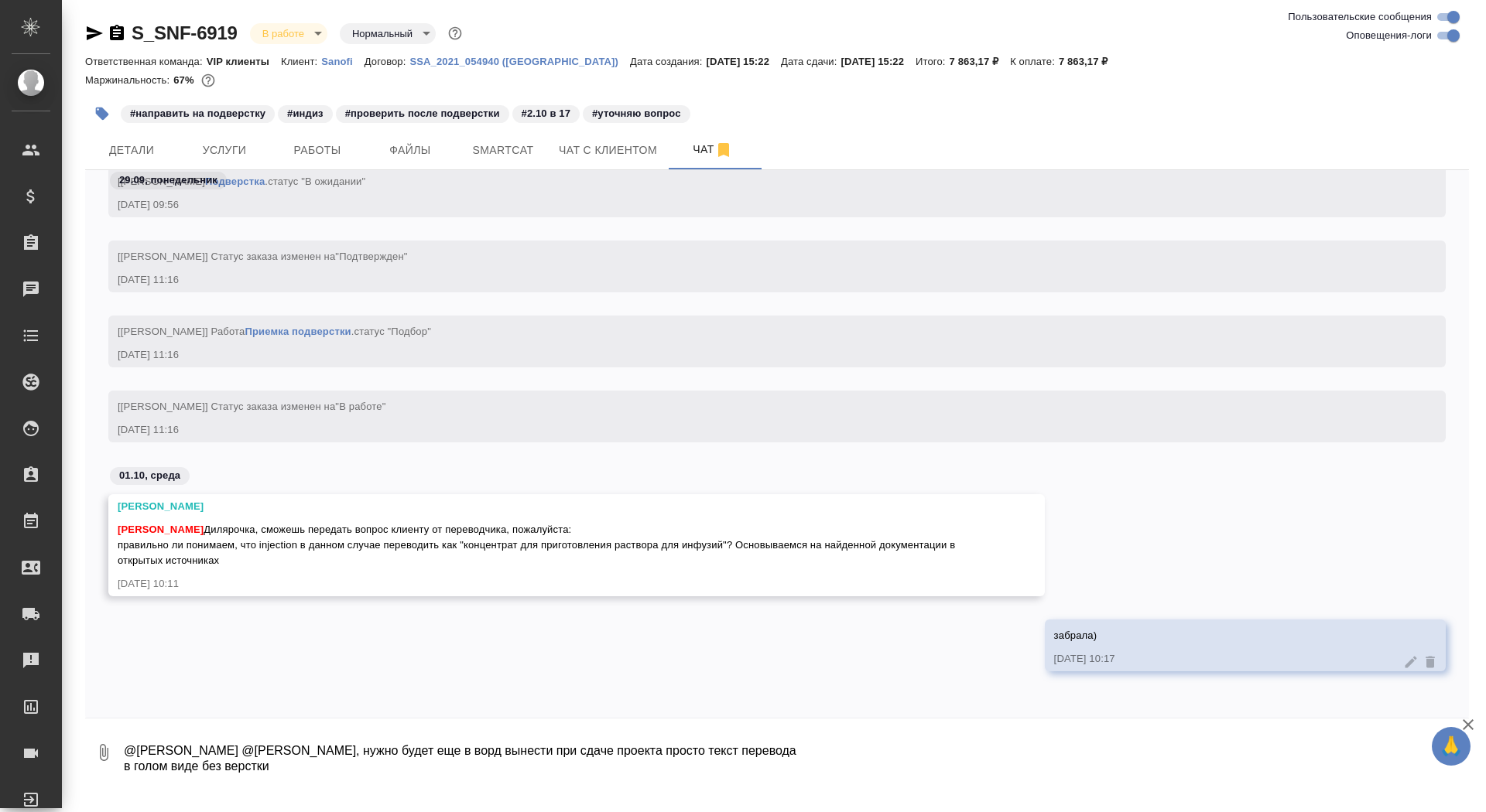
type textarea "@[PERSON_NAME] @[PERSON_NAME], нужно будет еще в ворд вынести при сдаче проекта…"
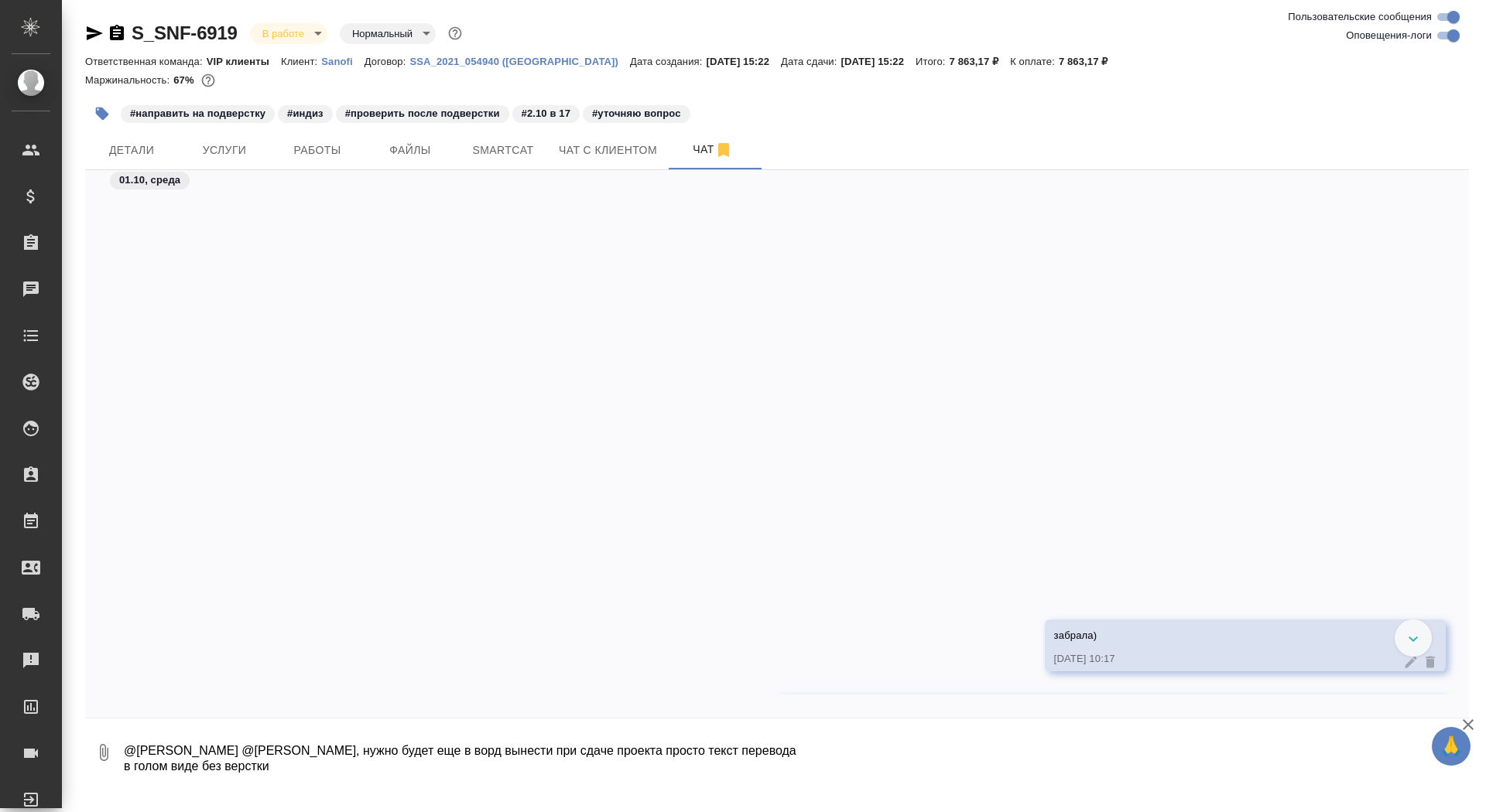
scroll to position [31075, 0]
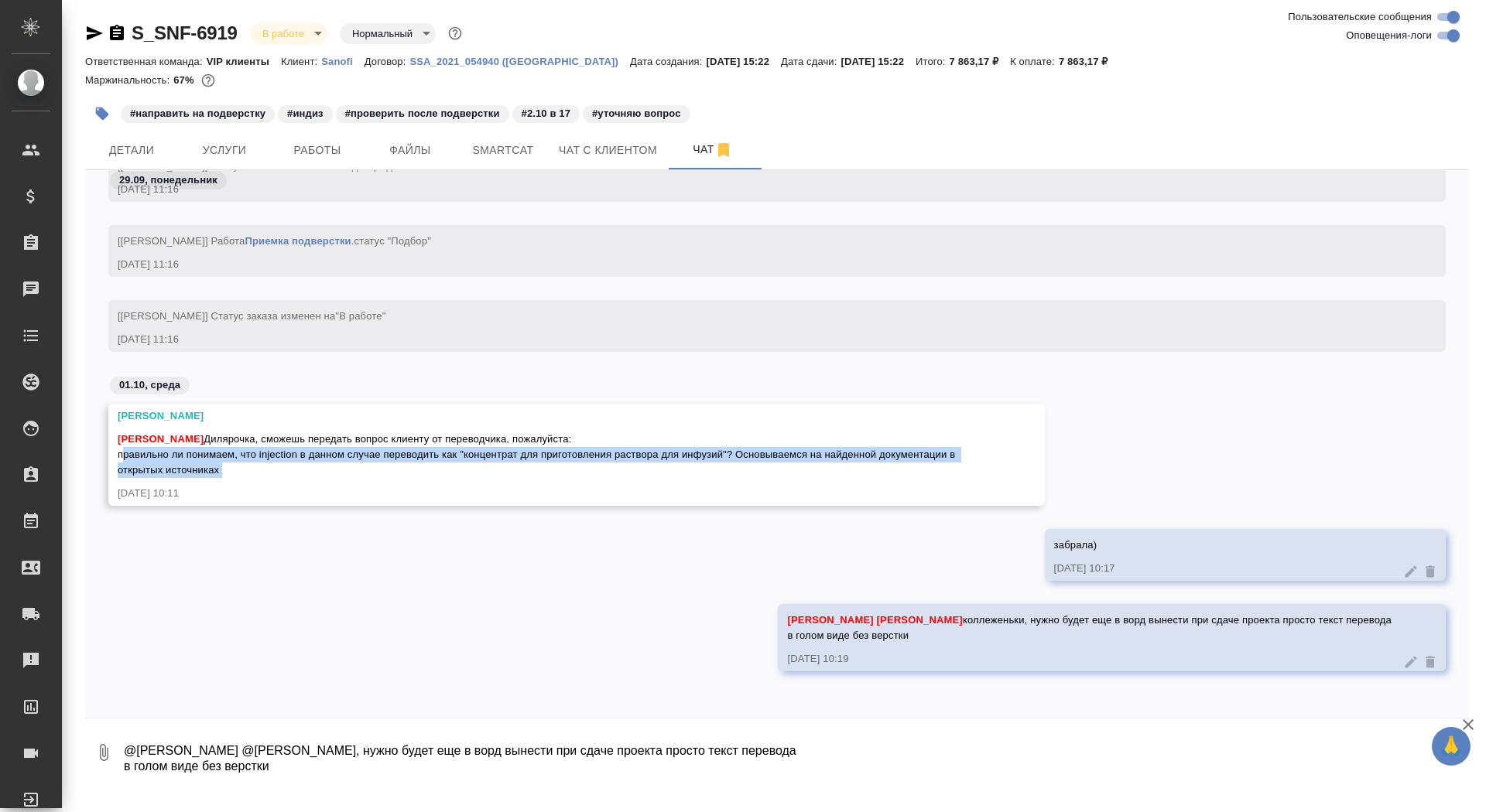
drag, startPoint x: 115, startPoint y: 453, endPoint x: 222, endPoint y: 484, distance: 111.4
click at [222, 484] on div "[PERSON_NAME] [PERSON_NAME], сможешь передать вопрос клиенту от переводчика, по…" at bounding box center [576, 455] width 936 height 102
copy span "правильно ли понимаем, что injection в данном случае переводить как "концентрат…"
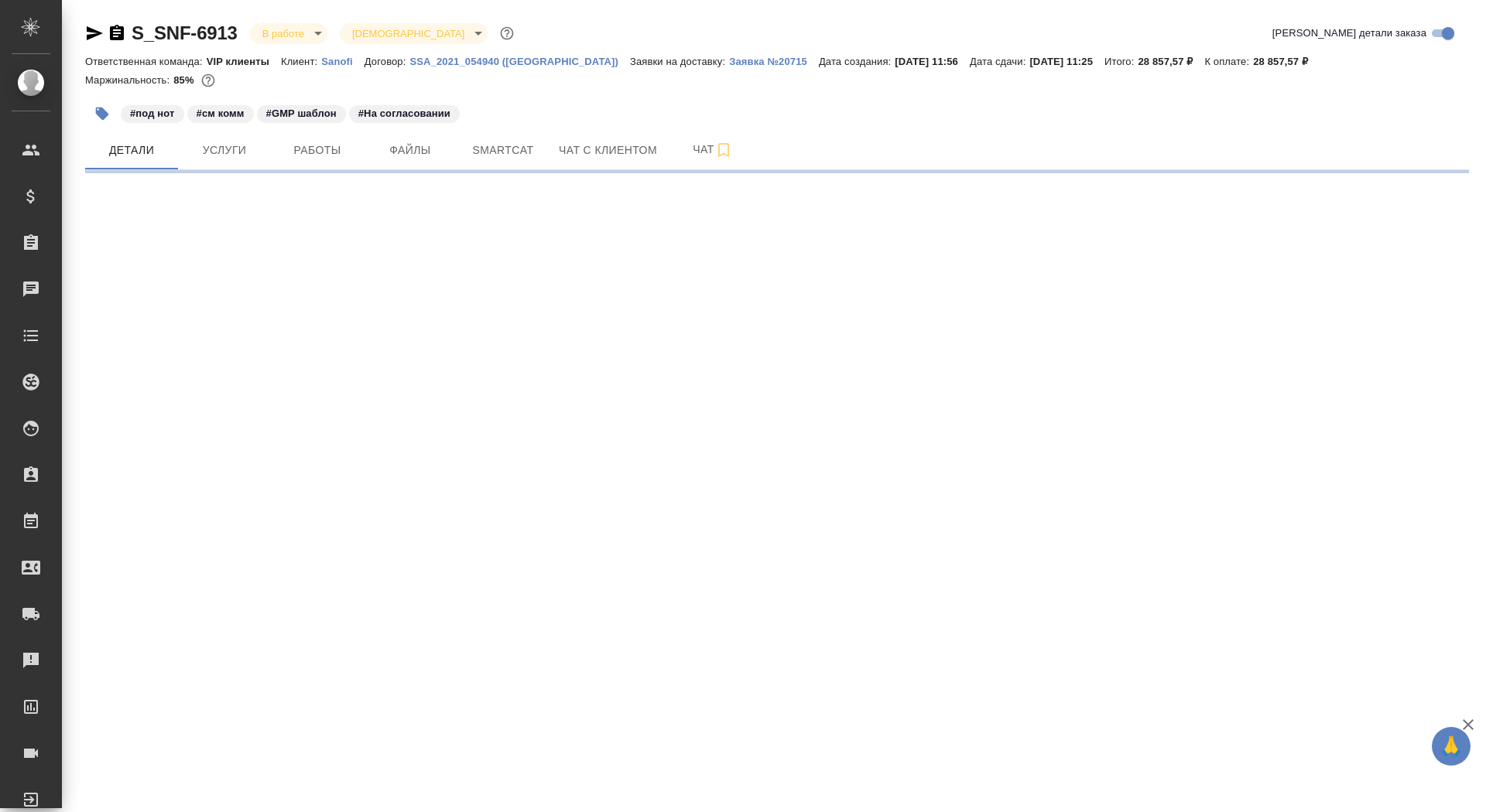
select select "RU"
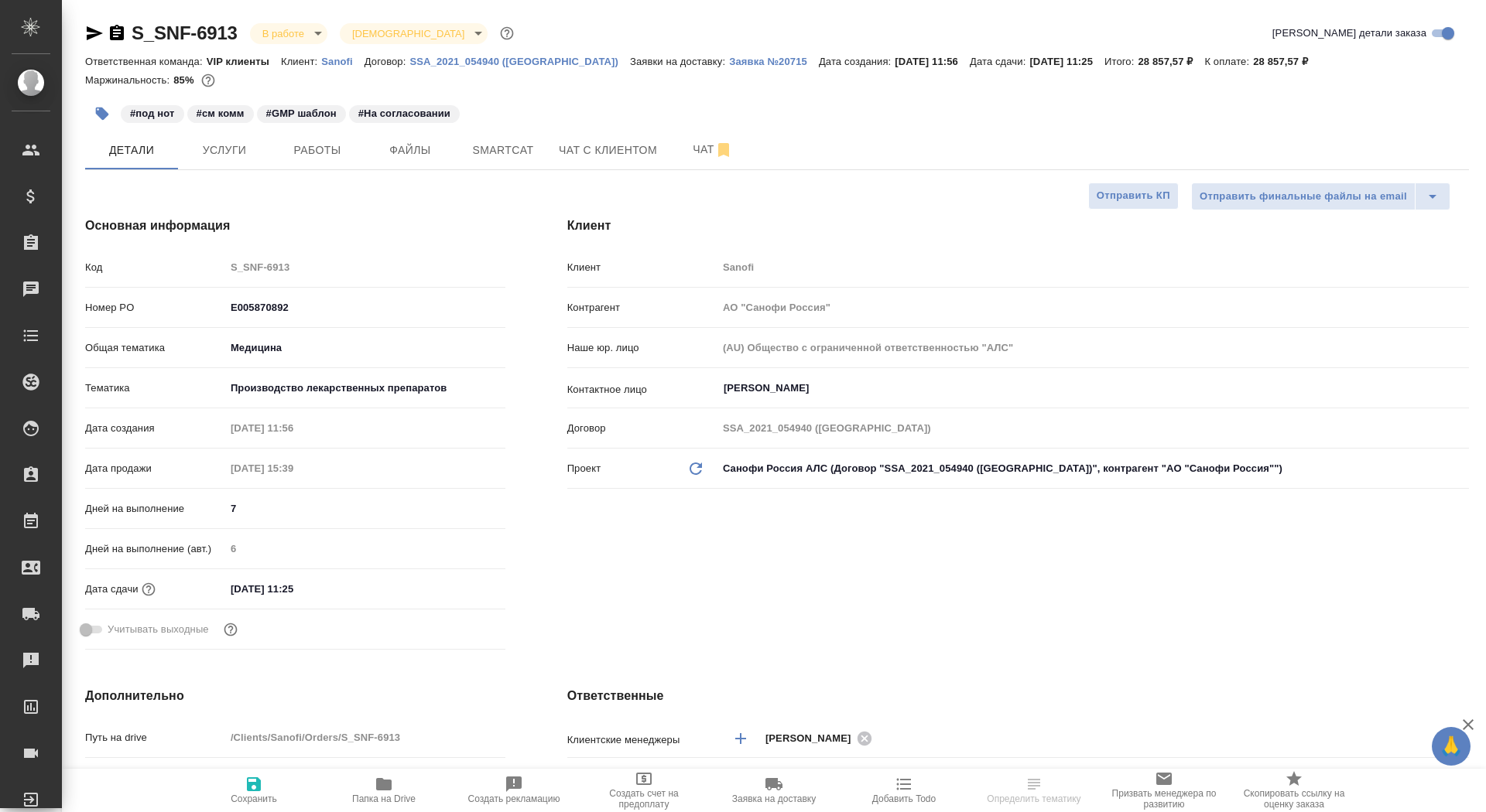
type textarea "x"
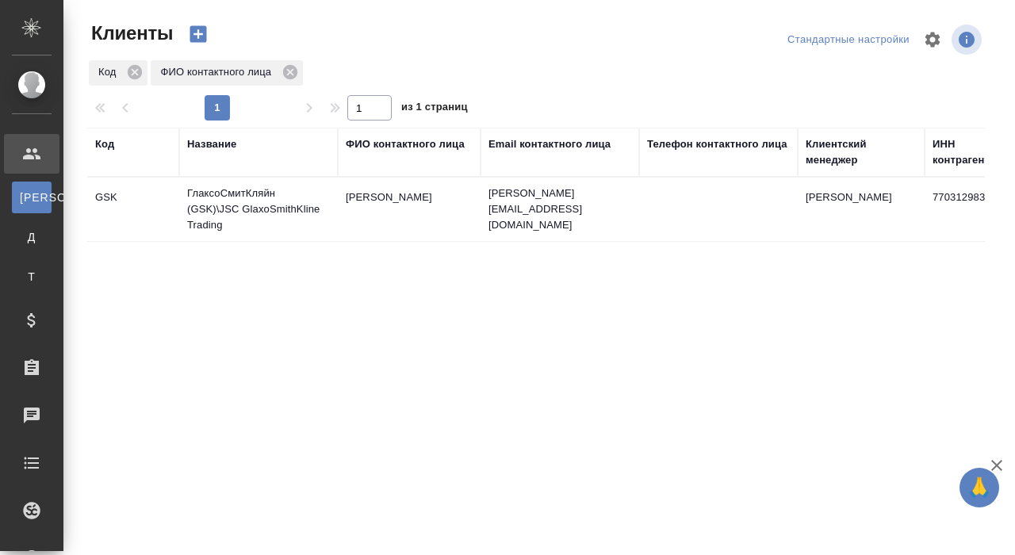
select select "RU"
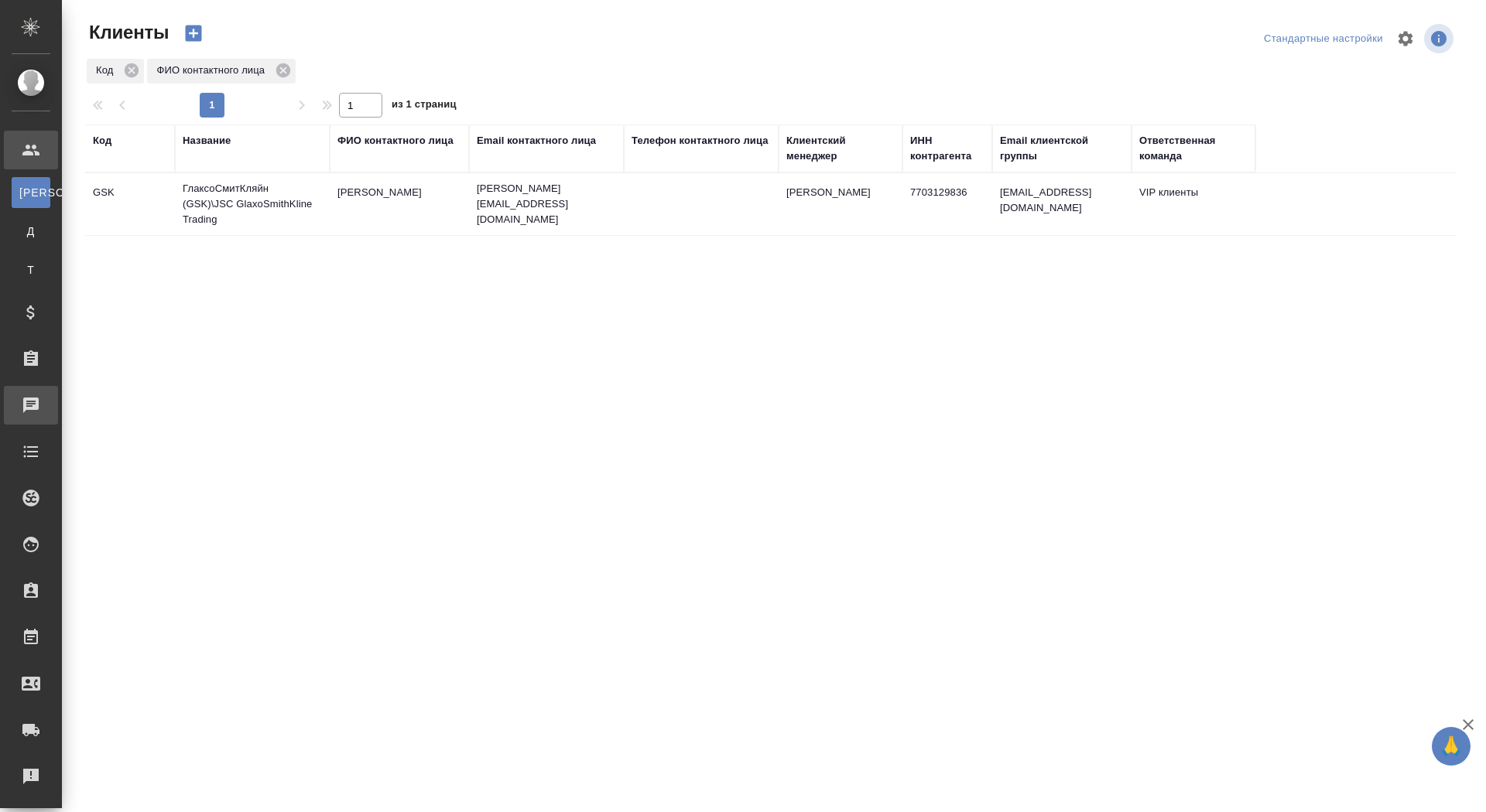
click at [55, 391] on link "0 Чаты" at bounding box center [30, 405] width 54 height 39
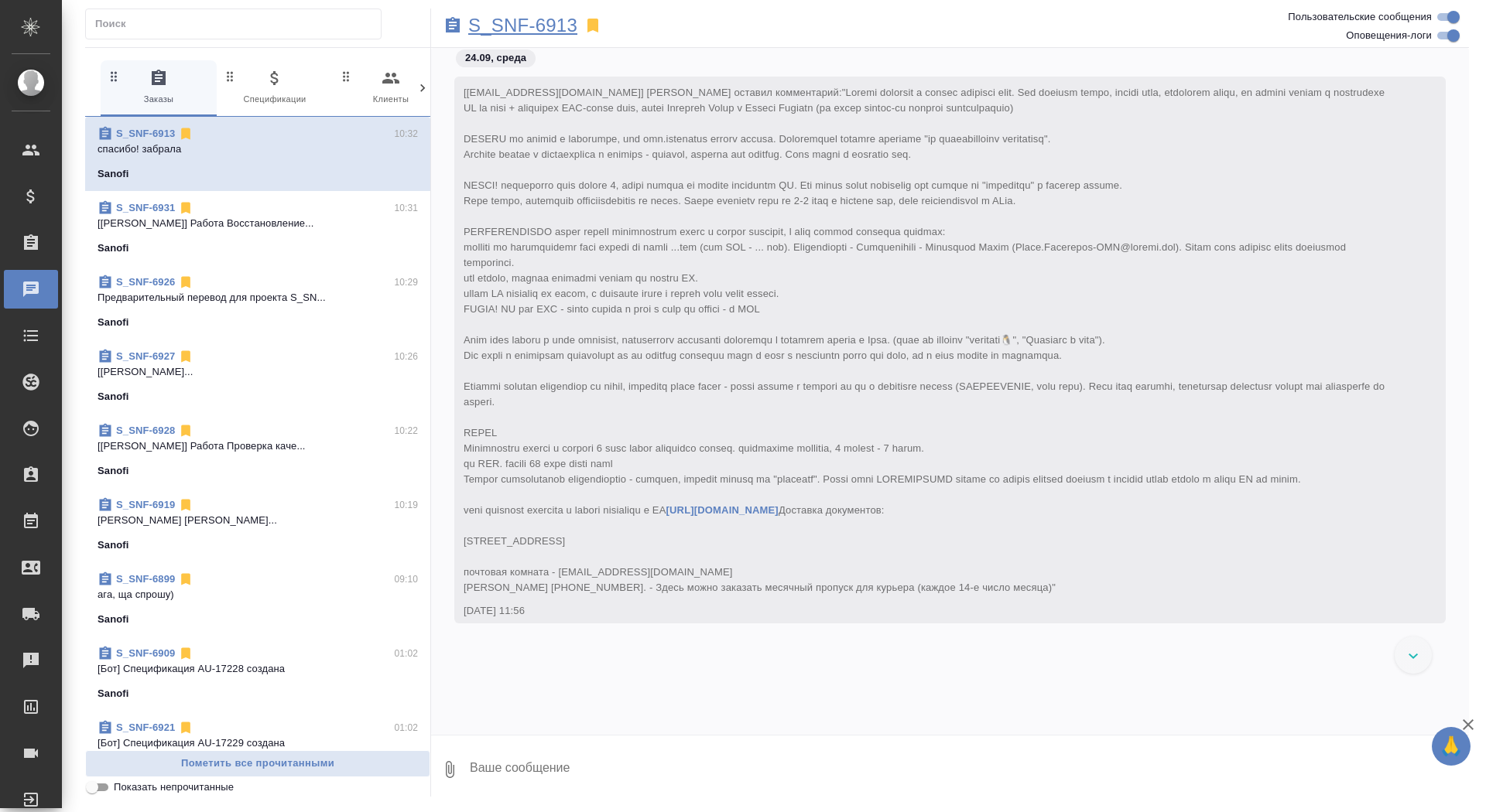
click at [548, 24] on p "S_SNF-6913" at bounding box center [523, 25] width 109 height 16
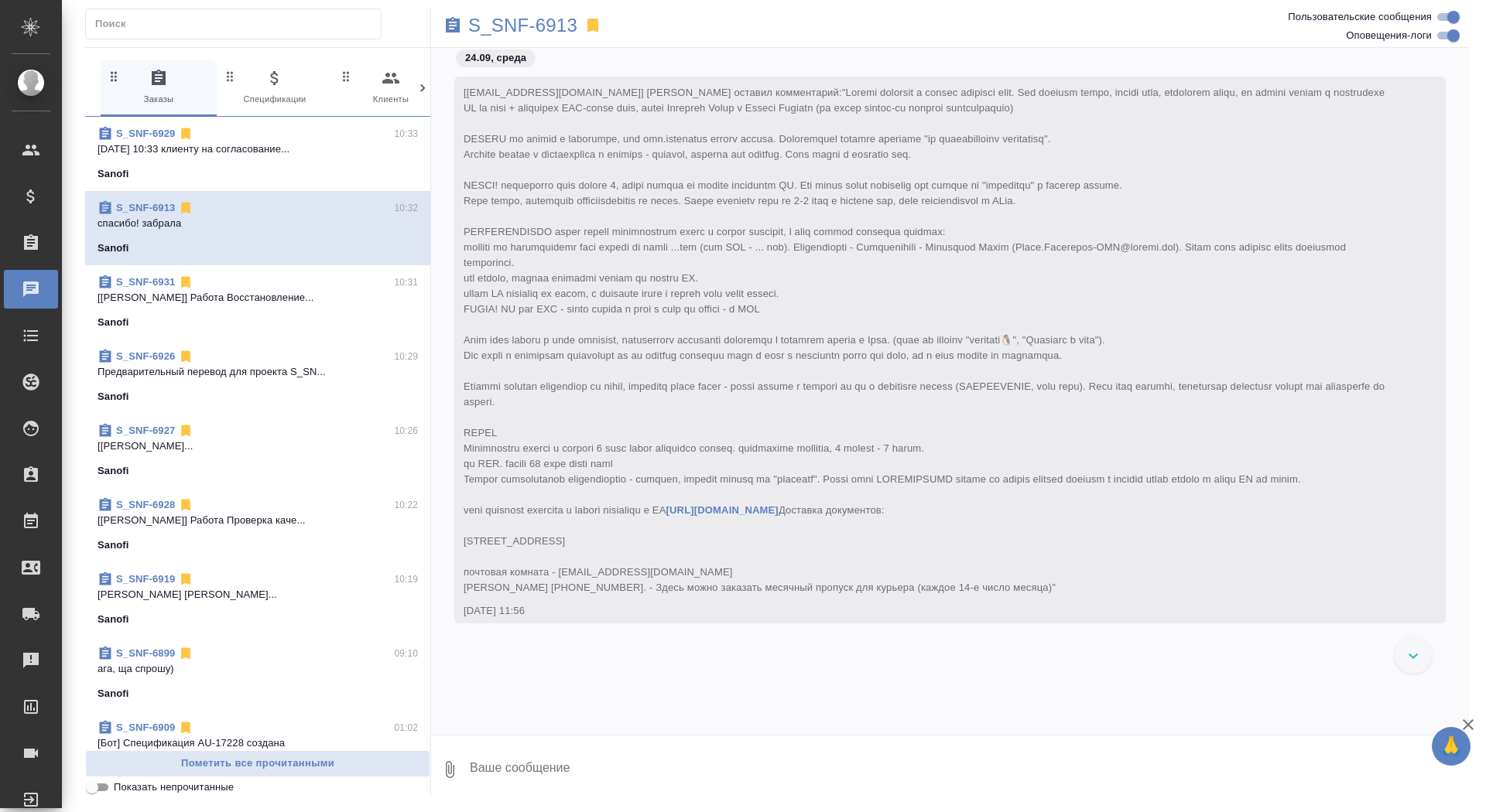
click at [151, 171] on div "Sanofi" at bounding box center [258, 174] width 320 height 16
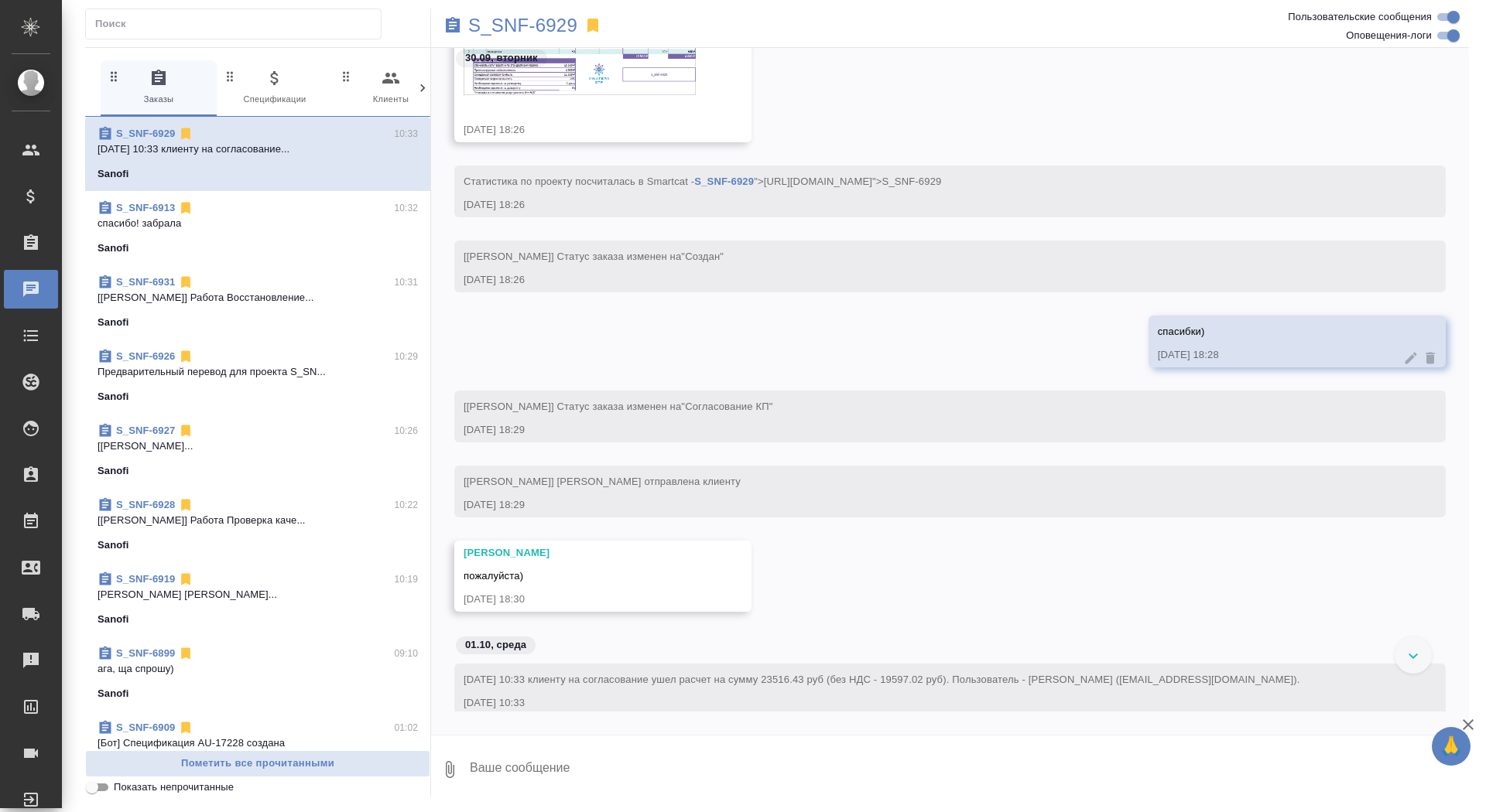
scroll to position [2699, 0]
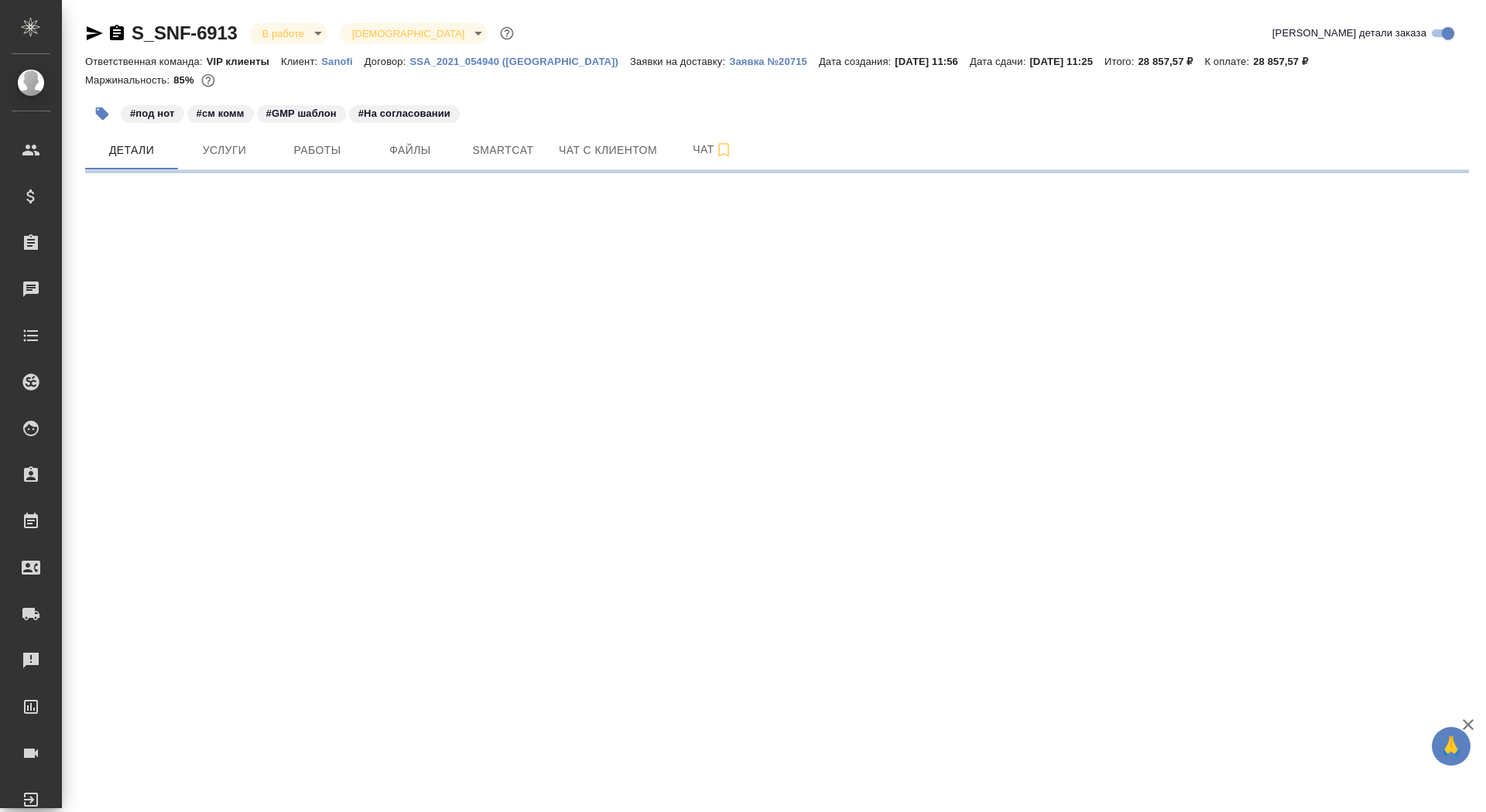
select select "RU"
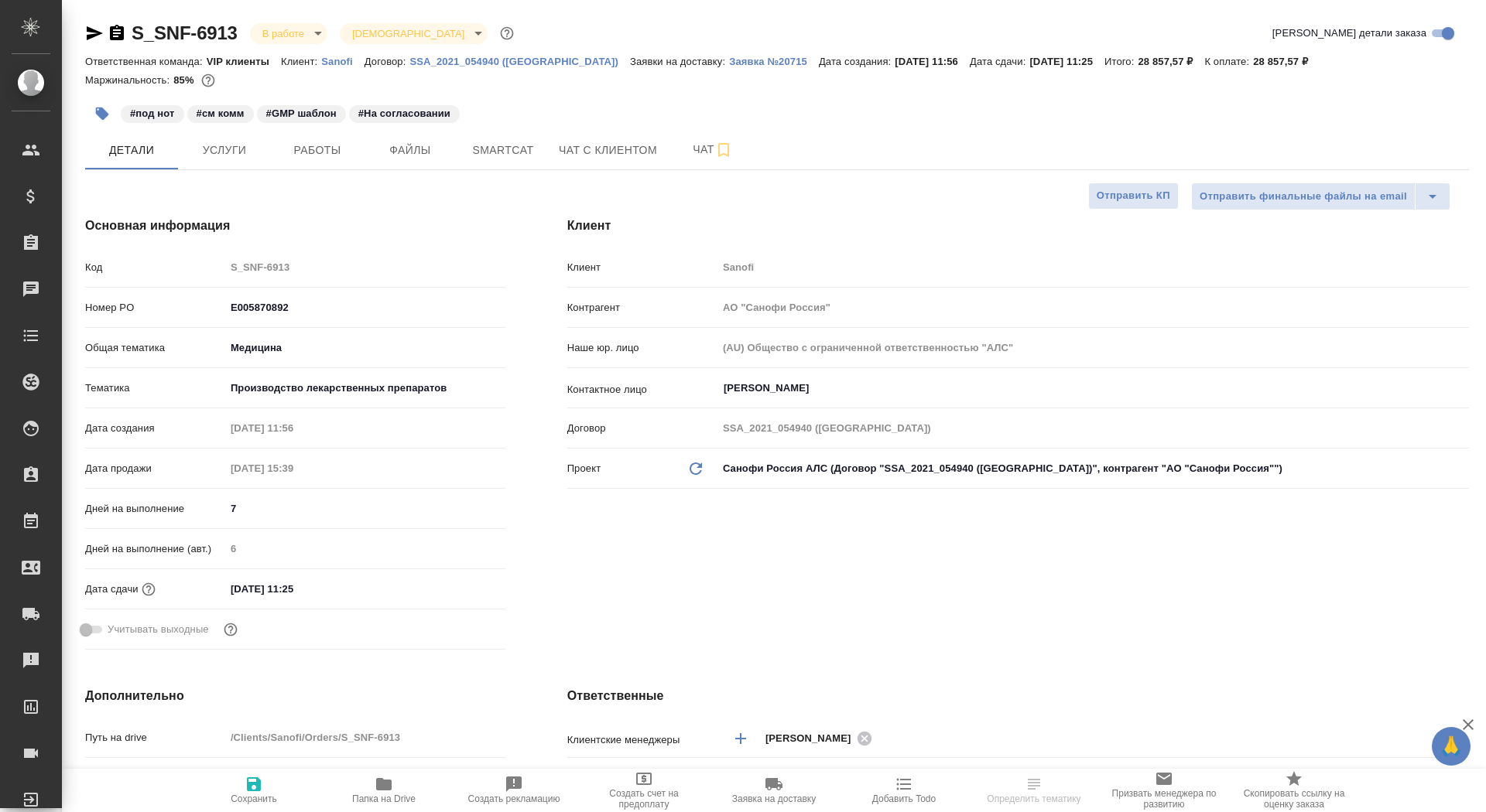
type textarea "x"
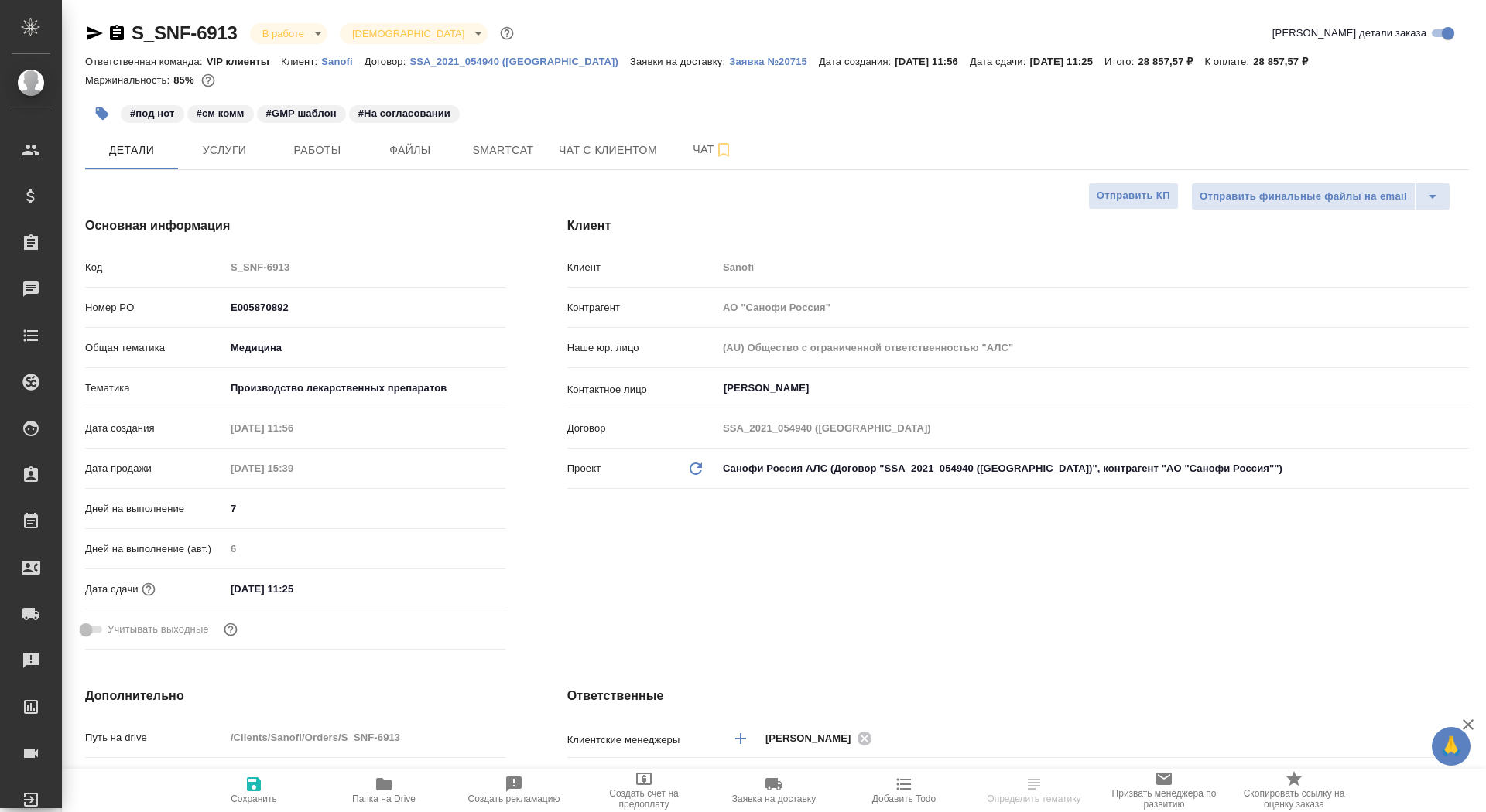
type textarea "x"
click at [112, 29] on icon "button" at bounding box center [117, 32] width 14 height 16
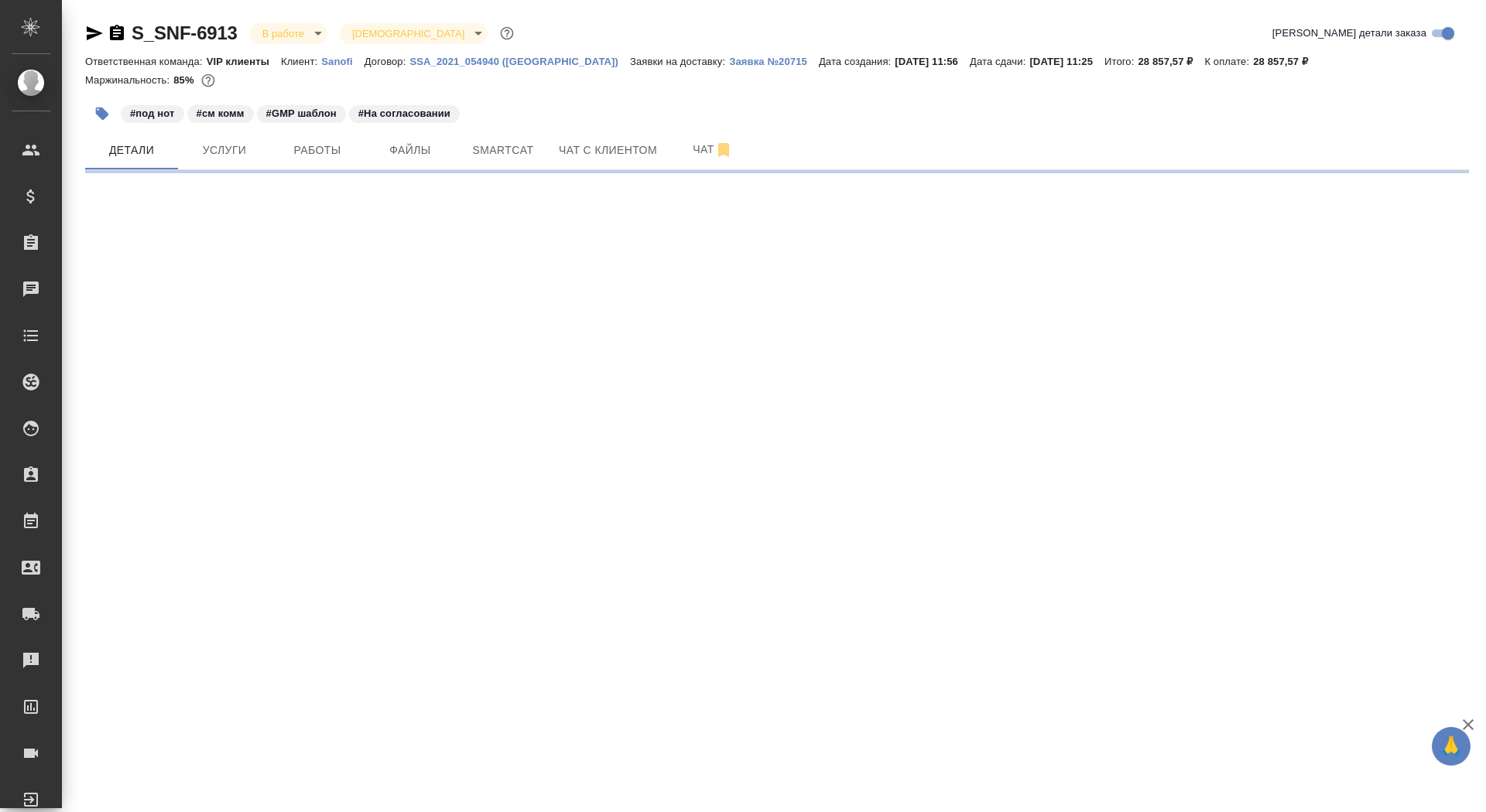
select select "RU"
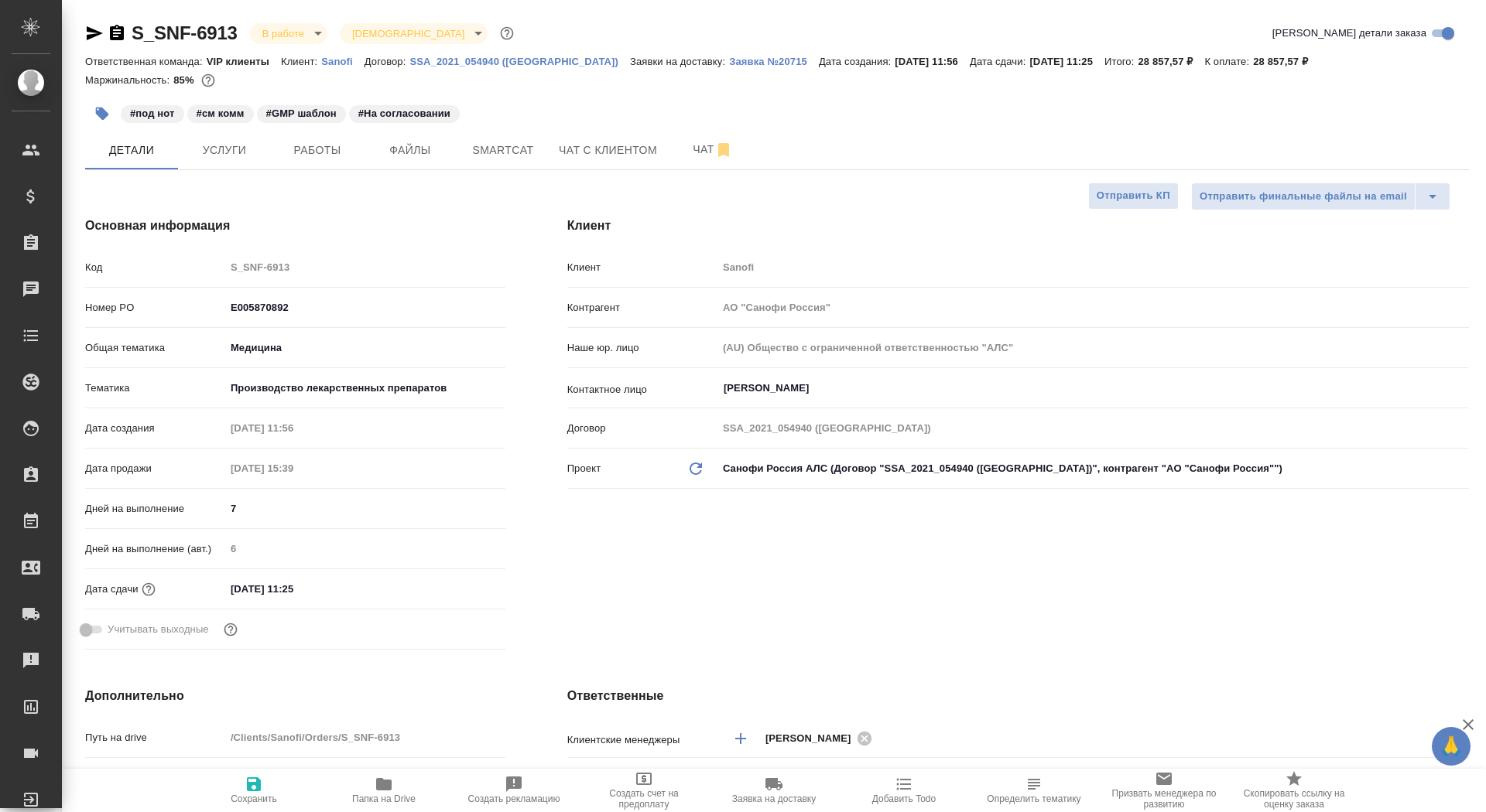
type textarea "x"
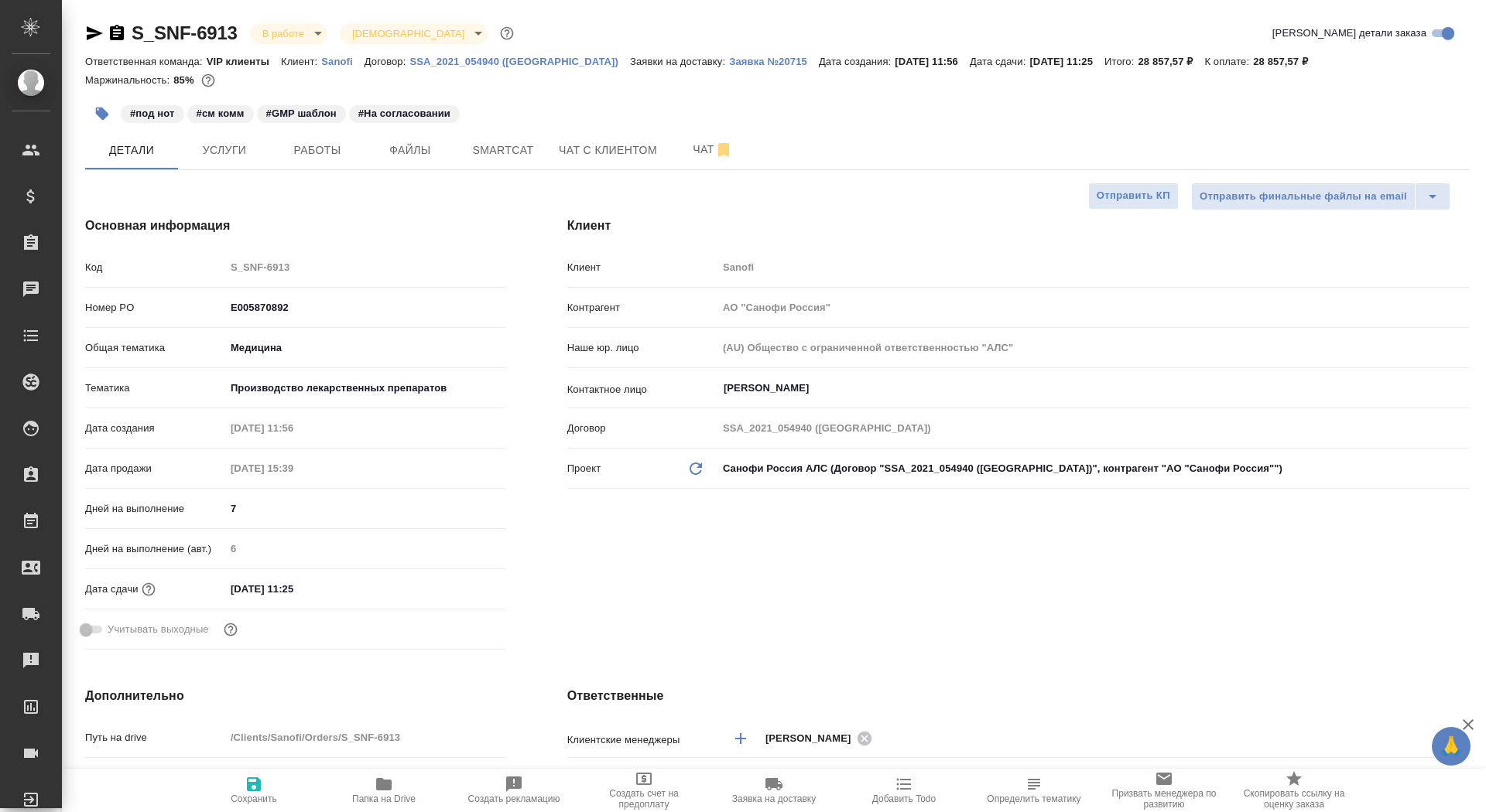
type textarea "x"
